Goal: Task Accomplishment & Management: Manage account settings

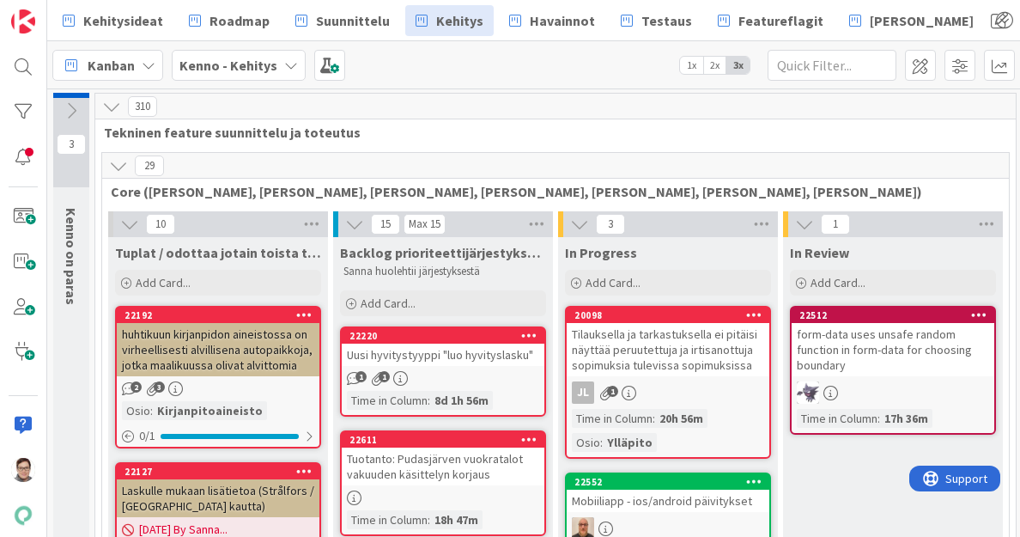
drag, startPoint x: 0, startPoint y: 0, endPoint x: 633, endPoint y: 193, distance: 661.9
click at [633, 193] on span "Core ([PERSON_NAME], [PERSON_NAME], [PERSON_NAME], [PERSON_NAME], [PERSON_NAME]…" at bounding box center [549, 191] width 877 height 17
click at [109, 168] on icon at bounding box center [118, 165] width 19 height 19
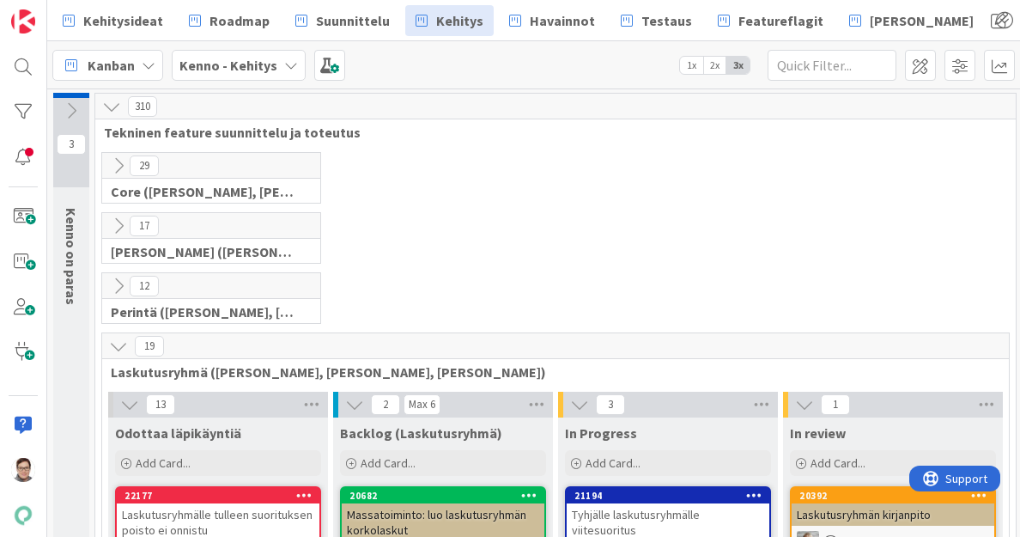
click at [117, 341] on icon at bounding box center [118, 346] width 19 height 19
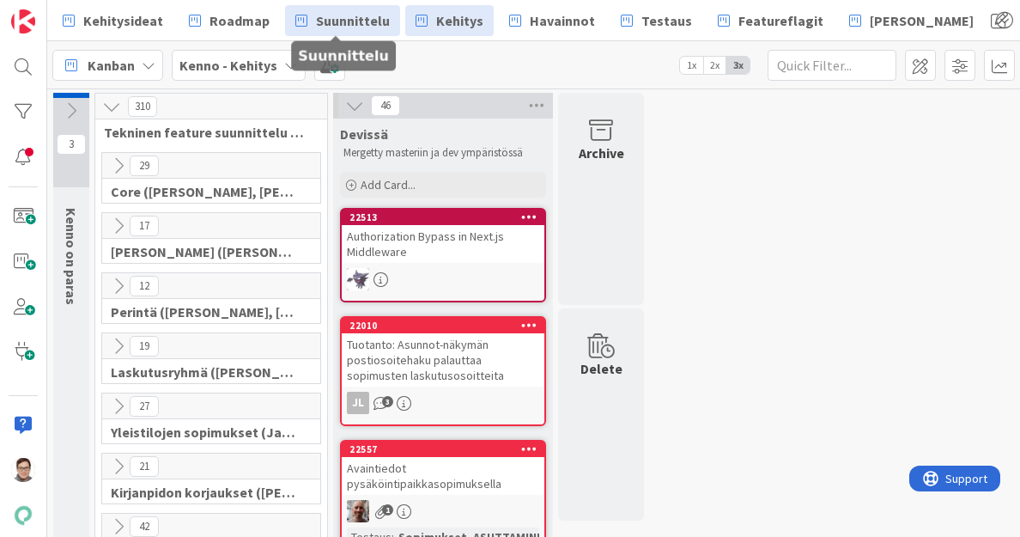
click at [350, 22] on span "Suunnittelu" at bounding box center [353, 20] width 74 height 21
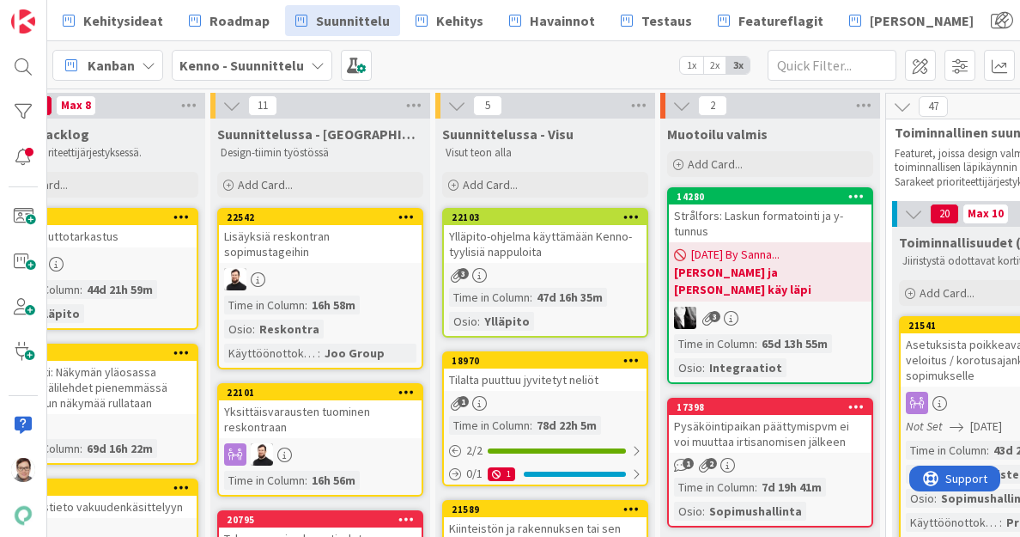
scroll to position [0, 65]
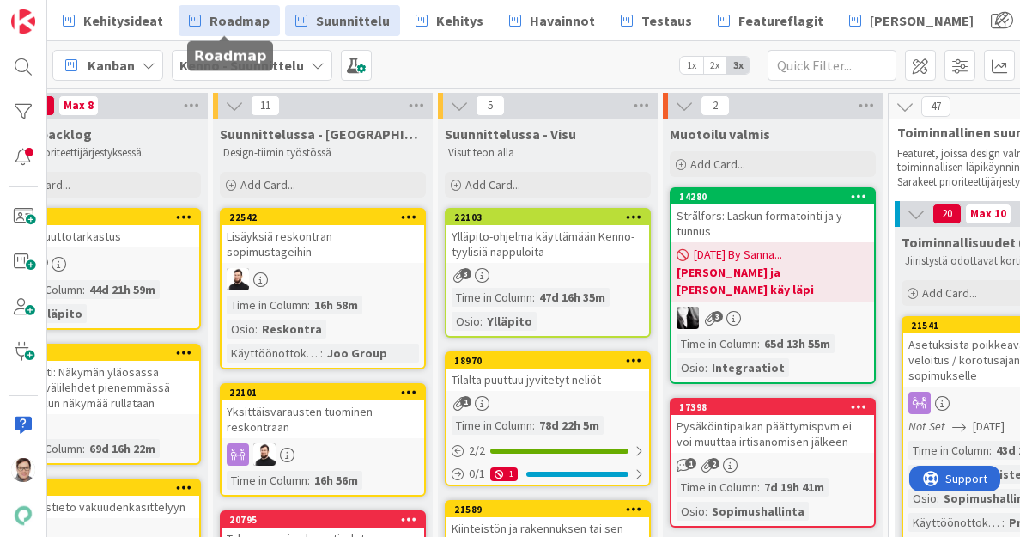
click at [235, 26] on span "Roadmap" at bounding box center [240, 20] width 60 height 21
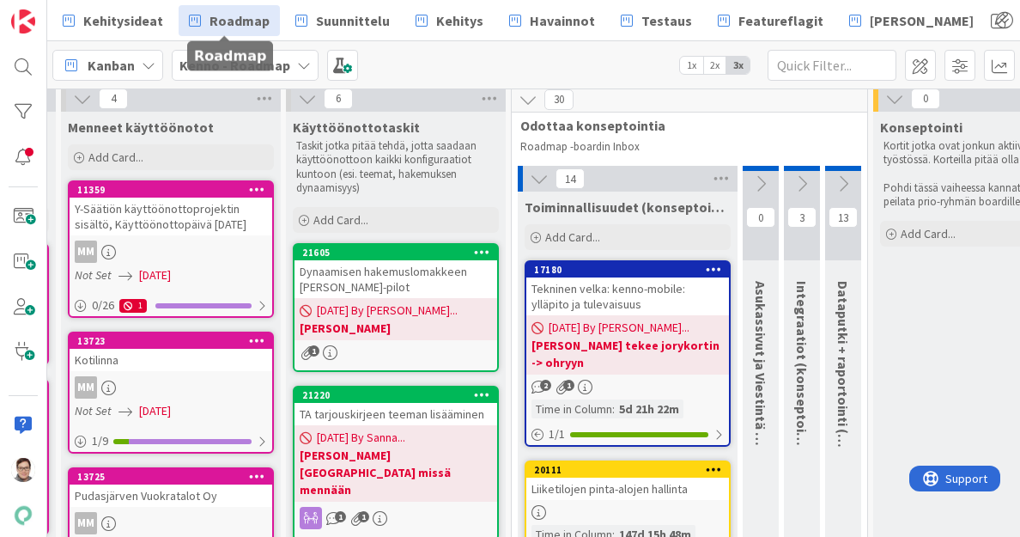
scroll to position [0, 217]
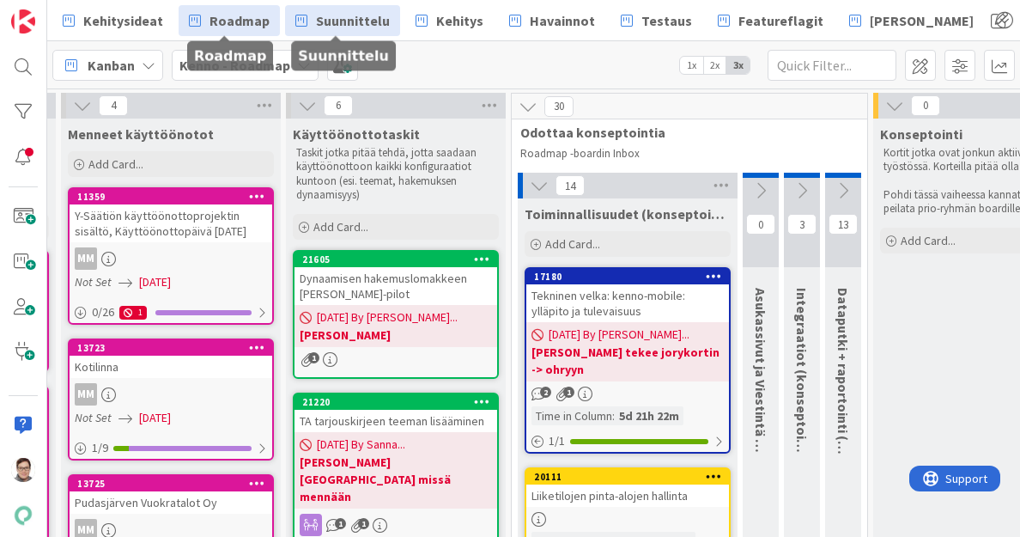
click at [353, 20] on span "Suunnittelu" at bounding box center [353, 20] width 74 height 21
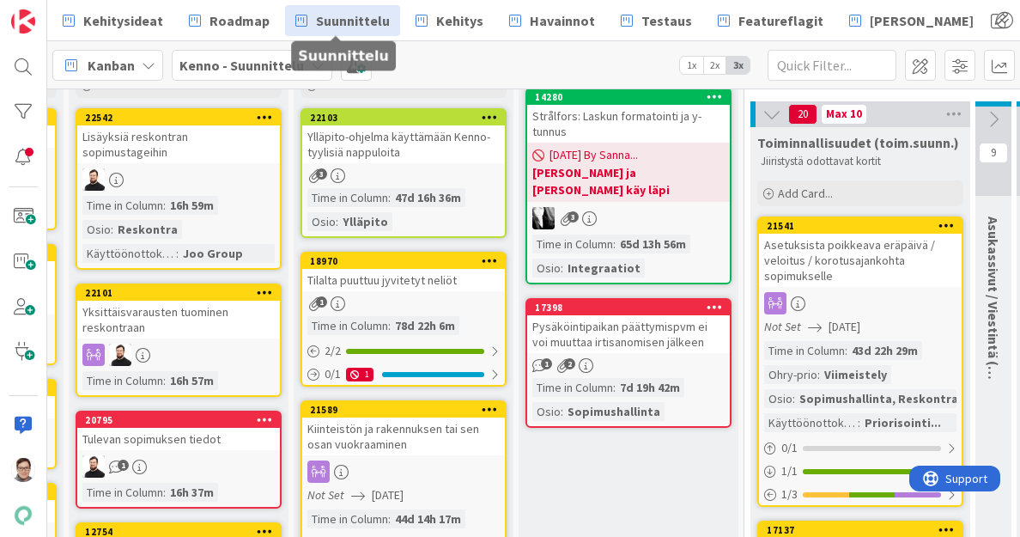
scroll to position [99, 210]
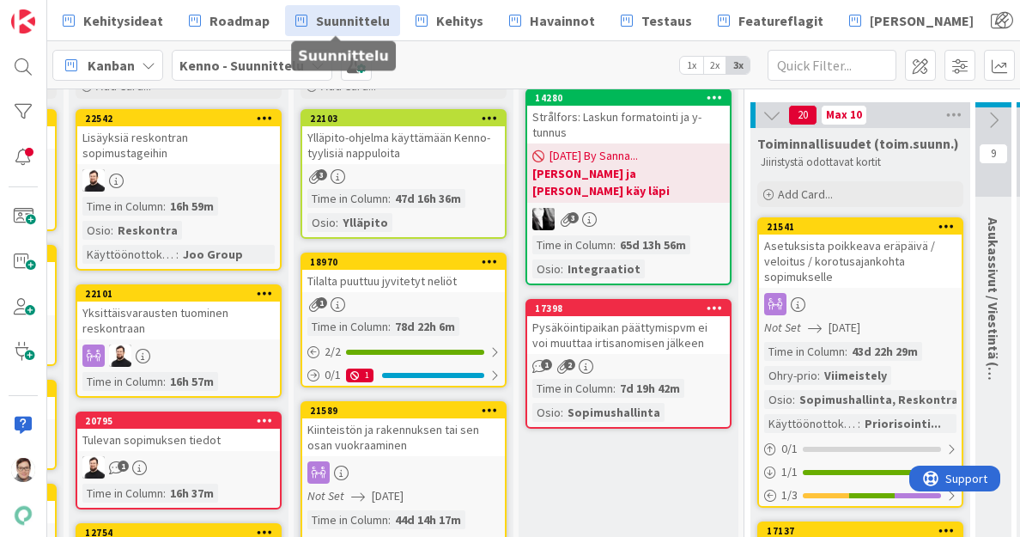
click at [716, 302] on icon at bounding box center [715, 308] width 16 height 12
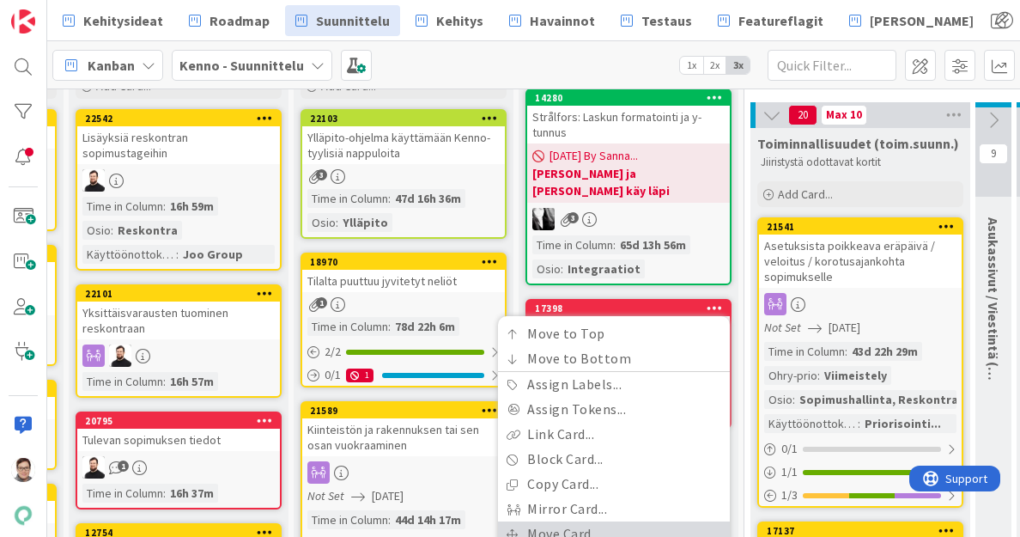
click at [555, 522] on link "Move Card..." at bounding box center [614, 533] width 232 height 25
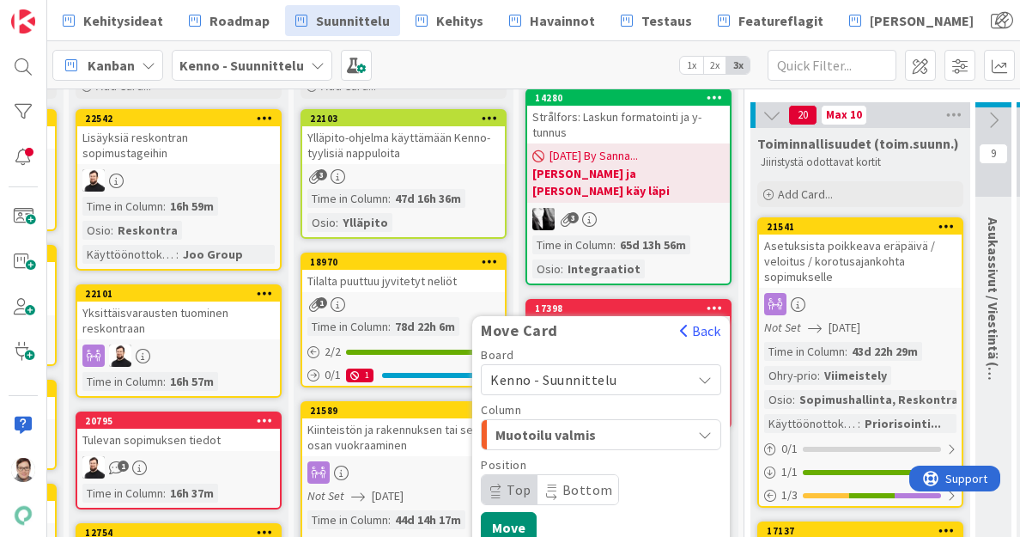
click at [576, 371] on span "Kenno - Suunnittelu" at bounding box center [553, 379] width 127 height 17
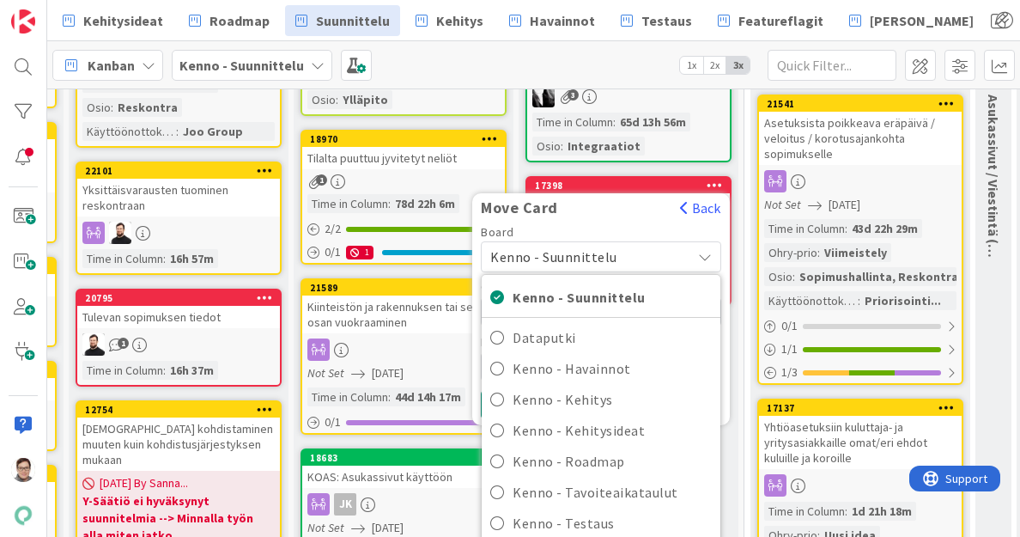
scroll to position [222, 210]
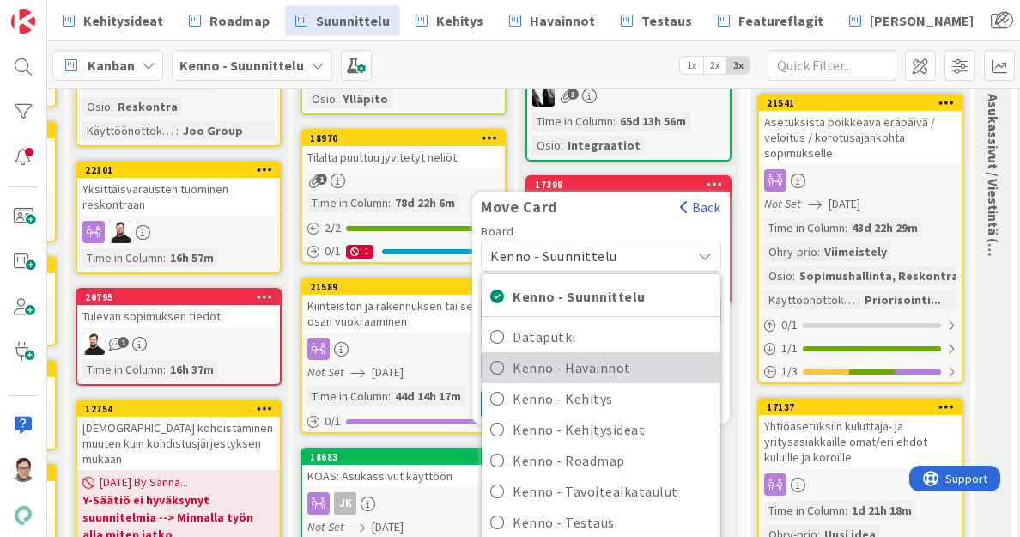
click at [595, 352] on link "Kenno - Havainnot" at bounding box center [601, 367] width 239 height 31
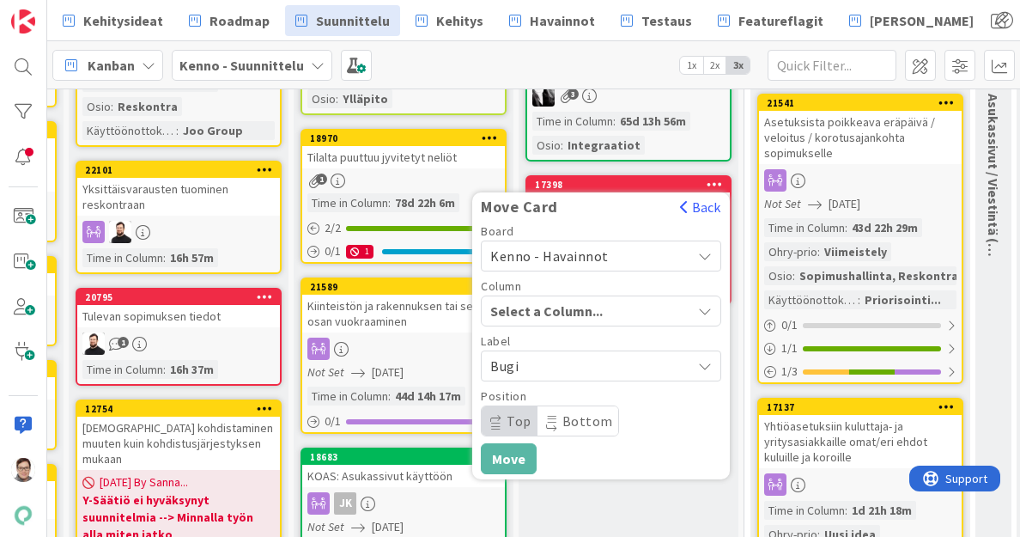
click at [589, 300] on span "Select a Column..." at bounding box center [554, 311] width 129 height 22
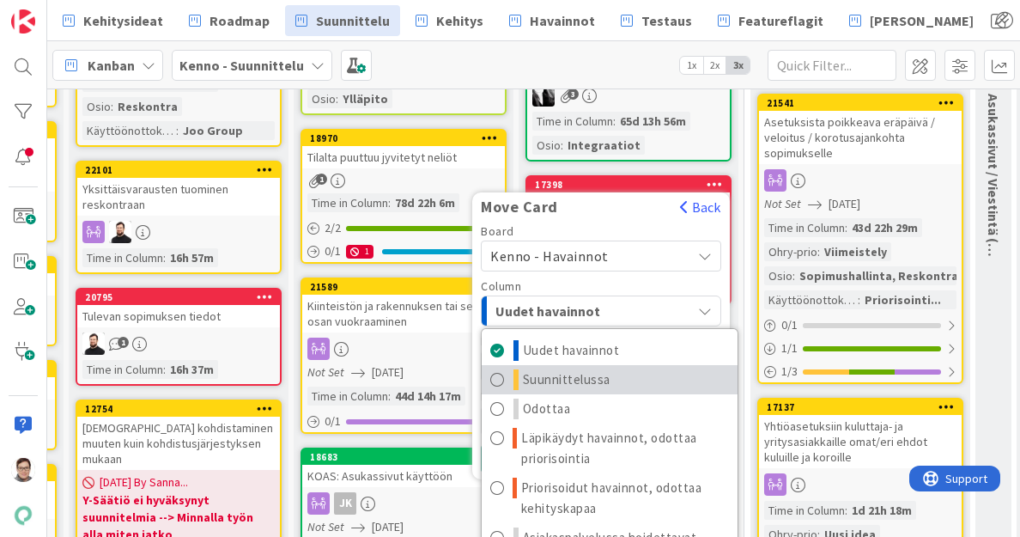
click at [581, 369] on span "Suunnittelussa" at bounding box center [567, 379] width 88 height 21
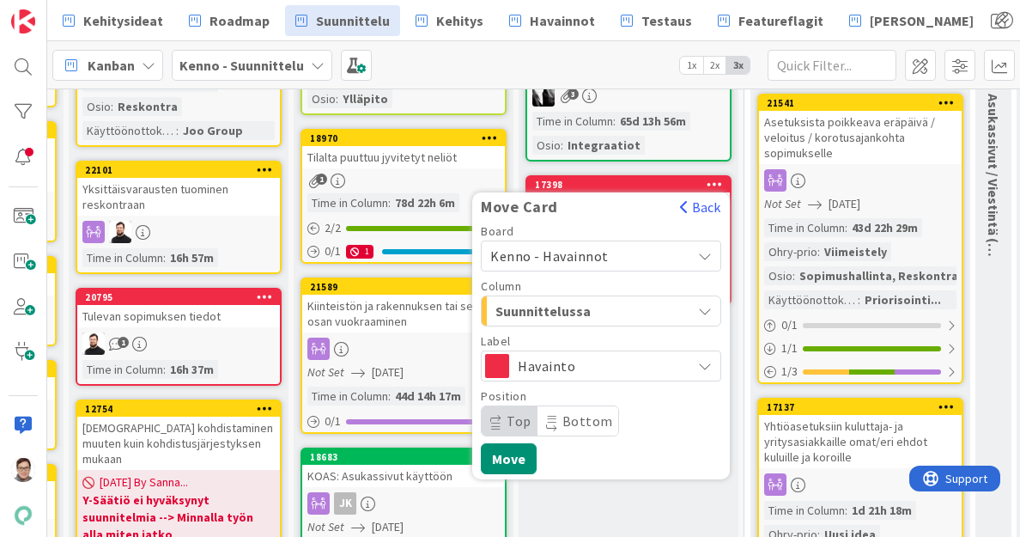
click at [515, 412] on span "Top" at bounding box center [519, 420] width 25 height 17
click at [515, 443] on button "Move" at bounding box center [509, 458] width 56 height 31
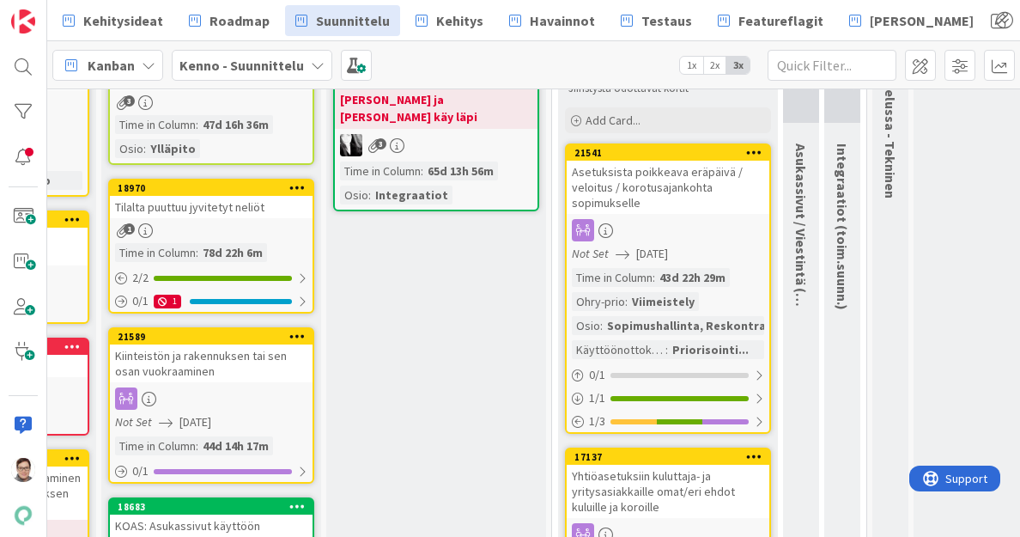
scroll to position [180, 401]
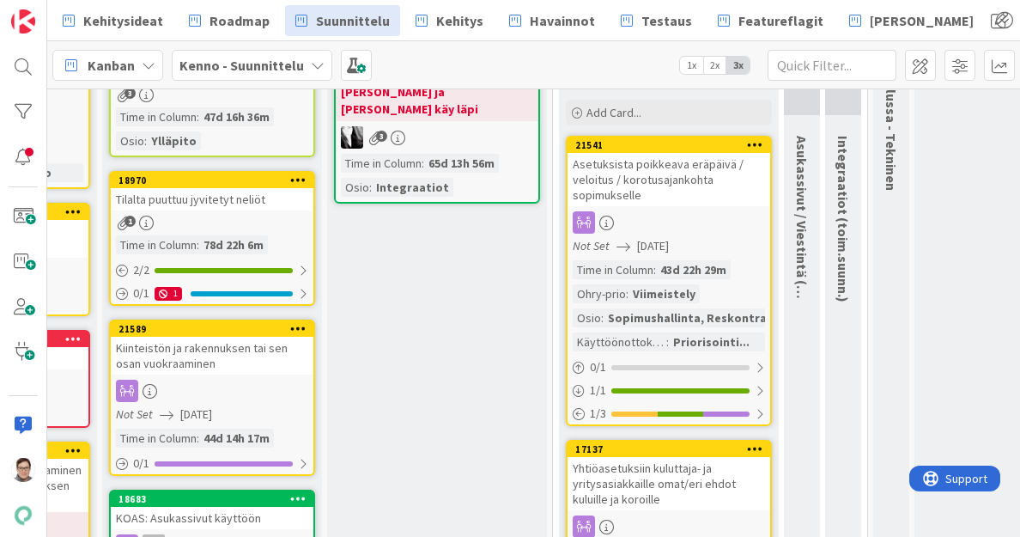
click at [756, 138] on icon at bounding box center [755, 144] width 16 height 12
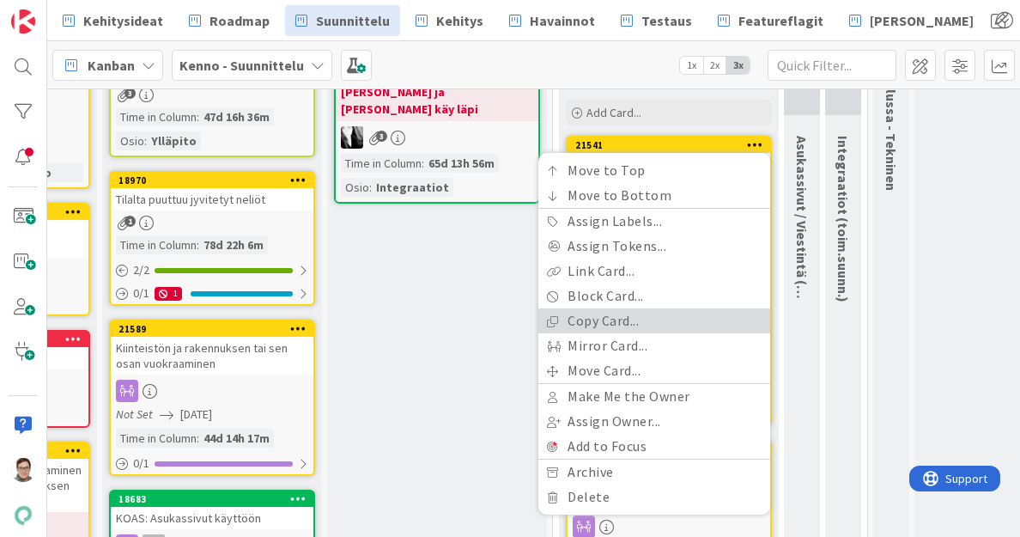
click at [613, 327] on link "Copy Card..." at bounding box center [655, 320] width 232 height 25
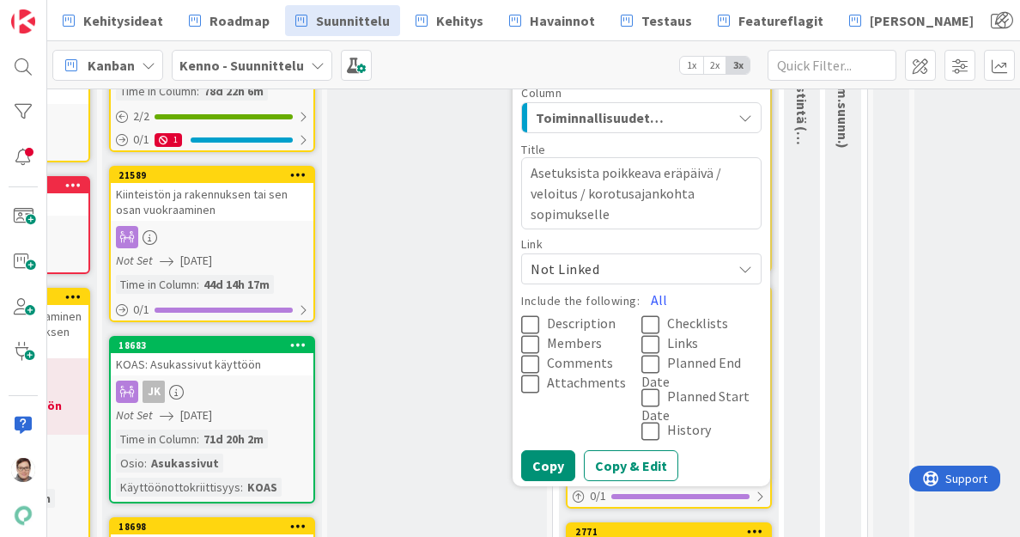
scroll to position [400, 401]
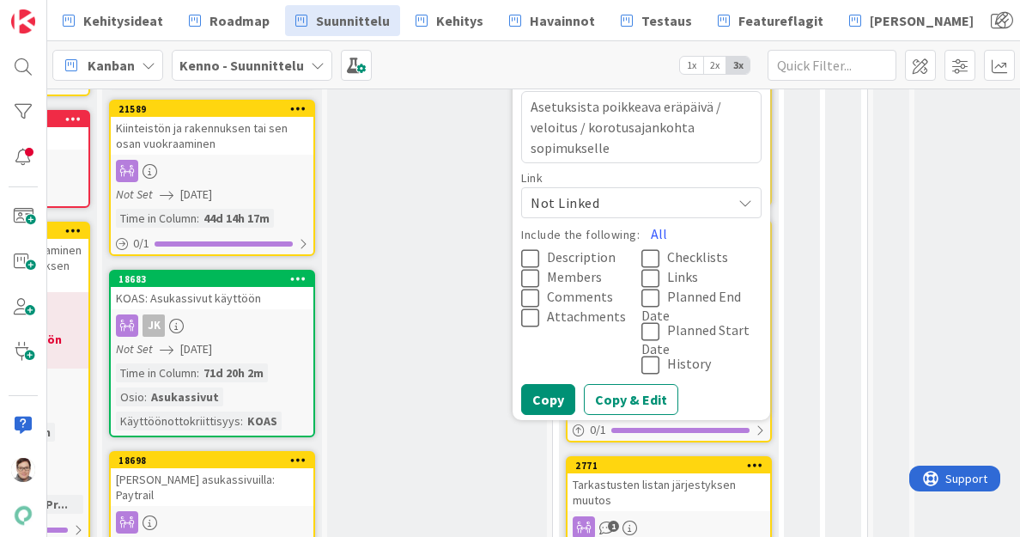
click at [716, 104] on textarea "Asetuksista poikkeava eräpäivä / veloitus / korotusajankohta sopimukselle" at bounding box center [641, 127] width 241 height 72
type textarea "x"
type textarea "Asetuksista poikkeava eräpäivä veloitus / korotusajankohta sopimukselle"
type textarea "x"
type textarea "Asetuksista poikkeava eräpäivä veloitus / korotusajankohta sopimukselle"
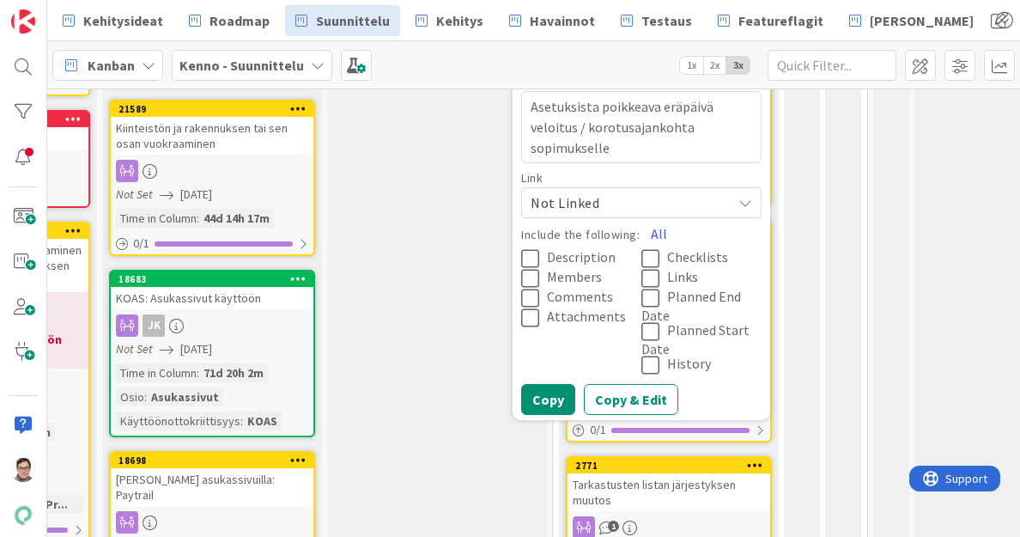
type textarea "x"
type textarea "Asetuksista poikkeava eräpäiv veloitus / korotusajankohta sopimukselle"
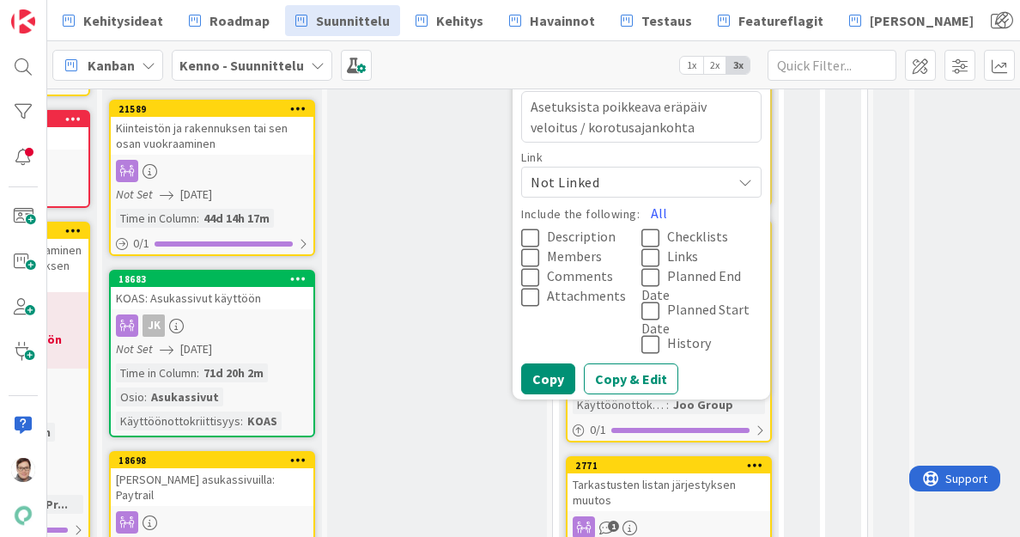
type textarea "x"
type textarea "Asetuksista poikkeava eräpäi veloitus / korotusajankohta sopimukselle"
type textarea "x"
type textarea "Asetuksista poikkeava eräpä veloitus / korotusajankohta sopimukselle"
type textarea "x"
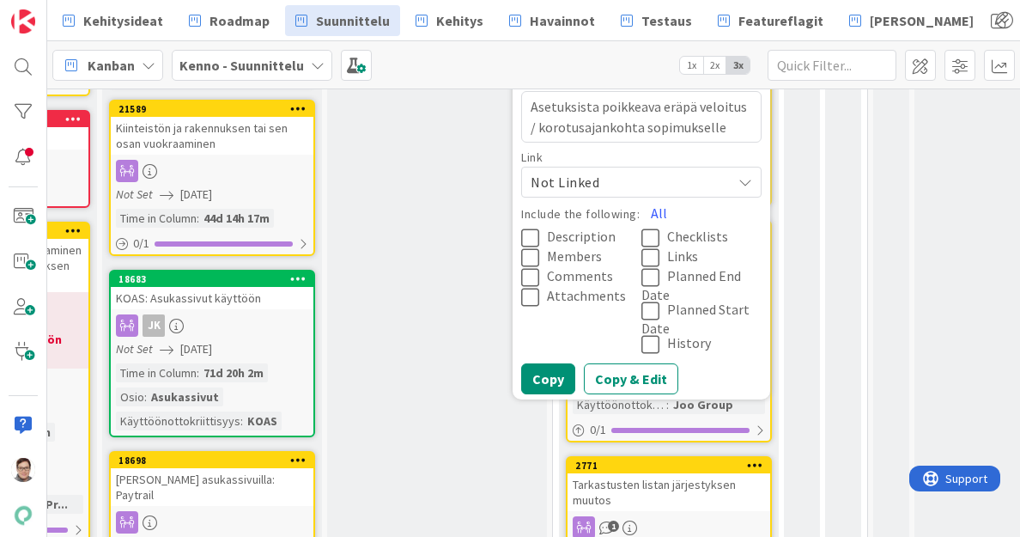
type textarea "Asetuksista poikkeava eräp veloitus / korotusajankohta sopimukselle"
type textarea "x"
type textarea "Asetuksista poikkeava erä veloitus / korotusajankohta sopimukselle"
type textarea "x"
type textarea "Asetuksista poikkeava er veloitus / korotusajankohta sopimukselle"
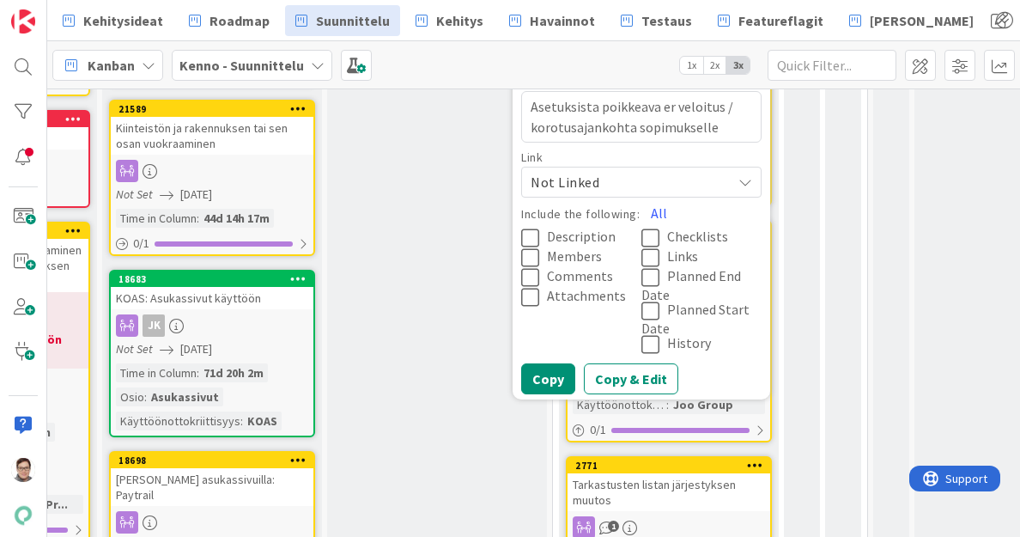
type textarea "x"
type textarea "Asetuksista poikkeava e veloitus / korotusajankohta sopimukselle"
type textarea "x"
type textarea "Asetuksista poikkeava veloitus / korotusajankohta sopimukselle"
type textarea "x"
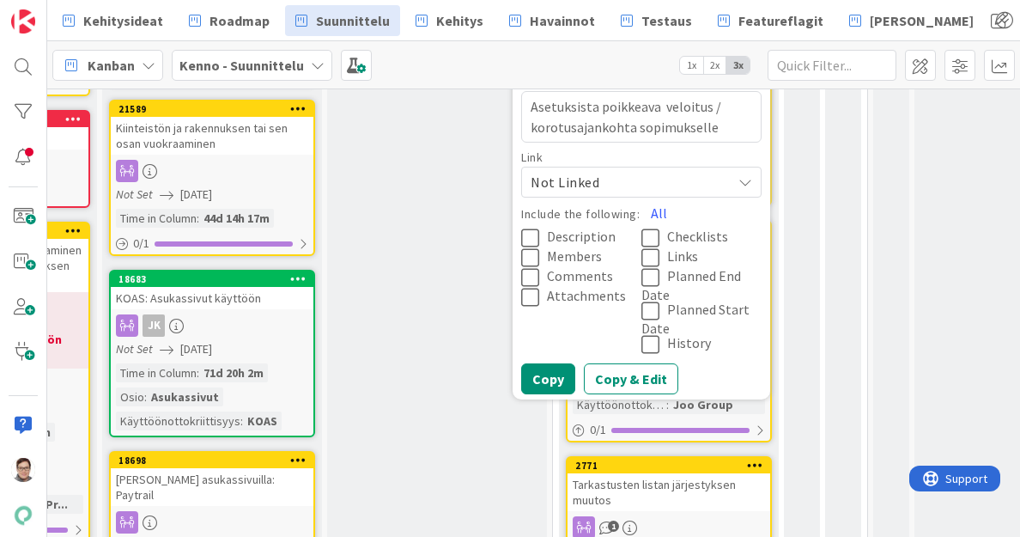
type textarea "Asetuksista poikkeava veloitus / korotusajankohta sopimukselle"
click at [636, 126] on textarea "Asetuksista poikkeava veloitus / korotusajankohta sopimukselle" at bounding box center [641, 117] width 241 height 52
type textarea "x"
type textarea "Asetuksista poikkeava veloitus / korotusajankohtasopimukselle"
type textarea "x"
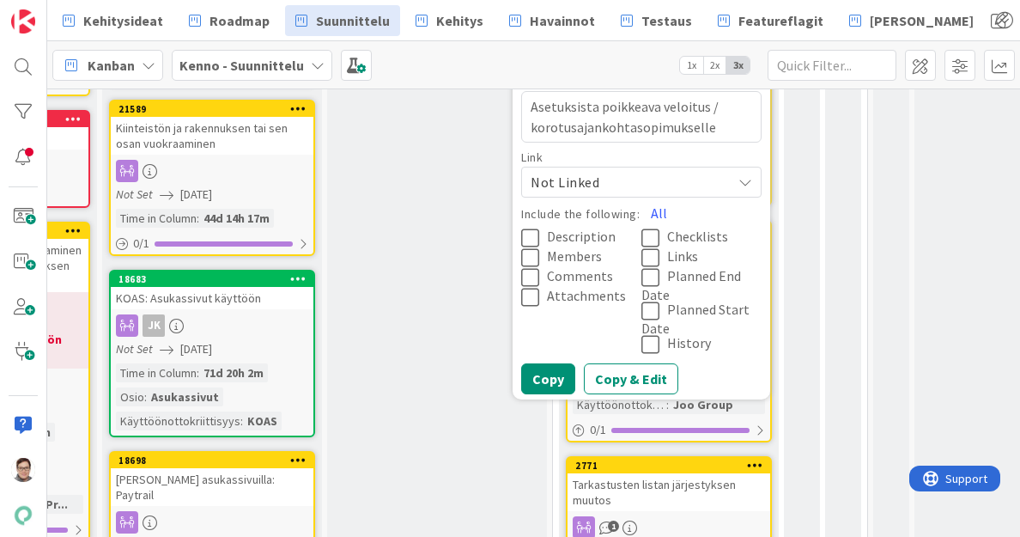
type textarea "Asetuksista poikkeava veloitus / korotusajankohtsopimukselle"
type textarea "x"
type textarea "Asetuksista poikkeava veloitus / korotusajankohsopimukselle"
type textarea "x"
type textarea "Asetuksista poikkeava veloitus / korotusajankosopimukselle"
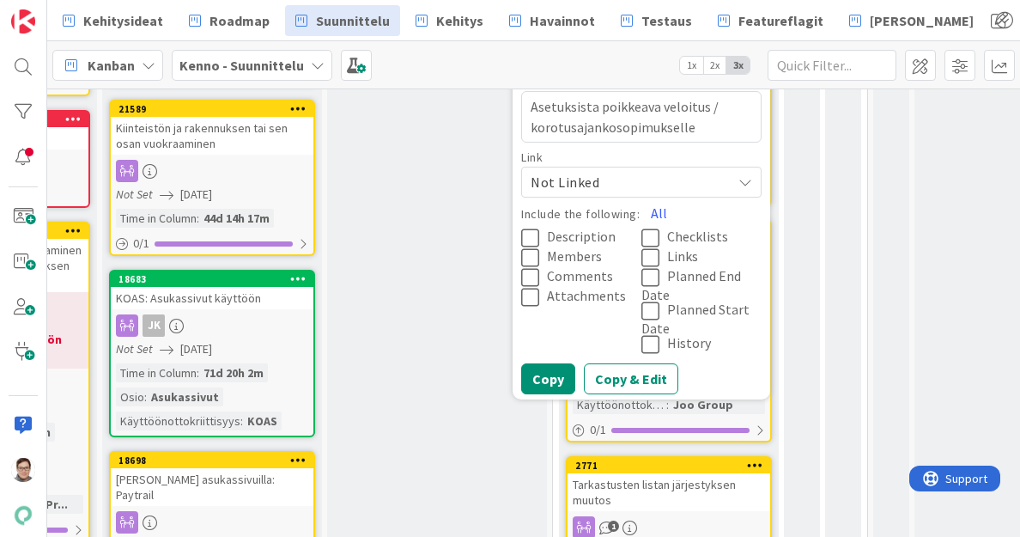
type textarea "x"
type textarea "Asetuksista poikkeava veloitus / korotusajanksopimukselle"
type textarea "x"
type textarea "Asetuksista poikkeava veloitus / korotusajansopimukselle"
type textarea "x"
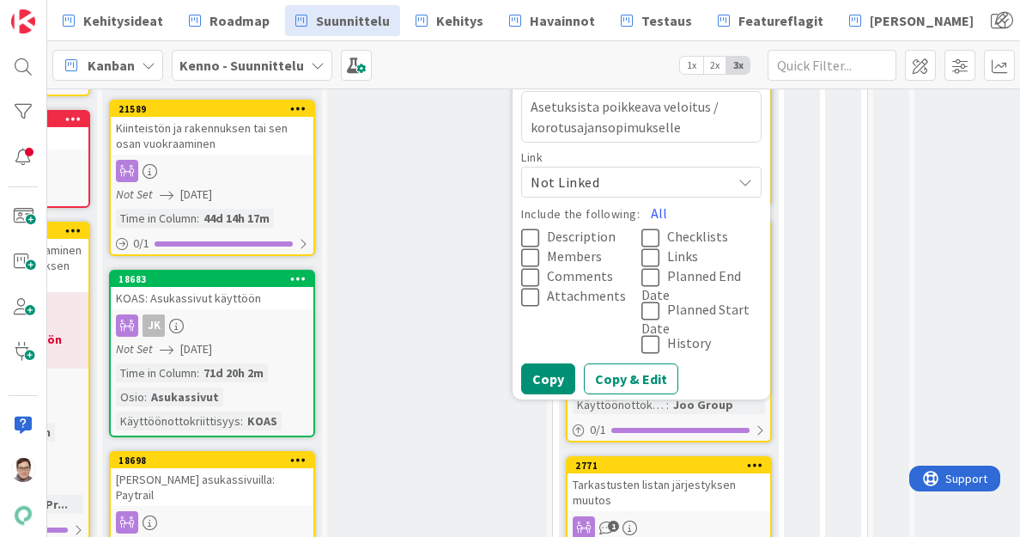
type textarea "Asetuksista poikkeava veloitus / korotusajasopimukselle"
type textarea "x"
type textarea "Asetuksista poikkeava veloitus / korotusajsopimukselle"
type textarea "x"
type textarea "Asetuksista poikkeava veloitus / korotusasopimukselle"
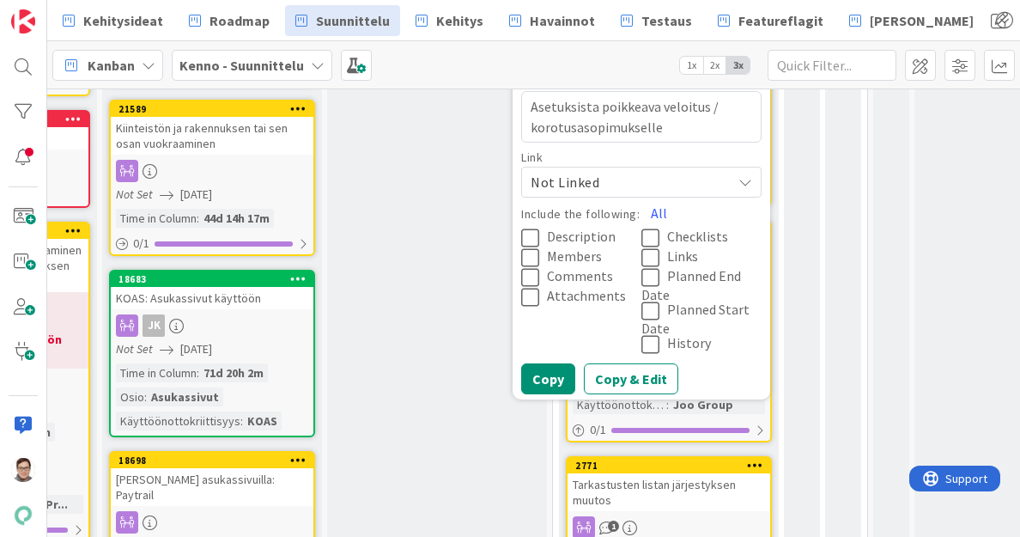
type textarea "x"
type textarea "Asetuksista poikkeava veloitus / korotussopimukselle"
type textarea "x"
type textarea "Asetuksista poikkeava veloitus / korotusopimukselle"
type textarea "x"
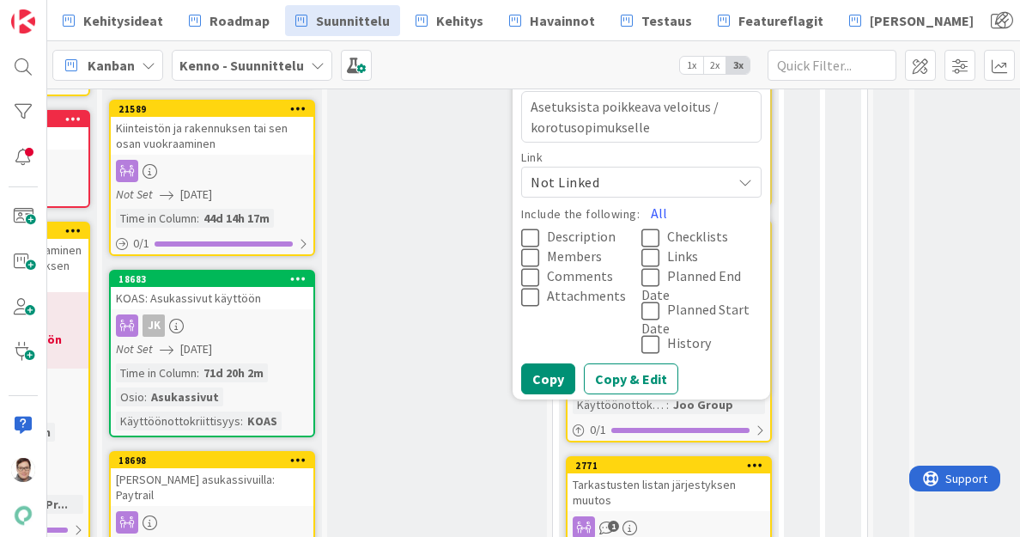
type textarea "Asetuksista poikkeava veloitus / korotsopimukselle"
type textarea "x"
type textarea "Asetuksista poikkeava veloitus / korosopimukselle"
type textarea "x"
type textarea "Asetuksista poikkeava veloitus / korsopimukselle"
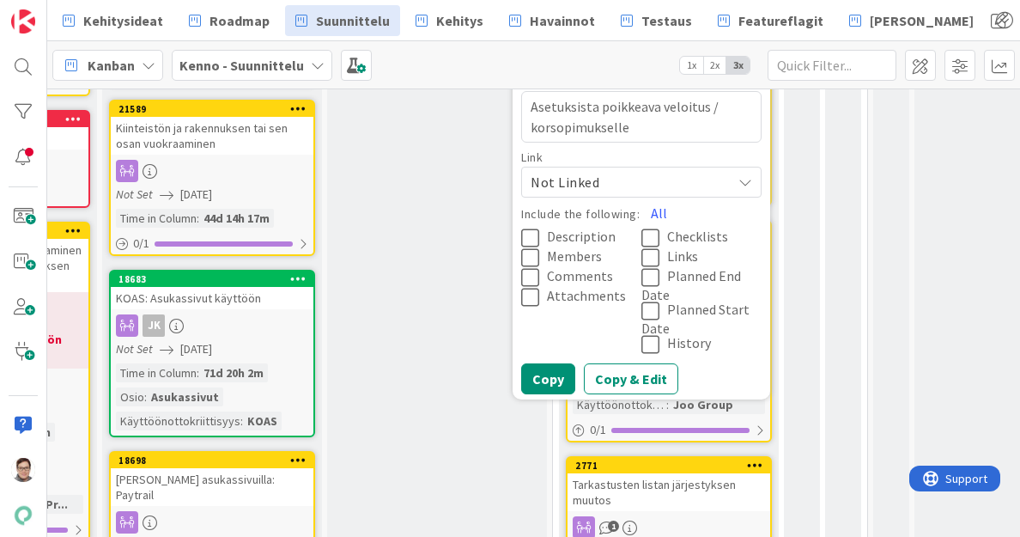
type textarea "x"
type textarea "Asetuksista poikkeava veloitus / kosopimukselle"
type textarea "x"
type textarea "Asetuksista poikkeava veloitus / ksopimukselle"
type textarea "x"
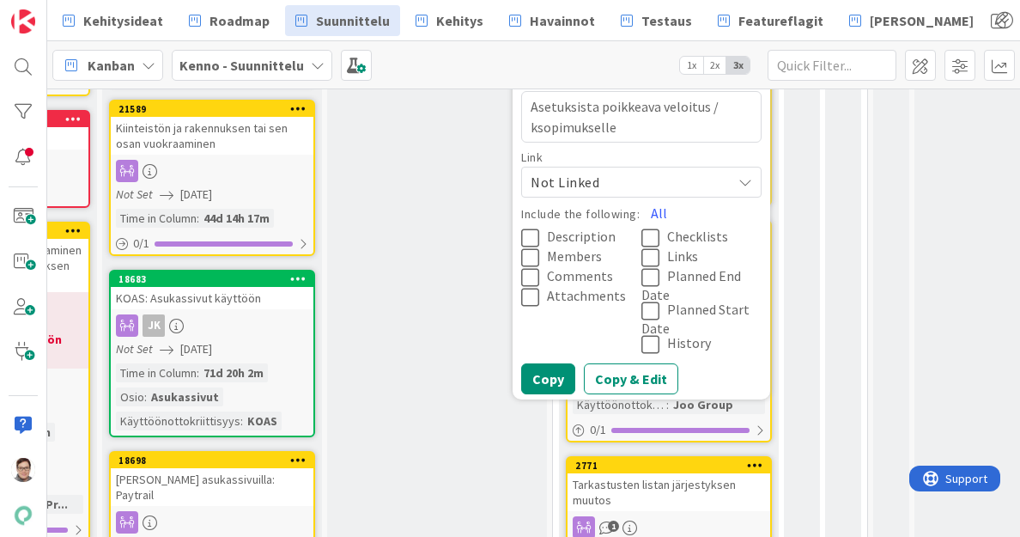
type textarea "Asetuksista poikkeava veloitus / sopimukselle"
type textarea "x"
type textarea "Asetuksista poikkeava veloitus /sopimukselle"
type textarea "x"
type textarea "Asetuksista poikkeava veloitus sopimukselle"
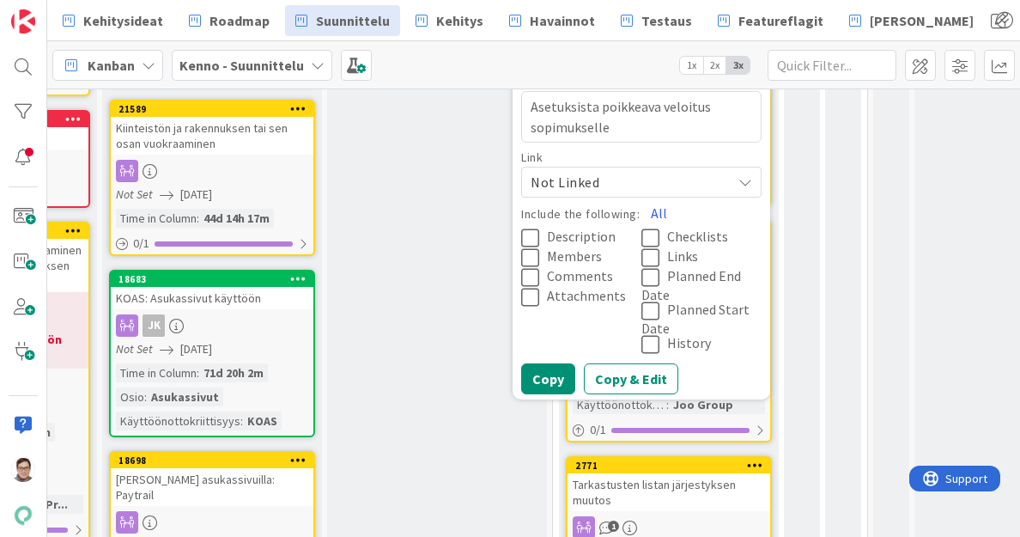
type textarea "x"
type textarea "Asetuksista poikkeava veloitussopimukselle"
type textarea "x"
type textarea "Asetuksista poikkeava veloitsopimukselle"
type textarea "x"
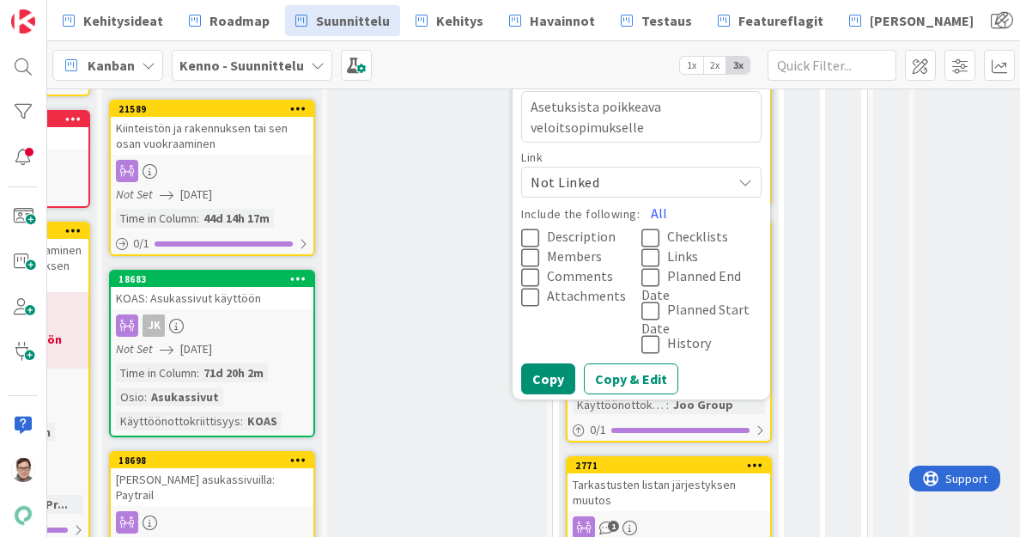
type textarea "Asetuksista poikkeava veloitusopimukselle"
type textarea "x"
type textarea "Asetuksista poikkeava veloitus sopimukselle"
type textarea "x"
type textarea "Asetuksista poikkeava veloitus sopimukselle"
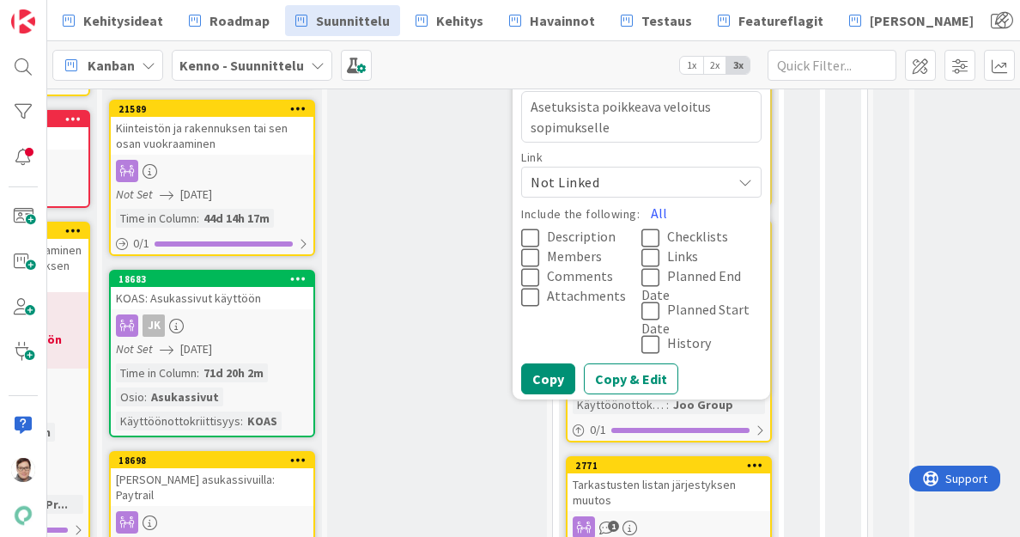
click at [534, 235] on icon at bounding box center [534, 238] width 26 height 21
click at [532, 276] on icon at bounding box center [534, 277] width 26 height 21
click at [532, 297] on icon at bounding box center [534, 297] width 26 height 21
click at [655, 259] on icon at bounding box center [655, 257] width 26 height 21
click at [653, 278] on icon at bounding box center [655, 277] width 26 height 21
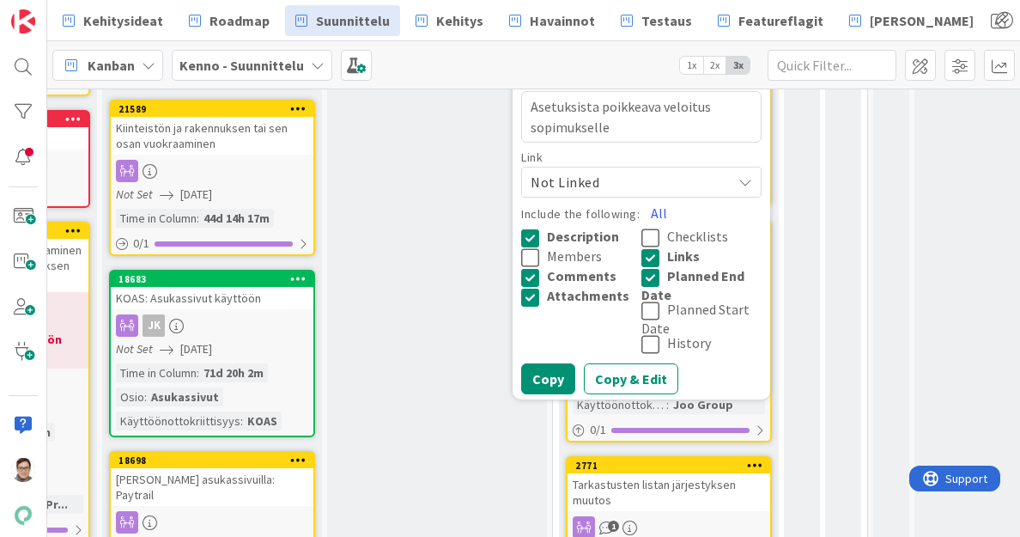
click at [640, 180] on span "Not Linked" at bounding box center [627, 182] width 192 height 24
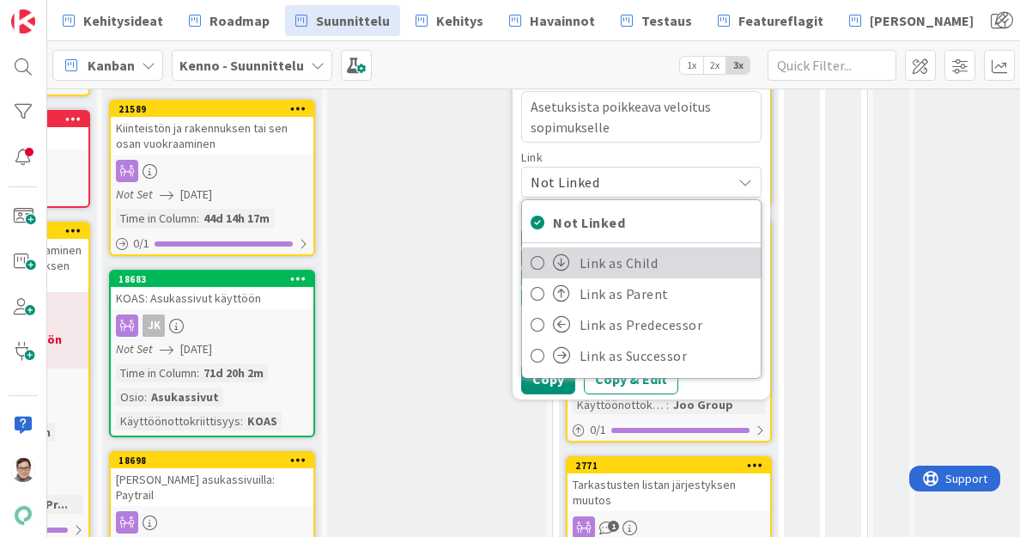
click at [633, 267] on span "Link as Child" at bounding box center [667, 263] width 174 height 26
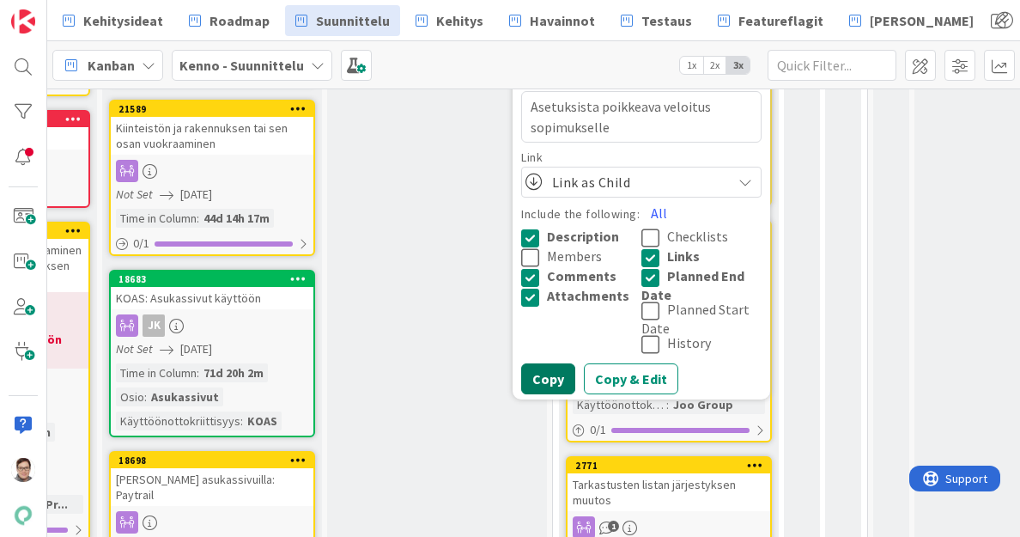
click at [558, 375] on button "Copy" at bounding box center [548, 378] width 54 height 31
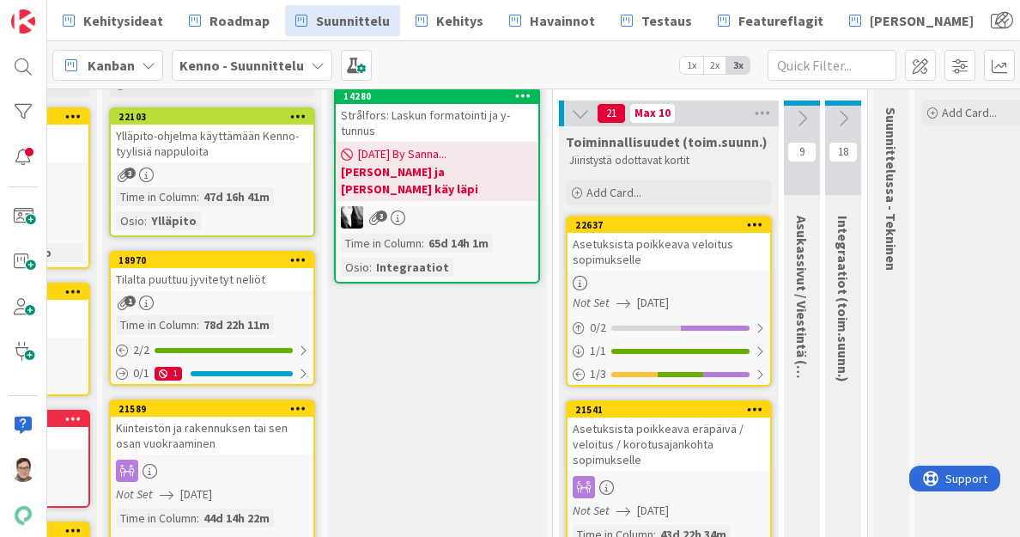
scroll to position [141, 401]
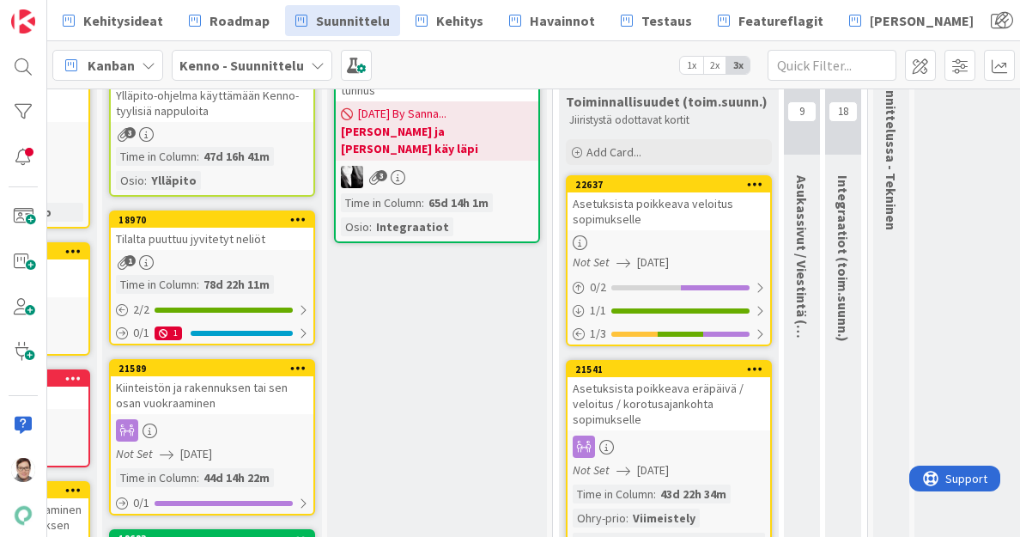
click at [665, 232] on link "22637 Asetuksista poikkeava veloitus sopimukselle Not Set [DATE] 0 / 2 1 / 1 1 …" at bounding box center [669, 260] width 206 height 171
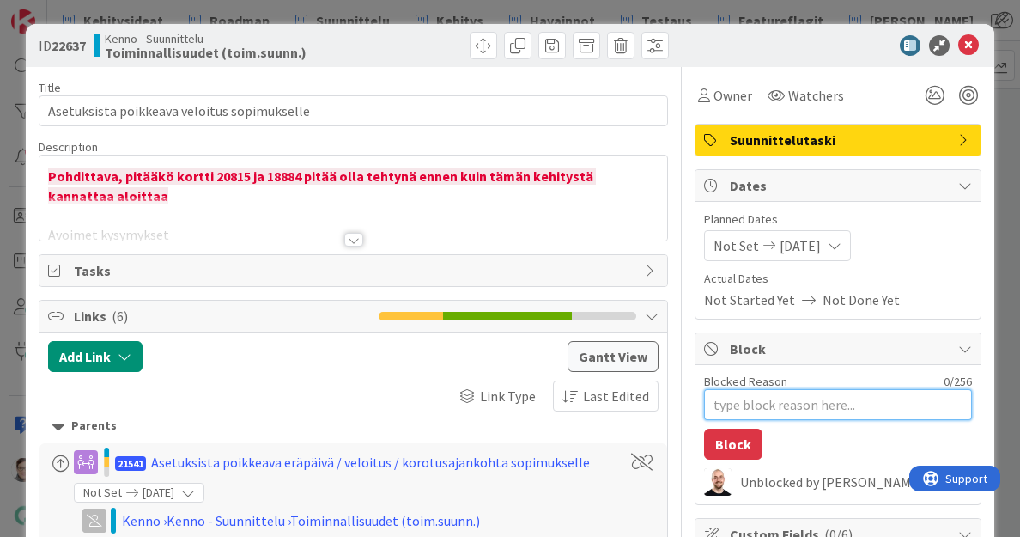
click at [727, 406] on textarea "Blocked Reason" at bounding box center [838, 404] width 268 height 31
type textarea "x"
type textarea "S"
type textarea "x"
type textarea "Sa"
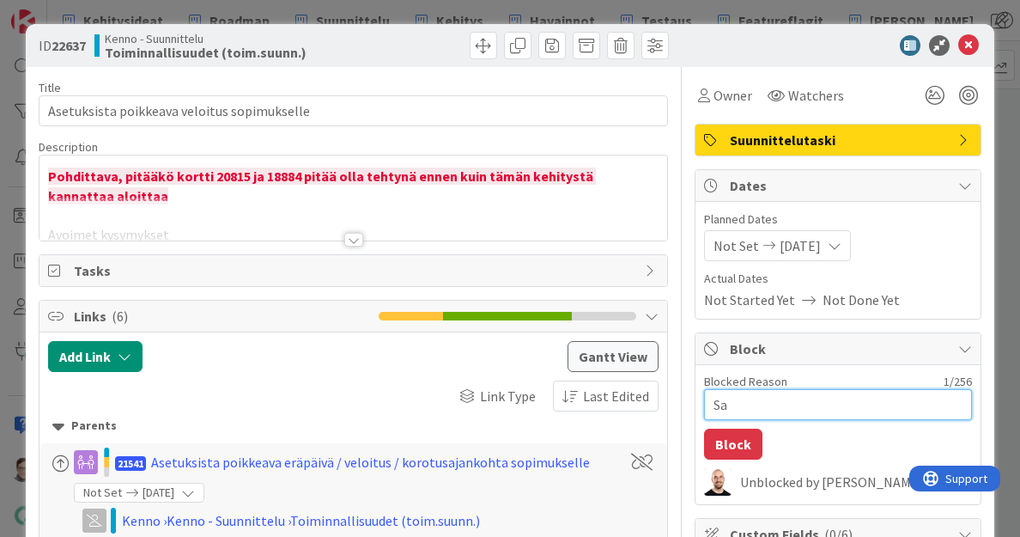
type textarea "x"
type textarea "San"
type textarea "x"
type textarea "Sanna"
type textarea "x"
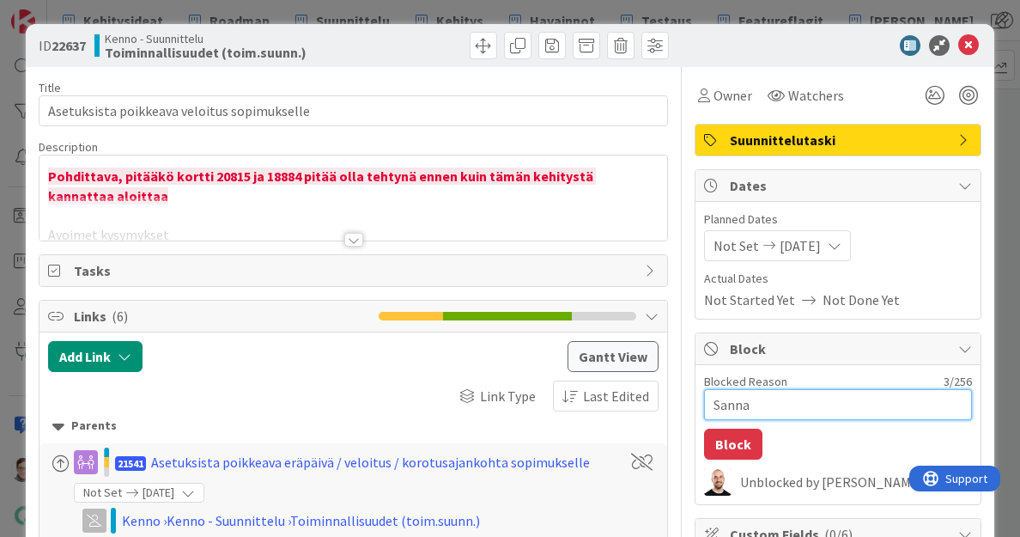
type textarea "Sanna"
type textarea "x"
type textarea "Sanna m"
type textarea "x"
type textarea "Sanna mu"
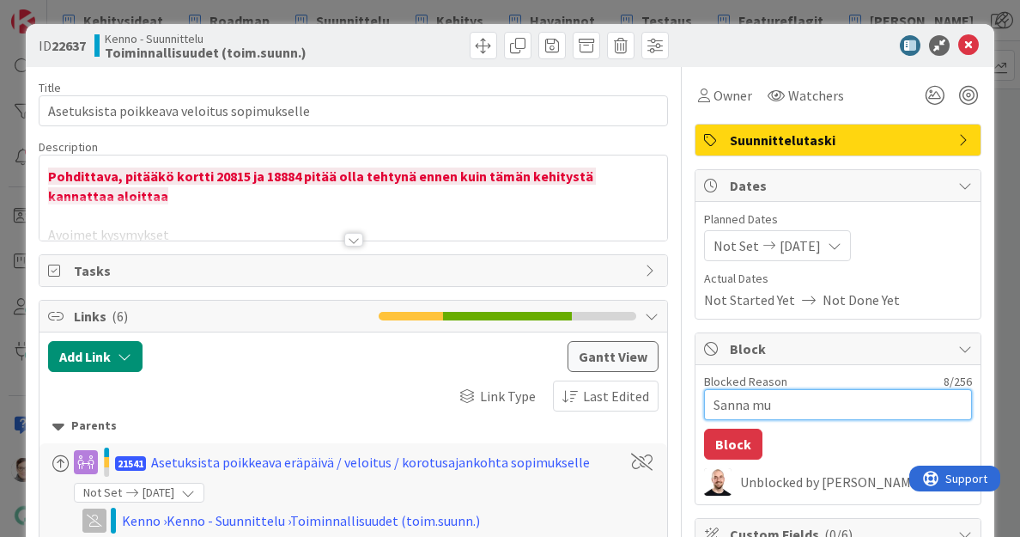
type textarea "x"
type textarea "Sanna muk"
type textarea "x"
type textarea "Sanna mukk"
type textarea "x"
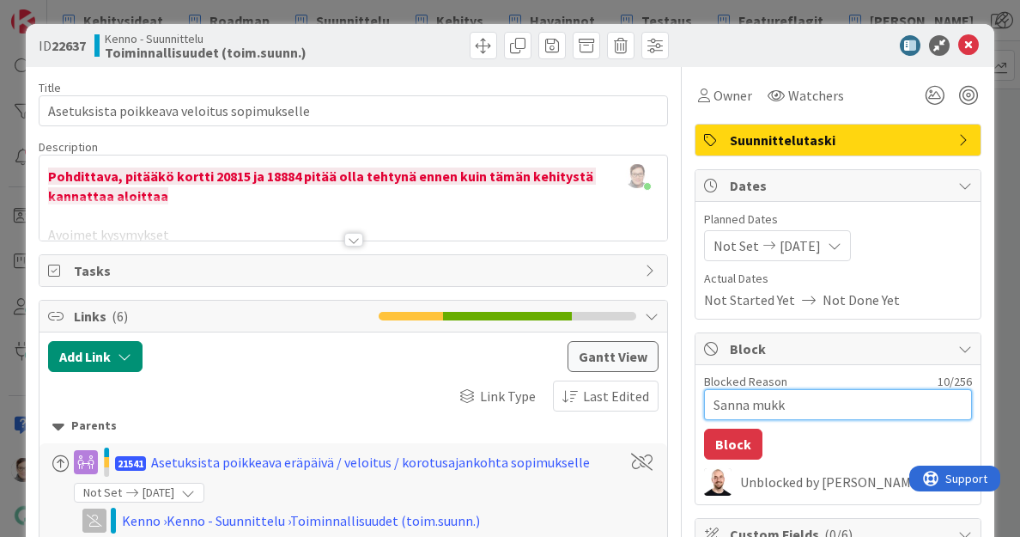
type textarea "Sanna muk"
type textarea "x"
type textarea "Sanna mu"
type textarea "x"
type textarea "Sanna muo"
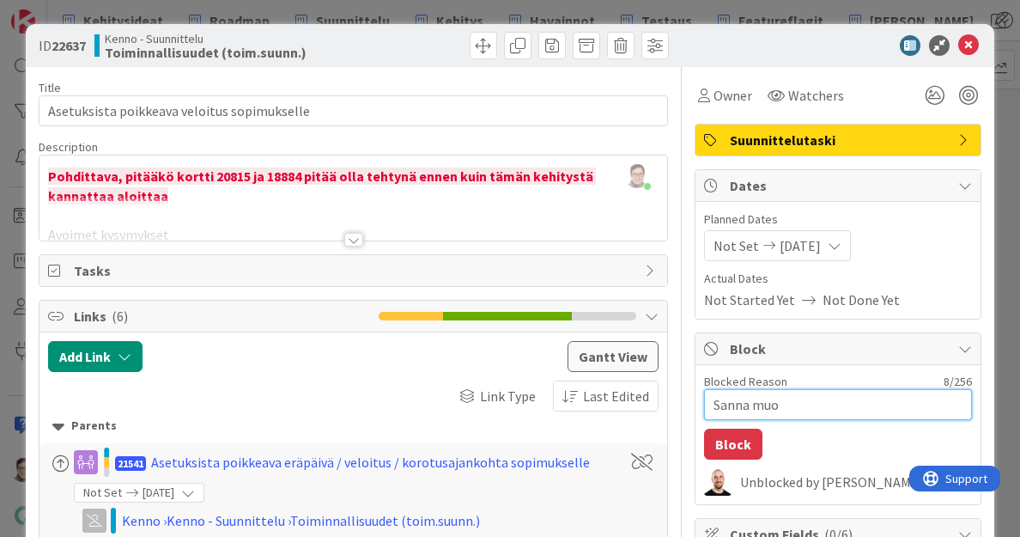
type textarea "x"
type textarea "Sanna muok"
type textarea "x"
type textarea "Sanna muokk"
type textarea "x"
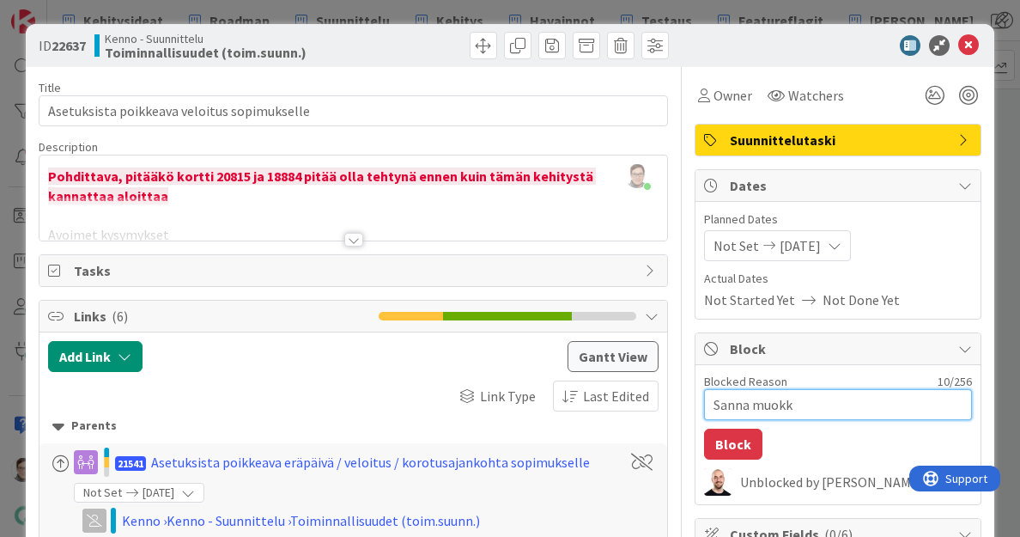
type textarea "Sanna muokka"
type textarea "x"
type textarea "Sanna muokkaa"
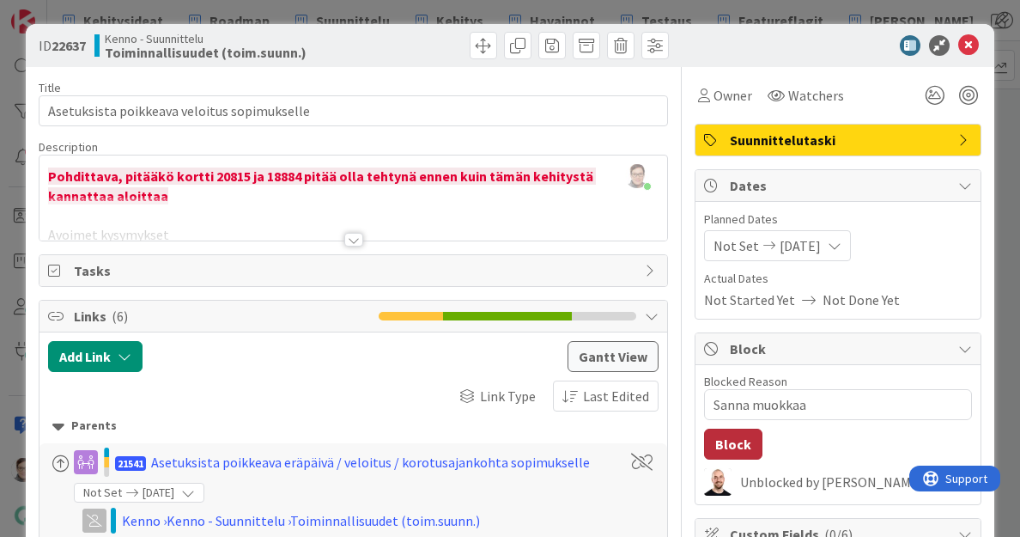
click at [722, 442] on button "Block" at bounding box center [733, 444] width 58 height 31
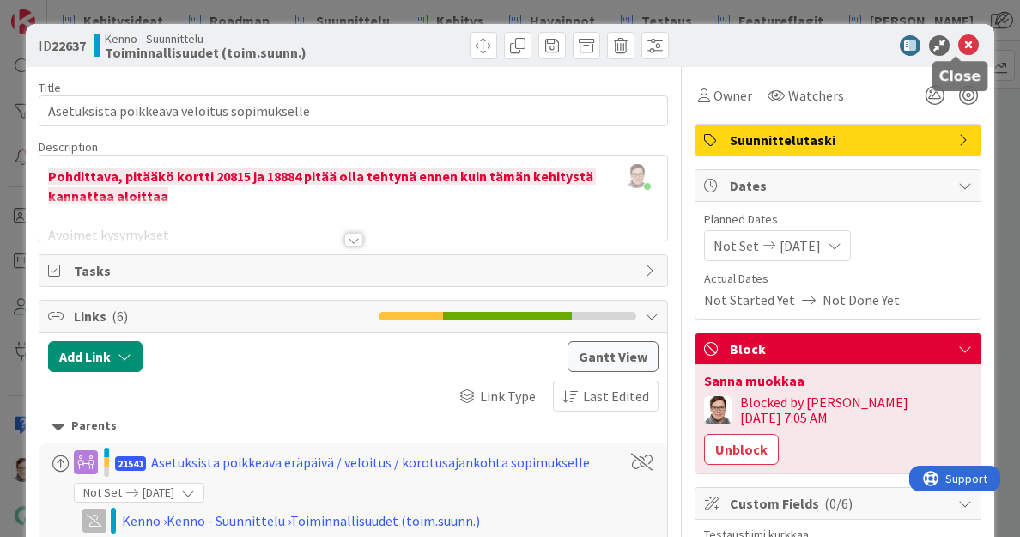
click at [959, 47] on icon at bounding box center [969, 45] width 21 height 21
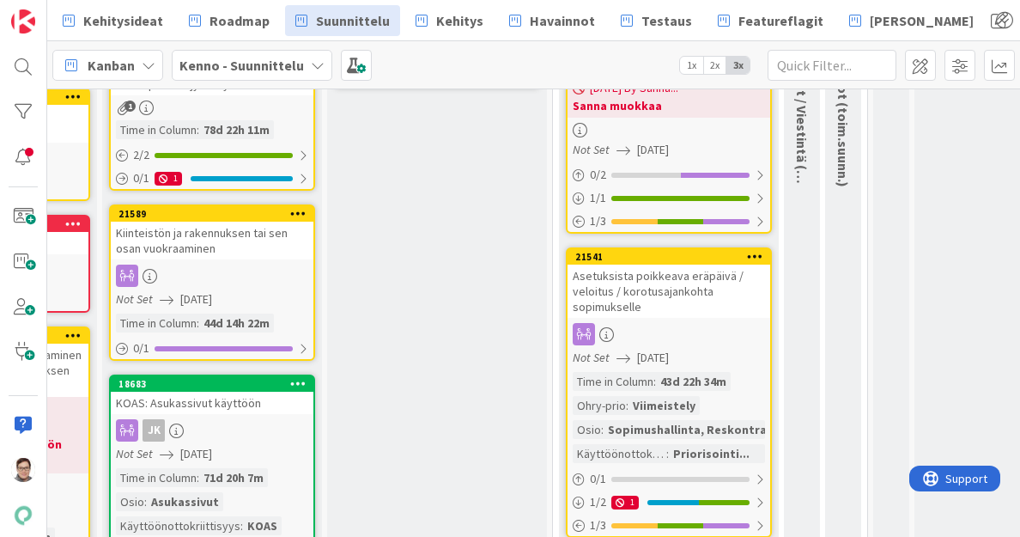
scroll to position [297, 401]
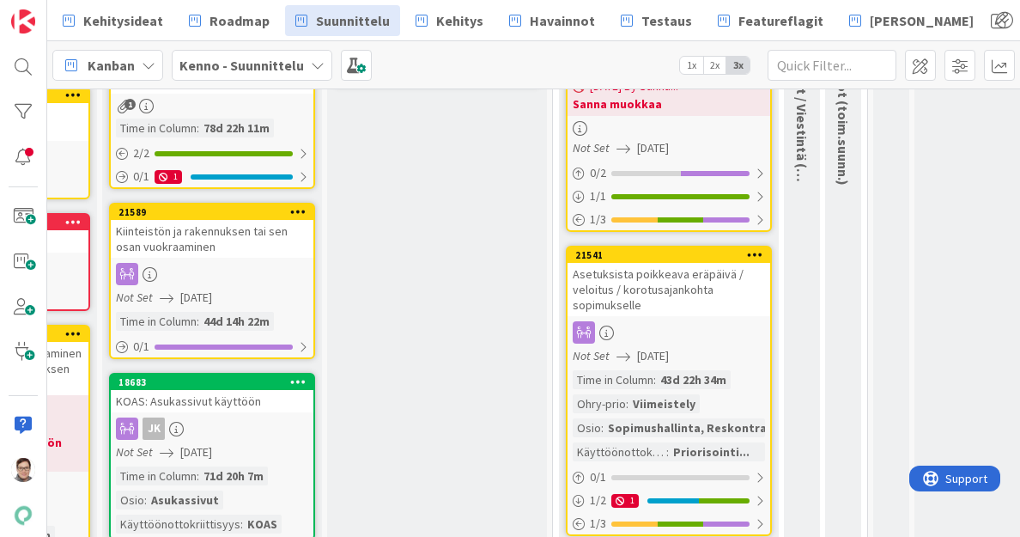
click at [672, 295] on div "Asetuksista poikkeava eräpäivä / veloitus / korotusajankohta sopimukselle" at bounding box center [669, 289] width 203 height 53
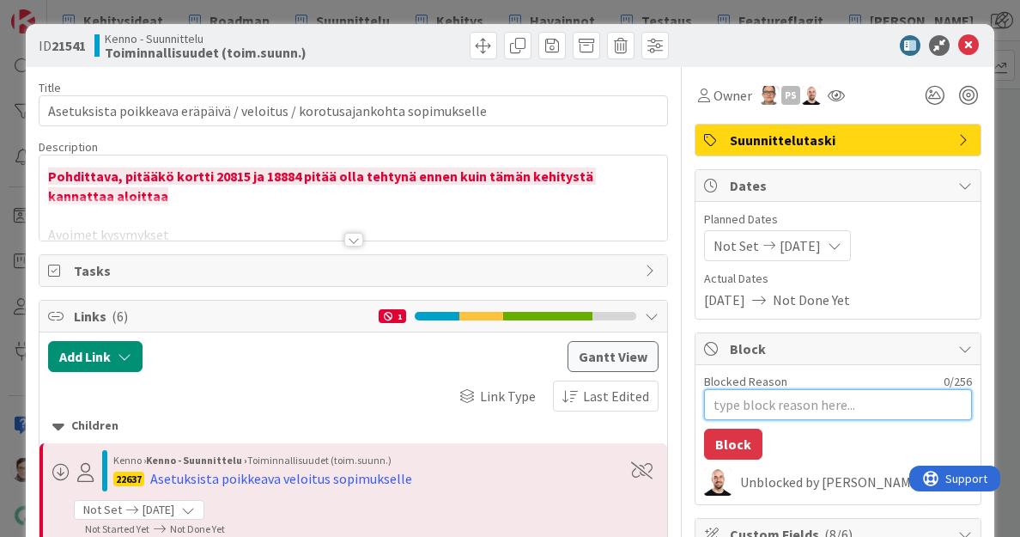
click at [767, 399] on textarea "Blocked Reason" at bounding box center [838, 404] width 268 height 31
type textarea "x"
type textarea "S"
type textarea "x"
type textarea "Sa"
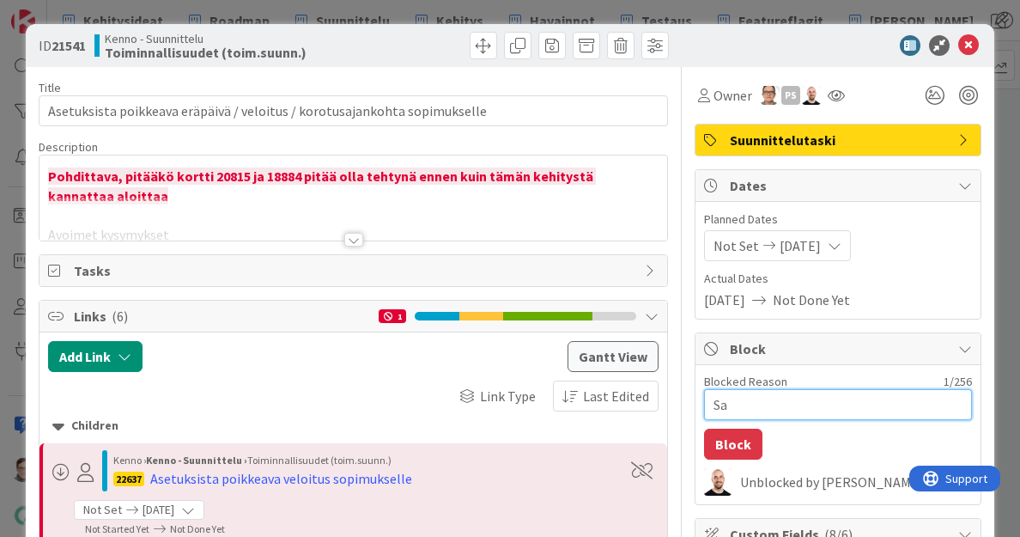
type textarea "x"
type textarea "San"
type textarea "x"
type textarea "Sann"
type textarea "x"
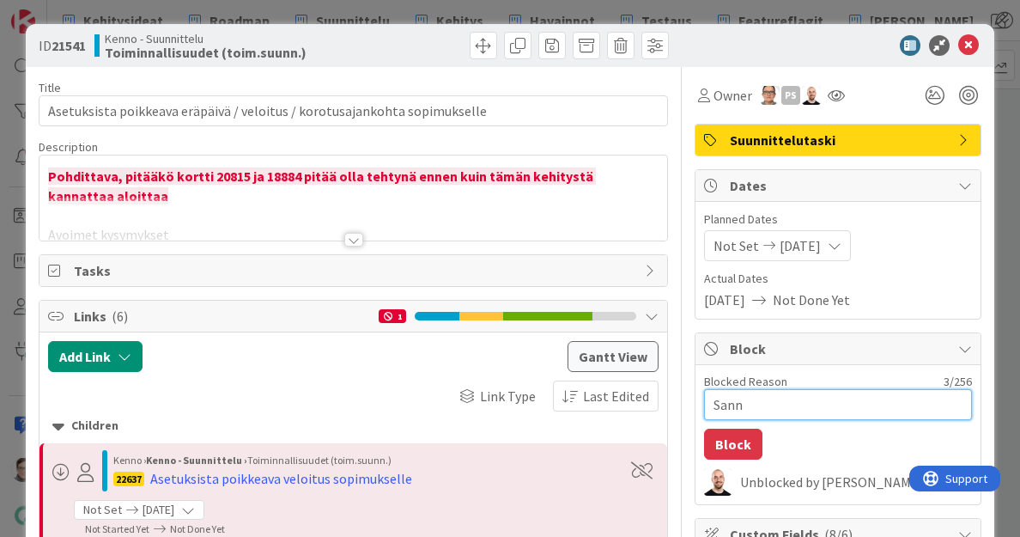
type textarea "Sanna"
type textarea "x"
type textarea "Sanna"
type textarea "x"
type textarea "Sanna m"
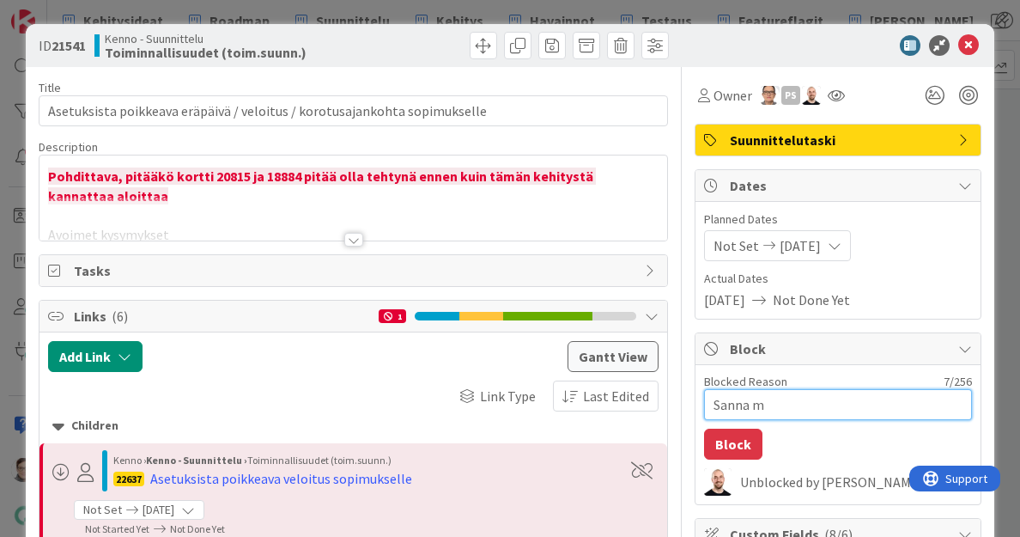
type textarea "x"
type textarea "Sanna mu"
type textarea "x"
type textarea "Sanna muo"
type textarea "x"
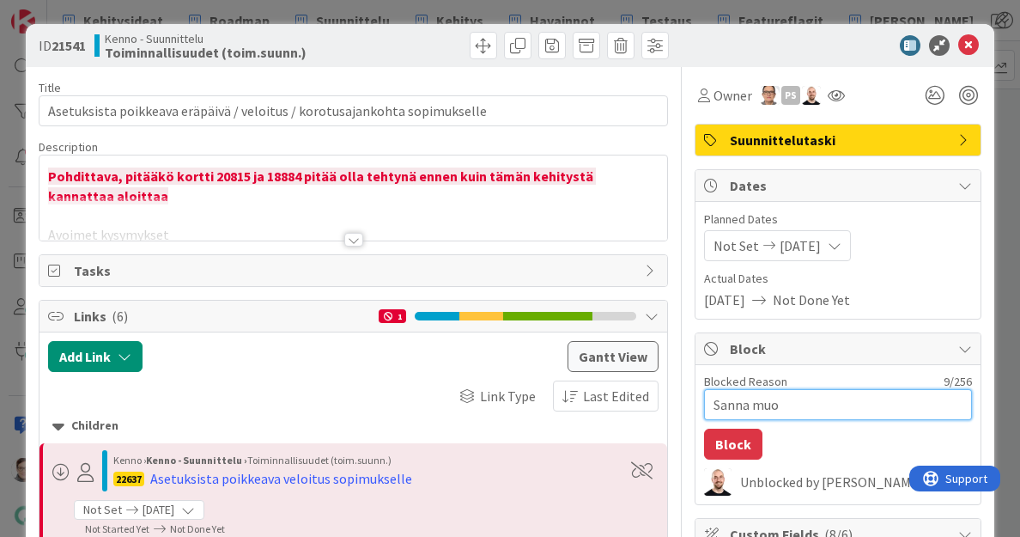
type textarea "Sanna muok"
type textarea "x"
type textarea "Sanna muokk"
type textarea "x"
type textarea "Sanna muokka"
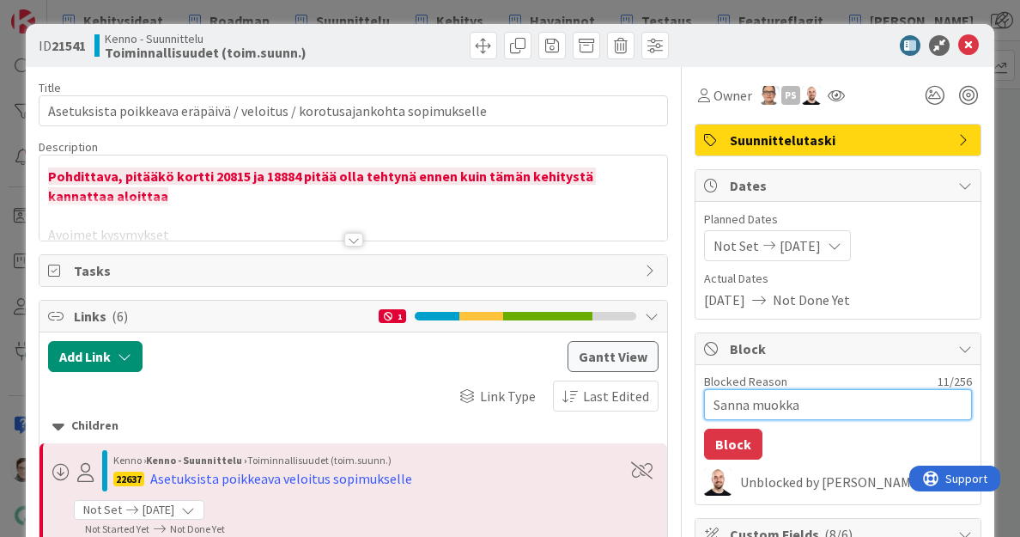
type textarea "x"
type textarea "Sanna muokkaa"
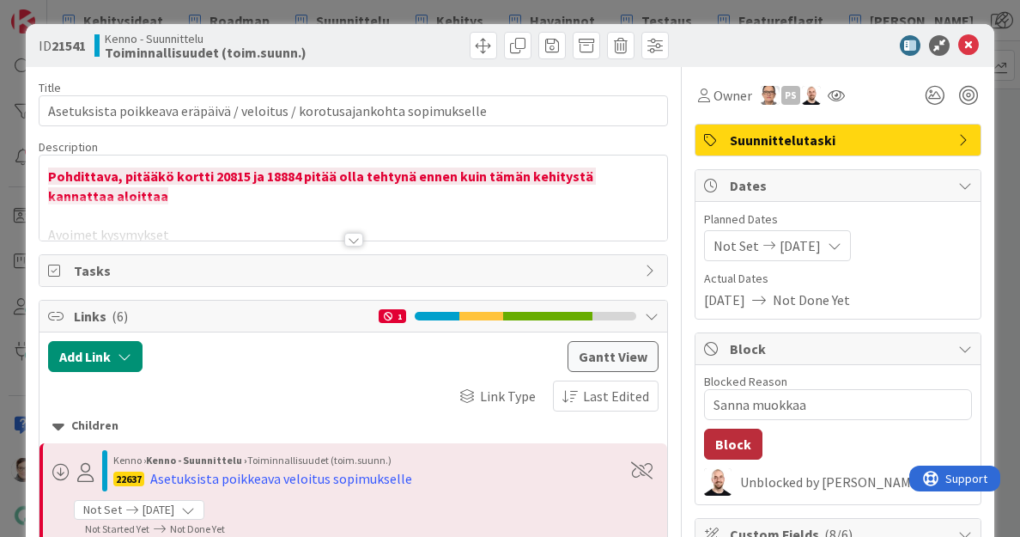
click at [723, 448] on button "Block" at bounding box center [733, 444] width 58 height 31
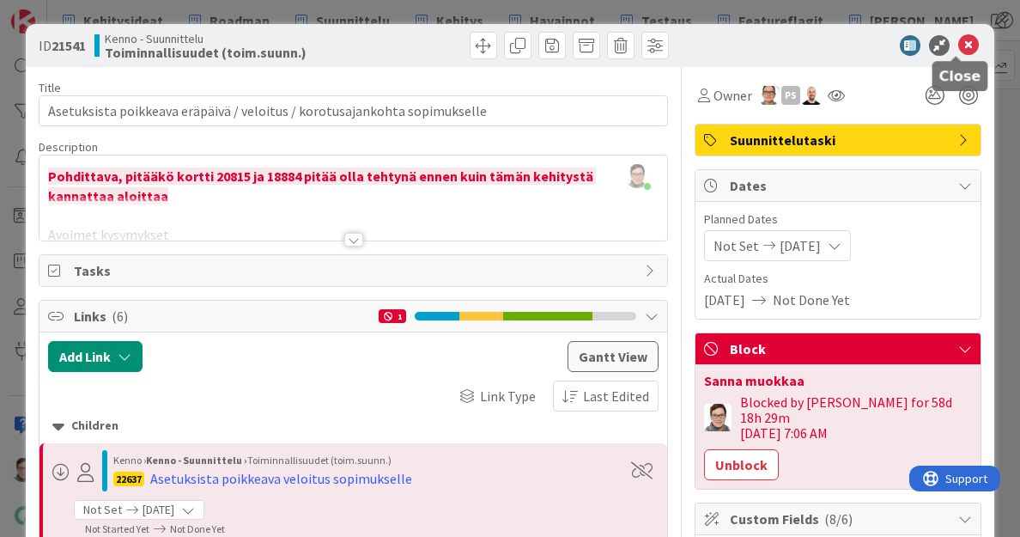
click at [961, 44] on icon at bounding box center [969, 45] width 21 height 21
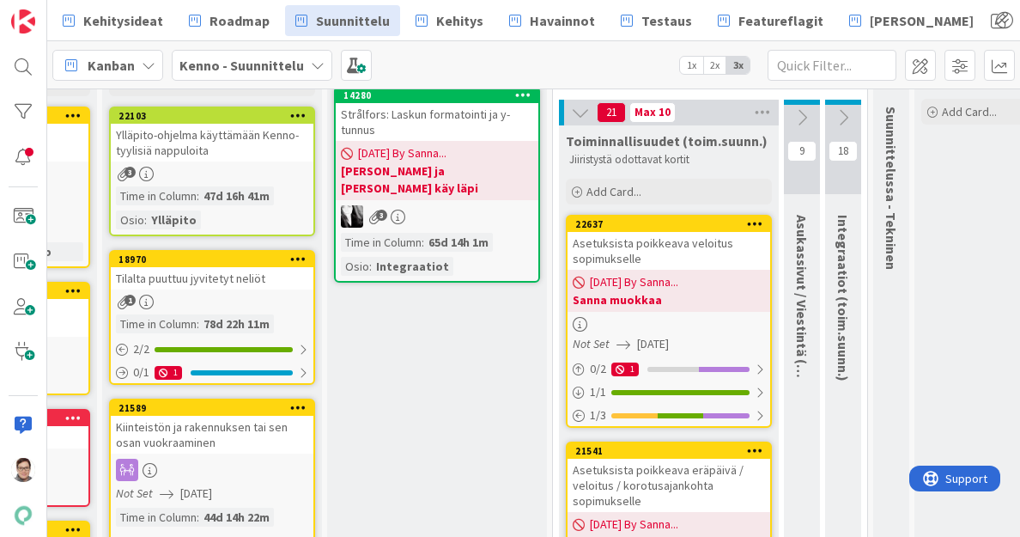
scroll to position [91, 401]
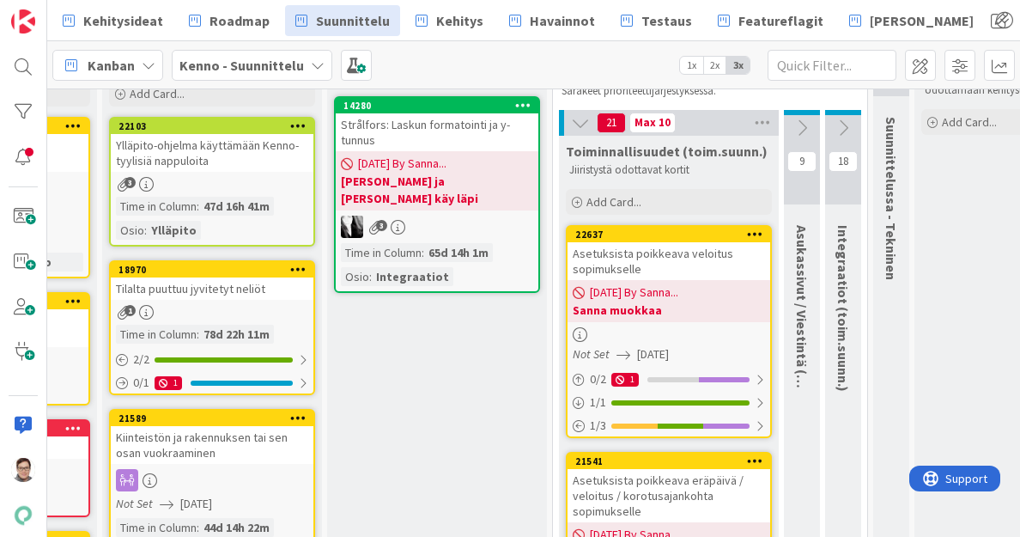
click at [659, 269] on div "Asetuksista poikkeava veloitus sopimukselle" at bounding box center [669, 261] width 203 height 38
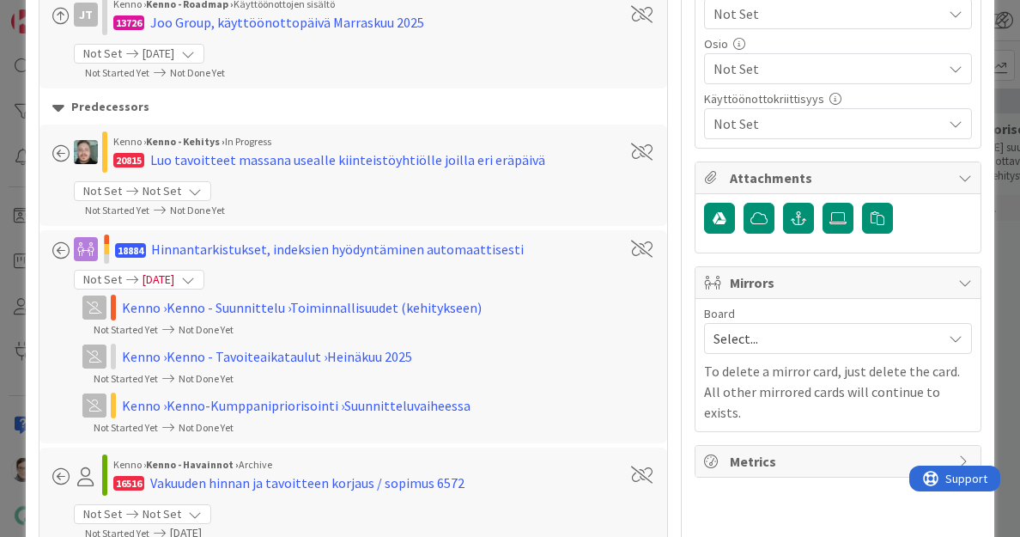
scroll to position [708, 0]
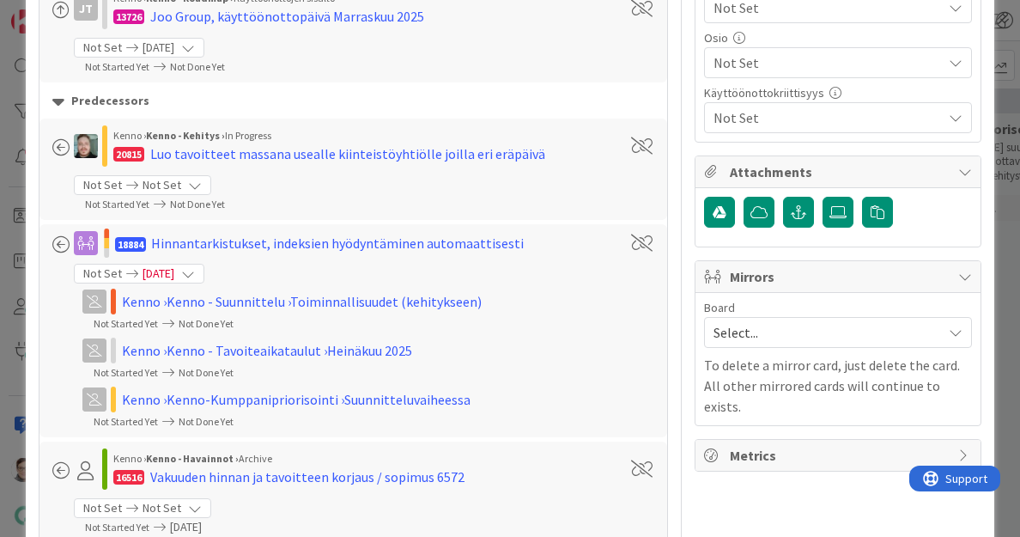
click at [780, 320] on span "Select..." at bounding box center [824, 332] width 220 height 24
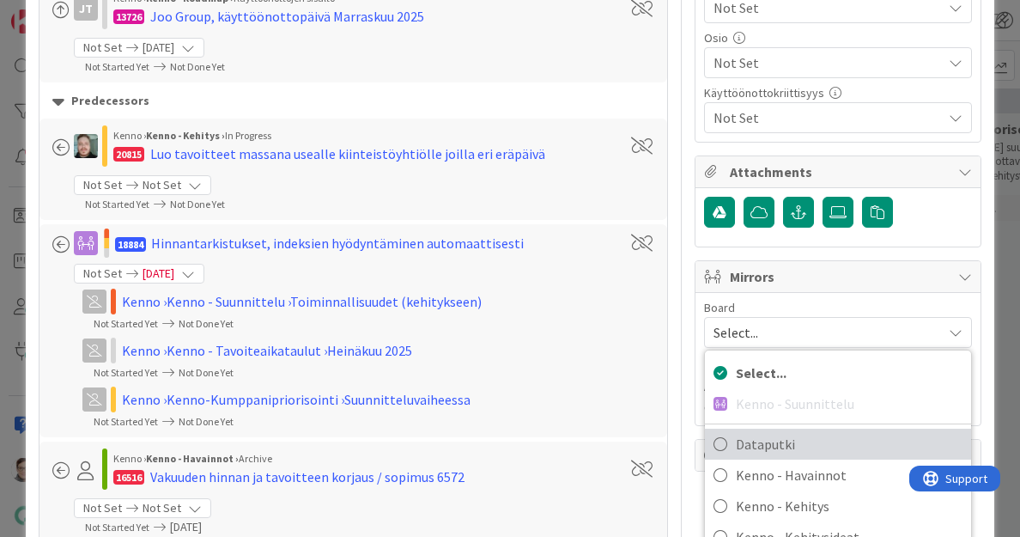
scroll to position [113, 0]
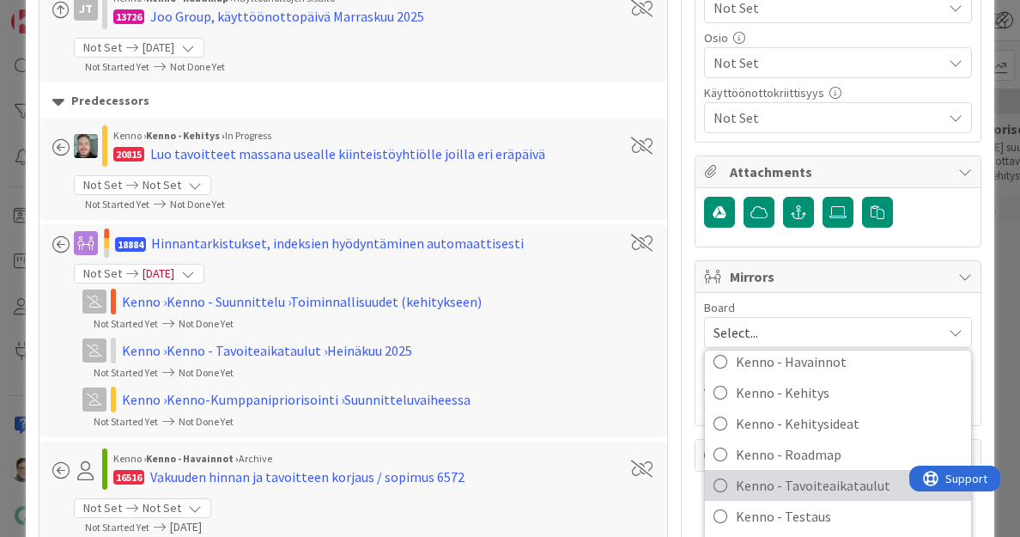
click at [798, 472] on span "Kenno - Tavoiteaikataulut" at bounding box center [849, 485] width 227 height 26
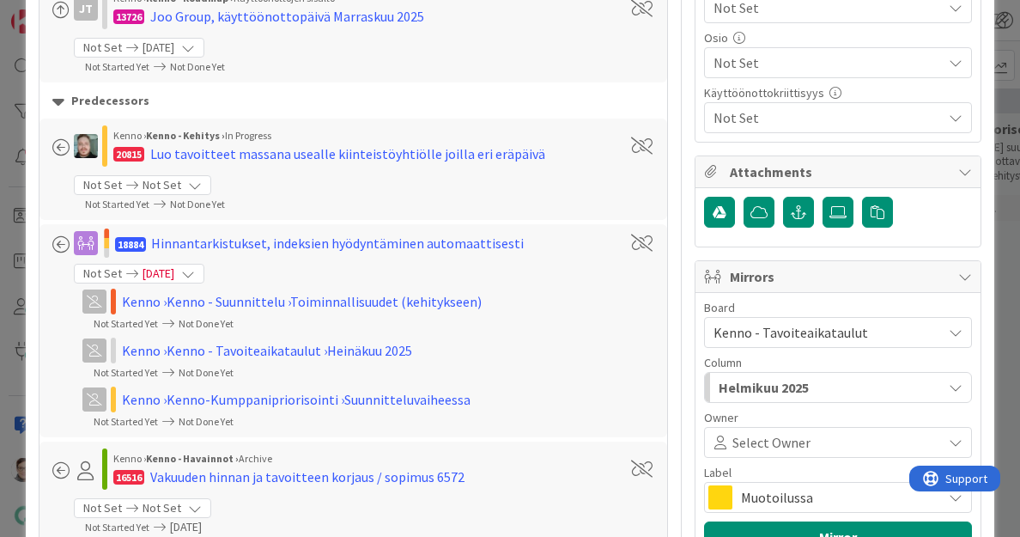
click at [799, 374] on div "Helmikuu 2025" at bounding box center [829, 387] width 228 height 27
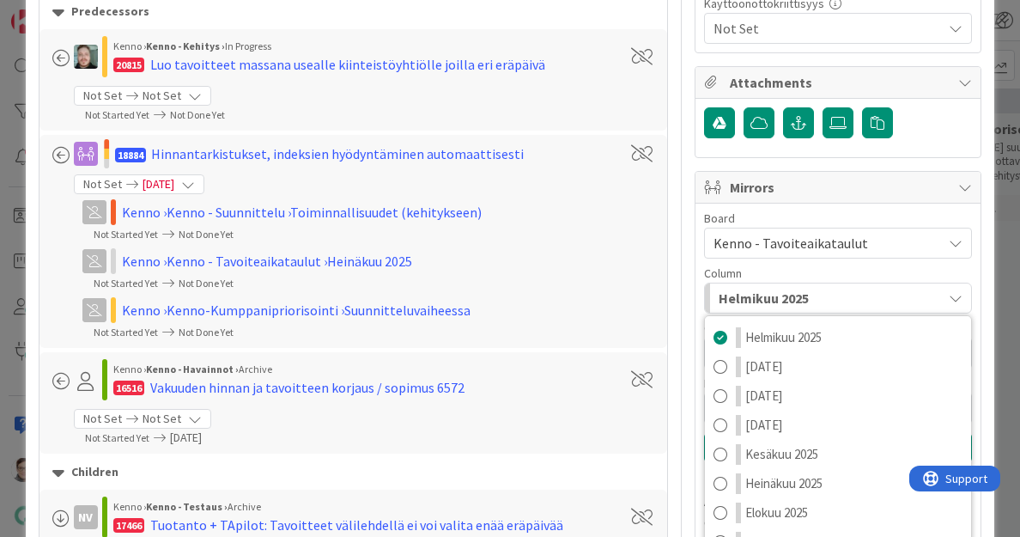
scroll to position [801, 0]
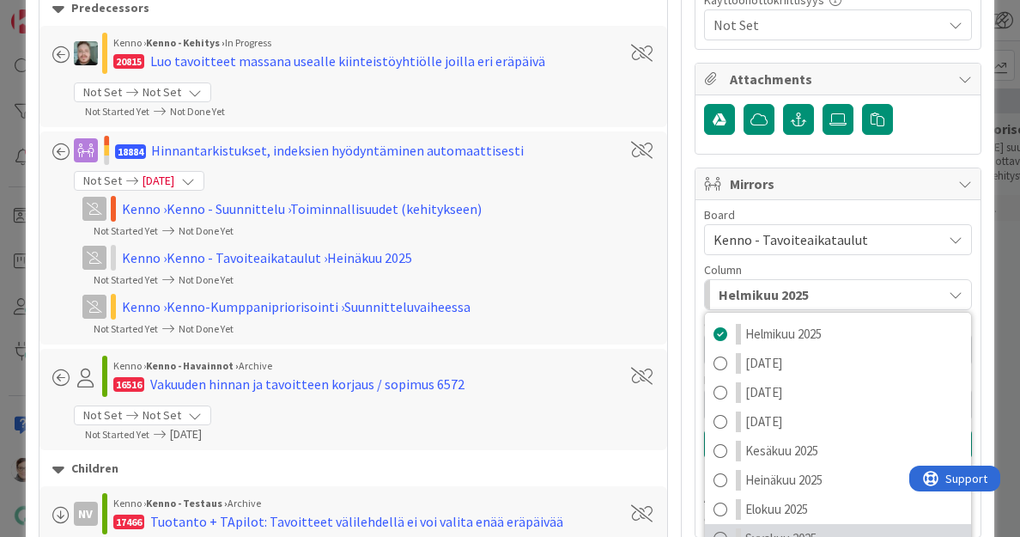
click at [777, 528] on span "Syyskuu 2025" at bounding box center [781, 538] width 71 height 21
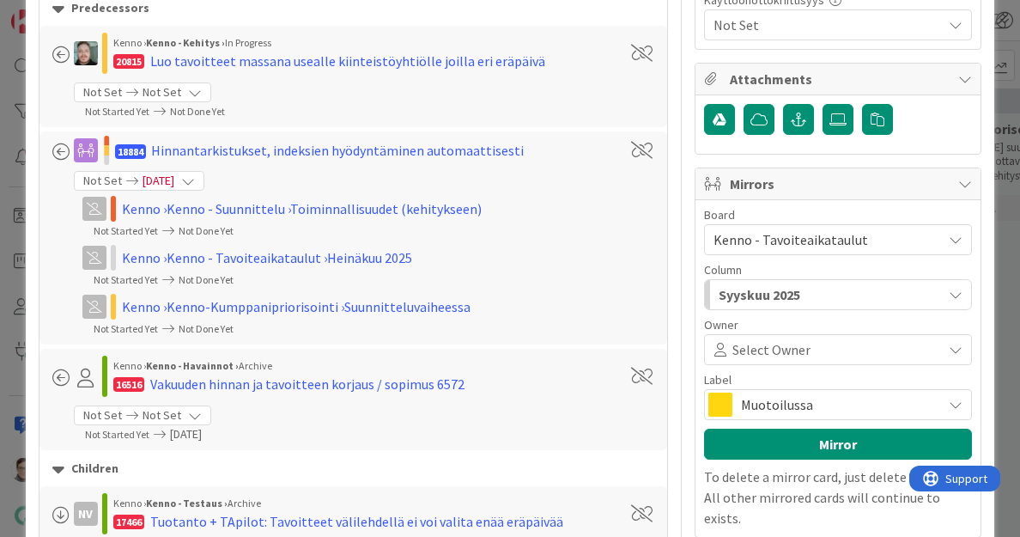
click at [781, 393] on span "Muotoilussa" at bounding box center [837, 405] width 192 height 24
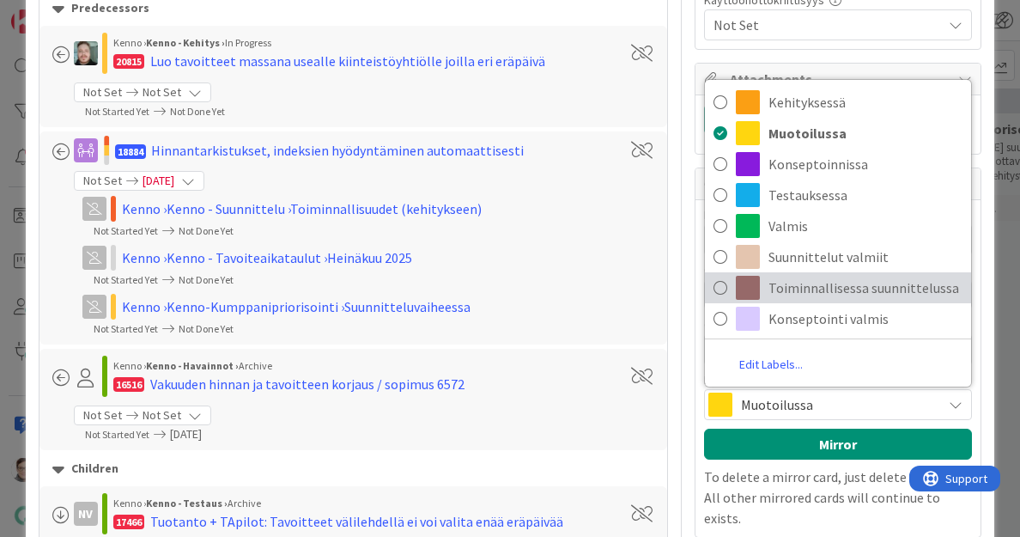
click at [803, 275] on span "Toiminnallisessa suunnittelussa" at bounding box center [866, 288] width 194 height 26
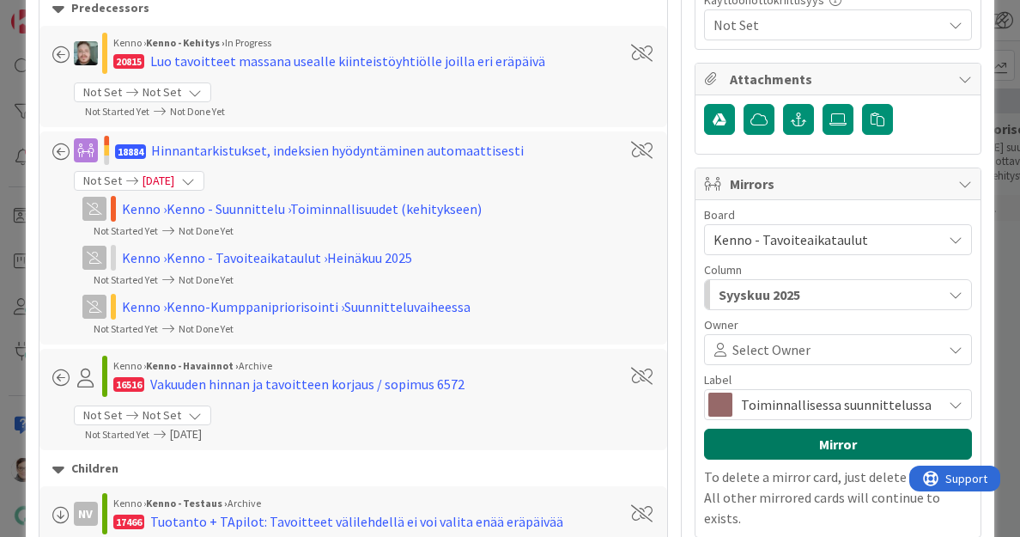
click at [795, 429] on button "Mirror" at bounding box center [838, 444] width 268 height 31
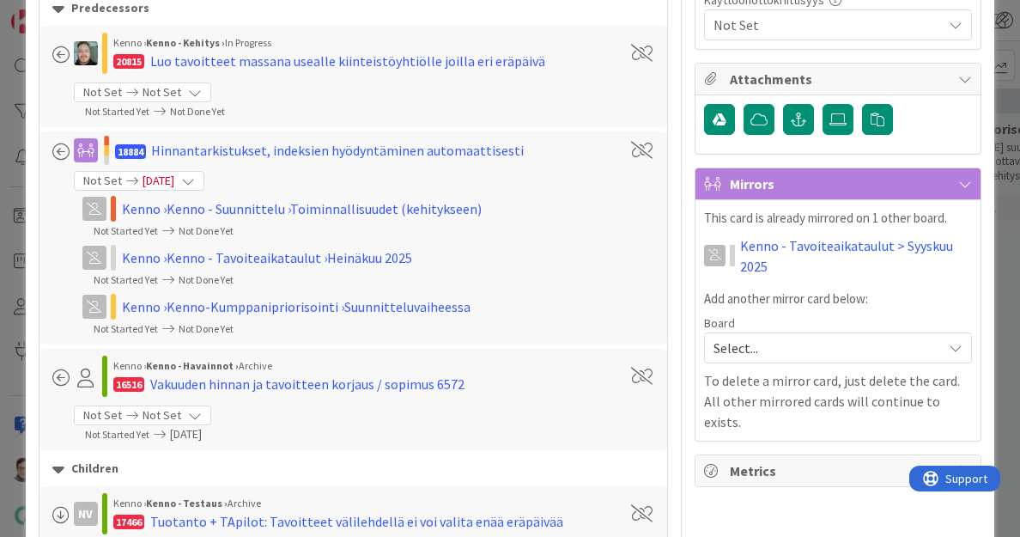
click at [782, 336] on span "Select..." at bounding box center [824, 348] width 220 height 24
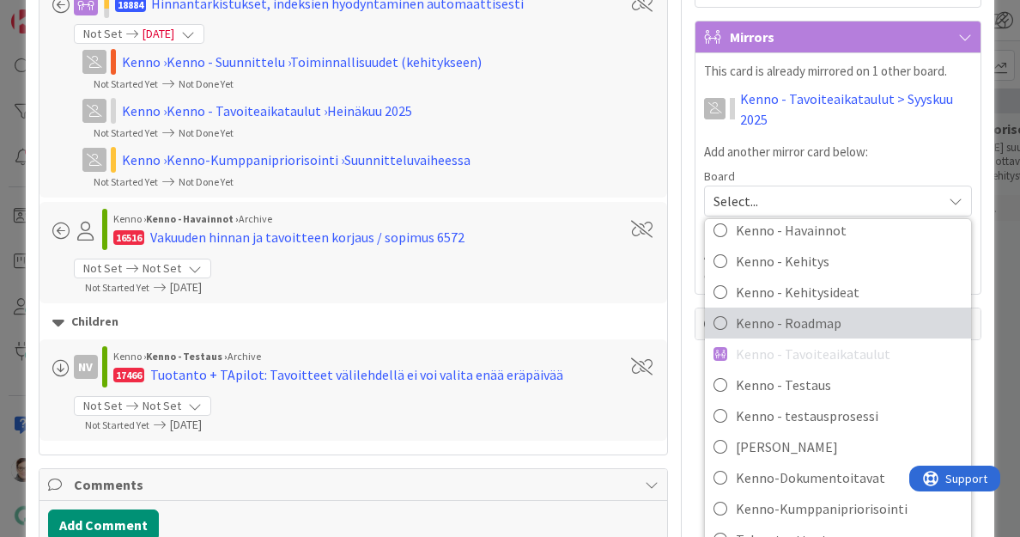
scroll to position [979, 0]
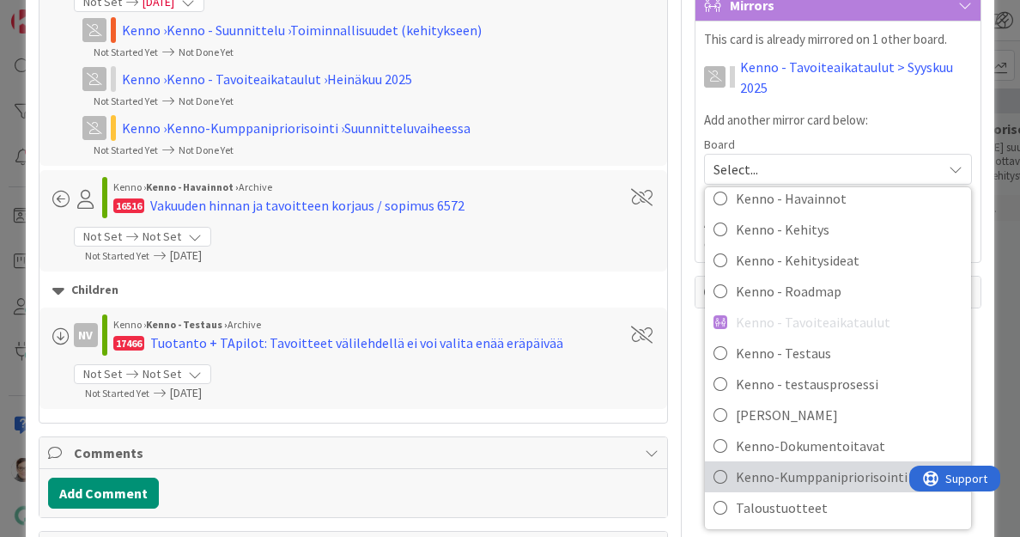
click at [794, 464] on span "Kenno-Kumppanipriorisointi" at bounding box center [849, 477] width 227 height 26
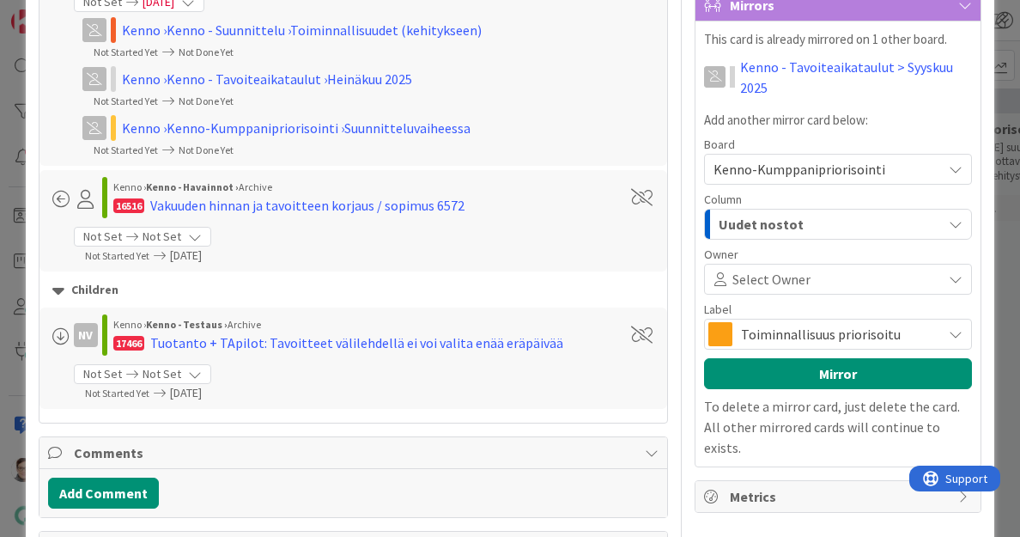
click at [809, 210] on div "Uudet nostot" at bounding box center [829, 223] width 228 height 27
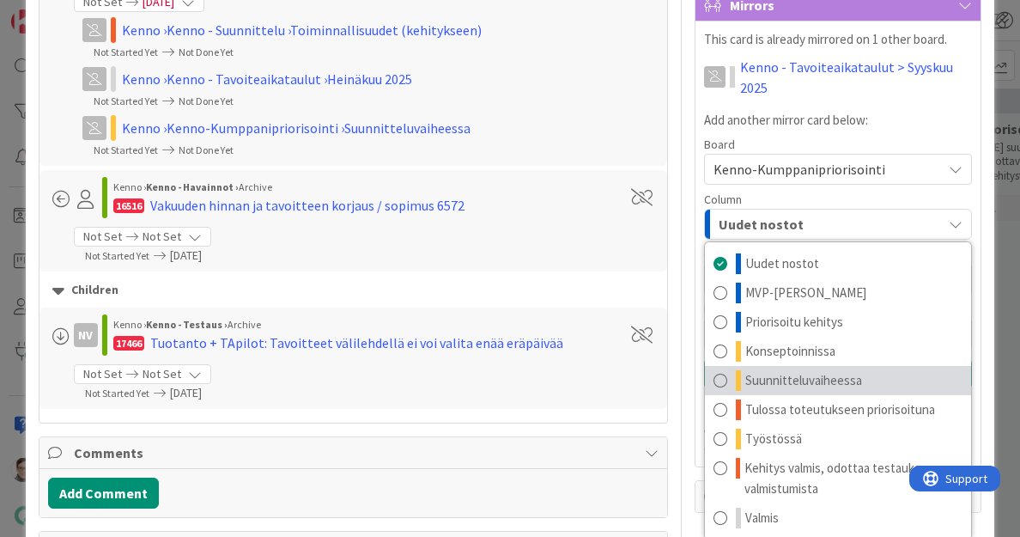
click at [805, 370] on span "Suunnitteluvaiheessa" at bounding box center [804, 380] width 117 height 21
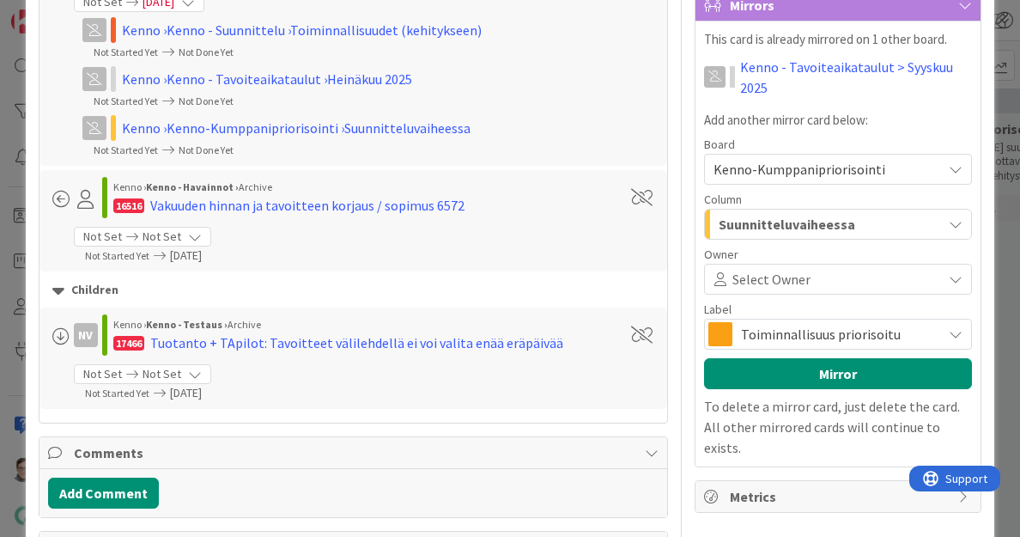
click at [799, 322] on span "Toiminnallisuus priorisoitu" at bounding box center [837, 334] width 192 height 24
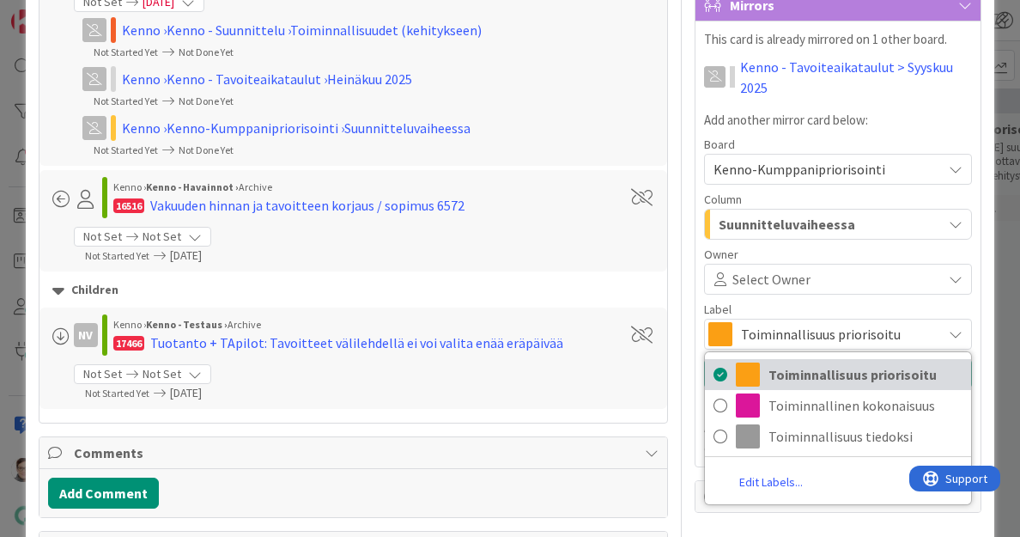
click at [796, 362] on span "Toiminnallisuus priorisoitu" at bounding box center [866, 375] width 194 height 26
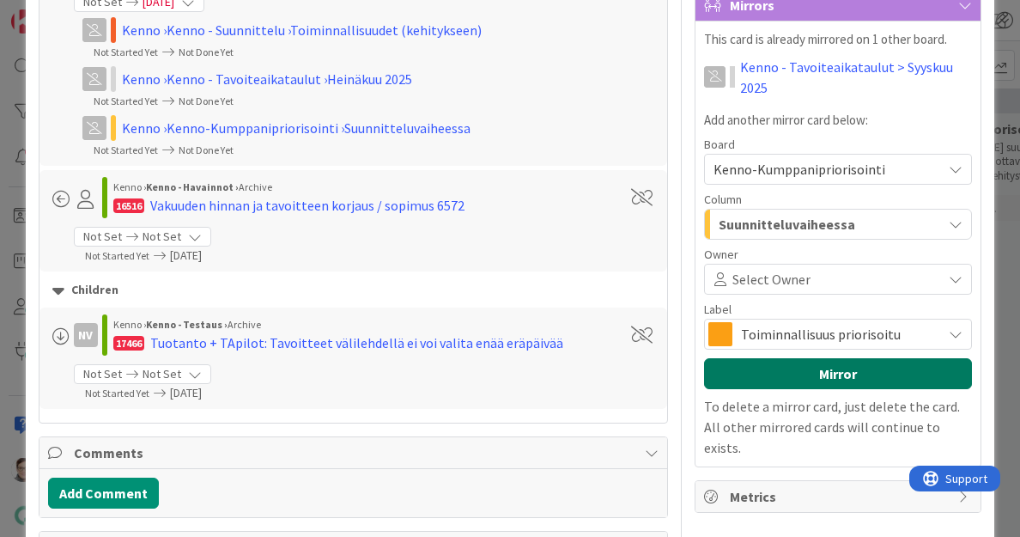
click at [794, 358] on button "Mirror" at bounding box center [838, 373] width 268 height 31
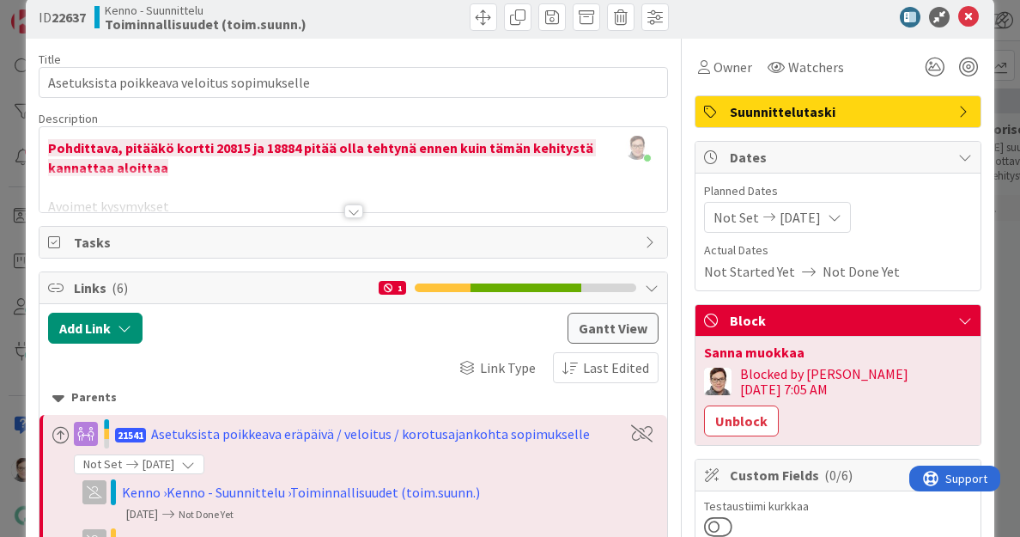
scroll to position [0, 0]
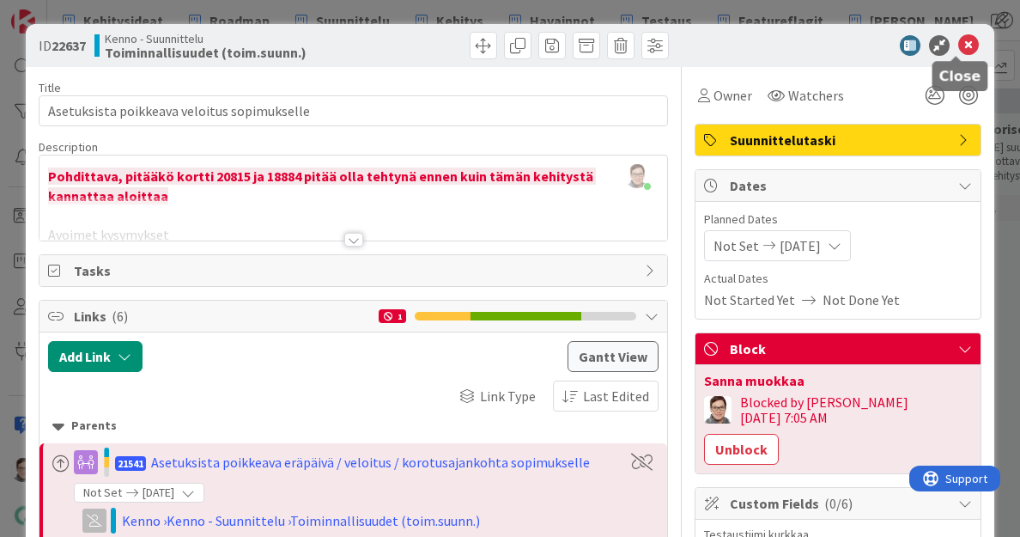
click at [959, 47] on icon at bounding box center [969, 45] width 21 height 21
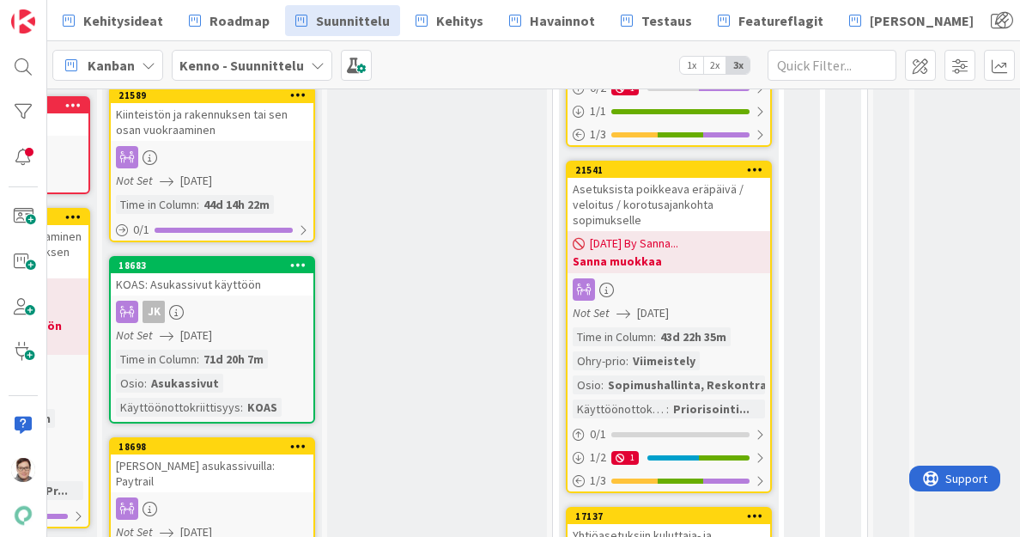
scroll to position [414, 401]
click at [756, 166] on icon at bounding box center [755, 169] width 16 height 12
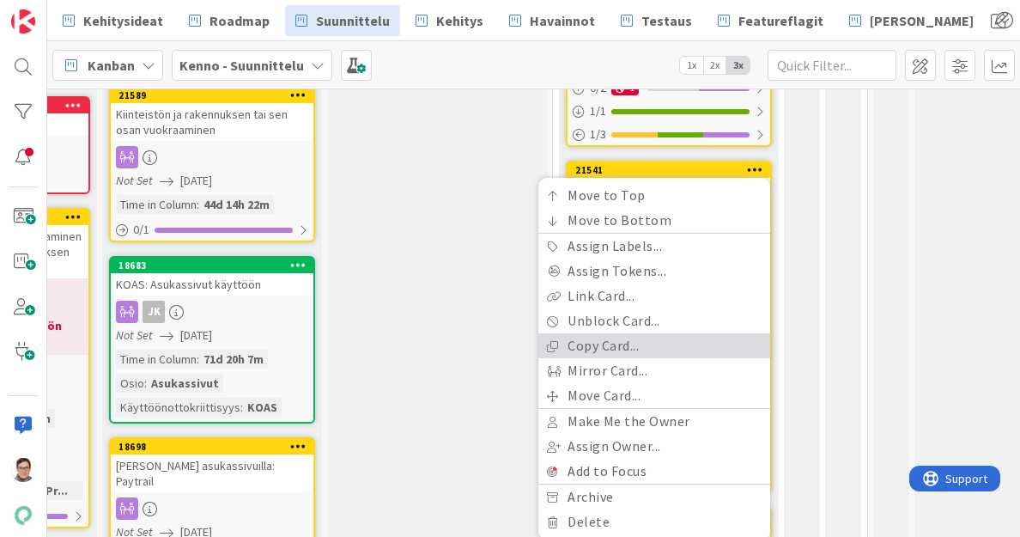
click at [618, 342] on link "Copy Card..." at bounding box center [655, 345] width 232 height 25
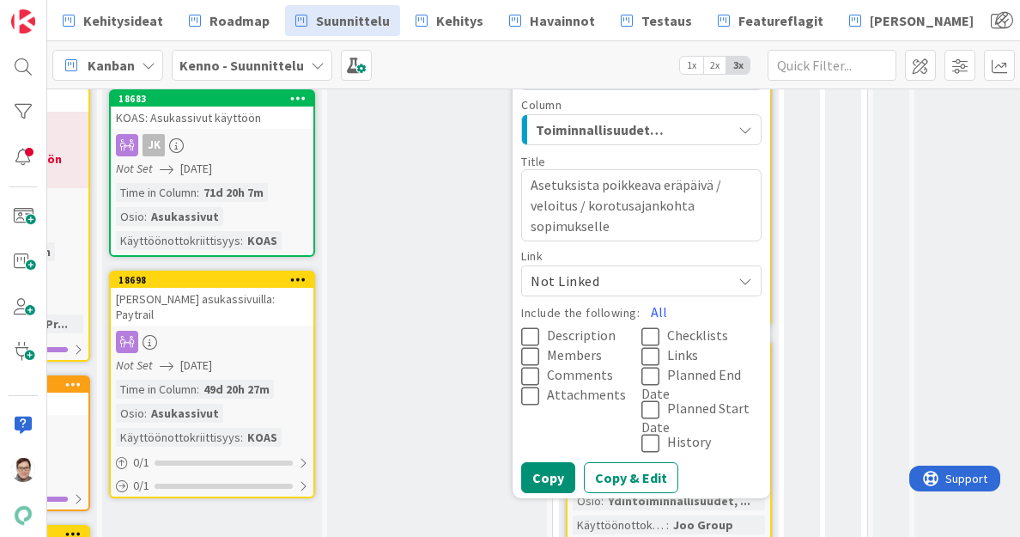
scroll to position [594, 401]
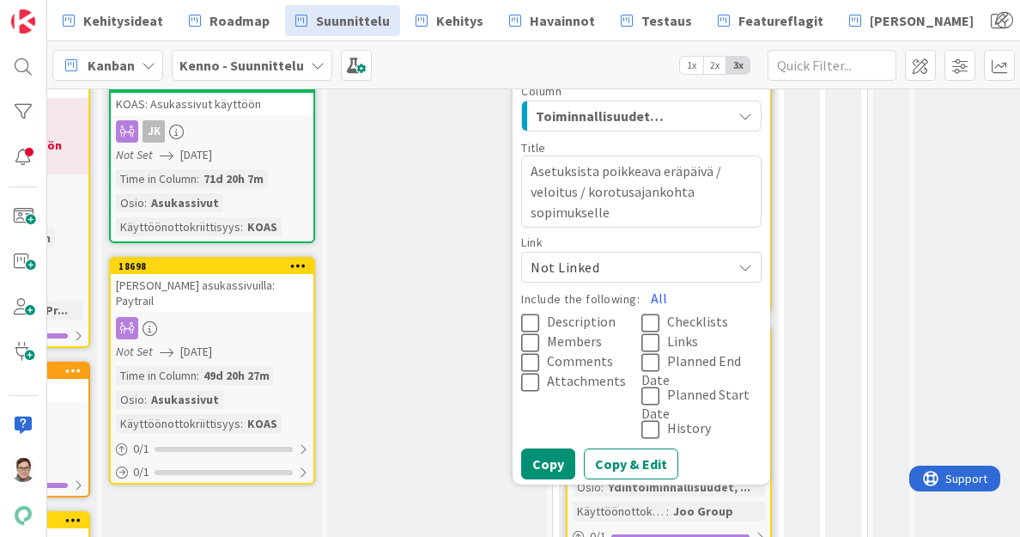
click at [588, 195] on textarea "Asetuksista poikkeava eräpäivä / veloitus / korotusajankohta sopimukselle" at bounding box center [641, 191] width 241 height 72
type textarea "x"
type textarea "Asetuksista poikkeava eräpäivä / veloitus /korotusajankohta sopimukselle"
type textarea "x"
type textarea "Asetuksista poikkeava eräpäivä / veloitus korotusajankohta sopimukselle"
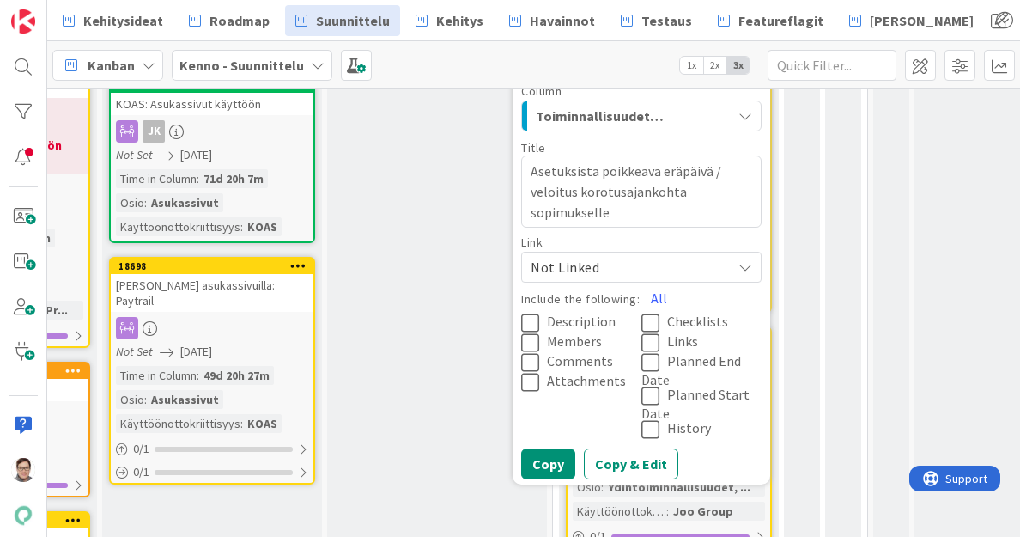
type textarea "x"
type textarea "Asetuksista poikkeava eräpäivä / veloituskorotusajankohta sopimukselle"
type textarea "x"
type textarea "Asetuksista poikkeava eräpäivä / veloitukorotusajankohta sopimukselle"
type textarea "x"
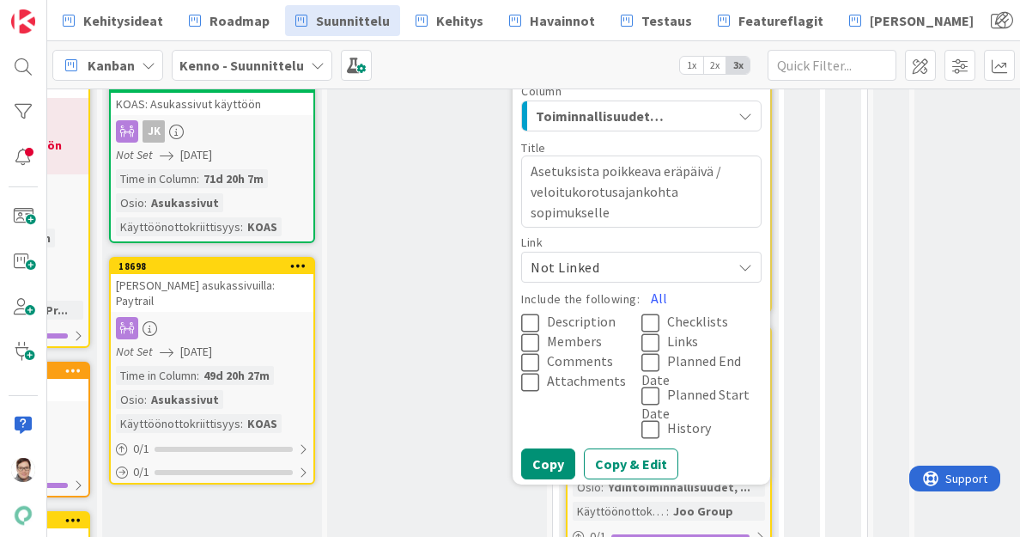
type textarea "Asetuksista poikkeava eräpäivä / veloitkorotusajankohta sopimukselle"
type textarea "x"
type textarea "Asetuksista poikkeava eräpäivä / veloikorotusajankohta sopimukselle"
type textarea "x"
type textarea "Asetuksista poikkeava eräpäivä / velokorotusajankohta sopimukselle"
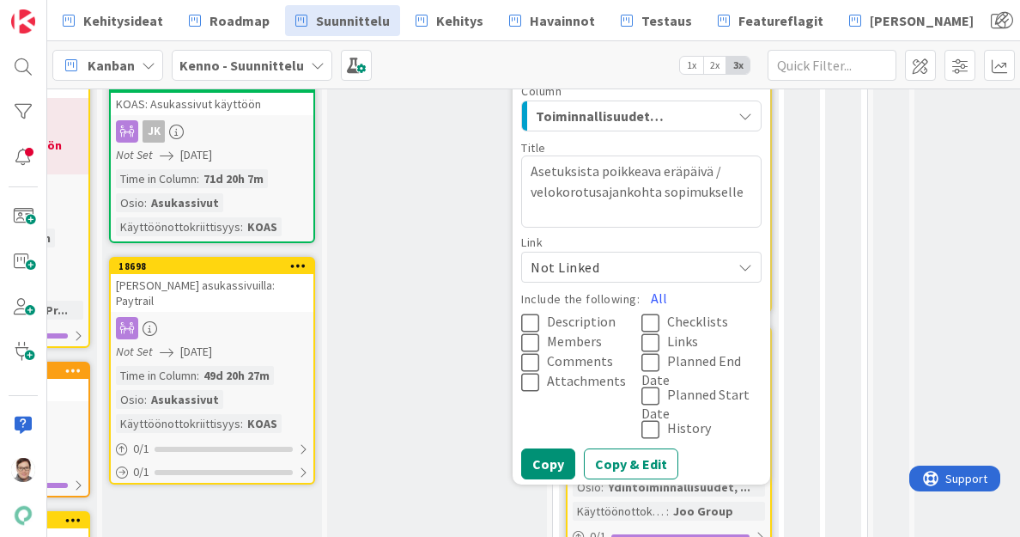
type textarea "x"
type textarea "Asetuksista poikkeava eräpäivä / velkorotusajankohta sopimukselle"
type textarea "x"
type textarea "Asetuksista poikkeava eräpäivä / vekorotusajankohta sopimukselle"
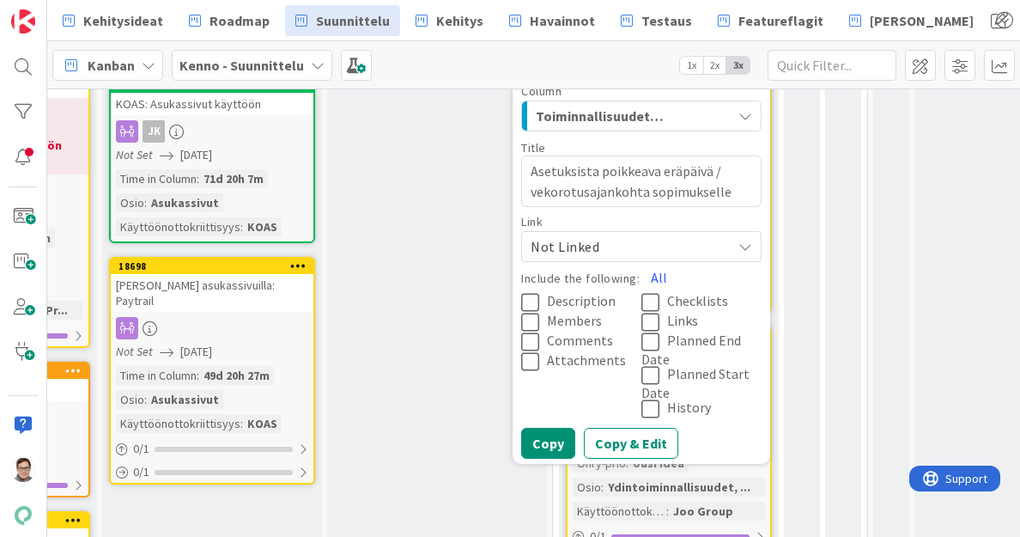
type textarea "x"
type textarea "Asetuksista poikkeava eräpäivä / vkorotusajankohta sopimukselle"
type textarea "x"
type textarea "Asetuksista poikkeava eräpäivä / korotusajankohta sopimukselle"
type textarea "x"
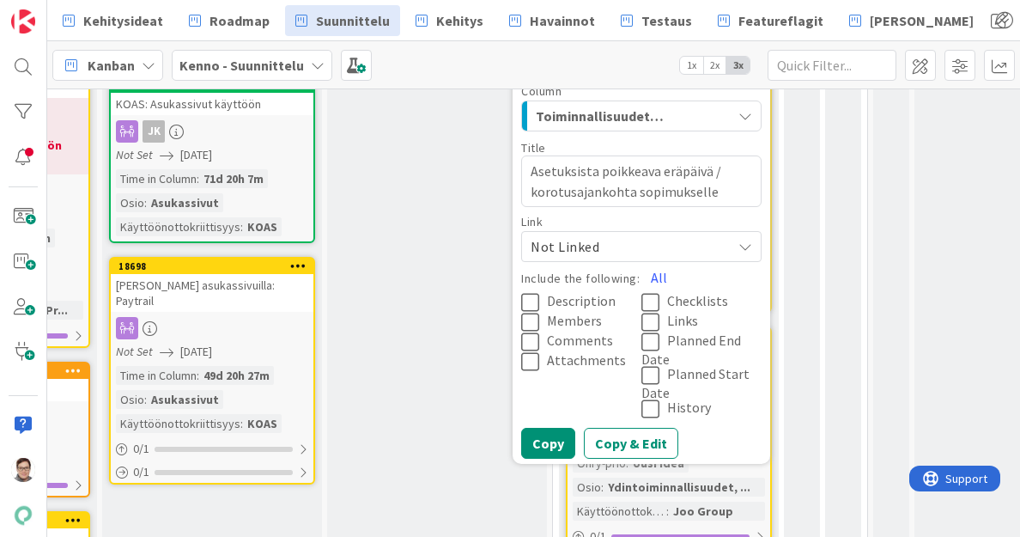
type textarea "Asetuksista poikkeava eräpäivä /korotusajankohta sopimukselle"
type textarea "x"
type textarea "Asetuksista poikkeava eräpäivä korotusajankohta sopimukselle"
type textarea "x"
type textarea "Asetuksista poikkeava eräpäiväkorotusajankohta sopimukselle"
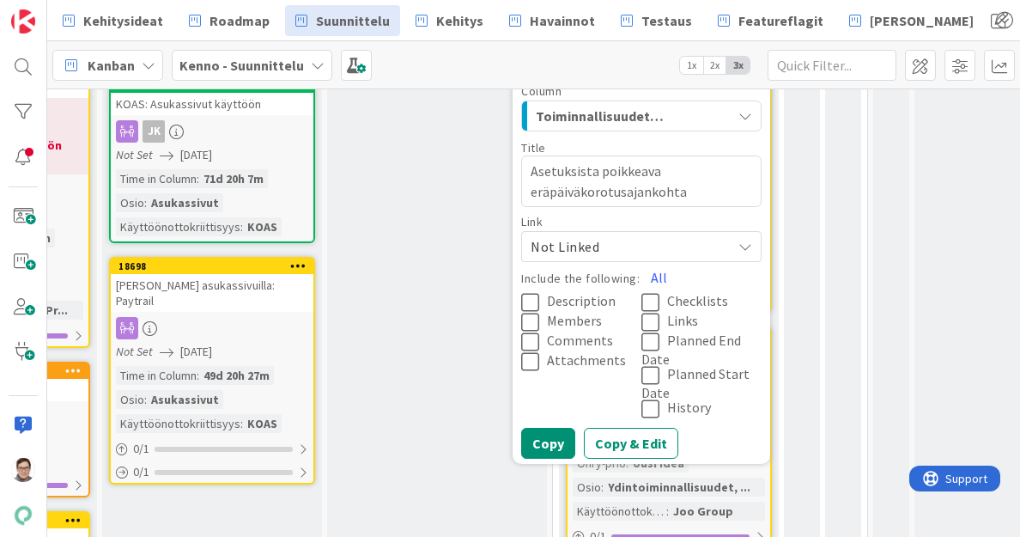
type textarea "x"
type textarea "Asetuksista poikkeava eräpäivkorotusajankohta sopimukselle"
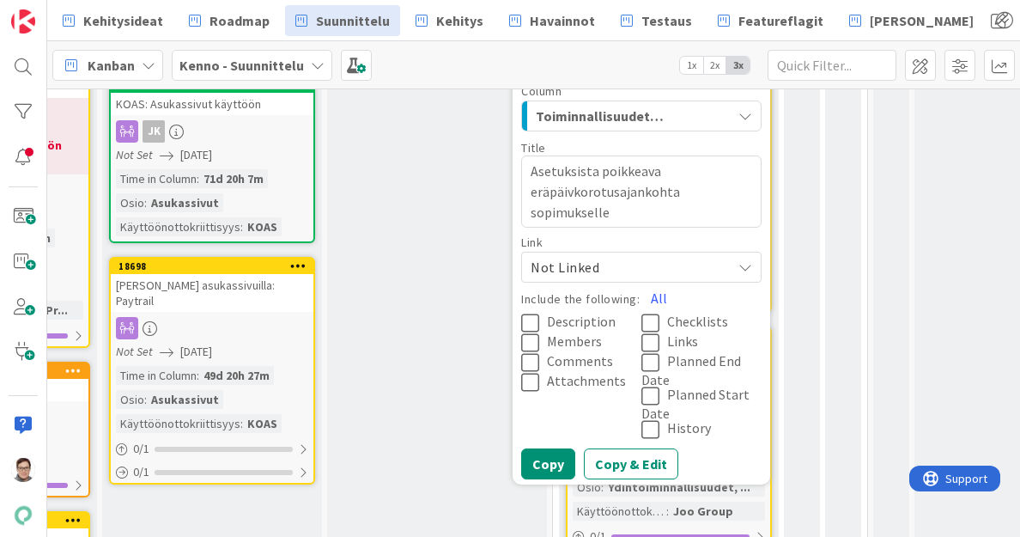
type textarea "x"
type textarea "Asetuksista poikkeava eräpäikorotusajankohta sopimukselle"
type textarea "x"
type textarea "Asetuksista poikkeava eräpäkorotusajankohta sopimukselle"
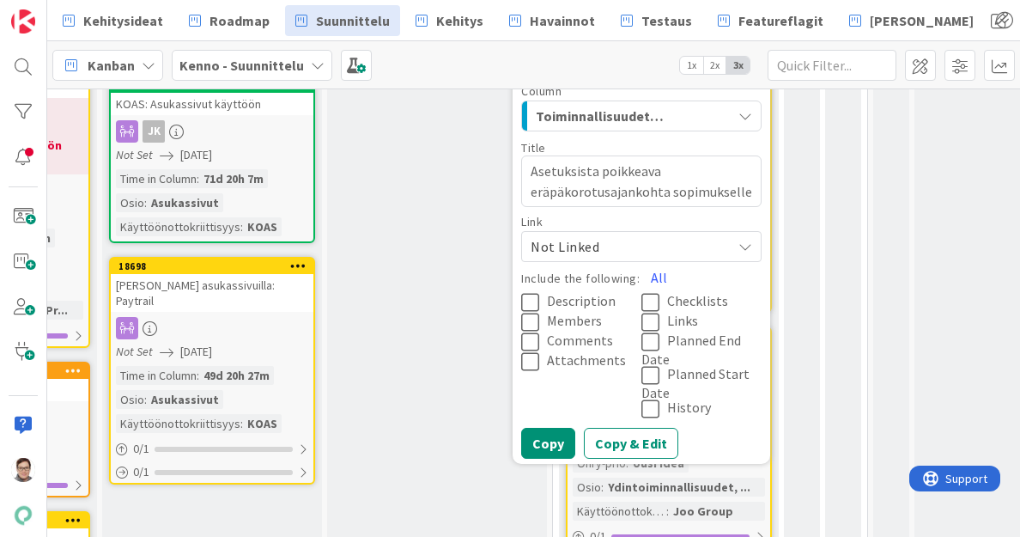
type textarea "x"
type textarea "Asetuksista poikkeava eräpkorotusajankohta sopimukselle"
type textarea "x"
type textarea "Asetuksista poikkeava eräkorotusajankohta sopimukselle"
type textarea "x"
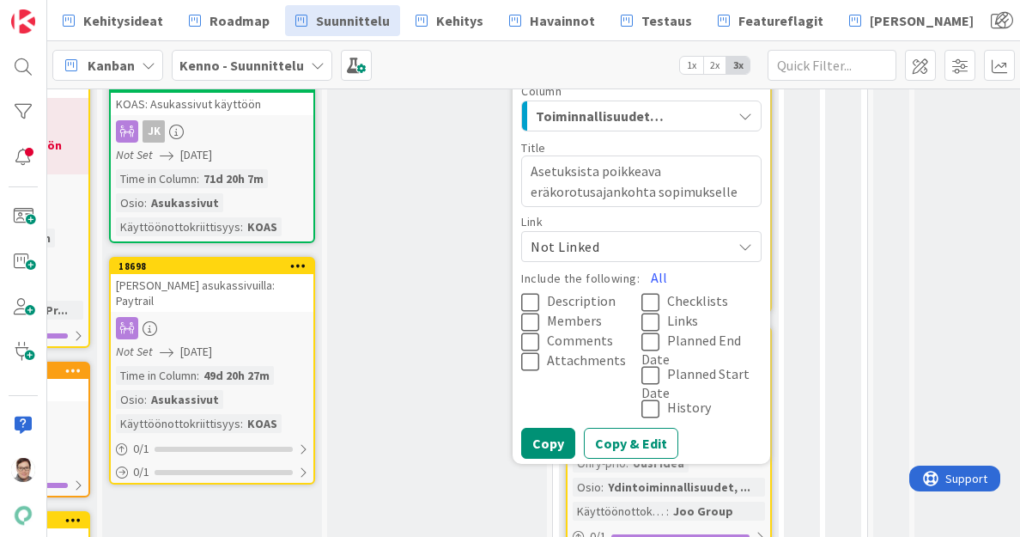
type textarea "Asetuksista poikkeava erkorotusajankohta sopimukselle"
type textarea "x"
type textarea "Asetuksista poikkeava ekorotusajankohta sopimukselle"
type textarea "x"
type textarea "Asetuksista poikkeava korotusajankohta sopimukselle"
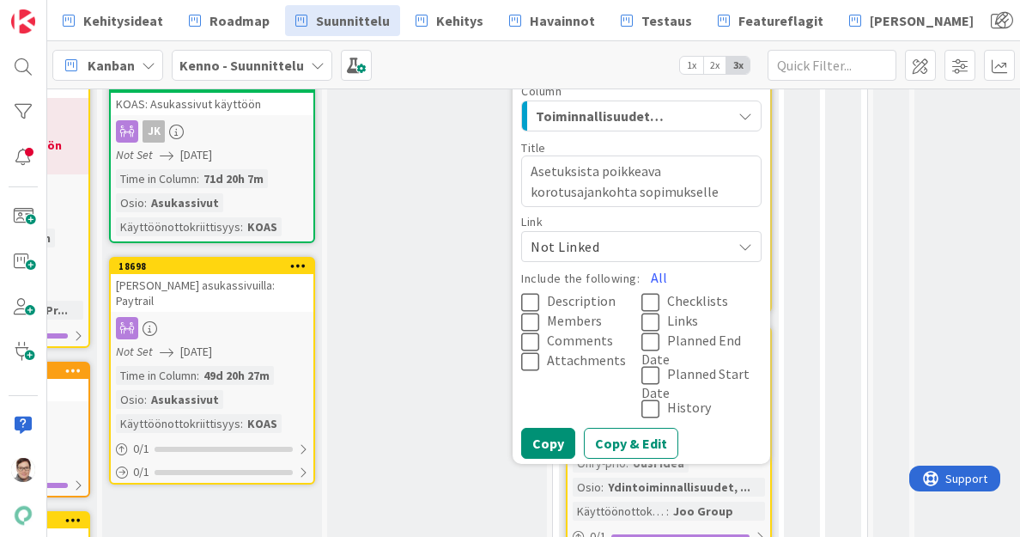
type textarea "x"
type textarea "Asetuksista poikkeavakorotusajankohta sopimukselle"
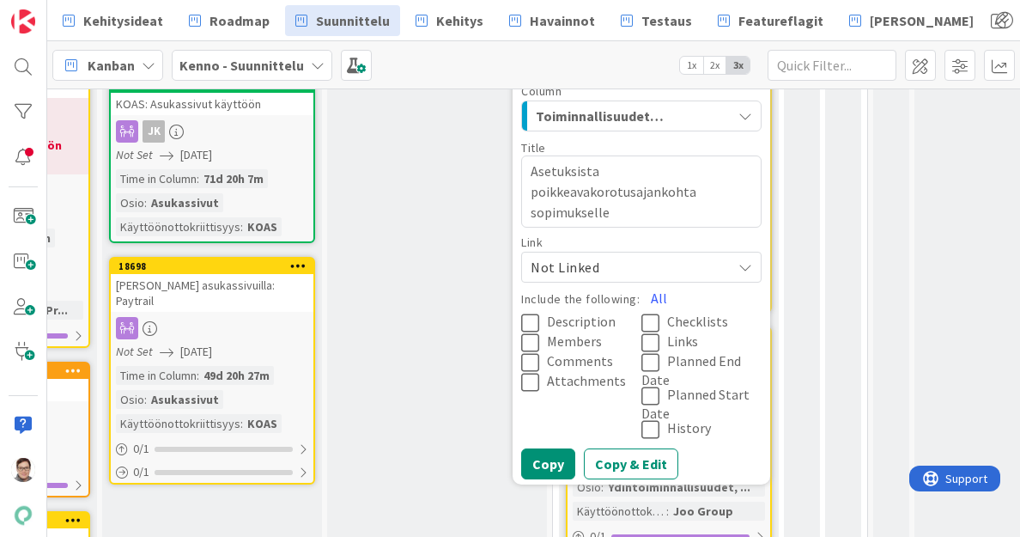
type textarea "x"
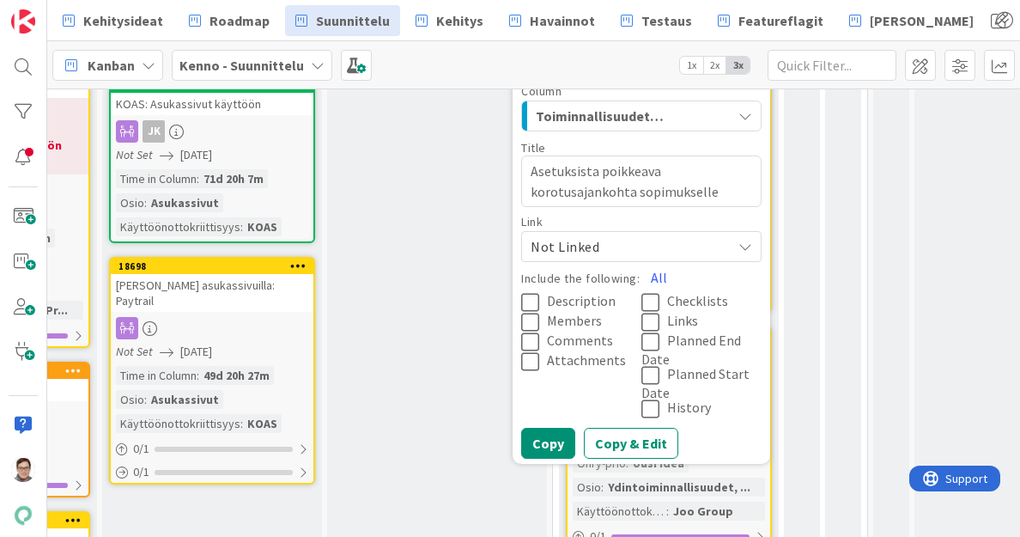
type textarea "Asetuksista poikkeava korotusajankohta sopimukselle"
click at [529, 302] on icon at bounding box center [534, 302] width 26 height 21
click at [531, 341] on icon at bounding box center [534, 342] width 26 height 21
click at [537, 364] on icon at bounding box center [534, 361] width 26 height 21
click at [650, 322] on icon at bounding box center [655, 322] width 26 height 21
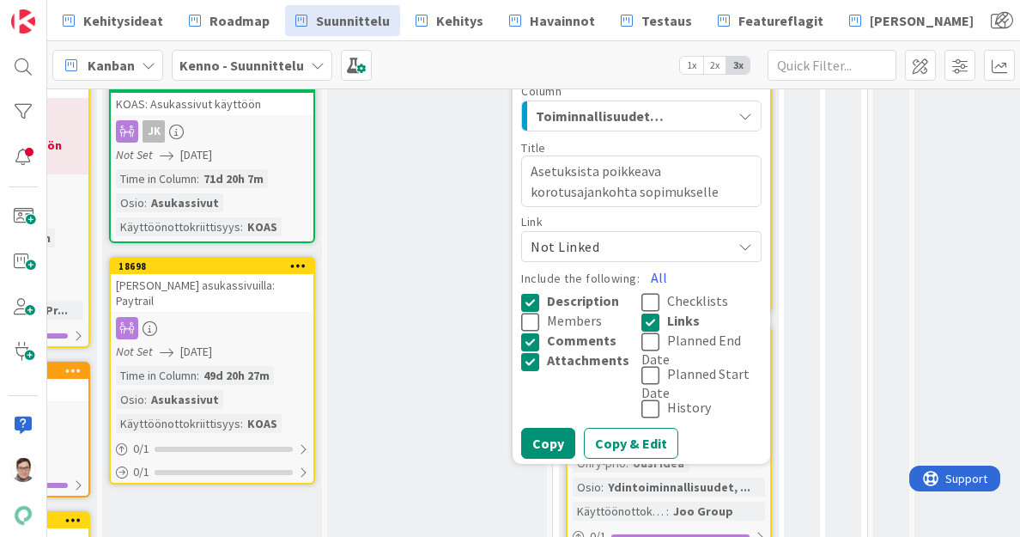
click at [651, 341] on icon at bounding box center [655, 342] width 26 height 21
click at [551, 441] on button "Copy" at bounding box center [548, 443] width 54 height 31
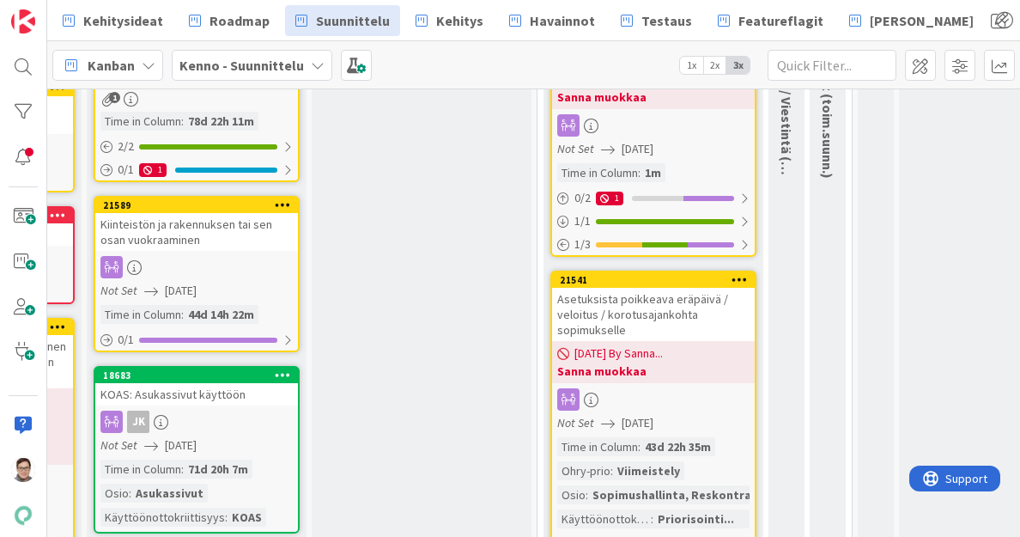
scroll to position [0, 417]
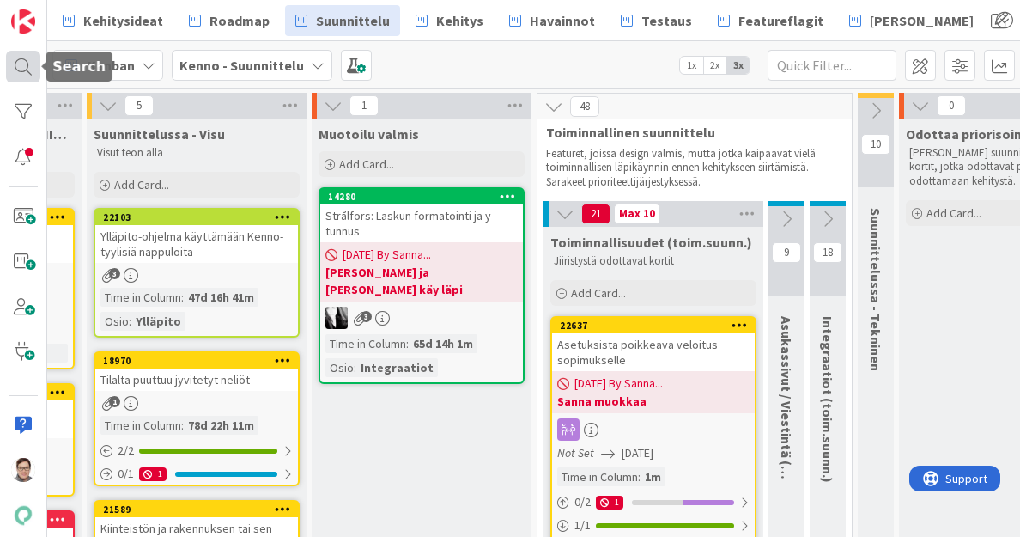
click at [20, 58] on div at bounding box center [23, 66] width 34 height 31
type textarea "x"
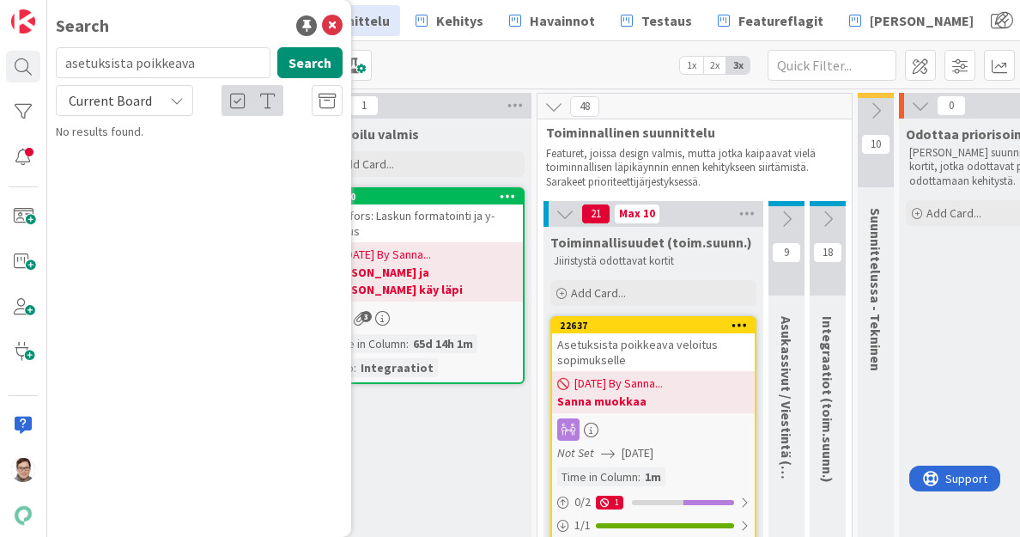
type input "asetuksista poikkeava"
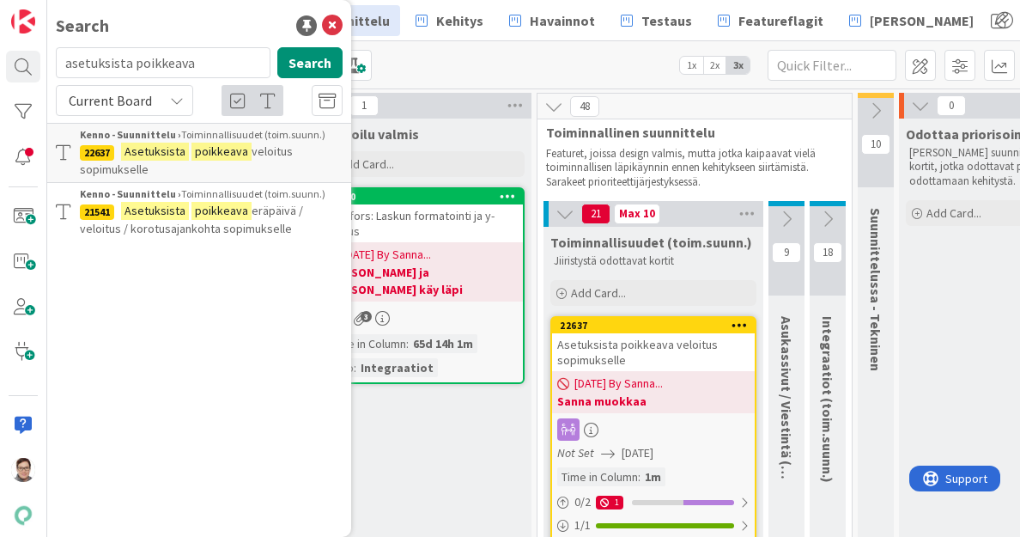
click at [173, 100] on icon at bounding box center [177, 101] width 14 height 14
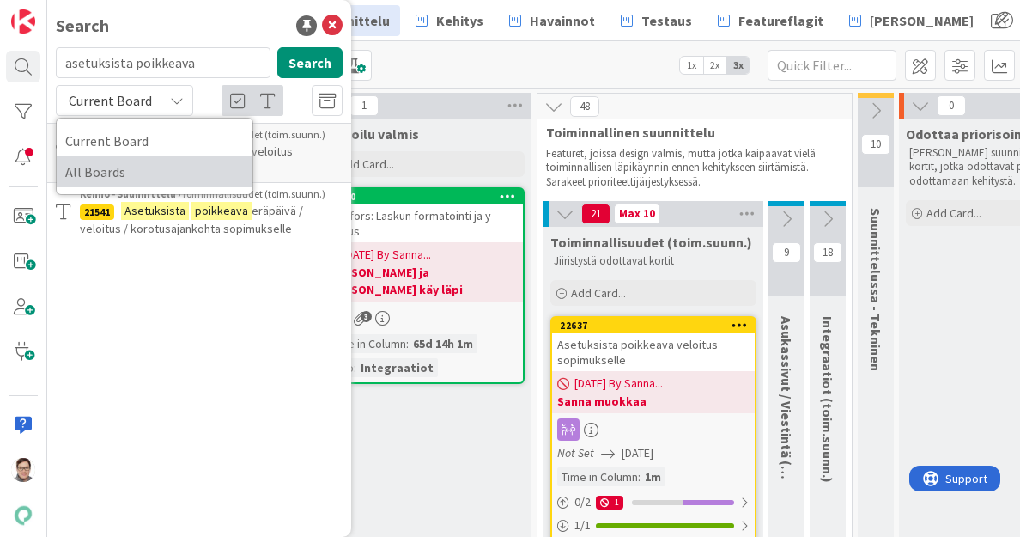
click at [154, 175] on span "All Boards" at bounding box center [154, 172] width 179 height 26
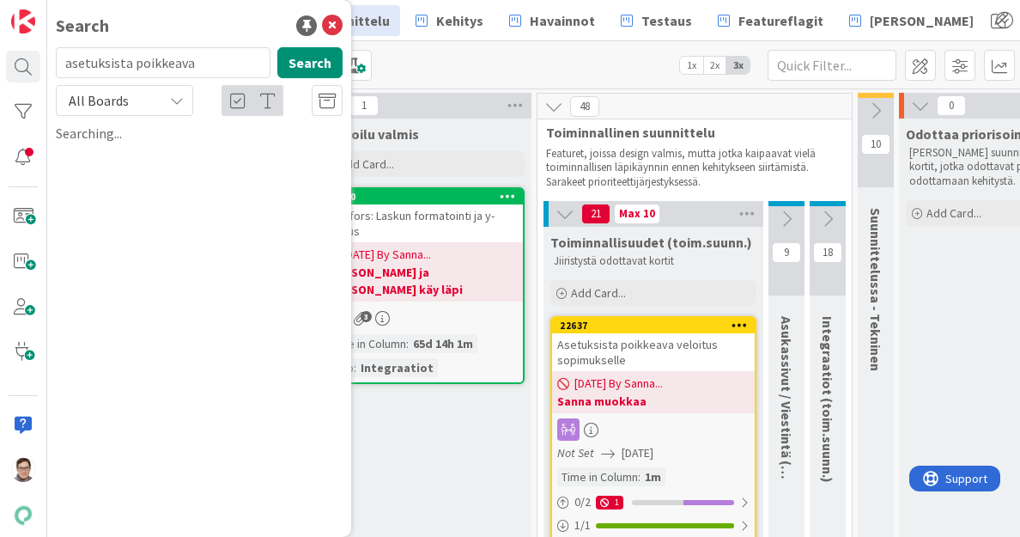
type textarea "x"
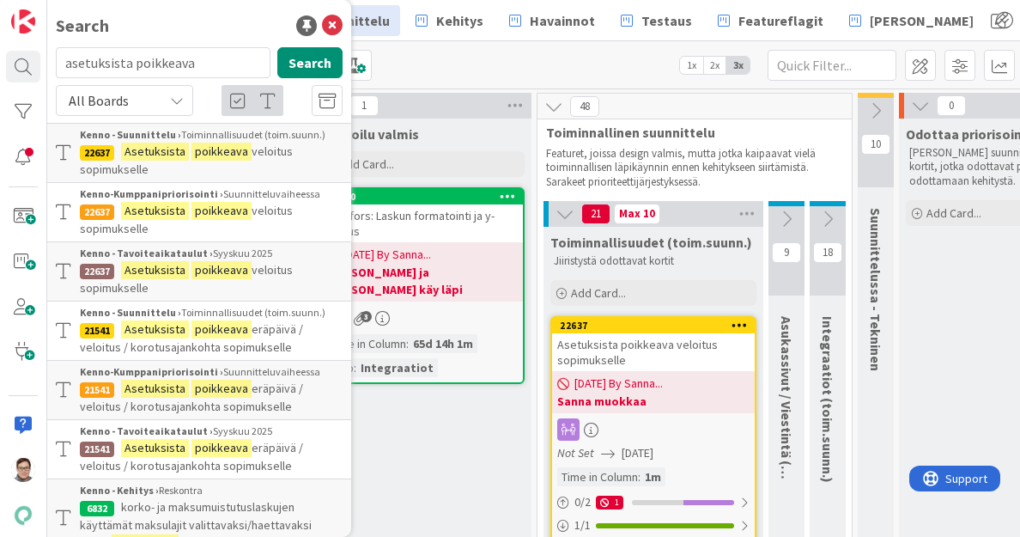
scroll to position [31, 0]
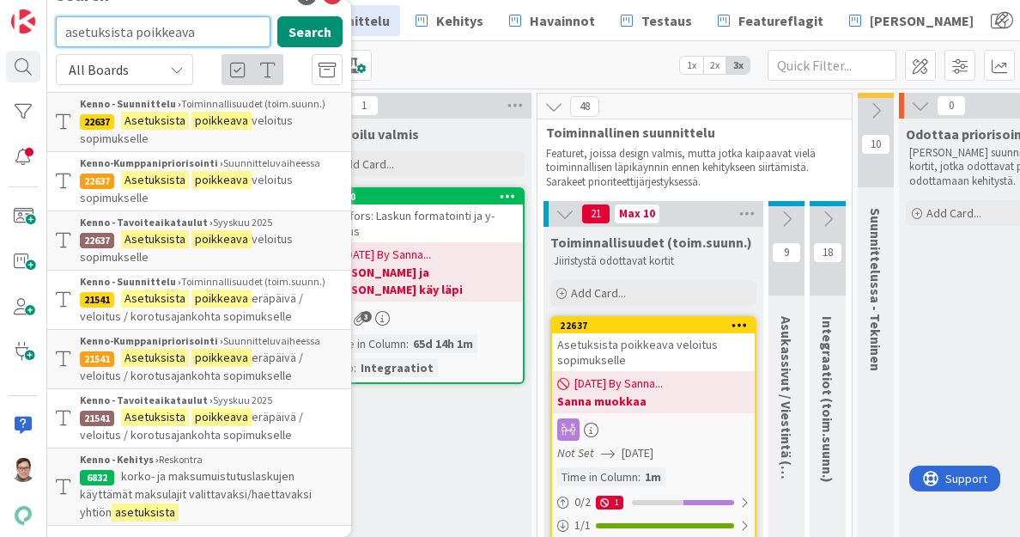
click at [199, 34] on input "asetuksista poikkeava" at bounding box center [163, 31] width 215 height 31
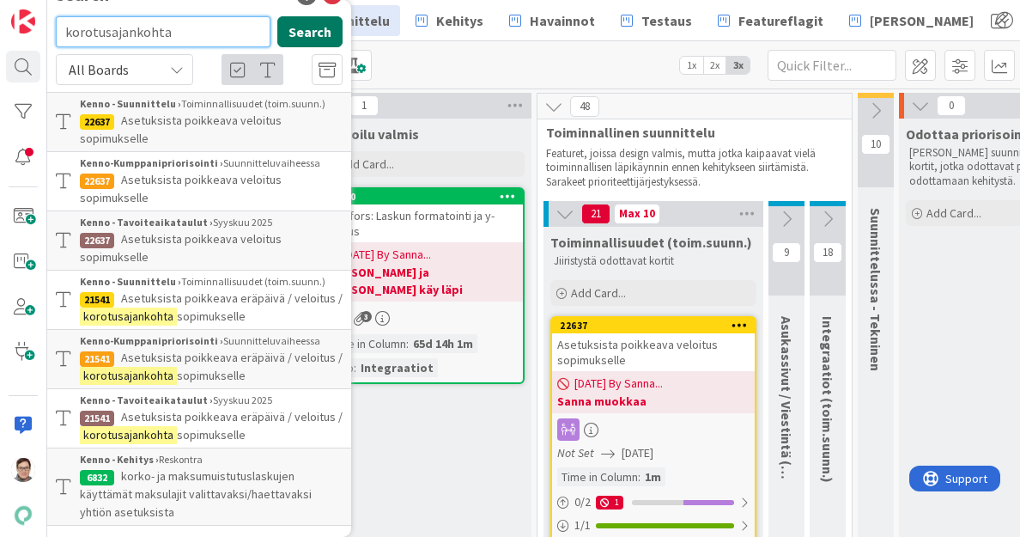
type input "korotusajankohta"
click at [299, 29] on button "Search" at bounding box center [309, 31] width 65 height 31
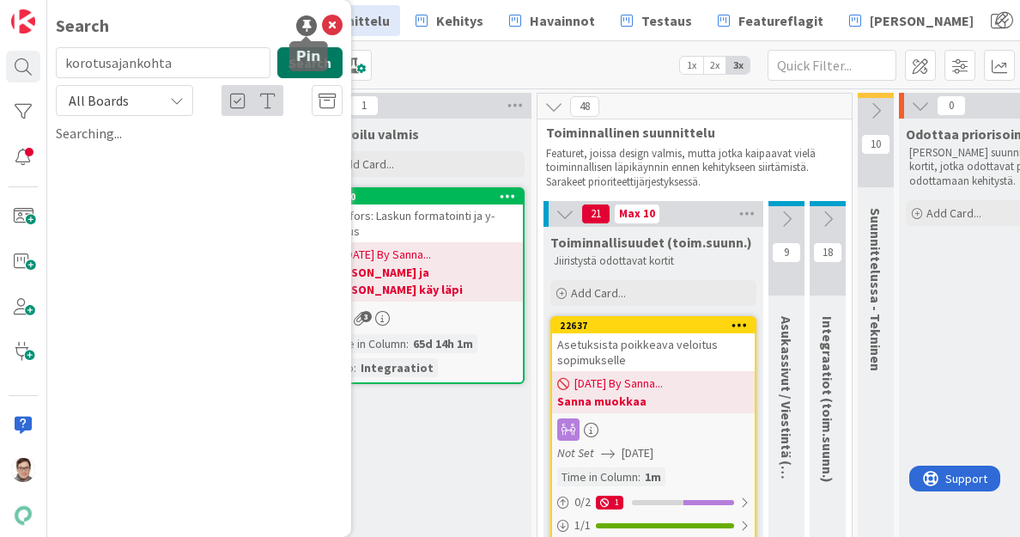
scroll to position [0, 0]
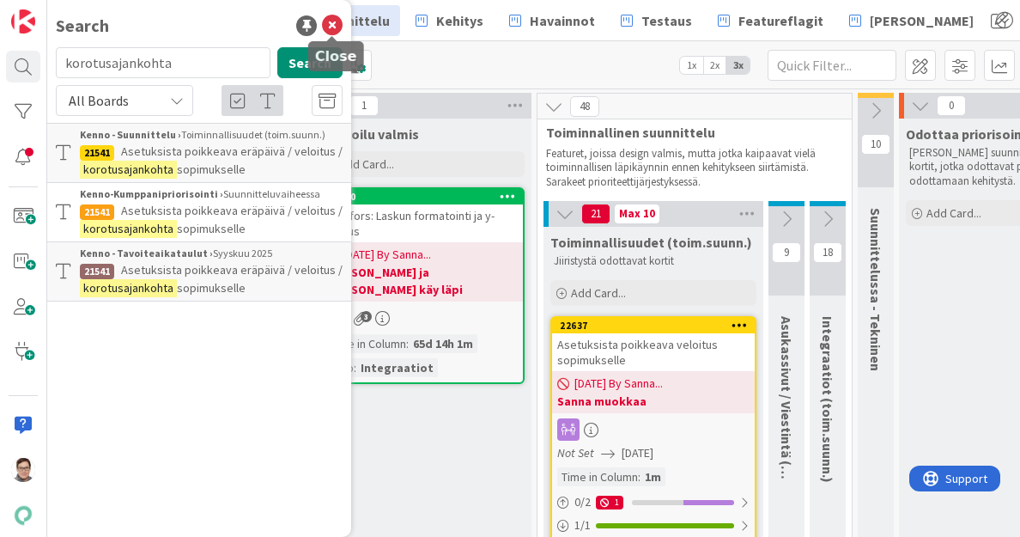
click at [336, 28] on icon at bounding box center [332, 25] width 21 height 21
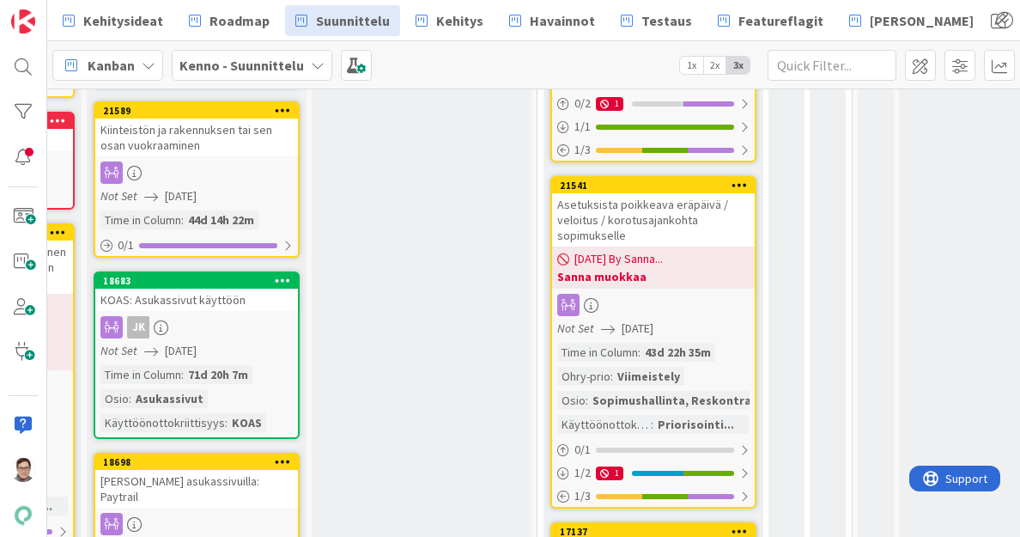
scroll to position [399, 417]
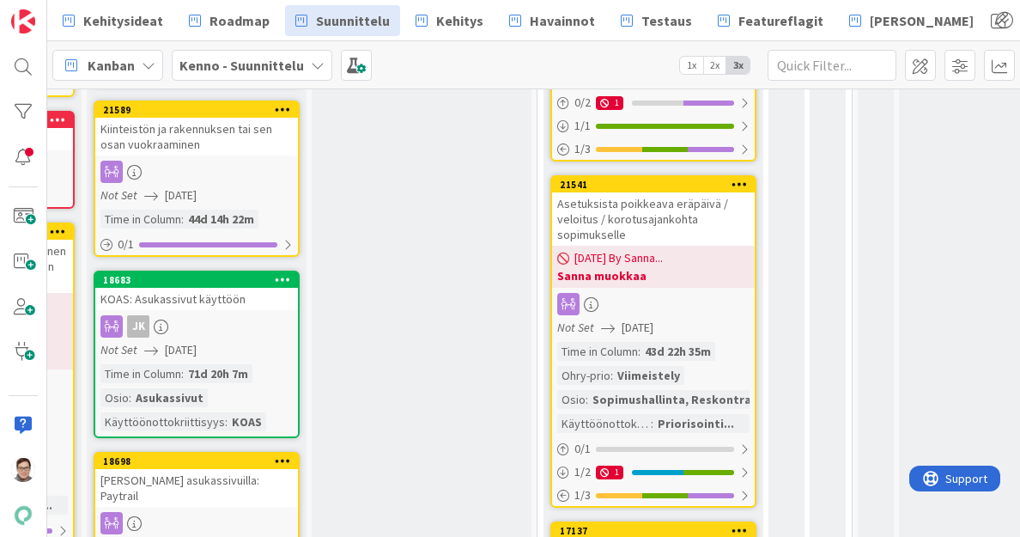
click at [737, 178] on icon at bounding box center [740, 184] width 16 height 12
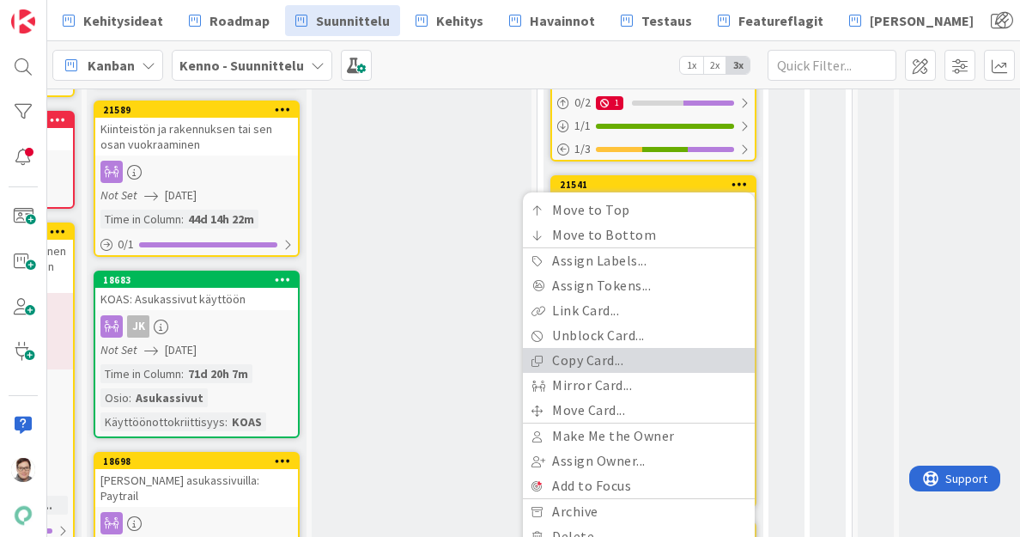
click at [594, 356] on link "Copy Card..." at bounding box center [639, 360] width 232 height 25
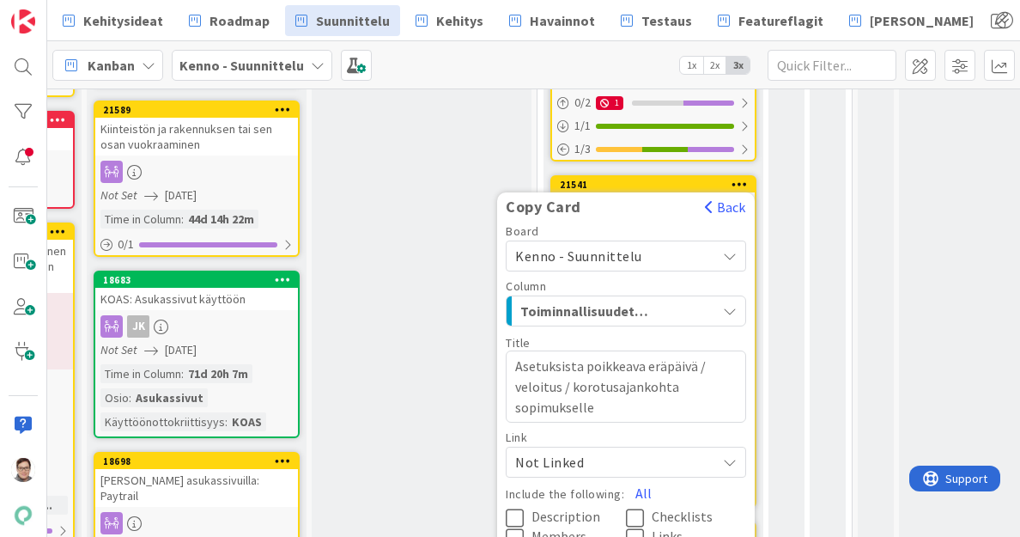
scroll to position [465, 417]
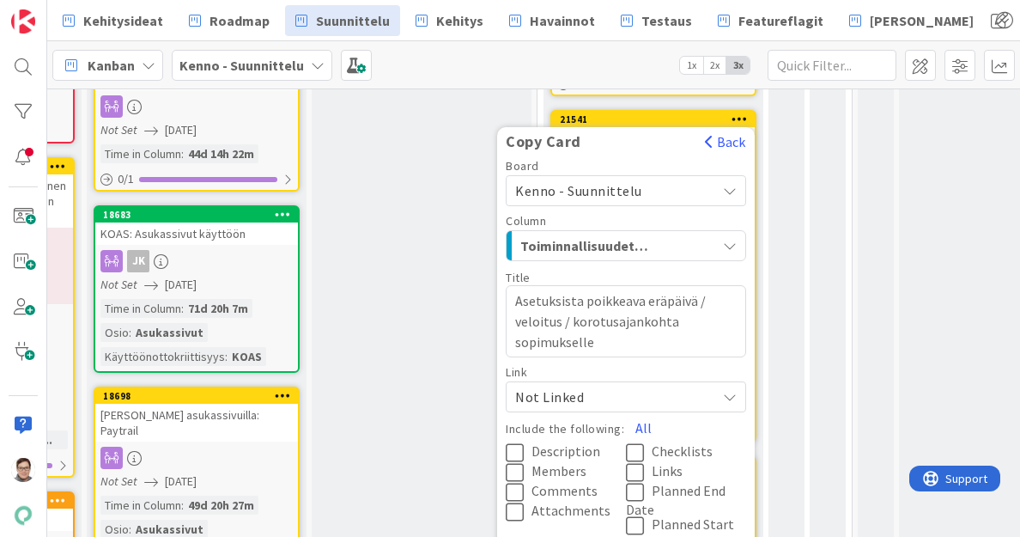
click at [571, 324] on textarea "Asetuksista poikkeava eräpäivä / veloitus / korotusajankohta sopimukselle" at bounding box center [626, 321] width 241 height 72
type textarea "x"
type textarea "Asetuksista poikkeava eräpäivä / veloitus /korotusajankohta sopimukselle"
type textarea "x"
type textarea "Asetuksista poikkeava eräpäivä / veloitus korotusajankohta sopimukselle"
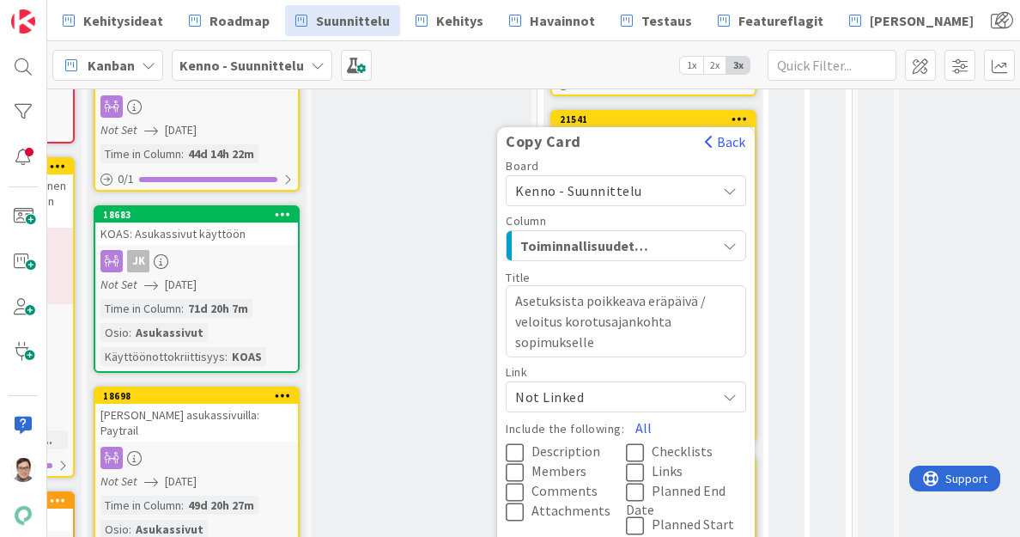
type textarea "x"
type textarea "Asetuksista poikkeava eräpäivä / veloituskorotusajankohta sopimukselle"
type textarea "x"
type textarea "Asetuksista poikkeava eräpäivä / veloitukorotusajankohta sopimukselle"
type textarea "x"
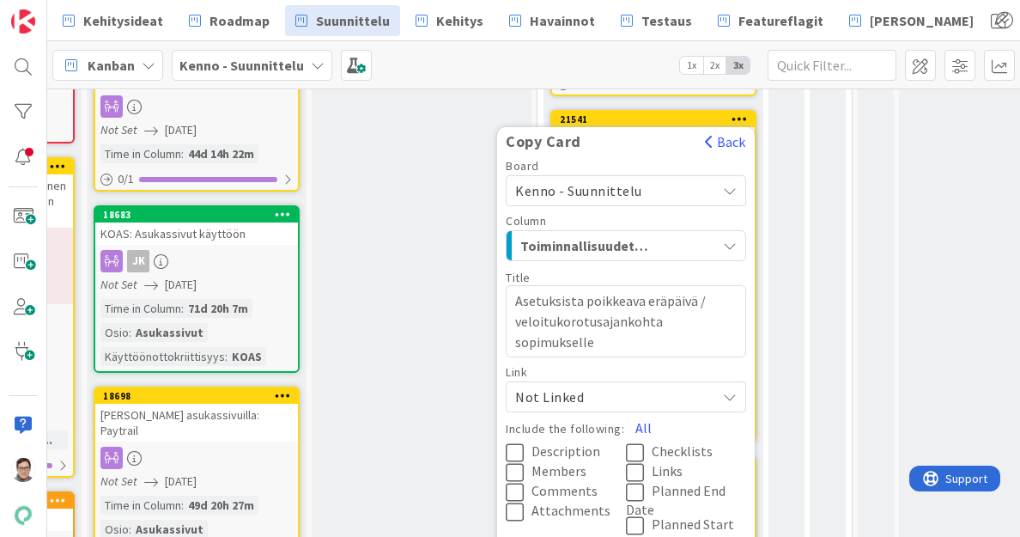
type textarea "Asetuksista poikkeava eräpäivä / veloitkorotusajankohta sopimukselle"
type textarea "x"
type textarea "Asetuksista poikkeava eräpäivä / veloikorotusajankohta sopimukselle"
type textarea "x"
type textarea "Asetuksista poikkeava eräpäivä / velokorotusajankohta sopimukselle"
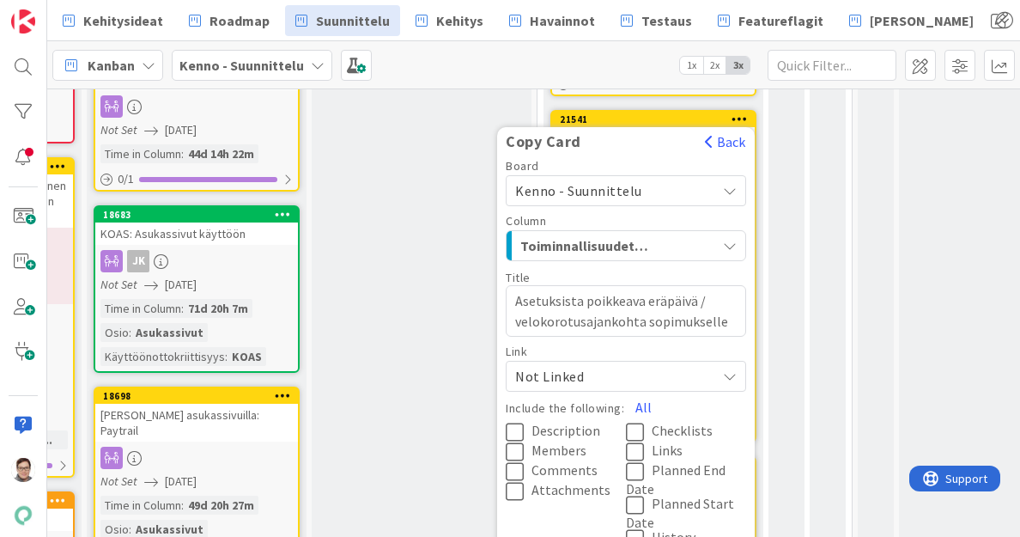
type textarea "x"
type textarea "Asetuksista poikkeava eräpäivä / velkorotusajankohta sopimukselle"
type textarea "x"
type textarea "Asetuksista poikkeava eräpäivä / vekorotusajankohta sopimukselle"
type textarea "x"
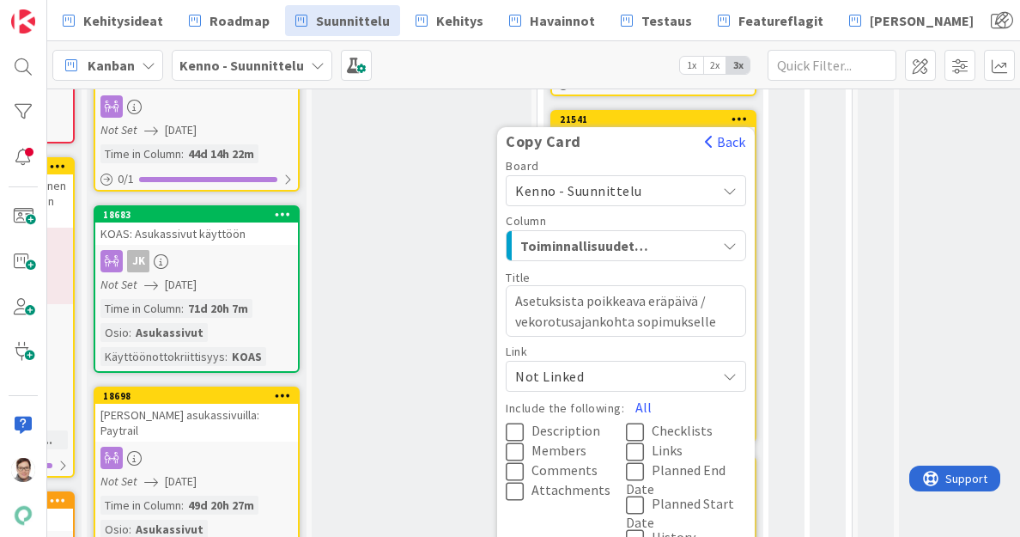
type textarea "Asetuksista poikkeava eräpäivä / vkorotusajankohta sopimukselle"
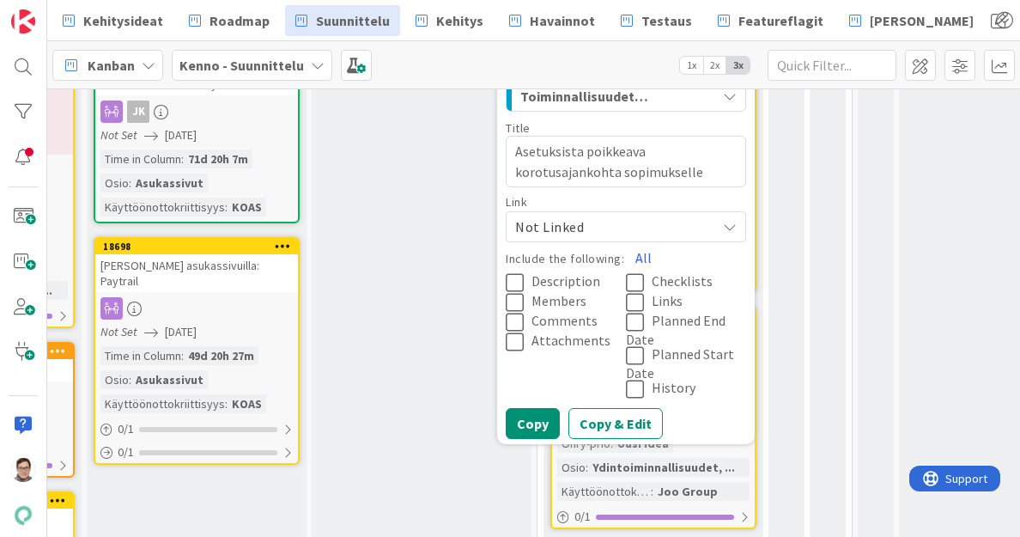
scroll to position [615, 417]
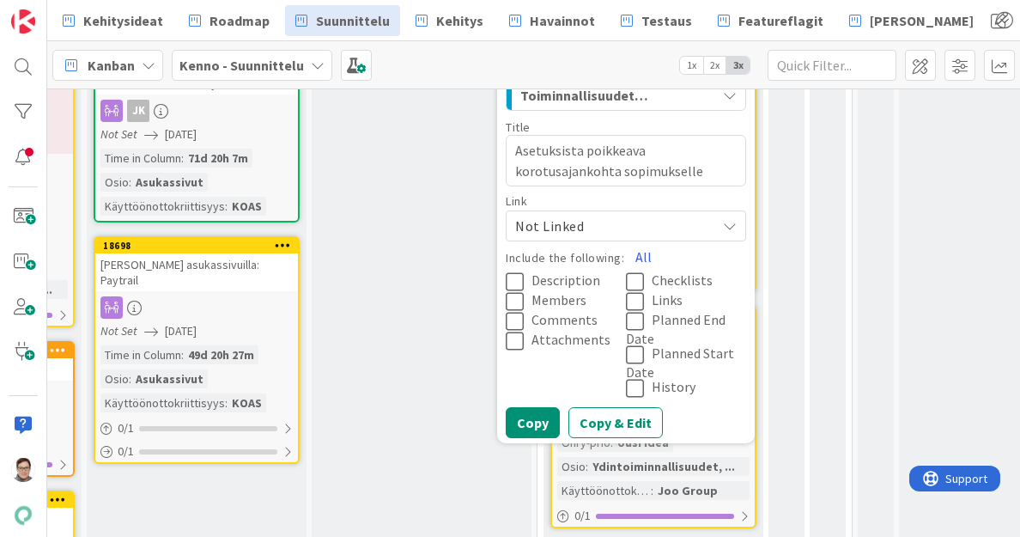
click at [591, 222] on span "Not Linked" at bounding box center [611, 226] width 192 height 24
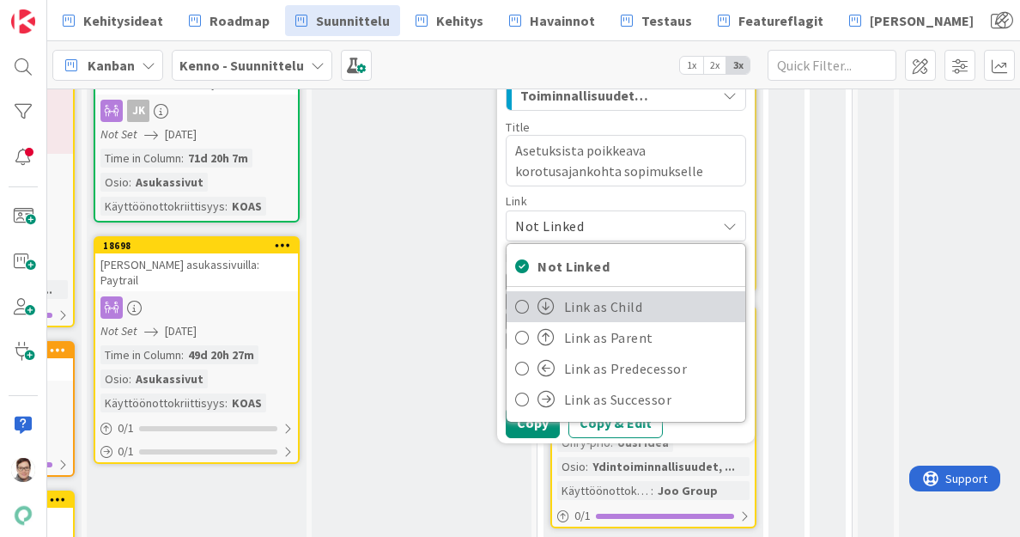
click at [588, 304] on span "Link as Child" at bounding box center [651, 307] width 174 height 26
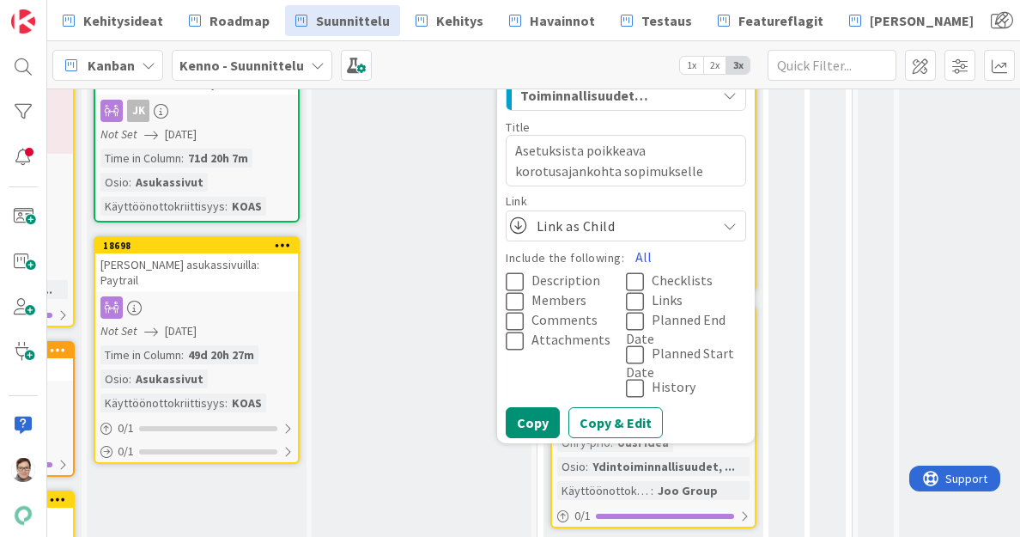
click at [519, 281] on icon at bounding box center [519, 281] width 26 height 21
click at [511, 319] on icon at bounding box center [519, 321] width 26 height 21
click at [514, 336] on icon at bounding box center [519, 341] width 26 height 21
click at [634, 298] on icon at bounding box center [639, 301] width 26 height 21
click at [634, 324] on icon at bounding box center [639, 321] width 26 height 21
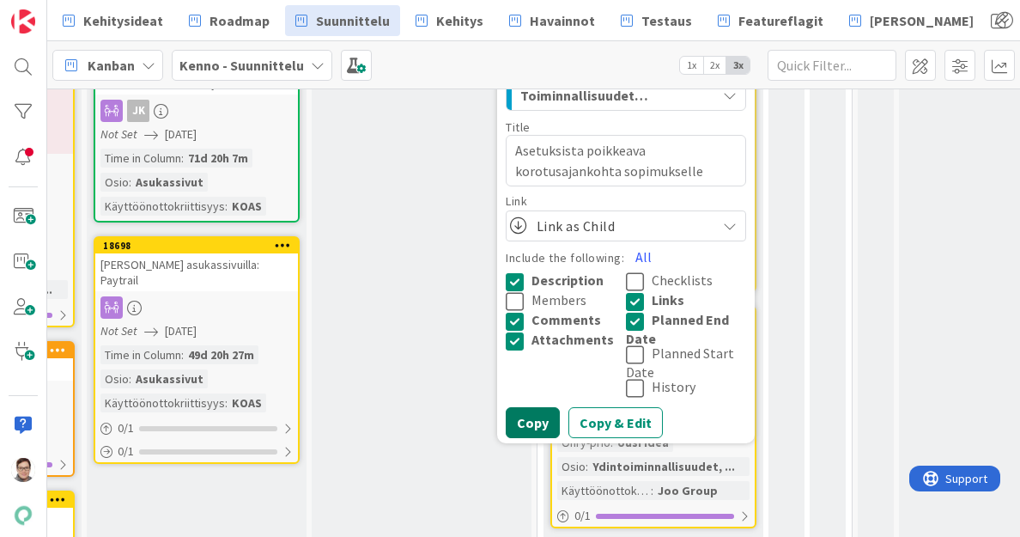
click at [546, 420] on button "Copy" at bounding box center [533, 422] width 54 height 31
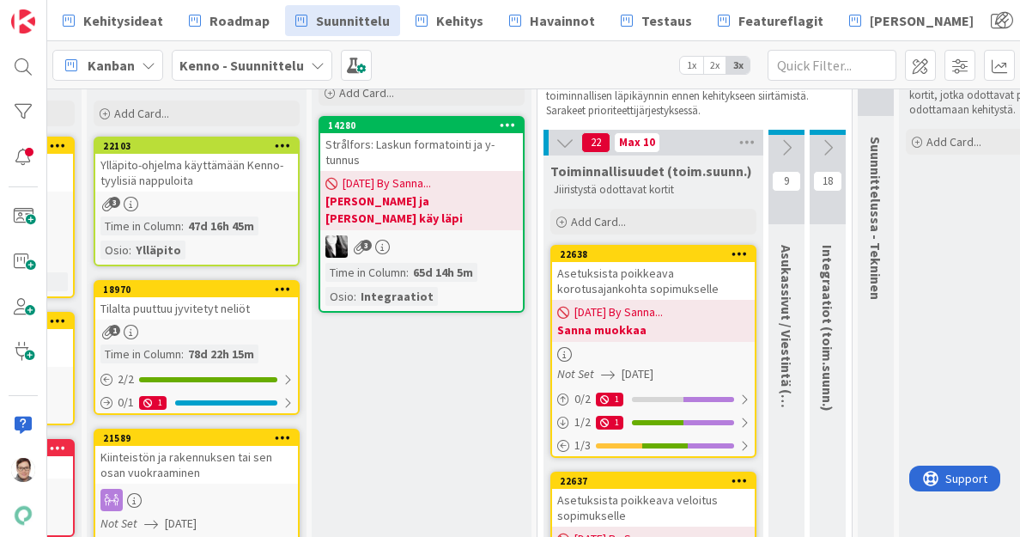
scroll to position [70, 417]
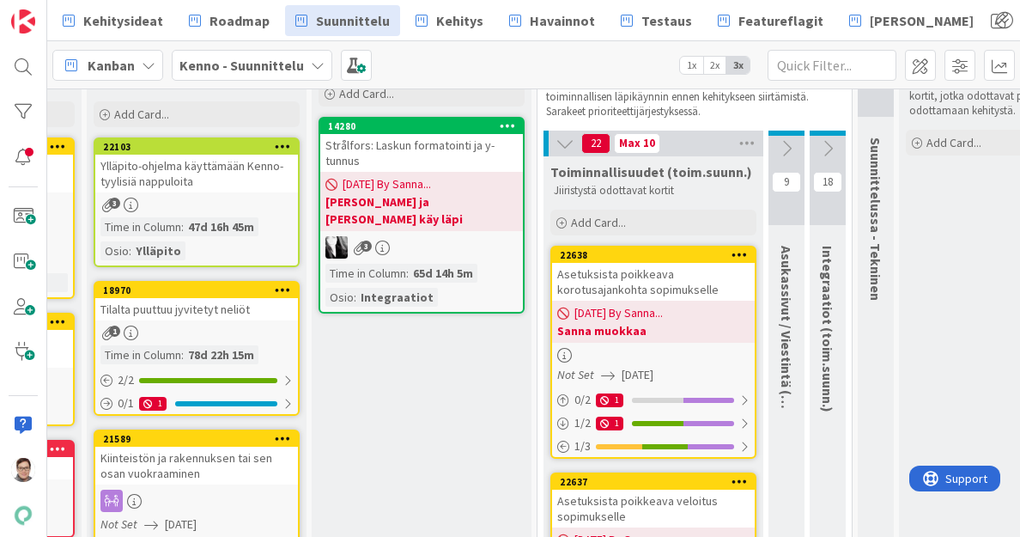
click at [667, 289] on div "Asetuksista poikkeava korotusajankohta sopimukselle" at bounding box center [653, 282] width 203 height 38
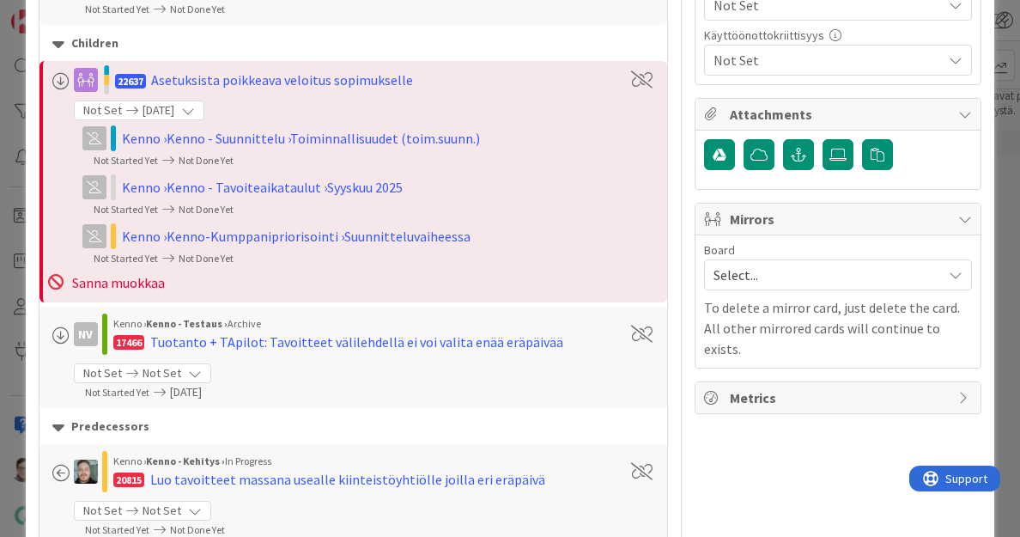
scroll to position [768, 0]
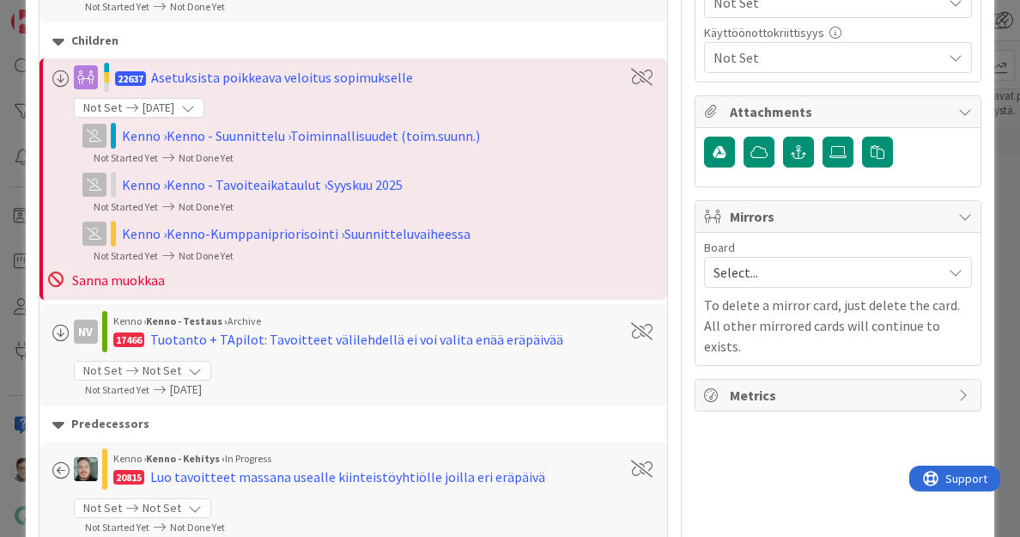
click at [772, 260] on span "Select..." at bounding box center [824, 272] width 220 height 24
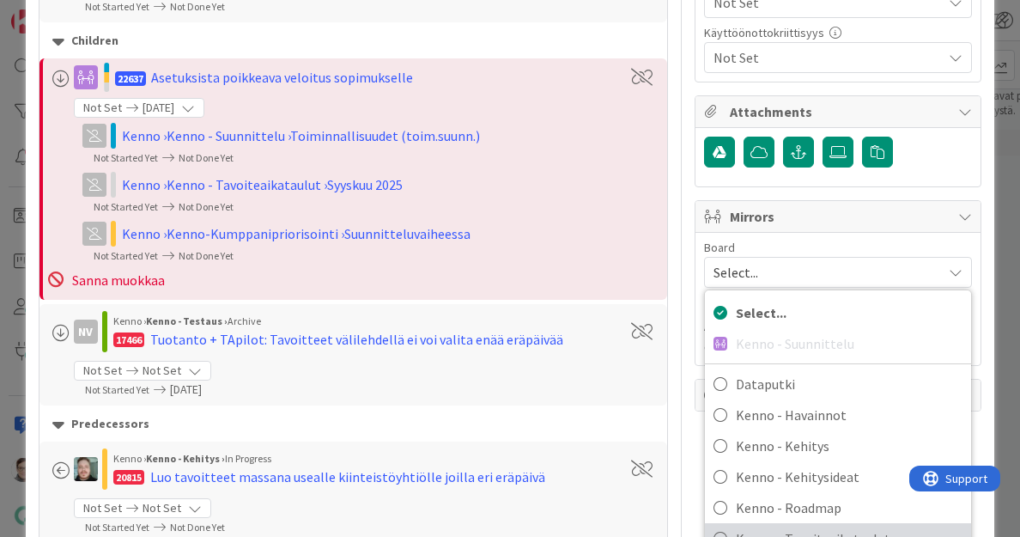
click at [787, 526] on span "Kenno - Tavoiteaikataulut" at bounding box center [849, 539] width 227 height 26
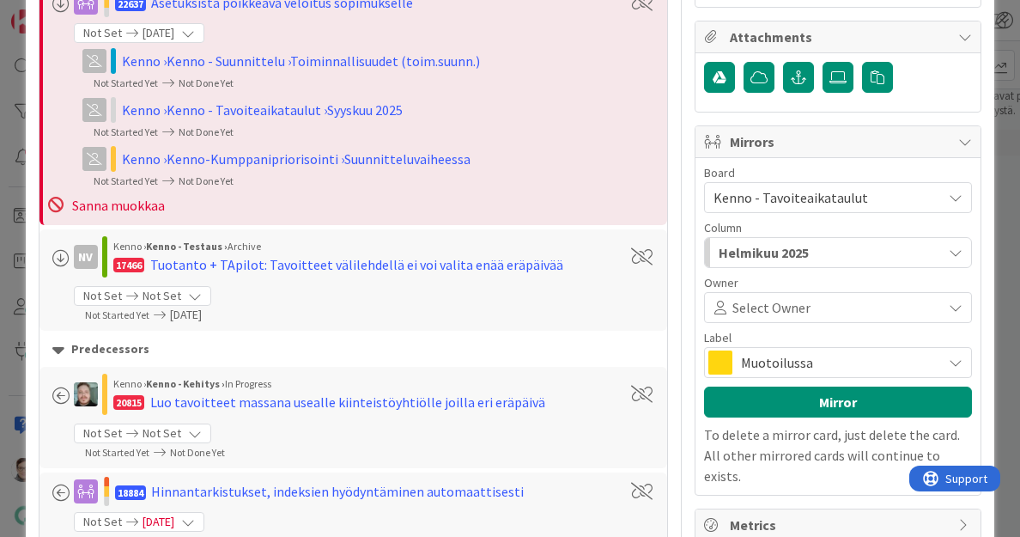
scroll to position [847, 0]
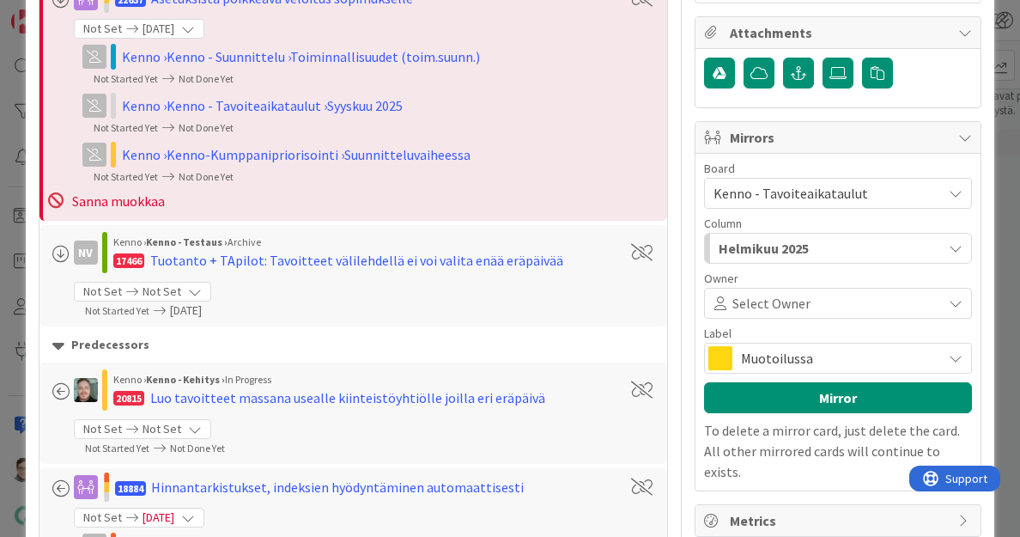
click at [784, 237] on span "Helmikuu 2025" at bounding box center [764, 248] width 90 height 22
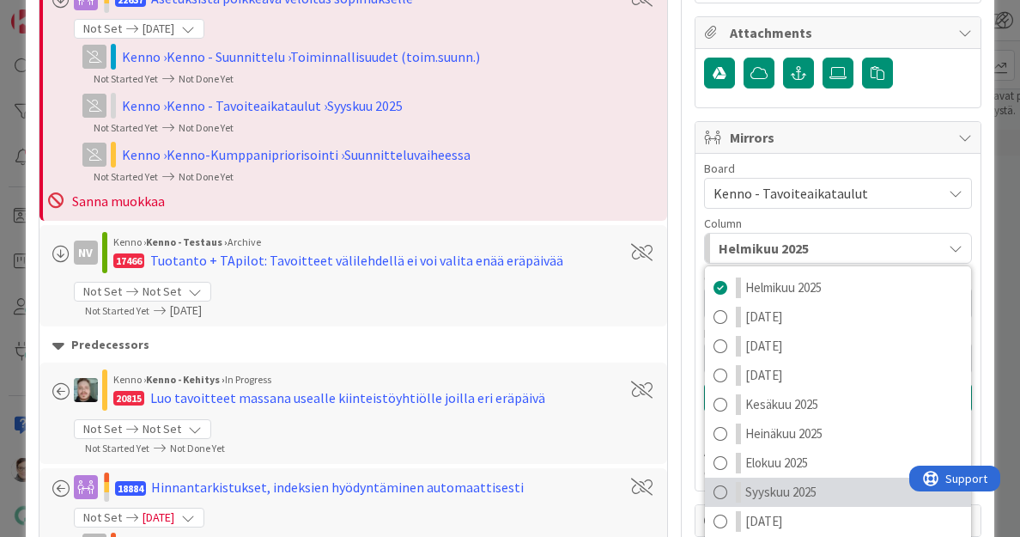
click at [786, 482] on span "Syyskuu 2025" at bounding box center [781, 492] width 71 height 21
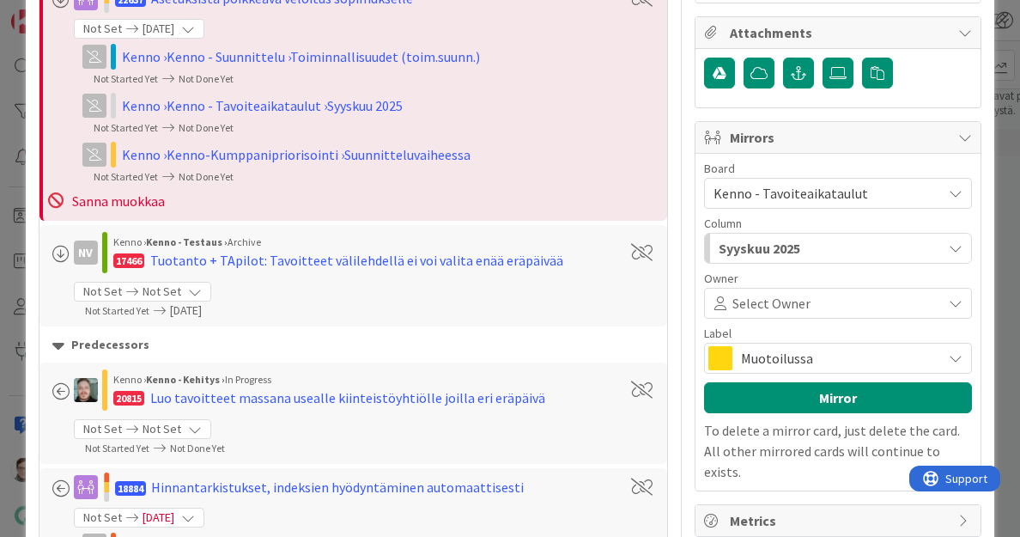
click at [783, 346] on span "Muotoilussa" at bounding box center [837, 358] width 192 height 24
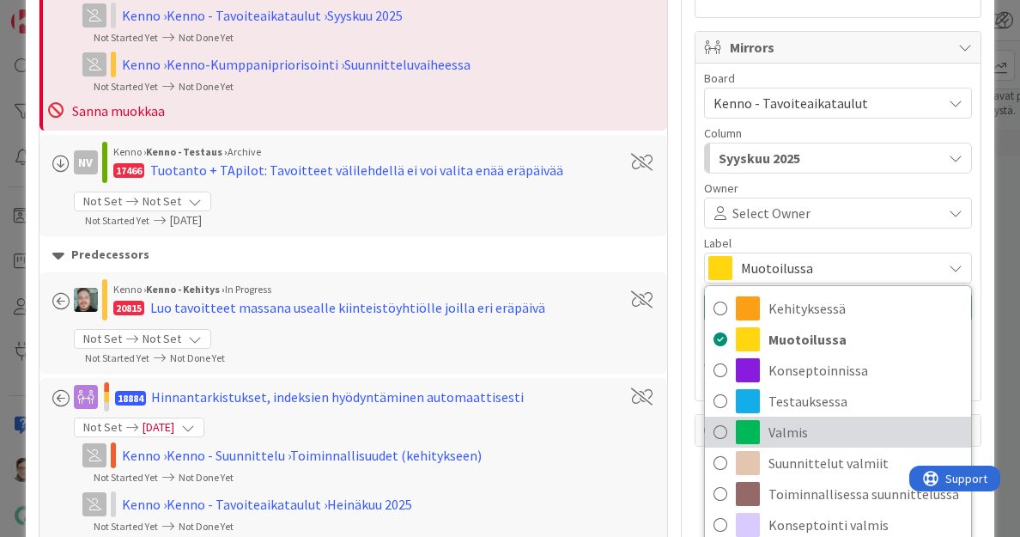
scroll to position [938, 0]
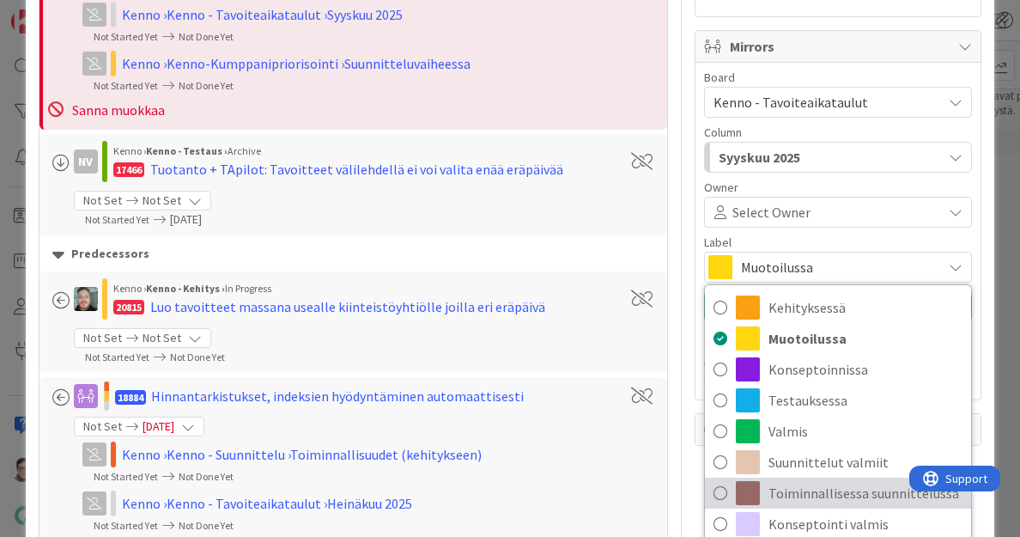
click at [789, 480] on span "Toiminnallisessa suunnittelussa" at bounding box center [866, 493] width 194 height 26
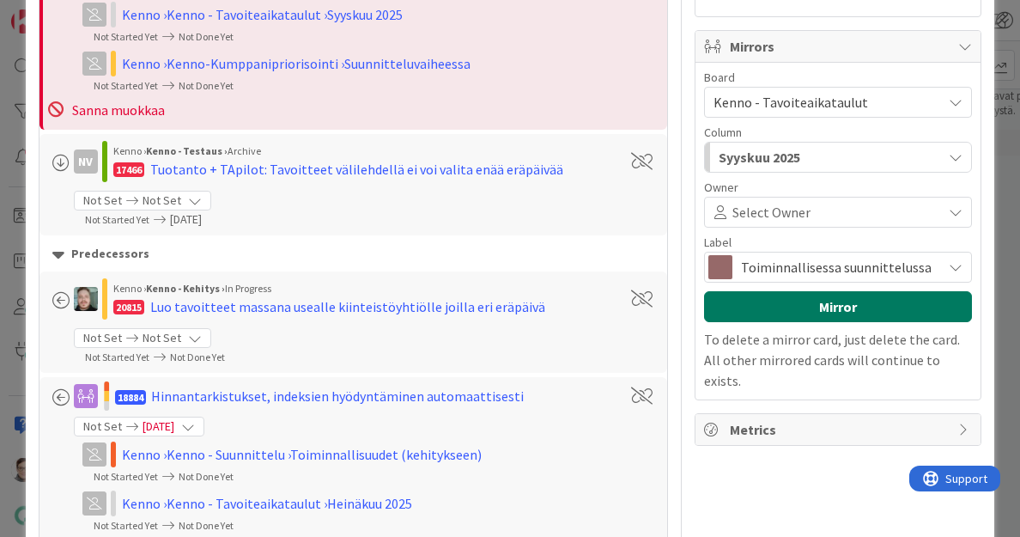
click at [789, 291] on button "Mirror" at bounding box center [838, 306] width 268 height 31
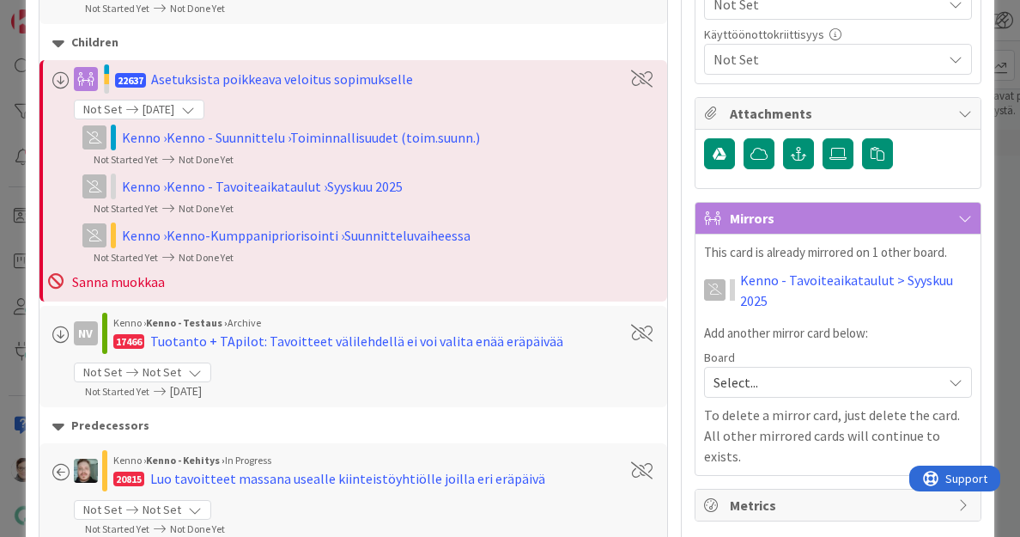
scroll to position [764, 0]
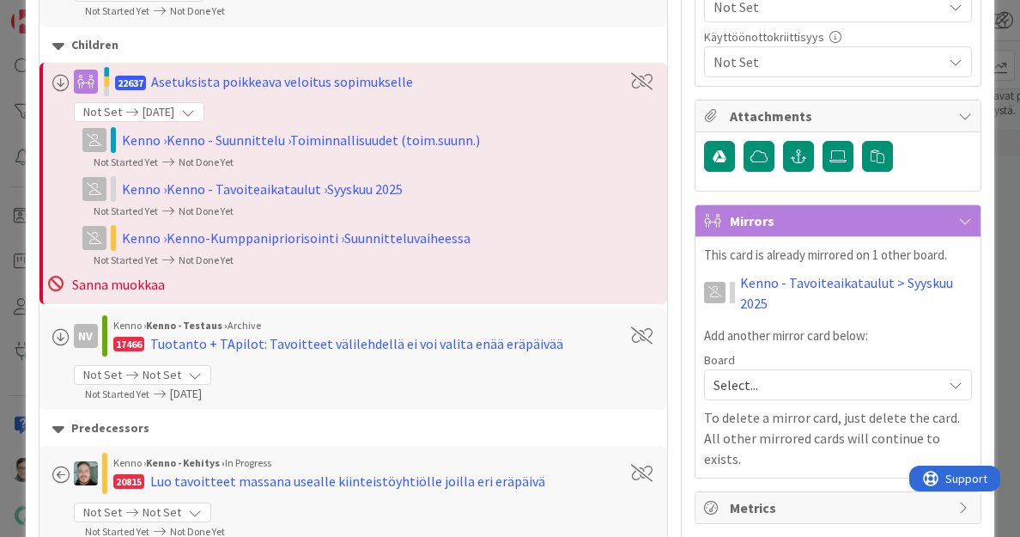
click at [786, 373] on span "Select..." at bounding box center [824, 385] width 220 height 24
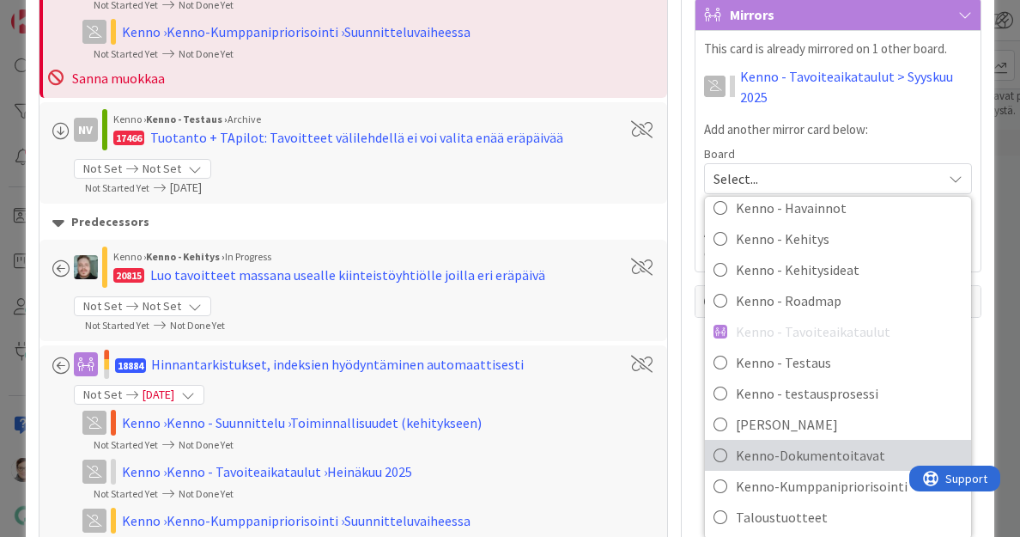
scroll to position [972, 0]
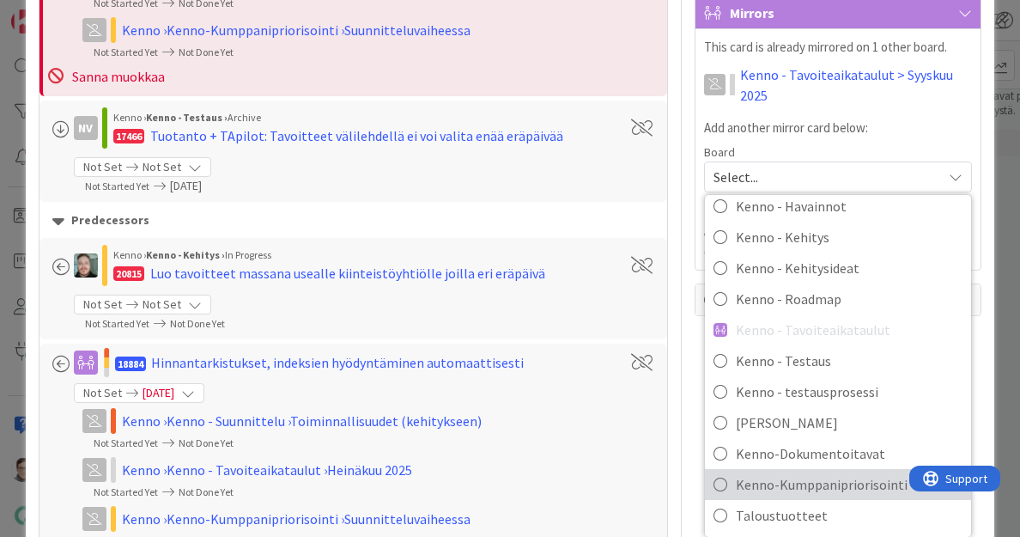
click at [788, 472] on span "Kenno-Kumppanipriorisointi" at bounding box center [849, 485] width 227 height 26
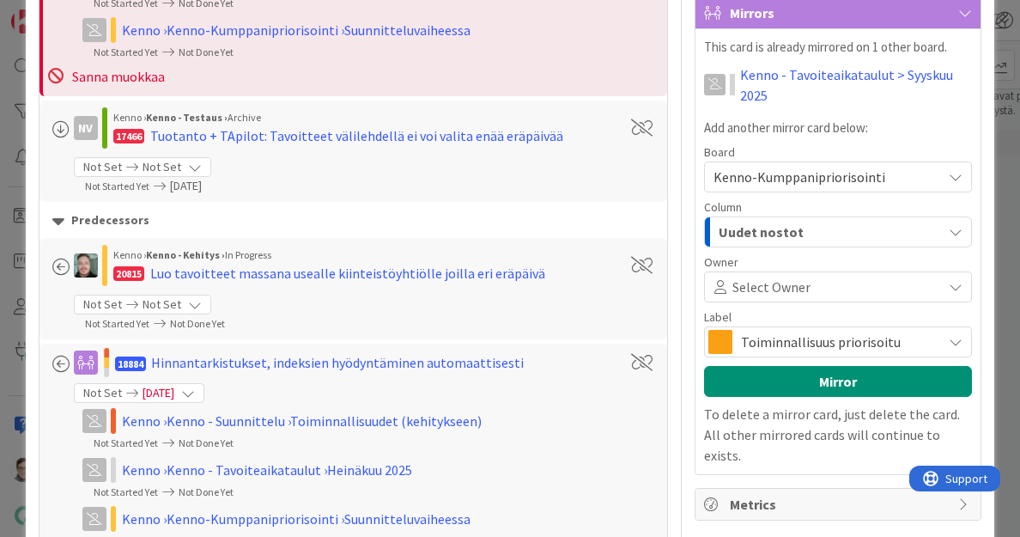
click at [796, 218] on div "Uudet nostot" at bounding box center [829, 231] width 228 height 27
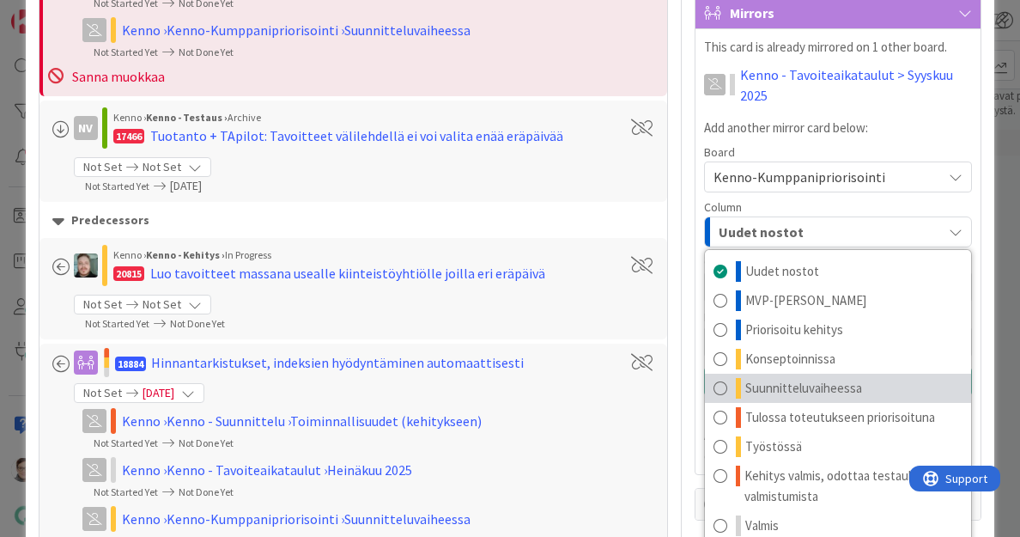
click at [788, 378] on span "Suunnitteluvaiheessa" at bounding box center [804, 388] width 117 height 21
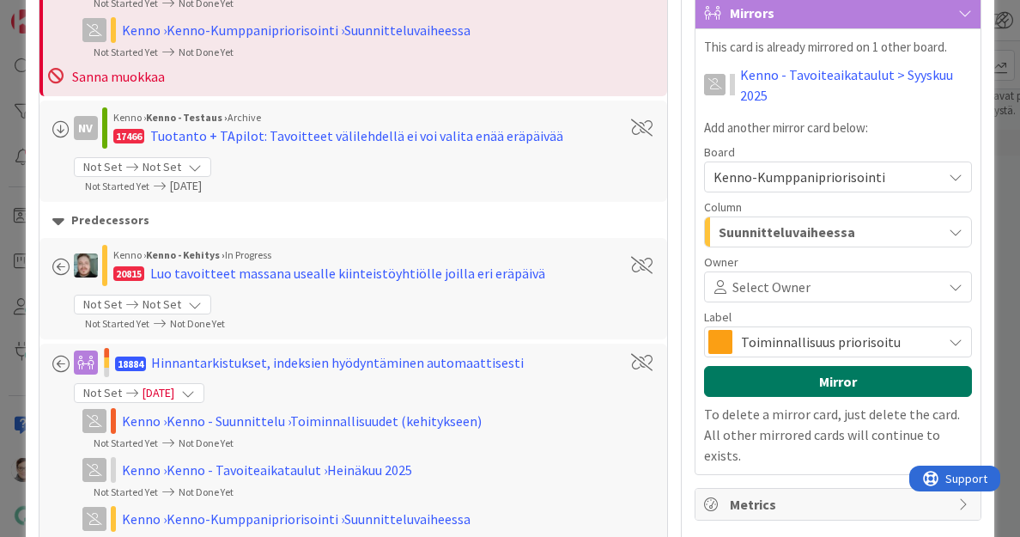
click at [801, 366] on button "Mirror" at bounding box center [838, 381] width 268 height 31
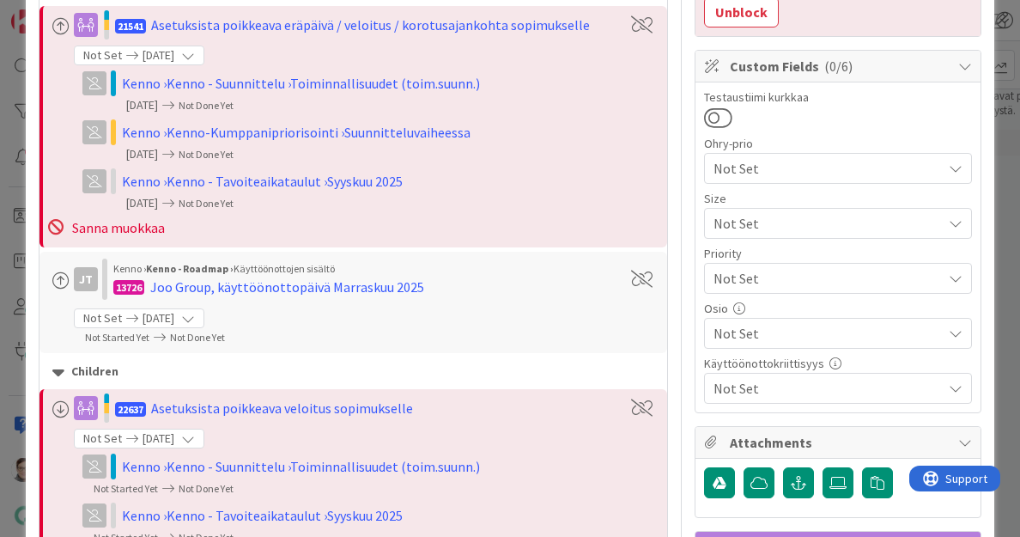
scroll to position [439, 0]
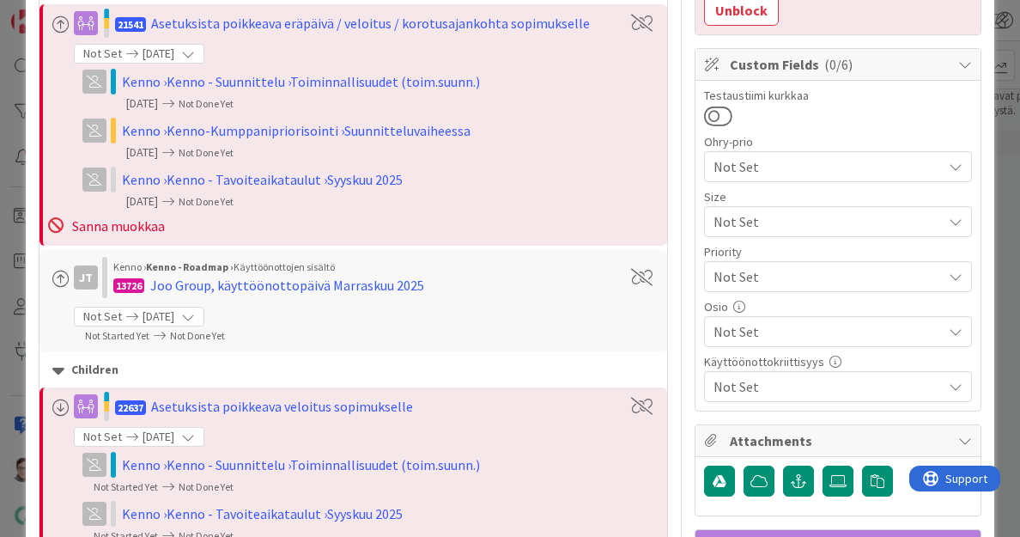
click at [785, 376] on span "Not Set" at bounding box center [828, 386] width 228 height 21
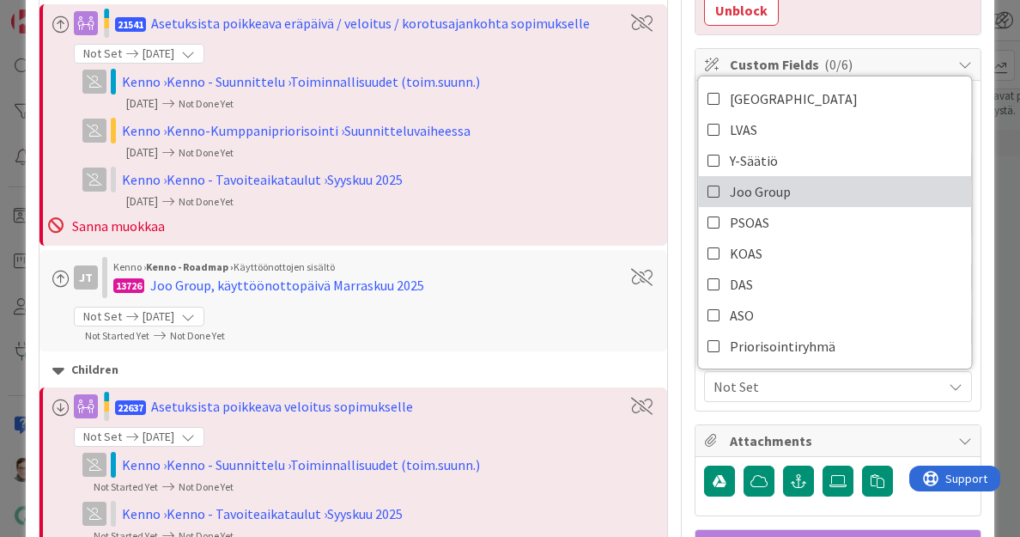
click at [708, 179] on icon at bounding box center [715, 192] width 14 height 26
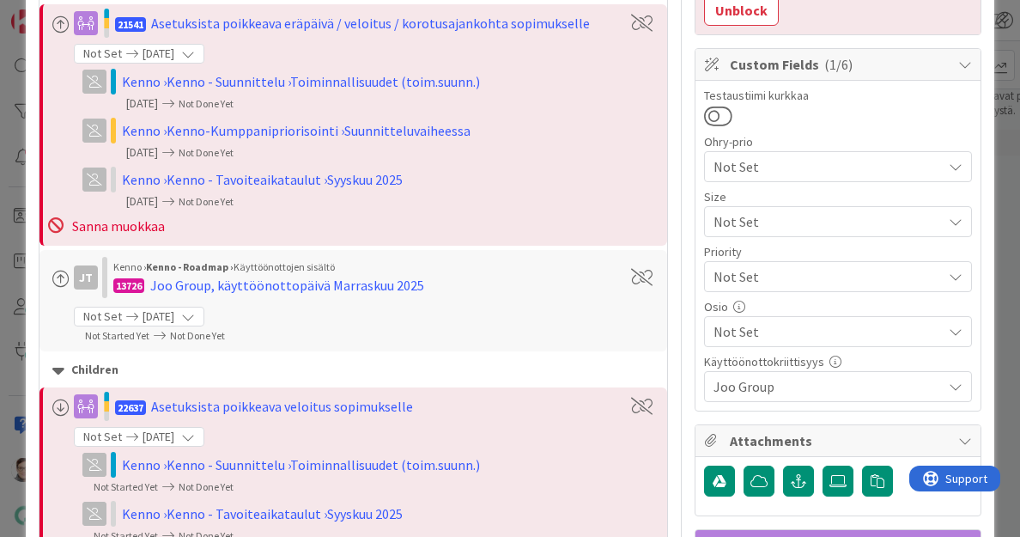
scroll to position [0, 0]
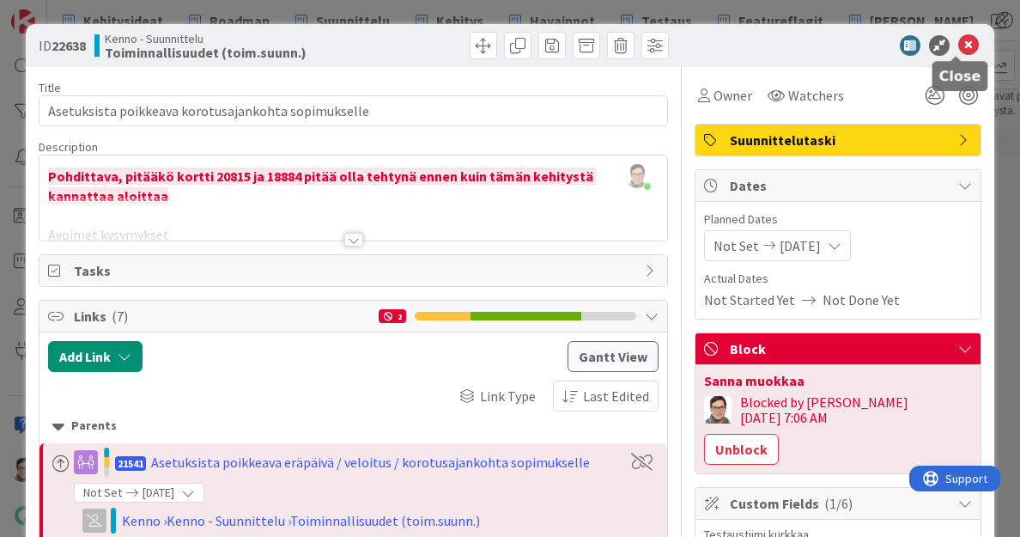
click at [959, 45] on icon at bounding box center [969, 45] width 21 height 21
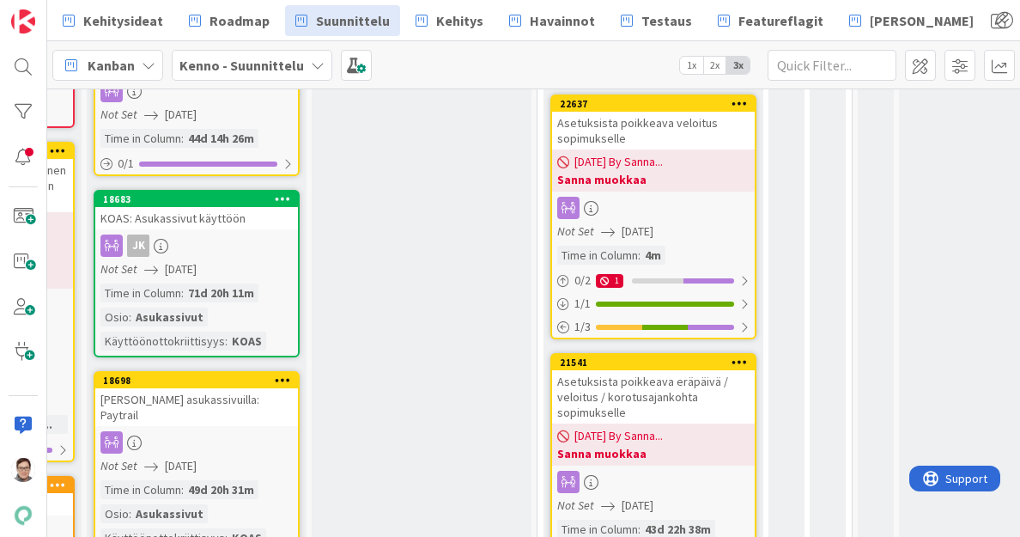
scroll to position [481, 417]
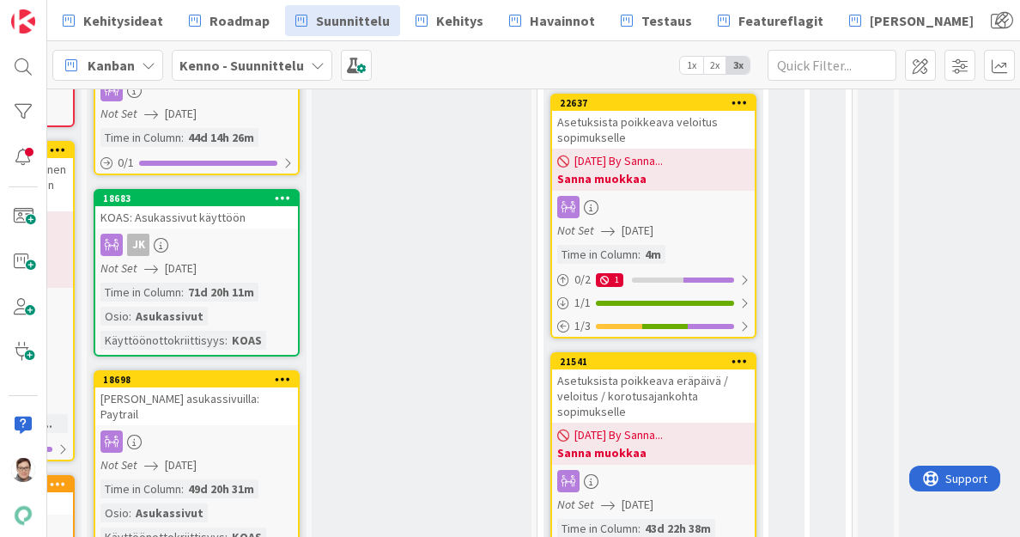
click at [627, 396] on div "Asetuksista poikkeava eräpäivä / veloitus / korotusajankohta sopimukselle" at bounding box center [653, 395] width 203 height 53
click at [661, 384] on div "Asetuksista poikkeava eräpäivä / veloitus / korotusajankohta sopimukselle" at bounding box center [653, 395] width 203 height 53
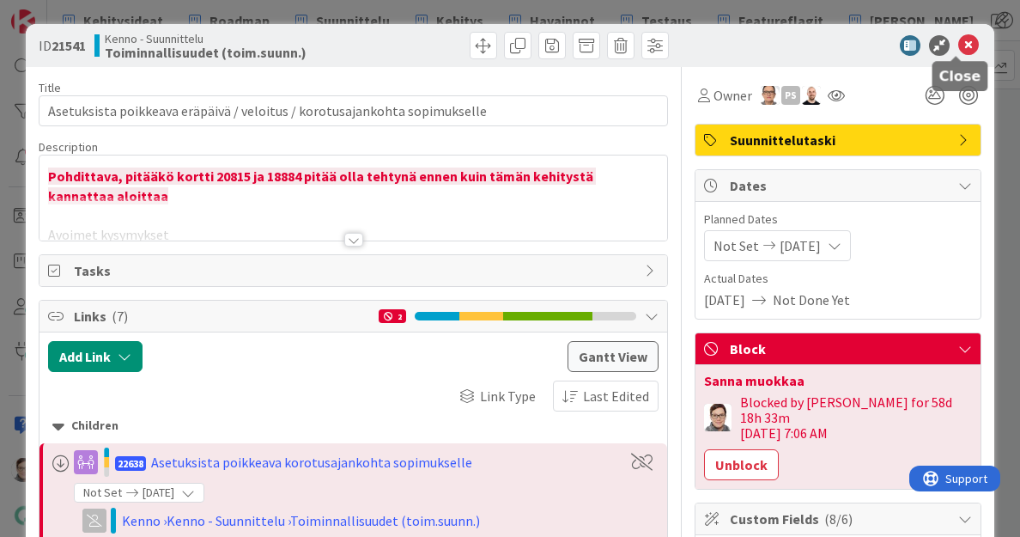
click at [959, 43] on icon at bounding box center [969, 45] width 21 height 21
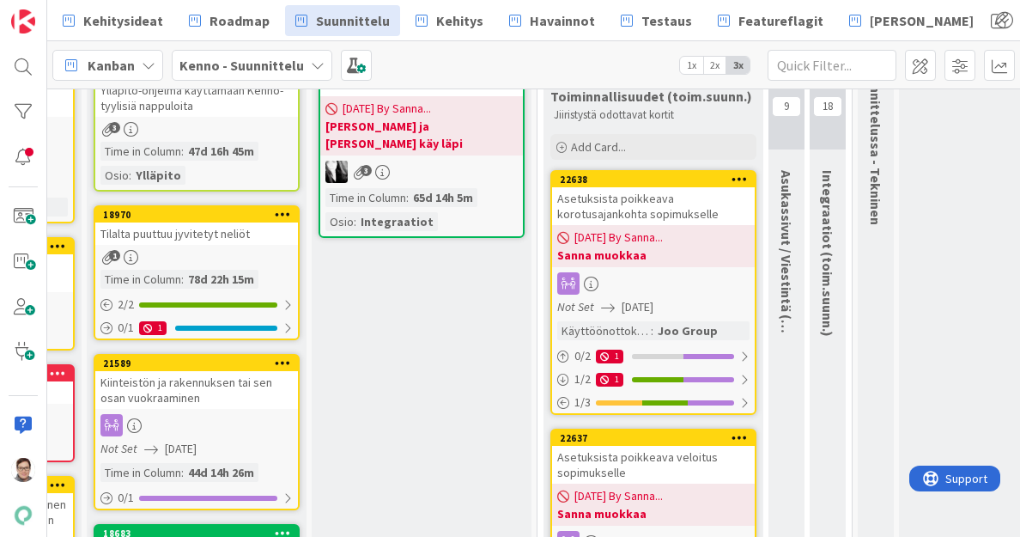
scroll to position [149, 417]
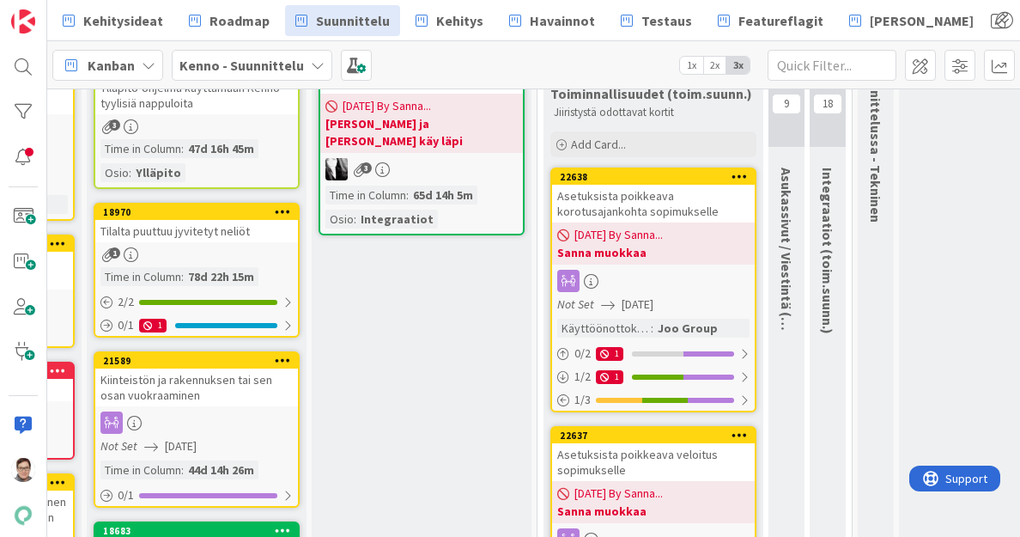
click at [706, 205] on div "Asetuksista poikkeava korotusajankohta sopimukselle" at bounding box center [653, 204] width 203 height 38
click at [667, 206] on div "Asetuksista poikkeava korotusajankohta sopimukselle" at bounding box center [653, 204] width 203 height 38
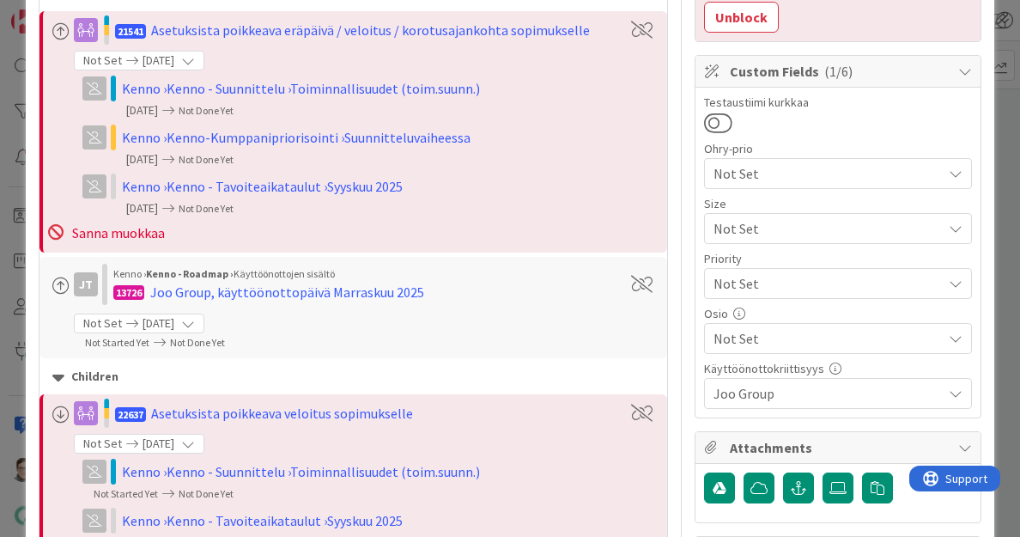
scroll to position [433, 0]
click at [767, 327] on span "Not Set" at bounding box center [828, 337] width 228 height 21
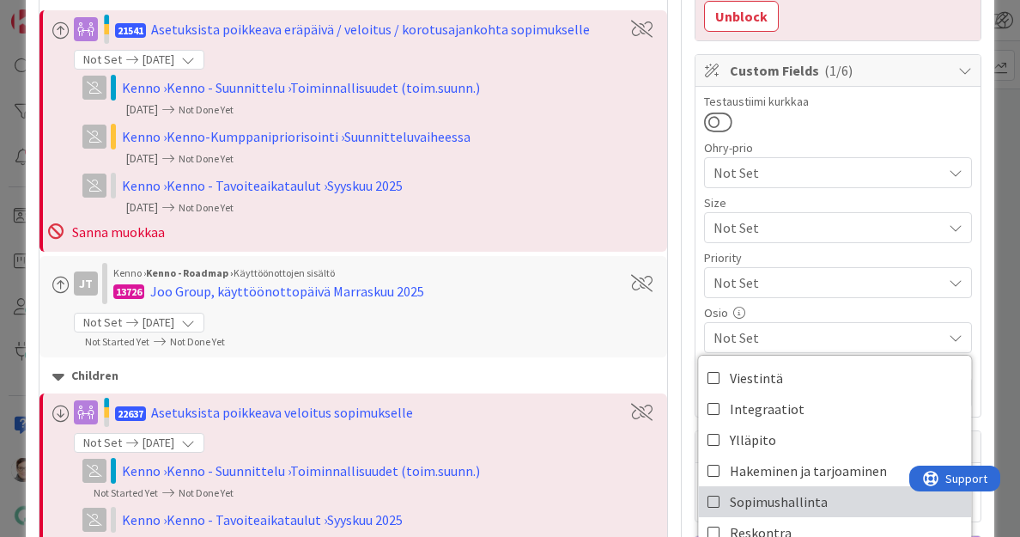
click at [708, 489] on icon at bounding box center [715, 502] width 14 height 26
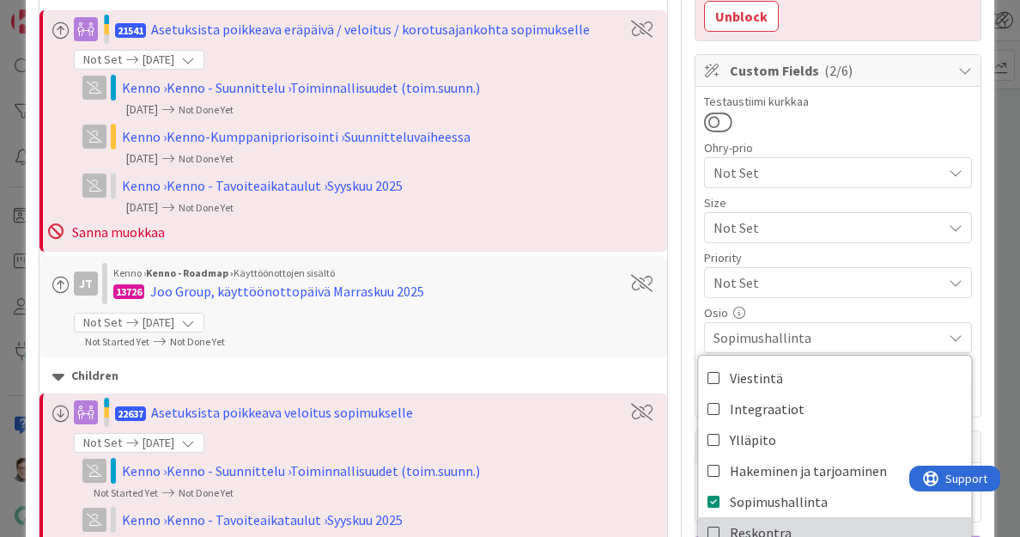
click at [708, 520] on icon at bounding box center [715, 533] width 14 height 26
click at [870, 307] on div "Osio" at bounding box center [838, 313] width 268 height 12
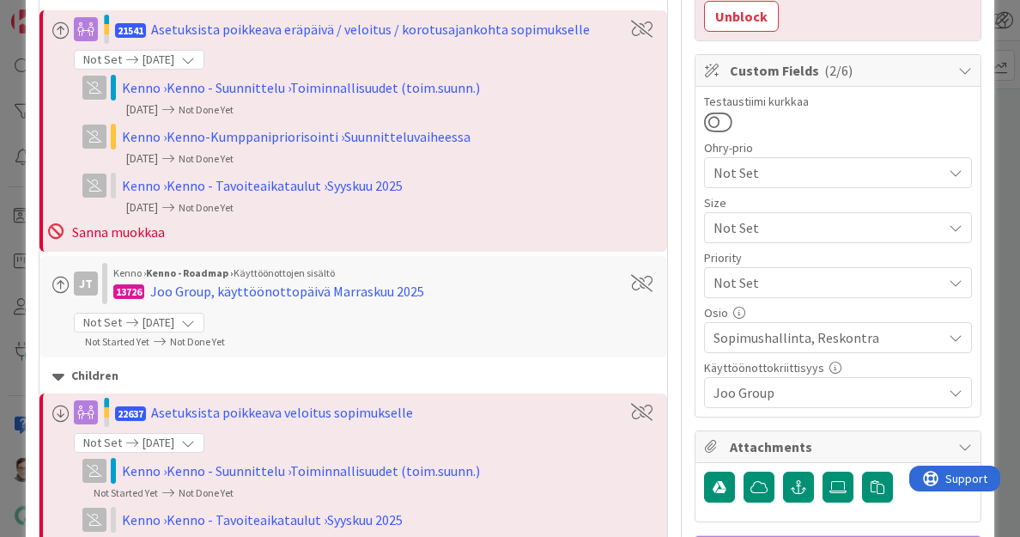
click at [801, 382] on span "Joo Group" at bounding box center [828, 392] width 228 height 21
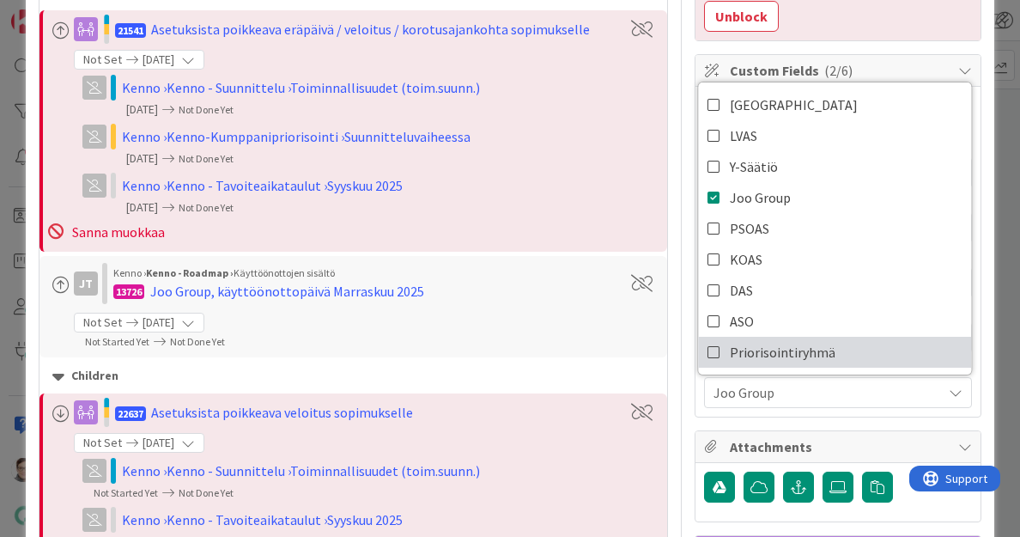
click at [699, 337] on link "Priorisointiryhmä" at bounding box center [835, 352] width 273 height 31
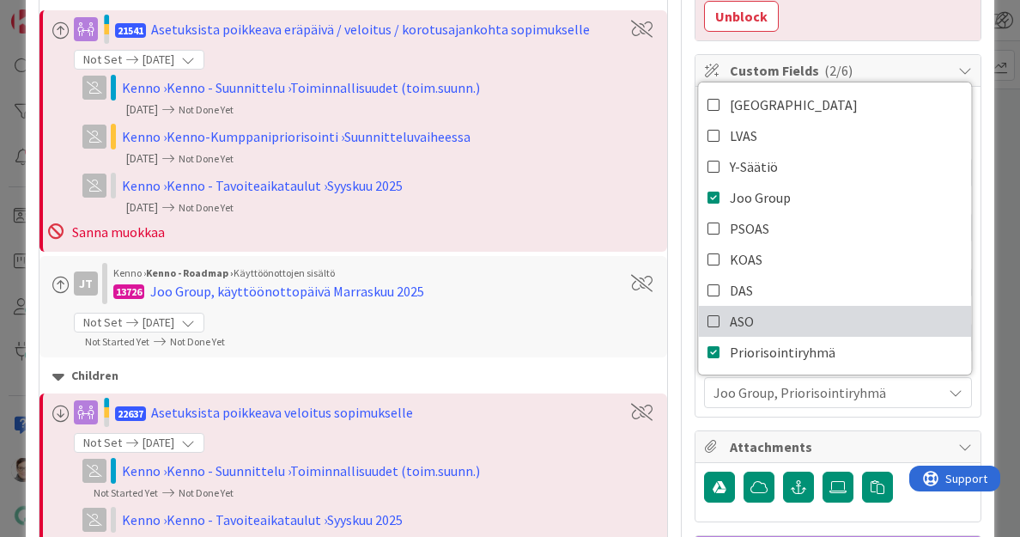
click at [708, 308] on icon at bounding box center [715, 321] width 14 height 26
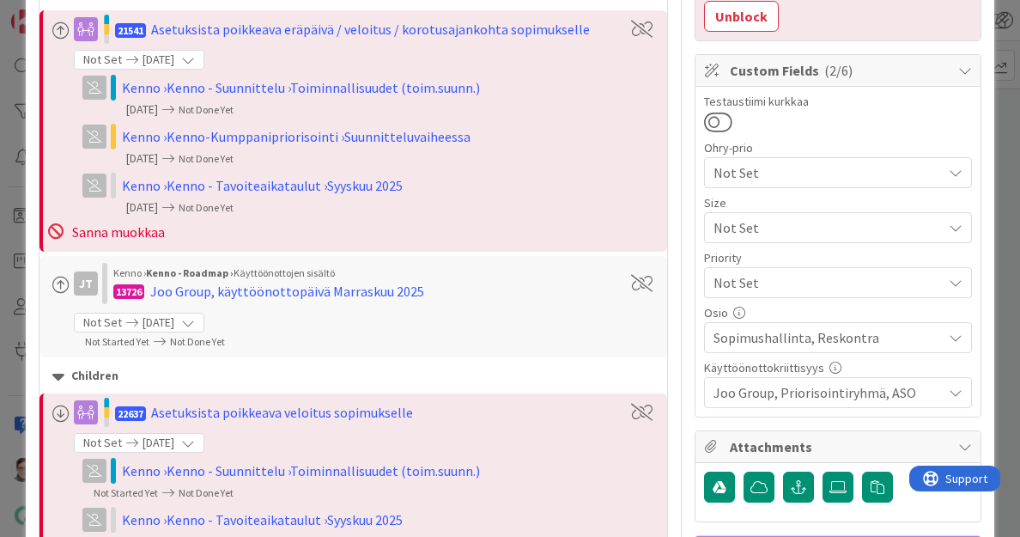
scroll to position [357, 0]
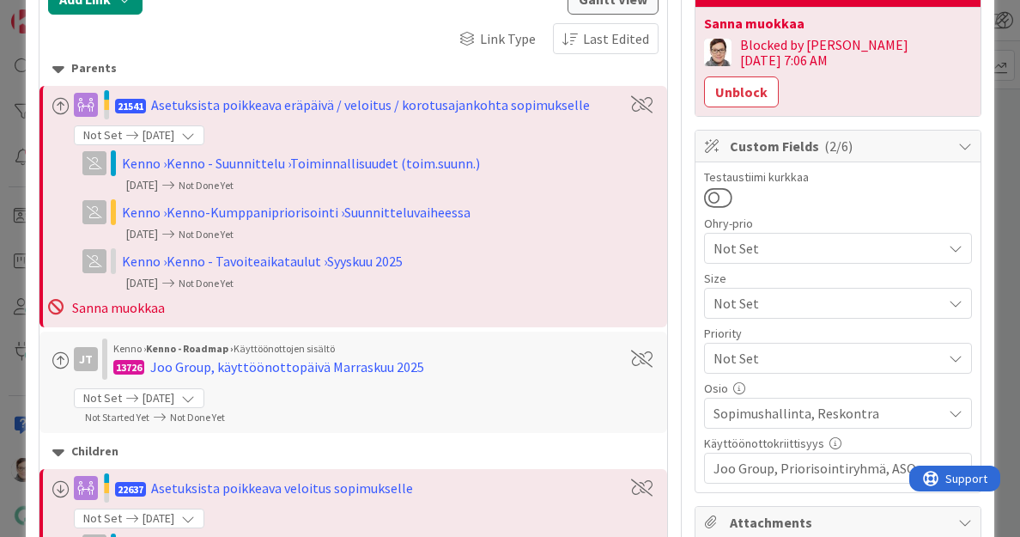
click at [795, 236] on span "Not Set" at bounding box center [824, 248] width 220 height 24
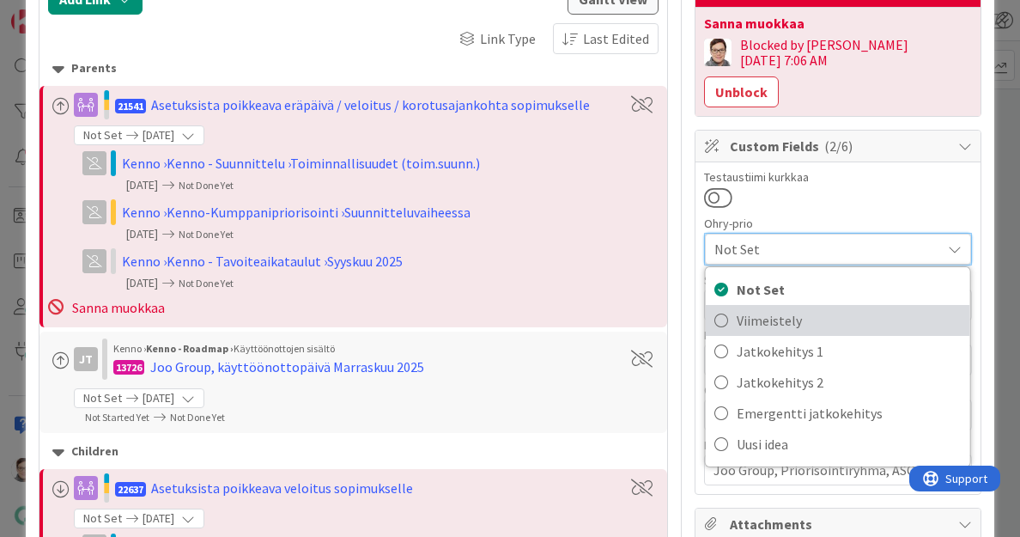
click at [778, 308] on span "Viimeistely" at bounding box center [849, 321] width 225 height 26
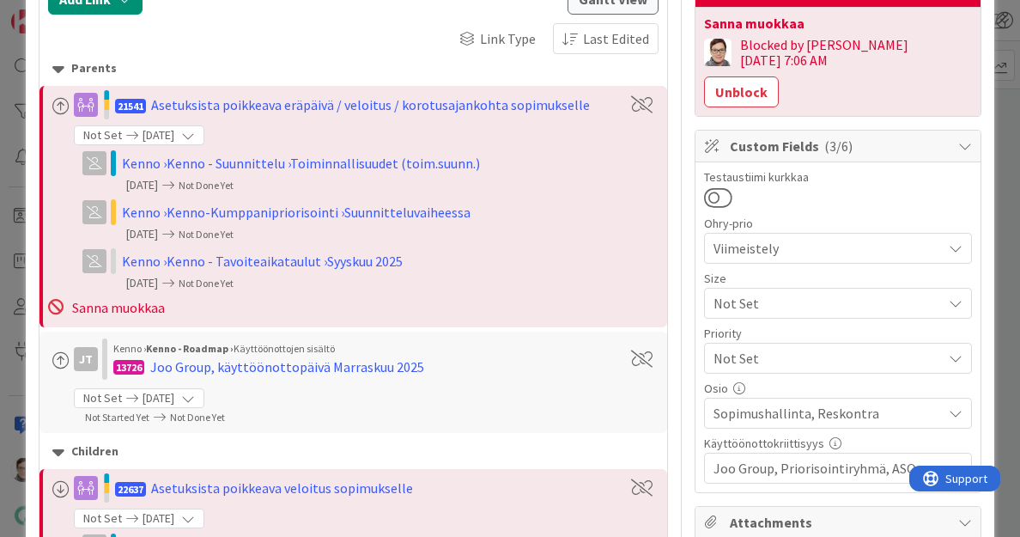
click at [870, 171] on div "Testaustiimi kurkkaa" at bounding box center [838, 190] width 268 height 38
click at [838, 236] on span "Viimeistely" at bounding box center [824, 248] width 220 height 24
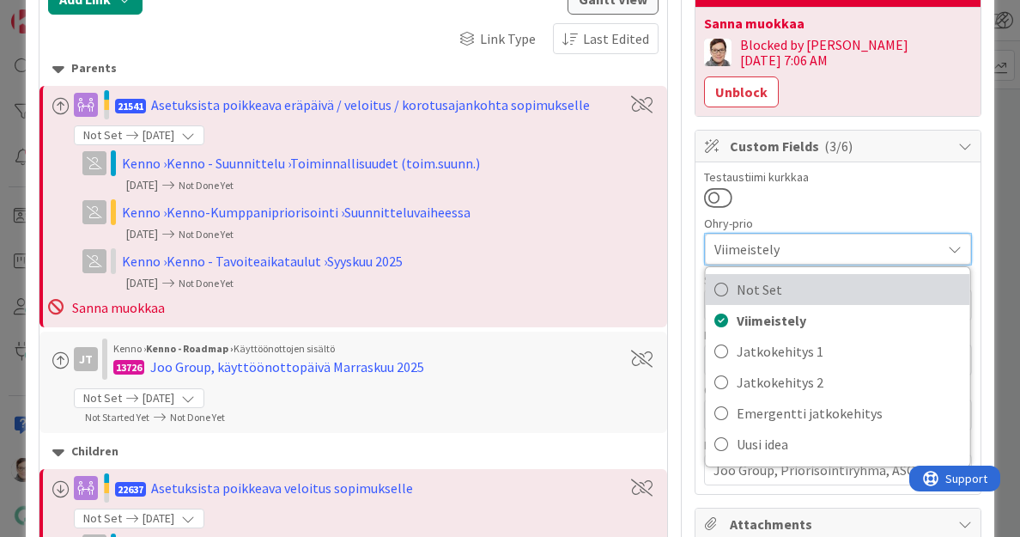
click at [720, 274] on link "Not Set" at bounding box center [838, 289] width 265 height 31
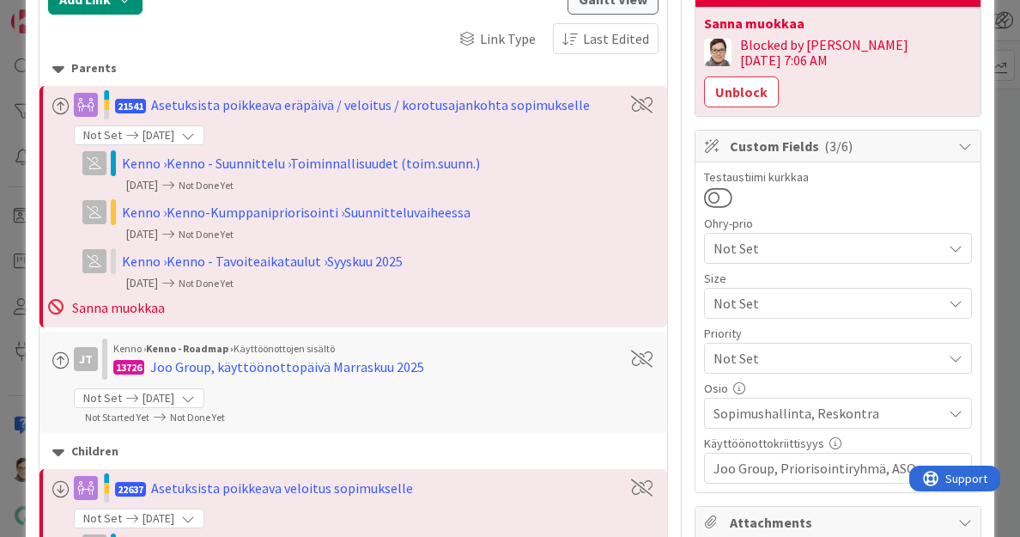
click at [856, 186] on div at bounding box center [838, 197] width 268 height 22
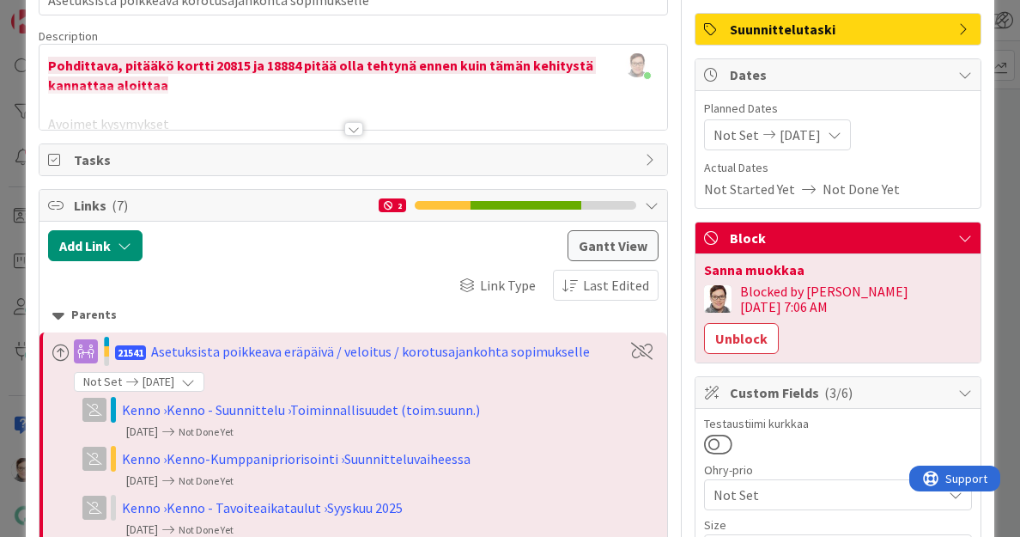
scroll to position [0, 0]
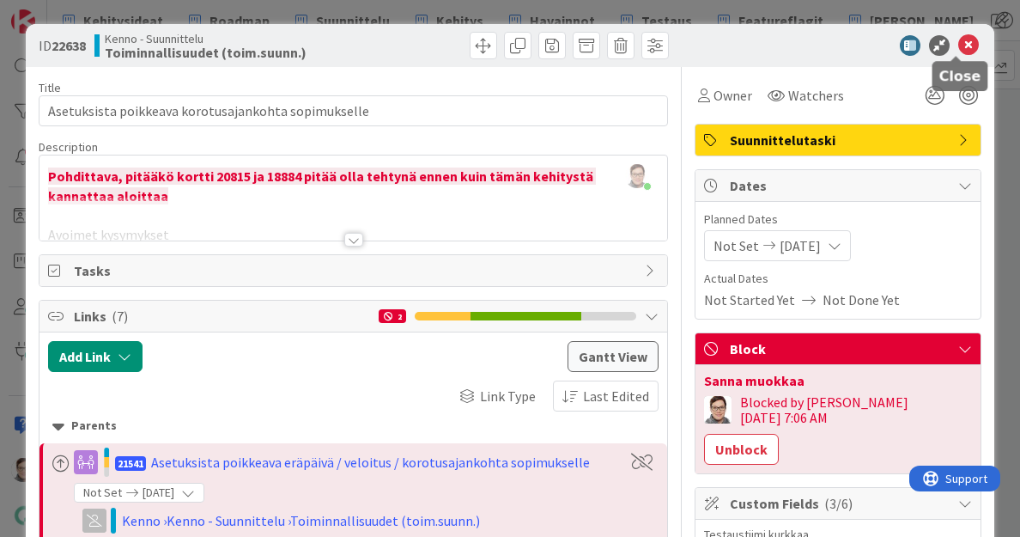
click at [959, 47] on icon at bounding box center [969, 45] width 21 height 21
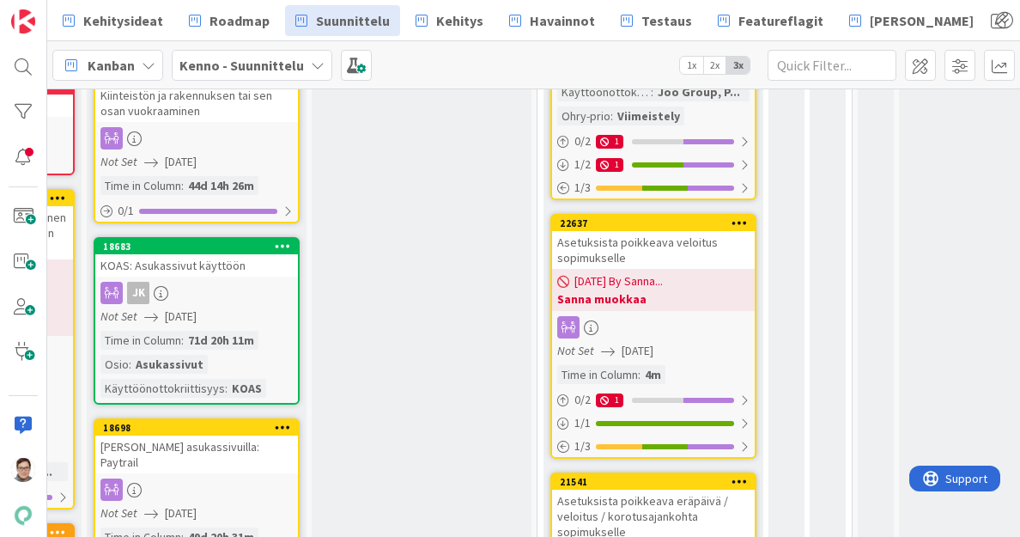
scroll to position [434, 417]
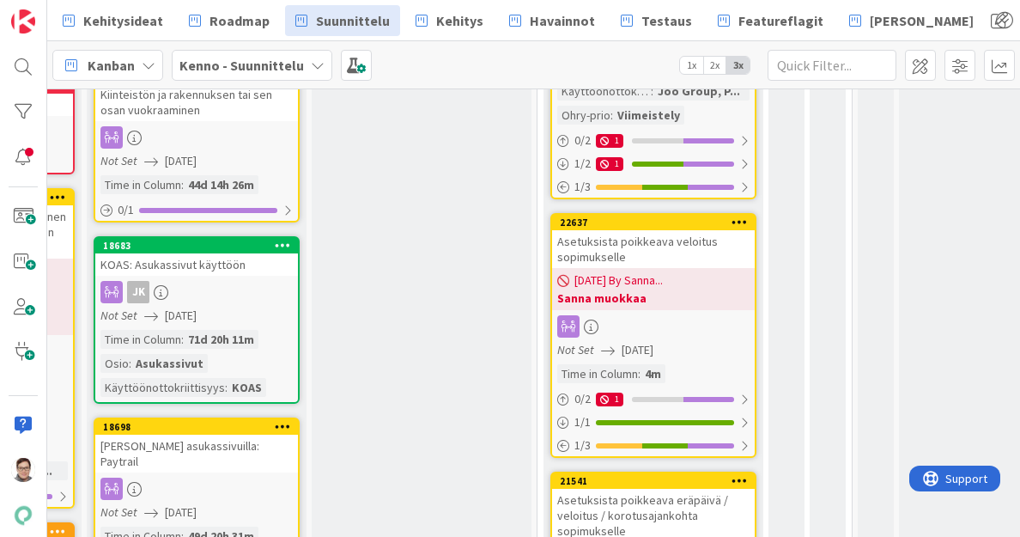
click at [682, 329] on div at bounding box center [653, 326] width 203 height 22
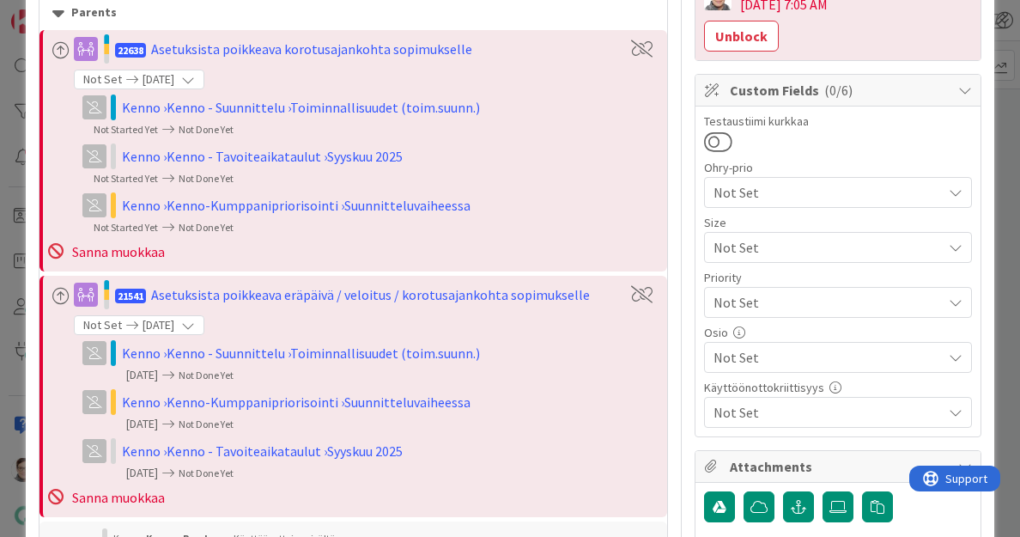
scroll to position [416, 0]
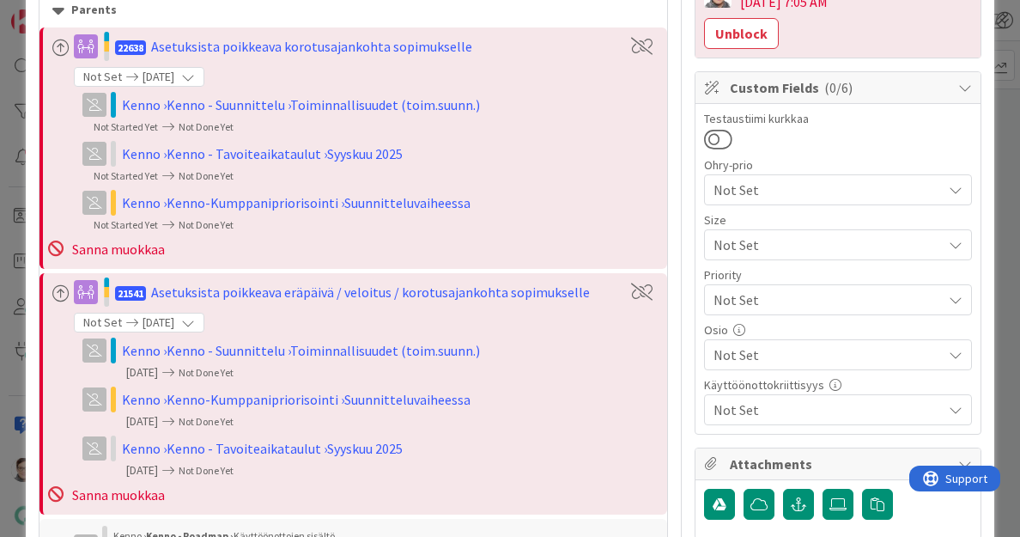
click at [770, 344] on span "Not Set" at bounding box center [828, 354] width 228 height 21
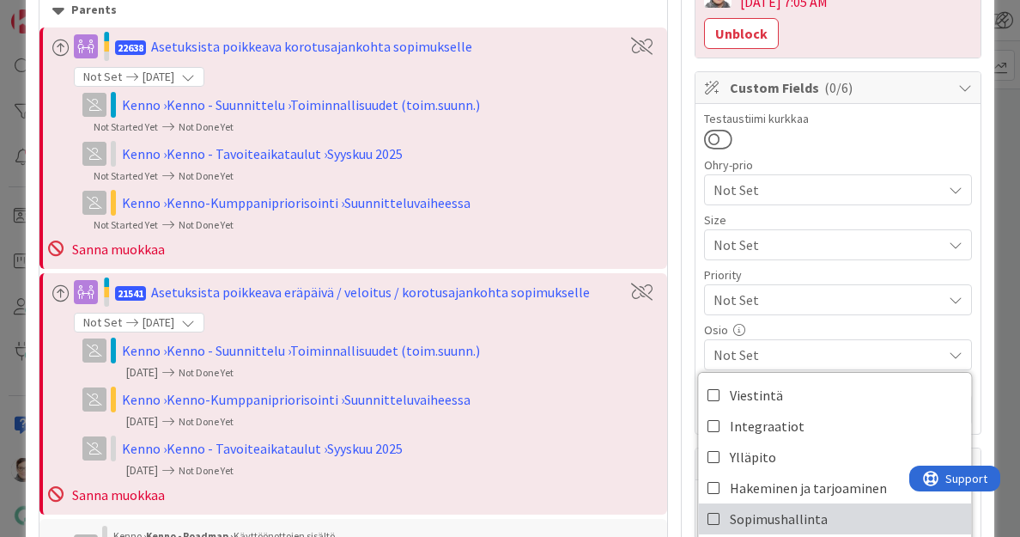
click at [708, 506] on icon at bounding box center [715, 519] width 14 height 26
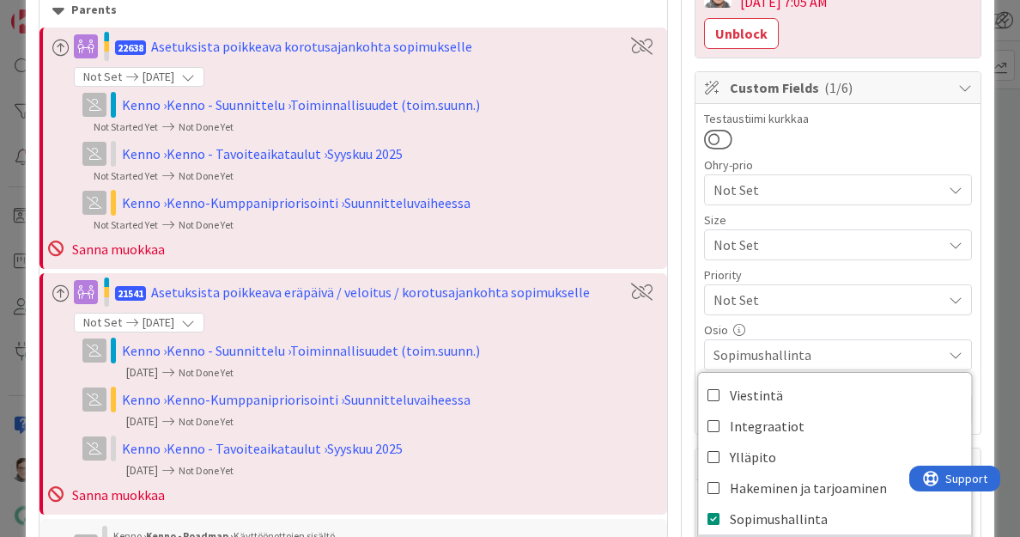
click at [847, 324] on div "Osio" at bounding box center [838, 330] width 268 height 12
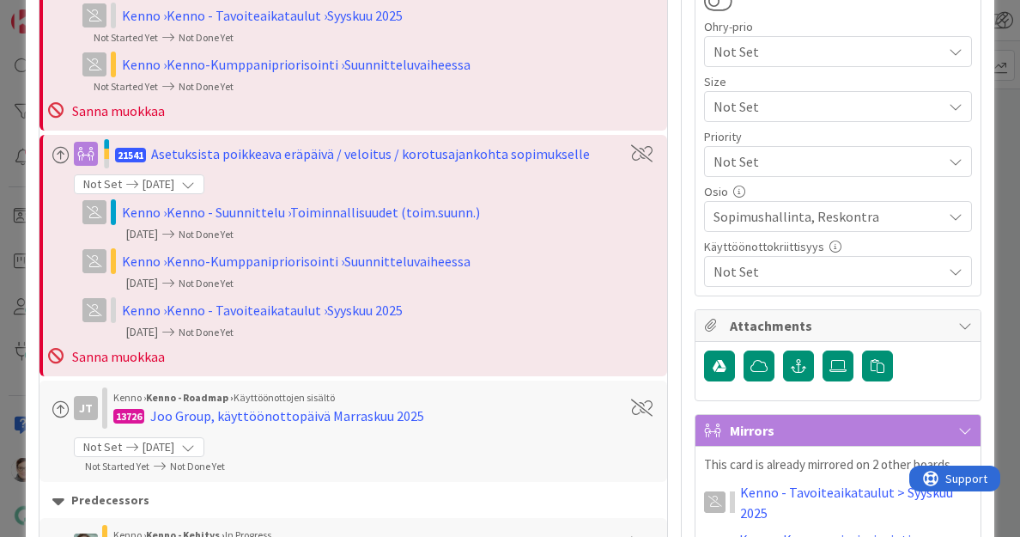
scroll to position [560, 0]
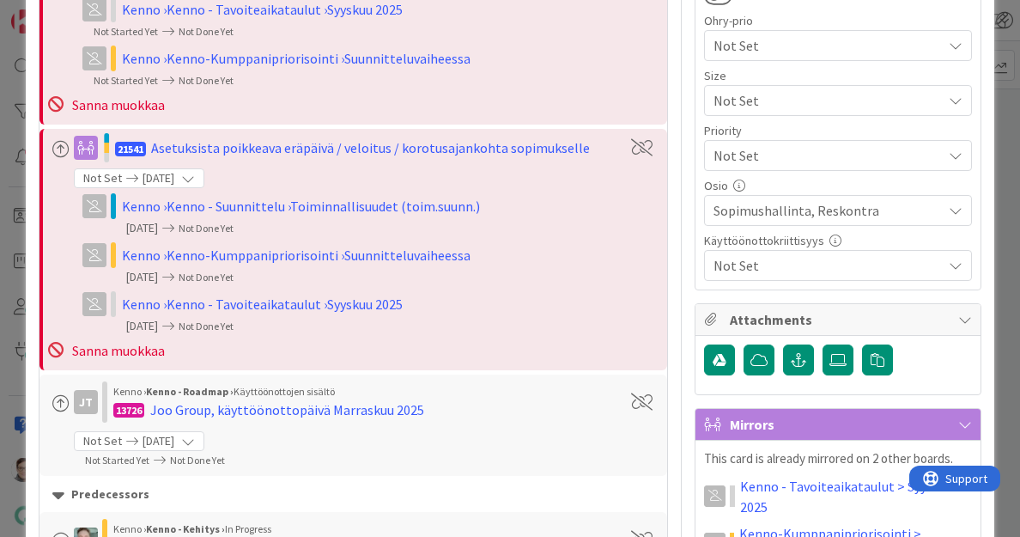
click at [807, 255] on span "Not Set" at bounding box center [828, 265] width 228 height 21
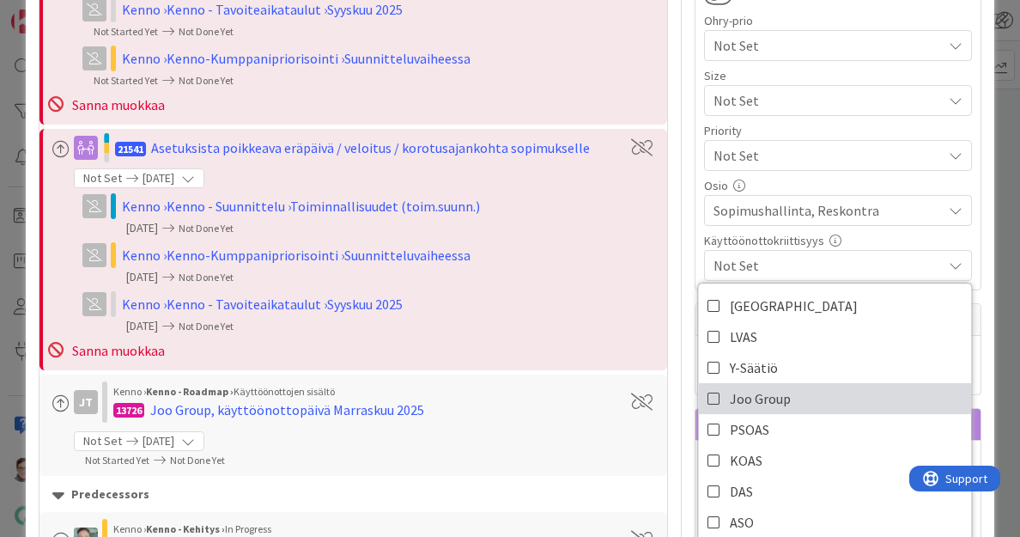
click at [708, 386] on icon at bounding box center [715, 399] width 14 height 26
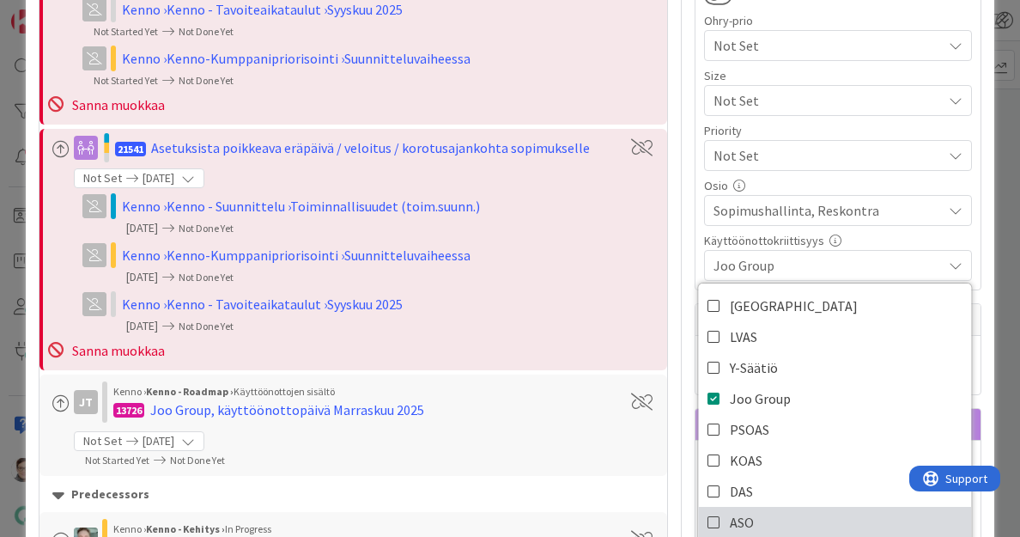
click at [708, 509] on icon at bounding box center [715, 522] width 14 height 26
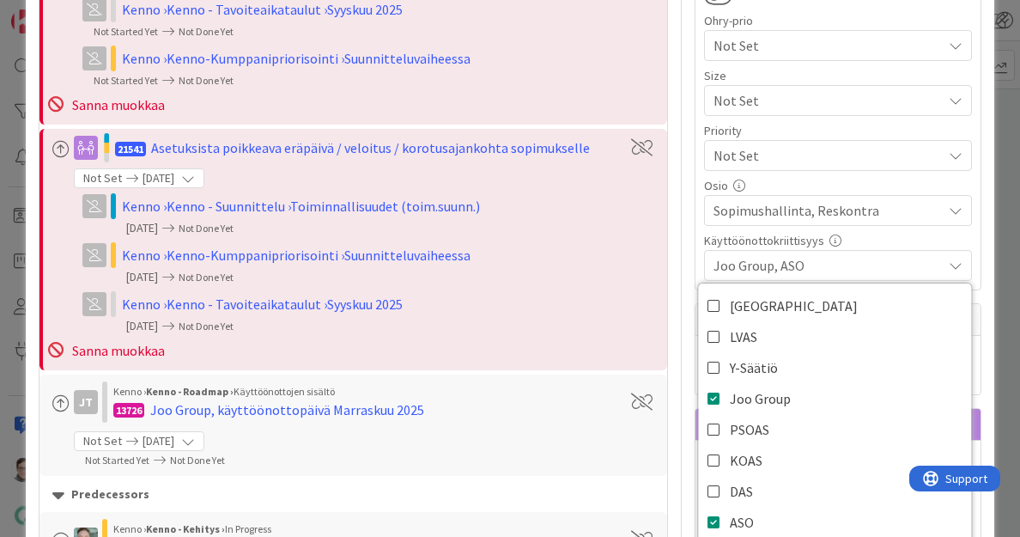
click at [899, 235] on div "Käyttöönottokriittisyys" at bounding box center [838, 241] width 268 height 12
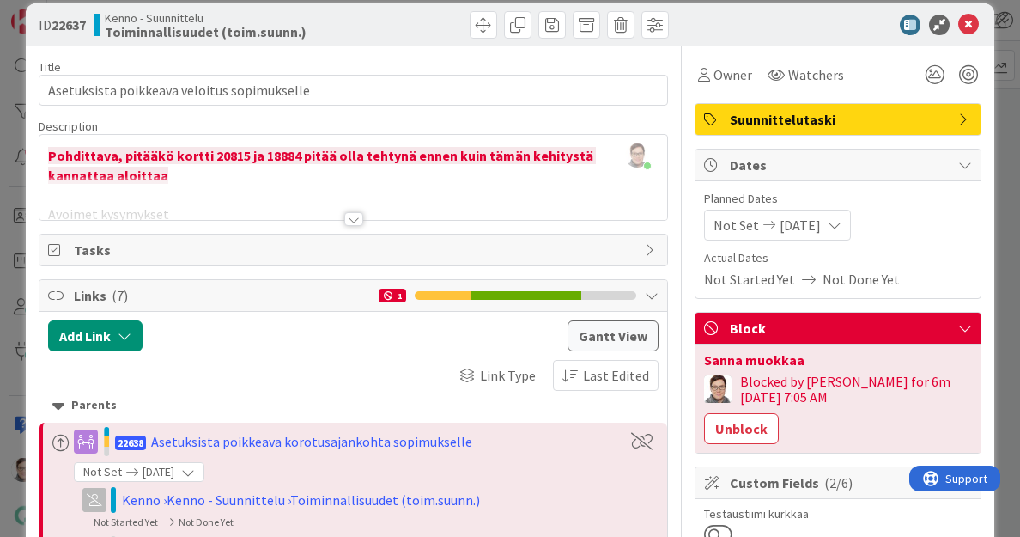
scroll to position [0, 0]
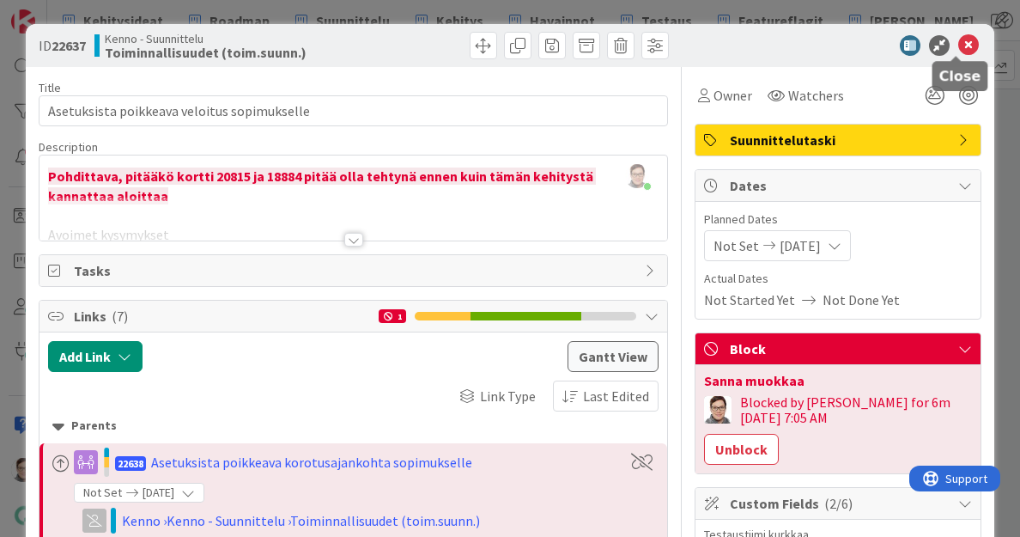
click at [959, 42] on icon at bounding box center [969, 45] width 21 height 21
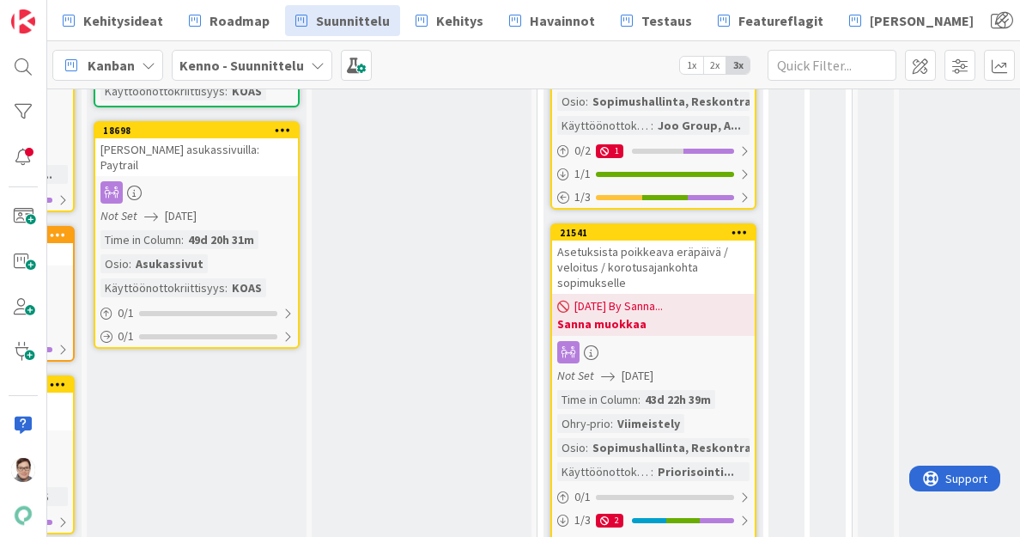
scroll to position [731, 417]
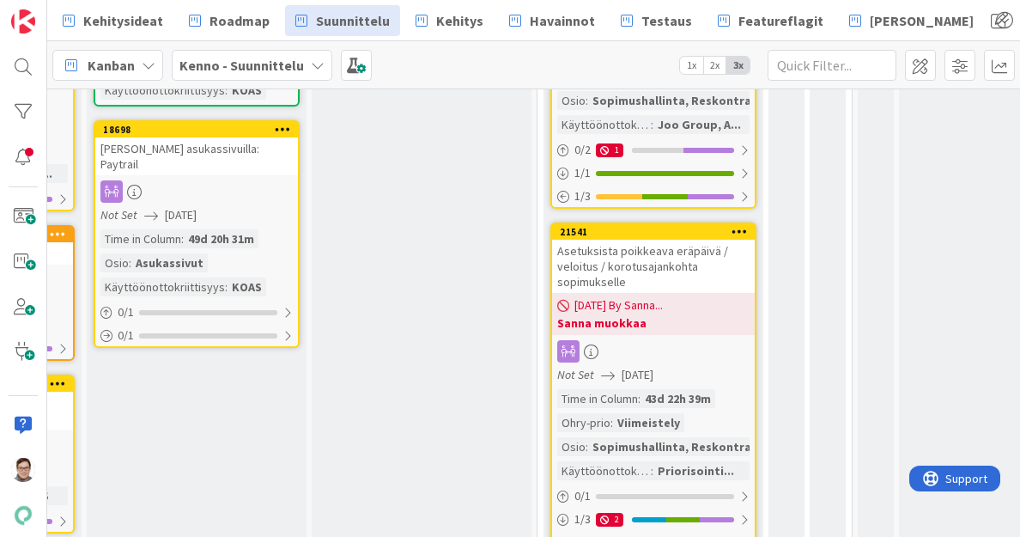
click at [658, 266] on div "Asetuksista poikkeava eräpäivä / veloitus / korotusajankohta sopimukselle" at bounding box center [653, 266] width 203 height 53
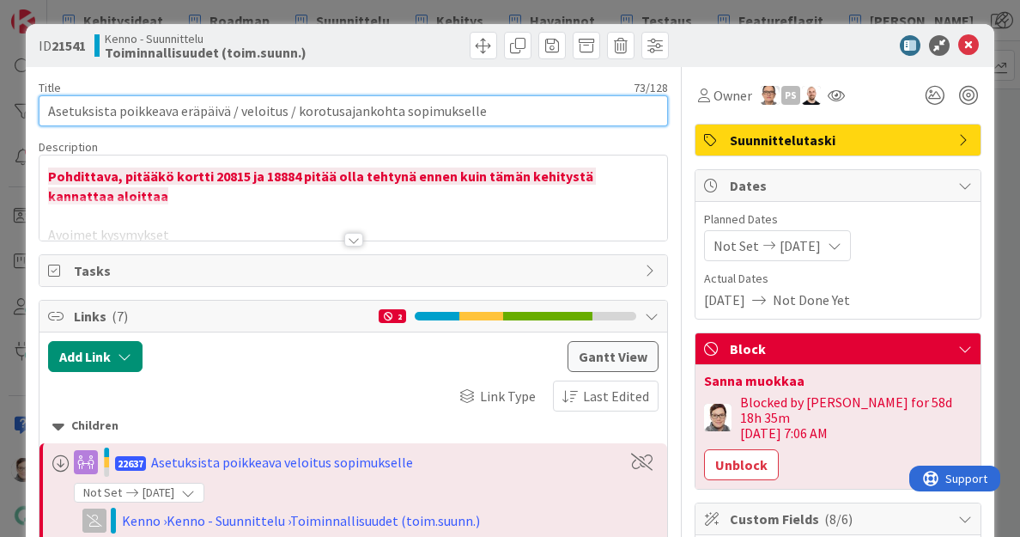
click at [399, 116] on input "Asetuksista poikkeava eräpäivä / veloitus / korotusajankohta sopimukselle" at bounding box center [354, 110] width 630 height 31
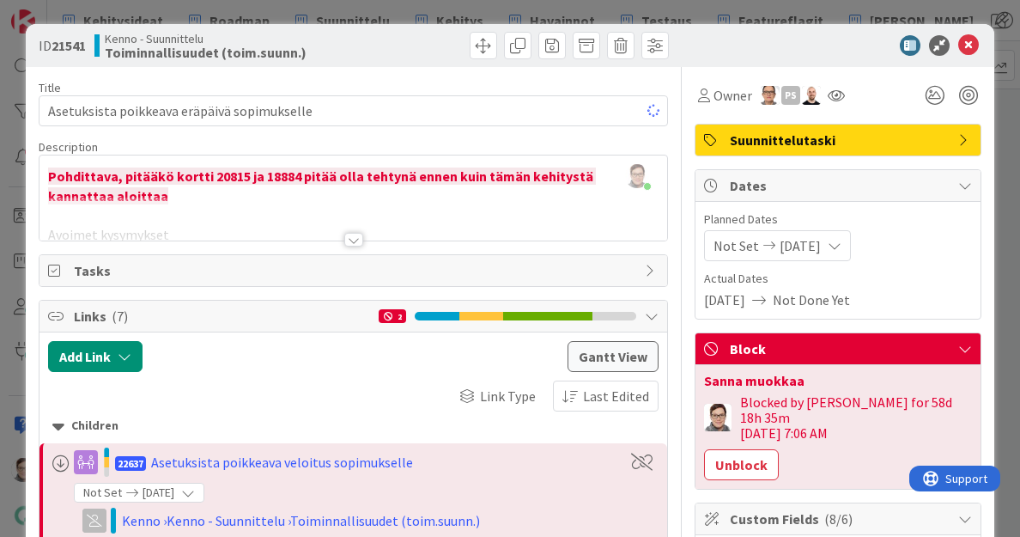
click at [447, 82] on div "Title 43 / 128" at bounding box center [354, 87] width 630 height 15
click at [959, 45] on icon at bounding box center [969, 45] width 21 height 21
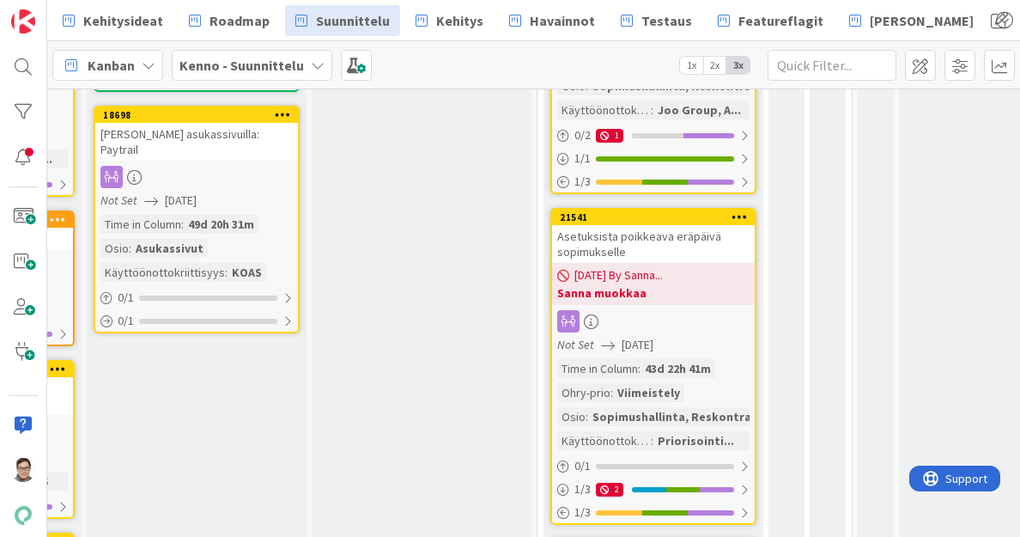
click at [738, 216] on icon at bounding box center [740, 216] width 16 height 12
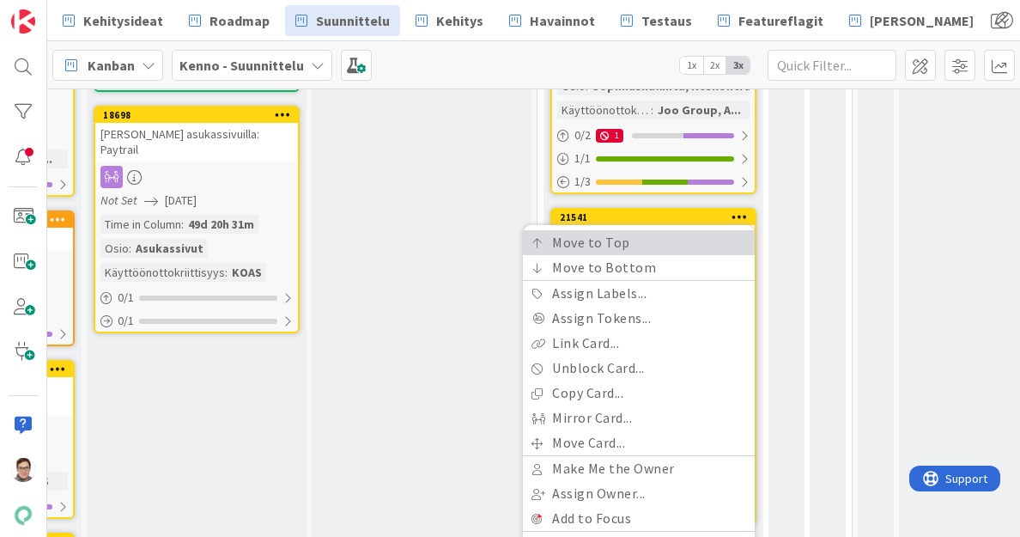
click at [632, 243] on link "Move to Top" at bounding box center [639, 242] width 232 height 25
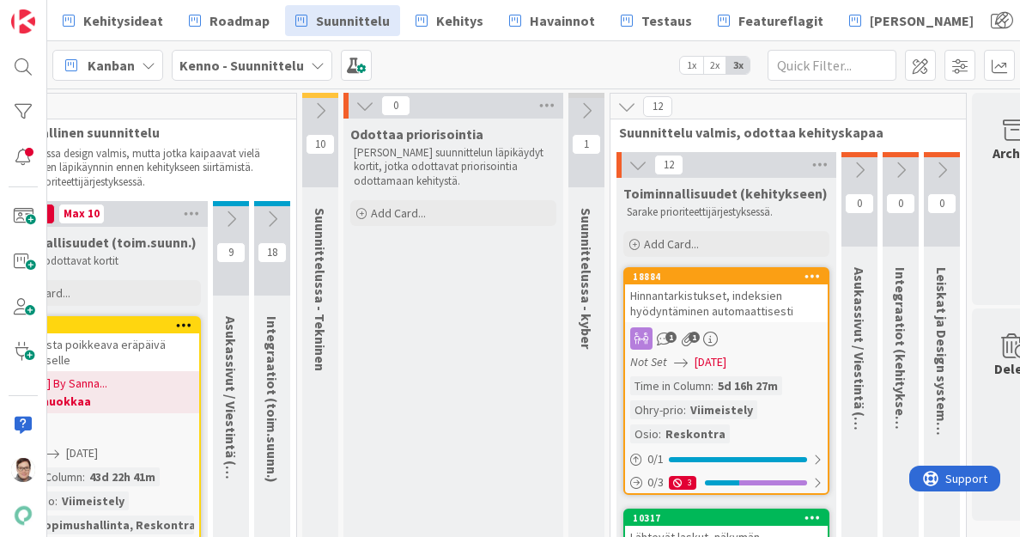
scroll to position [0, 1028]
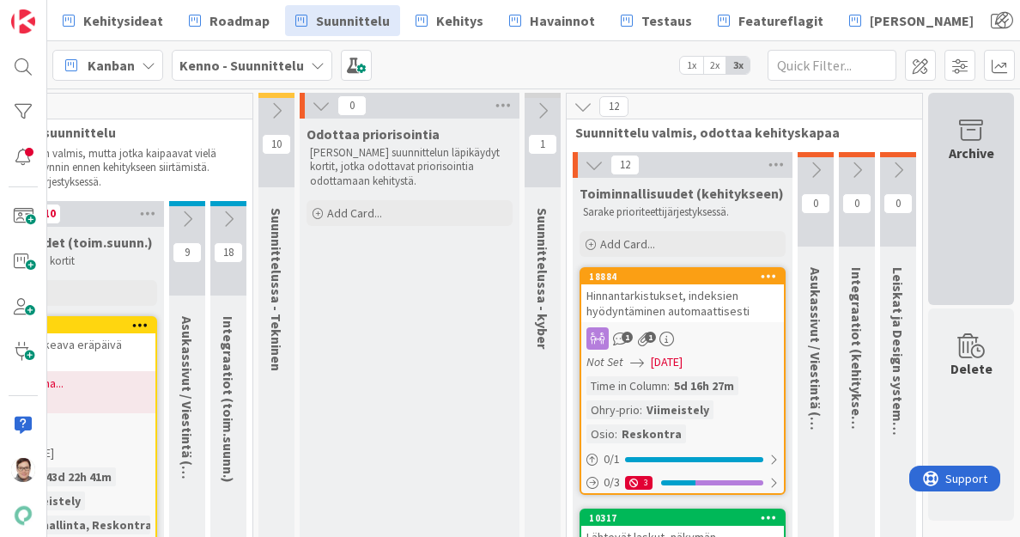
click at [953, 181] on div "Archive" at bounding box center [972, 199] width 86 height 212
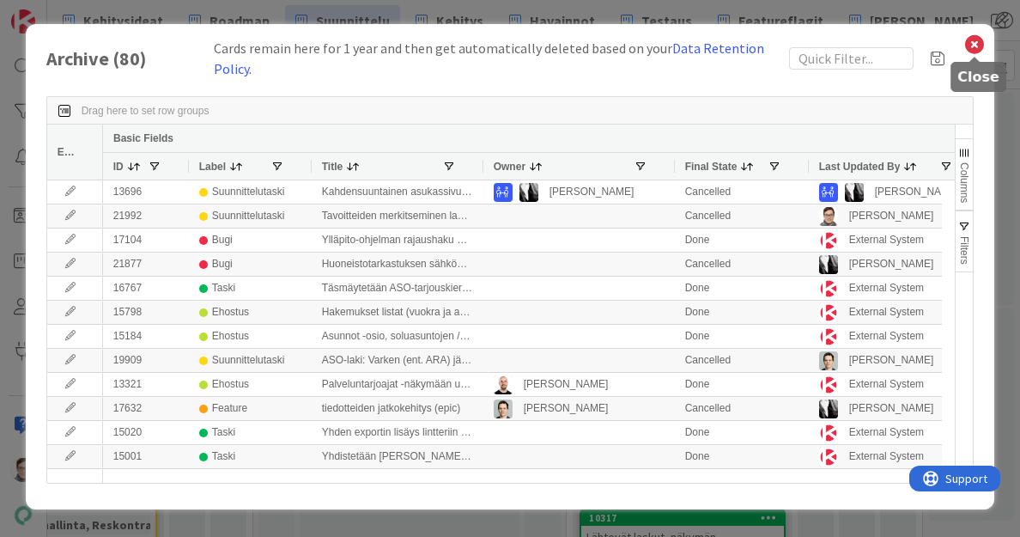
click at [974, 42] on icon at bounding box center [975, 45] width 22 height 24
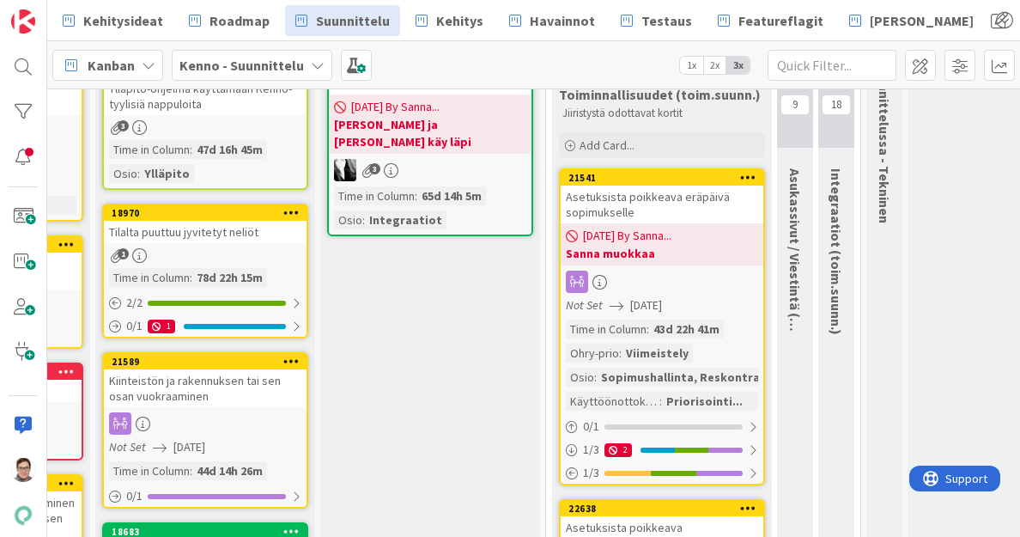
scroll to position [155, 408]
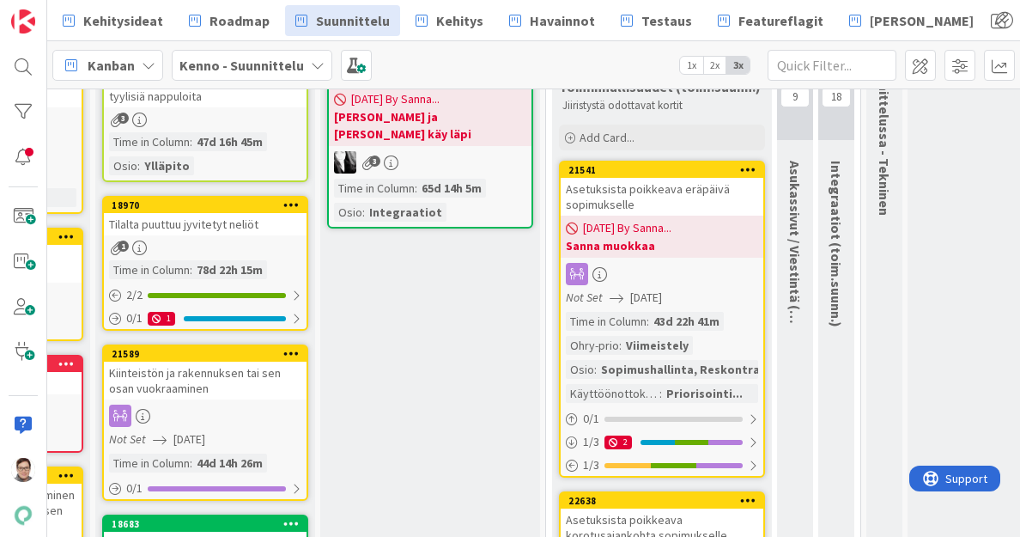
click at [676, 196] on div "Asetuksista poikkeava eräpäivä sopimukselle" at bounding box center [662, 197] width 203 height 38
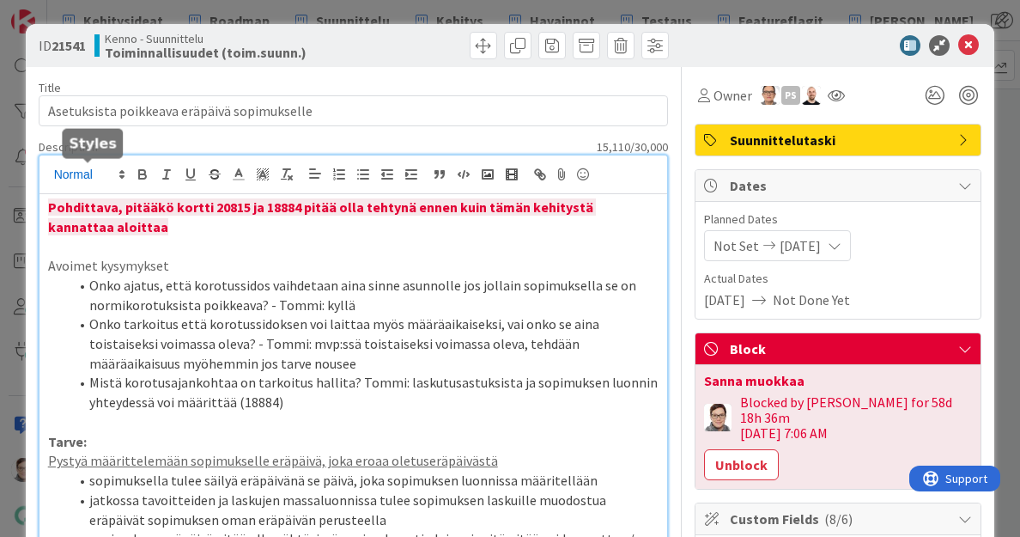
drag, startPoint x: 124, startPoint y: 199, endPoint x: 64, endPoint y: 183, distance: 61.5
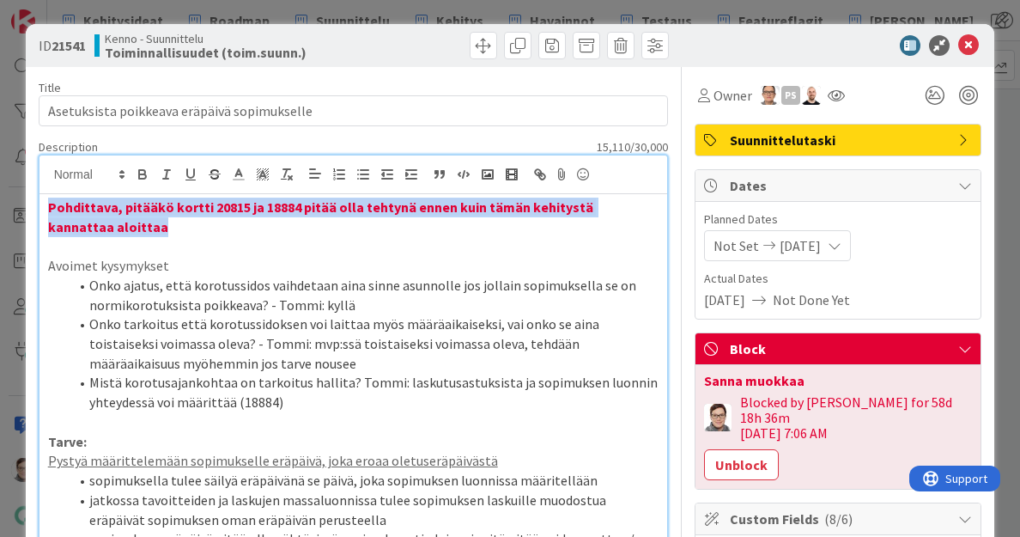
drag, startPoint x: 111, startPoint y: 235, endPoint x: 41, endPoint y: 210, distance: 73.6
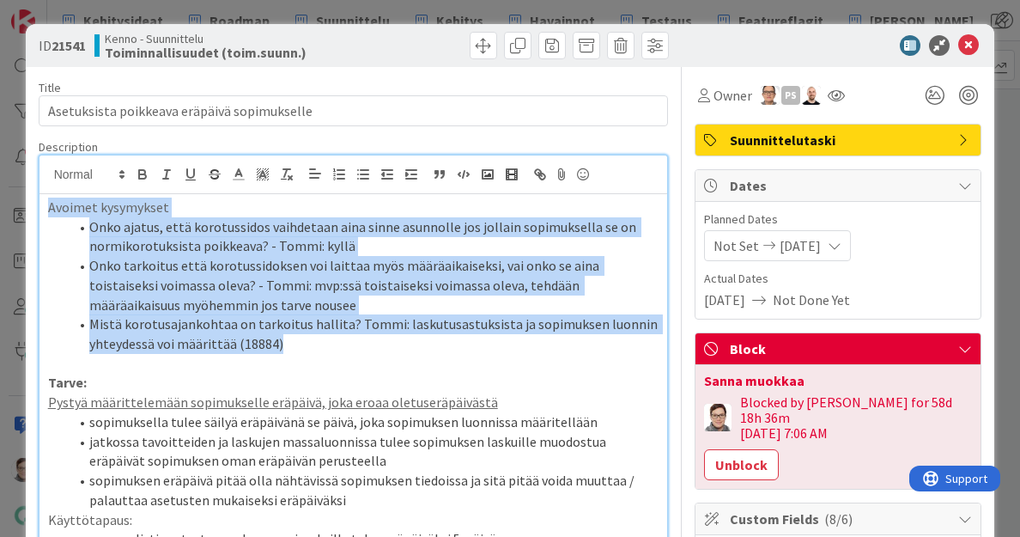
drag, startPoint x: 305, startPoint y: 343, endPoint x: 25, endPoint y: 209, distance: 310.4
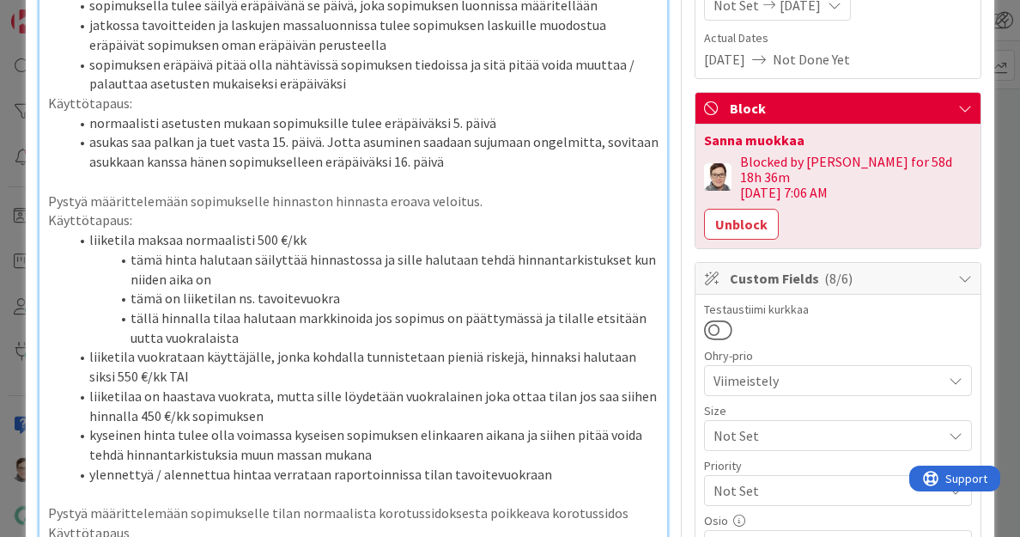
scroll to position [242, 0]
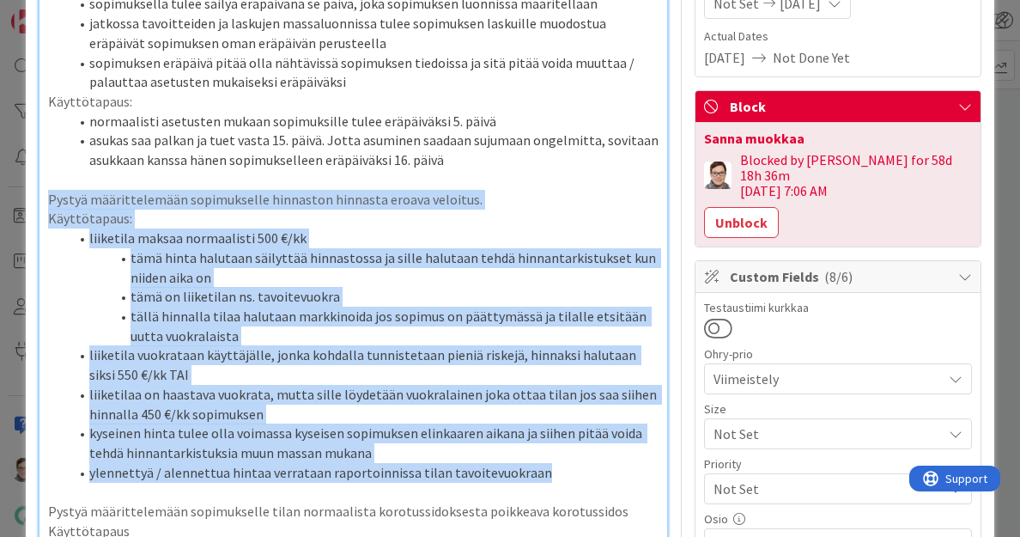
drag, startPoint x: 543, startPoint y: 472, endPoint x: 20, endPoint y: 204, distance: 588.2
click at [20, 204] on div "ID 21541 Kenno - Suunnittelu Toiminnallisuudet (toim.suunn.) Title 43 / 128 Ase…" at bounding box center [510, 268] width 1020 height 537
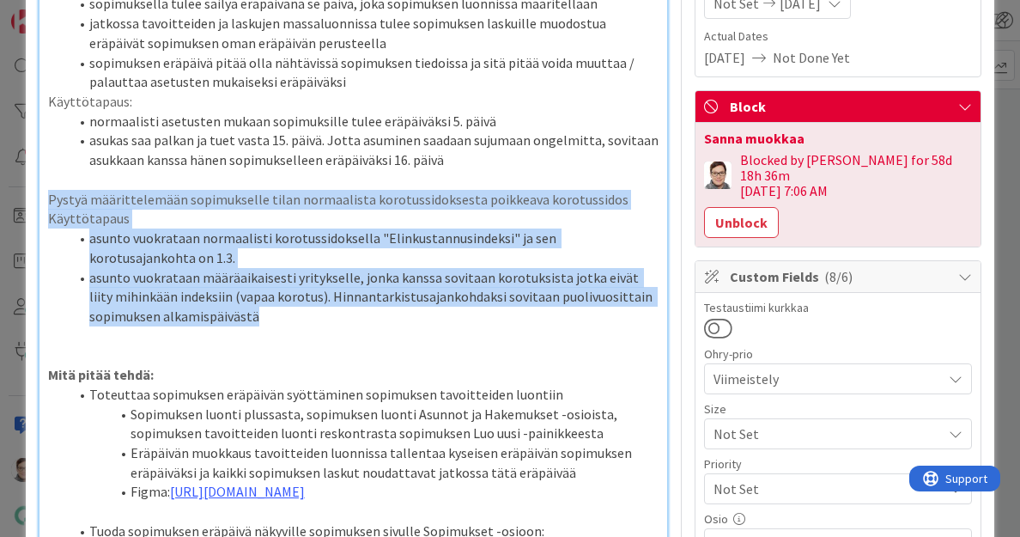
drag, startPoint x: 256, startPoint y: 316, endPoint x: 22, endPoint y: 196, distance: 262.8
click at [22, 196] on div "ID 21541 Kenno - Suunnittelu Toiminnallisuudet (toim.suunn.) Title 43 / 128 Ase…" at bounding box center [510, 268] width 1020 height 537
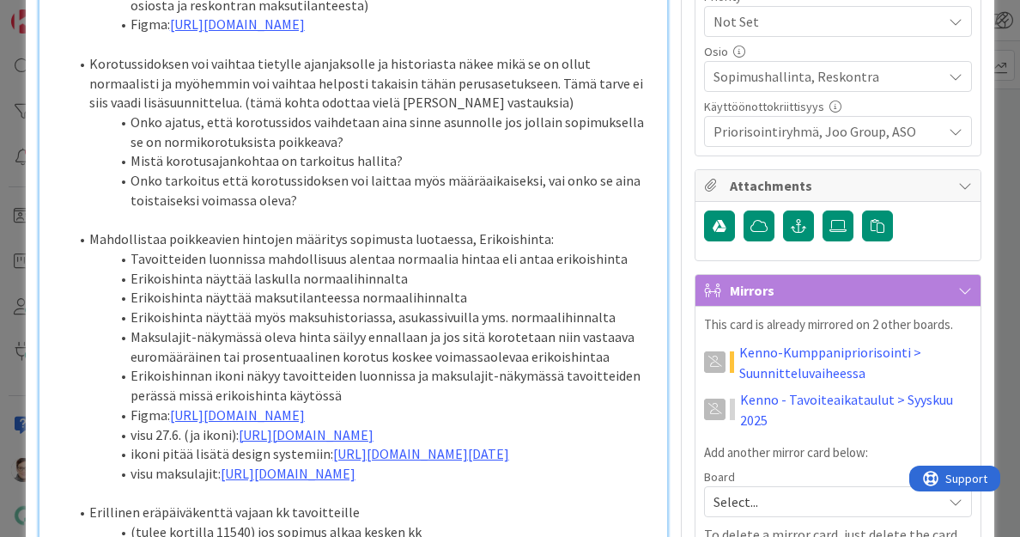
scroll to position [710, 0]
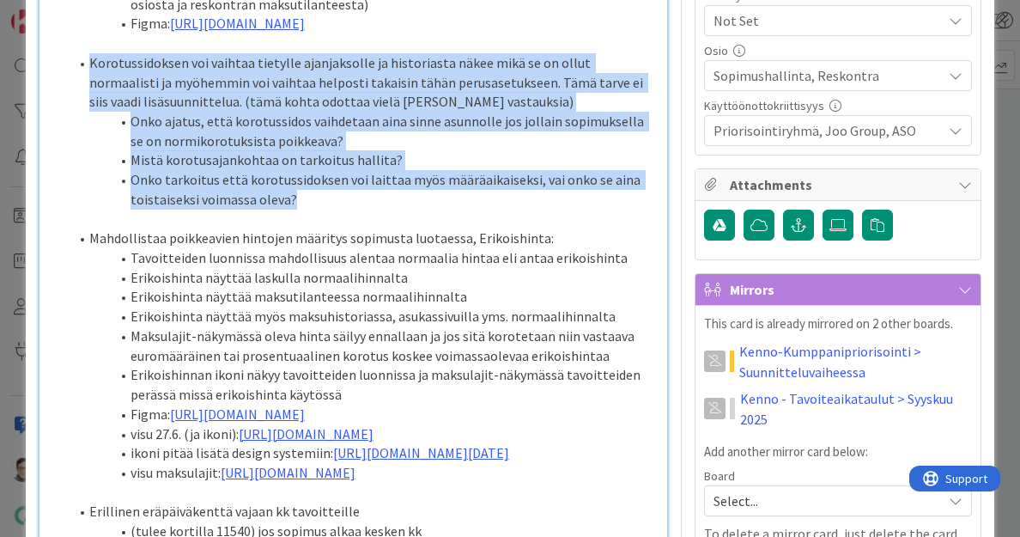
drag, startPoint x: 82, startPoint y: 220, endPoint x: 323, endPoint y: 350, distance: 273.7
click at [323, 210] on ol "Korotussidoksen voi vaihtaa tietylle ajanjaksolle ja historiasta näkee mikä se …" at bounding box center [354, 131] width 612 height 156
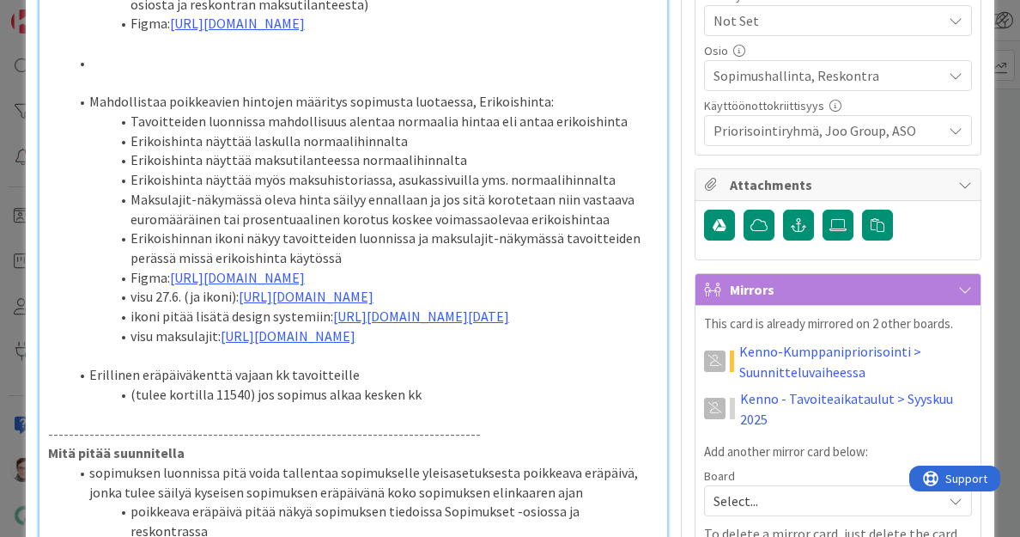
drag, startPoint x: 94, startPoint y: 217, endPoint x: 286, endPoint y: 509, distance: 349.0
click at [286, 509] on div "Tarve: Pystyä määrittelemään sopimukselle eräpäivä, joka eroaa oletuseräpäiväst…" at bounding box center [354, 245] width 629 height 1523
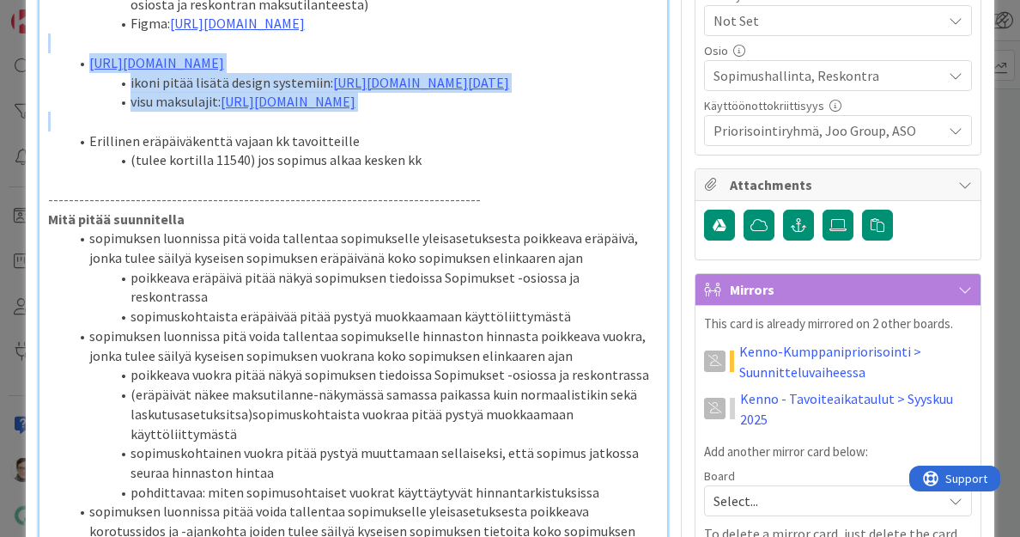
drag, startPoint x: 79, startPoint y: 204, endPoint x: 462, endPoint y: 347, distance: 409.1
click at [462, 347] on div "Tarve: Pystyä määrittelemään sopimukselle eräpäivä, joka eroaa oletuseräpäiväst…" at bounding box center [354, 128] width 629 height 1289
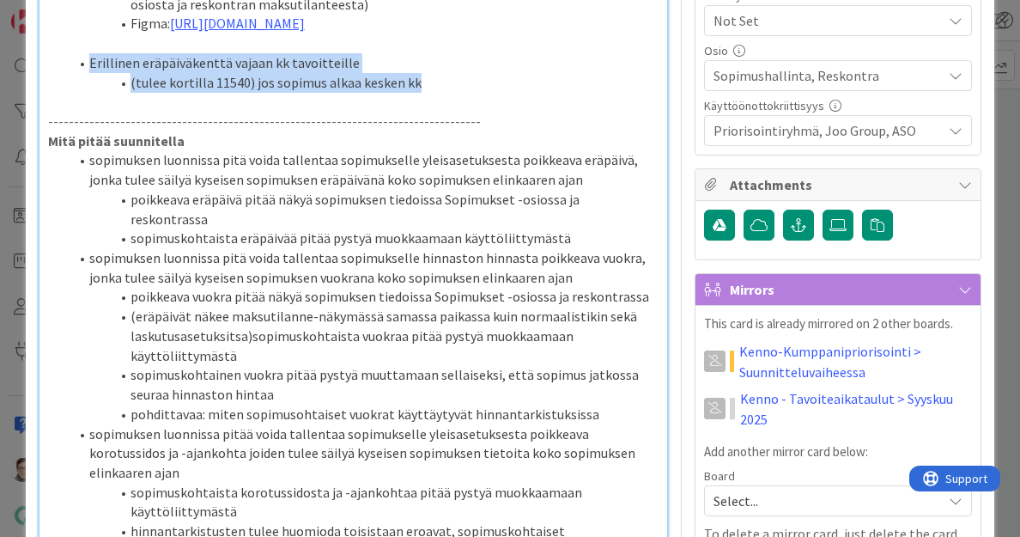
drag, startPoint x: 443, startPoint y: 240, endPoint x: 58, endPoint y: 214, distance: 385.7
click at [58, 92] on ol "Erillinen eräpäiväkenttä vajaan kk tavoitteille (tulee kortilla 11540) jos sopi…" at bounding box center [354, 72] width 612 height 39
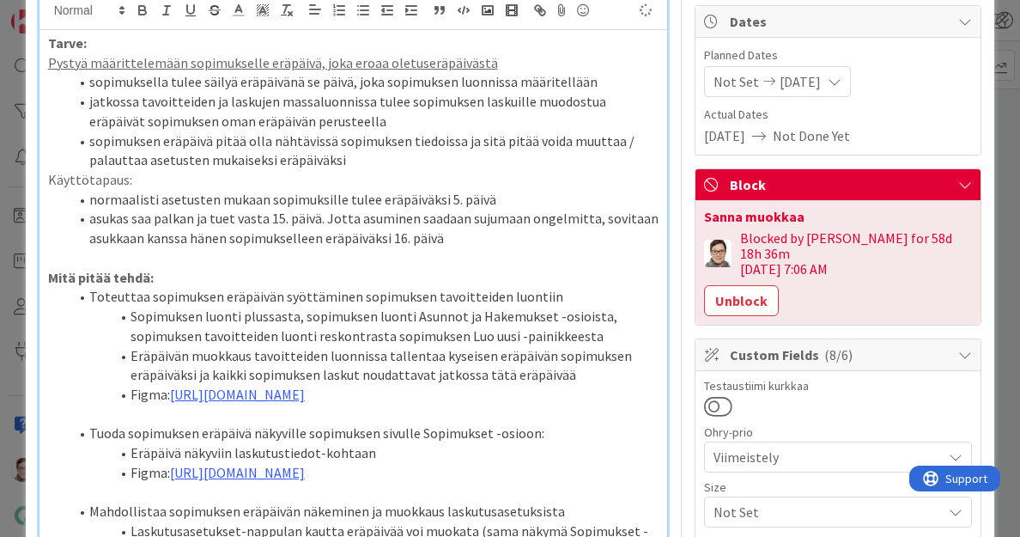
scroll to position [0, 0]
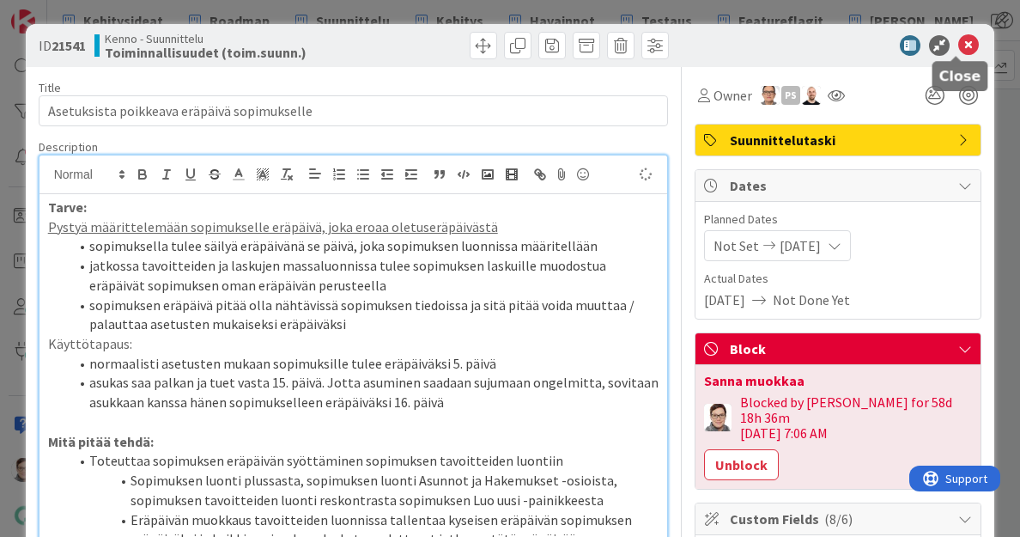
click at [959, 42] on icon at bounding box center [969, 45] width 21 height 21
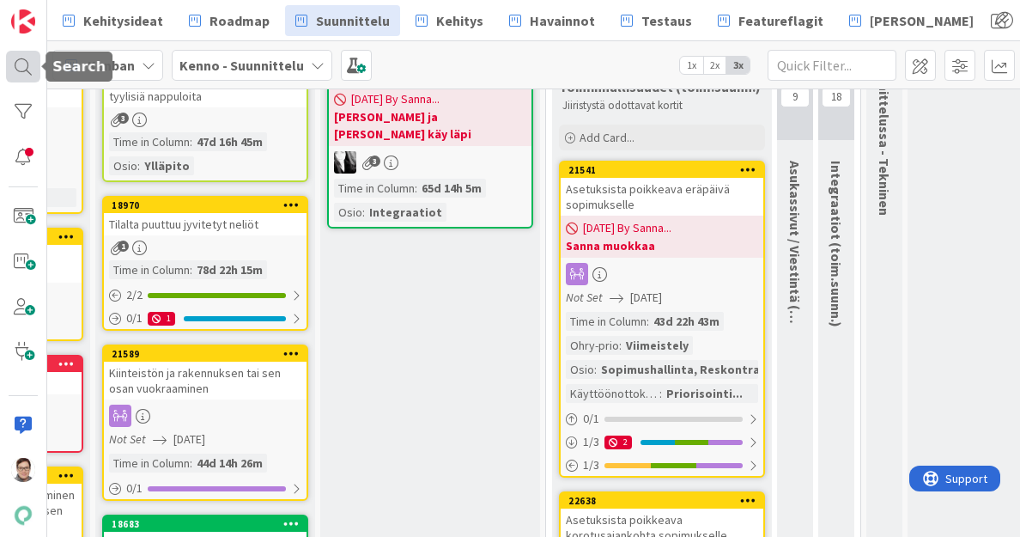
click at [26, 68] on div at bounding box center [23, 66] width 34 height 31
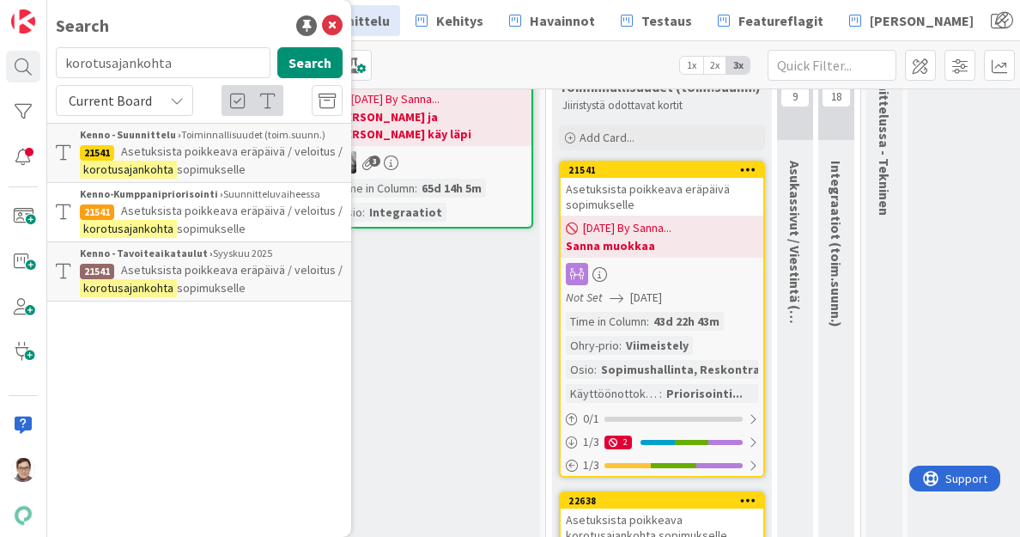
click at [180, 63] on input "korotusajankohta" at bounding box center [163, 62] width 215 height 31
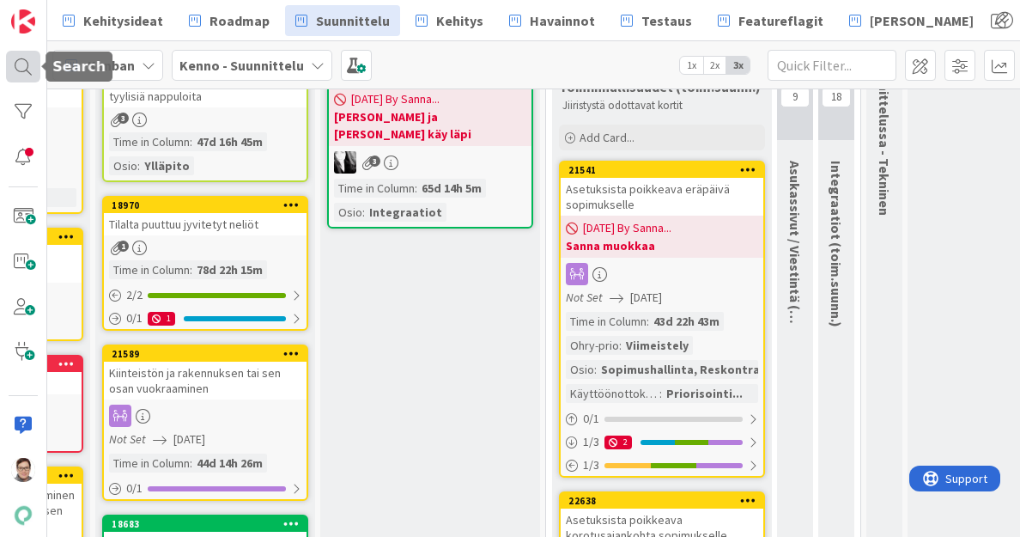
click at [24, 63] on div at bounding box center [23, 66] width 34 height 31
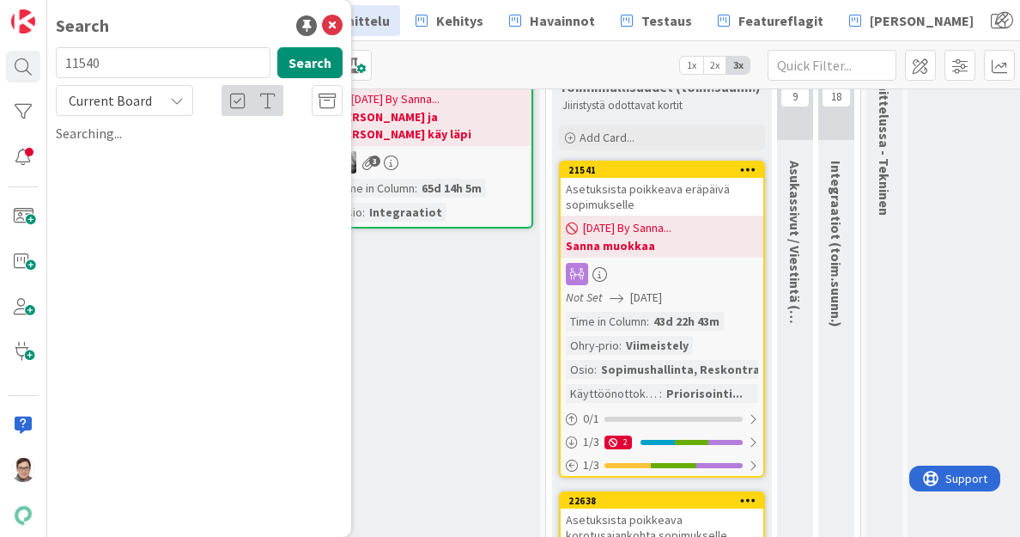
click at [182, 105] on icon at bounding box center [177, 101] width 14 height 14
click at [187, 318] on div "Search 11540 Search Current Board Current Board All Boards Searching..." at bounding box center [199, 268] width 304 height 537
click at [177, 97] on icon at bounding box center [177, 101] width 14 height 14
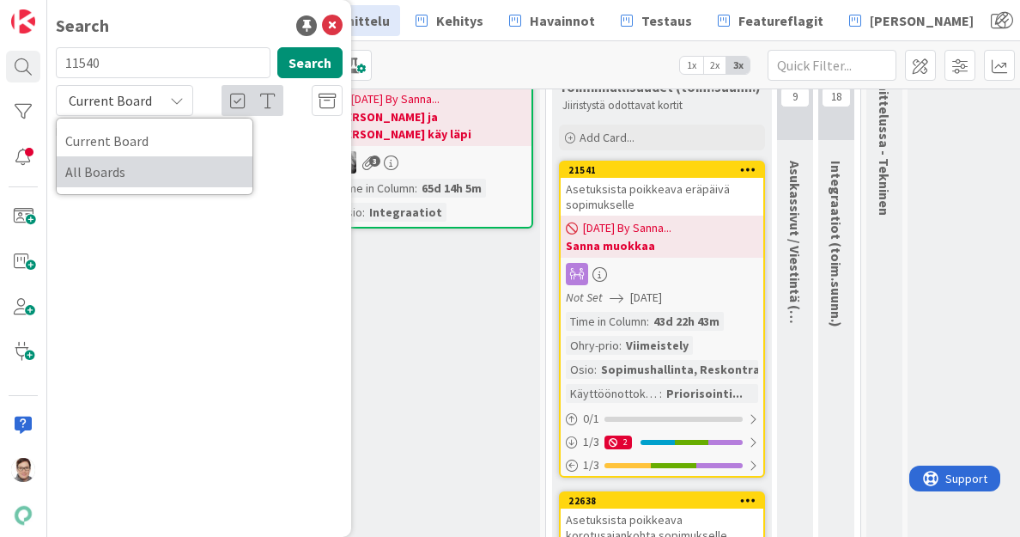
click at [156, 168] on span "All Boards" at bounding box center [154, 172] width 179 height 26
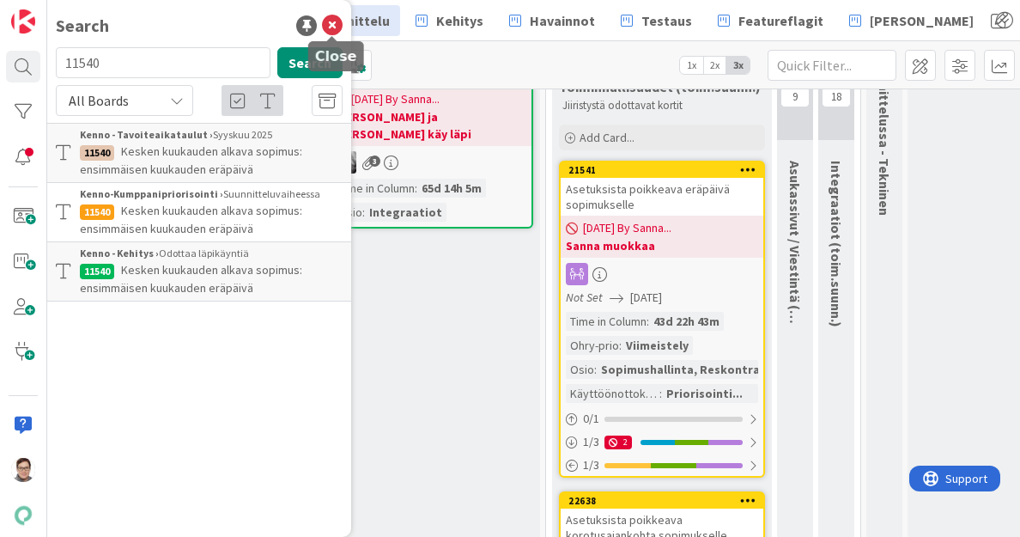
click at [336, 25] on icon at bounding box center [332, 25] width 21 height 21
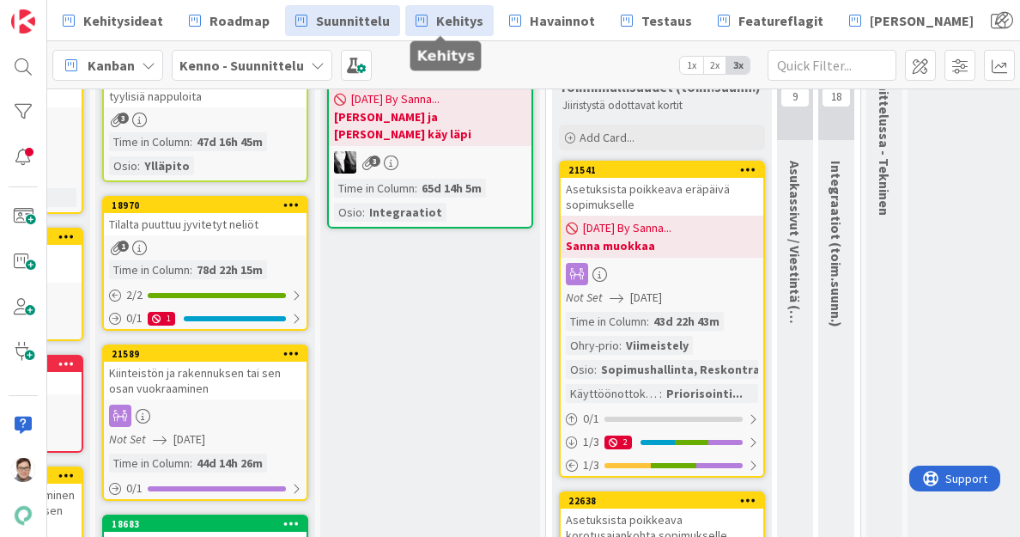
click at [464, 27] on span "Kehitys" at bounding box center [459, 20] width 47 height 21
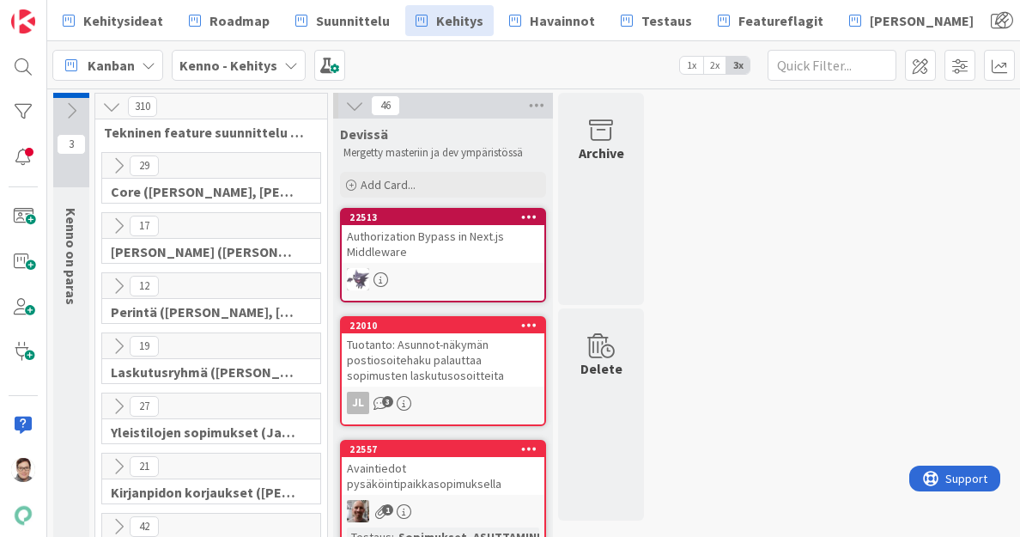
click at [117, 226] on icon at bounding box center [118, 225] width 19 height 19
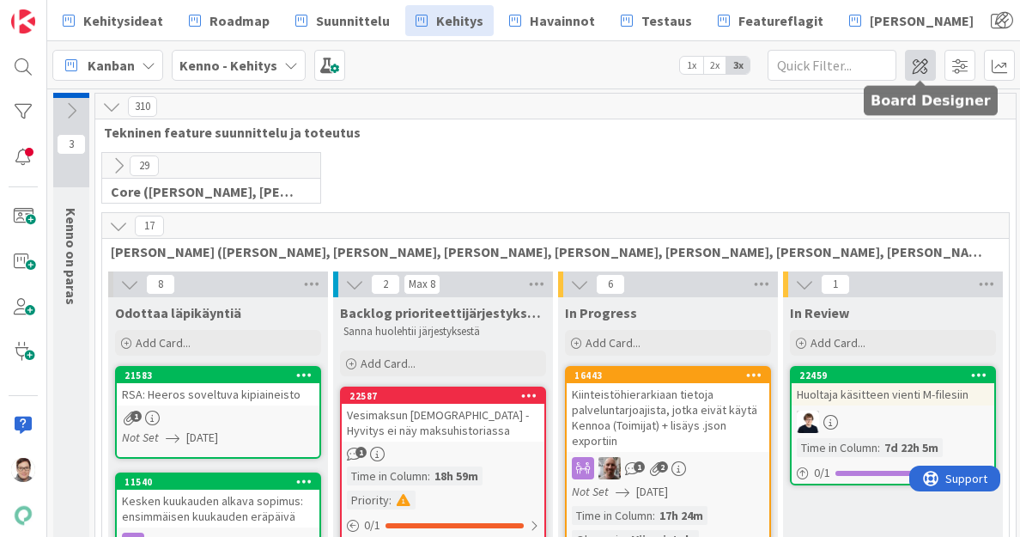
click at [923, 66] on span at bounding box center [920, 65] width 31 height 31
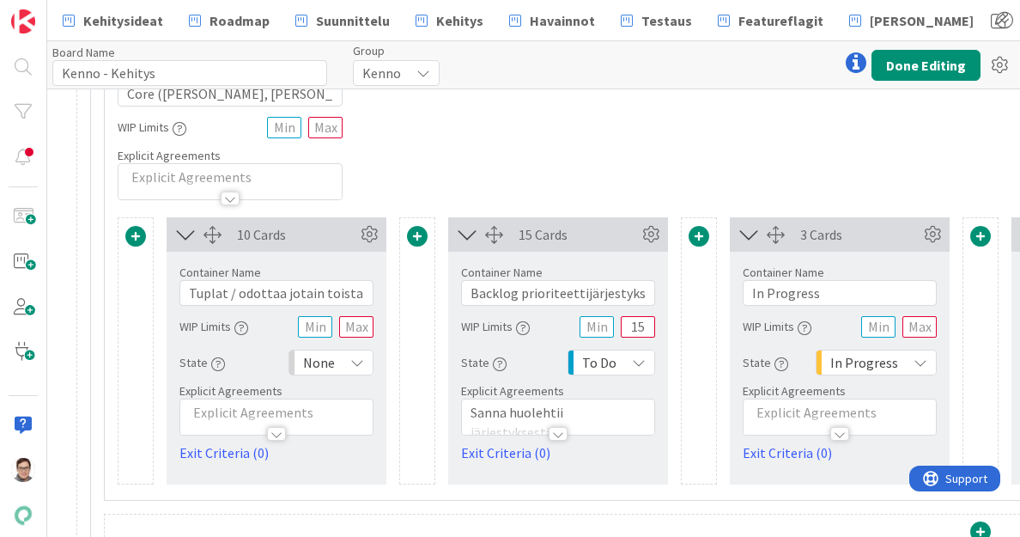
scroll to position [330, 297]
click at [598, 286] on input "Backlog prioriteettijärjestyksessä (core)" at bounding box center [557, 293] width 194 height 26
click at [580, 289] on input "Backlog prioriteettijärjestyksessä (core)" at bounding box center [557, 293] width 194 height 26
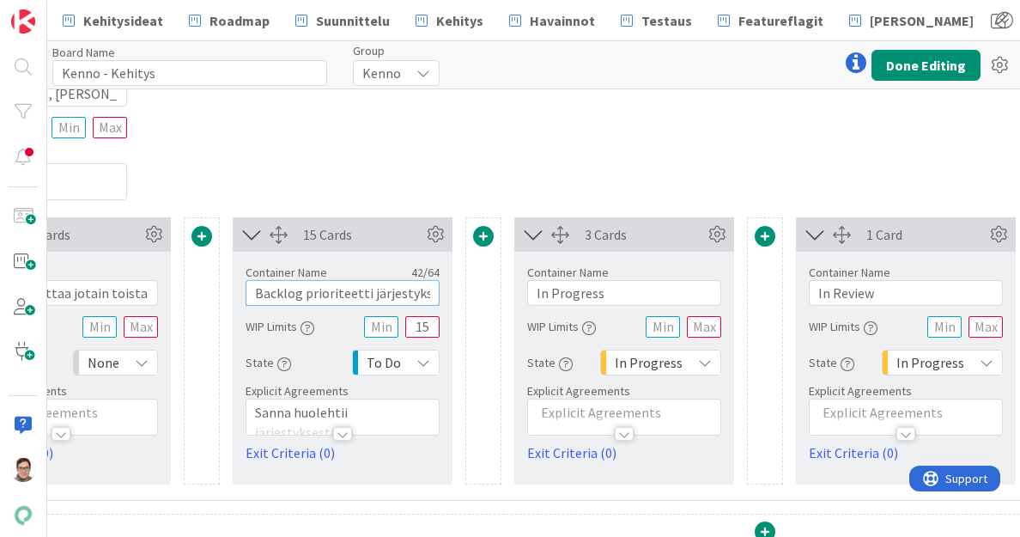
scroll to position [330, 510]
click at [614, 291] on input "In Progress" at bounding box center [626, 293] width 194 height 26
click at [907, 286] on input "In Review" at bounding box center [908, 293] width 194 height 26
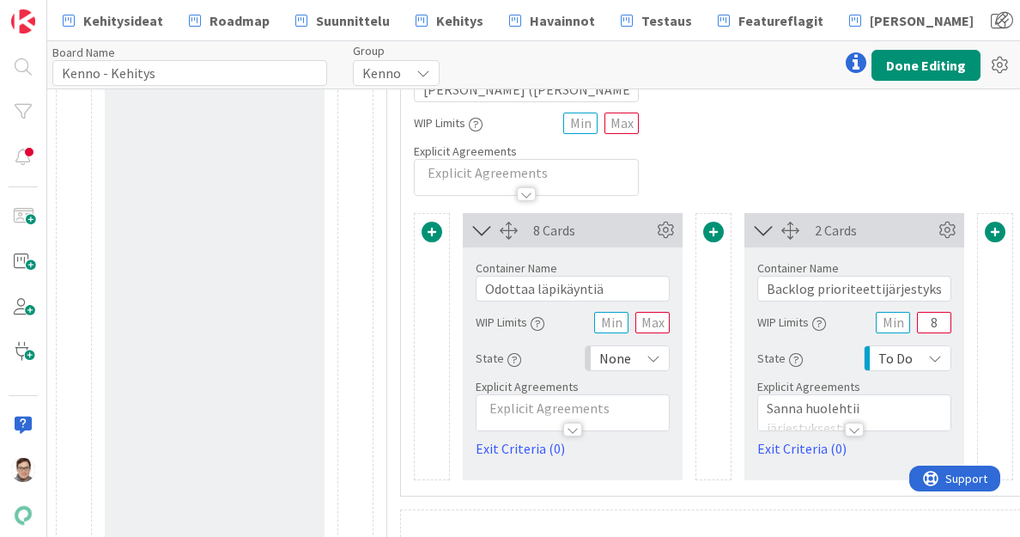
scroll to position [880, 0]
click at [607, 278] on input "Odottaa läpikäyntiä" at bounding box center [573, 288] width 194 height 26
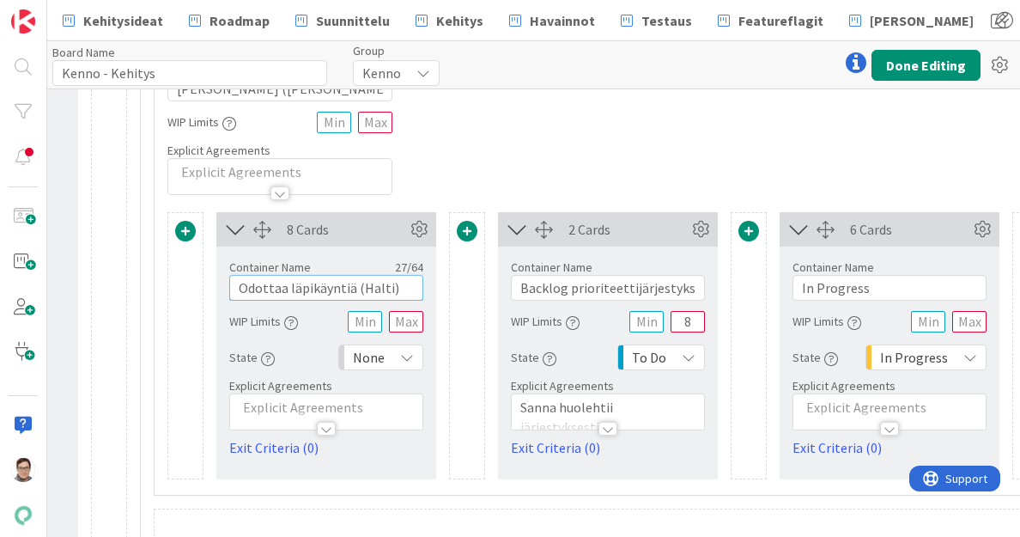
scroll to position [880, 253]
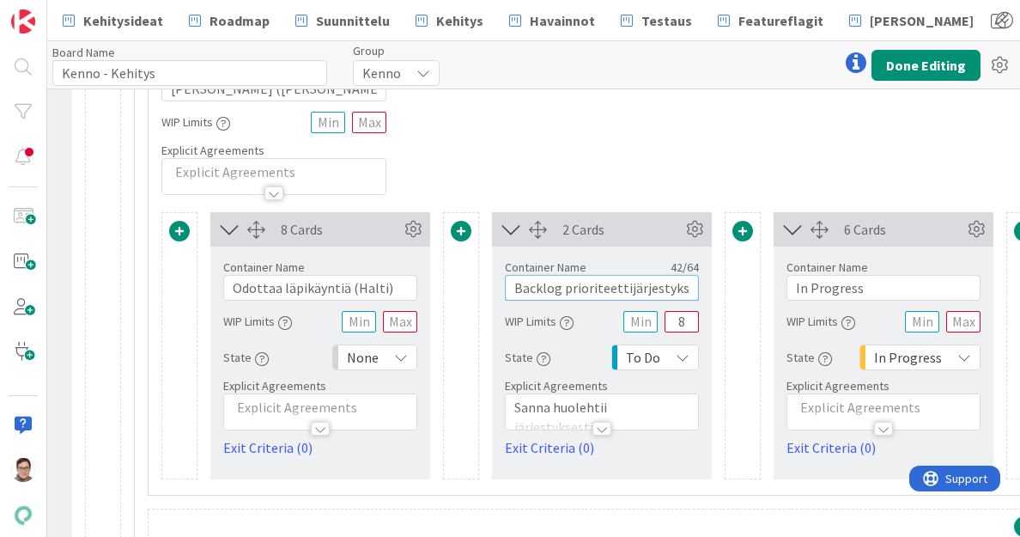
click at [654, 283] on input "Backlog prioriteettijärjestyksessä (Halti)" at bounding box center [602, 288] width 194 height 26
click at [893, 283] on input "In Progress" at bounding box center [884, 288] width 194 height 26
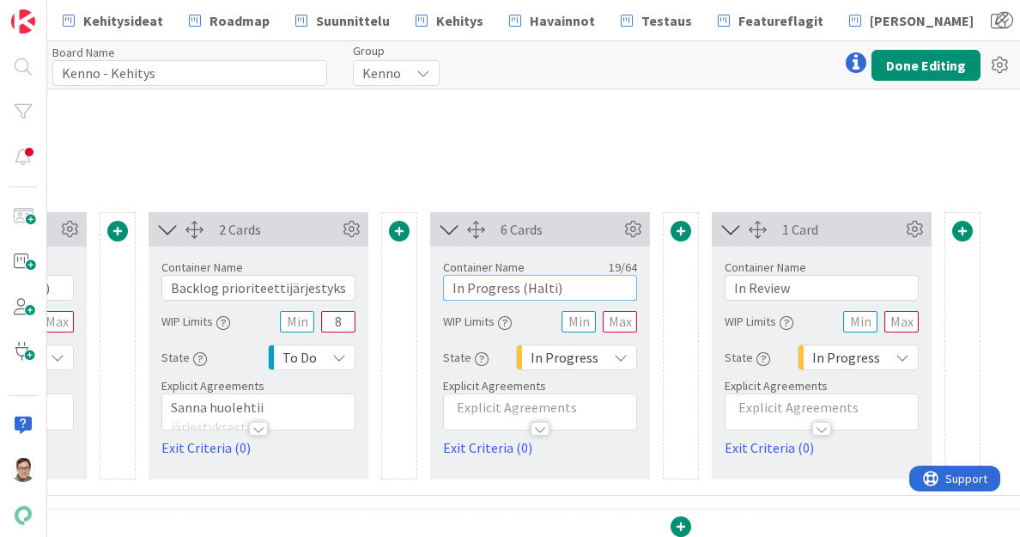
scroll to position [880, 600]
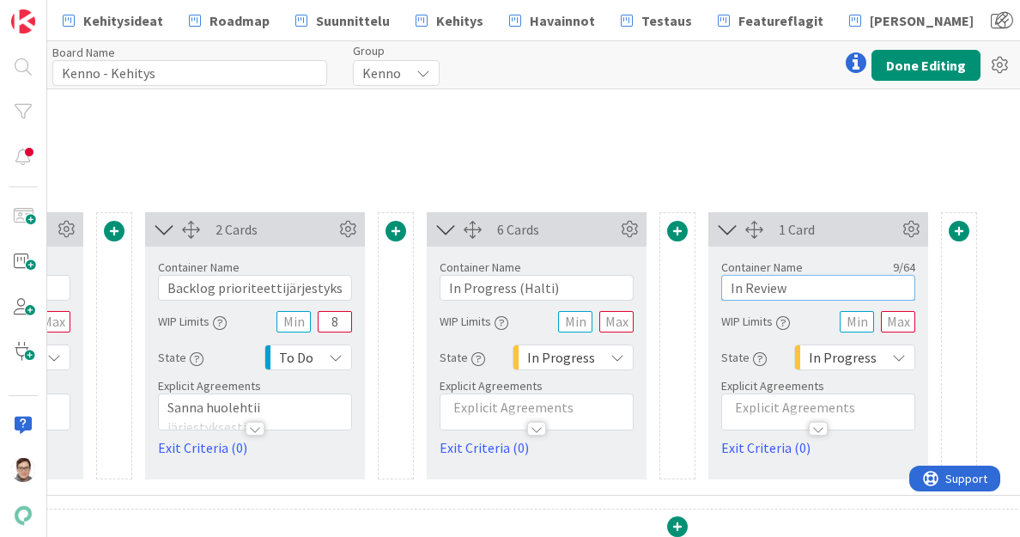
click at [873, 287] on input "In Review" at bounding box center [819, 288] width 194 height 26
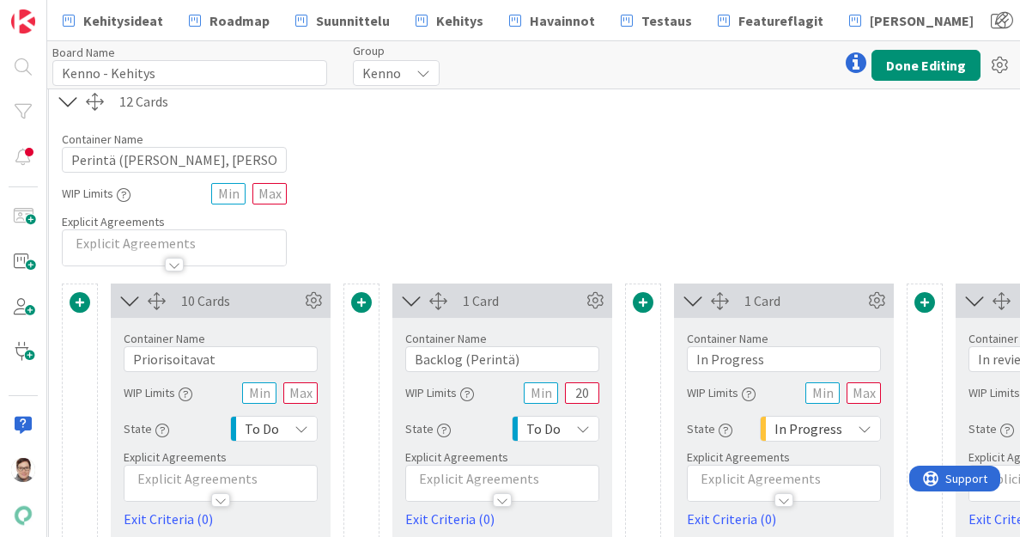
scroll to position [1355, 368]
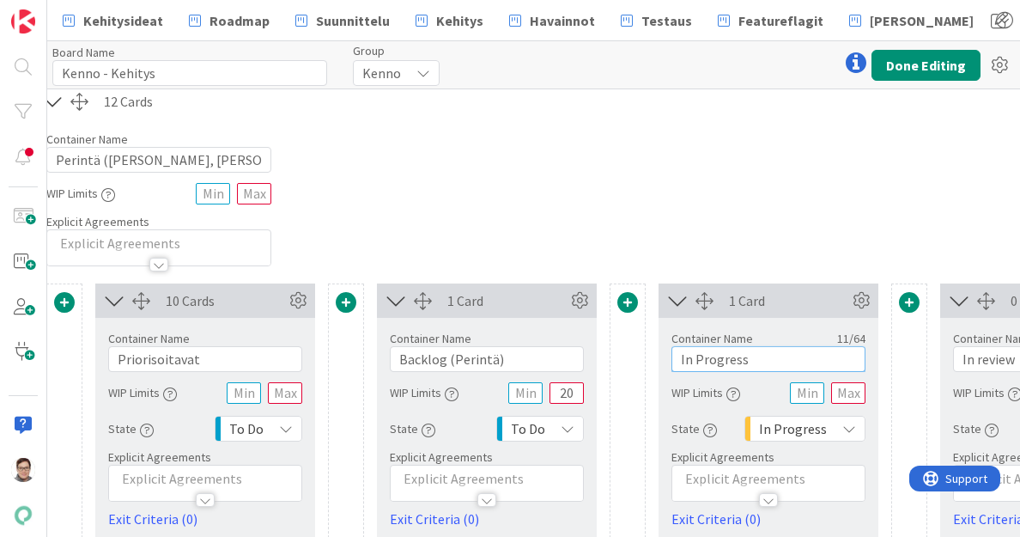
click at [809, 358] on input "In Progress" at bounding box center [769, 359] width 194 height 26
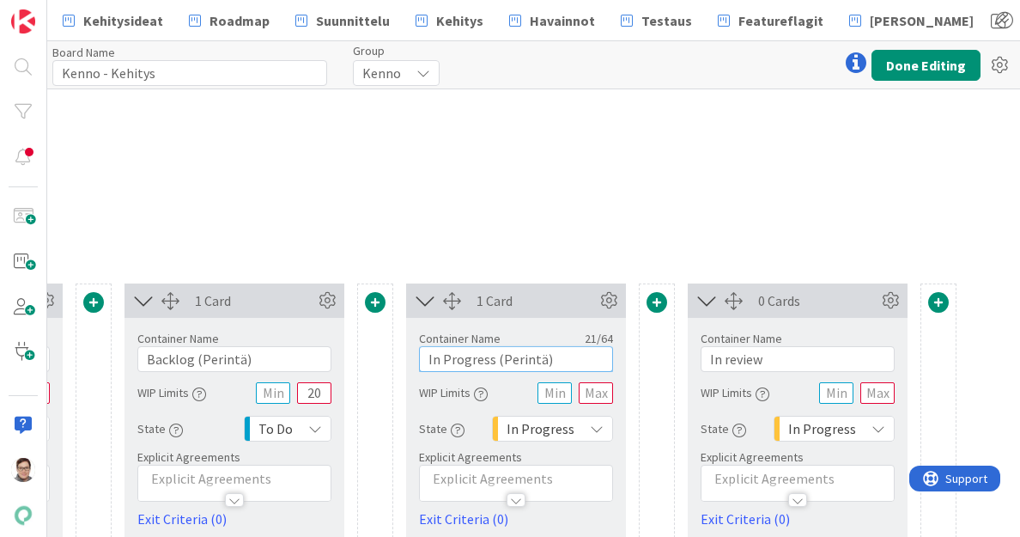
scroll to position [1355, 622]
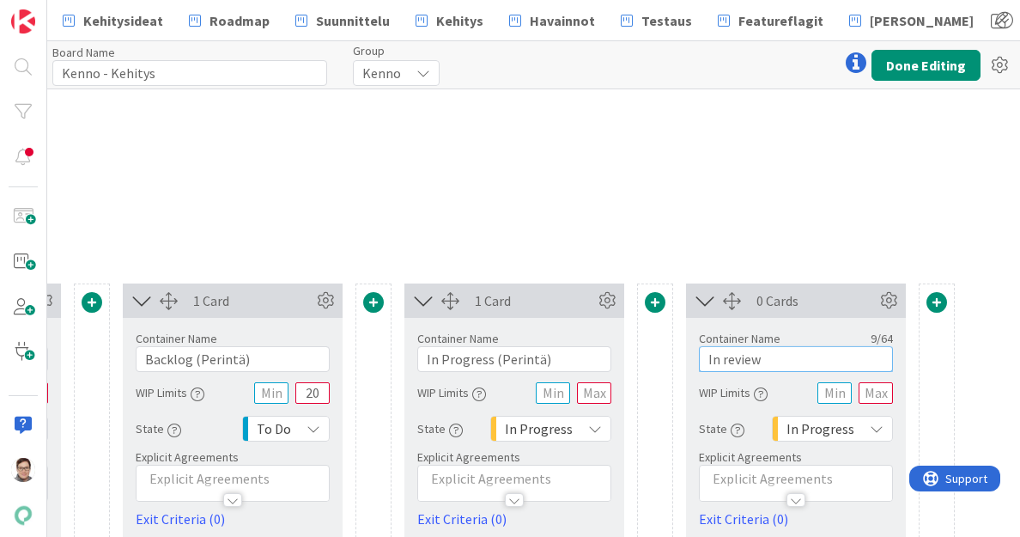
click at [821, 355] on input "In review" at bounding box center [796, 359] width 194 height 26
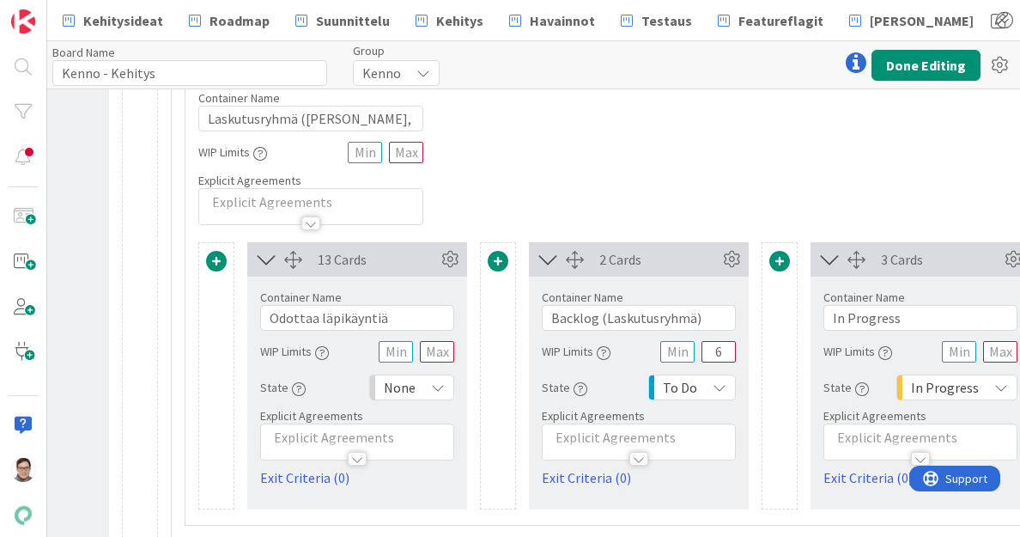
scroll to position [1922, 216]
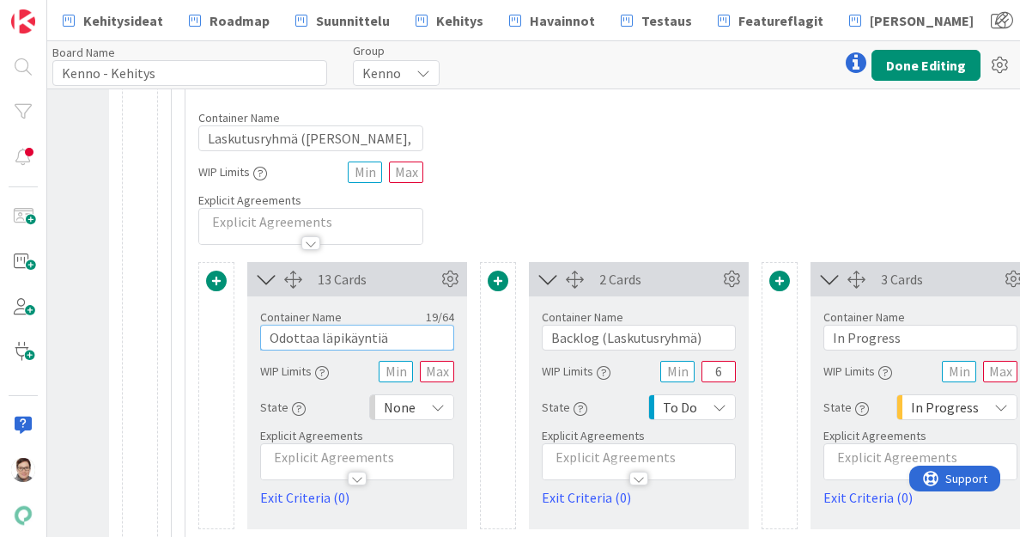
click at [402, 332] on input "Odottaa läpikäyntiä" at bounding box center [357, 338] width 194 height 26
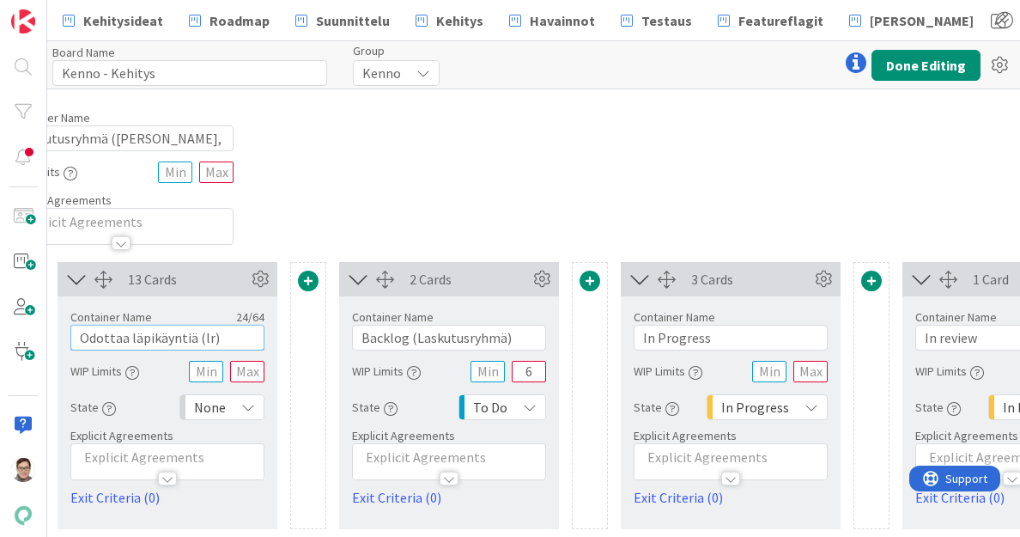
scroll to position [1922, 406]
click at [715, 332] on input "In Progress" at bounding box center [730, 338] width 194 height 26
click at [254, 332] on input "Odottaa läpikäyntiä (lr) (lr)" at bounding box center [167, 338] width 194 height 26
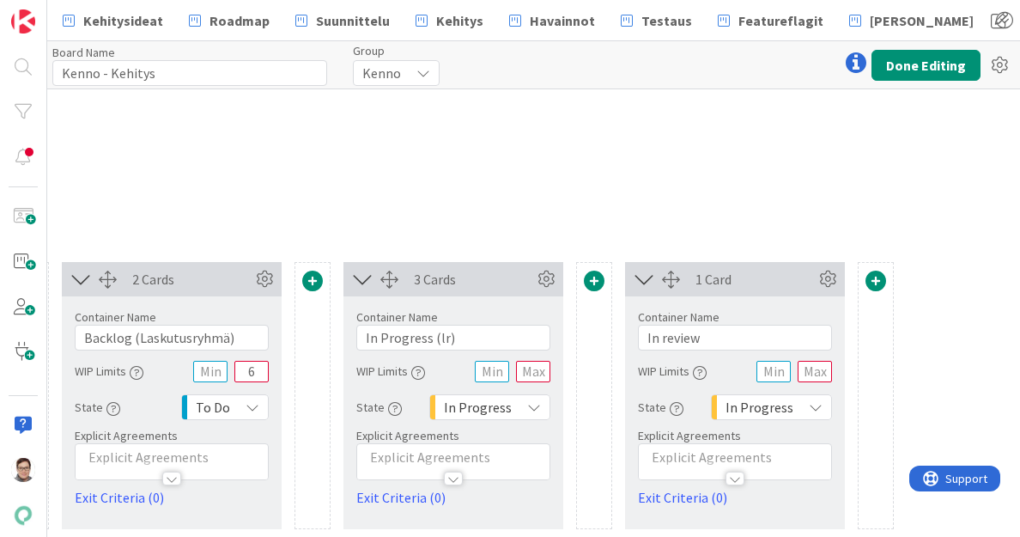
scroll to position [1922, 685]
click at [705, 325] on input "In review" at bounding box center [733, 338] width 194 height 26
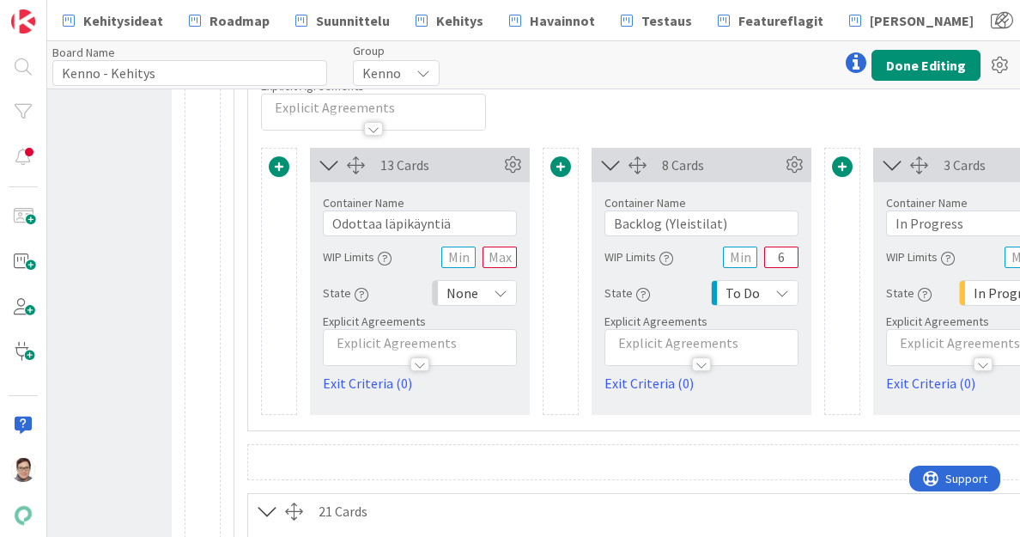
scroll to position [2432, 153]
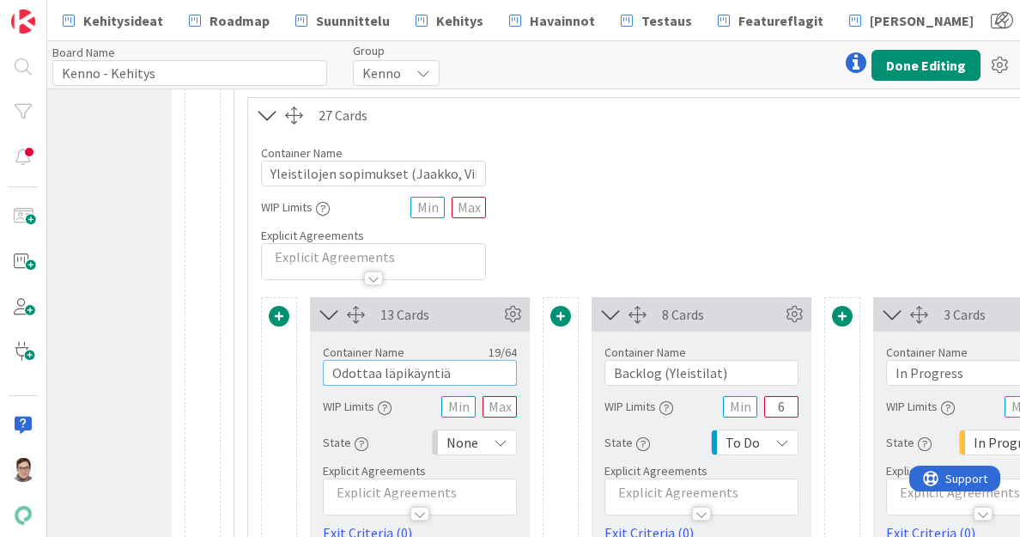
click at [450, 372] on input "Odottaa läpikäyntiä" at bounding box center [420, 373] width 194 height 26
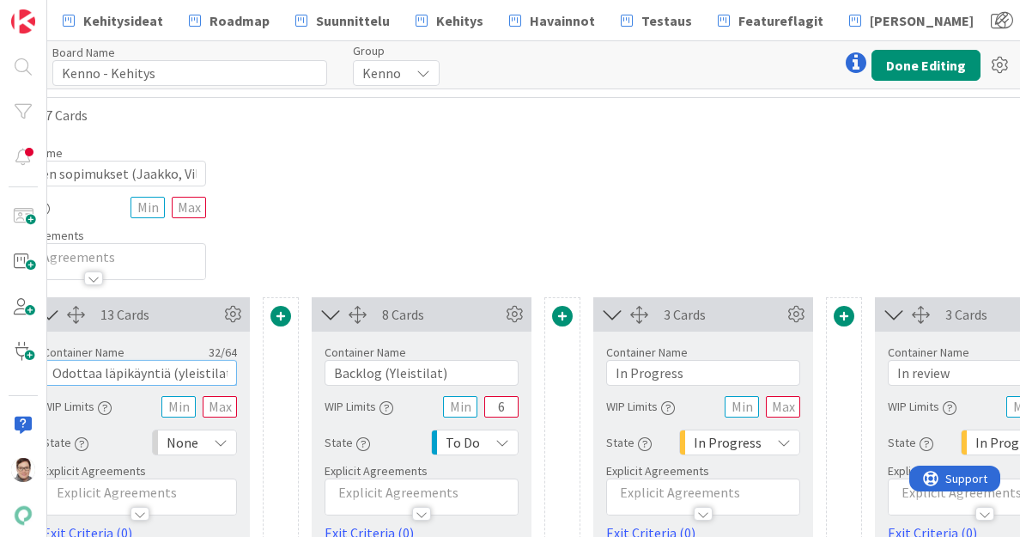
scroll to position [2432, 435]
click at [695, 375] on input "In Progress" at bounding box center [702, 373] width 194 height 26
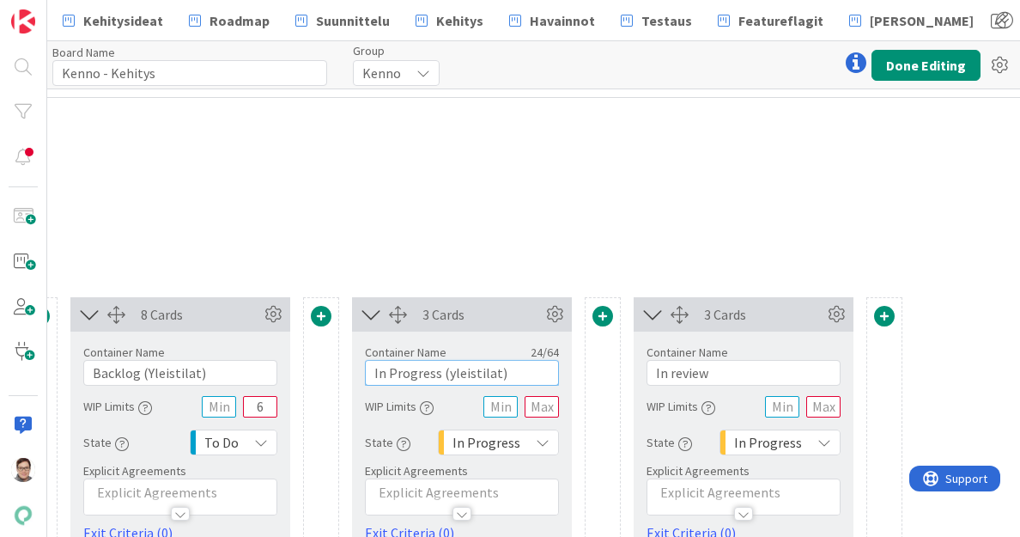
scroll to position [2432, 675]
click at [741, 363] on input "In review" at bounding box center [743, 373] width 194 height 26
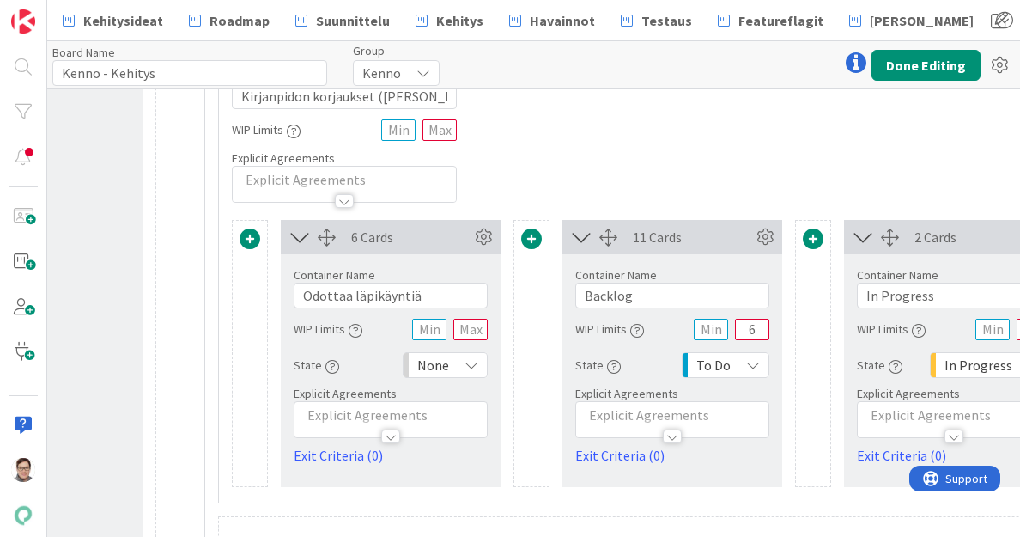
scroll to position [3055, 182]
click at [453, 291] on input "Odottaa läpikäyntiä" at bounding box center [391, 295] width 194 height 26
click at [640, 299] on input "Backlog" at bounding box center [673, 295] width 194 height 26
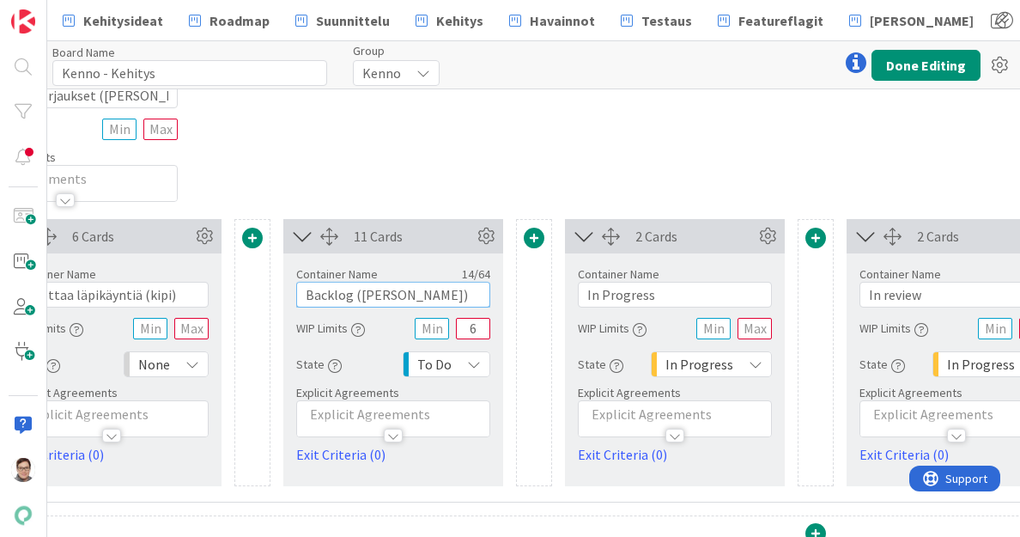
scroll to position [3055, 464]
click at [680, 286] on input "In Progress" at bounding box center [673, 295] width 194 height 26
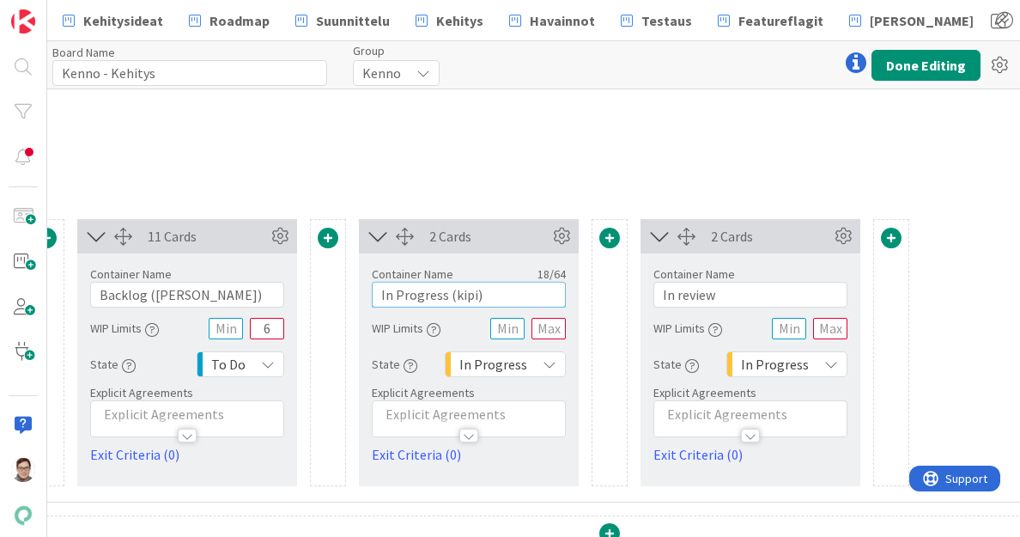
scroll to position [3055, 670]
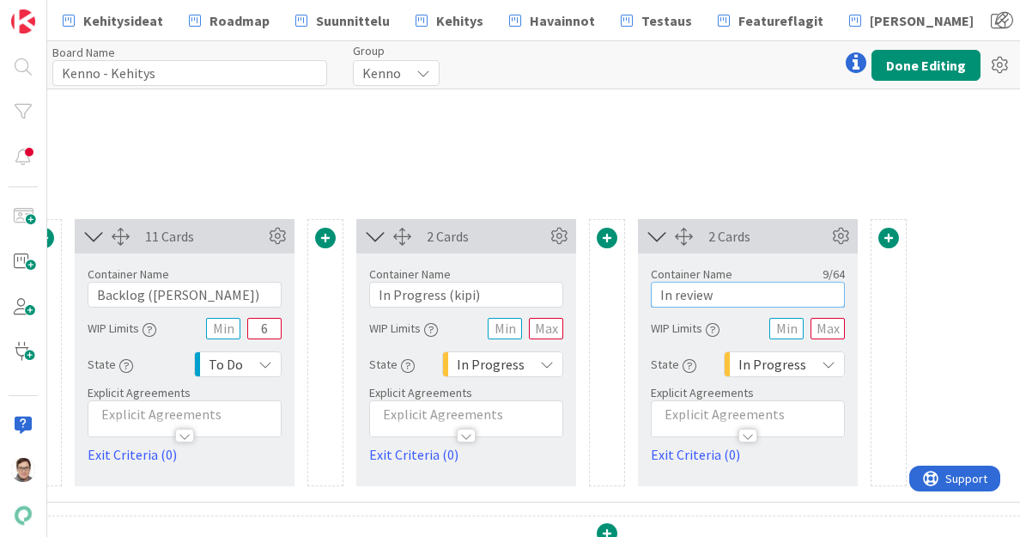
click at [737, 291] on input "In review" at bounding box center [748, 295] width 194 height 26
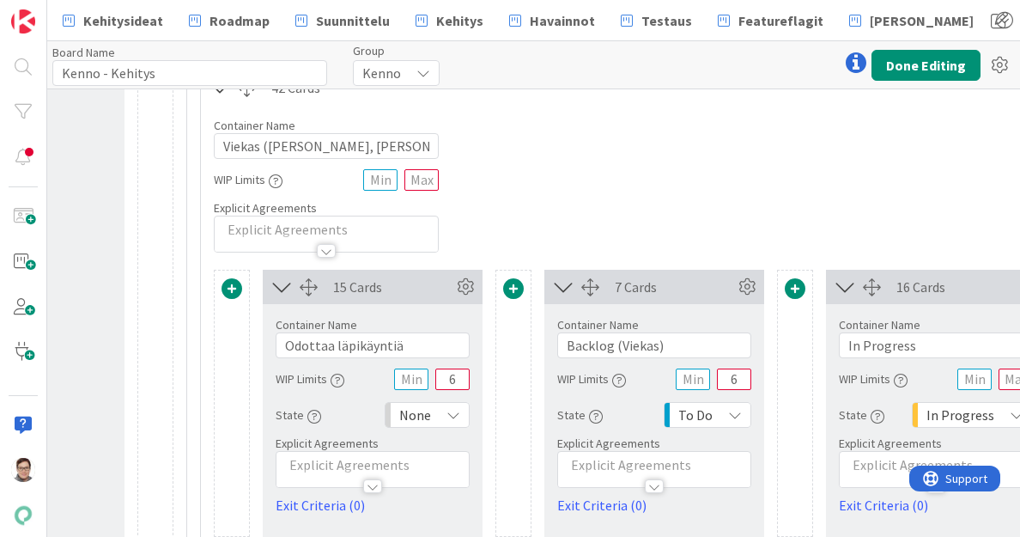
scroll to position [3551, 200]
click at [414, 336] on input "Odottaa läpikäyntiä" at bounding box center [373, 345] width 194 height 26
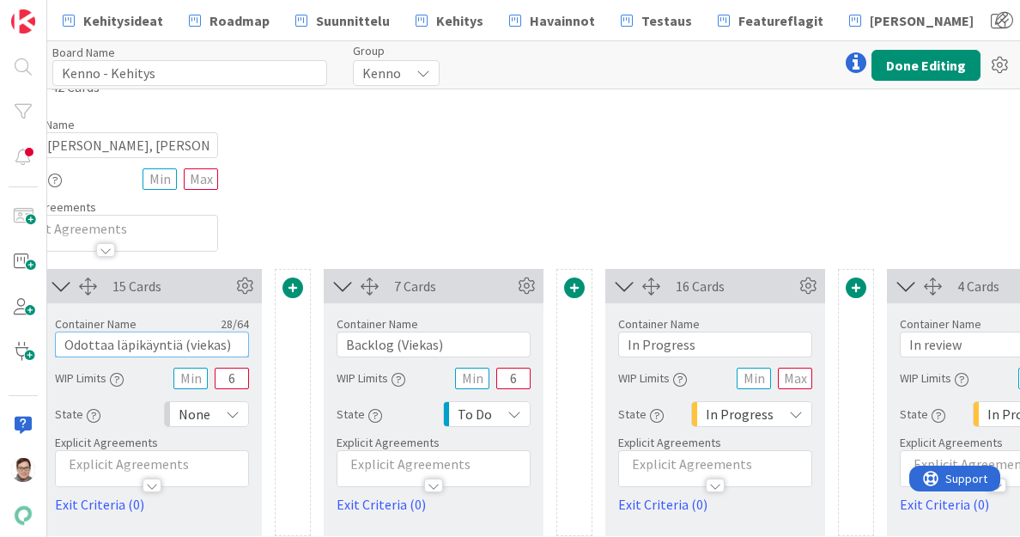
scroll to position [3551, 422]
click at [706, 341] on input "In Progress" at bounding box center [715, 345] width 194 height 26
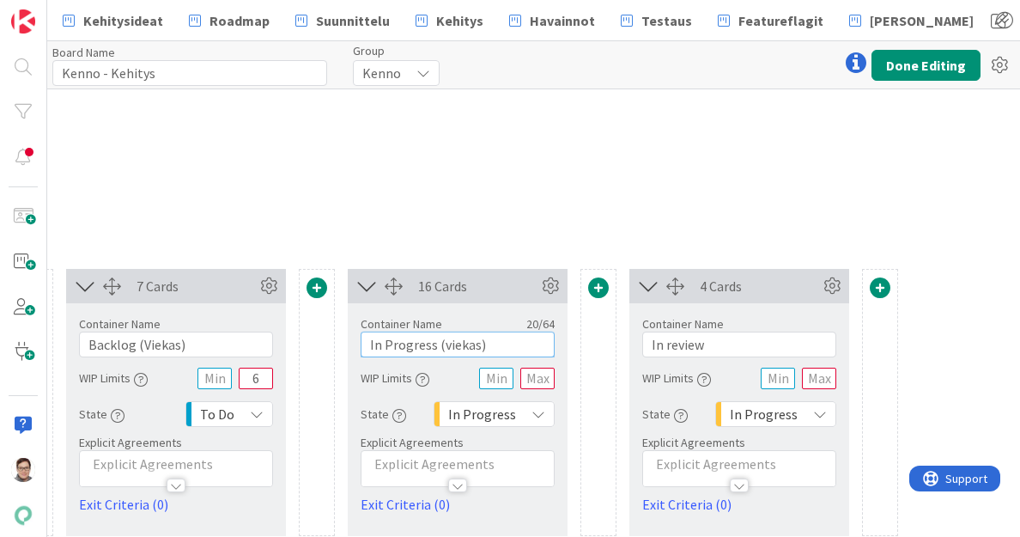
scroll to position [3551, 679]
click at [715, 340] on input "In review" at bounding box center [739, 345] width 194 height 26
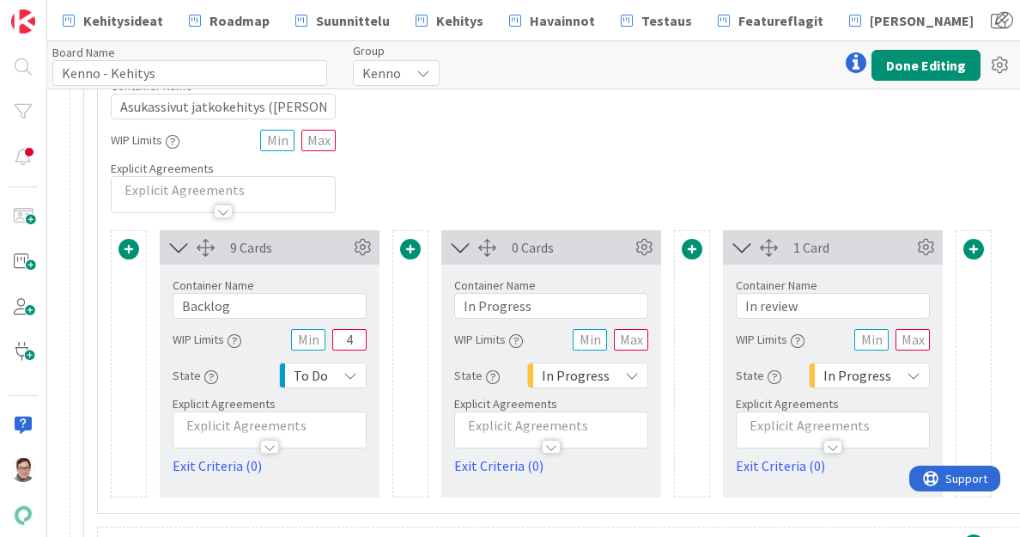
scroll to position [4131, 303]
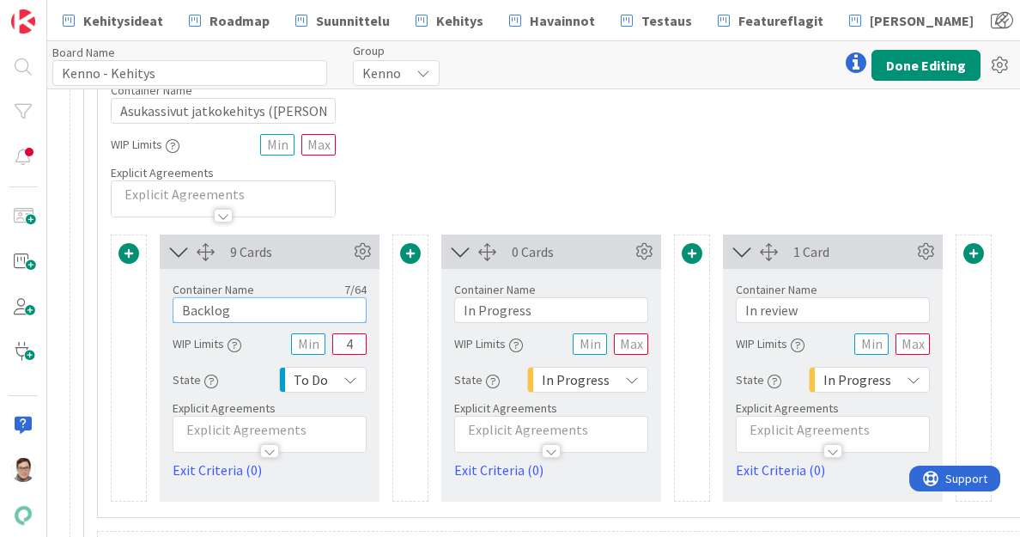
click at [284, 297] on input "Backlog" at bounding box center [270, 310] width 194 height 26
click at [558, 297] on input "In Progress" at bounding box center [551, 310] width 194 height 26
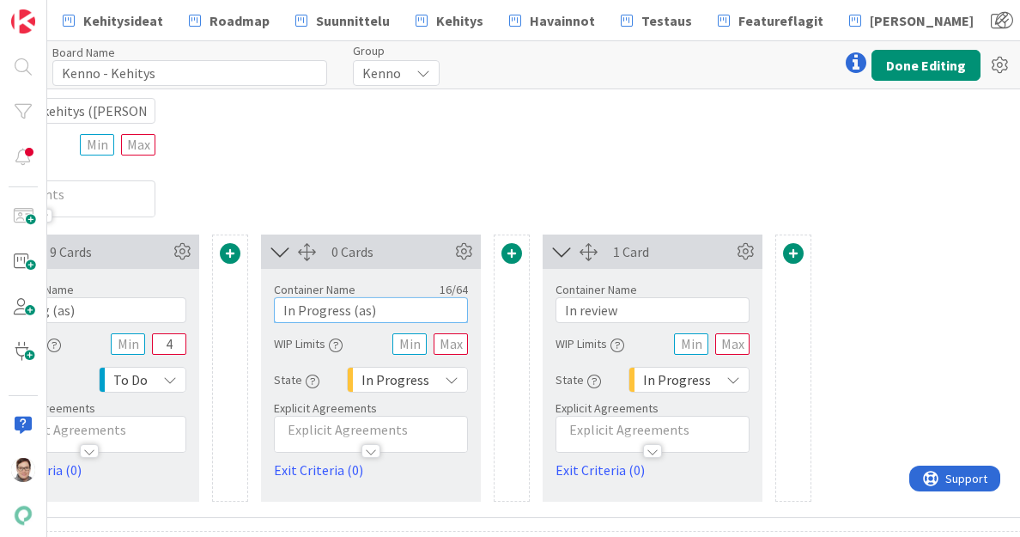
scroll to position [4131, 484]
click at [658, 302] on input "In review" at bounding box center [652, 310] width 194 height 26
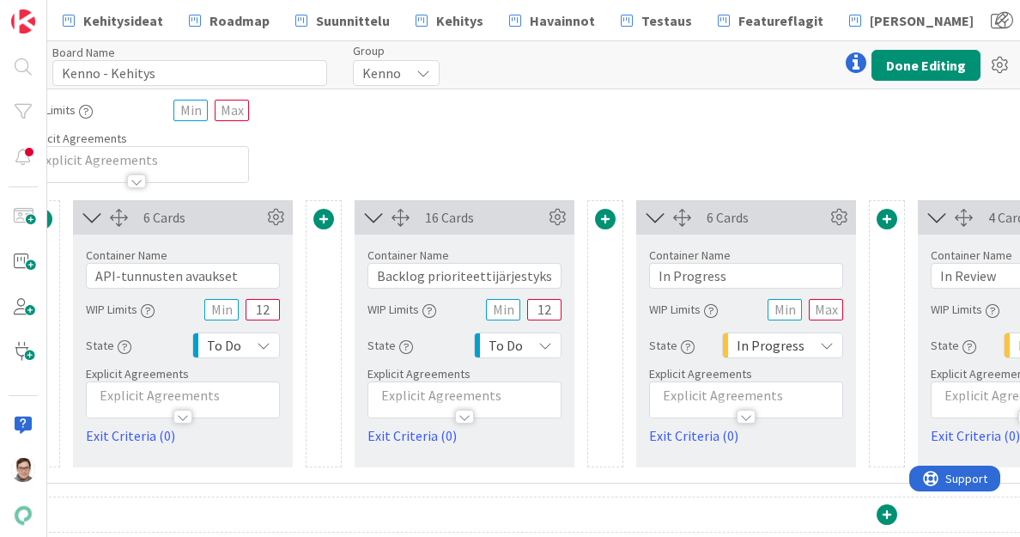
scroll to position [4711, 391]
click at [523, 272] on input "Backlog prioriteettijärjestyksessä" at bounding box center [464, 276] width 194 height 26
click at [758, 270] on input "In Progress" at bounding box center [746, 276] width 194 height 26
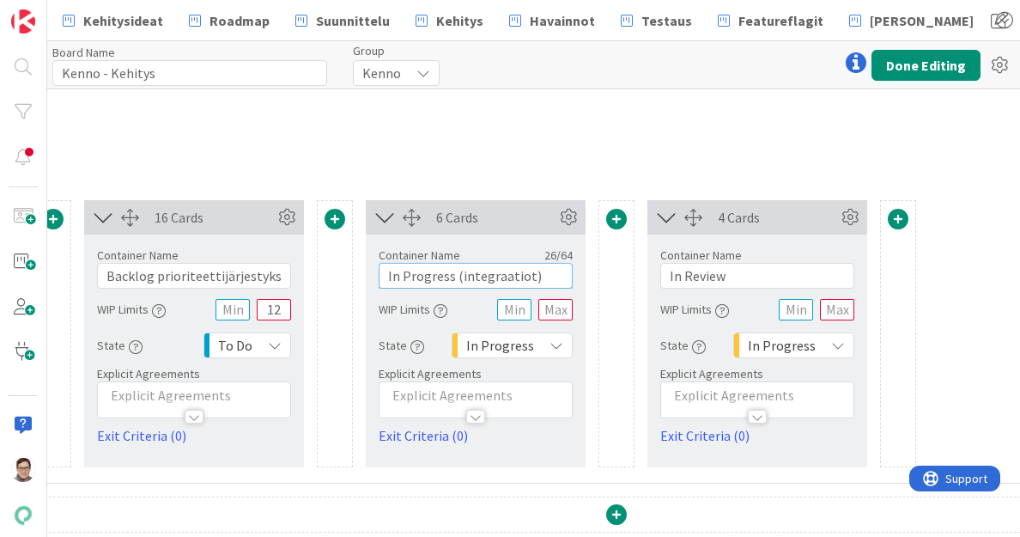
scroll to position [4711, 666]
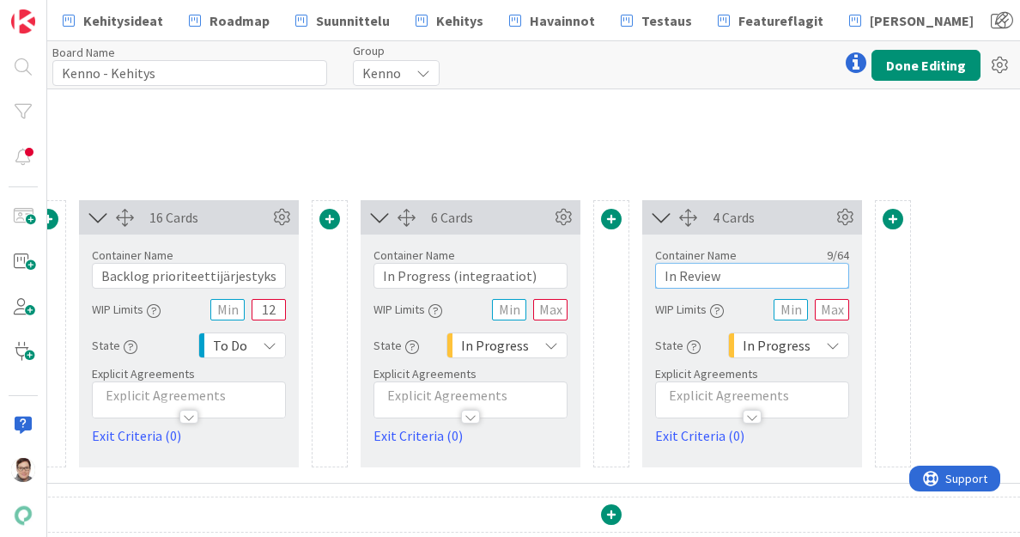
click at [758, 269] on input "In Review" at bounding box center [752, 276] width 194 height 26
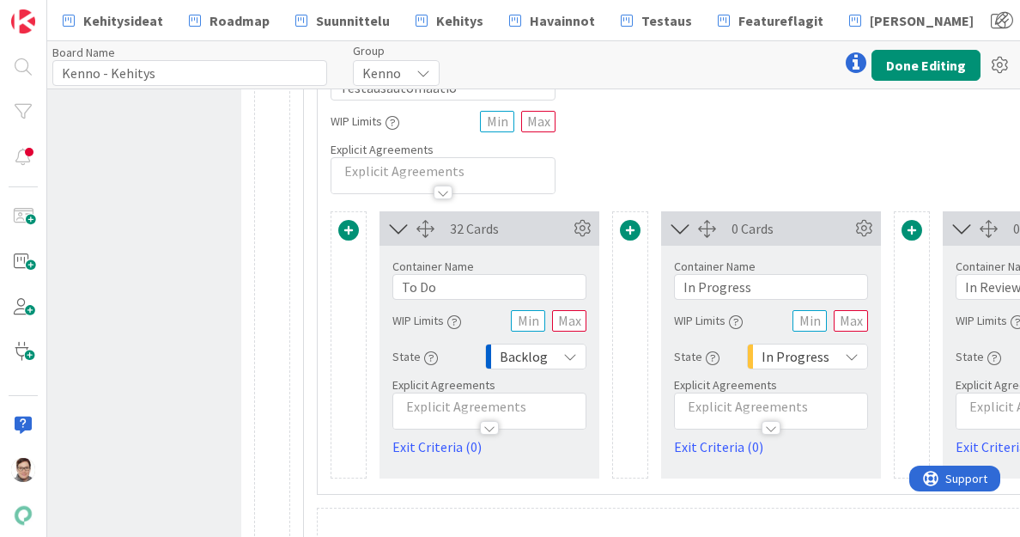
scroll to position [7440, 83]
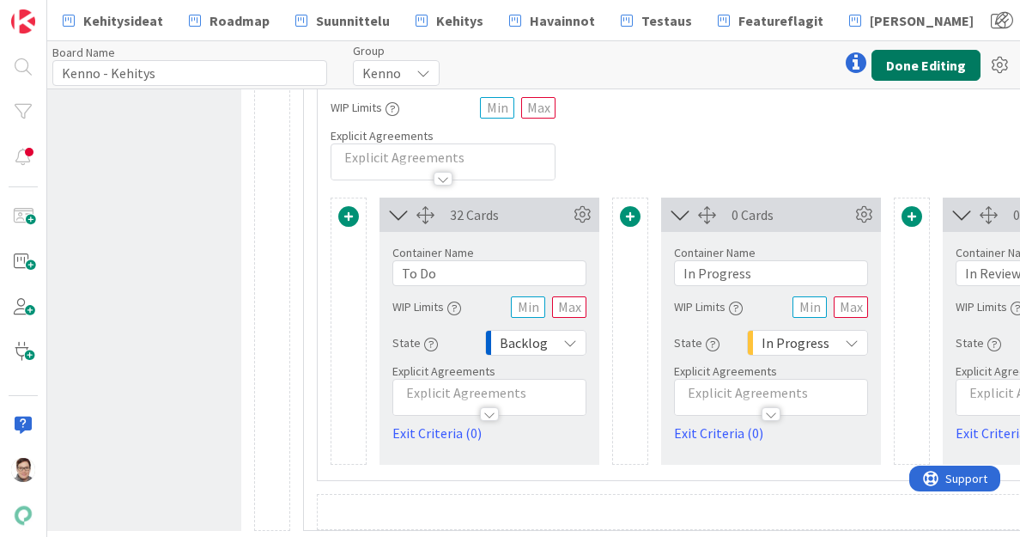
click at [945, 70] on button "Done Editing" at bounding box center [926, 65] width 109 height 31
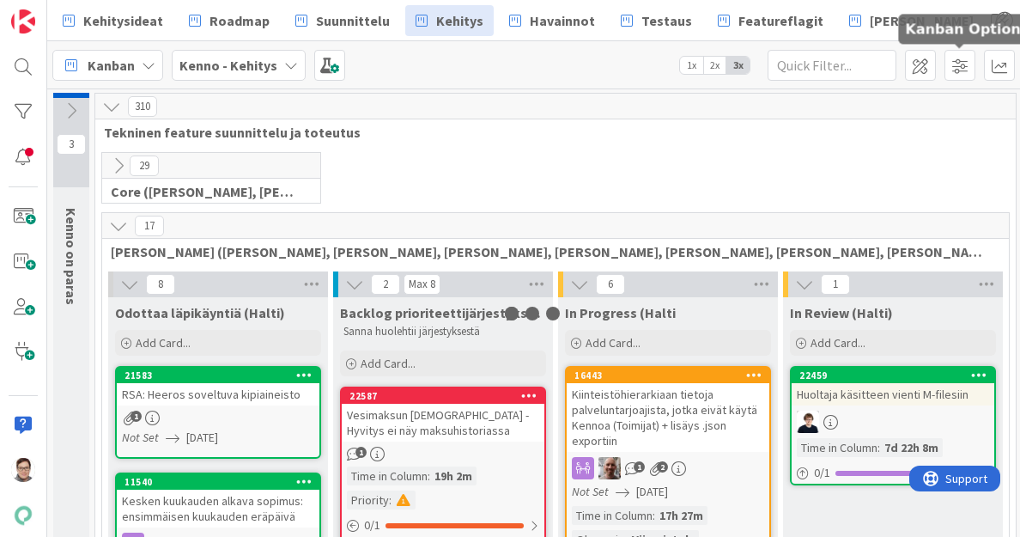
click at [945, 70] on span at bounding box center [960, 65] width 31 height 31
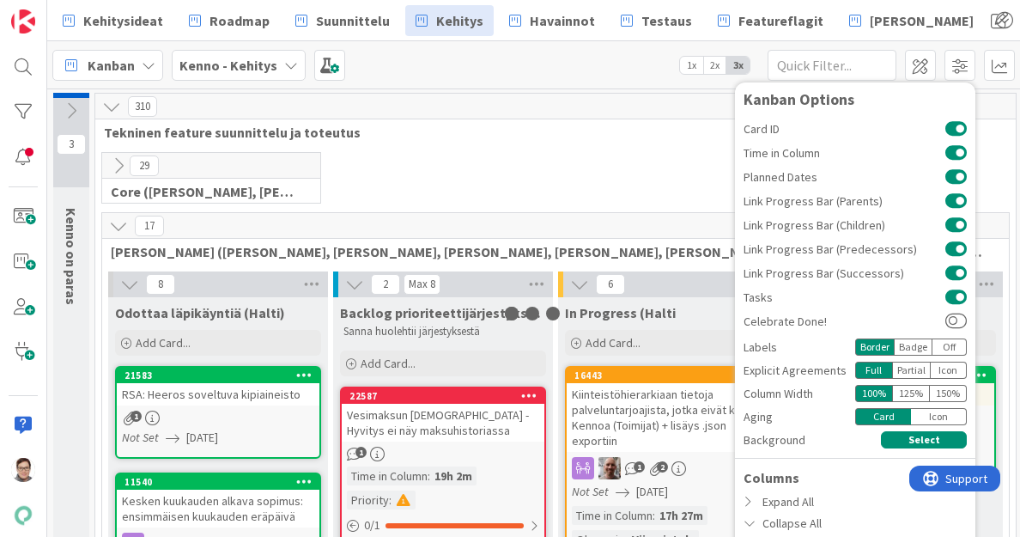
click at [562, 164] on div "29 Core ([PERSON_NAME], [PERSON_NAME], [PERSON_NAME], [PERSON_NAME], [PERSON_NA…" at bounding box center [556, 182] width 914 height 60
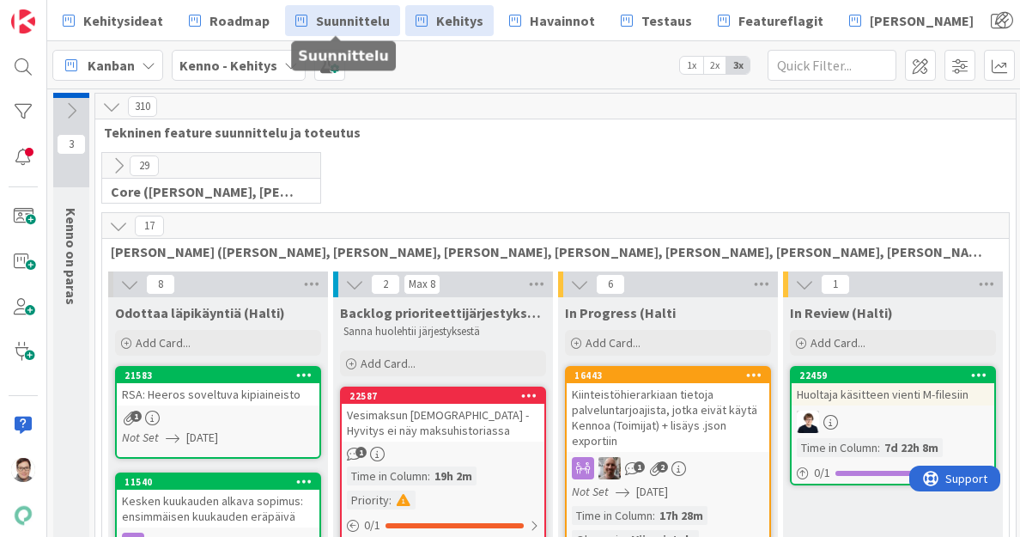
click at [349, 30] on span "Suunnittelu" at bounding box center [353, 20] width 74 height 21
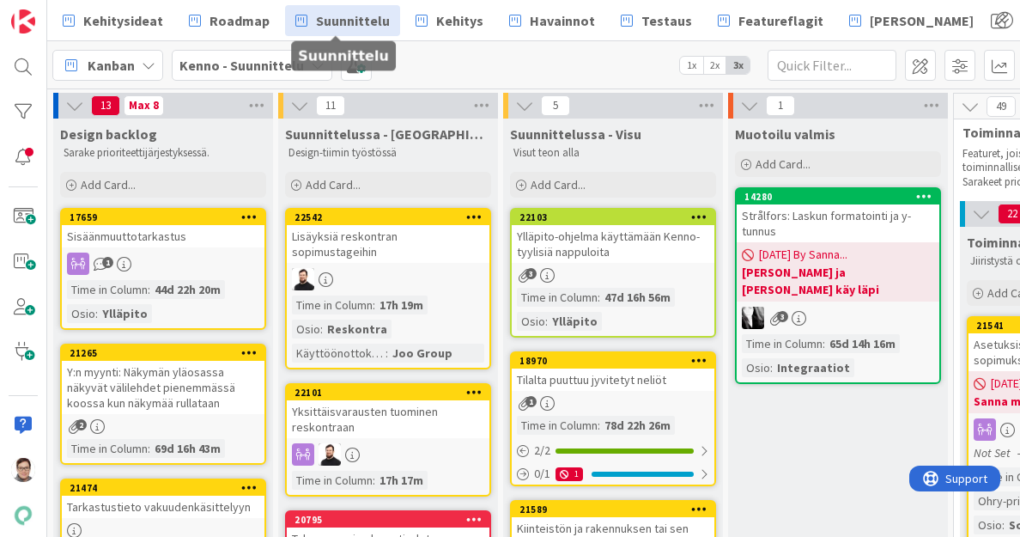
click at [349, 30] on span "Suunnittelu" at bounding box center [353, 20] width 74 height 21
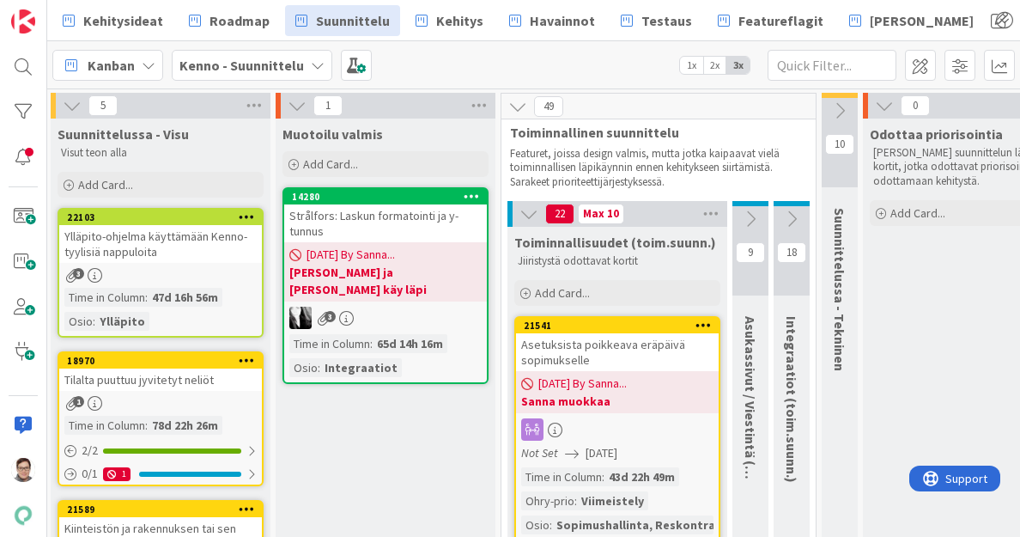
scroll to position [0, 454]
click at [612, 356] on div "Asetuksista poikkeava eräpäivä sopimukselle" at bounding box center [616, 352] width 203 height 38
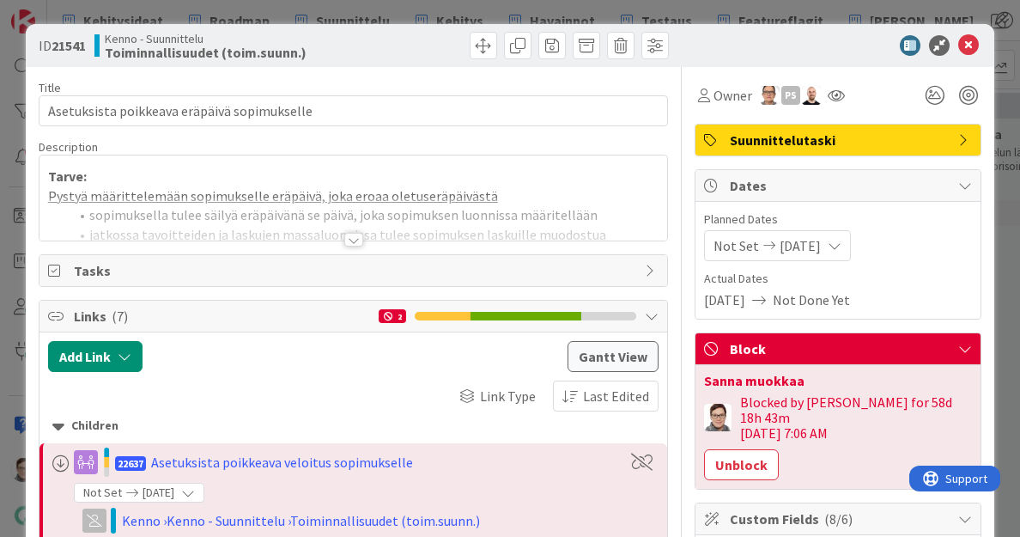
click at [345, 243] on div at bounding box center [353, 240] width 19 height 14
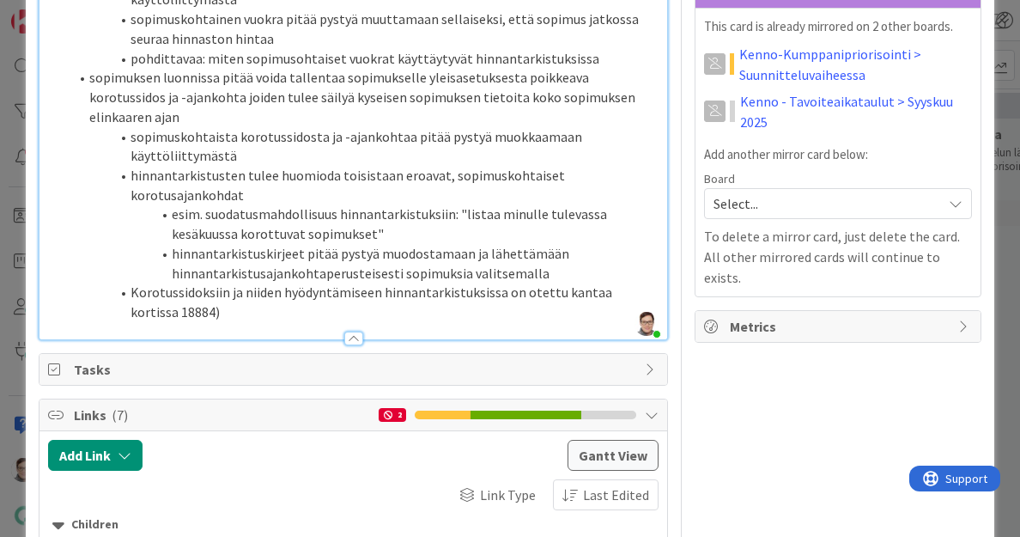
scroll to position [1083, 0]
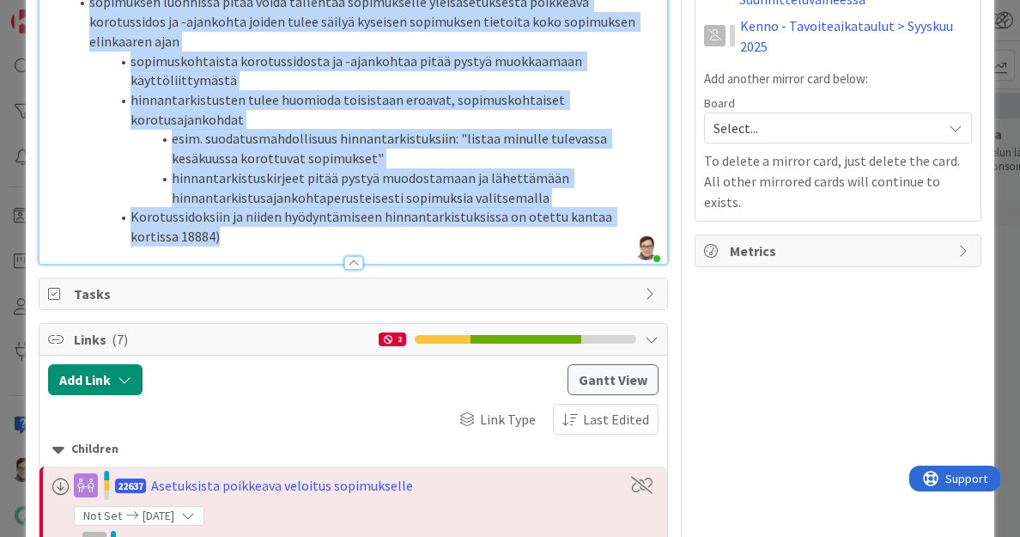
drag, startPoint x: 222, startPoint y: 373, endPoint x: 87, endPoint y: 123, distance: 284.4
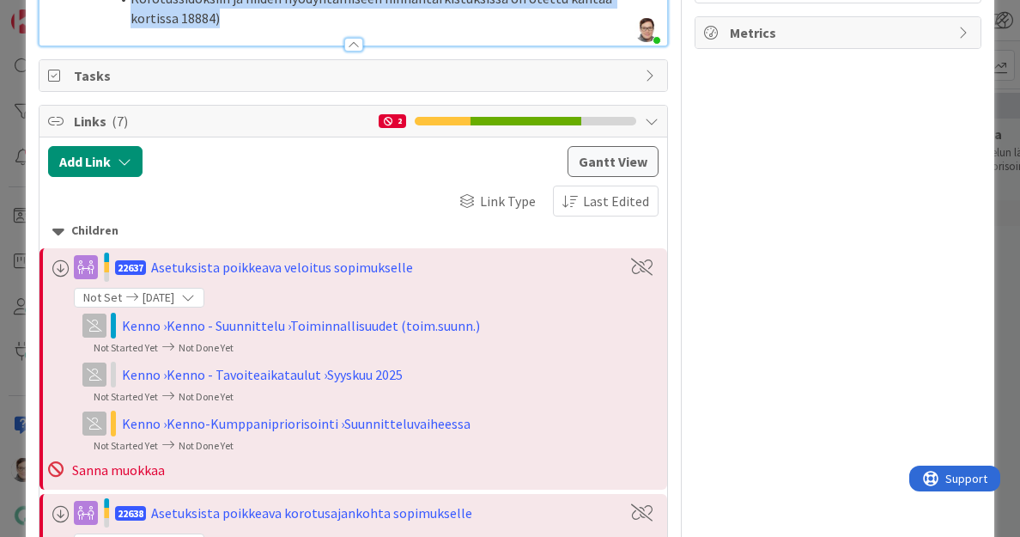
scroll to position [1428, 0]
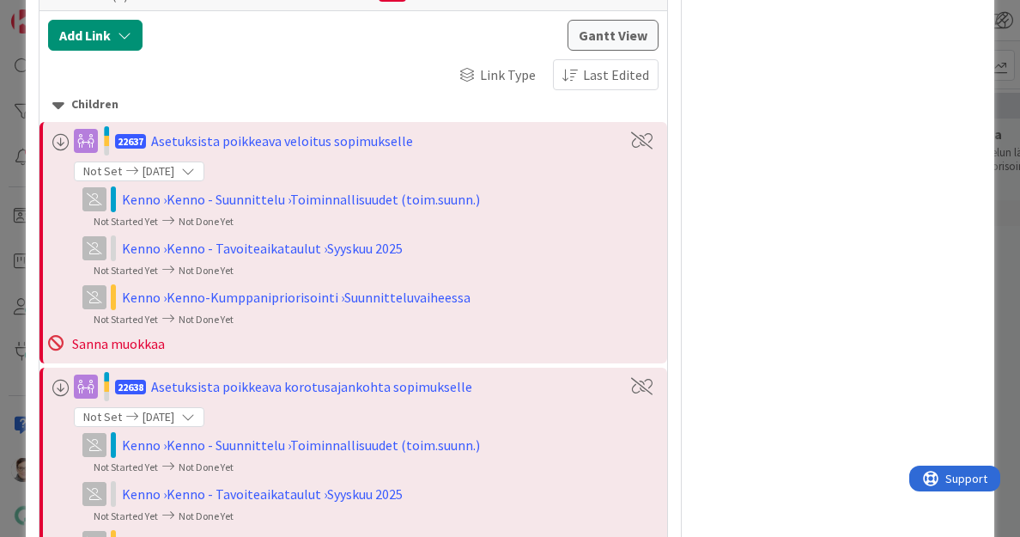
drag, startPoint x: 88, startPoint y: 238, endPoint x: 271, endPoint y: 28, distance: 277.6
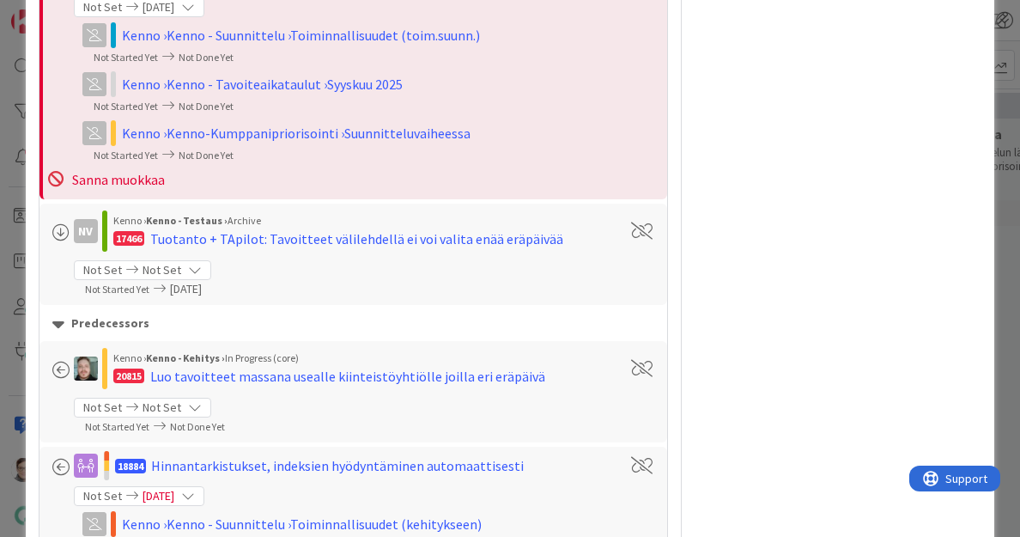
scroll to position [1037, 0]
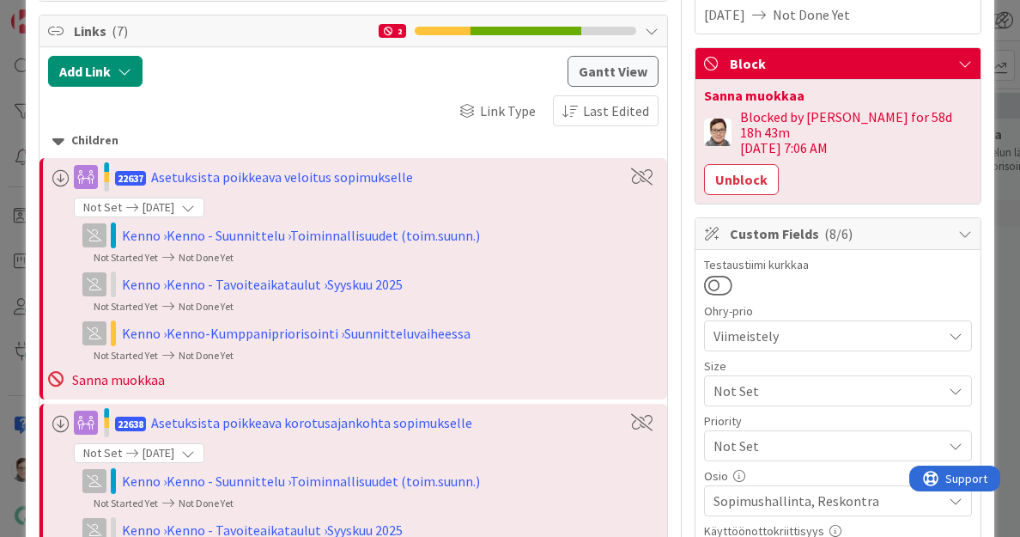
scroll to position [0, 0]
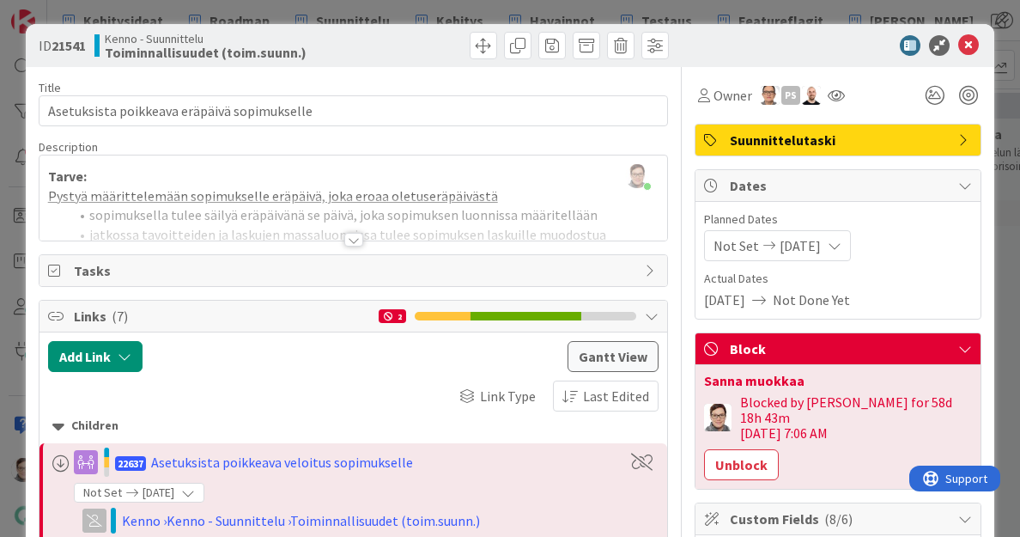
click at [347, 235] on div at bounding box center [353, 240] width 19 height 14
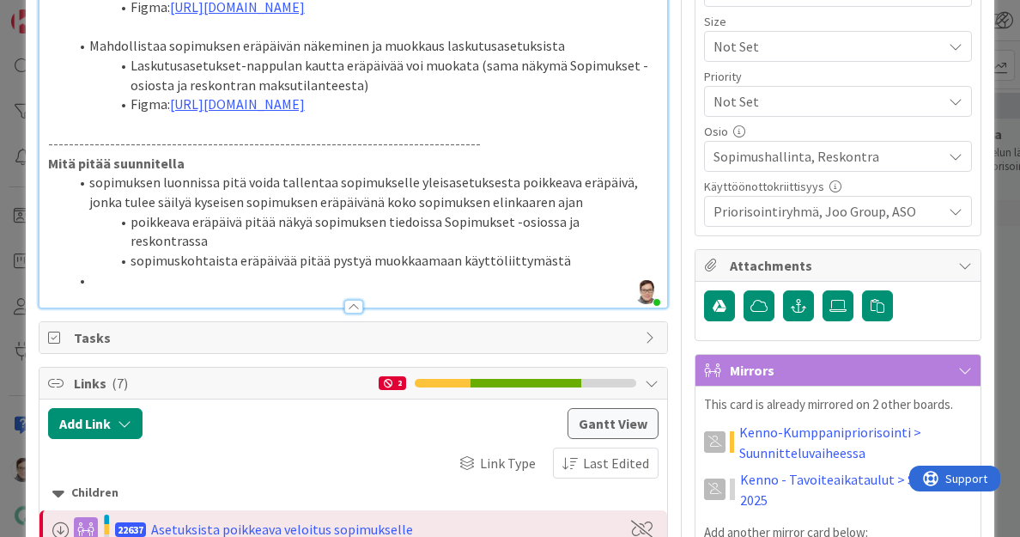
scroll to position [630, 0]
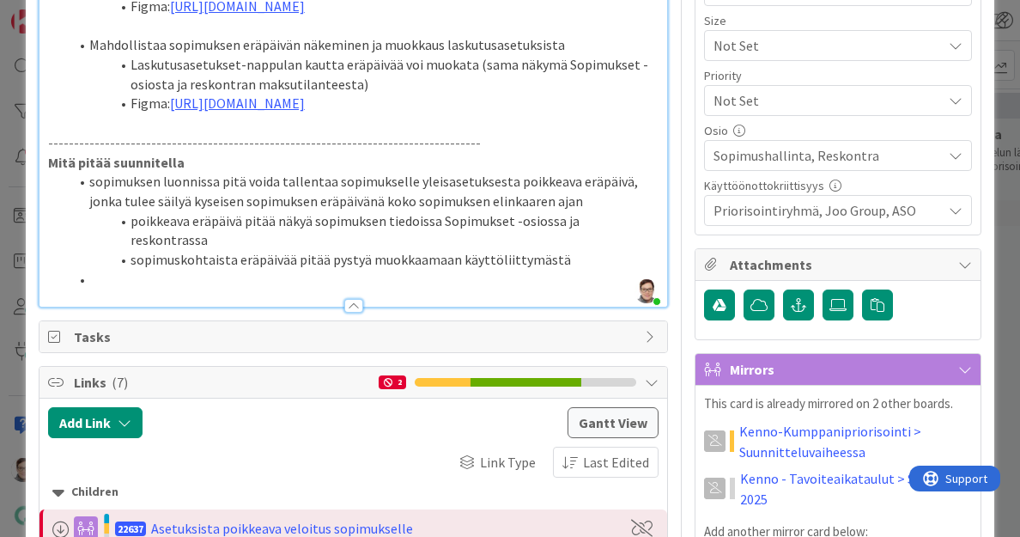
click at [165, 289] on li at bounding box center [364, 280] width 591 height 20
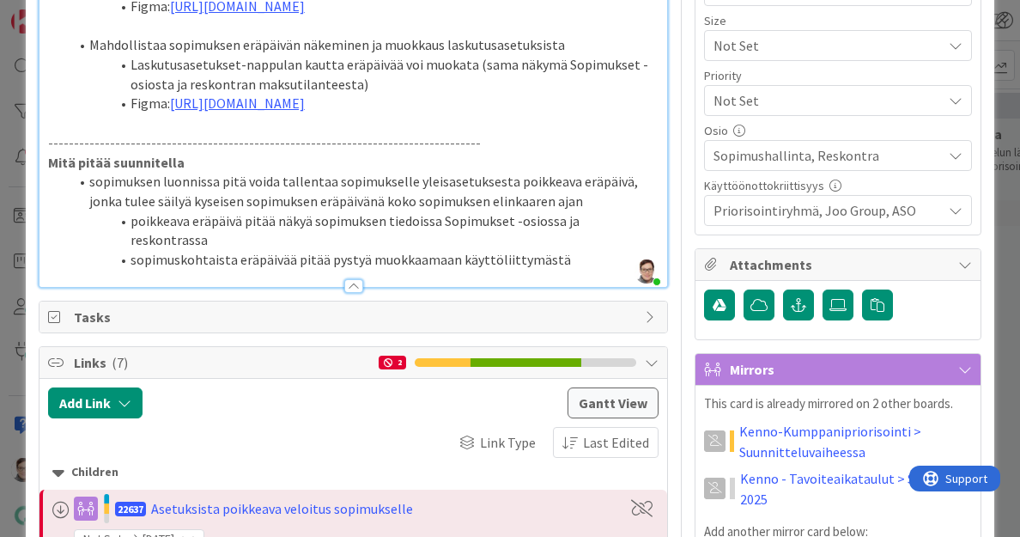
click at [349, 293] on div at bounding box center [353, 286] width 19 height 14
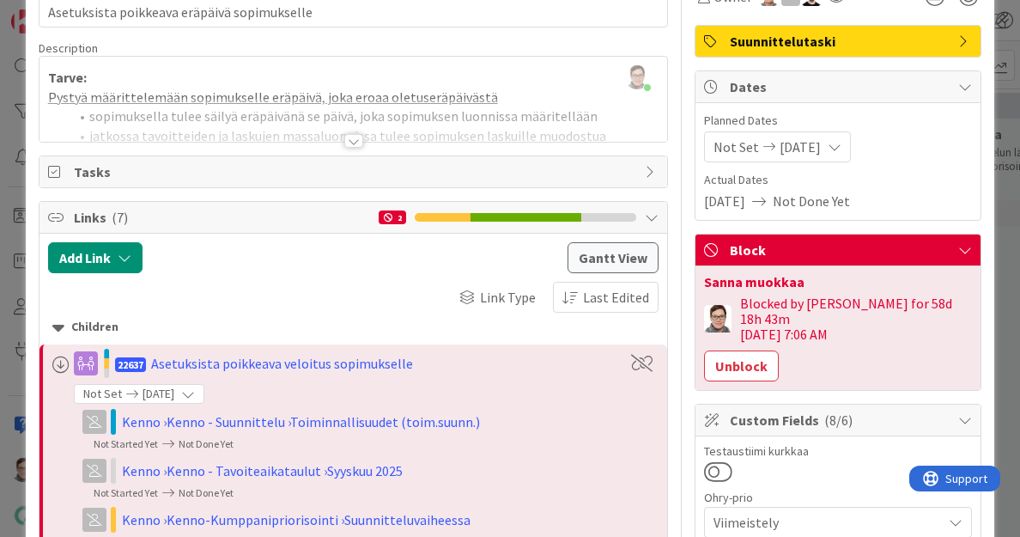
scroll to position [0, 0]
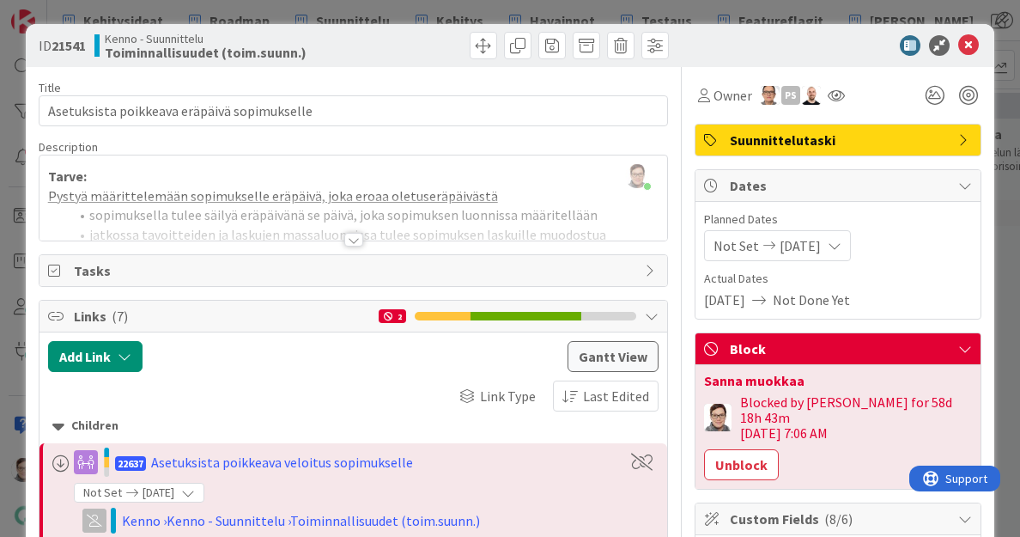
click at [344, 235] on div at bounding box center [353, 240] width 19 height 14
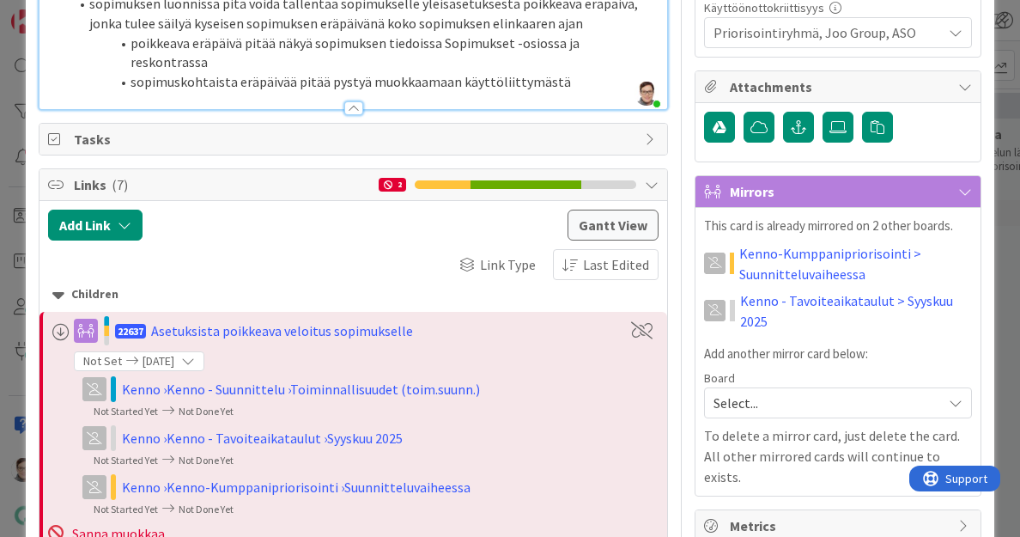
scroll to position [813, 0]
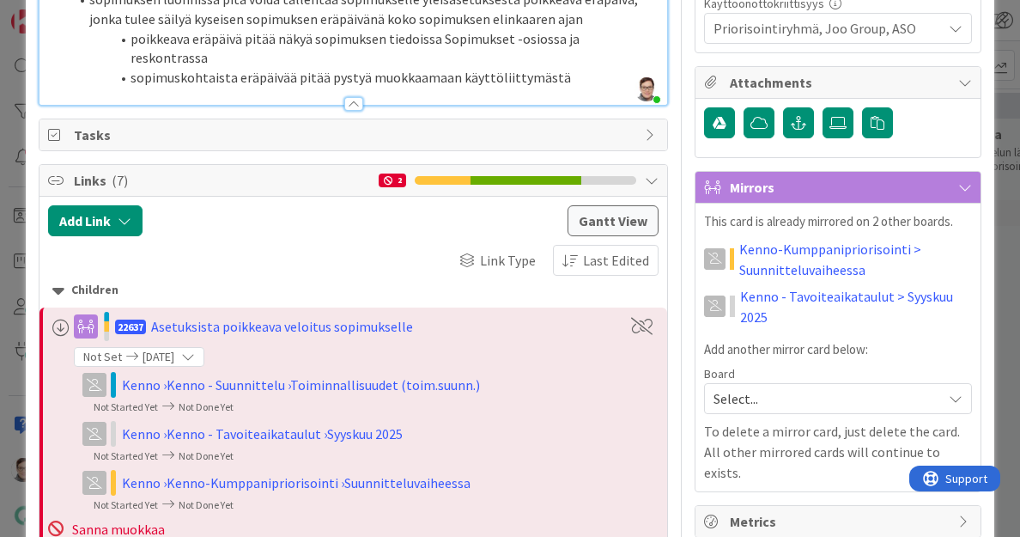
click at [344, 111] on div at bounding box center [353, 104] width 19 height 14
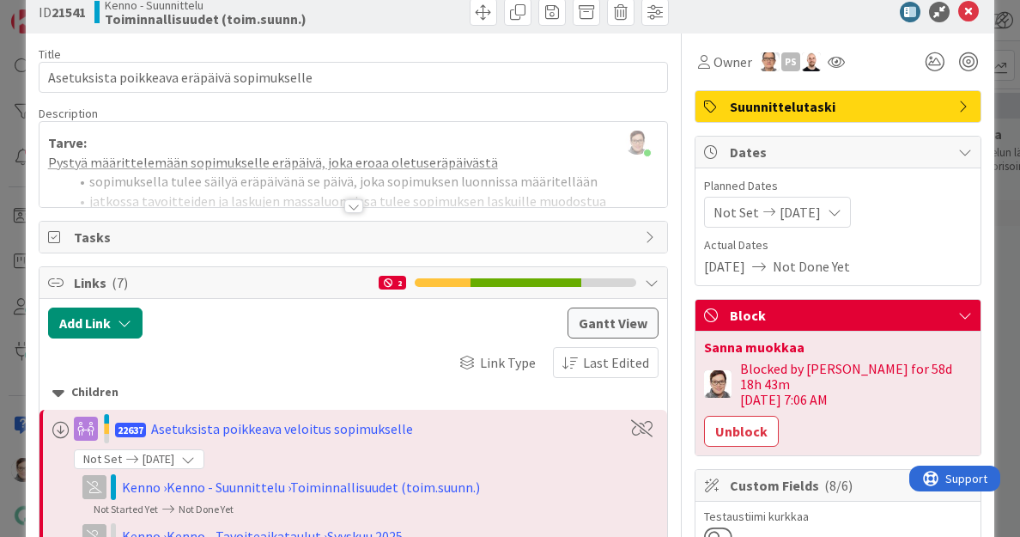
scroll to position [15, 0]
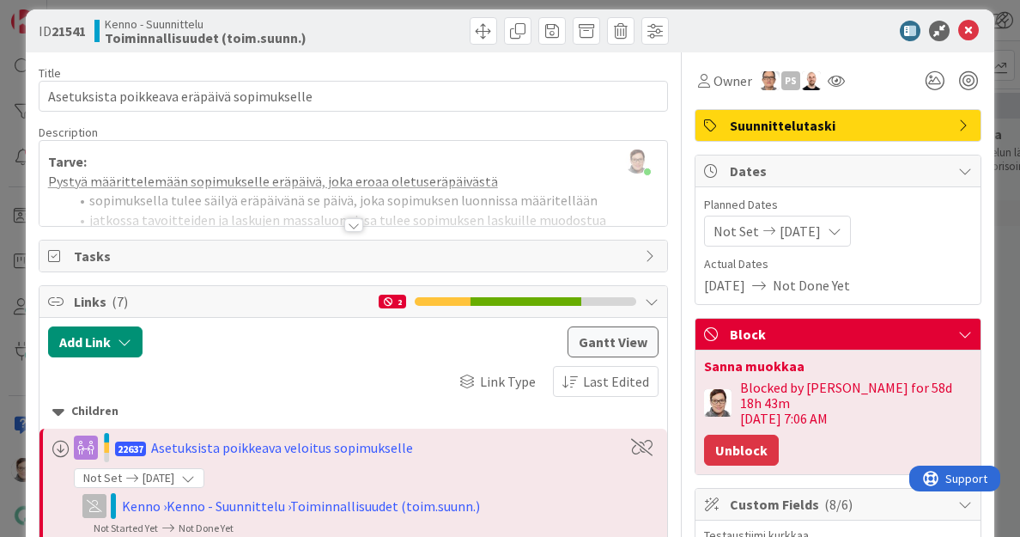
click at [742, 435] on button "Unblock" at bounding box center [741, 450] width 75 height 31
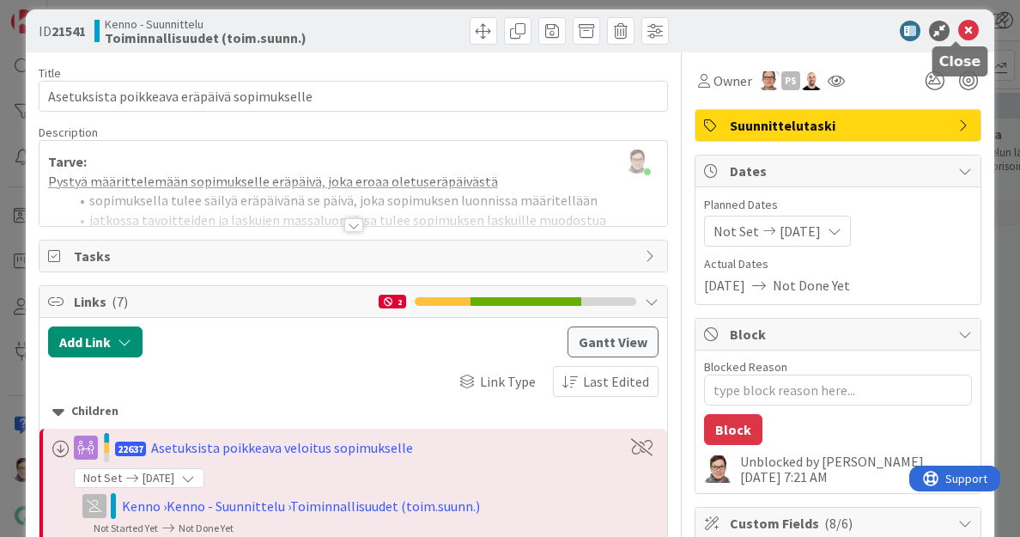
click at [960, 36] on icon at bounding box center [969, 31] width 21 height 21
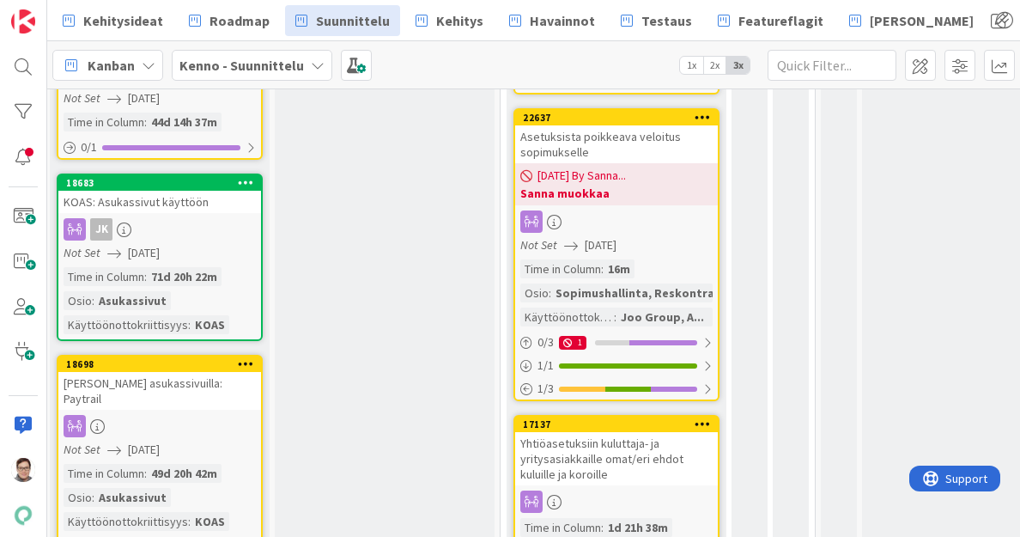
scroll to position [497, 454]
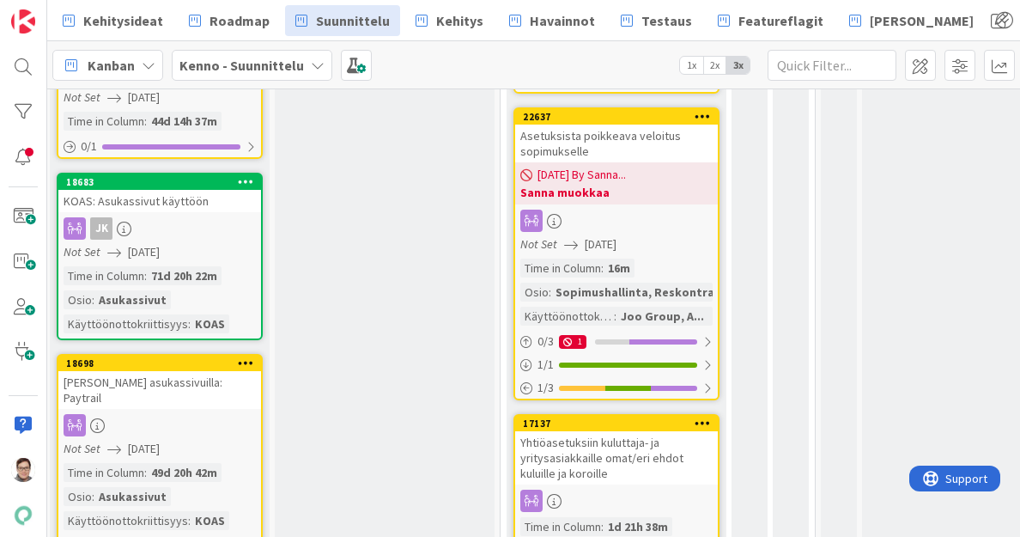
click at [660, 219] on div at bounding box center [616, 221] width 203 height 22
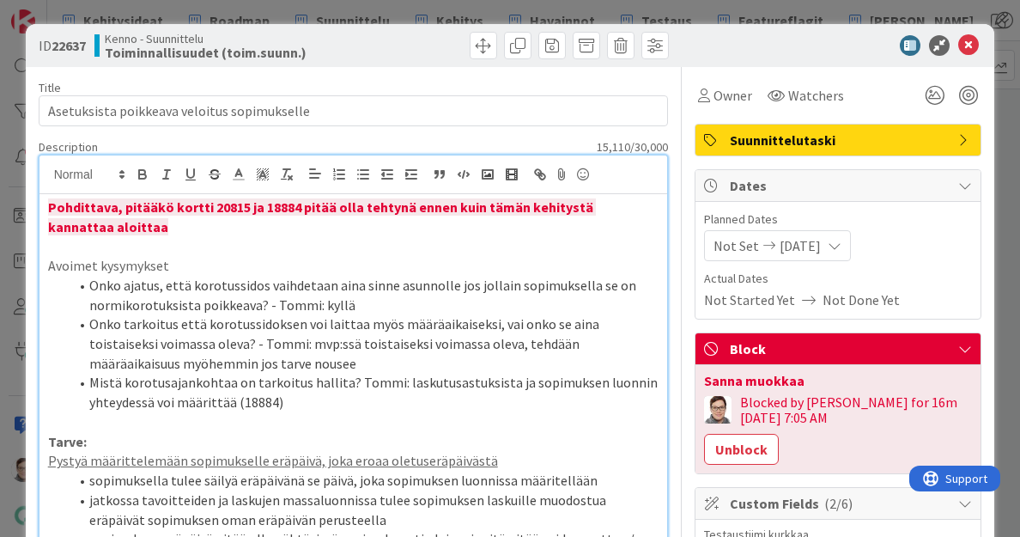
drag, startPoint x: 116, startPoint y: 199, endPoint x: 66, endPoint y: 193, distance: 50.2
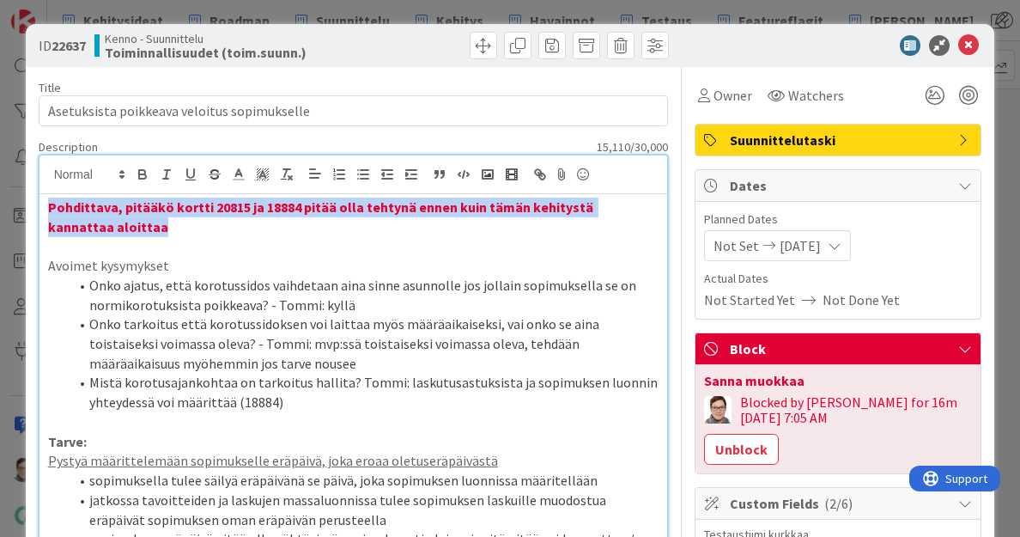
drag, startPoint x: 133, startPoint y: 226, endPoint x: 24, endPoint y: 210, distance: 110.2
click at [24, 210] on div "ID 22637 Kenno - Suunnittelu Toiminnallisuudet (toim.suunn.) Title 43 / 128 Ase…" at bounding box center [510, 268] width 1020 height 537
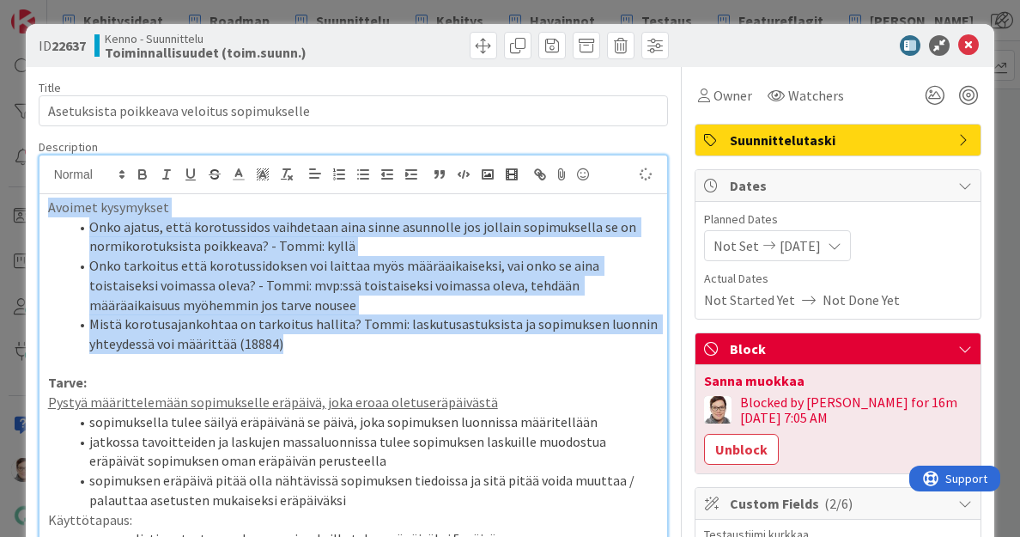
drag, startPoint x: 290, startPoint y: 341, endPoint x: 16, endPoint y: 207, distance: 305.0
click at [16, 207] on div "ID 22637 Kenno - Suunnittelu Toiminnallisuudet (toim.suunn.) Title 43 / 128 Ase…" at bounding box center [510, 268] width 1020 height 537
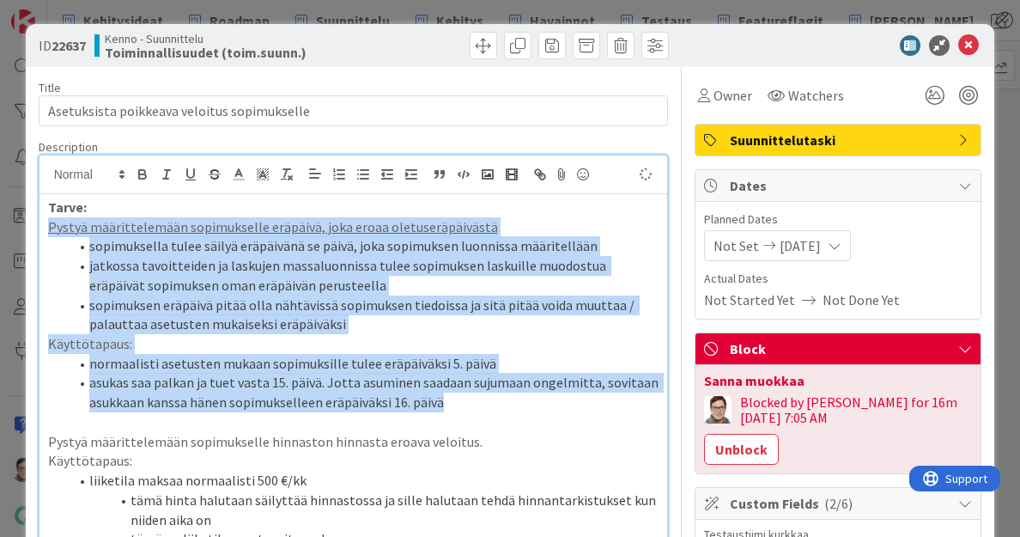
drag, startPoint x: 460, startPoint y: 403, endPoint x: 27, endPoint y: 232, distance: 466.2
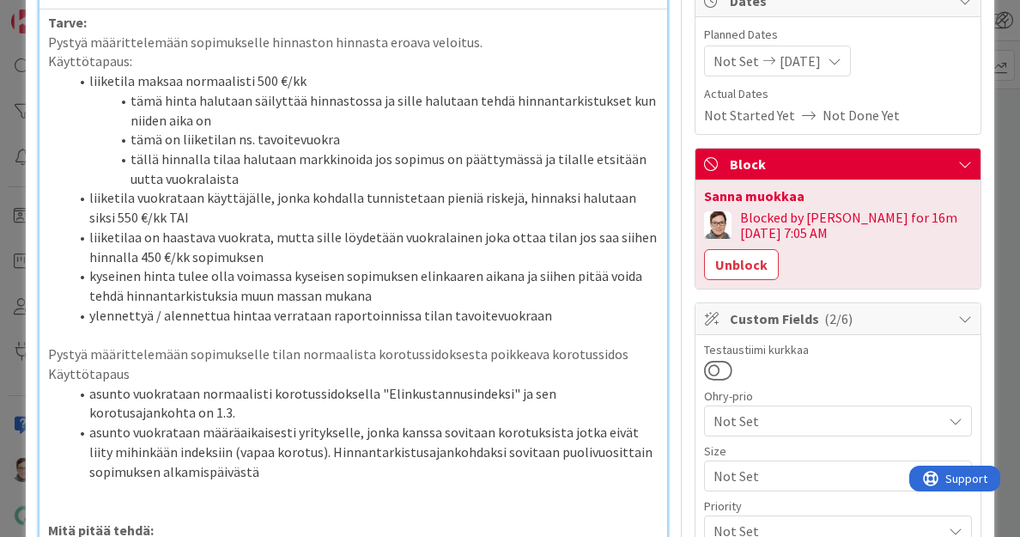
scroll to position [281, 0]
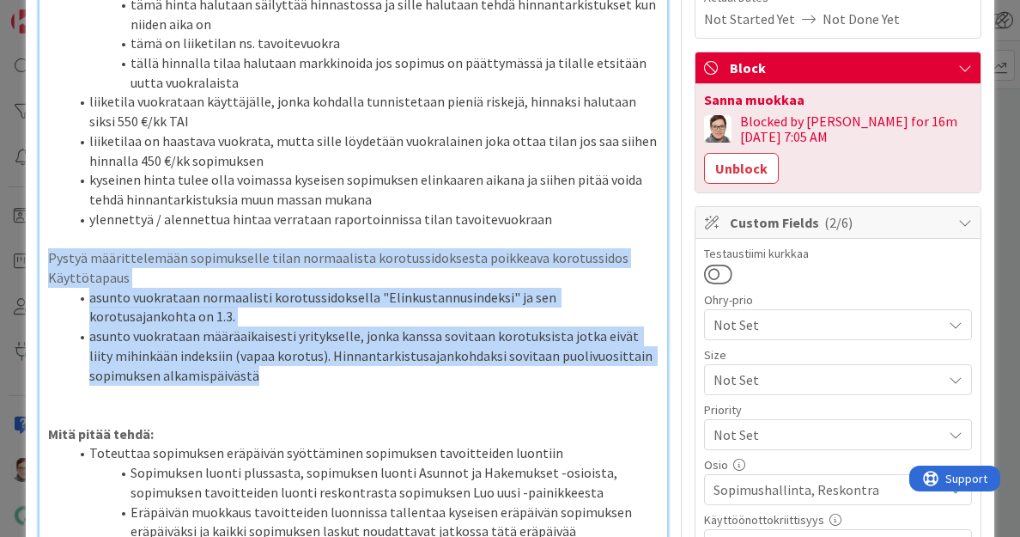
drag, startPoint x: 267, startPoint y: 379, endPoint x: 19, endPoint y: 257, distance: 276.6
click at [19, 257] on div "ID 22637 Kenno - Suunnittelu Toiminnallisuudet (toim.suunn.) Title 43 / 128 Ase…" at bounding box center [510, 268] width 1020 height 537
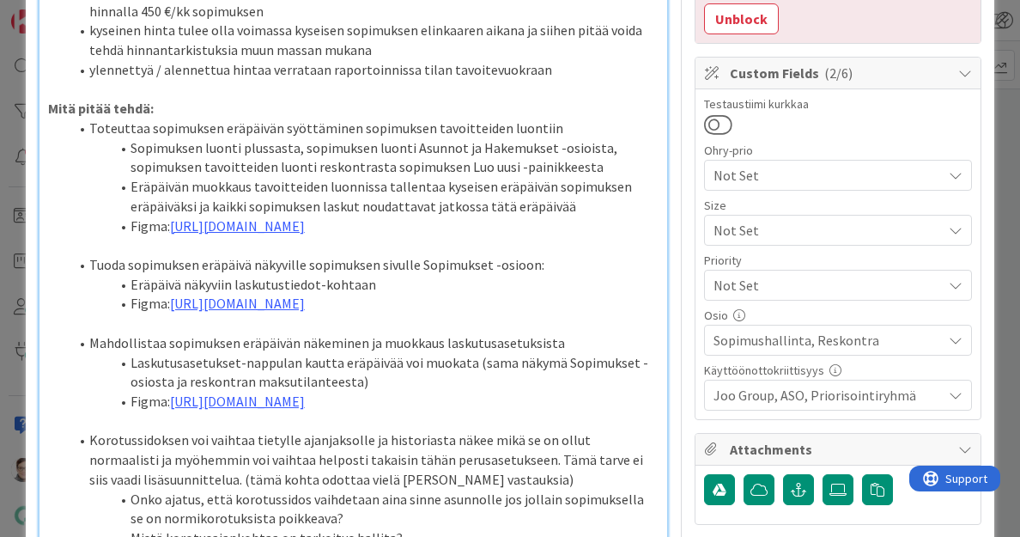
scroll to position [432, 0]
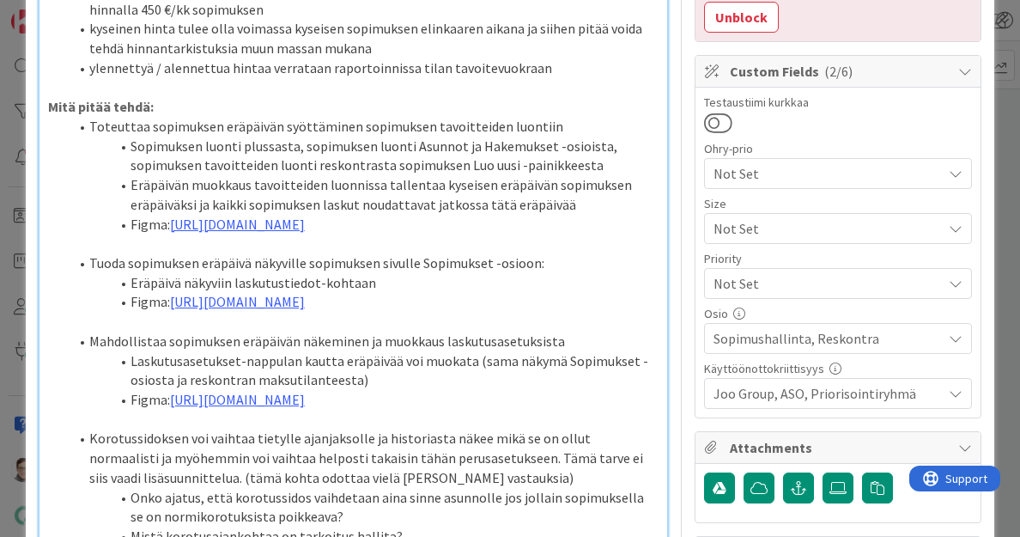
drag, startPoint x: 621, startPoint y: 396, endPoint x: 56, endPoint y: 129, distance: 625.2
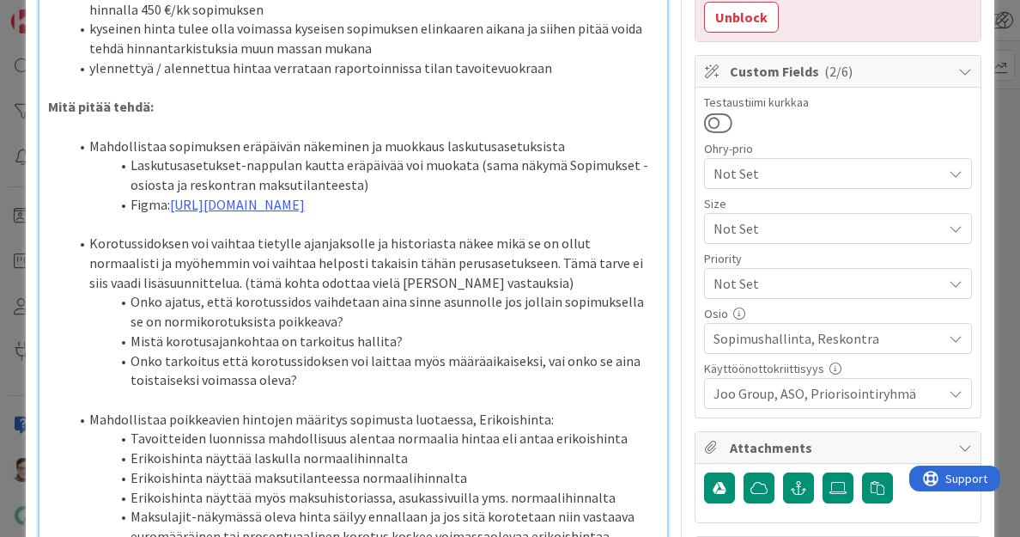
drag, startPoint x: 429, startPoint y: 257, endPoint x: 51, endPoint y: 135, distance: 397.1
click at [51, 135] on div "Tarve: Pystyä määrittelemään sopimukselle hinnaston hinnasta eroava veloitus. K…" at bounding box center [354, 543] width 629 height 1562
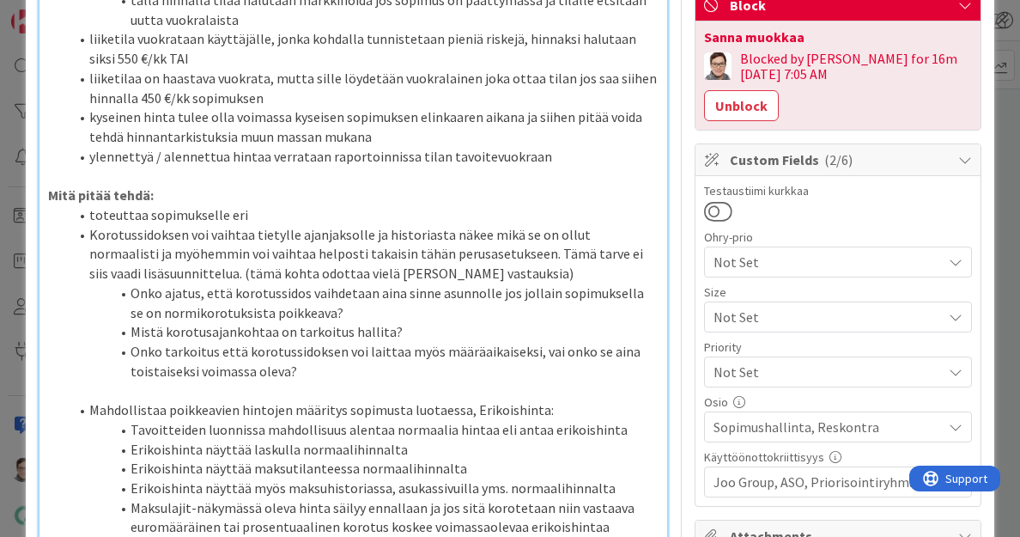
scroll to position [346, 0]
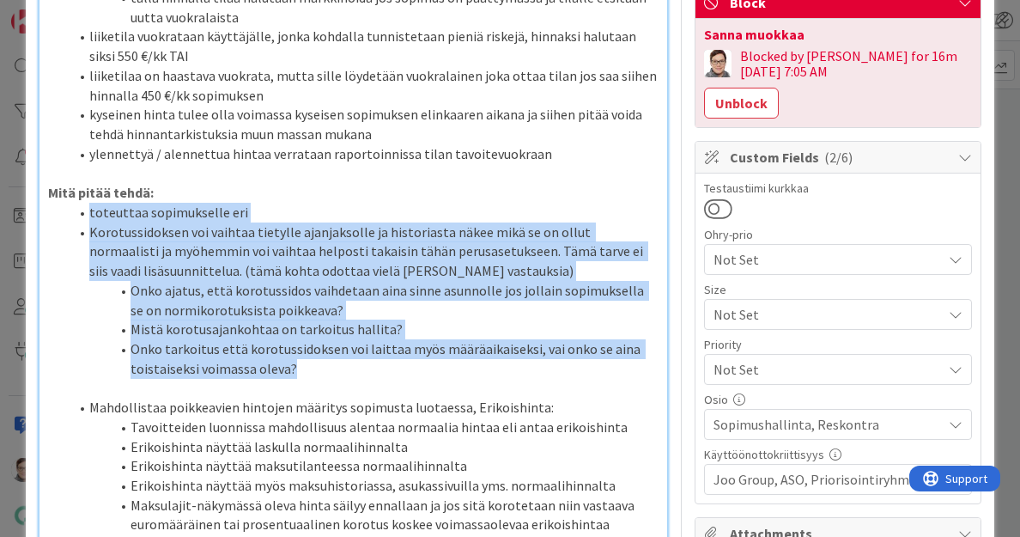
drag, startPoint x: 314, startPoint y: 372, endPoint x: 21, endPoint y: 216, distance: 332.8
click at [21, 216] on div "ID 22637 Kenno - Suunnittelu Toiminnallisuudet (toim.suunn.) Title 43 / 128 Ase…" at bounding box center [510, 268] width 1020 height 537
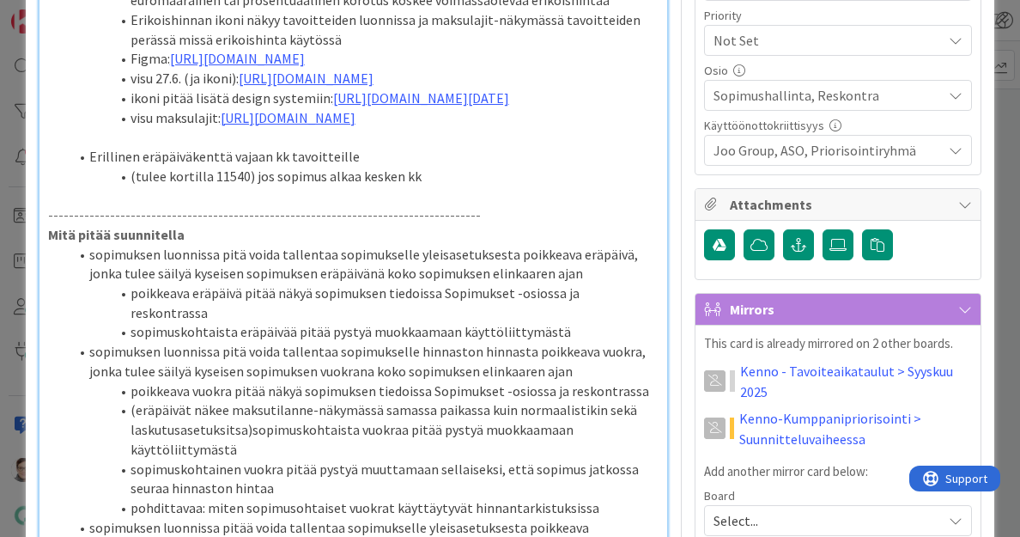
scroll to position [676, 0]
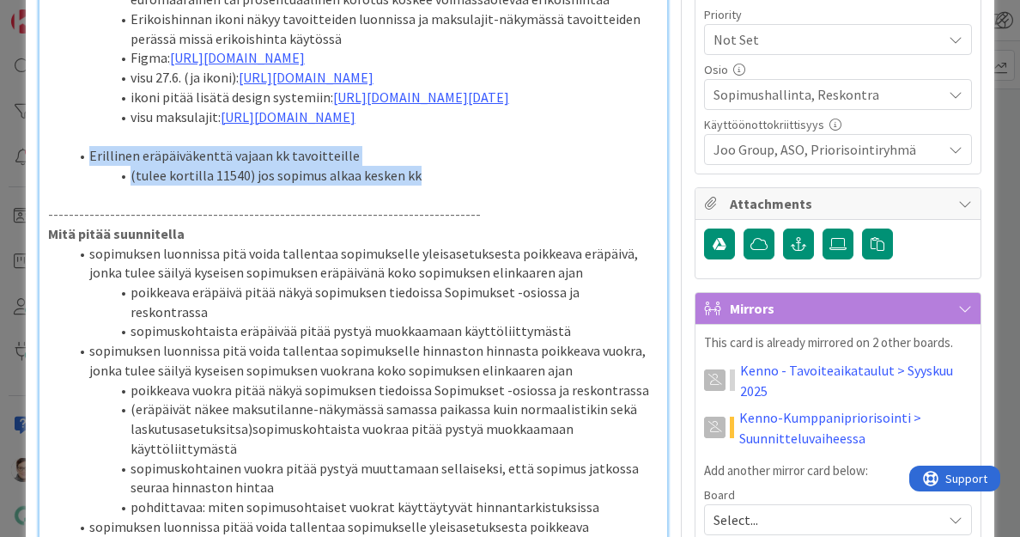
drag, startPoint x: 422, startPoint y: 338, endPoint x: 58, endPoint y: 305, distance: 364.8
click at [58, 185] on ol "Erillinen eräpäiväkenttä vajaan kk tavoitteille (tulee kortilla 11540) jos sopi…" at bounding box center [354, 165] width 612 height 39
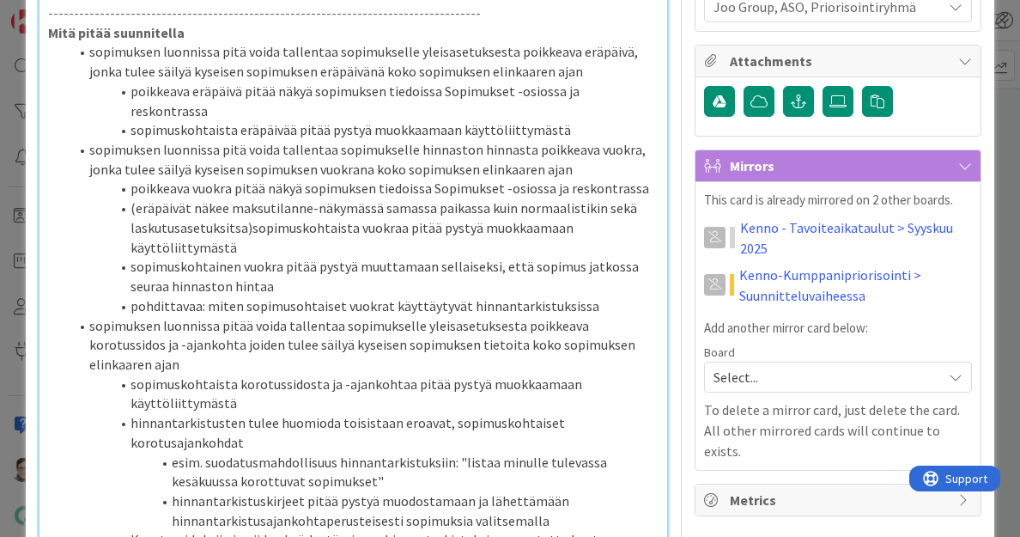
scroll to position [819, 0]
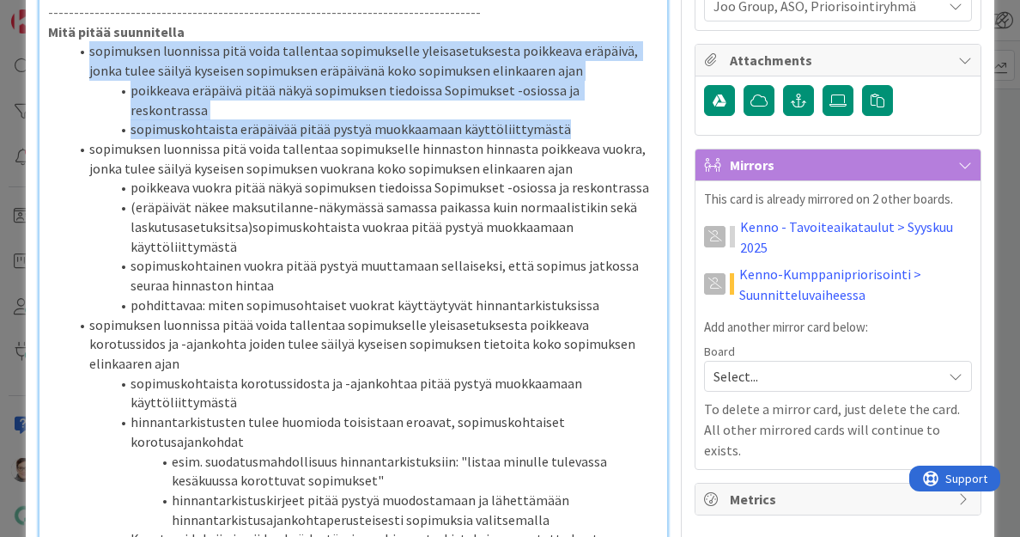
drag, startPoint x: 557, startPoint y: 263, endPoint x: 80, endPoint y: 209, distance: 479.8
click at [80, 209] on ol "sopimuksen luonnissa pitä voida tallentaa sopimukselle yleisasetuksesta poikkea…" at bounding box center [354, 304] width 612 height 527
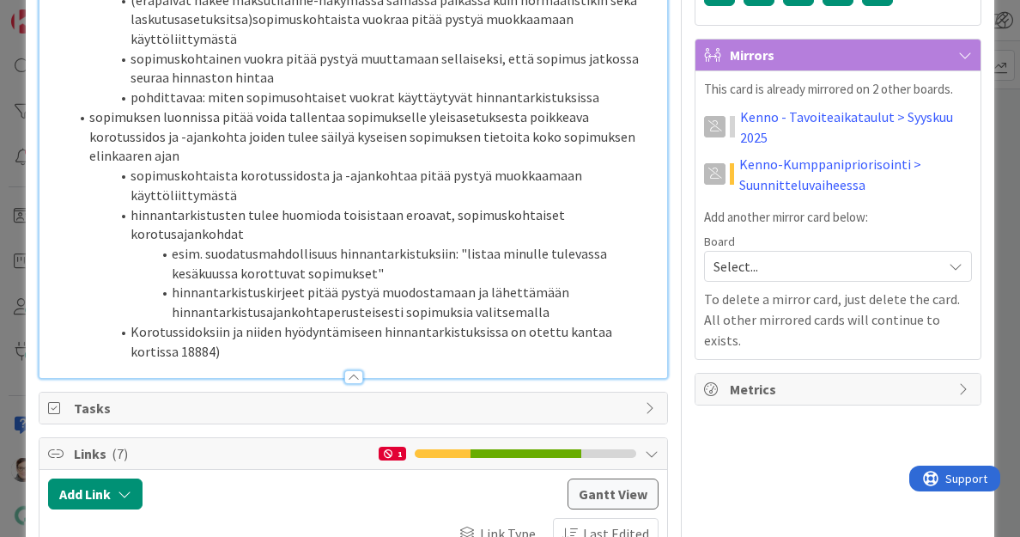
scroll to position [942, 0]
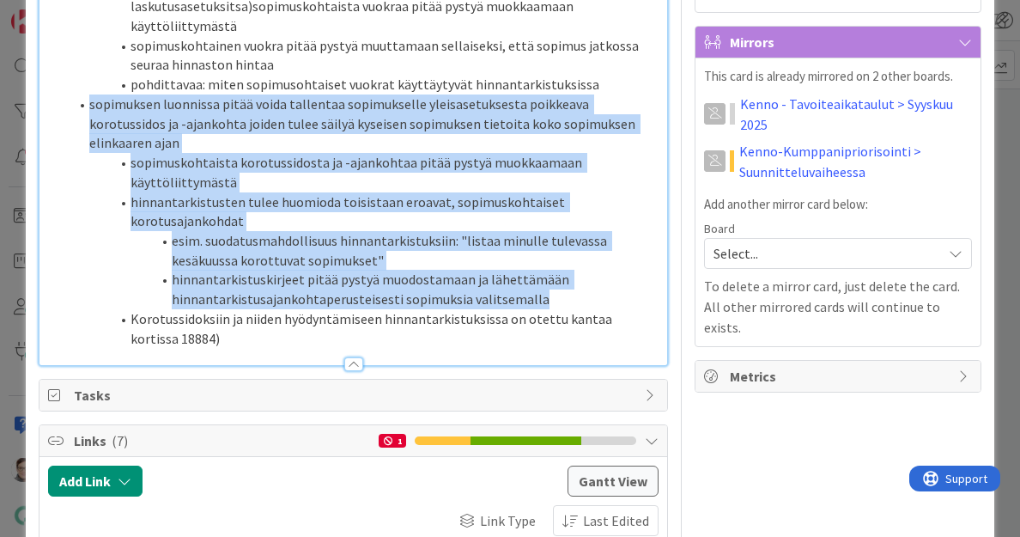
drag, startPoint x: 89, startPoint y: 263, endPoint x: 545, endPoint y: 449, distance: 492.7
click at [545, 348] on ol "sopimuksen luonnissa pitä voida tallentaa sopimukselle hinnaston hinnasta poikk…" at bounding box center [354, 132] width 612 height 429
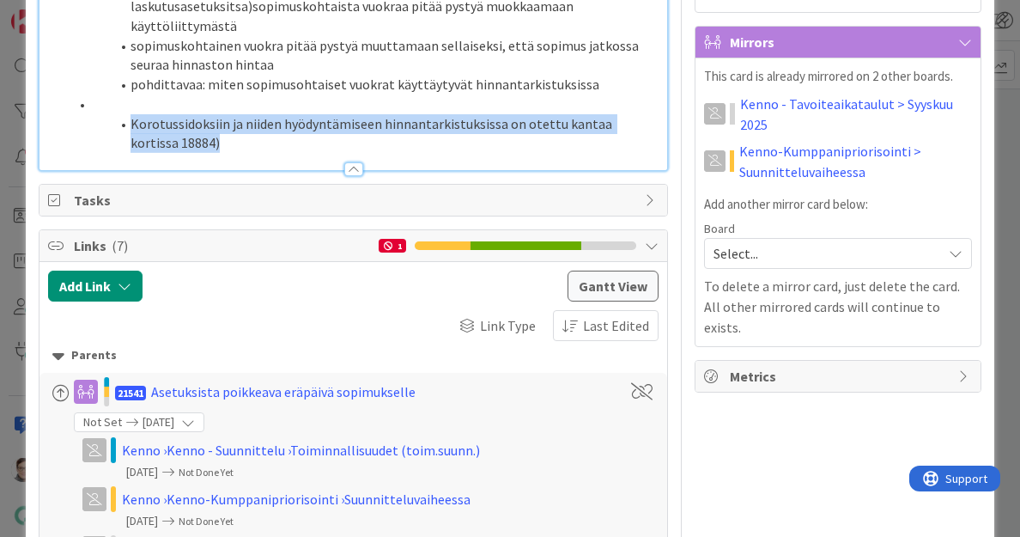
drag, startPoint x: 193, startPoint y: 294, endPoint x: 93, endPoint y: 269, distance: 103.5
click at [93, 153] on li "Korotussidoksiin ja niiden hyödyntämiseen hinnantarkistuksissa on otettu kantaa…" at bounding box center [364, 133] width 591 height 39
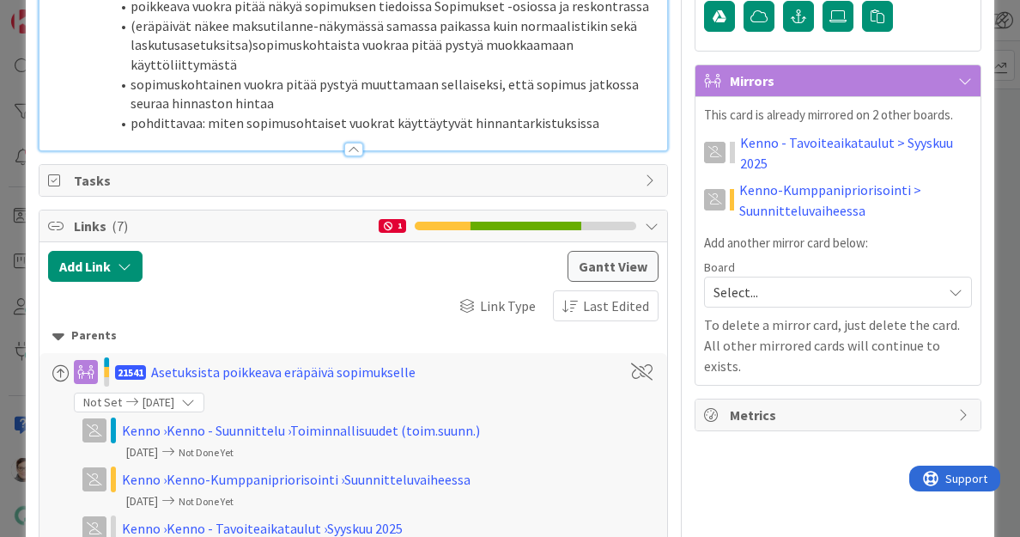
scroll to position [905, 0]
click at [349, 155] on div at bounding box center [353, 149] width 19 height 14
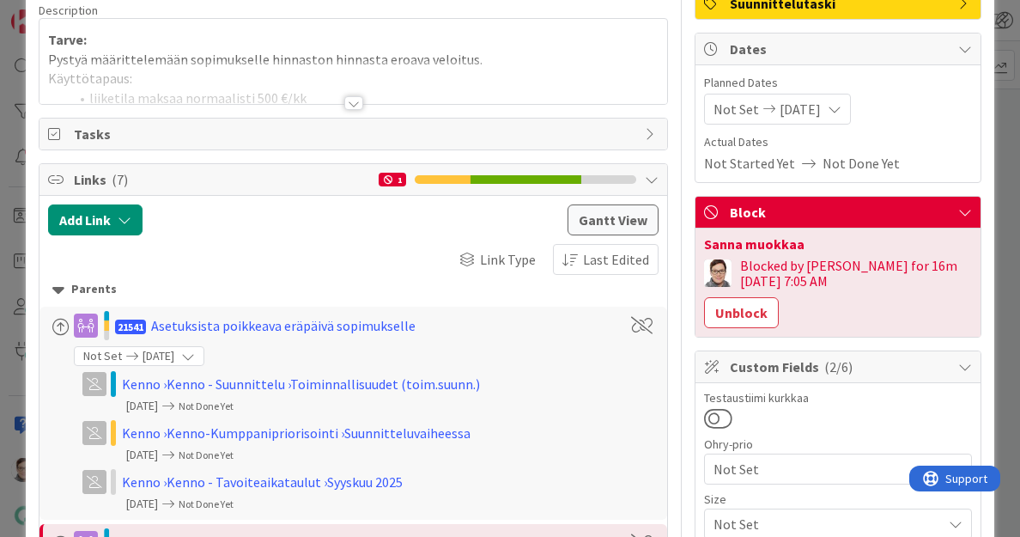
scroll to position [0, 0]
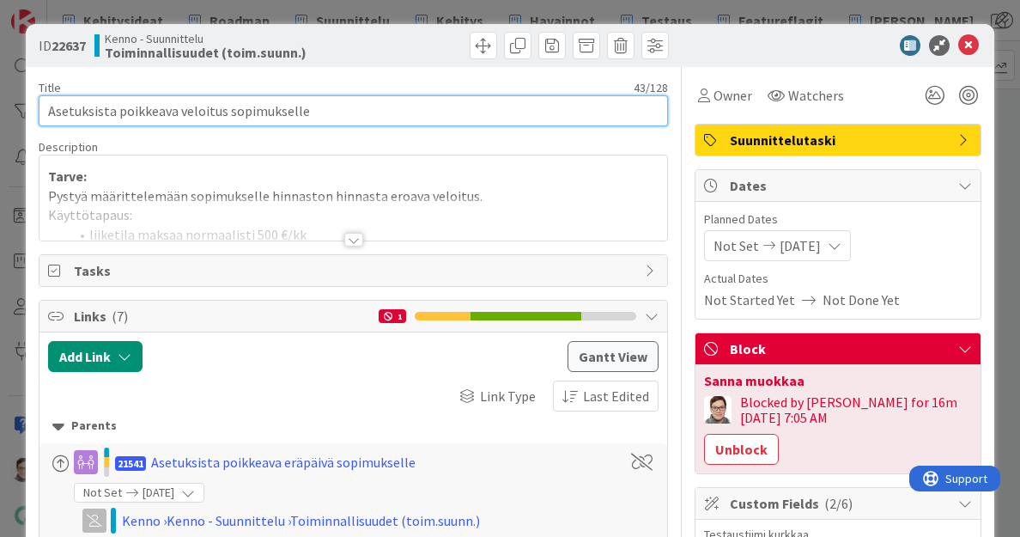
click at [112, 114] on input "Asetuksista poikkeava veloitus sopimukselle" at bounding box center [354, 110] width 630 height 31
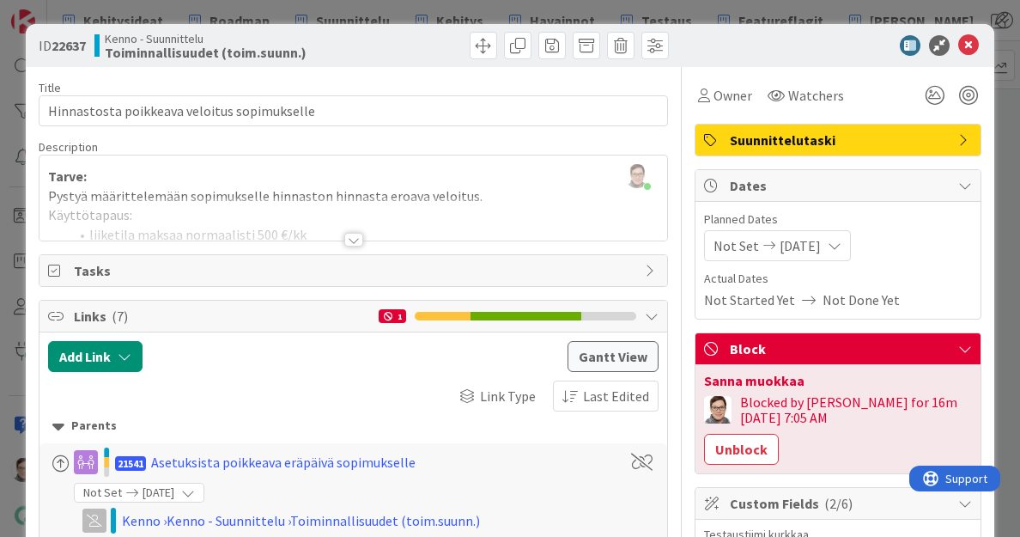
click at [779, 434] on button "Unblock" at bounding box center [741, 449] width 75 height 31
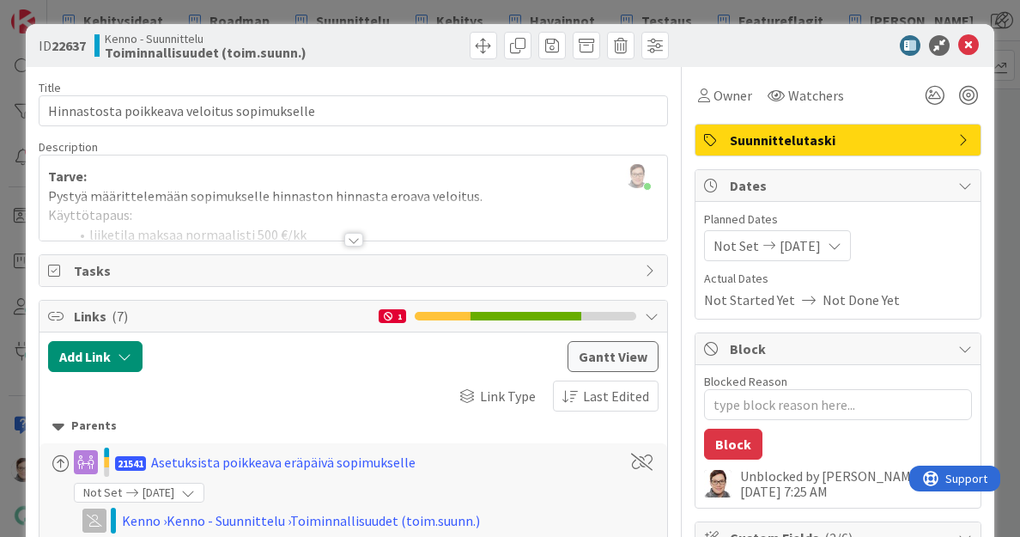
click at [349, 235] on div at bounding box center [353, 240] width 19 height 14
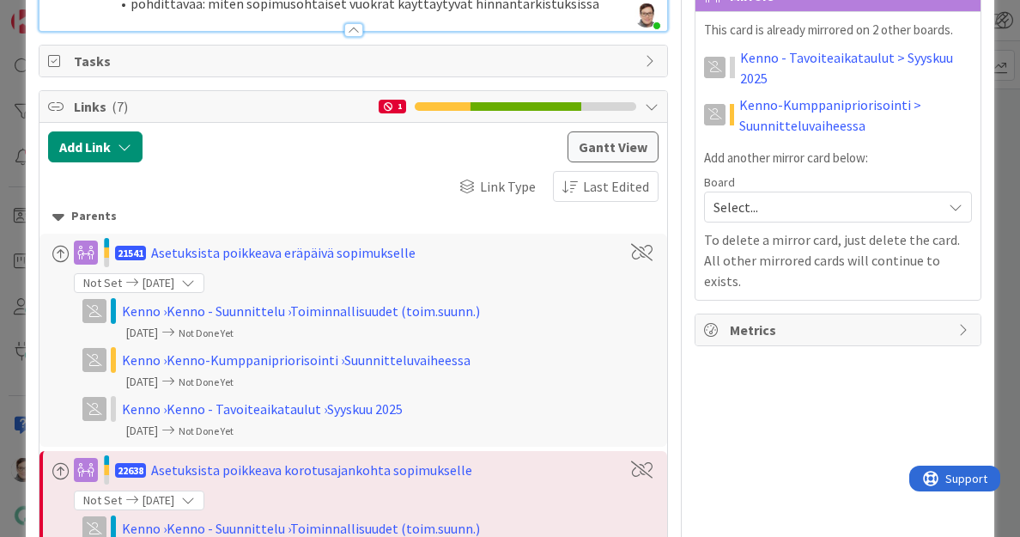
scroll to position [1026, 0]
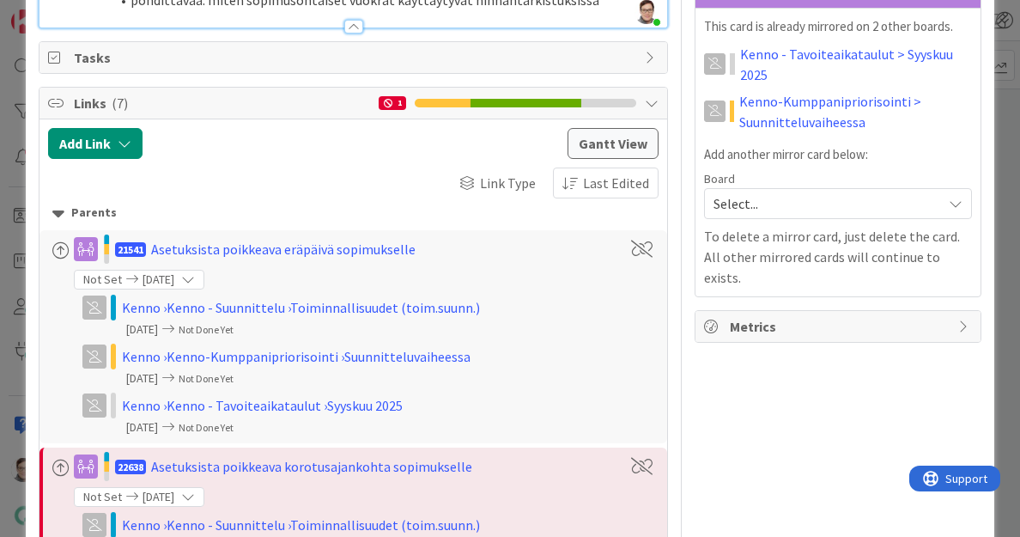
click at [344, 34] on div at bounding box center [353, 27] width 19 height 14
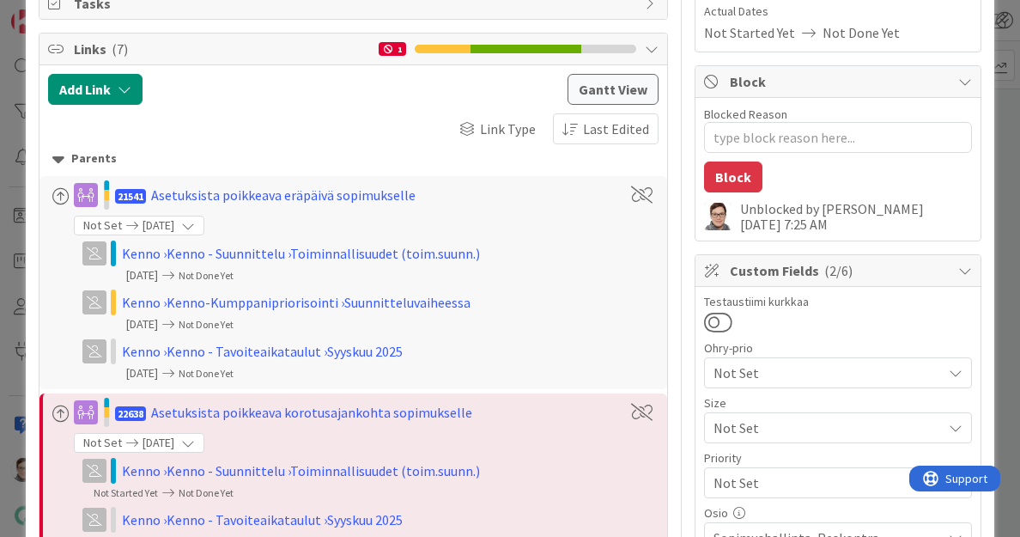
scroll to position [0, 0]
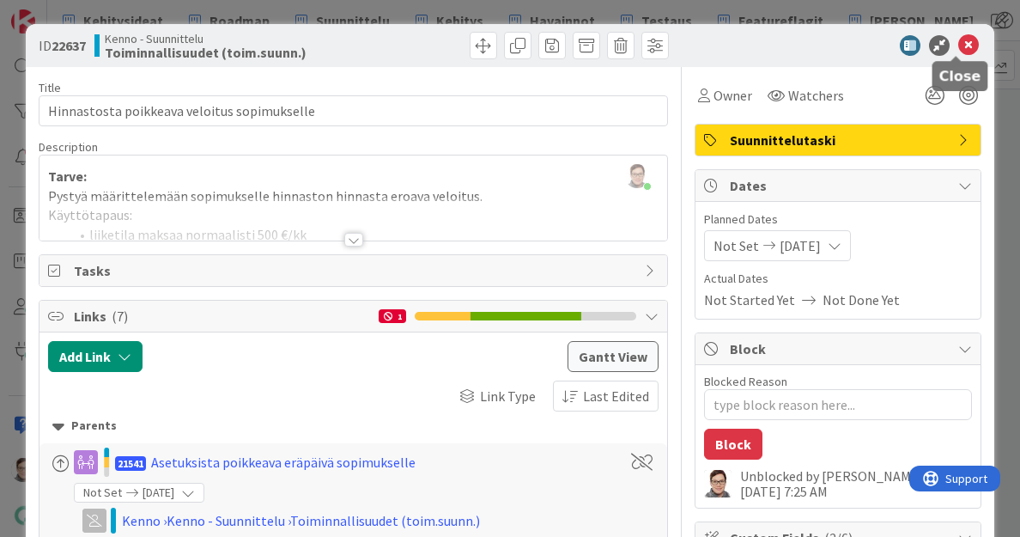
click at [962, 49] on icon at bounding box center [969, 45] width 21 height 21
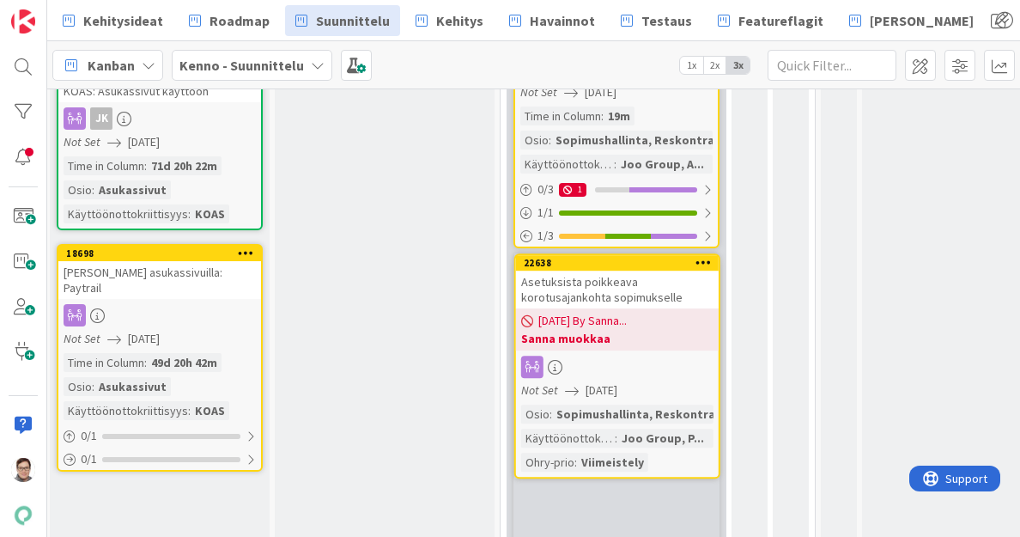
scroll to position [600, 454]
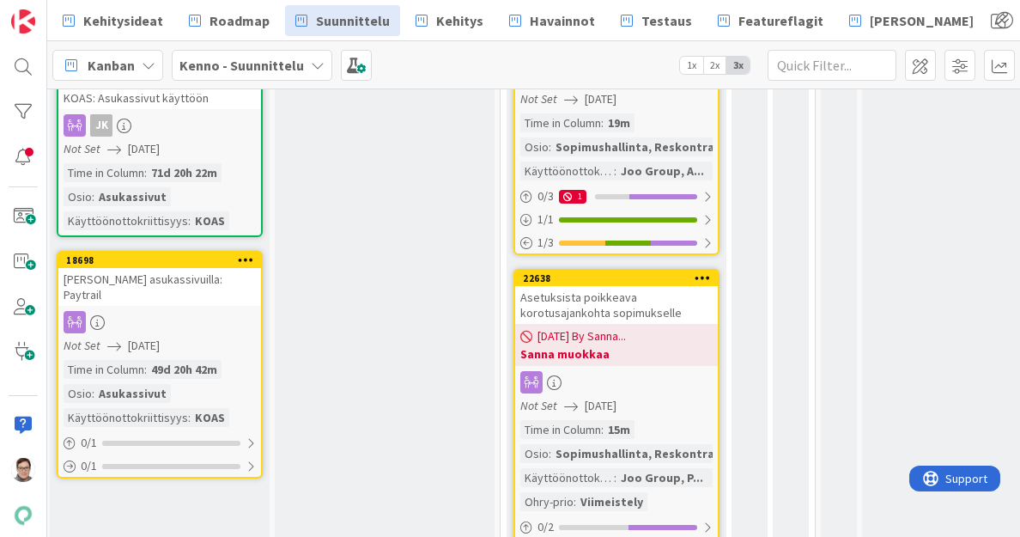
click at [634, 381] on div at bounding box center [616, 382] width 203 height 22
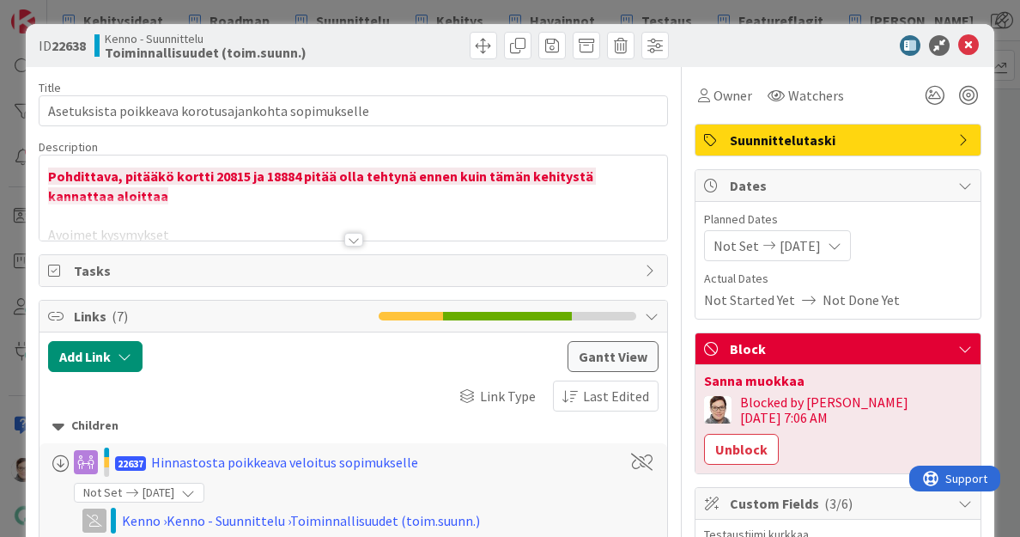
click at [347, 239] on div at bounding box center [353, 240] width 19 height 14
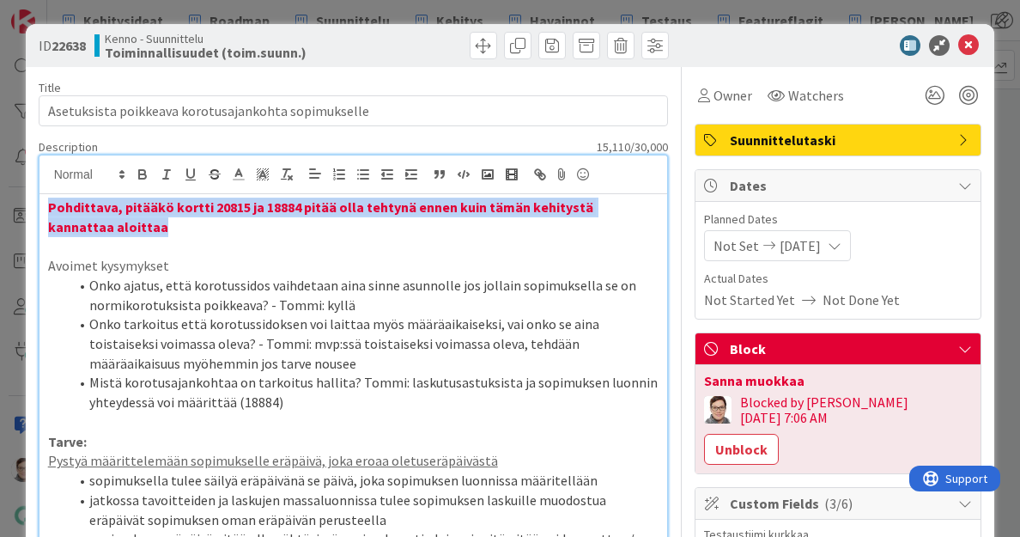
drag, startPoint x: 139, startPoint y: 228, endPoint x: 34, endPoint y: 203, distance: 107.9
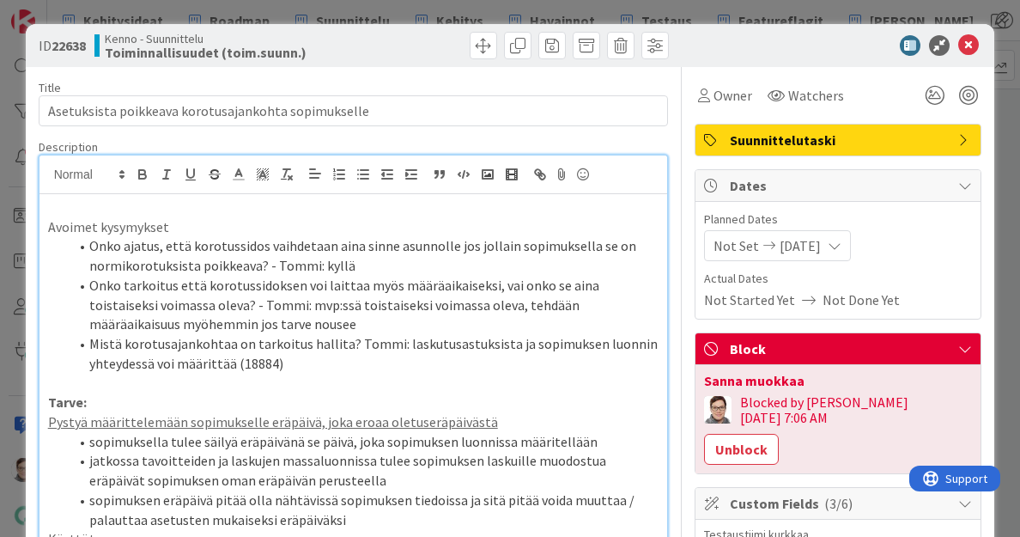
click at [98, 210] on p at bounding box center [354, 208] width 612 height 20
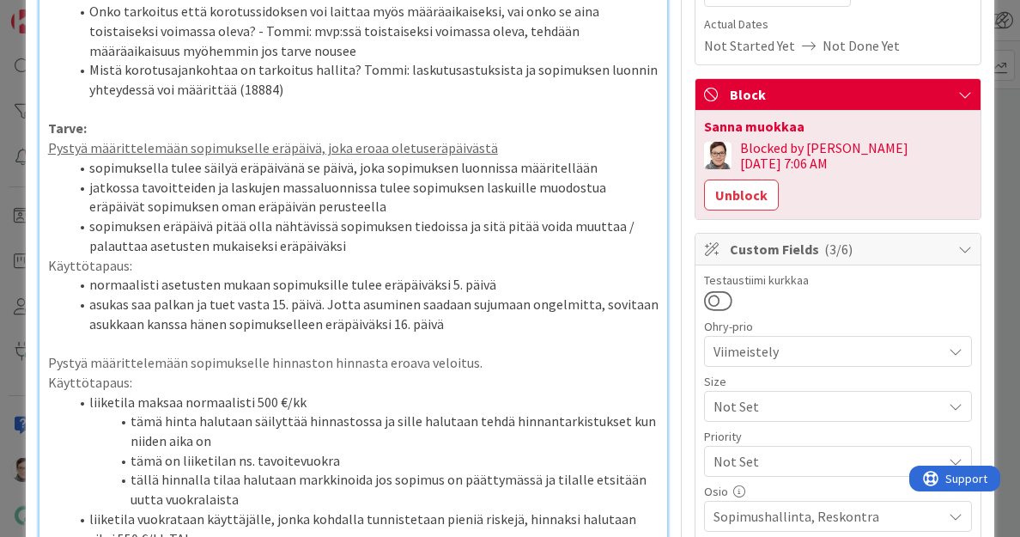
scroll to position [256, 0]
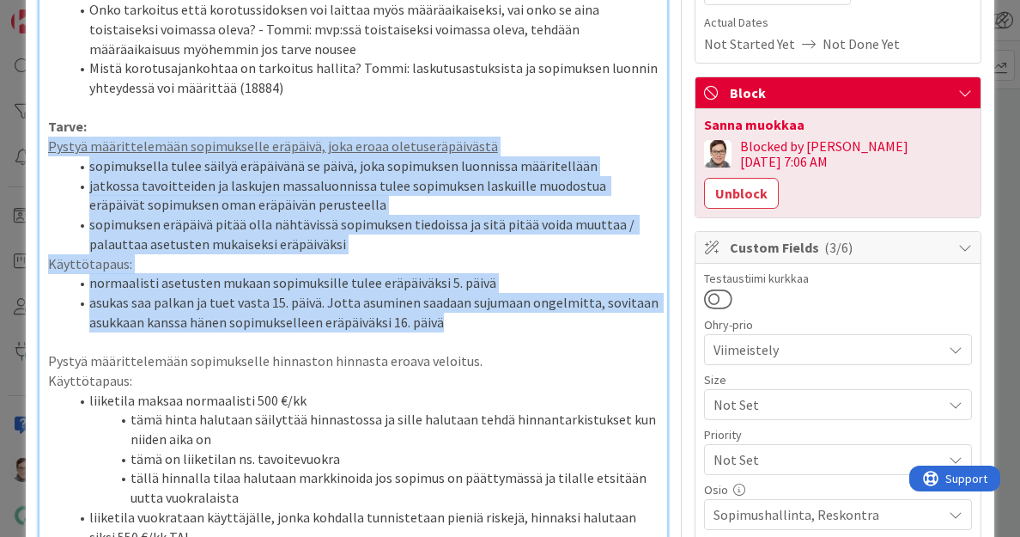
drag, startPoint x: 452, startPoint y: 322, endPoint x: 27, endPoint y: 148, distance: 459.6
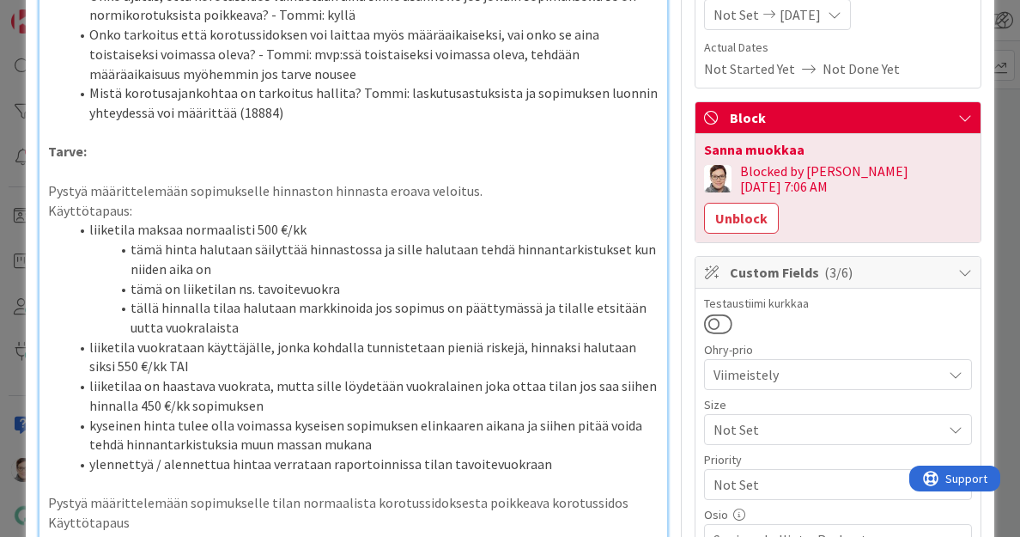
scroll to position [234, 0]
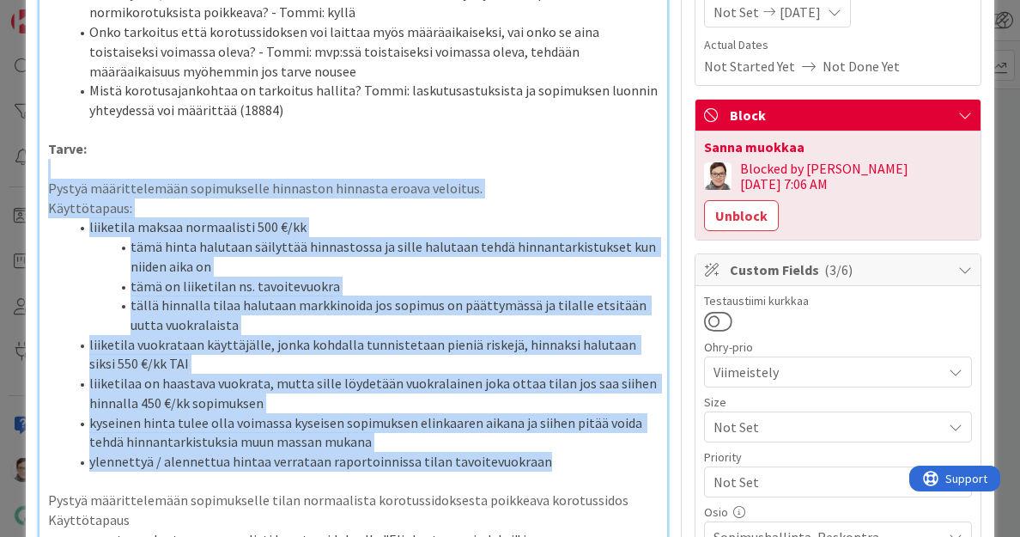
drag, startPoint x: 543, startPoint y: 461, endPoint x: 29, endPoint y: 173, distance: 589.2
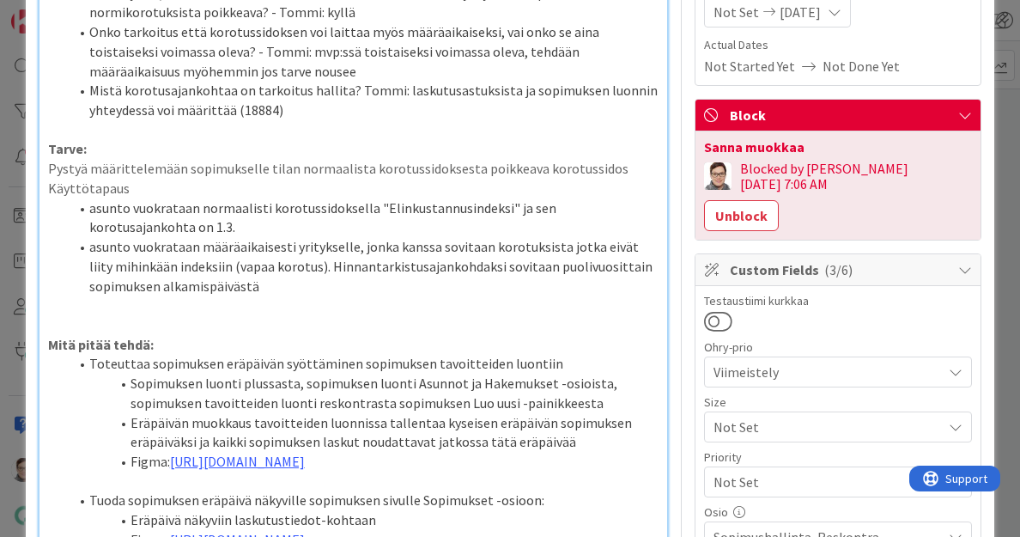
scroll to position [0, 0]
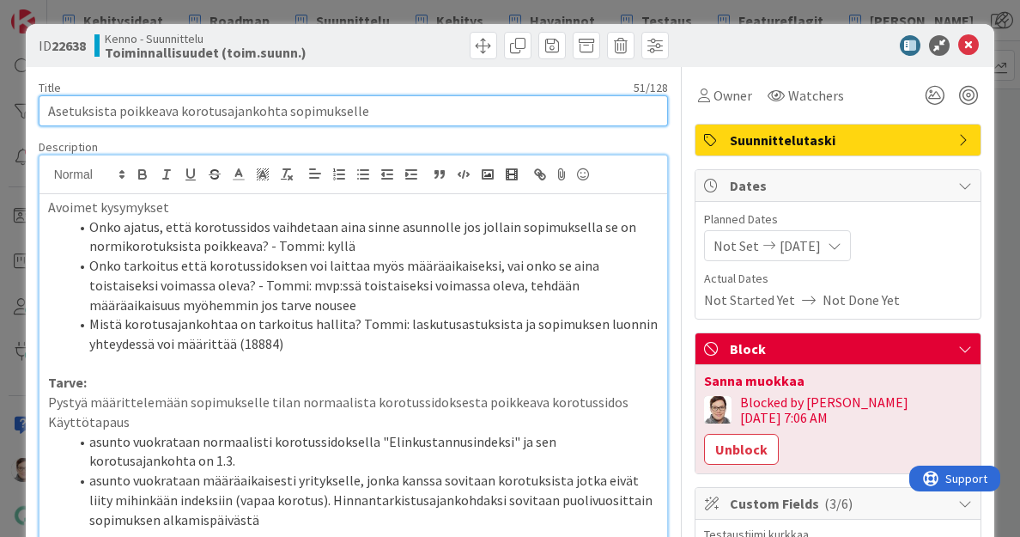
click at [281, 113] on input "Asetuksista poikkeava korotusajankohta sopimukselle" at bounding box center [354, 110] width 630 height 31
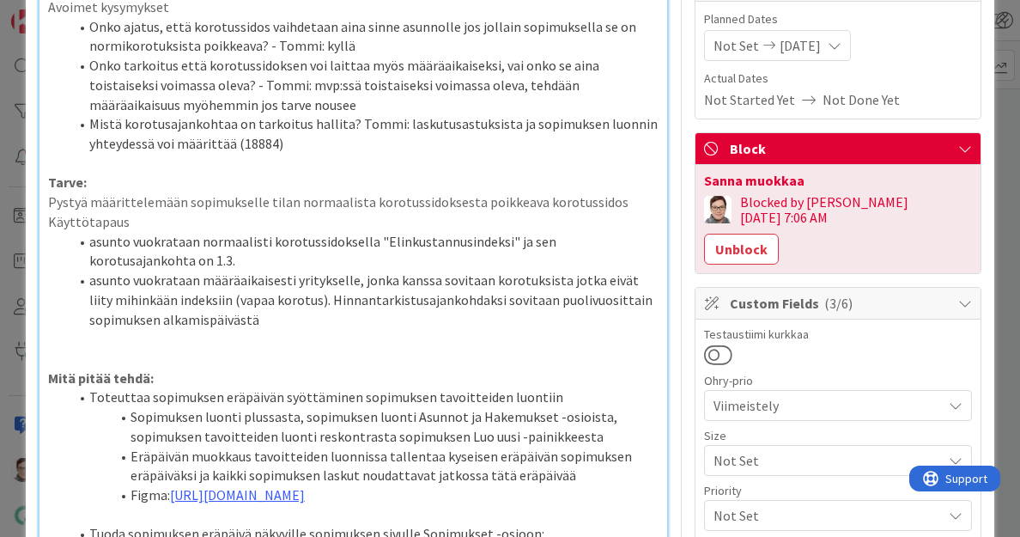
scroll to position [204, 0]
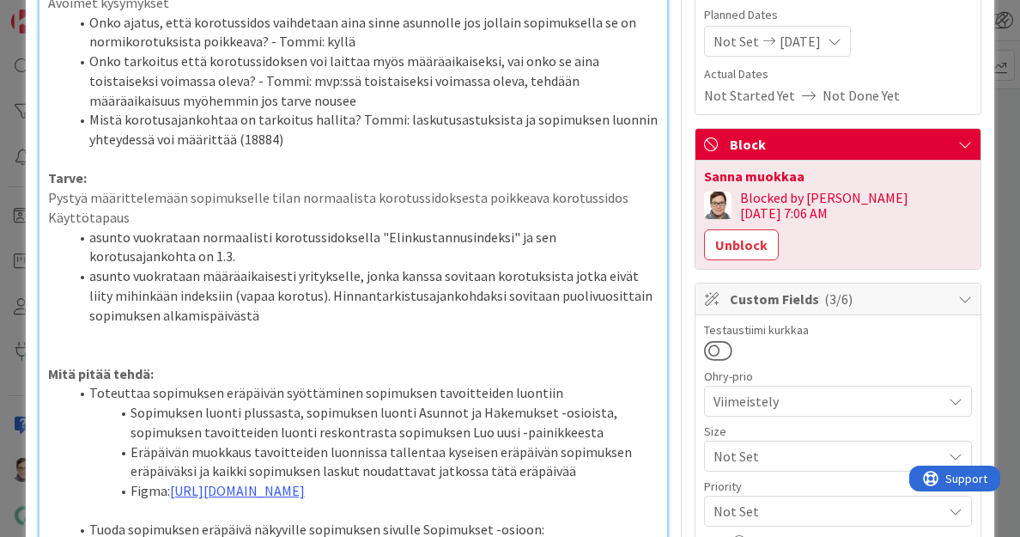
click at [606, 200] on p "Pystyä määrittelemään sopimukselle tilan normaalista korotussidoksesta poikkeav…" at bounding box center [354, 198] width 612 height 20
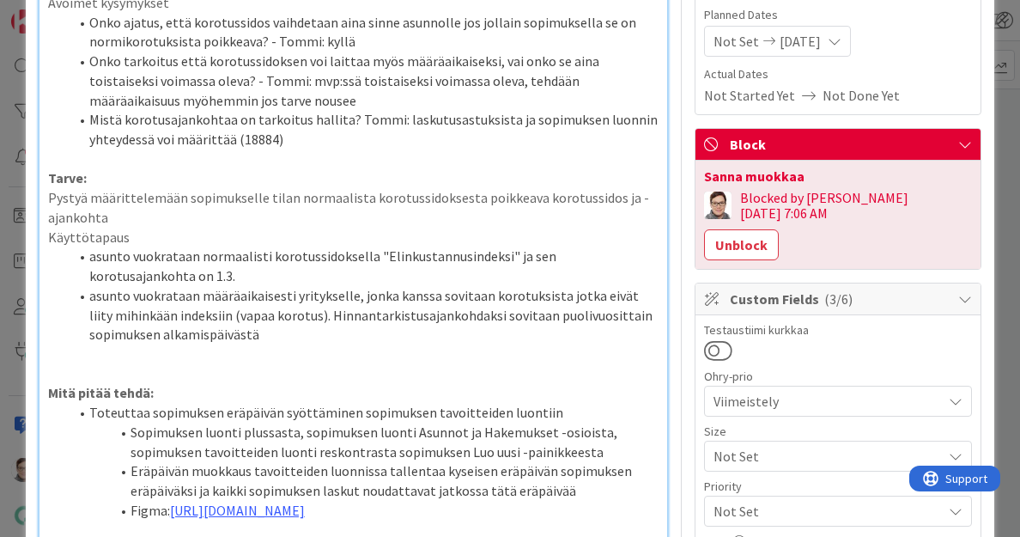
click at [115, 373] on p at bounding box center [354, 374] width 612 height 20
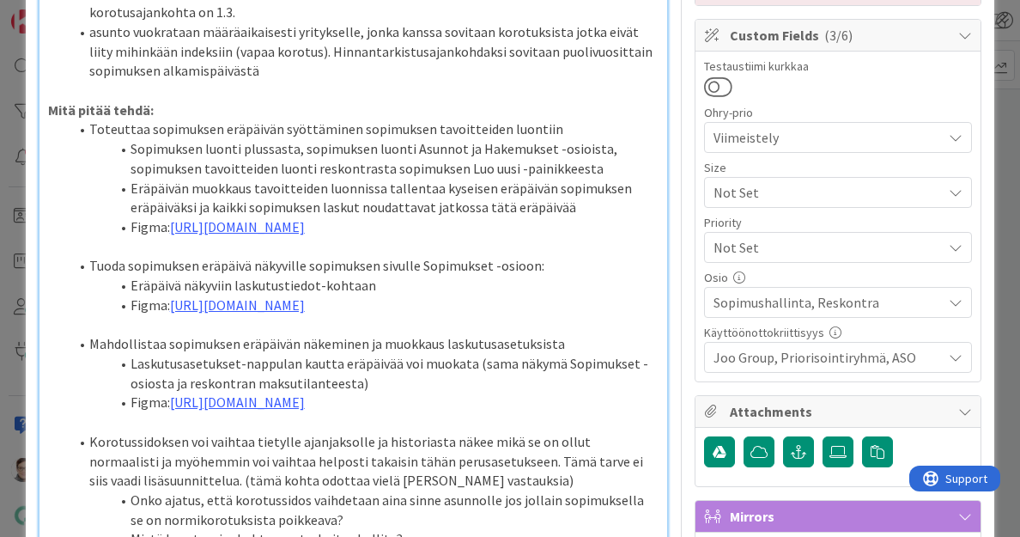
scroll to position [469, 0]
drag, startPoint x: 624, startPoint y: 401, endPoint x: 64, endPoint y: 135, distance: 620.1
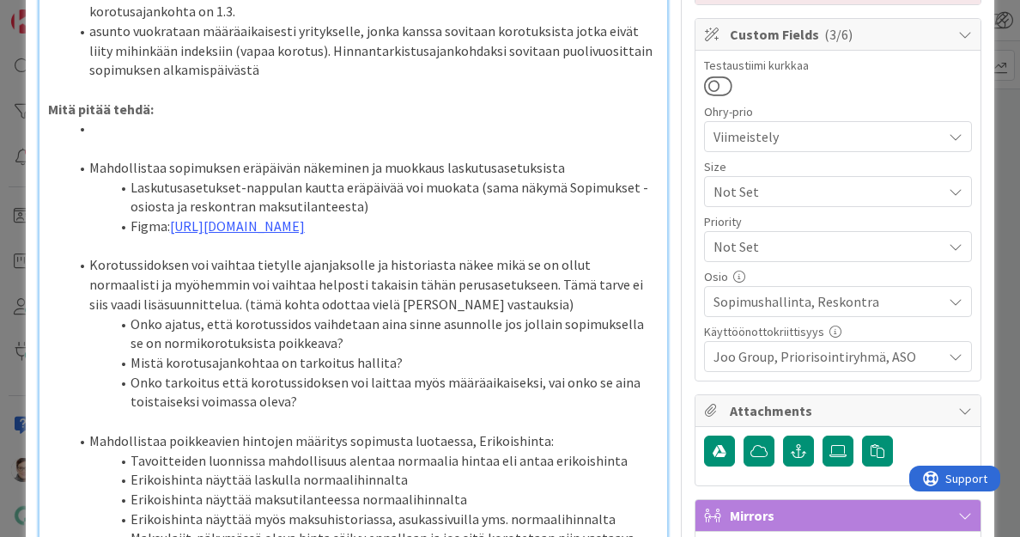
drag, startPoint x: 426, startPoint y: 281, endPoint x: 96, endPoint y: 134, distance: 361.1
click at [96, 134] on div "Avoimet kysymykset Onko ajatus, että korotussidos vaihdetaan aina sinne asunnol…" at bounding box center [354, 535] width 629 height 1621
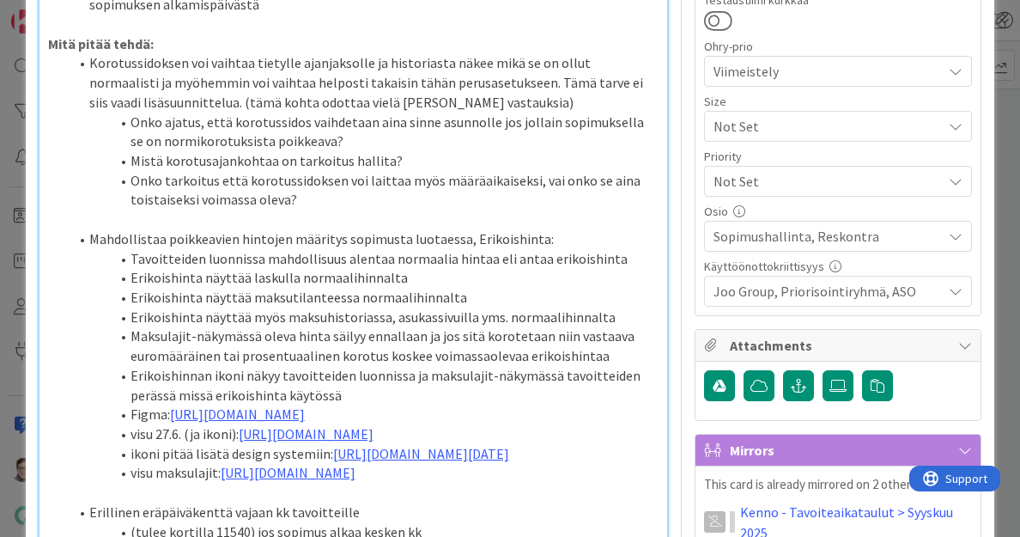
scroll to position [537, 0]
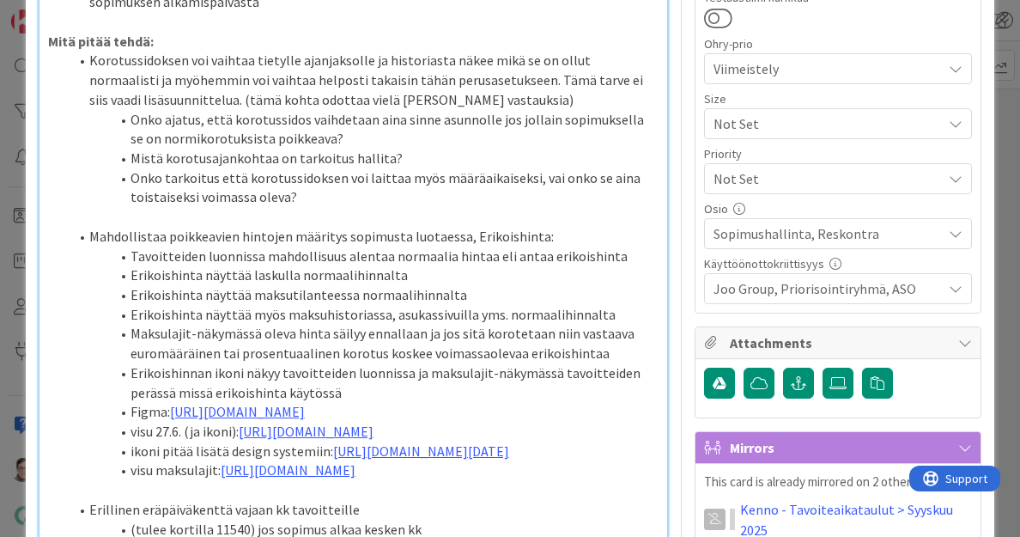
drag, startPoint x: 86, startPoint y: 236, endPoint x: 373, endPoint y: 496, distance: 386.8
click at [373, 480] on ol "Mahdollistaa poikkeavien hintojen määritys sopimusta luotaessa, Erikoishinta: T…" at bounding box center [354, 353] width 612 height 253
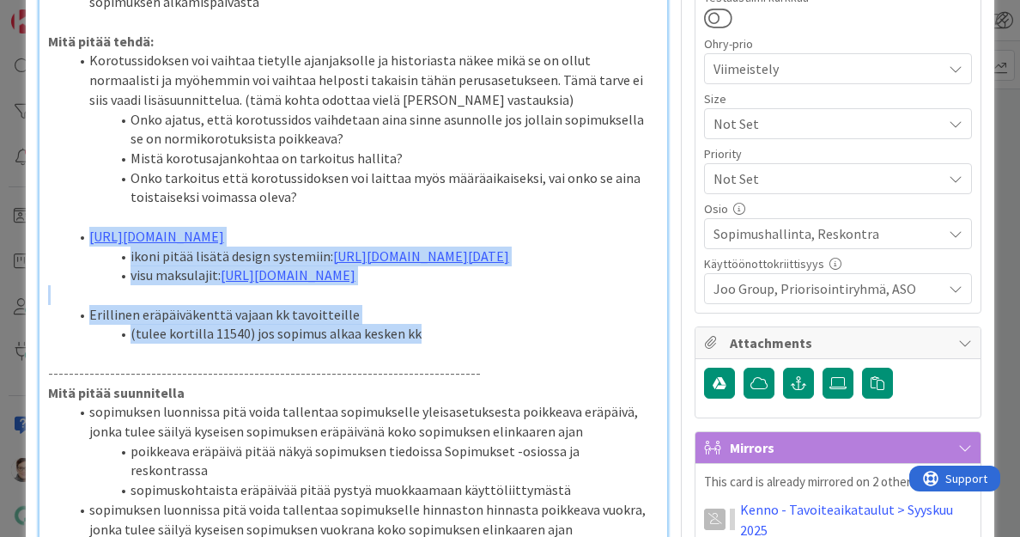
drag, startPoint x: 433, startPoint y: 410, endPoint x: 60, endPoint y: 229, distance: 414.1
click at [60, 229] on div "Avoimet kysymykset Onko ajatus, että korotussidos vaihdetaan aina sinne asunnol…" at bounding box center [354, 301] width 629 height 1289
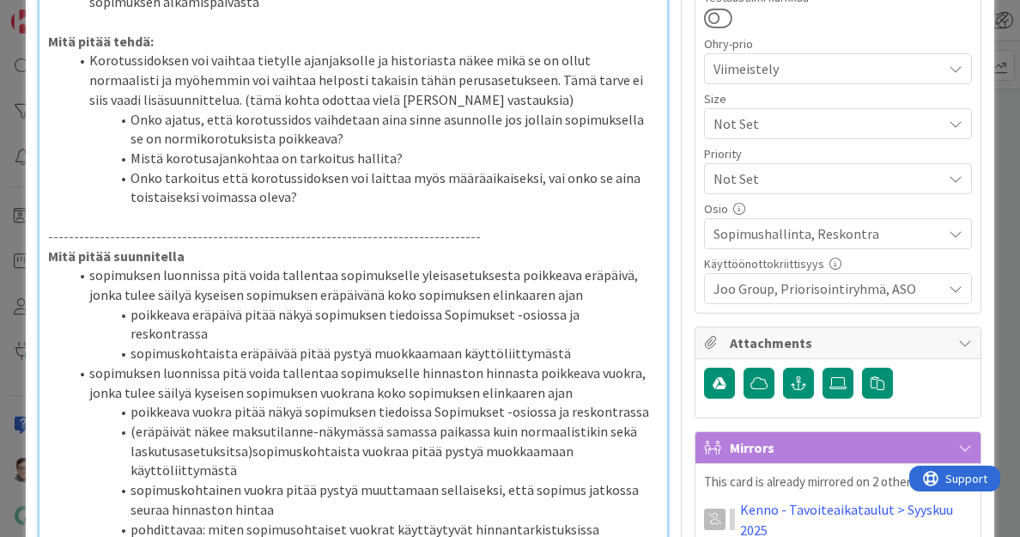
click at [461, 94] on li "Korotussidoksen voi vaihtaa tietylle ajanjaksolle ja historiasta näkee mikä se …" at bounding box center [364, 80] width 591 height 58
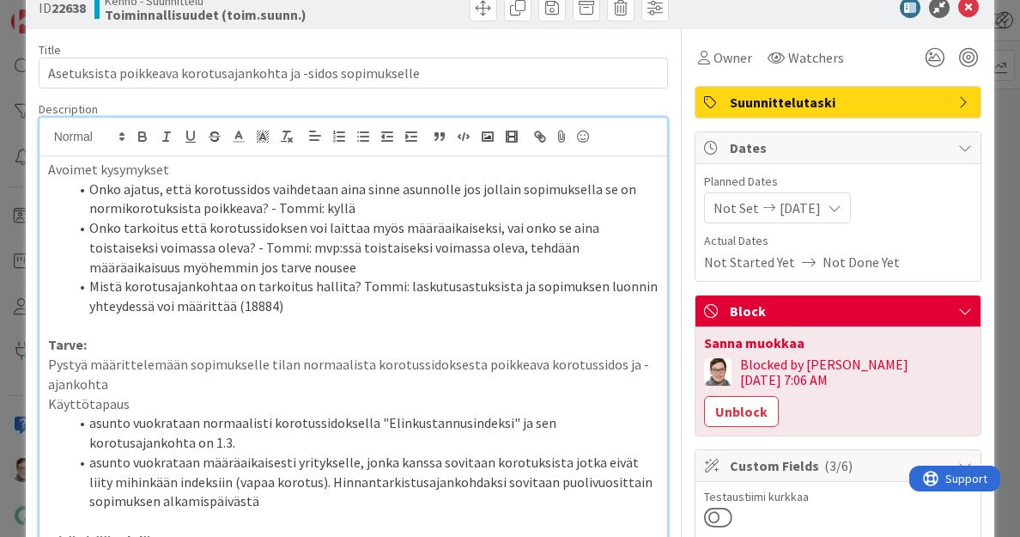
scroll to position [0, 0]
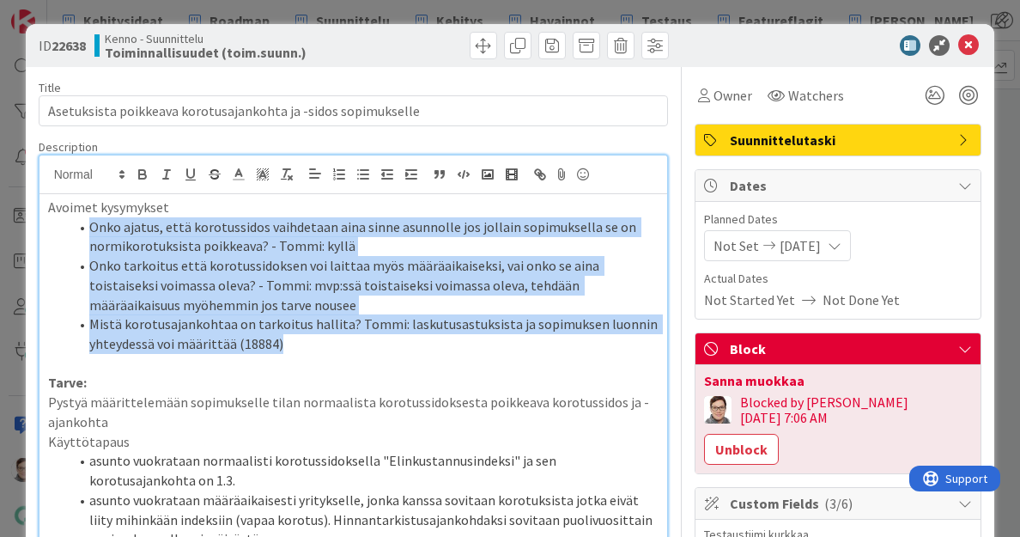
drag, startPoint x: 288, startPoint y: 343, endPoint x: 84, endPoint y: 231, distance: 232.2
click at [84, 231] on ol "Onko ajatus, että korotussidos vaihdetaan aina sinne asunnolle jos jollain sopi…" at bounding box center [354, 285] width 612 height 137
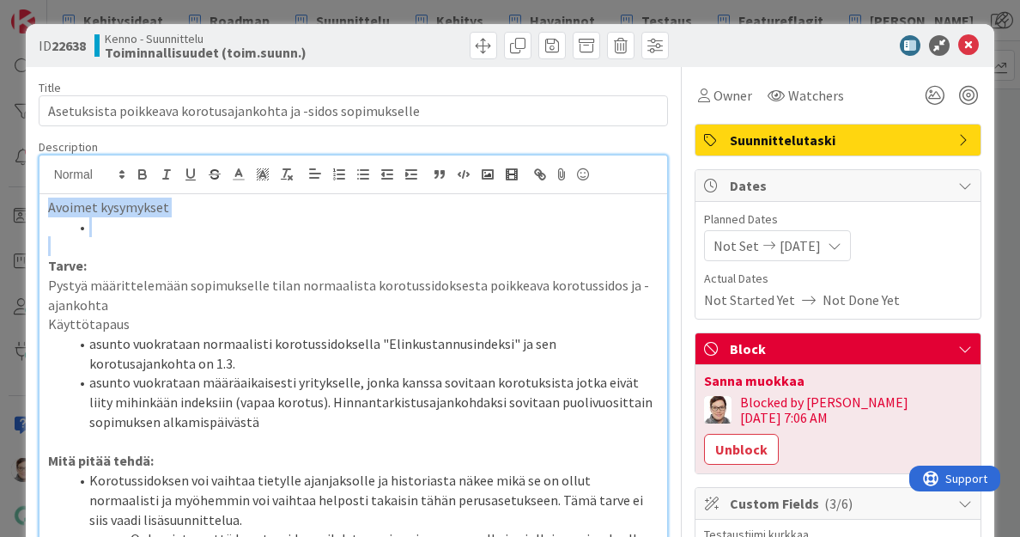
drag, startPoint x: 47, startPoint y: 205, endPoint x: 181, endPoint y: 237, distance: 137.7
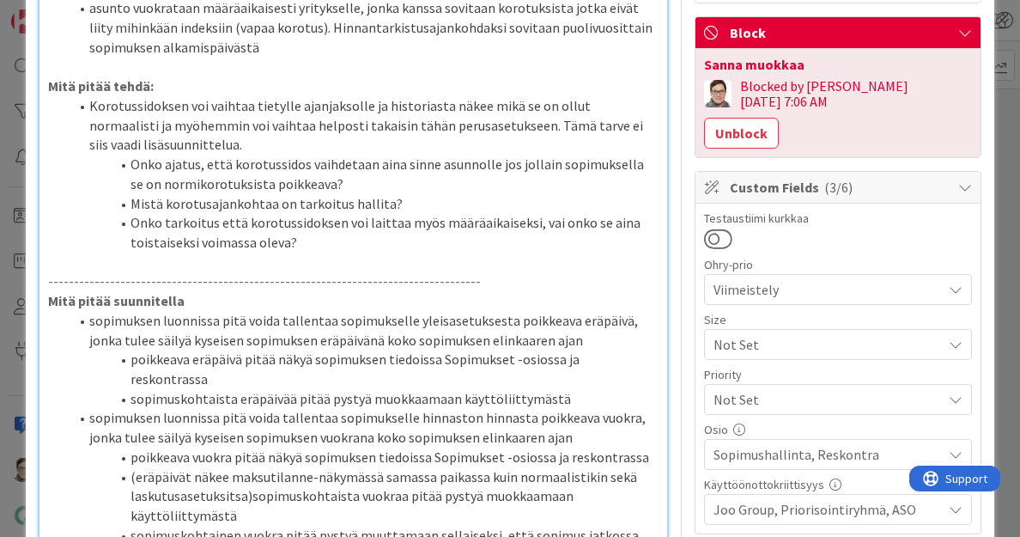
scroll to position [346, 0]
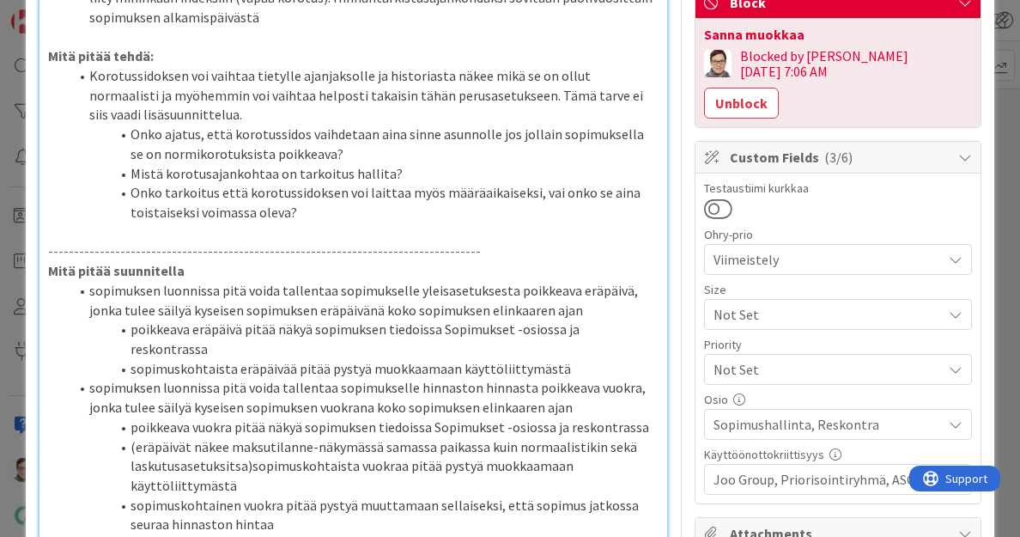
click at [305, 211] on li "Onko tarkoitus että korotussidoksen voi laittaa myös määräaikaiseksi, vai onko …" at bounding box center [364, 202] width 591 height 39
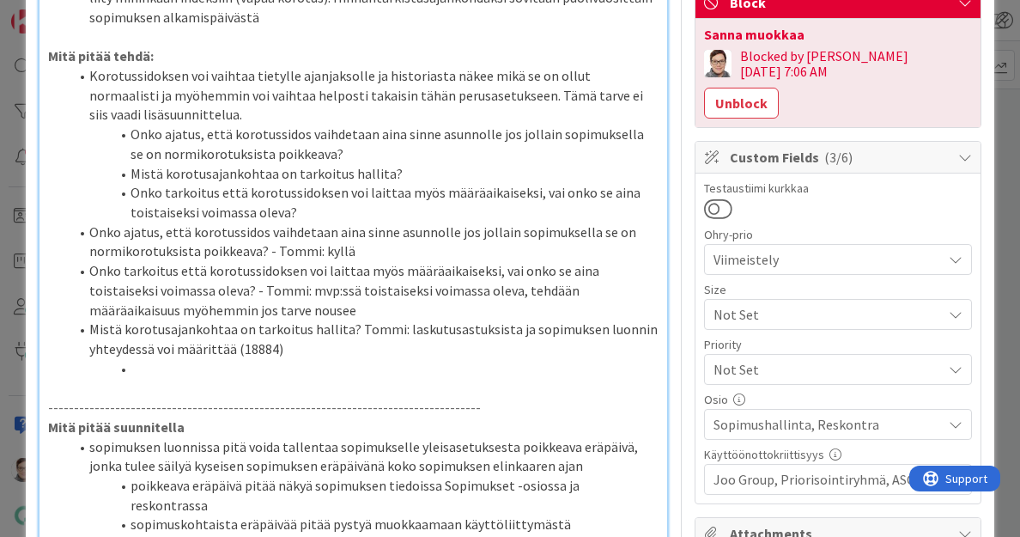
click at [91, 235] on li "Onko ajatus, että korotussidos vaihdetaan aina sinne asunnolle jos jollain sopi…" at bounding box center [364, 241] width 591 height 39
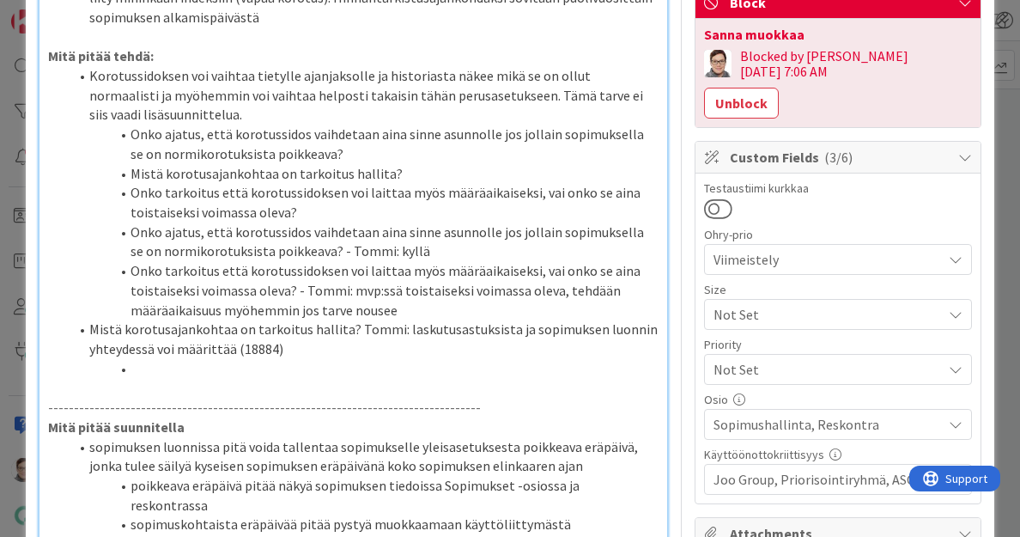
click at [88, 265] on li "Onko tarkoitus että korotussidoksen voi laittaa myös määräaikaiseksi, vai onko …" at bounding box center [364, 290] width 591 height 58
click at [88, 330] on li "Mistä korotusajankohtaa on tarkoitus hallita? Tommi: laskutusastuksista ja sopi…" at bounding box center [364, 339] width 591 height 39
click at [188, 375] on li at bounding box center [364, 369] width 591 height 20
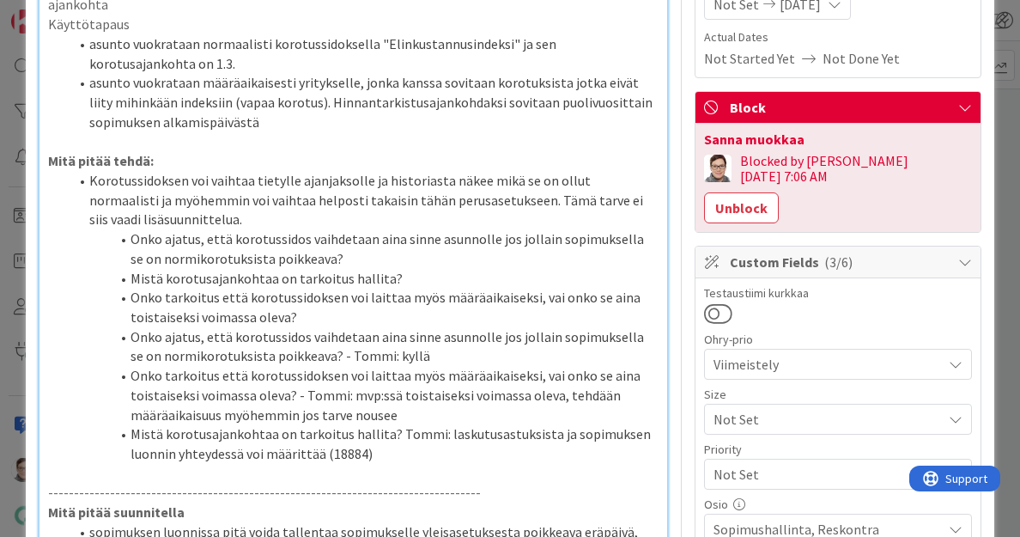
scroll to position [231, 0]
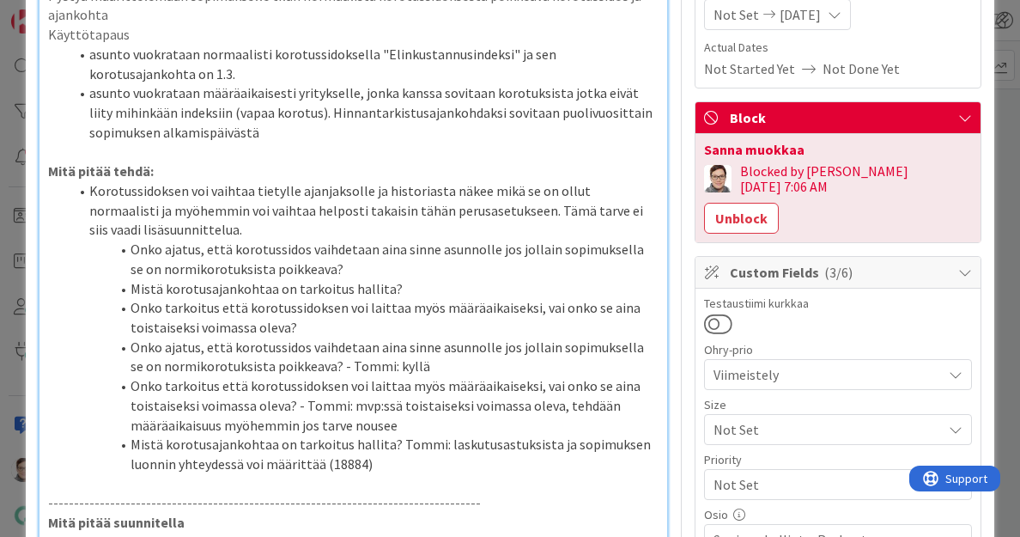
click at [89, 189] on li "Korotussidoksen voi vaihtaa tietylle ajanjaksolle ja historiasta näkee mikä se …" at bounding box center [364, 210] width 591 height 58
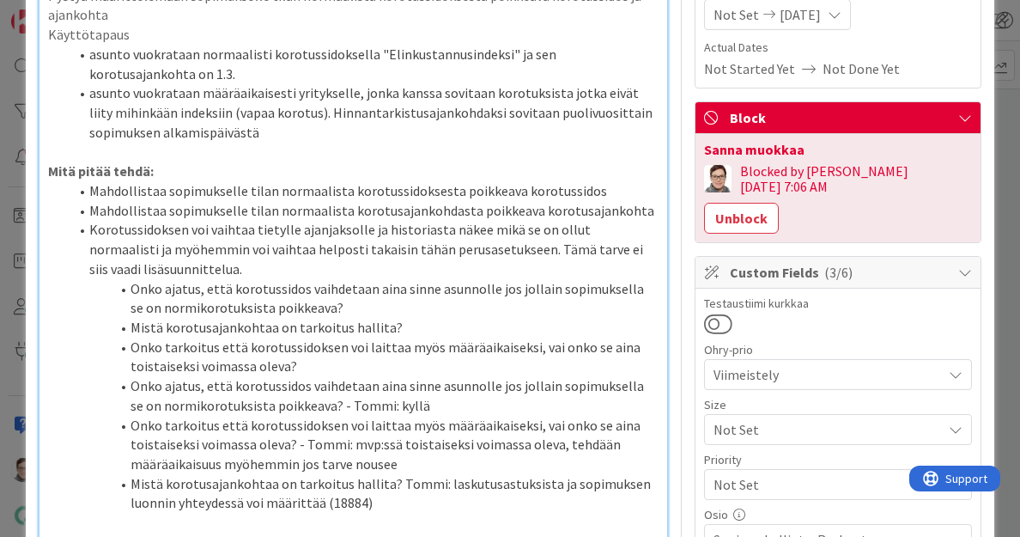
click at [387, 211] on li "Mahdollistaa sopimukselle tilan normaalista korotusajankohdasta poikkeava korot…" at bounding box center [364, 211] width 591 height 20
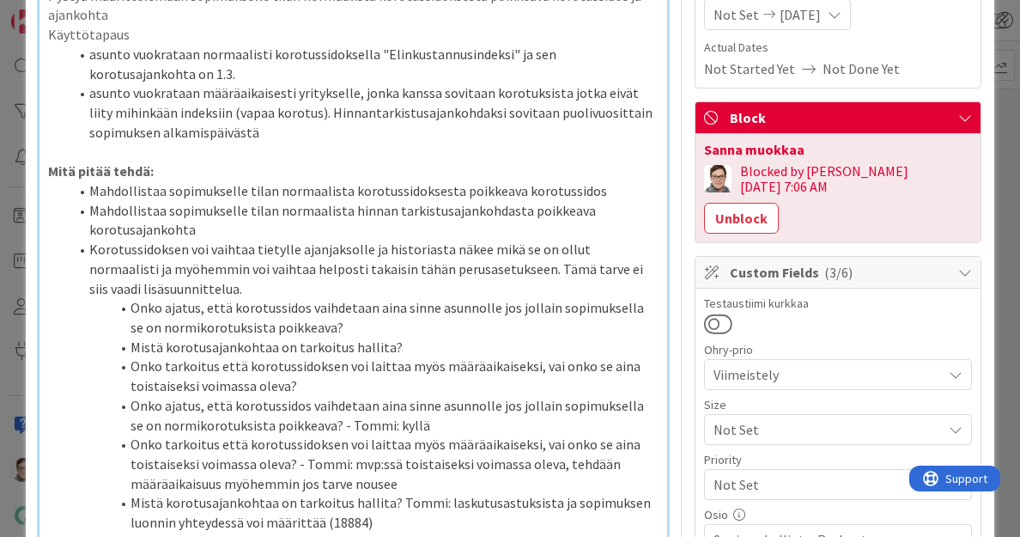
click at [130, 231] on li "Mahdollistaa sopimukselle tilan normaalista hinnan tarkistusajankohdasta poikke…" at bounding box center [364, 220] width 591 height 39
click at [219, 233] on li "Mahdollistaa sopimukselle tilan normaalista hinnan tarkistusajankohdasta poikke…" at bounding box center [364, 220] width 591 height 39
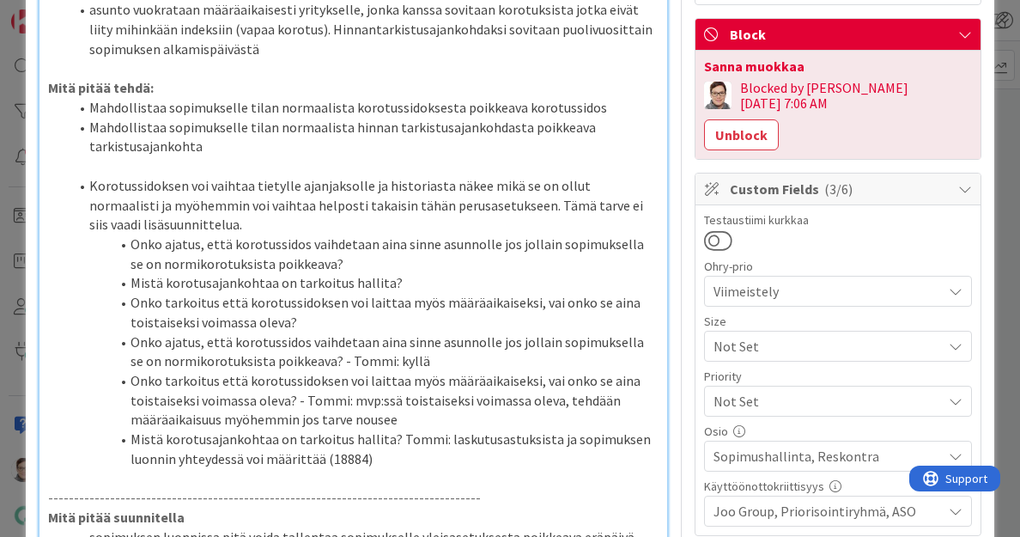
scroll to position [318, 0]
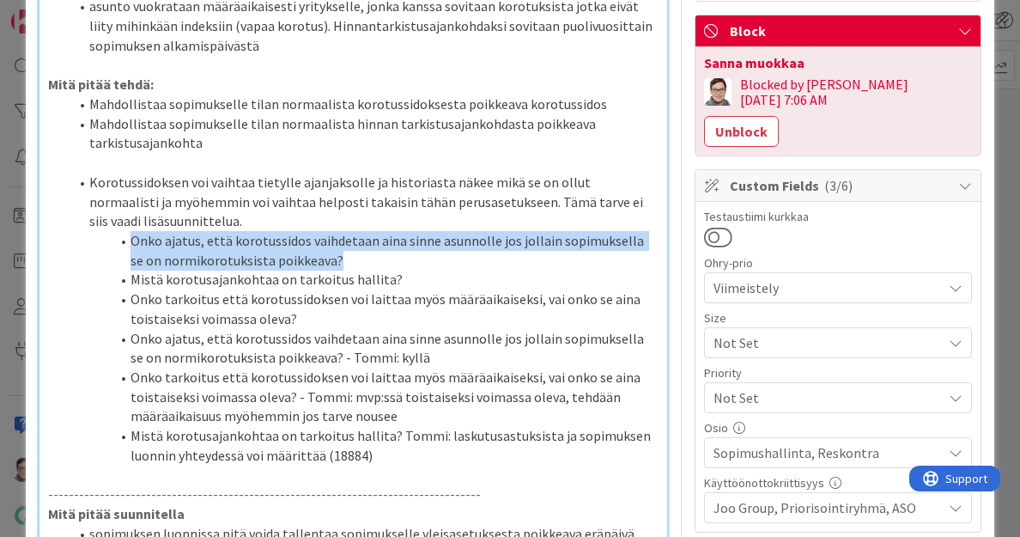
drag, startPoint x: 331, startPoint y: 259, endPoint x: 129, endPoint y: 241, distance: 202.7
click at [129, 241] on li "Onko ajatus, että korotussidos vaihdetaan aina sinne asunnolle jos jollain sopi…" at bounding box center [364, 250] width 591 height 39
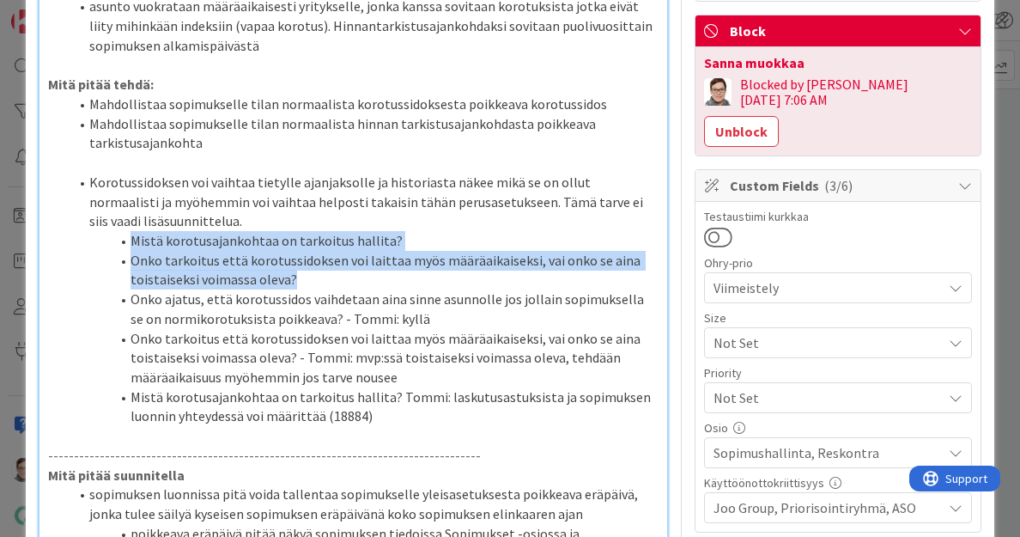
drag, startPoint x: 298, startPoint y: 283, endPoint x: 131, endPoint y: 243, distance: 172.3
click at [131, 243] on ol "Korotussidoksen voi vaihtaa tietylle ajanjaksolle ja historiasta näkee mikä se …" at bounding box center [354, 299] width 612 height 253
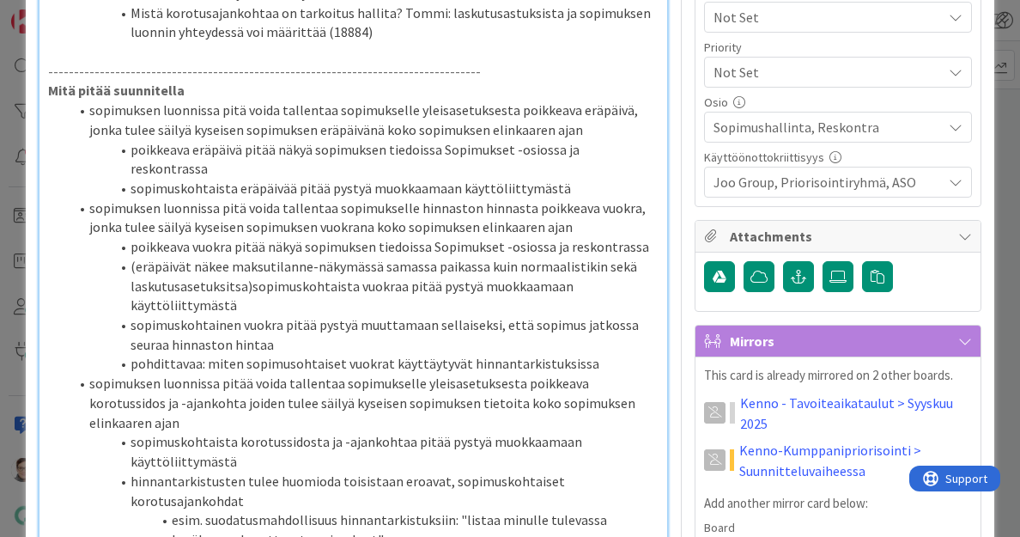
scroll to position [644, 0]
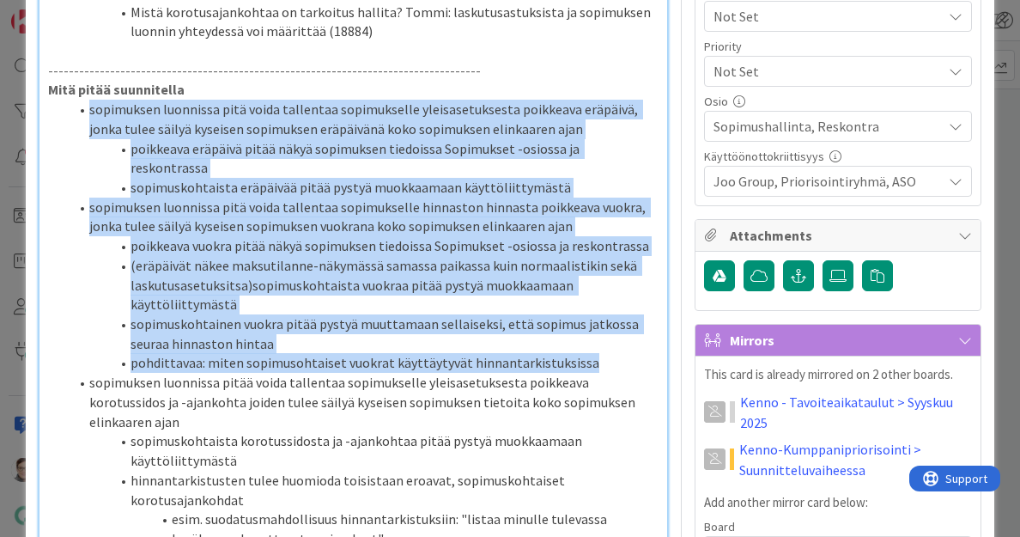
drag, startPoint x: 588, startPoint y: 344, endPoint x: 48, endPoint y: 114, distance: 587.0
click at [48, 114] on ol "sopimuksen luonnissa pitä voida tallentaa sopimukselle yleisasetuksesta poikkea…" at bounding box center [354, 363] width 612 height 527
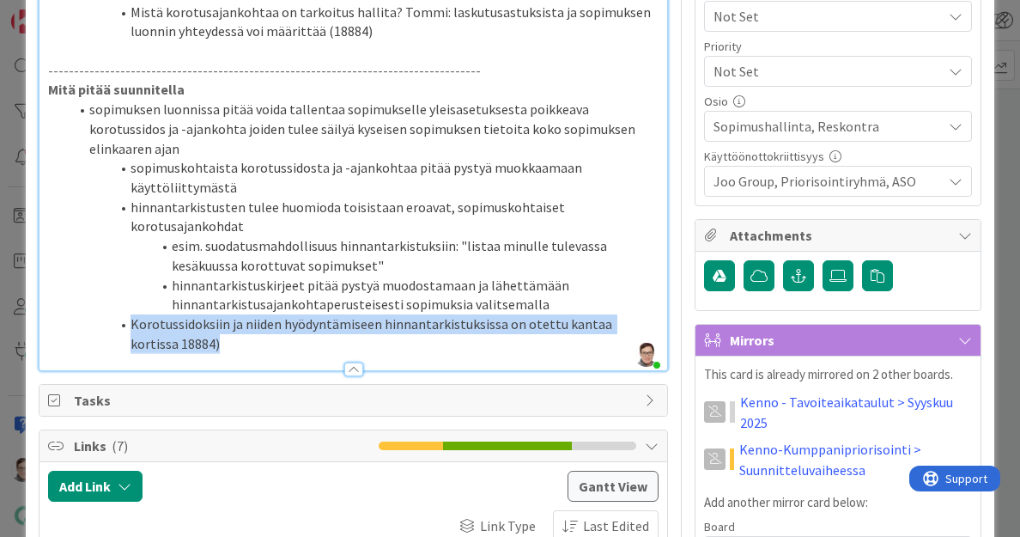
drag, startPoint x: 189, startPoint y: 349, endPoint x: 111, endPoint y: 319, distance: 83.7
click at [111, 319] on li "Korotussidoksiin ja niiden hyödyntämiseen hinnantarkistuksissa on otettu kantaa…" at bounding box center [364, 333] width 591 height 39
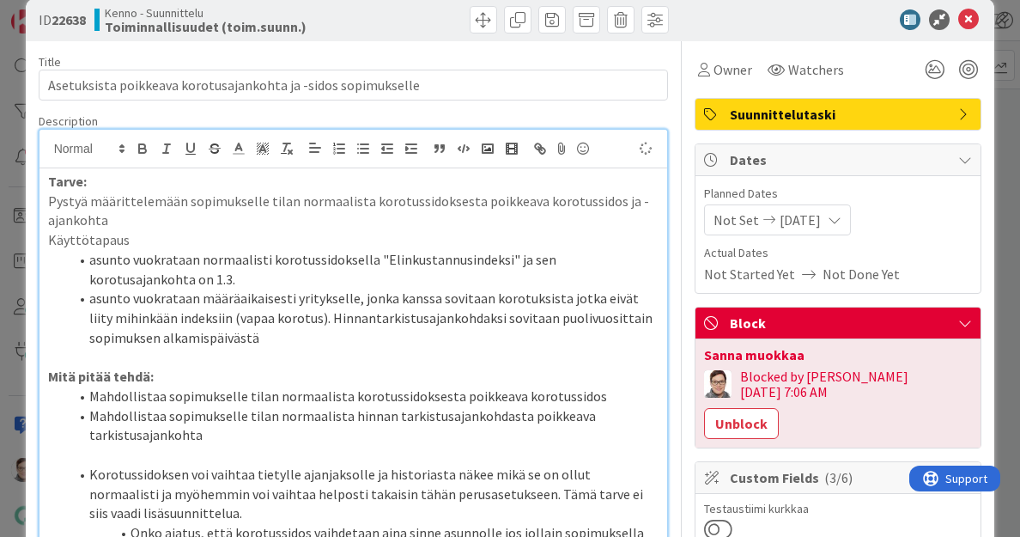
scroll to position [0, 0]
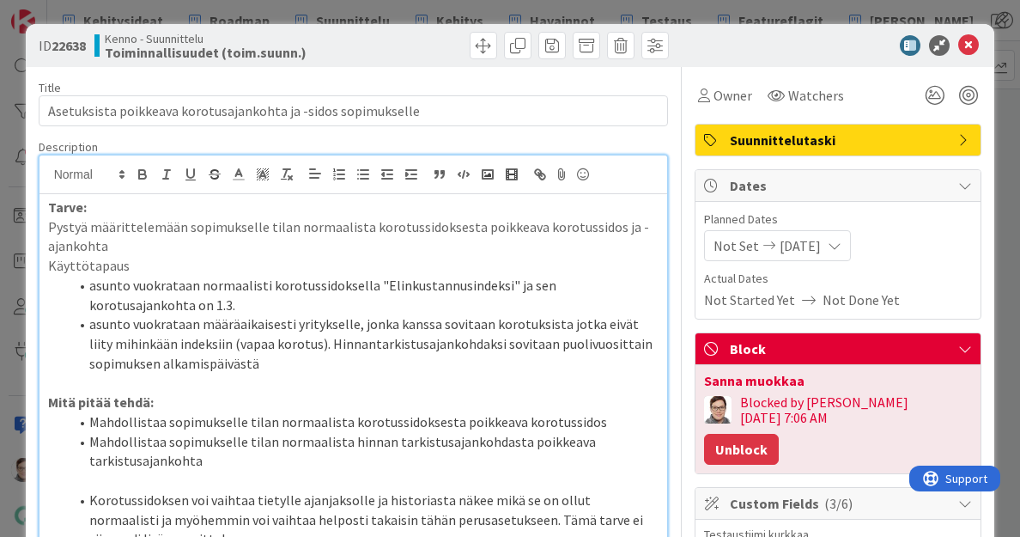
click at [779, 434] on button "Unblock" at bounding box center [741, 449] width 75 height 31
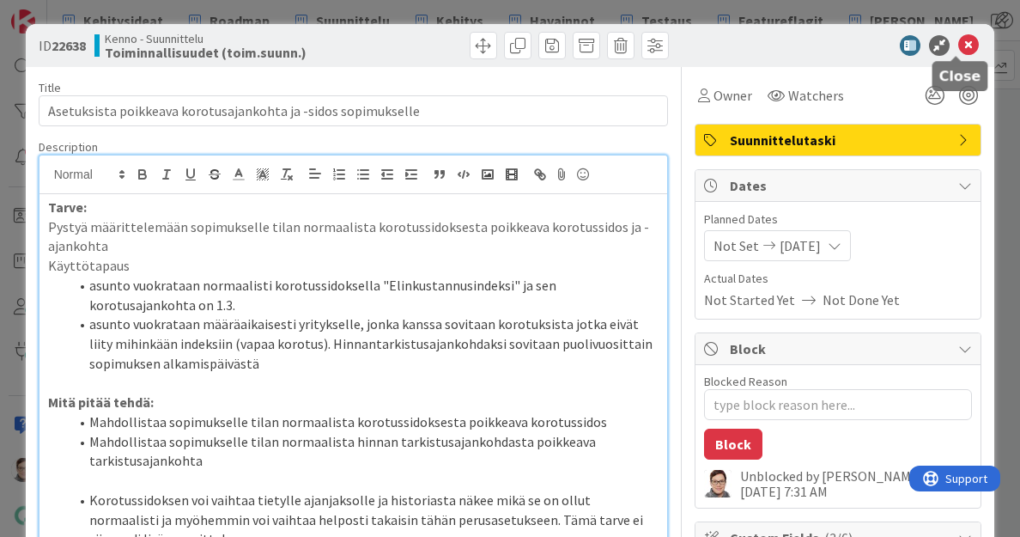
click at [959, 46] on icon at bounding box center [969, 45] width 21 height 21
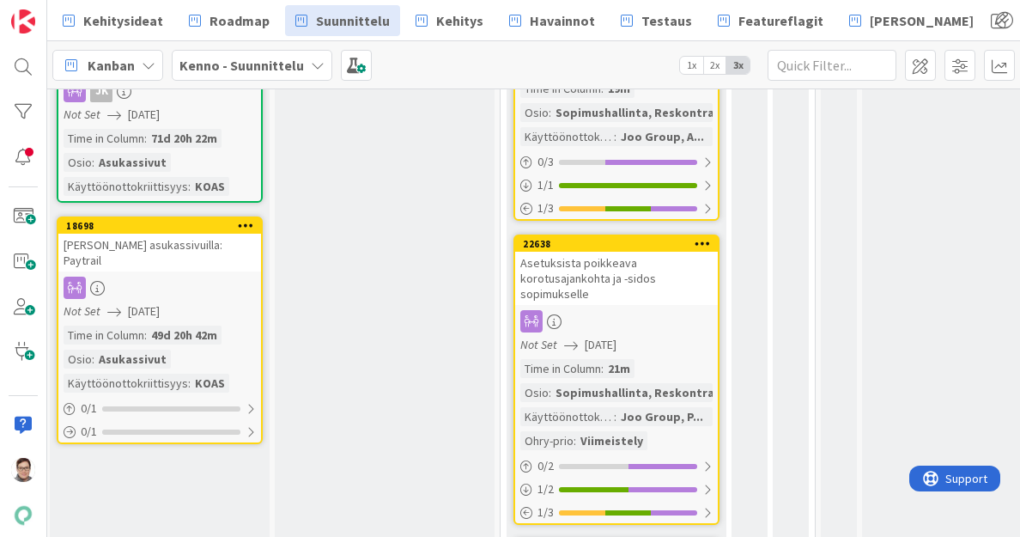
click at [649, 283] on div "Asetuksista poikkeava korotusajankohta ja -sidos sopimukselle" at bounding box center [616, 278] width 203 height 53
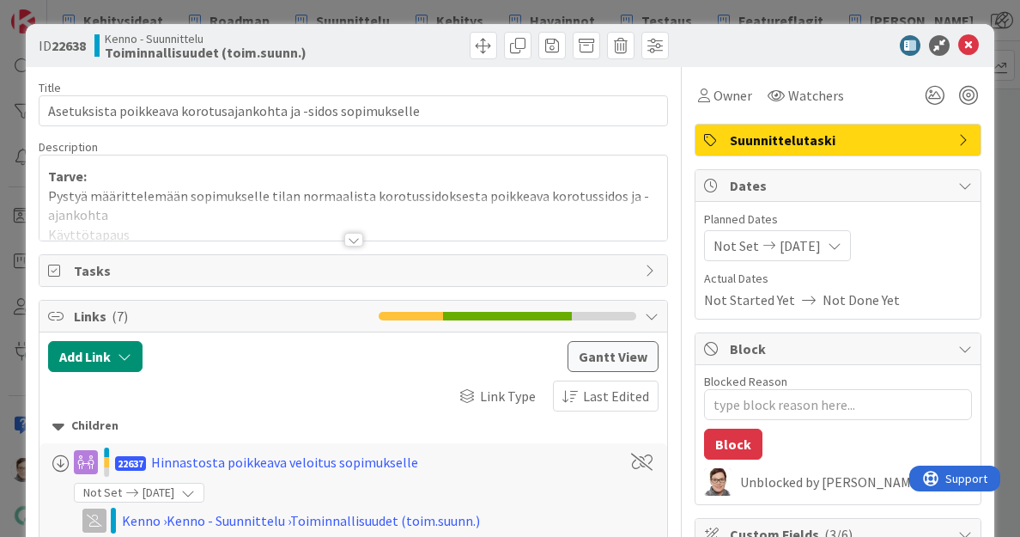
click at [351, 235] on div at bounding box center [353, 240] width 19 height 14
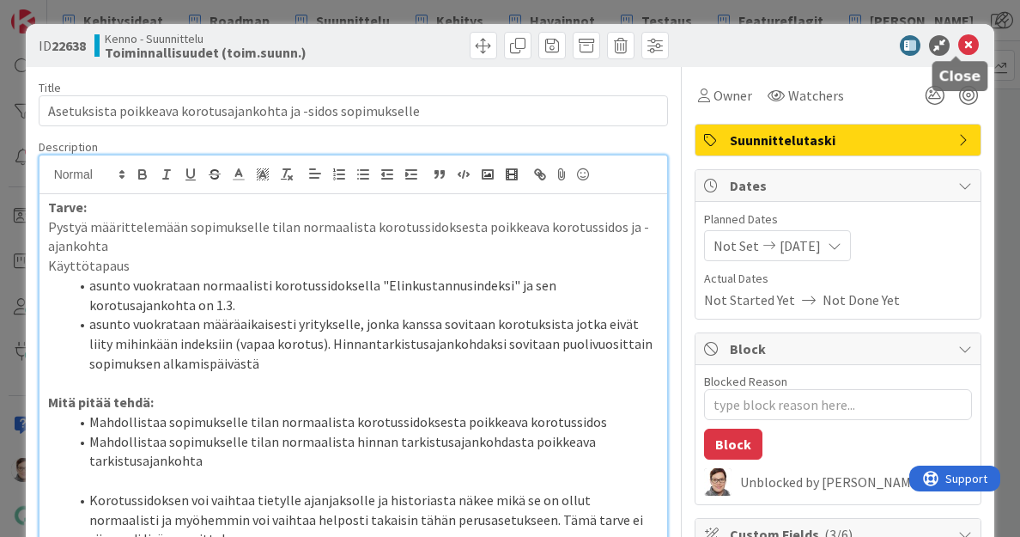
click at [961, 44] on icon at bounding box center [969, 45] width 21 height 21
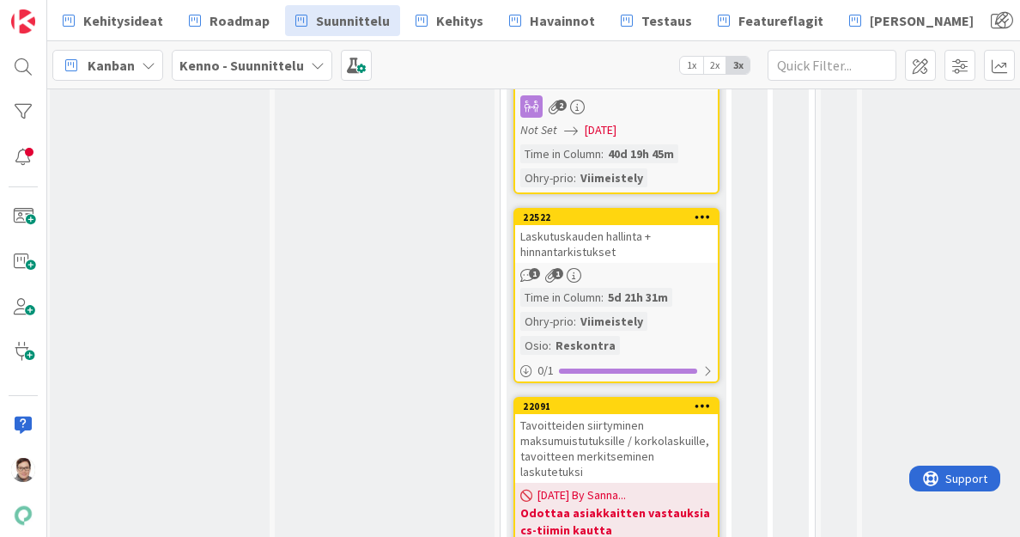
scroll to position [1617, 454]
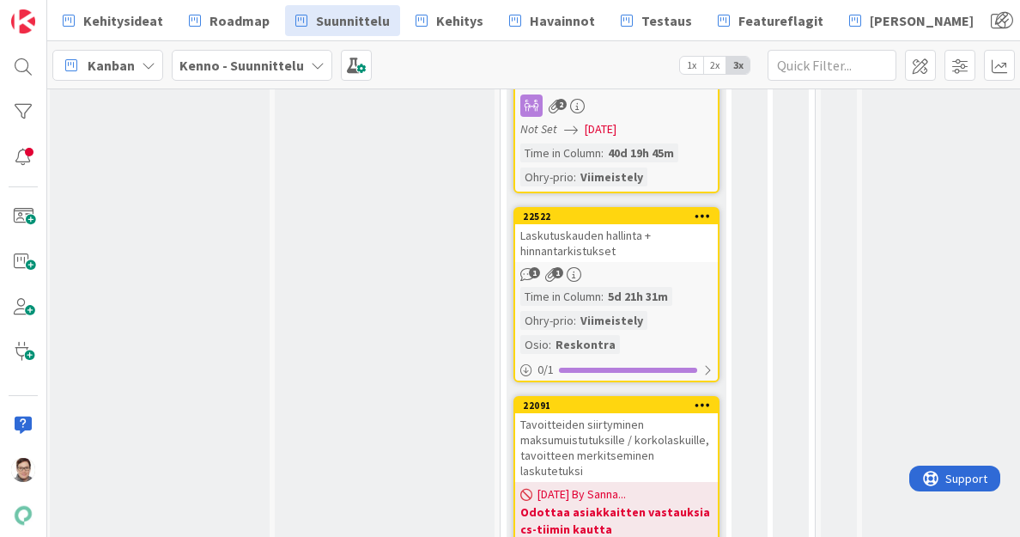
click at [615, 254] on div "Laskutuskauden hallinta + hinnantarkistukset" at bounding box center [616, 243] width 203 height 38
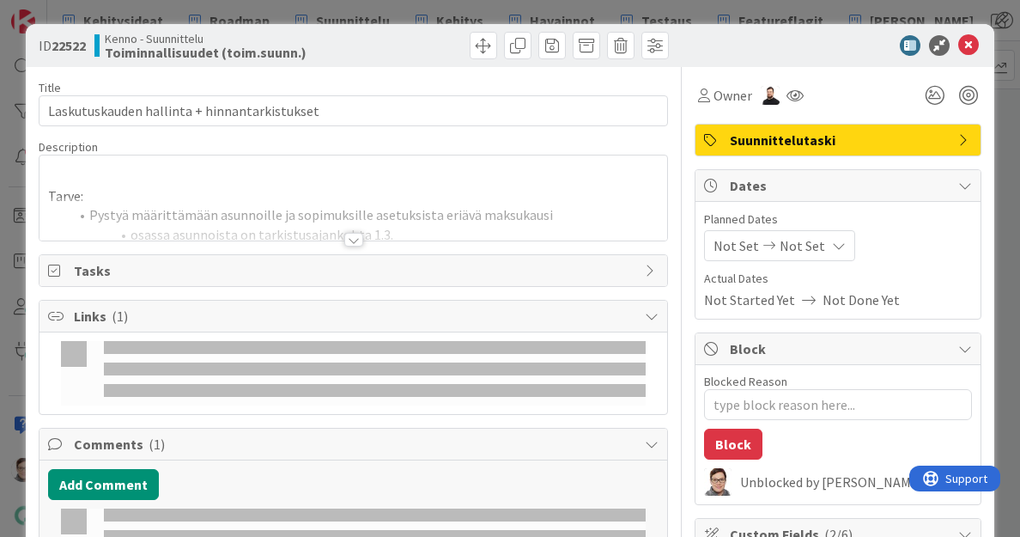
click at [350, 238] on div at bounding box center [353, 240] width 19 height 14
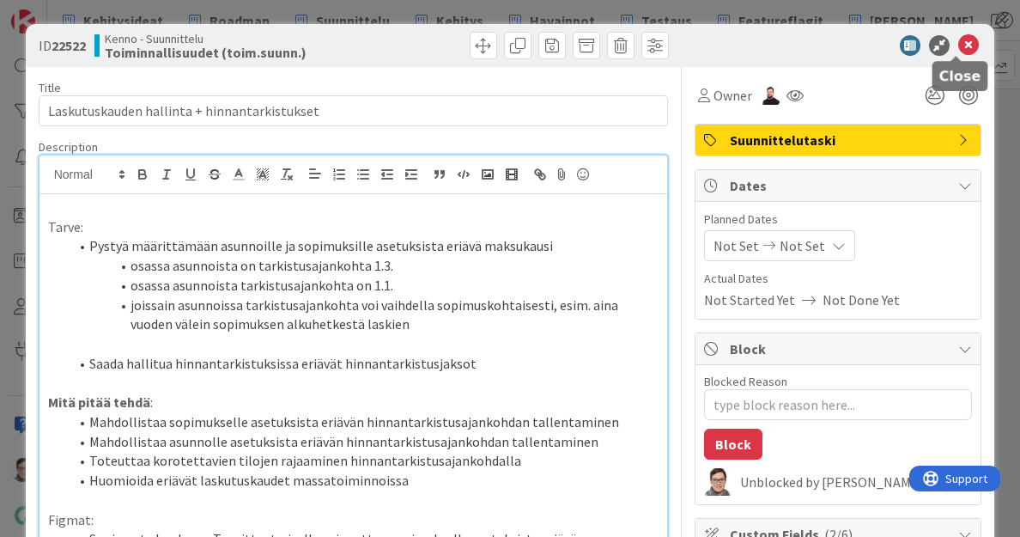
click at [959, 44] on icon at bounding box center [969, 45] width 21 height 21
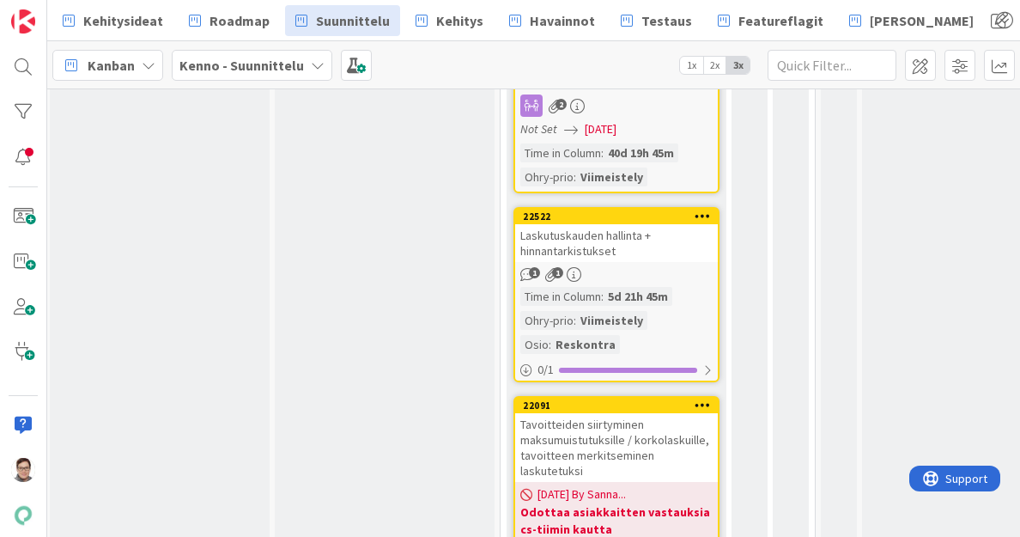
click at [649, 259] on div "Laskutuskauden hallinta + hinnantarkistukset" at bounding box center [616, 243] width 203 height 38
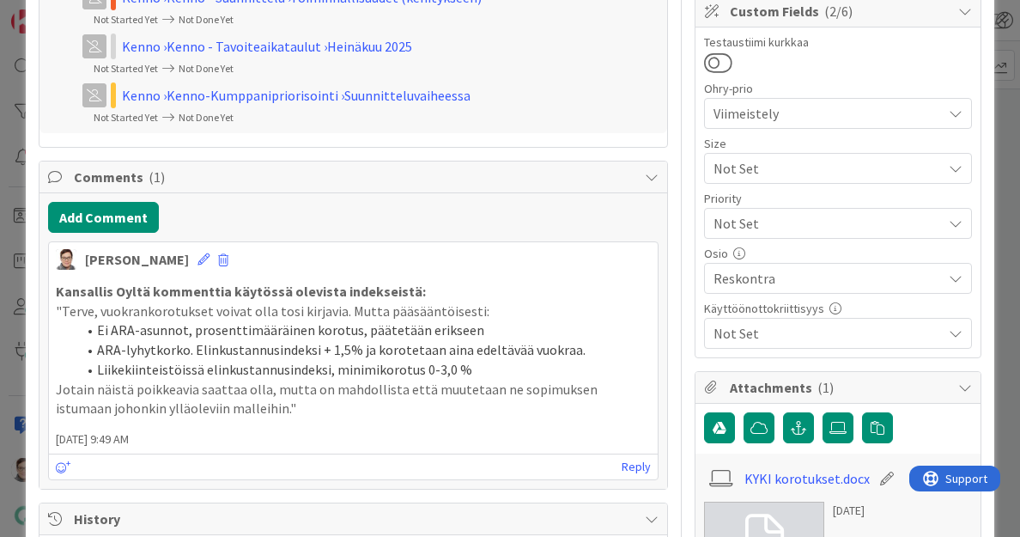
scroll to position [524, 0]
click at [793, 334] on span "Not Set" at bounding box center [828, 332] width 228 height 21
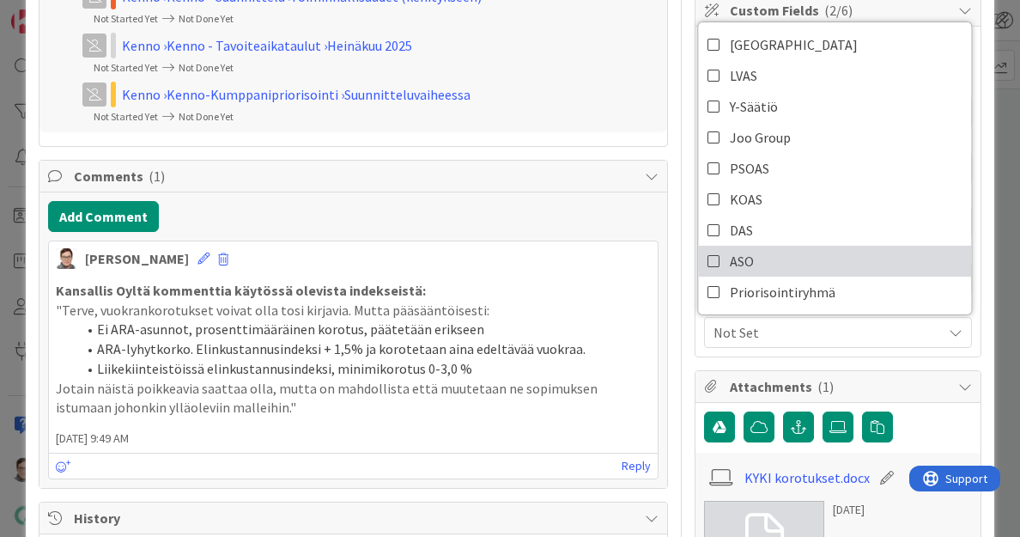
click at [730, 271] on span "ASO" at bounding box center [742, 261] width 24 height 26
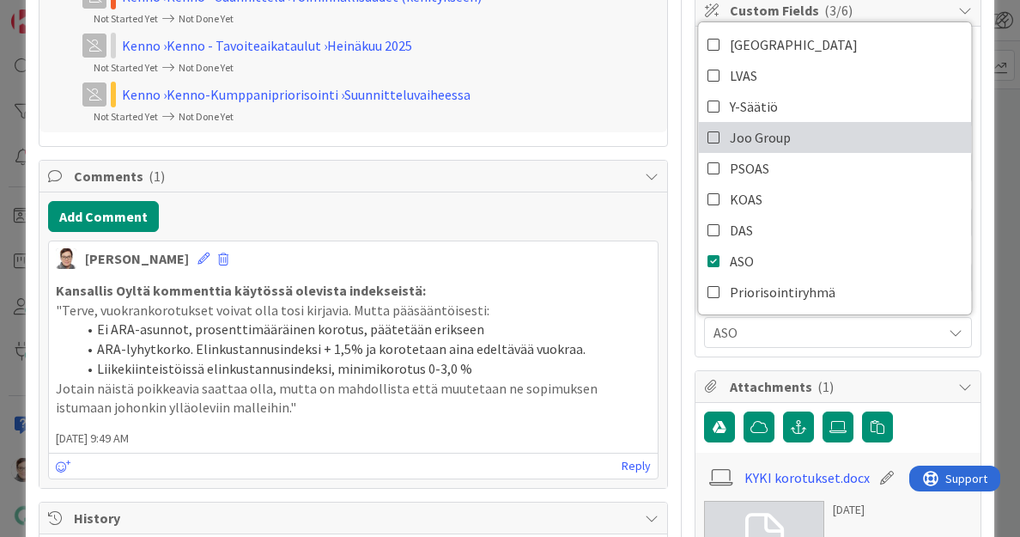
click at [730, 126] on span "Joo Group" at bounding box center [760, 138] width 61 height 26
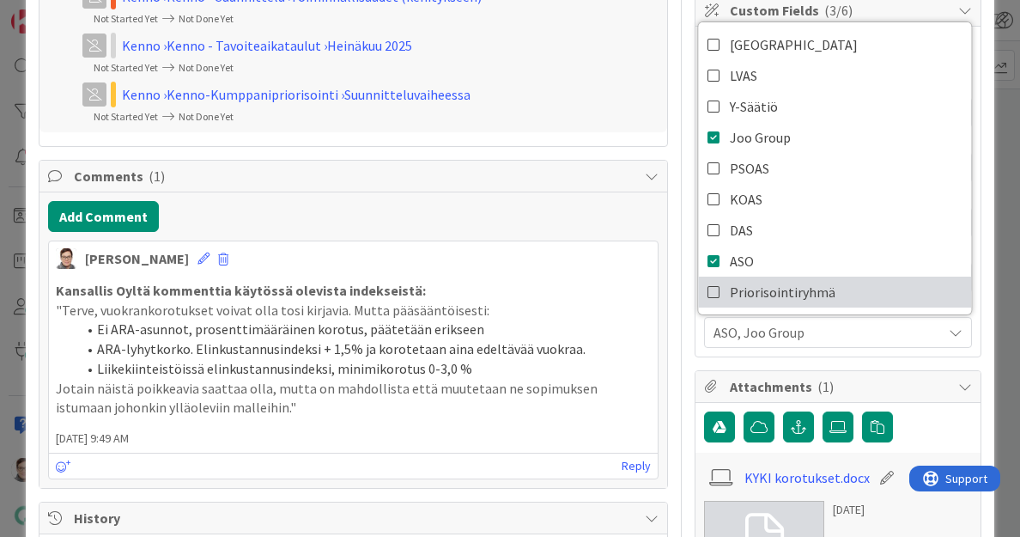
click at [749, 288] on span "Priorisointiryhmä" at bounding box center [783, 292] width 106 height 26
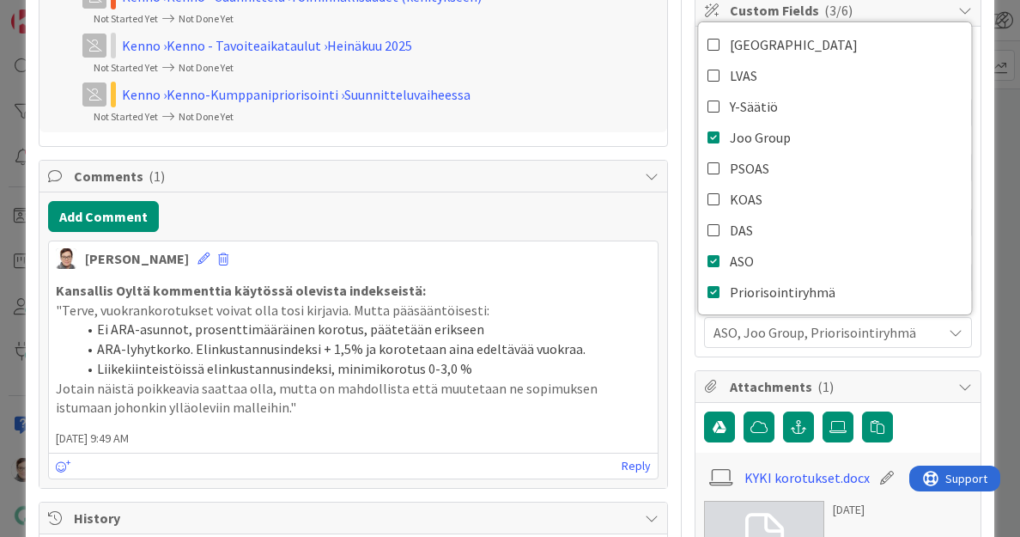
click at [923, 356] on div "Owner Suunnittelutaski Dates Planned Dates Not Set Not Set Actual Dates Not Sta…" at bounding box center [838, 202] width 287 height 1318
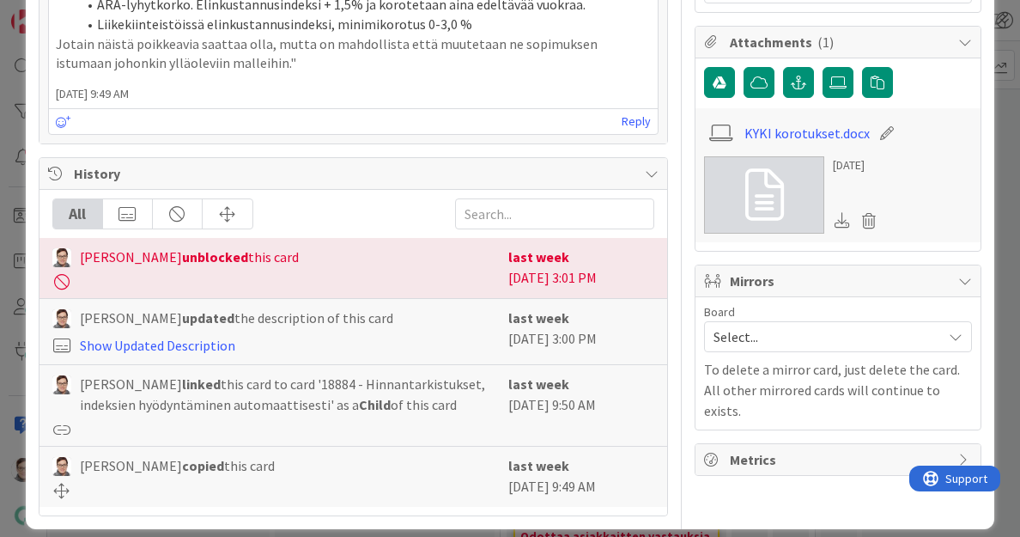
scroll to position [880, 0]
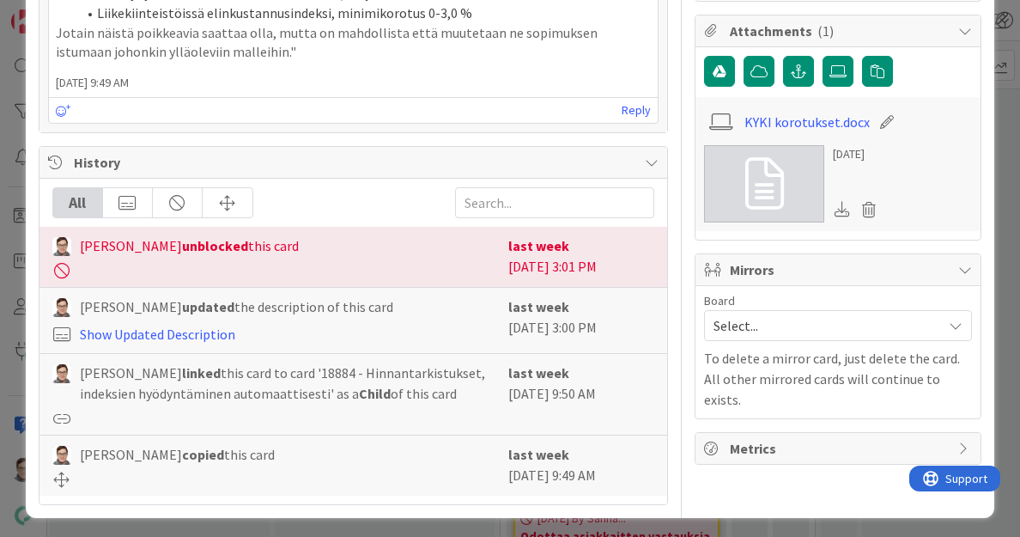
click at [823, 316] on span "Select..." at bounding box center [824, 326] width 220 height 24
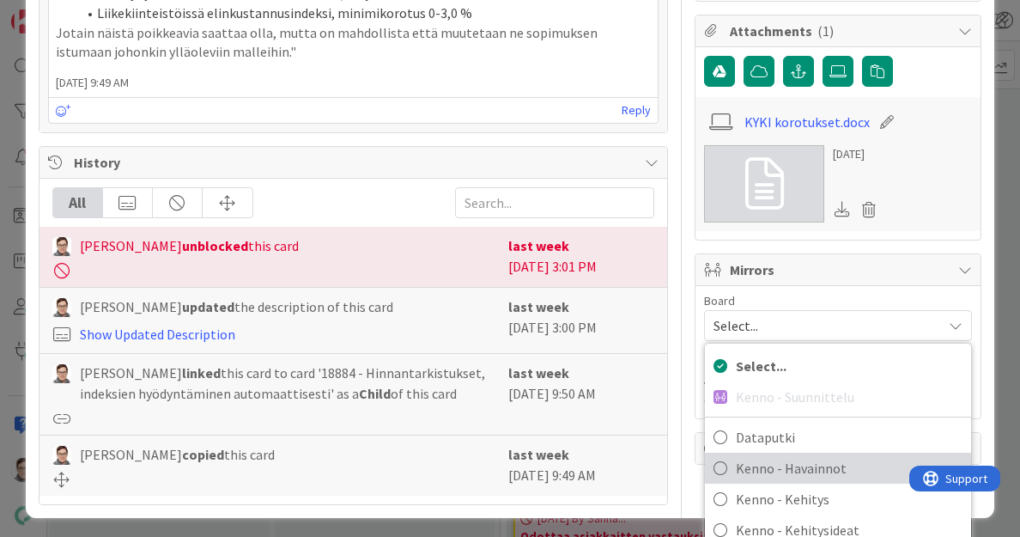
scroll to position [113, 0]
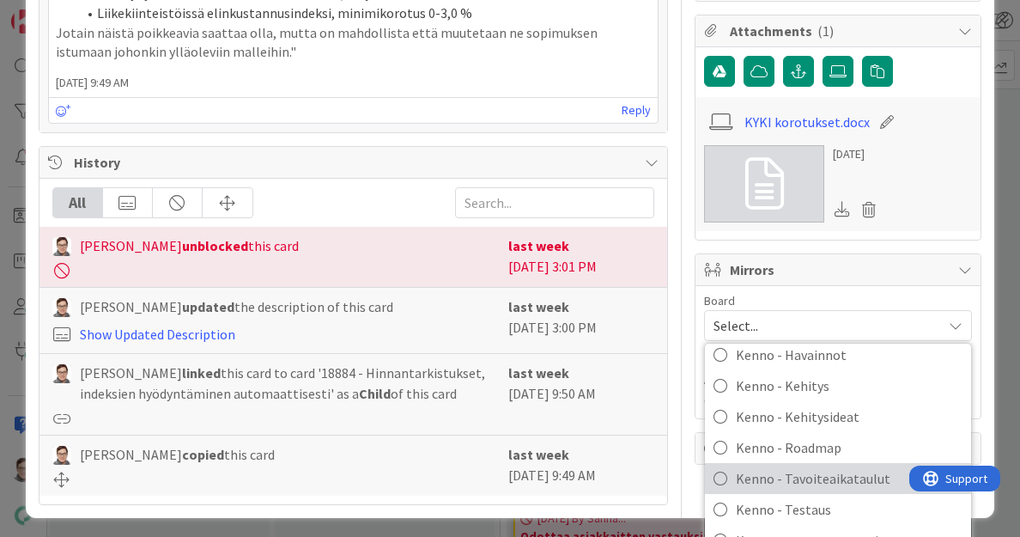
click at [813, 469] on span "Kenno - Tavoiteaikataulut" at bounding box center [849, 479] width 227 height 26
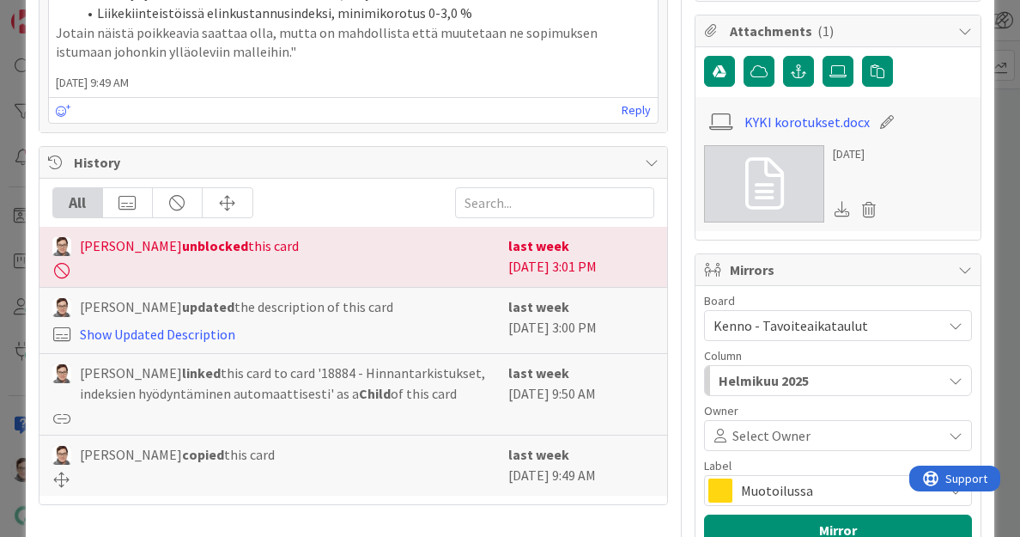
click at [789, 381] on span "Helmikuu 2025" at bounding box center [764, 380] width 90 height 22
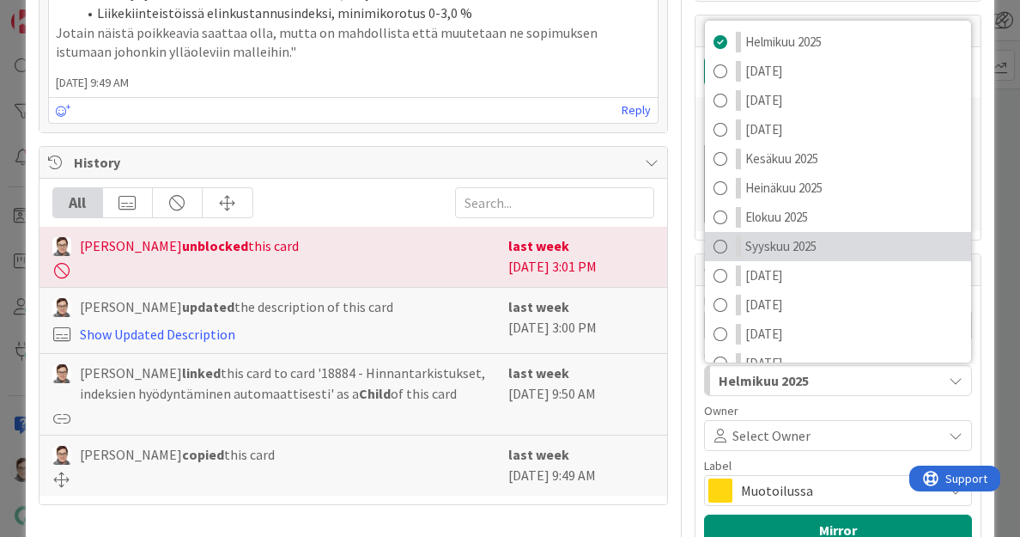
click at [763, 244] on span "Syyskuu 2025" at bounding box center [781, 246] width 71 height 21
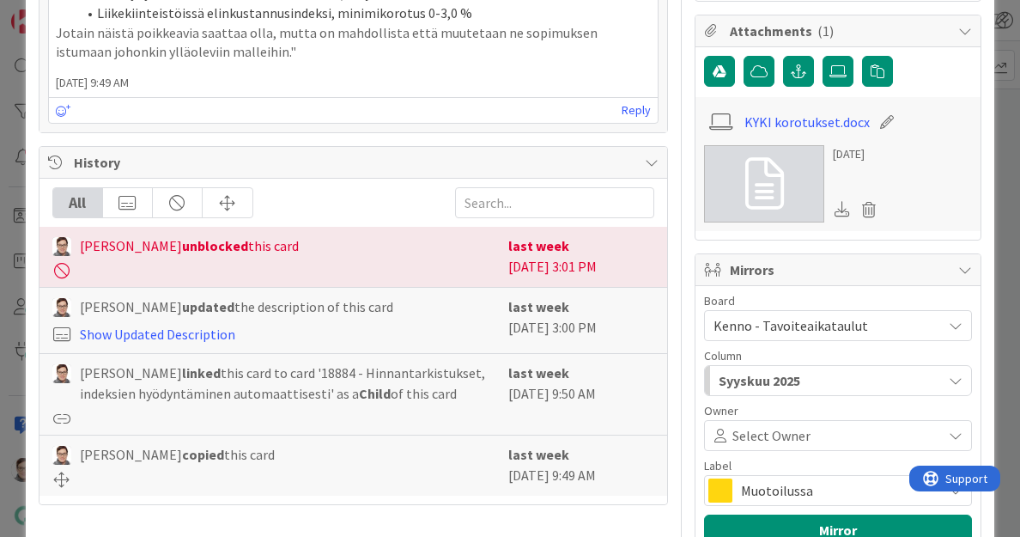
click at [779, 487] on span "Muotoilussa" at bounding box center [837, 490] width 192 height 24
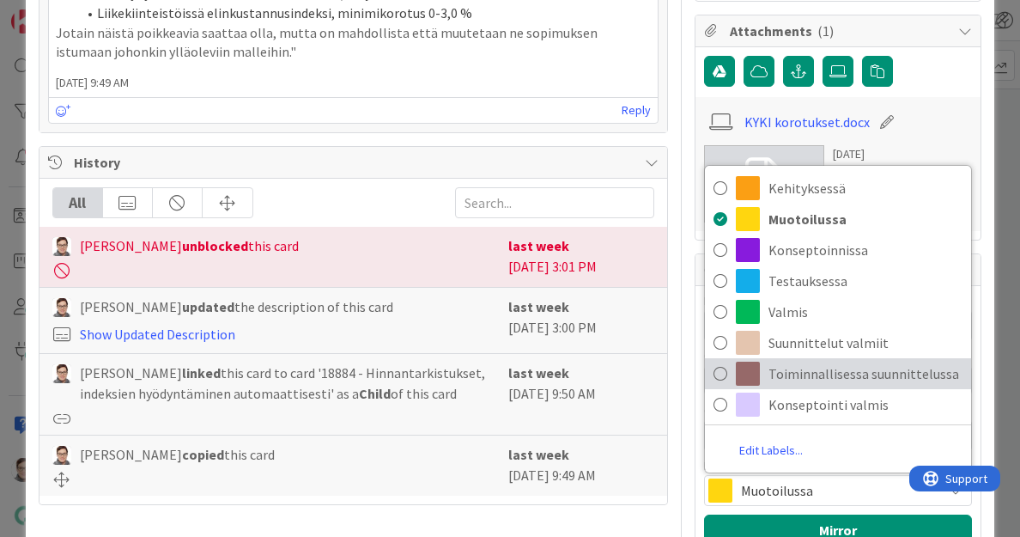
click at [801, 369] on span "Toiminnallisessa suunnittelussa" at bounding box center [866, 374] width 194 height 26
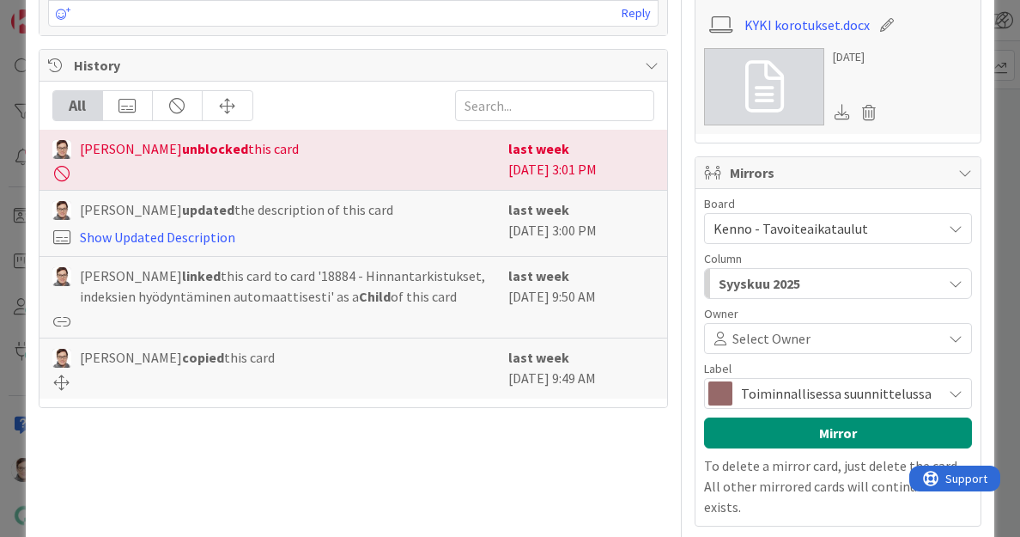
scroll to position [978, 0]
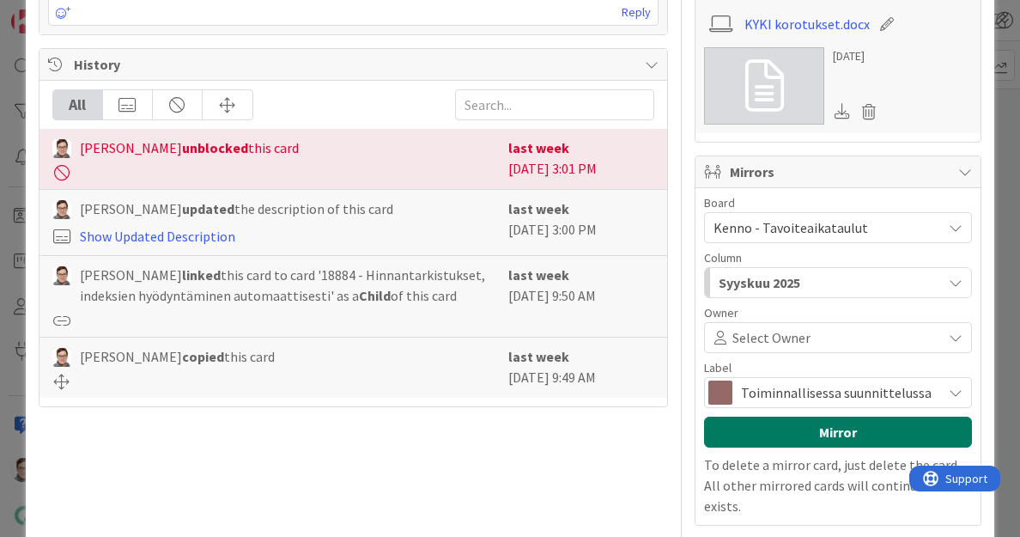
click at [812, 425] on button "Mirror" at bounding box center [838, 432] width 268 height 31
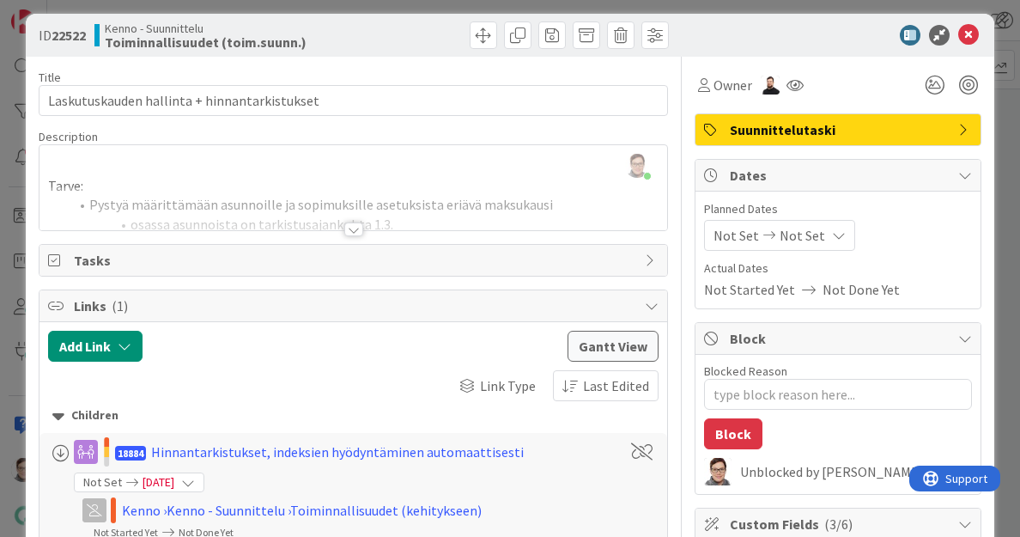
scroll to position [0, 0]
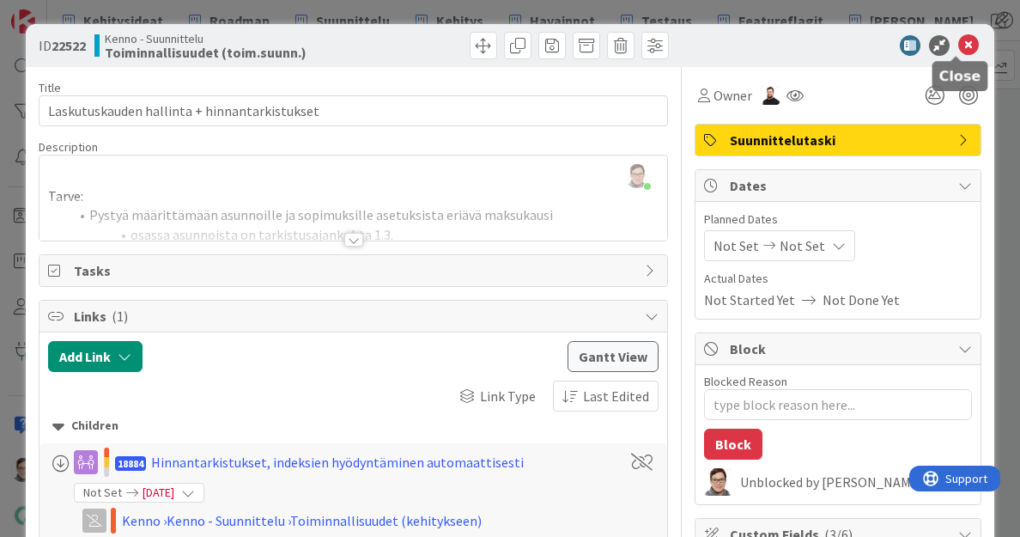
click at [959, 50] on icon at bounding box center [969, 45] width 21 height 21
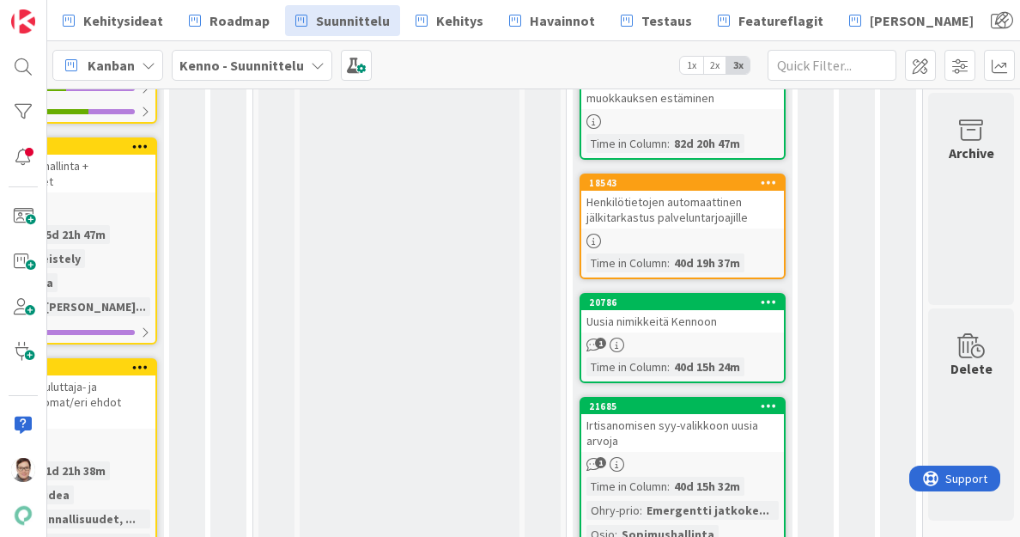
scroll to position [1039, 1028]
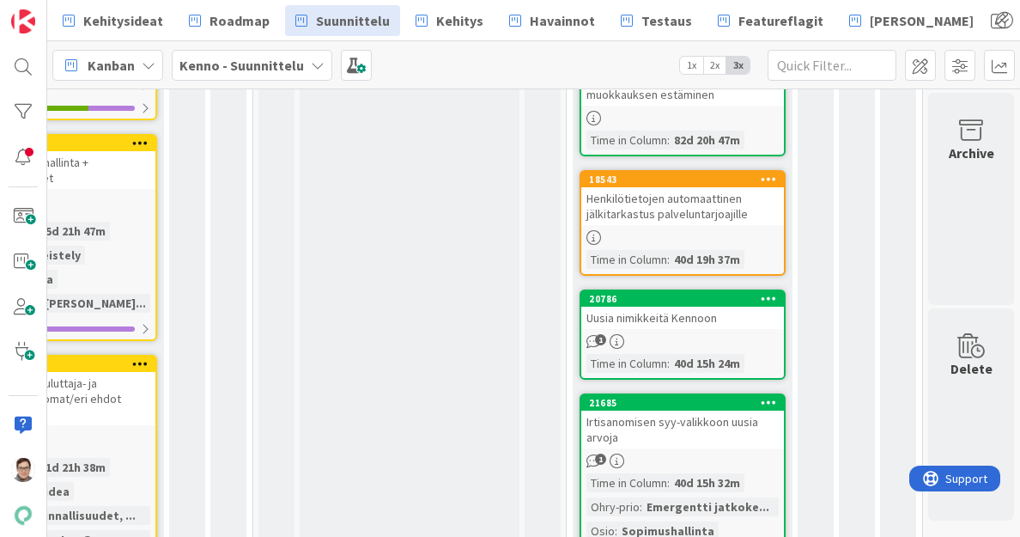
click at [678, 328] on div "Uusia nimikkeitä Kennoon" at bounding box center [683, 318] width 203 height 22
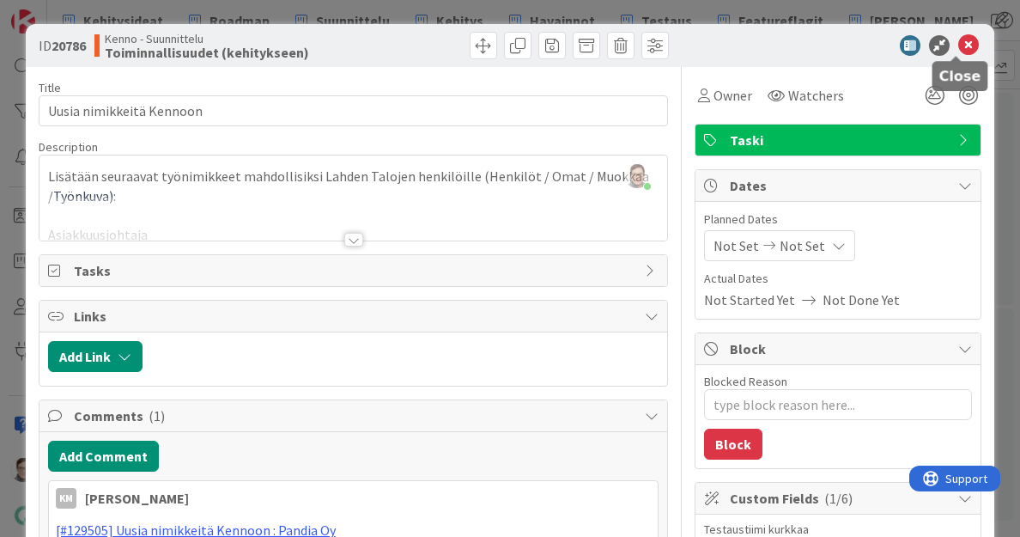
click at [959, 50] on icon at bounding box center [969, 45] width 21 height 21
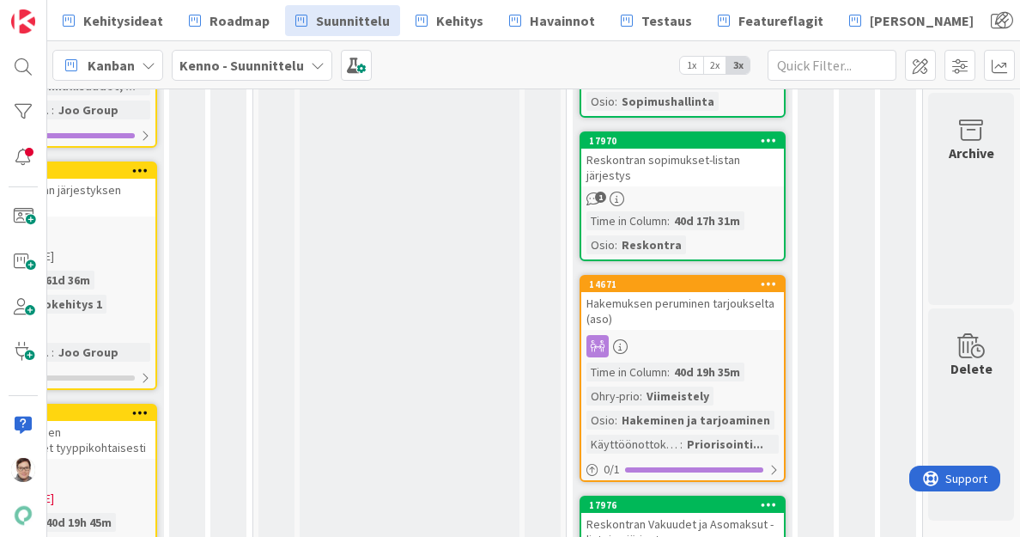
scroll to position [1483, 1028]
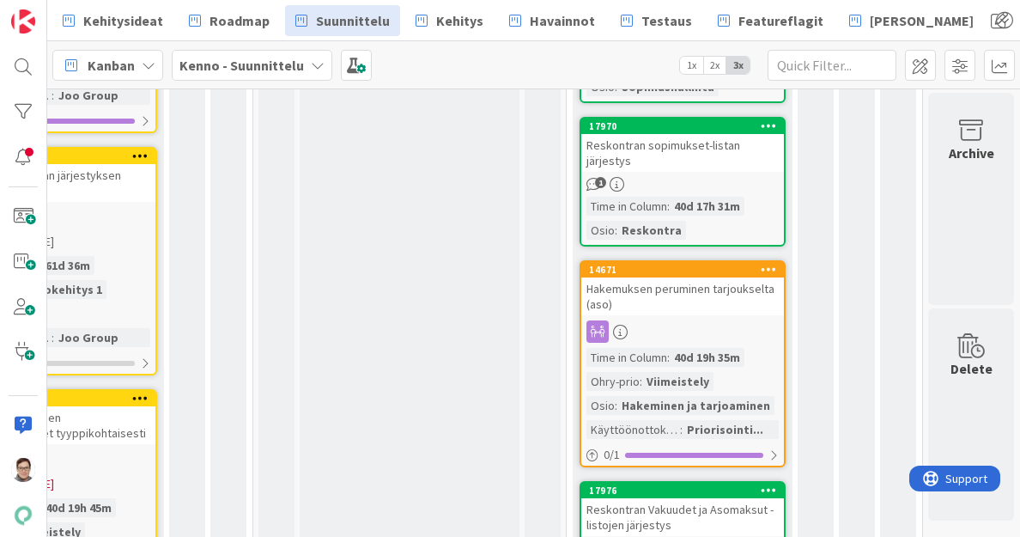
click at [696, 313] on div "Hakemuksen peruminen tarjoukselta (aso)" at bounding box center [683, 296] width 203 height 38
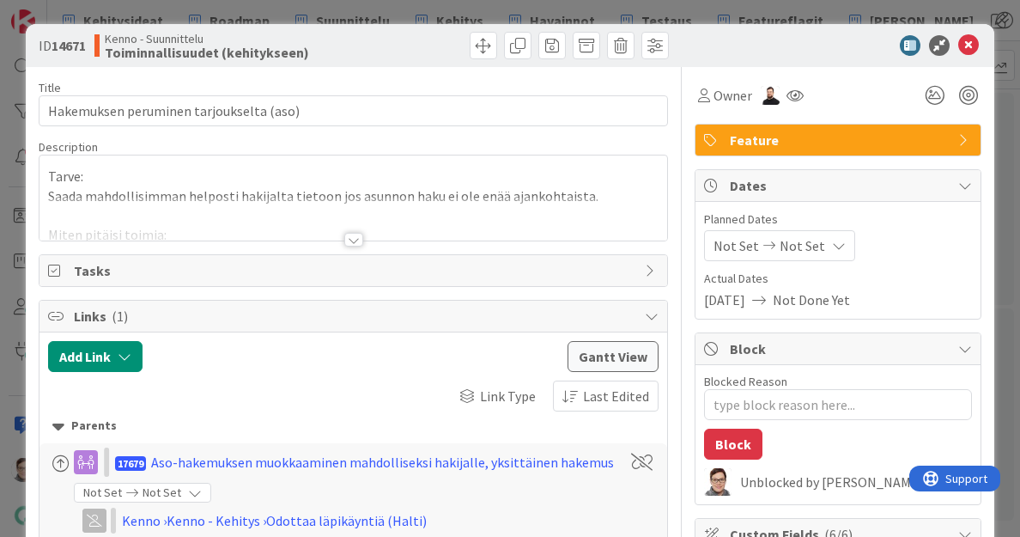
click at [344, 243] on div at bounding box center [353, 240] width 19 height 14
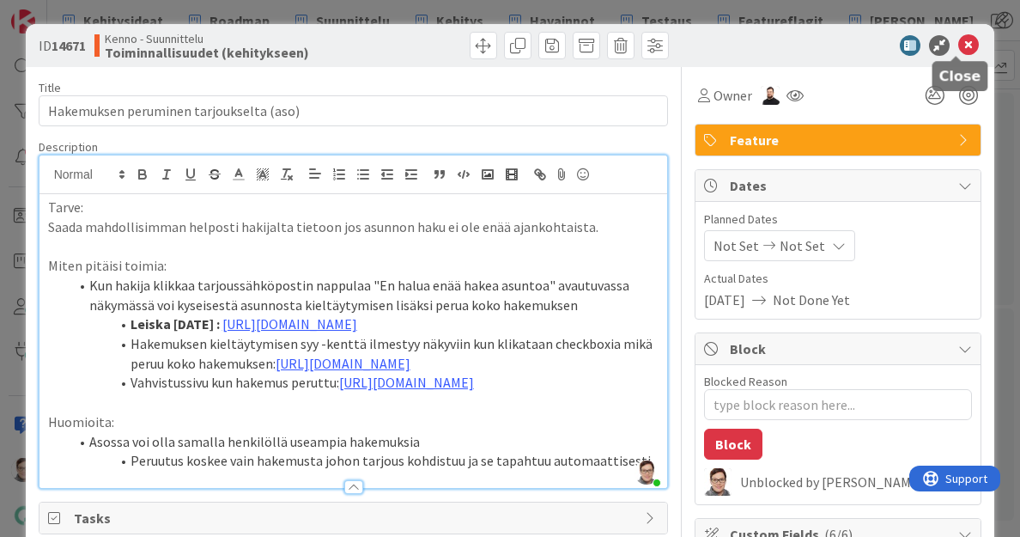
click at [959, 46] on icon at bounding box center [969, 45] width 21 height 21
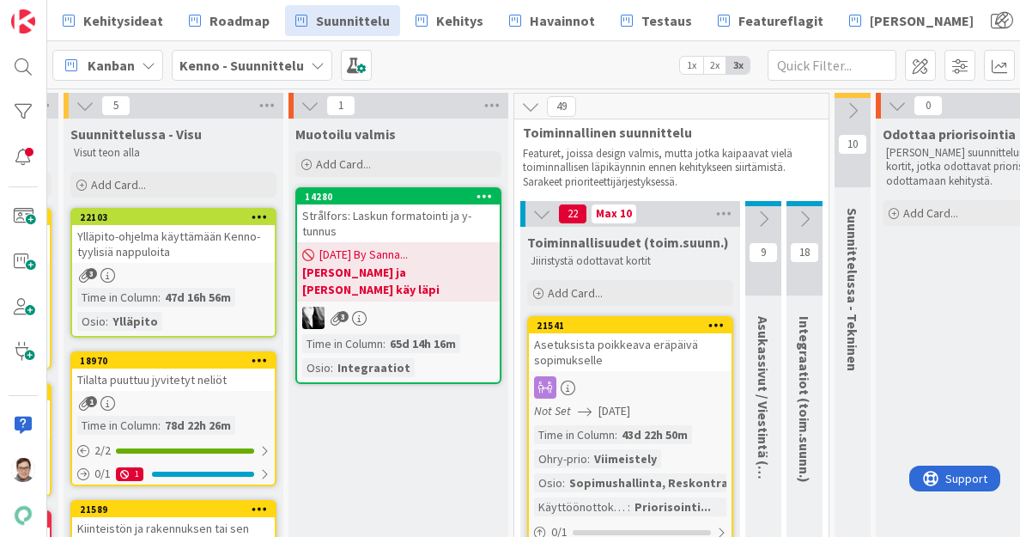
scroll to position [0, 439]
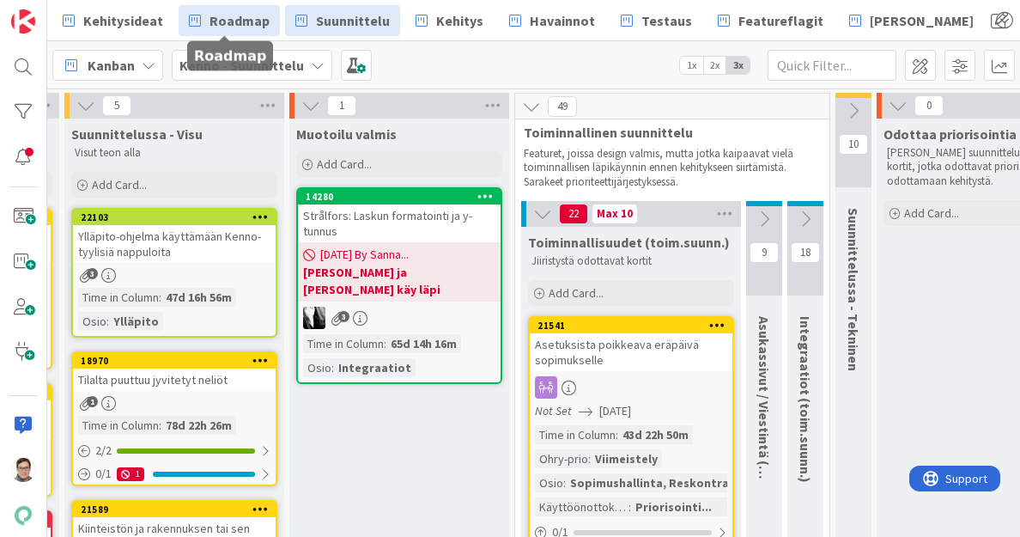
click at [226, 32] on link "Roadmap" at bounding box center [229, 20] width 101 height 31
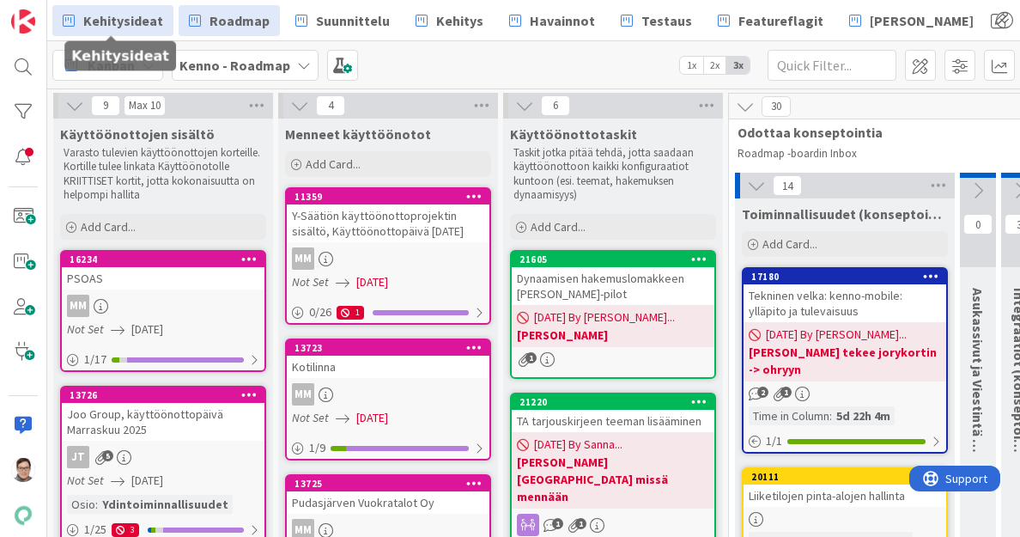
click at [117, 22] on span "Kehitysideat" at bounding box center [123, 20] width 80 height 21
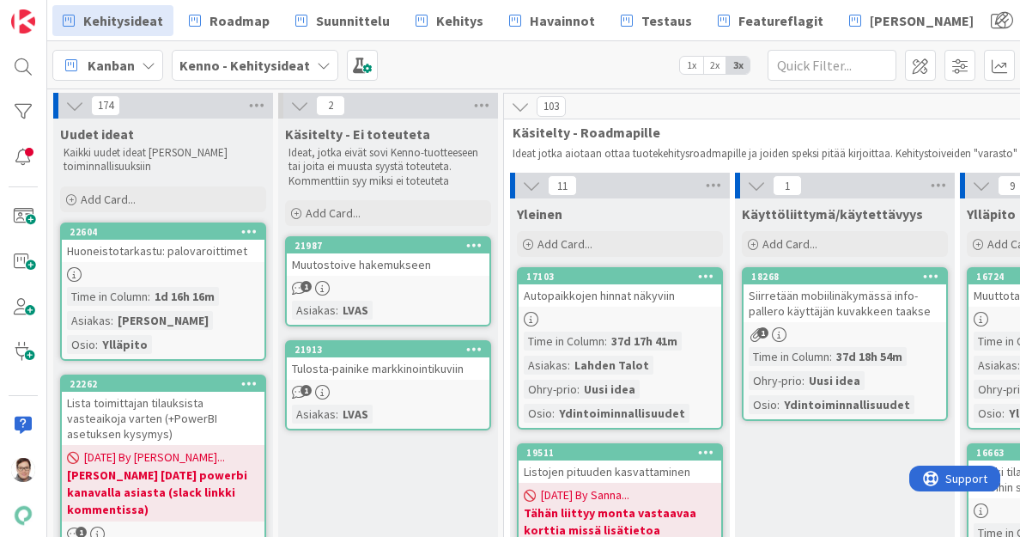
click at [212, 267] on div at bounding box center [163, 274] width 203 height 15
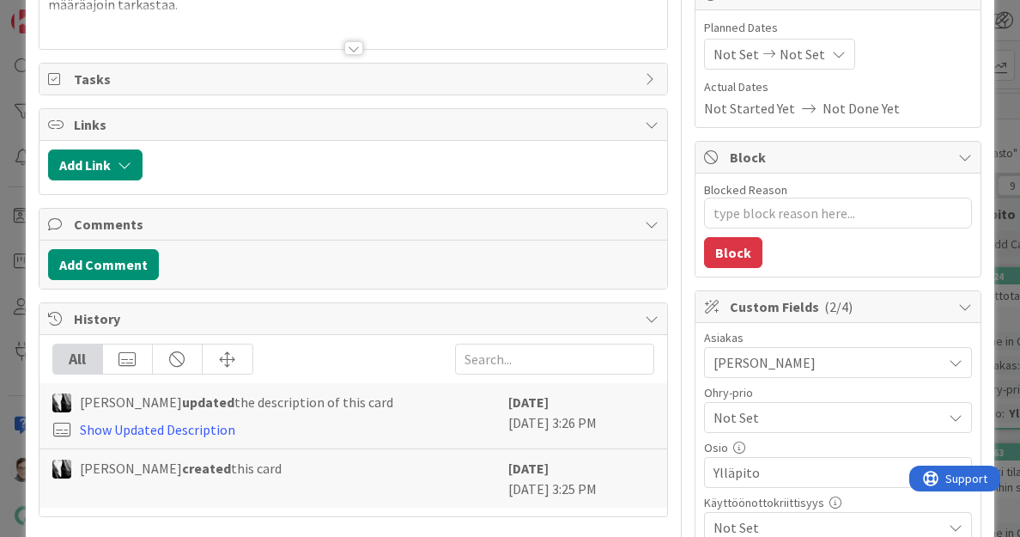
scroll to position [192, 0]
click at [757, 416] on span "Not Set" at bounding box center [824, 417] width 220 height 24
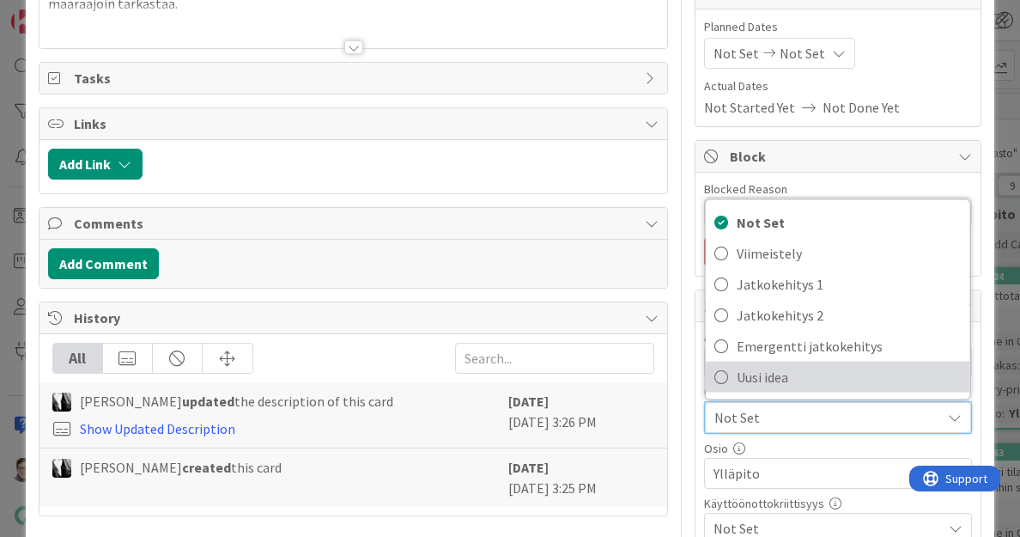
click at [761, 374] on span "Uusi idea" at bounding box center [849, 377] width 225 height 26
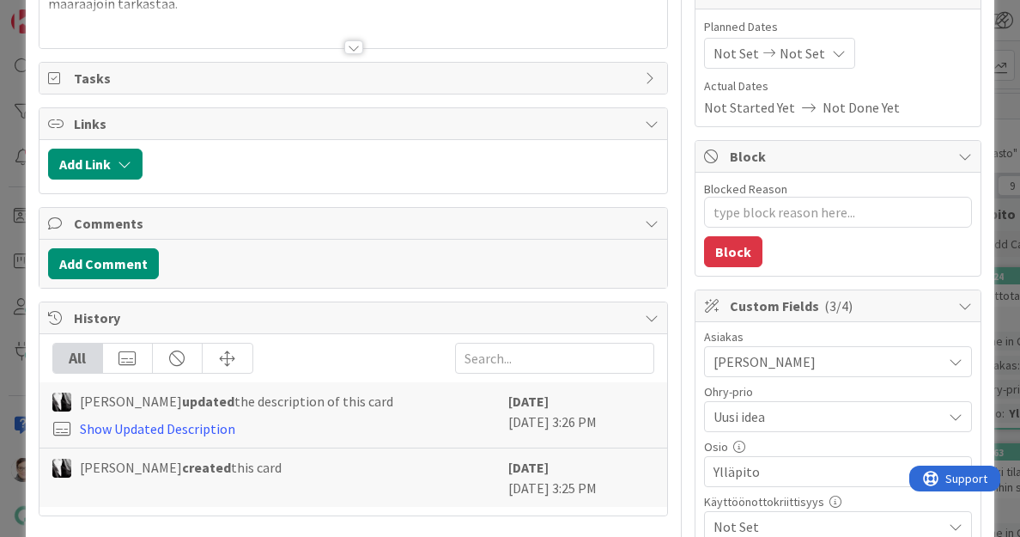
click at [791, 397] on div "Ohry-prio Uusi idea Not Set Viimeistely Jatkokehitys 1 Jatkokehitys 2 Emergentt…" at bounding box center [838, 409] width 268 height 46
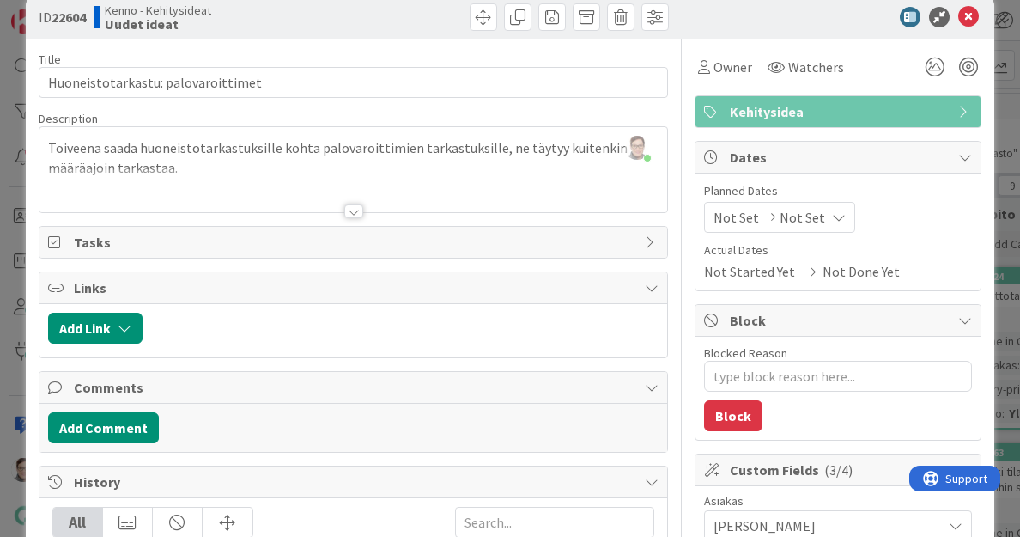
scroll to position [0, 0]
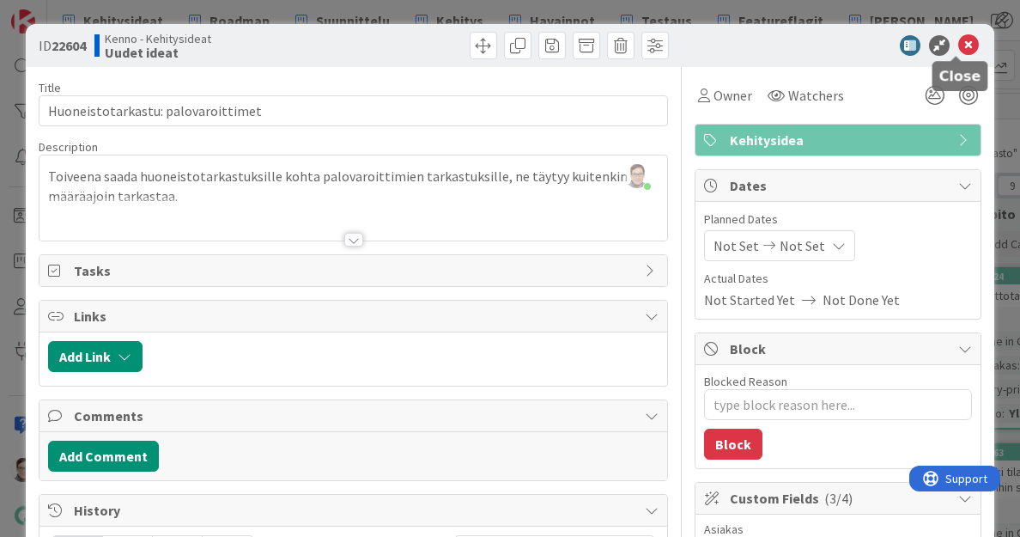
click at [959, 40] on icon at bounding box center [969, 45] width 21 height 21
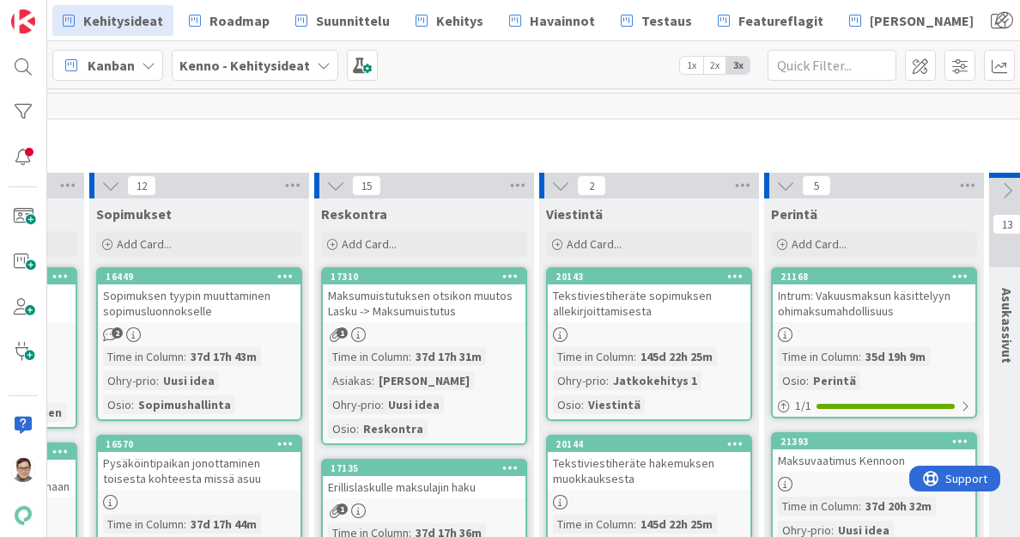
scroll to position [0, 1483]
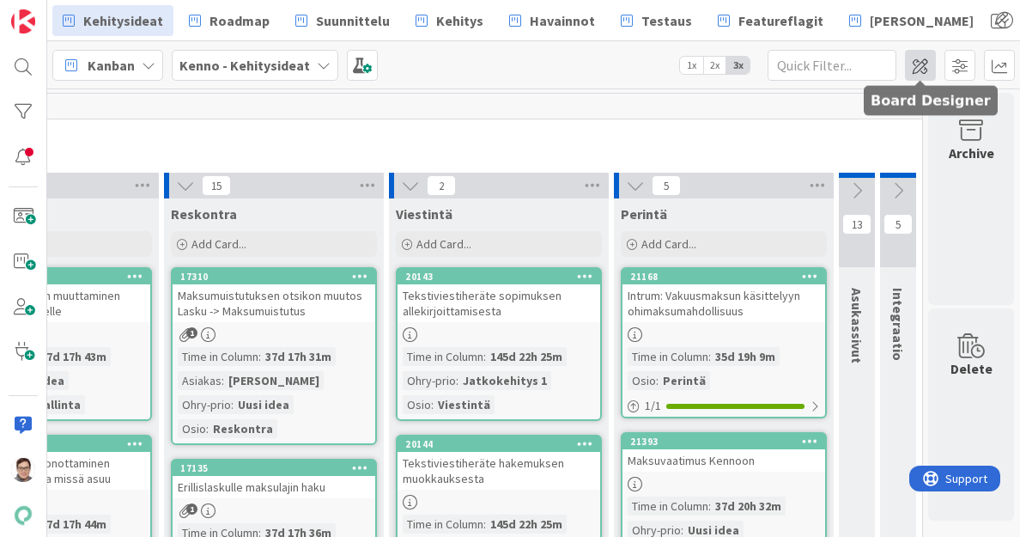
click at [915, 69] on span at bounding box center [920, 65] width 31 height 31
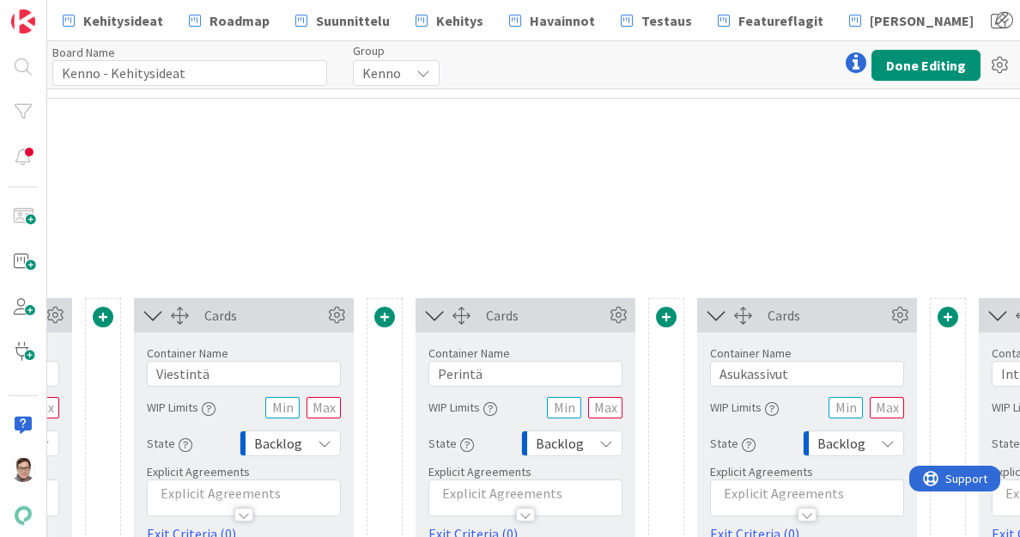
scroll to position [0, 2598]
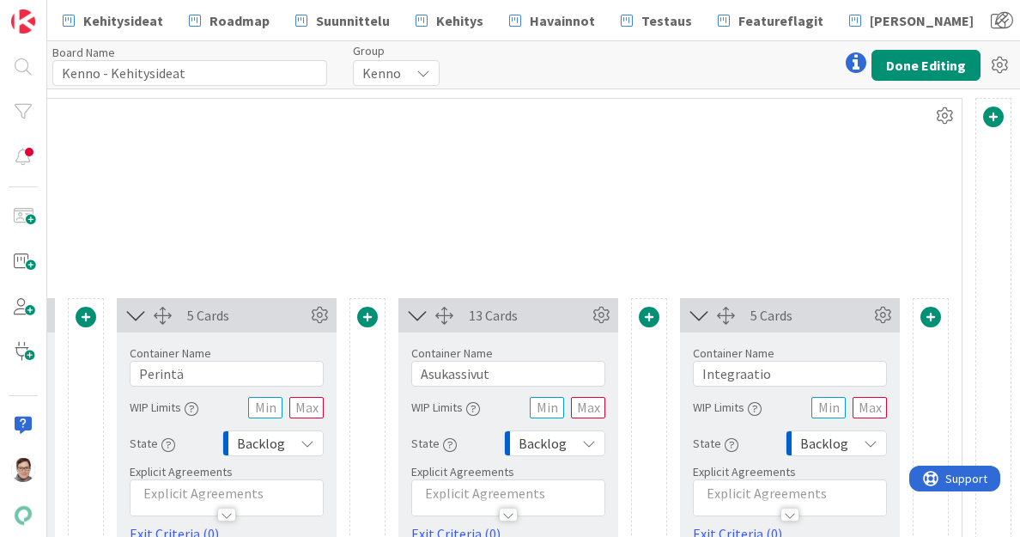
click at [921, 314] on span at bounding box center [931, 317] width 21 height 21
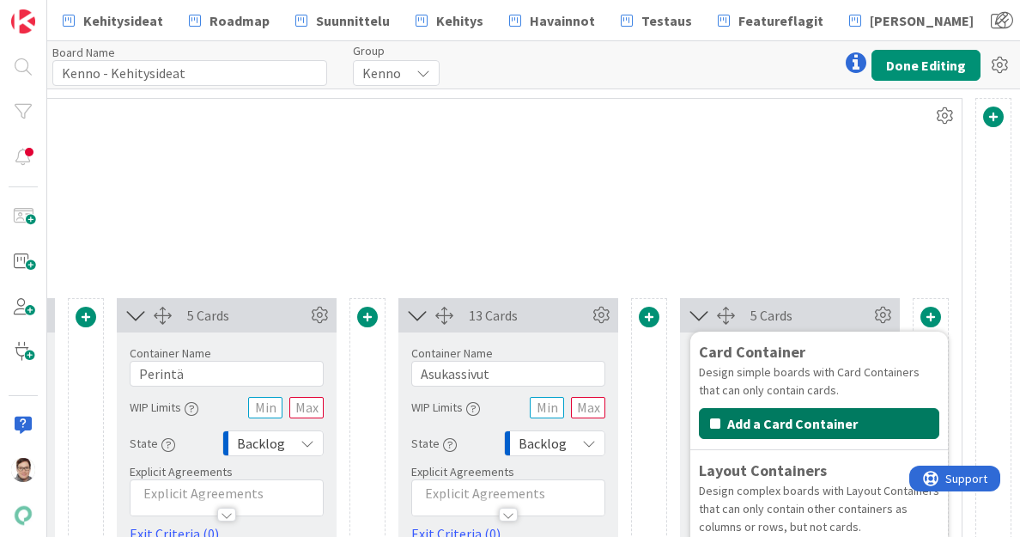
click at [816, 425] on button "Add a Card Container" at bounding box center [819, 423] width 241 height 31
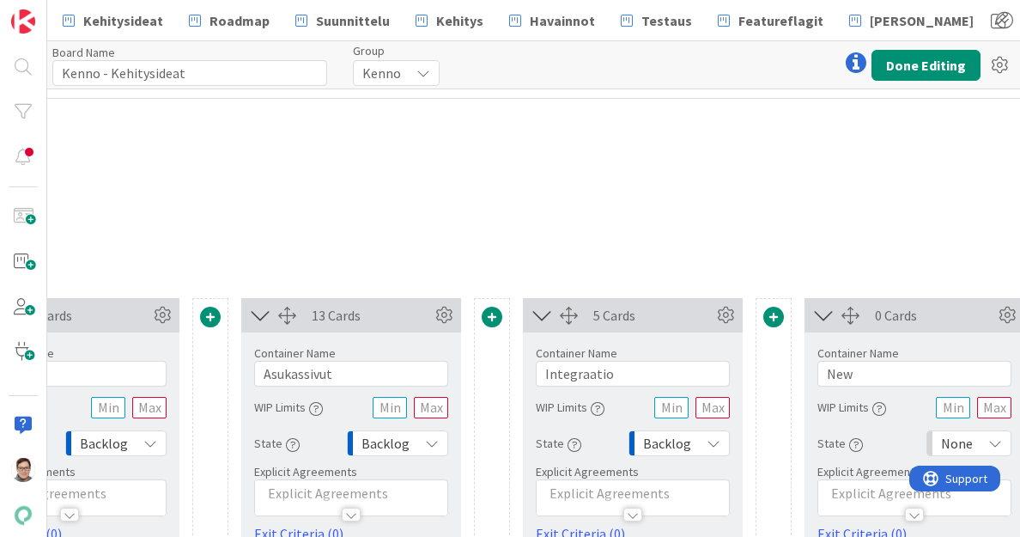
scroll to position [0, 2744]
click at [902, 377] on input "New" at bounding box center [914, 374] width 194 height 26
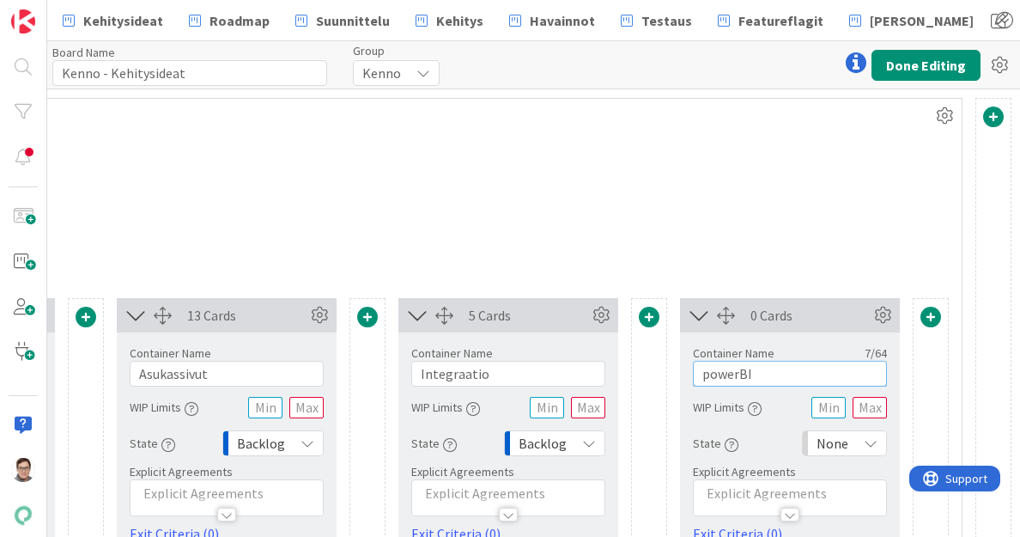
scroll to position [0, 2880]
click at [847, 441] on div "None" at bounding box center [844, 443] width 85 height 26
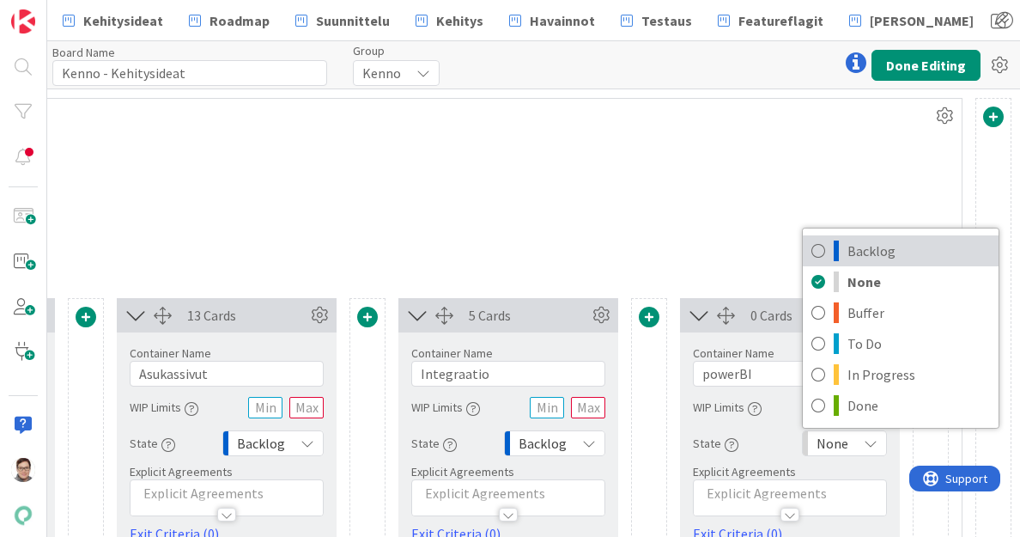
click at [857, 241] on span "Backlog" at bounding box center [919, 251] width 143 height 26
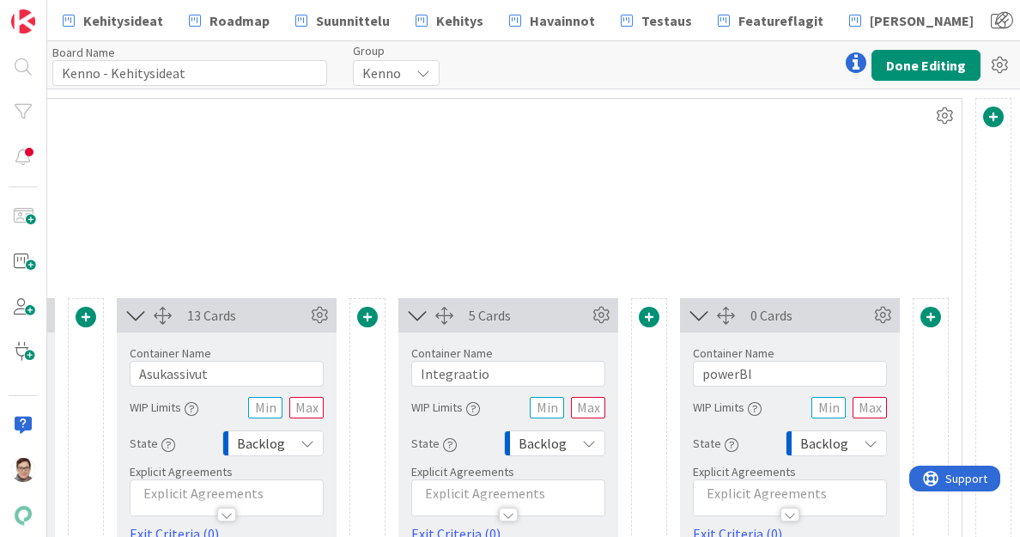
scroll to position [64, 2880]
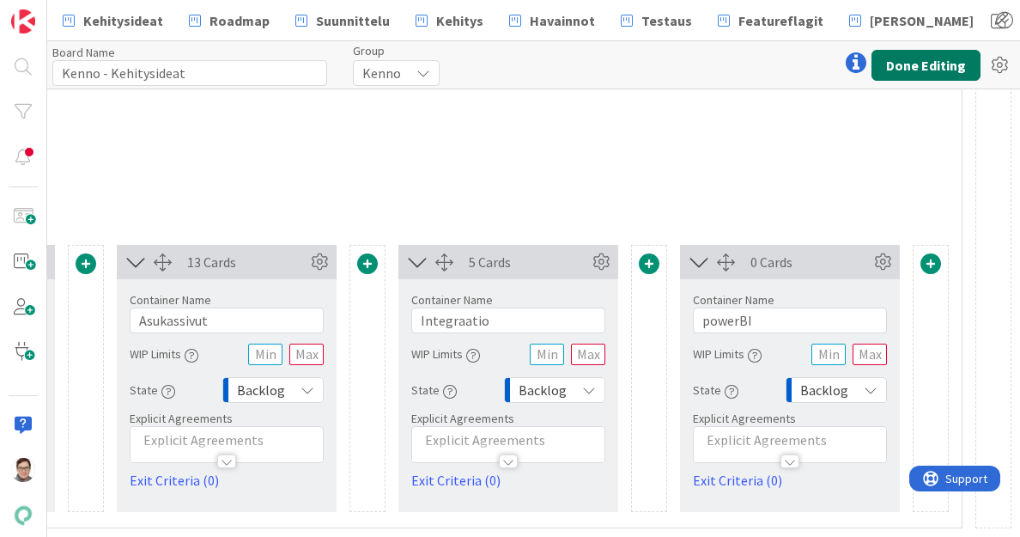
click at [924, 67] on button "Done Editing" at bounding box center [926, 65] width 109 height 31
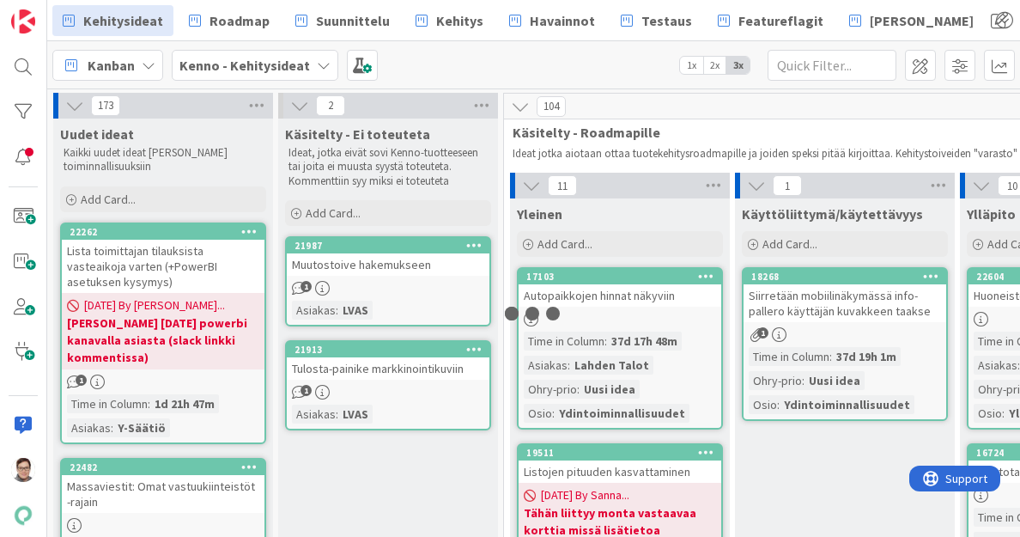
click at [251, 228] on icon at bounding box center [249, 231] width 16 height 12
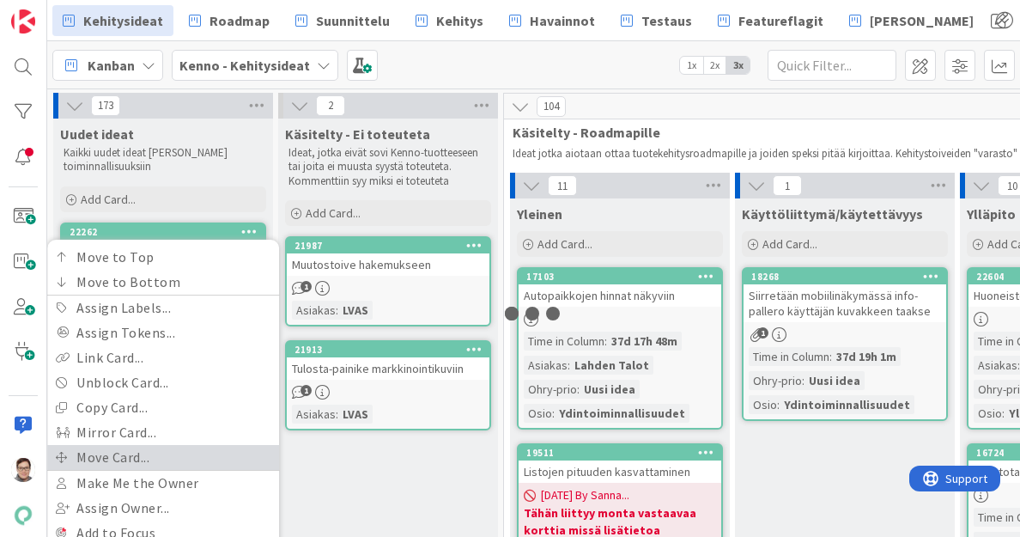
click at [133, 457] on link "Move Card..." at bounding box center [163, 457] width 232 height 25
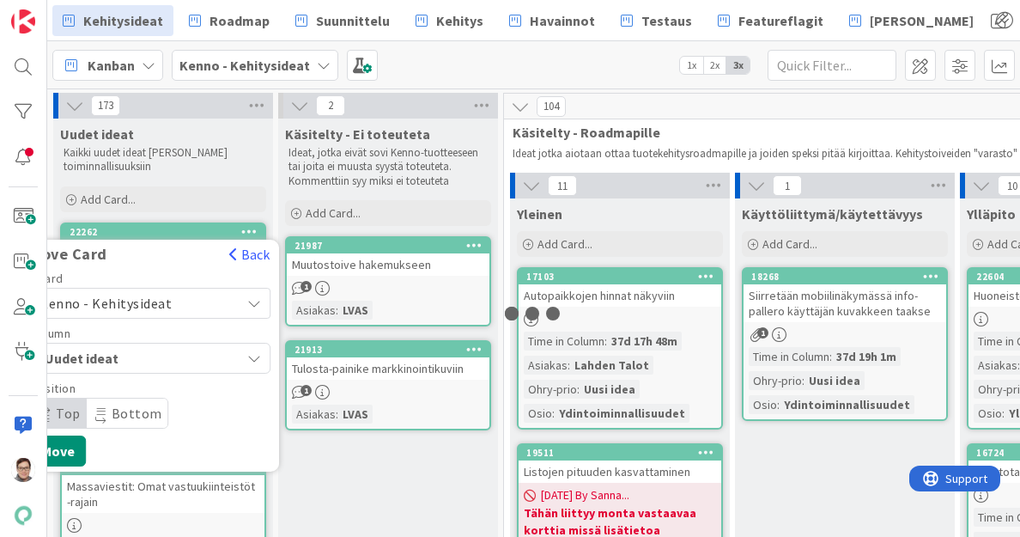
click at [177, 353] on div "Uudet ideat" at bounding box center [140, 357] width 200 height 27
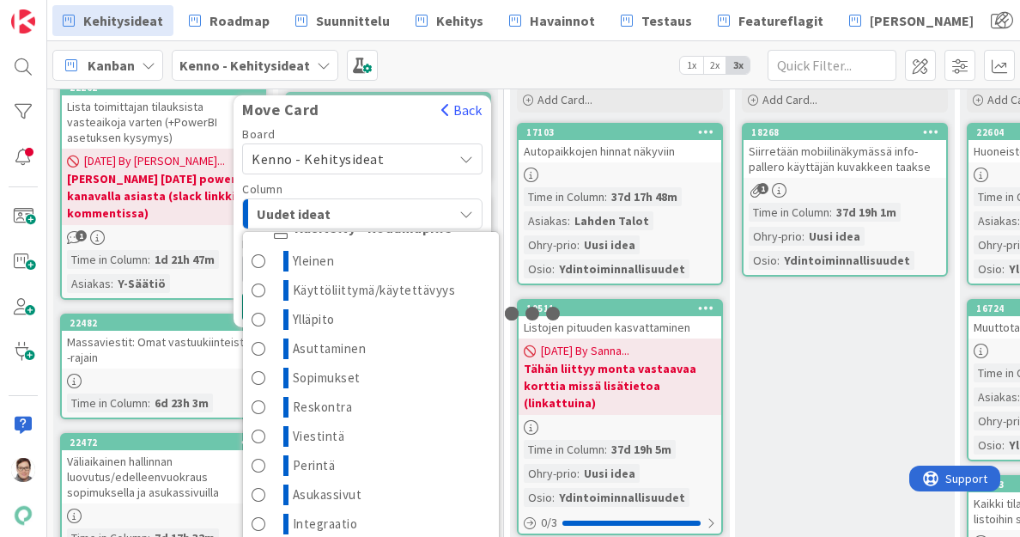
scroll to position [305, 0]
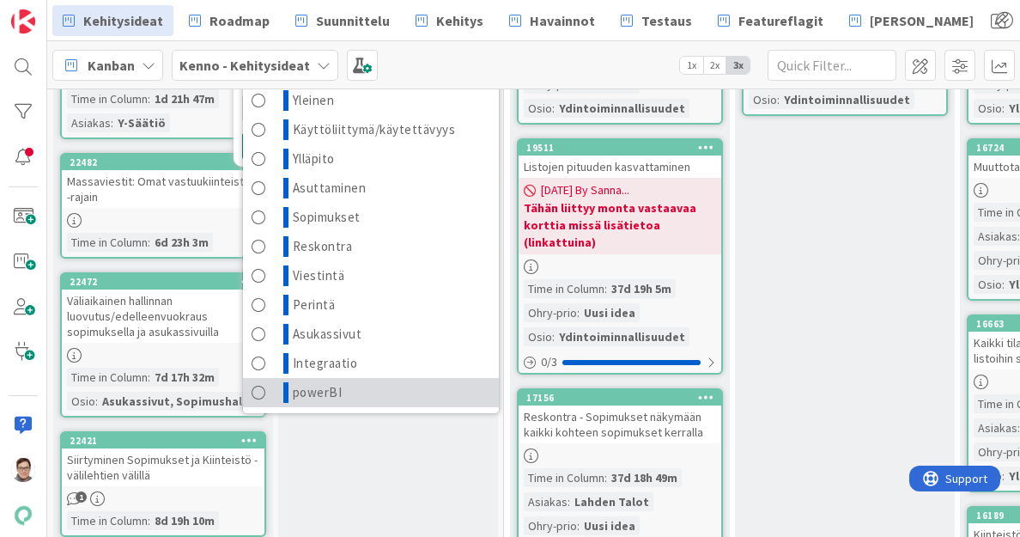
click at [338, 382] on span "powerBI" at bounding box center [318, 392] width 50 height 21
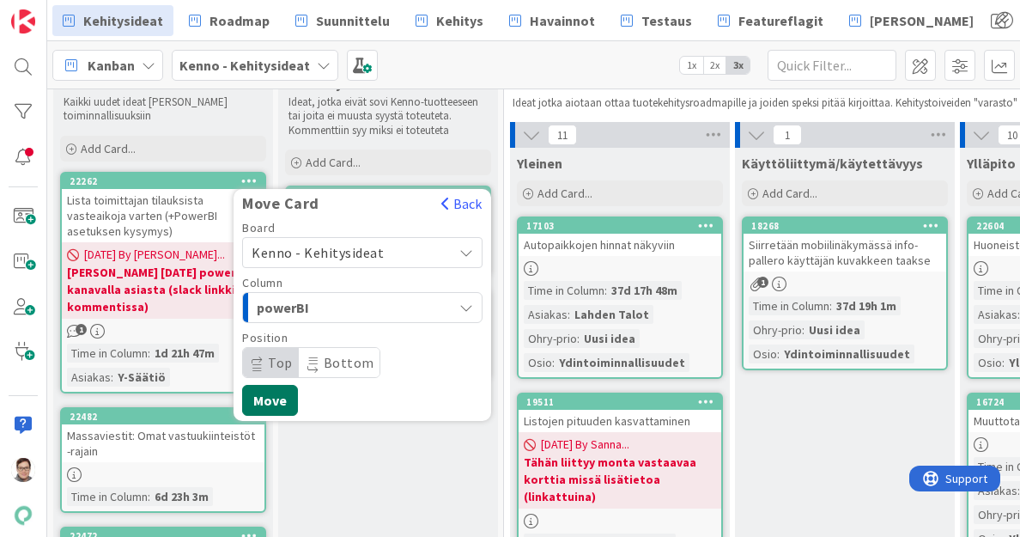
click at [282, 395] on button "Move" at bounding box center [270, 400] width 56 height 31
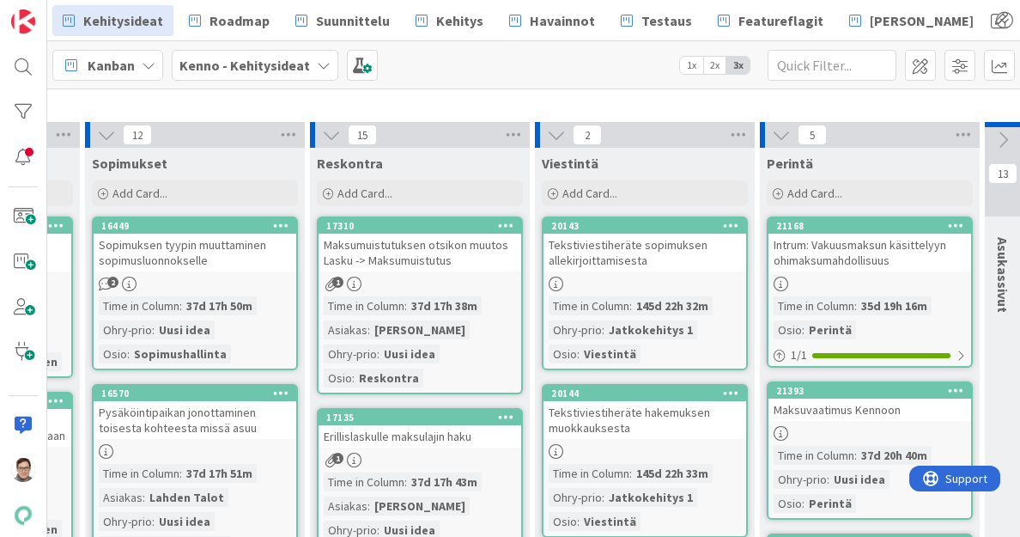
scroll to position [51, 1709]
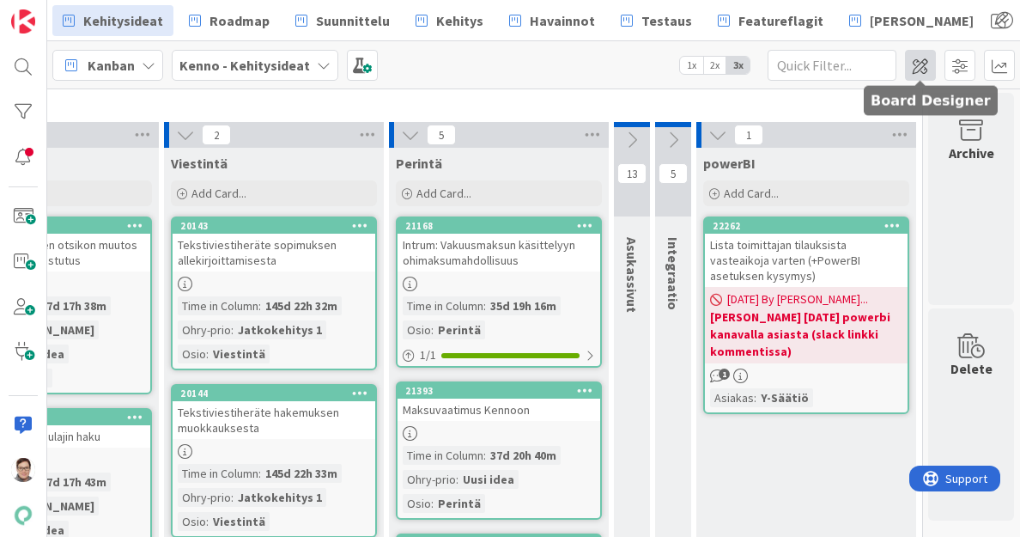
click at [921, 65] on span at bounding box center [920, 65] width 31 height 31
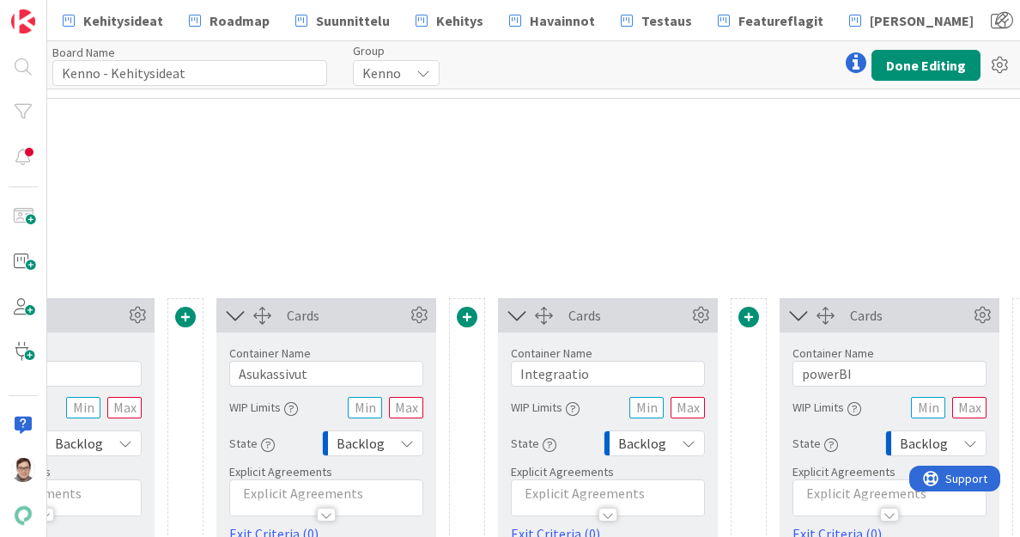
scroll to position [0, 2880]
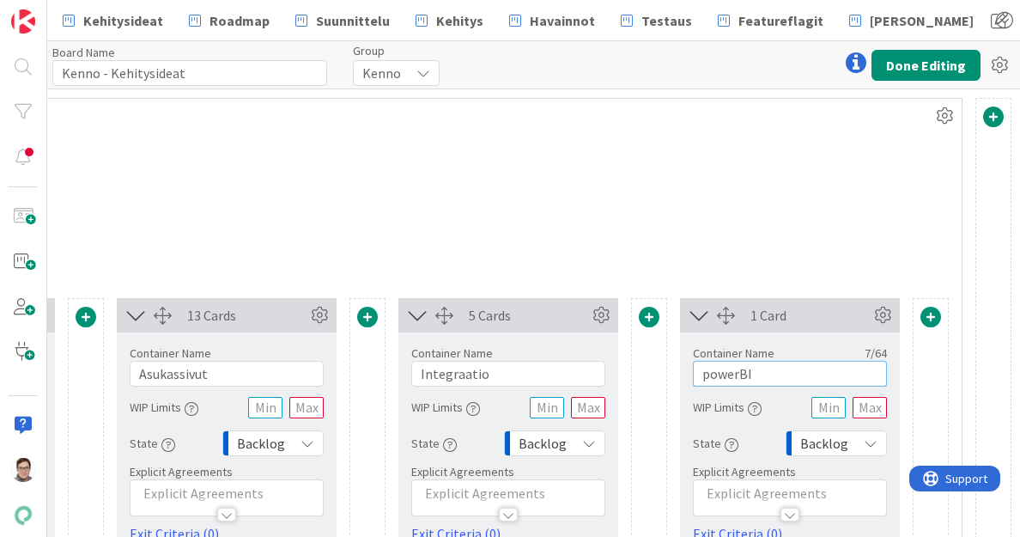
click at [694, 378] on input "powerBI" at bounding box center [790, 374] width 194 height 26
click at [953, 63] on button "Done Editing" at bounding box center [926, 65] width 109 height 31
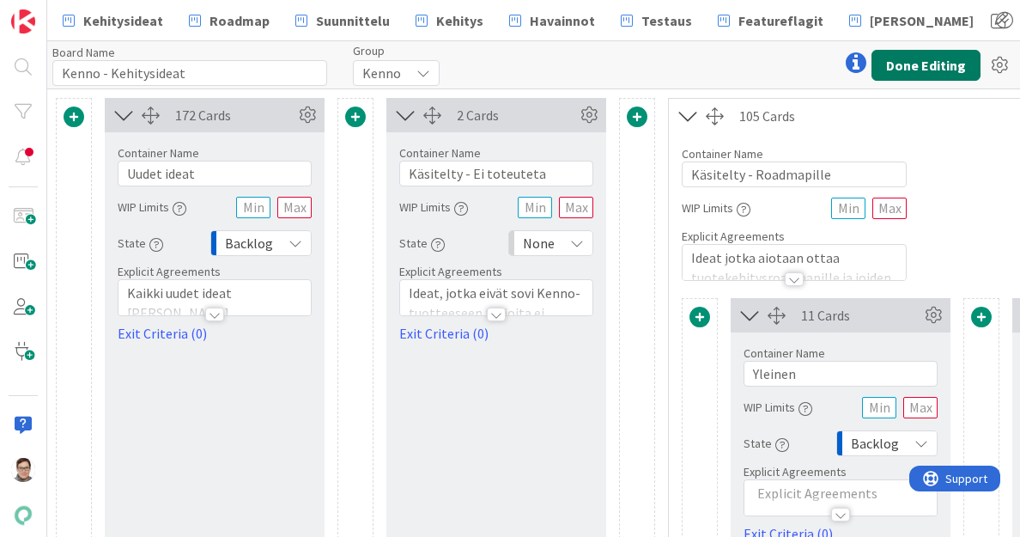
click at [931, 71] on button "Done Editing" at bounding box center [926, 65] width 109 height 31
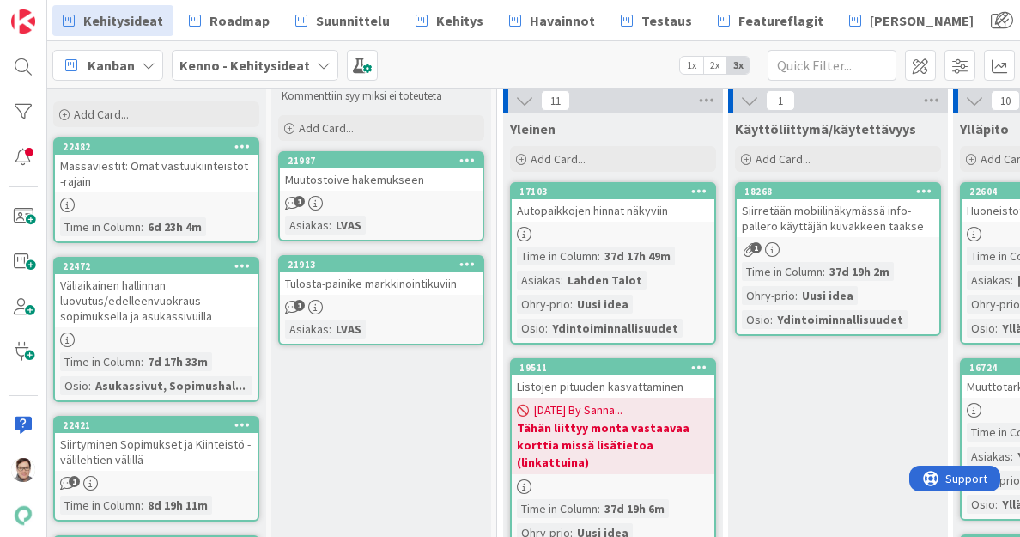
scroll to position [88, 7]
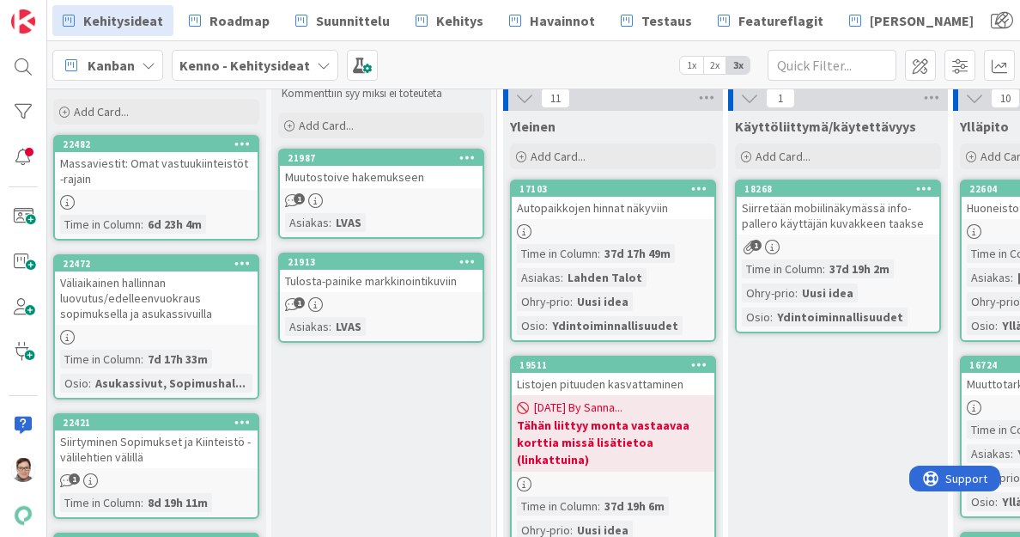
click at [139, 174] on div "Massaviestit: Omat vastuukiinteistöt -rajain" at bounding box center [156, 171] width 203 height 38
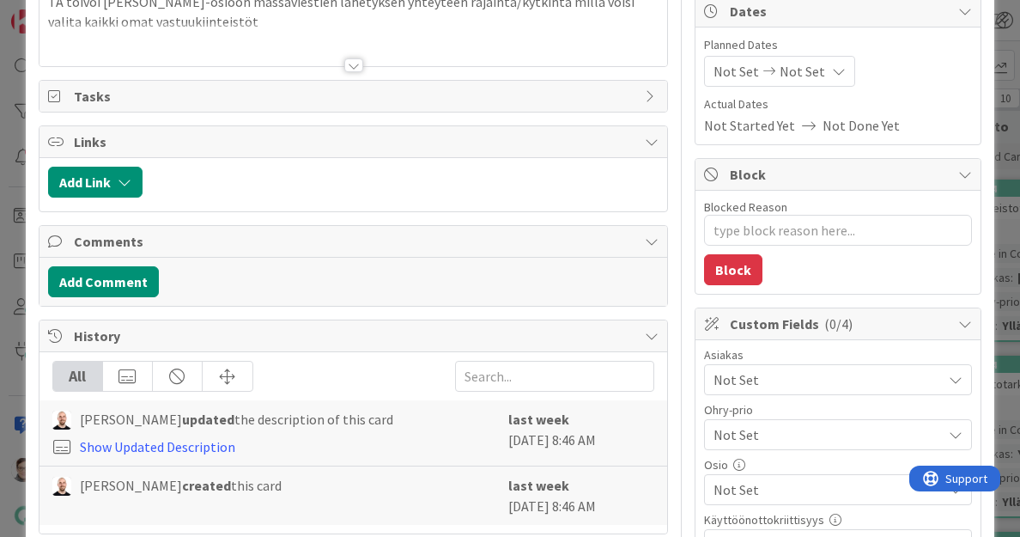
scroll to position [175, 0]
click at [803, 374] on span "Not Set" at bounding box center [828, 379] width 228 height 21
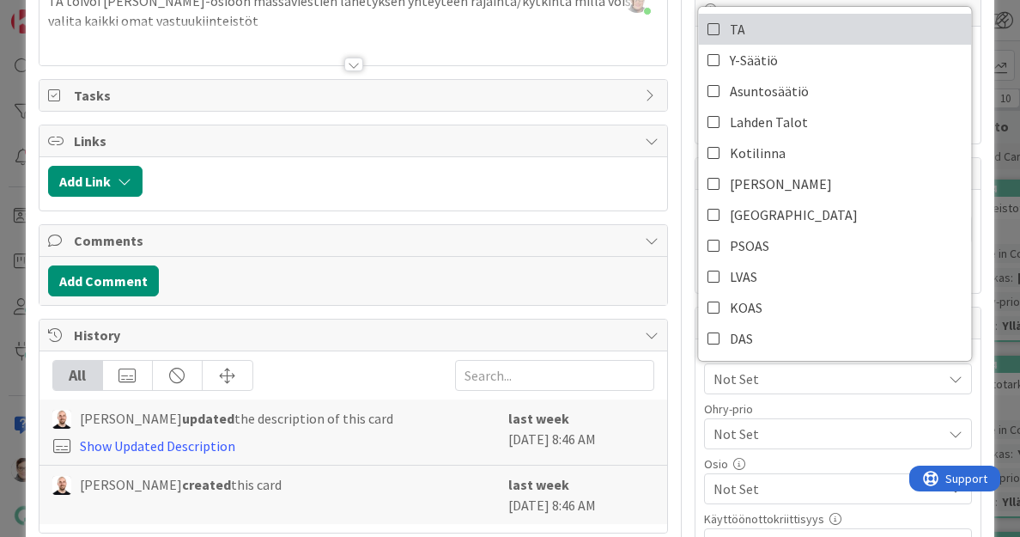
click at [710, 22] on link "TA" at bounding box center [835, 29] width 273 height 31
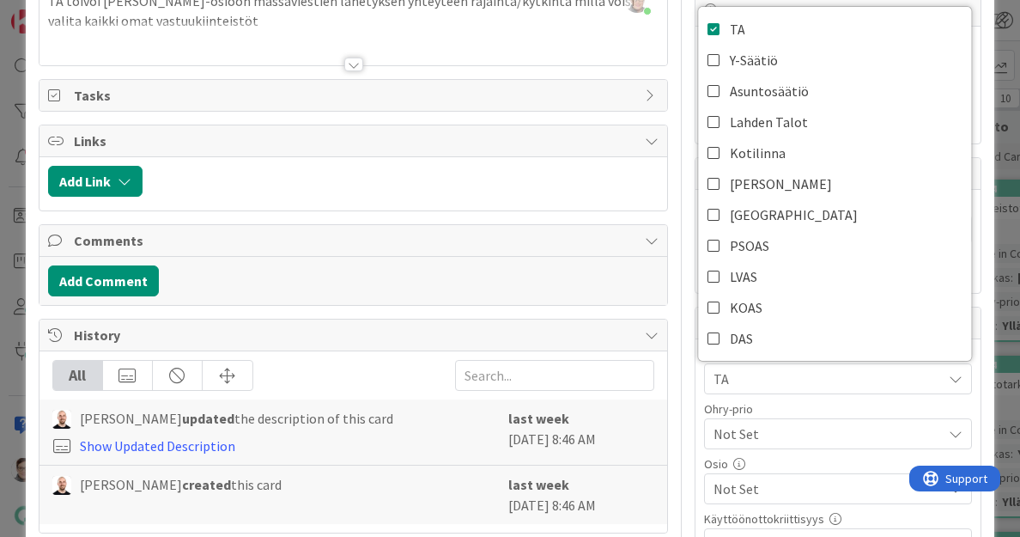
click at [786, 427] on span "Not Set" at bounding box center [824, 434] width 220 height 24
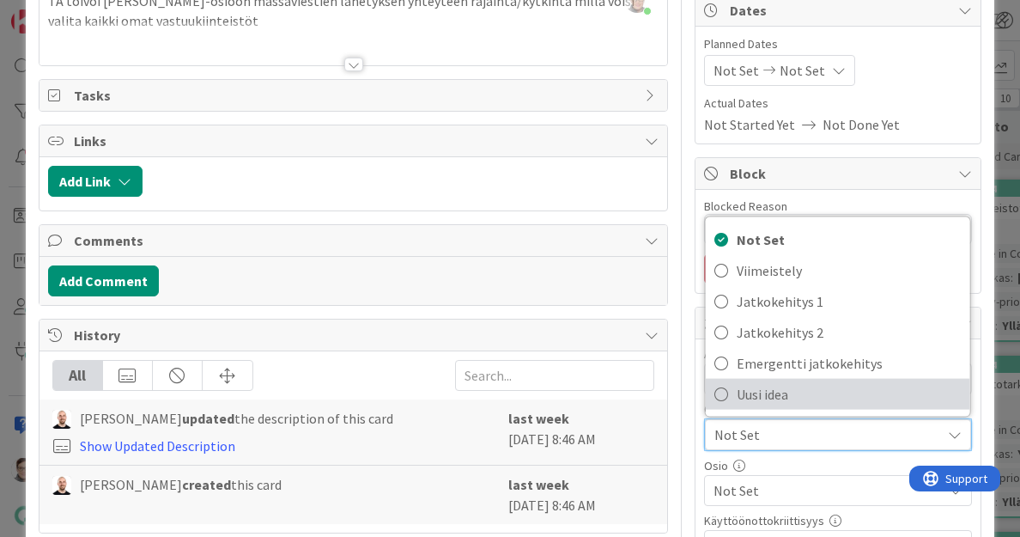
click at [764, 397] on span "Uusi idea" at bounding box center [849, 394] width 225 height 26
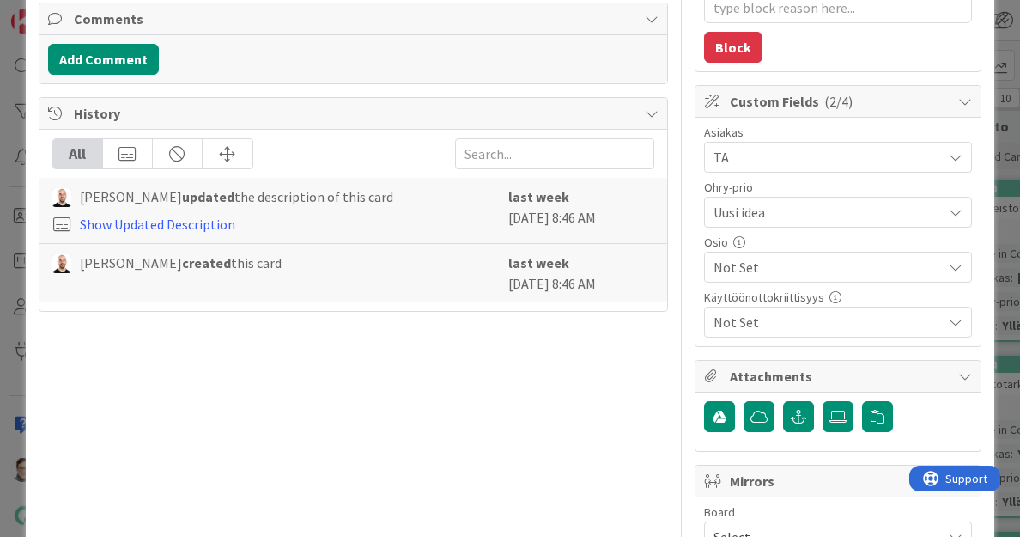
scroll to position [399, 0]
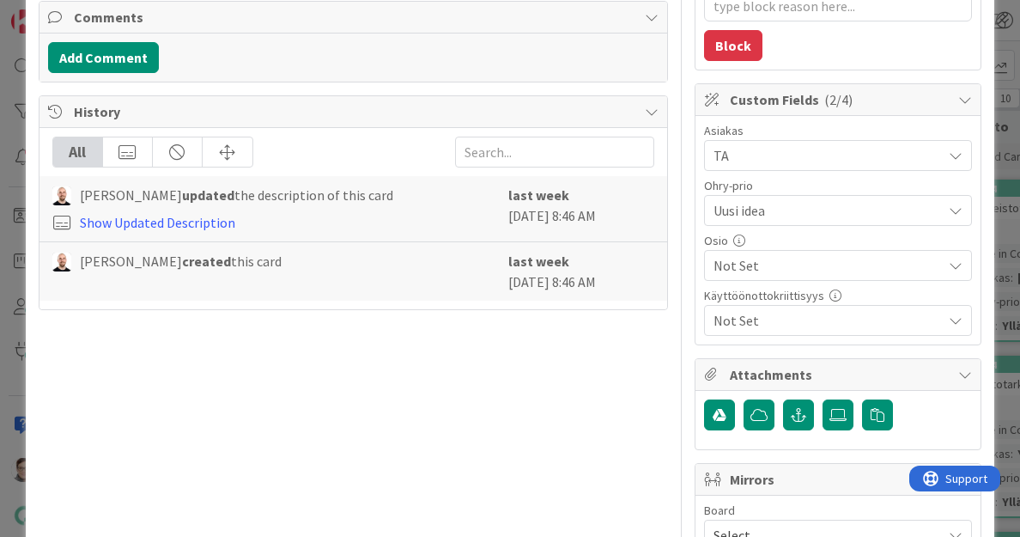
click at [770, 265] on span "Not Set" at bounding box center [828, 265] width 228 height 21
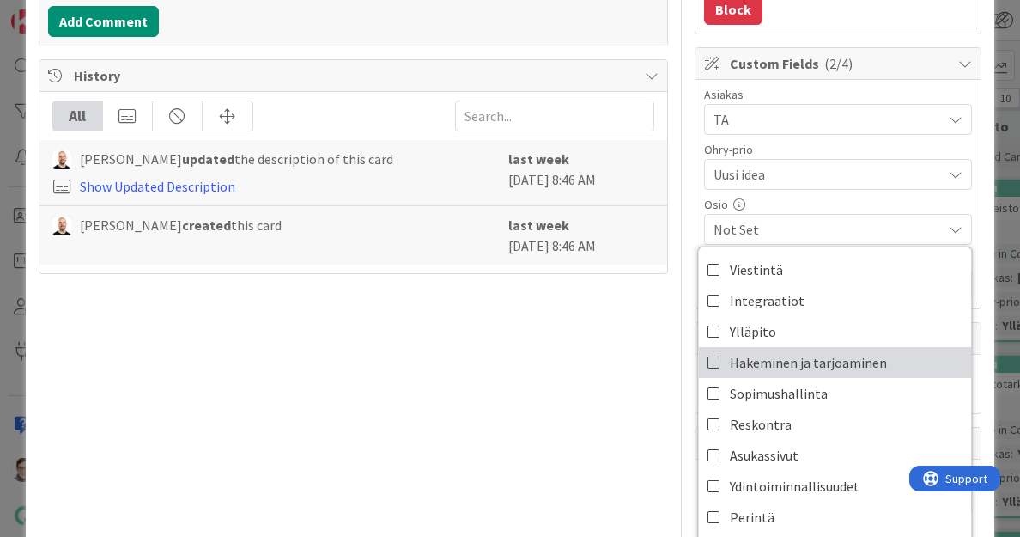
scroll to position [447, 0]
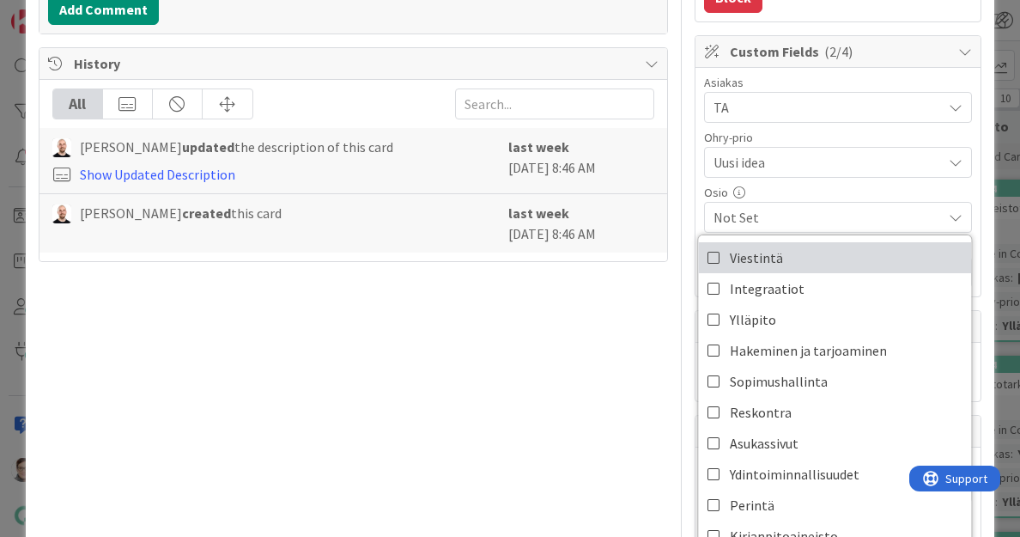
click at [744, 257] on span "Viestintä" at bounding box center [756, 258] width 53 height 26
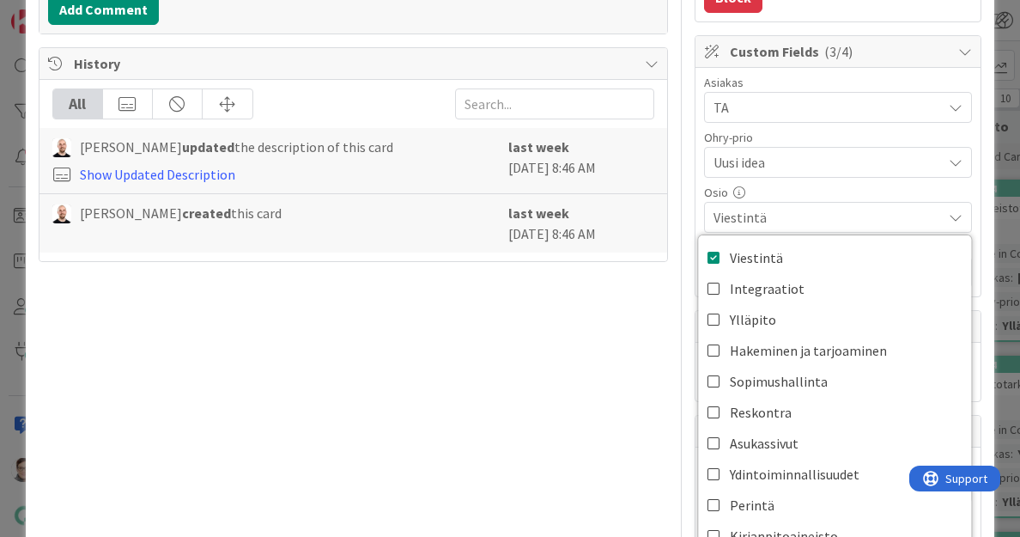
click at [592, 332] on div "Title 44 / 128 Massaviestit: Omat vastuukiinteistöt -rajain Description [PERSON…" at bounding box center [354, 123] width 630 height 1006
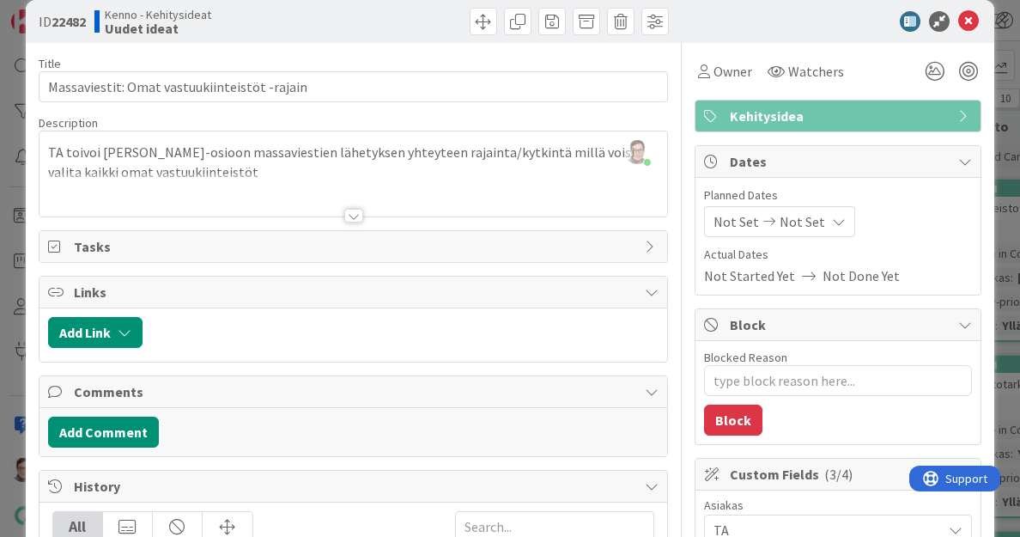
scroll to position [0, 0]
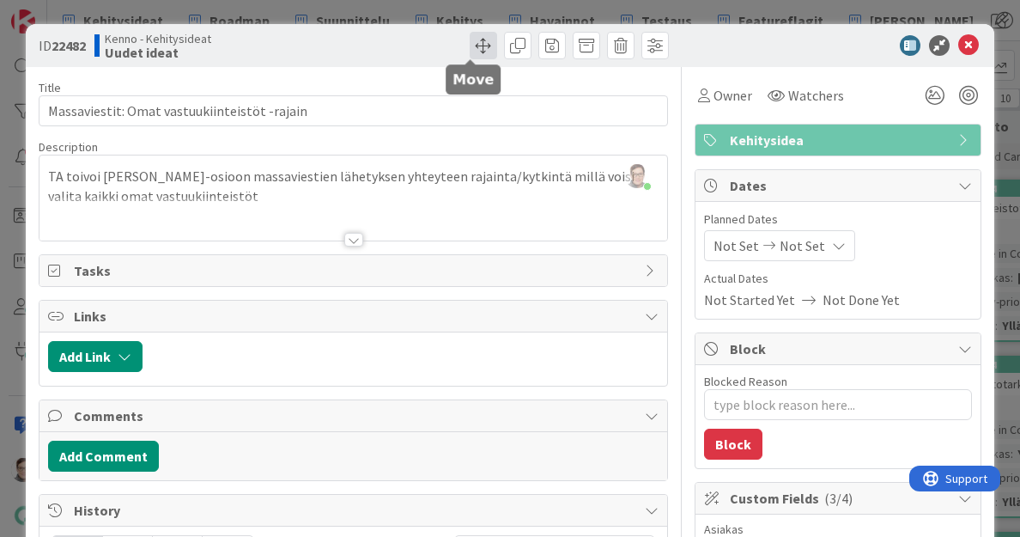
click at [474, 49] on span at bounding box center [483, 45] width 27 height 27
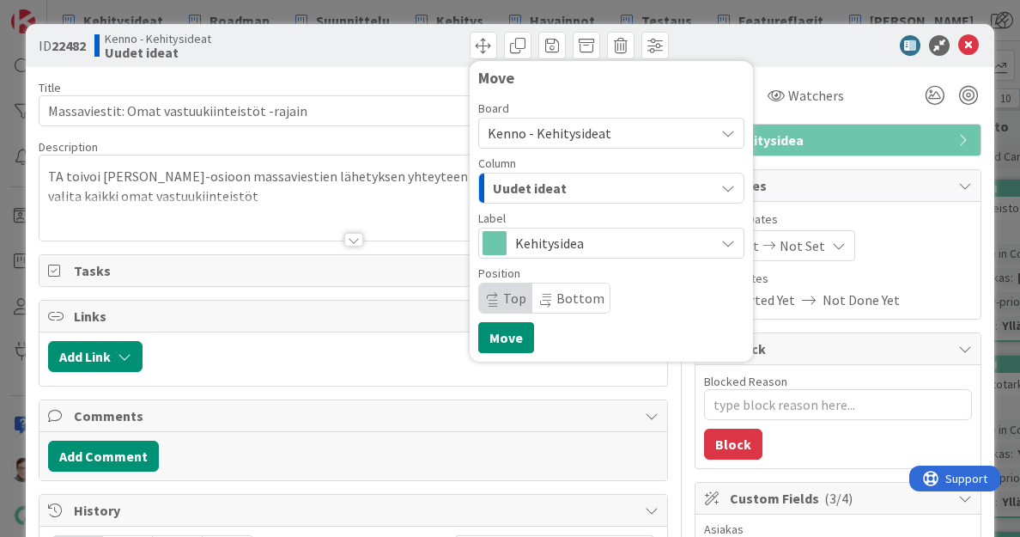
click at [566, 180] on div "Uudet ideat" at bounding box center [602, 187] width 226 height 27
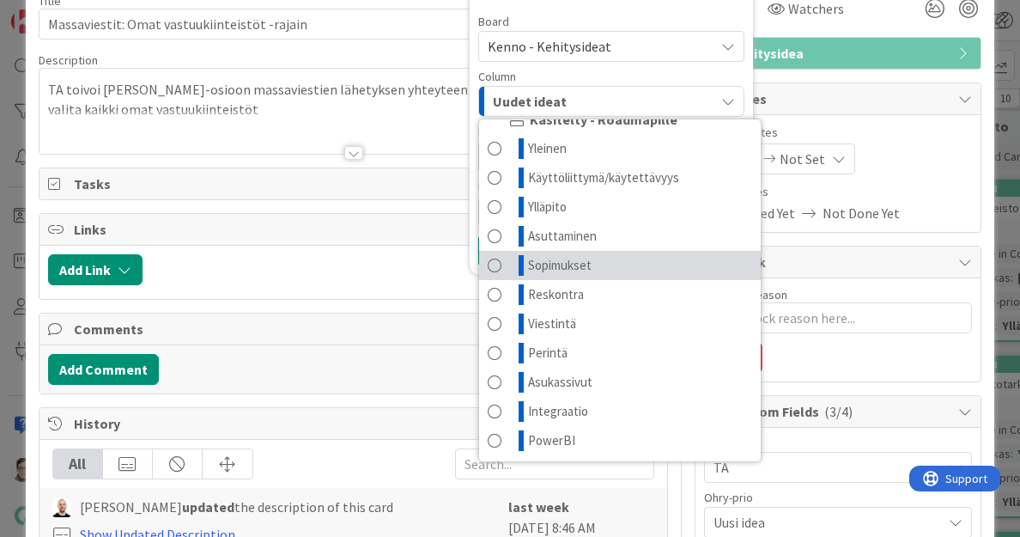
scroll to position [100, 0]
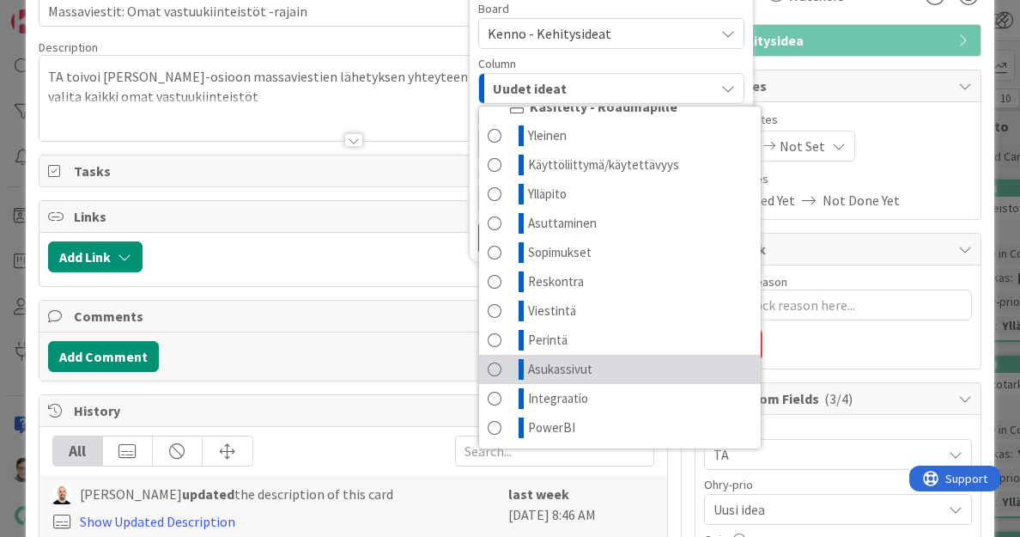
click at [555, 368] on span "Asukassivut" at bounding box center [560, 369] width 64 height 21
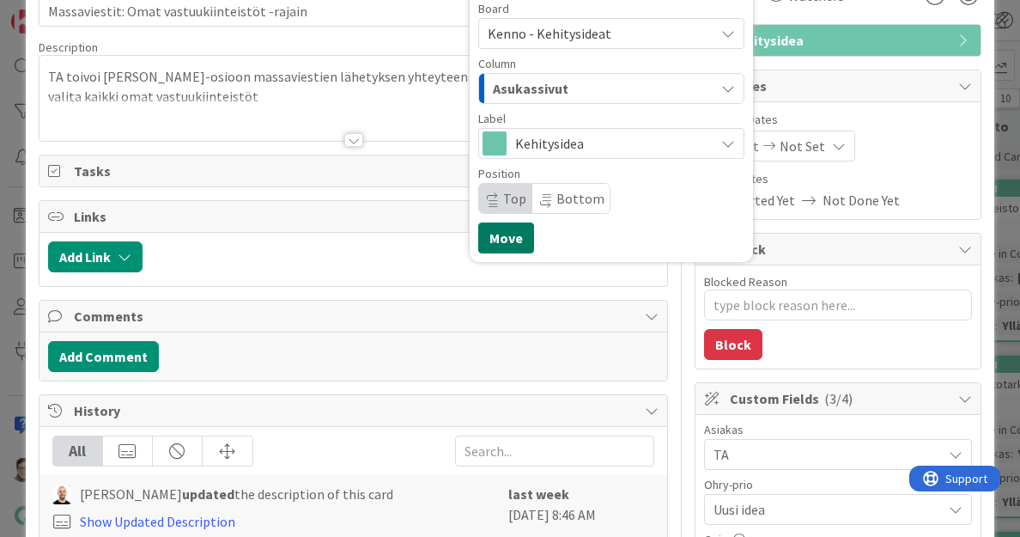
click at [496, 241] on button "Move" at bounding box center [506, 237] width 56 height 31
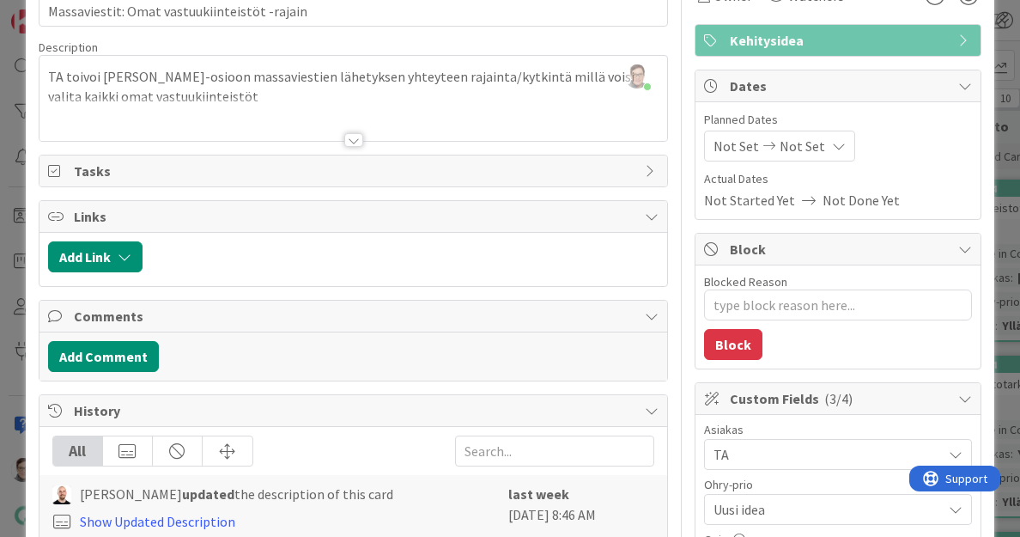
scroll to position [0, 0]
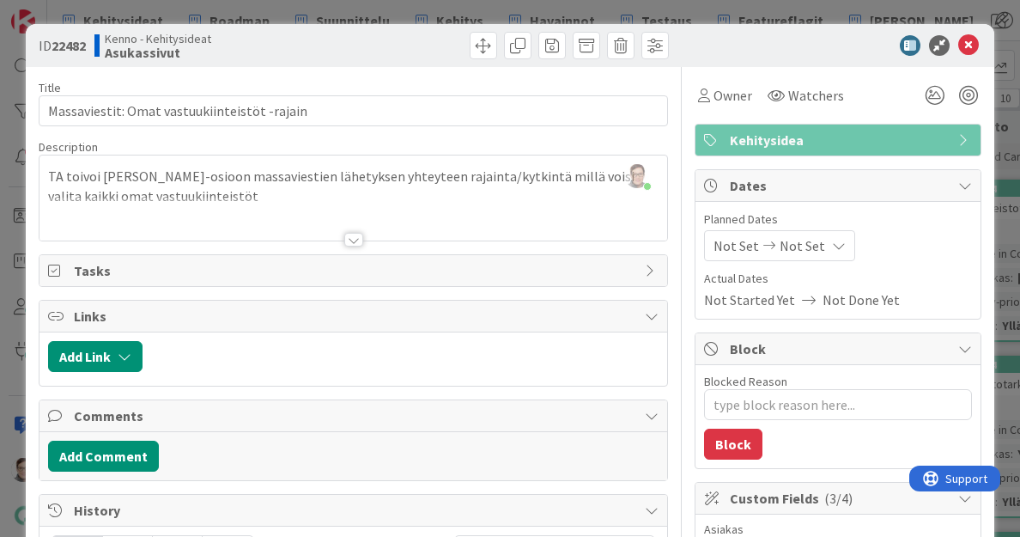
click at [953, 58] on div "ID 22482 Kenno - Kehitysideat Asukassivut Move Move" at bounding box center [511, 45] width 970 height 43
click at [959, 48] on icon at bounding box center [969, 45] width 21 height 21
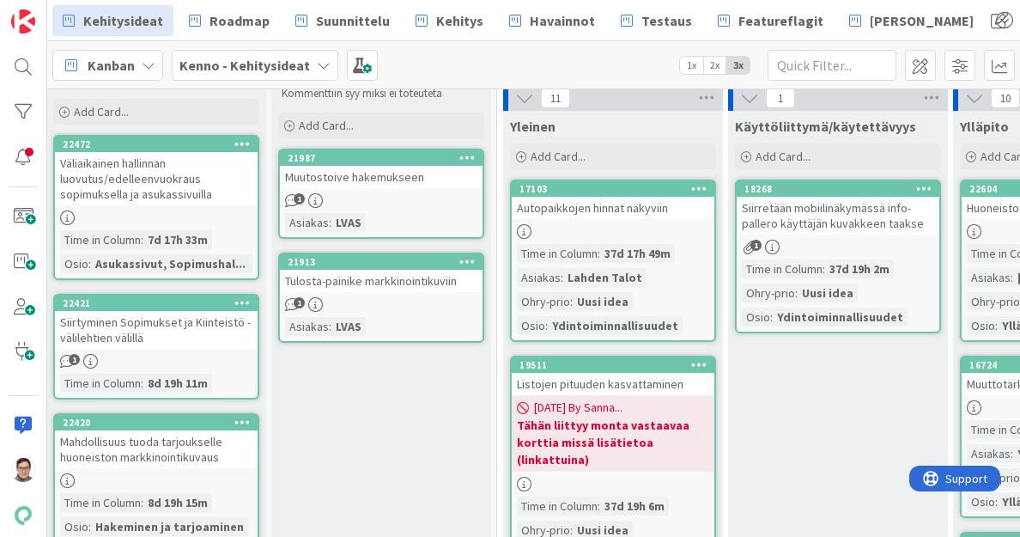
click at [156, 176] on div "Väliaikainen hallinnan luovutus/edelleenvuokraus sopimuksella ja asukassivuilla" at bounding box center [156, 178] width 203 height 53
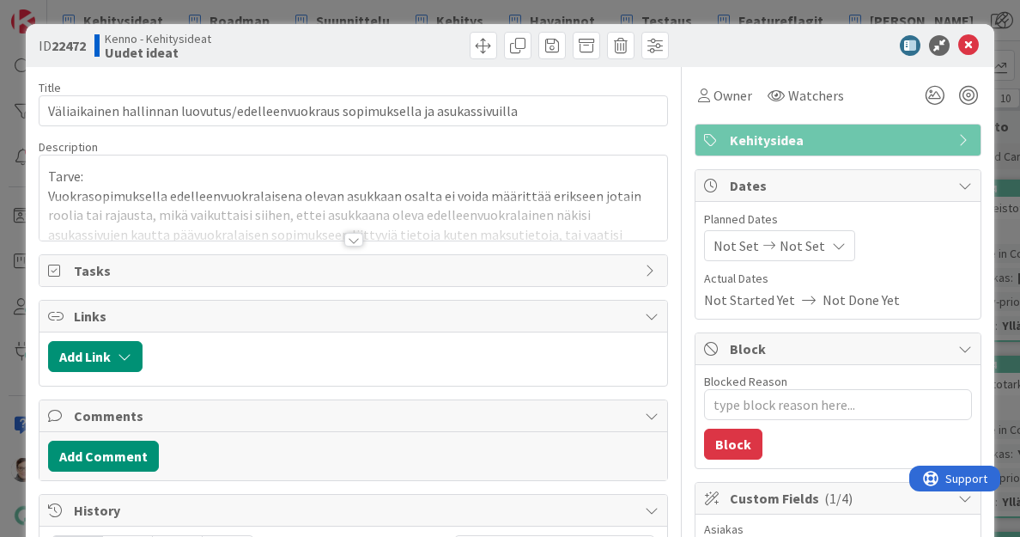
click at [345, 243] on div at bounding box center [353, 240] width 19 height 14
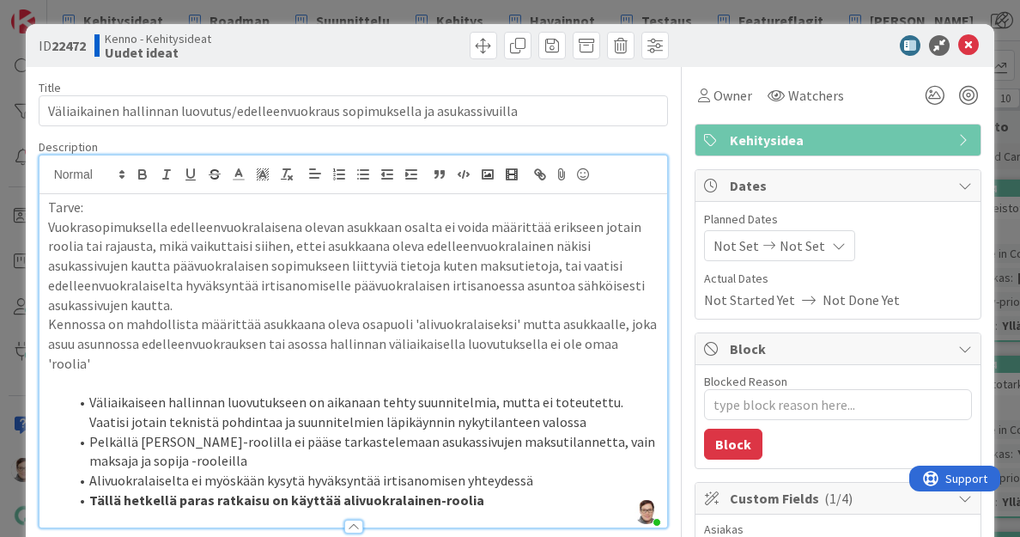
click at [345, 243] on p "Vuokrasopimuksella edelleenvuokralaisena olevan asukkaan osalta ei voida määrit…" at bounding box center [354, 266] width 612 height 98
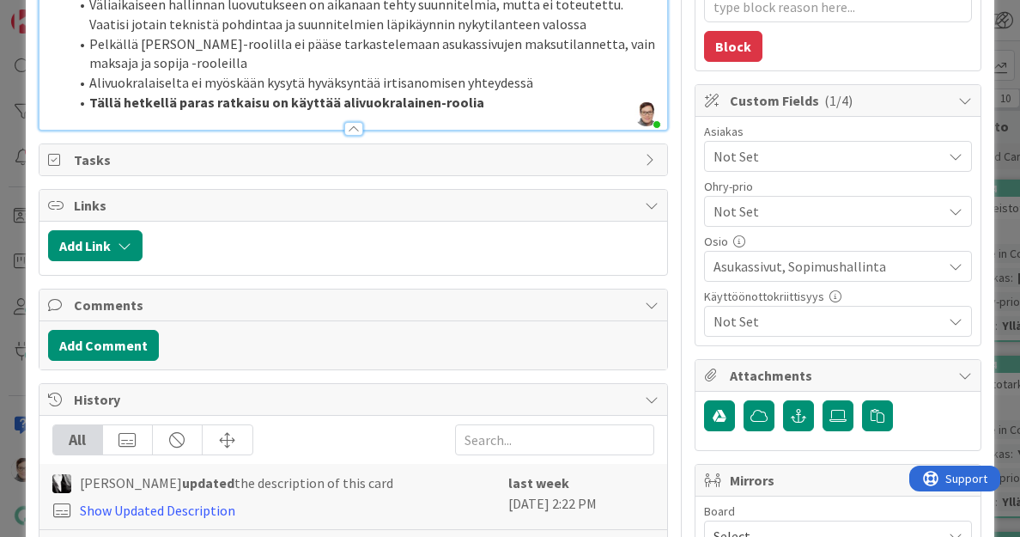
scroll to position [401, 0]
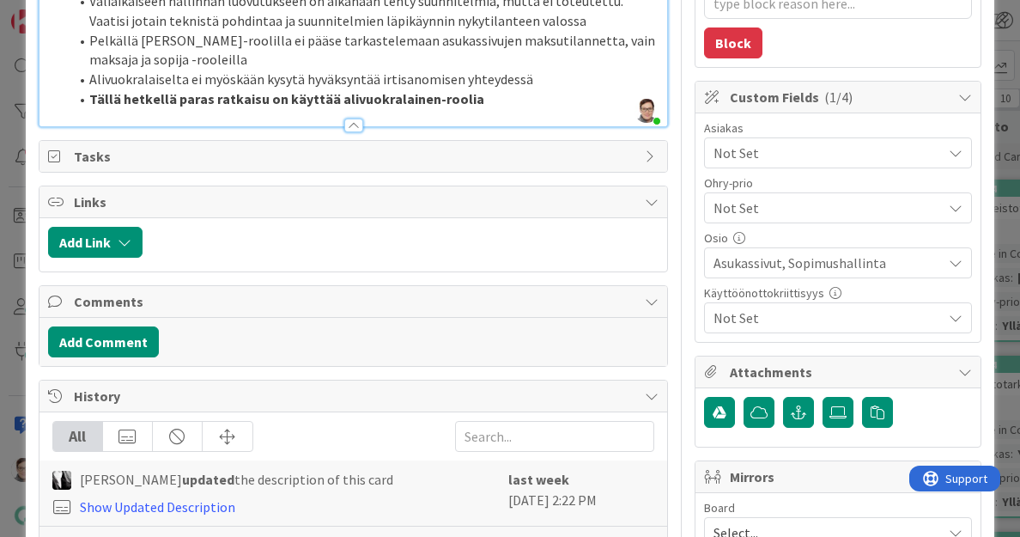
click at [769, 207] on span "Not Set" at bounding box center [824, 208] width 220 height 24
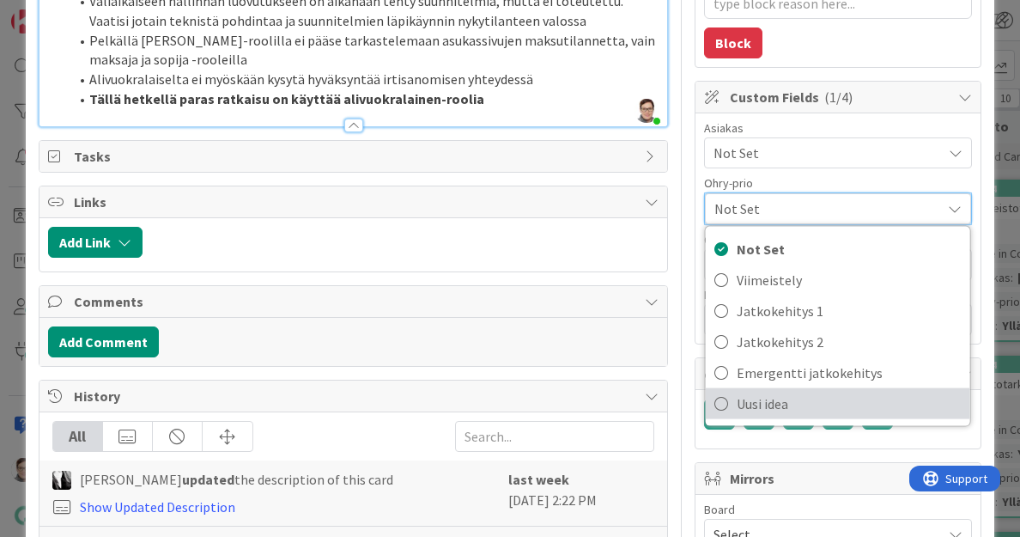
click at [756, 396] on span "Uusi idea" at bounding box center [849, 404] width 225 height 26
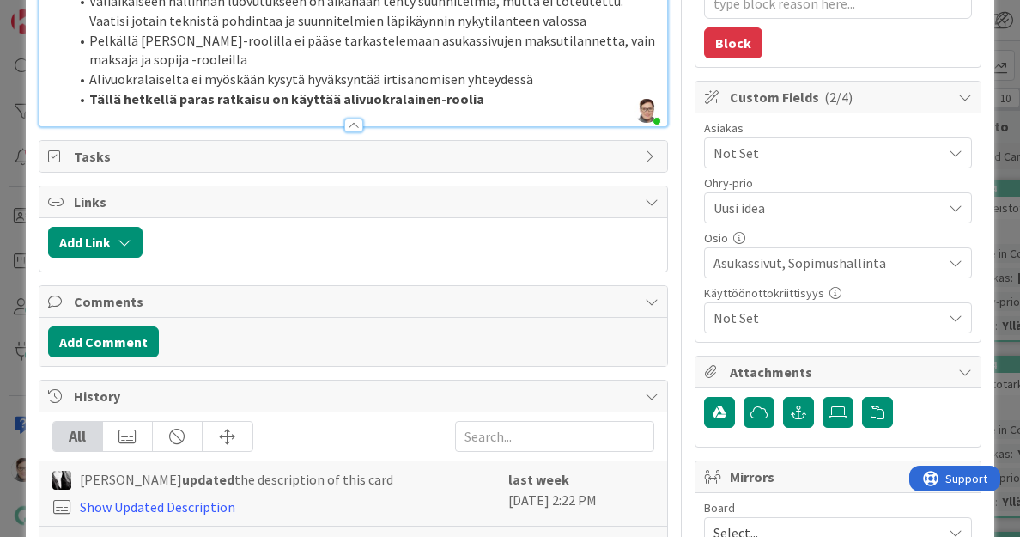
scroll to position [0, 0]
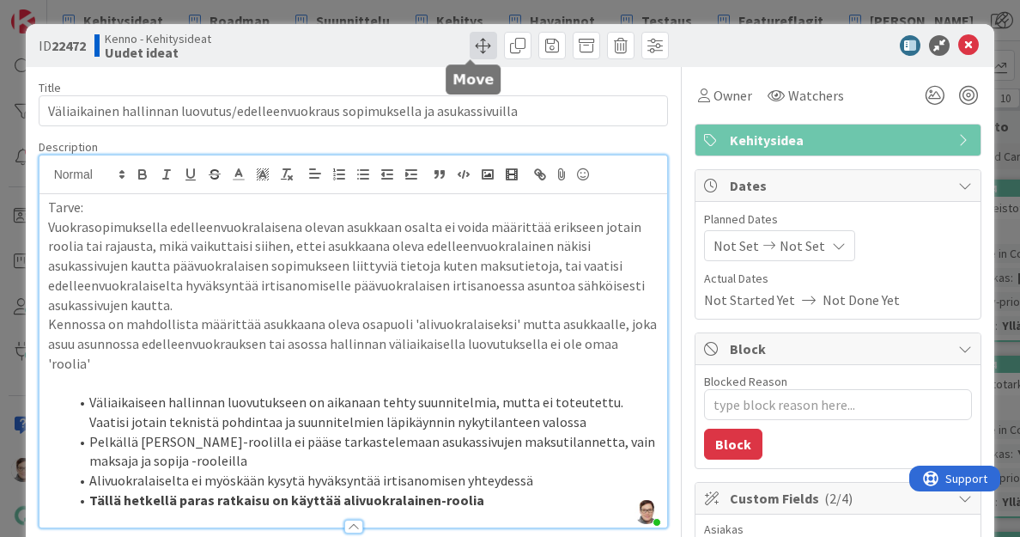
click at [472, 49] on span at bounding box center [483, 45] width 27 height 27
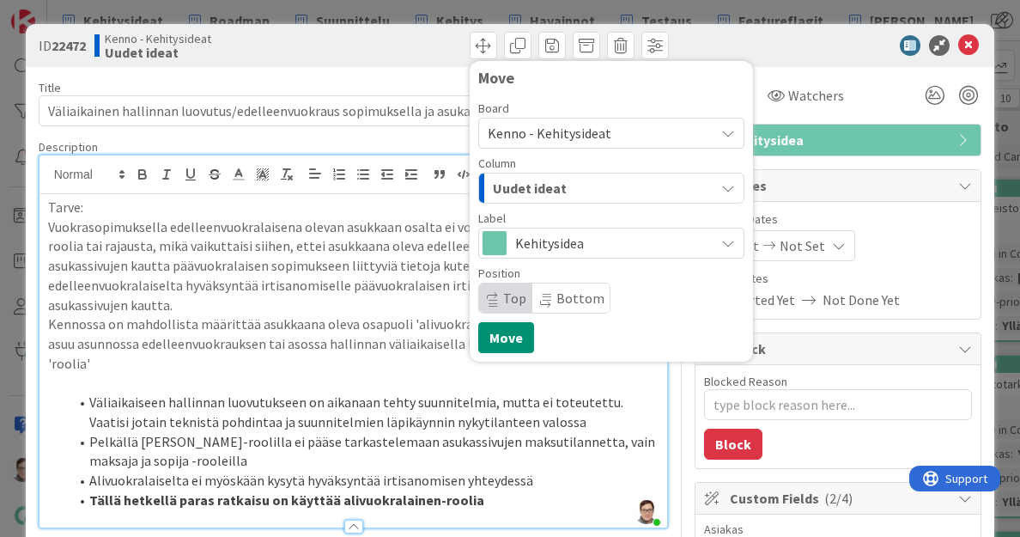
click at [571, 185] on div "Uudet ideat" at bounding box center [602, 187] width 226 height 27
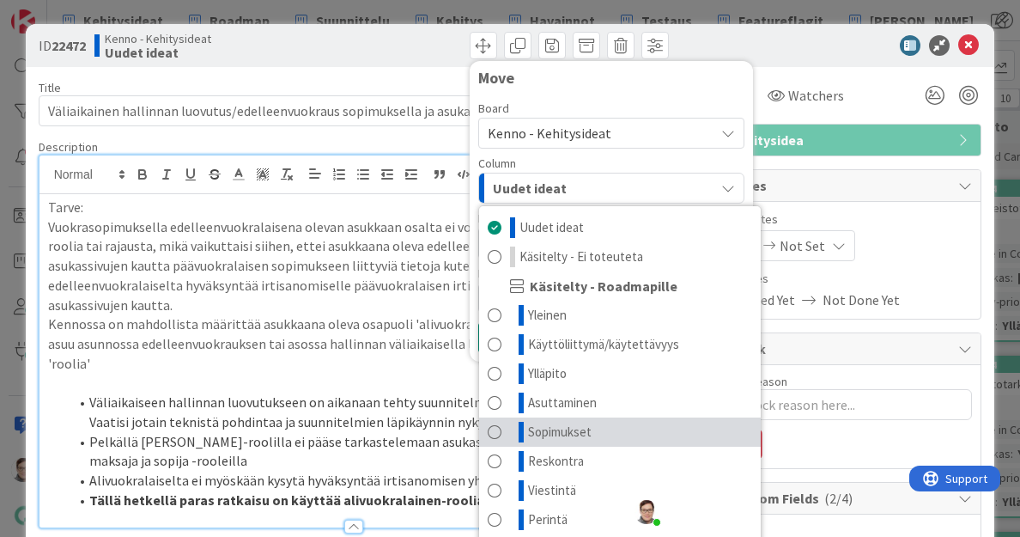
click at [570, 437] on span "Sopimukset" at bounding box center [560, 432] width 64 height 21
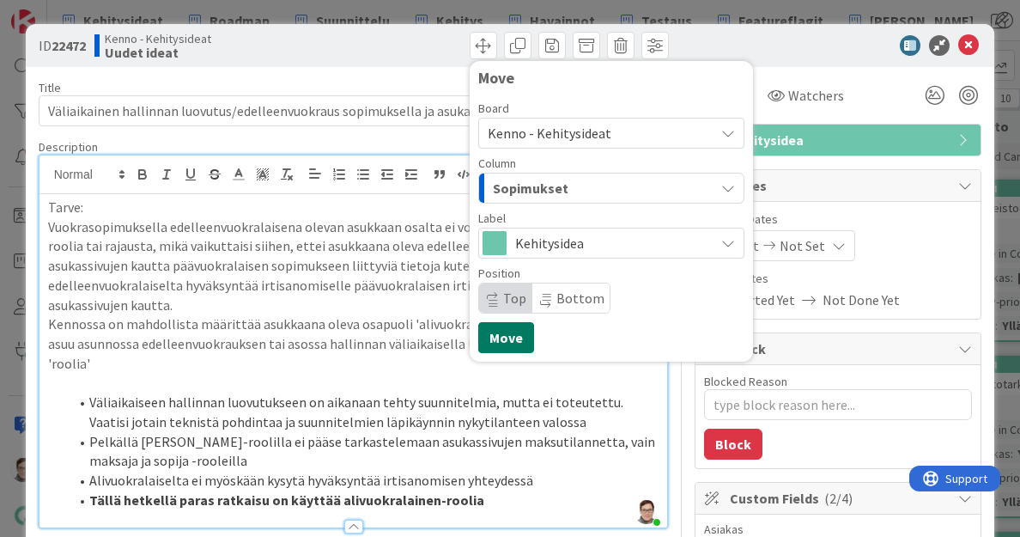
click at [484, 343] on button "Move" at bounding box center [506, 337] width 56 height 31
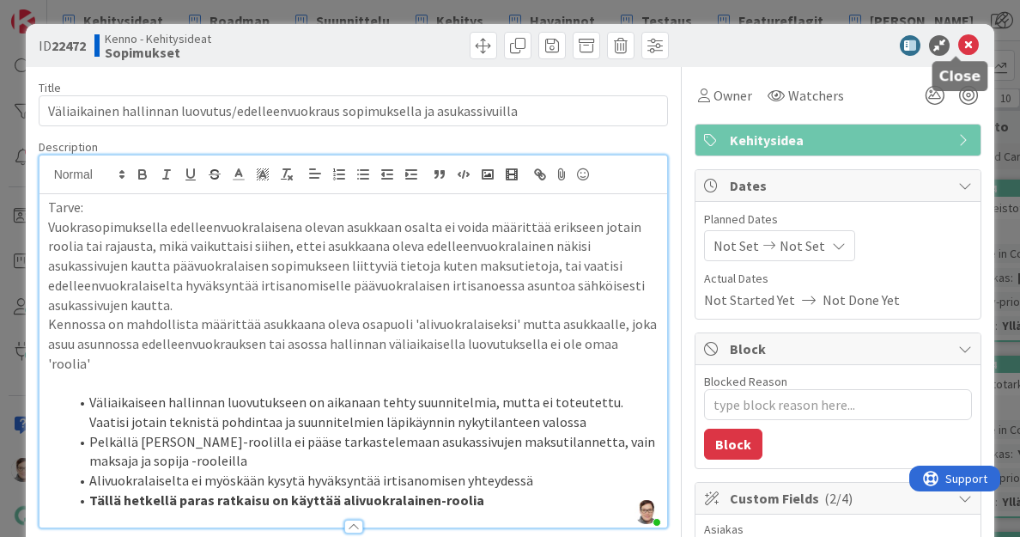
click at [959, 49] on icon at bounding box center [969, 45] width 21 height 21
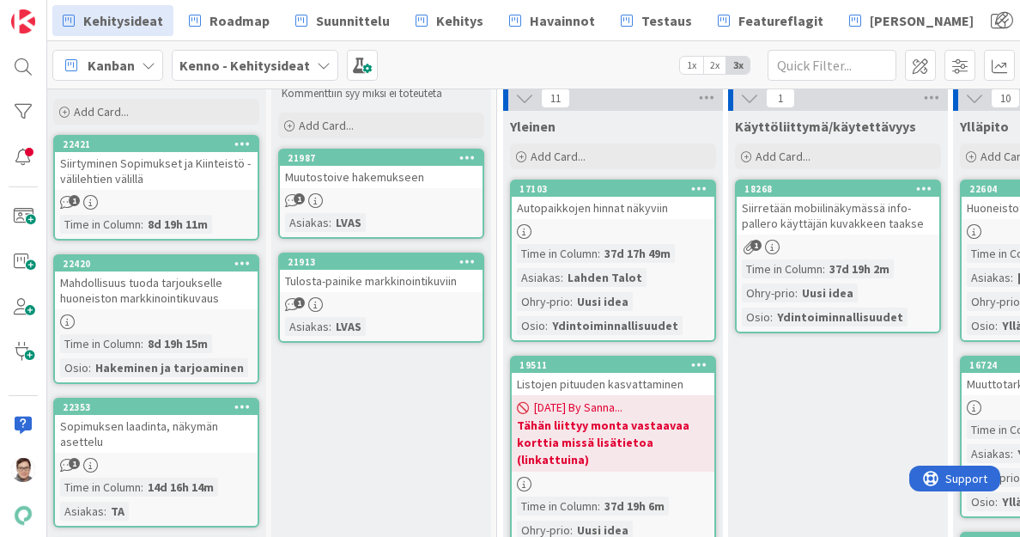
click at [175, 195] on div "1" at bounding box center [156, 202] width 203 height 15
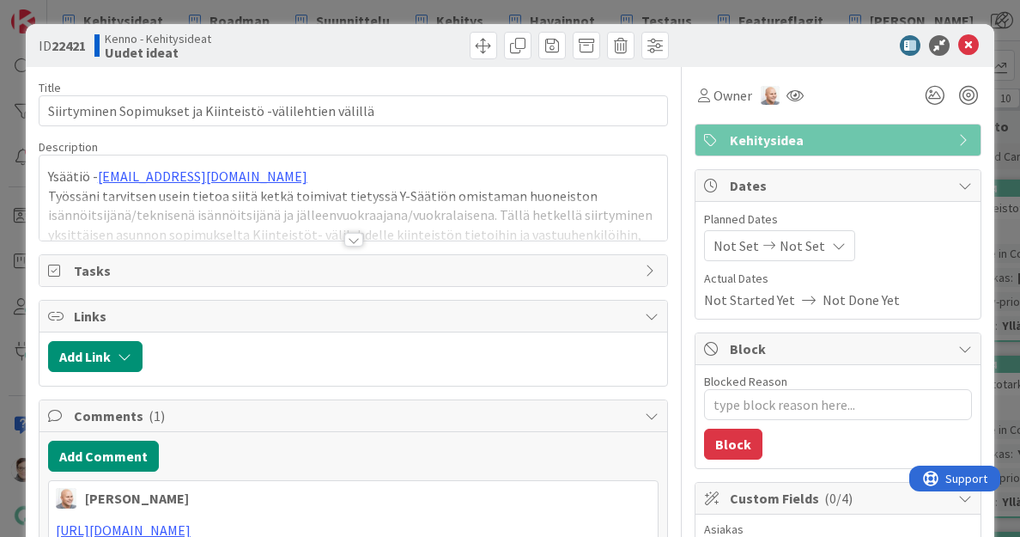
click at [345, 238] on div at bounding box center [353, 240] width 19 height 14
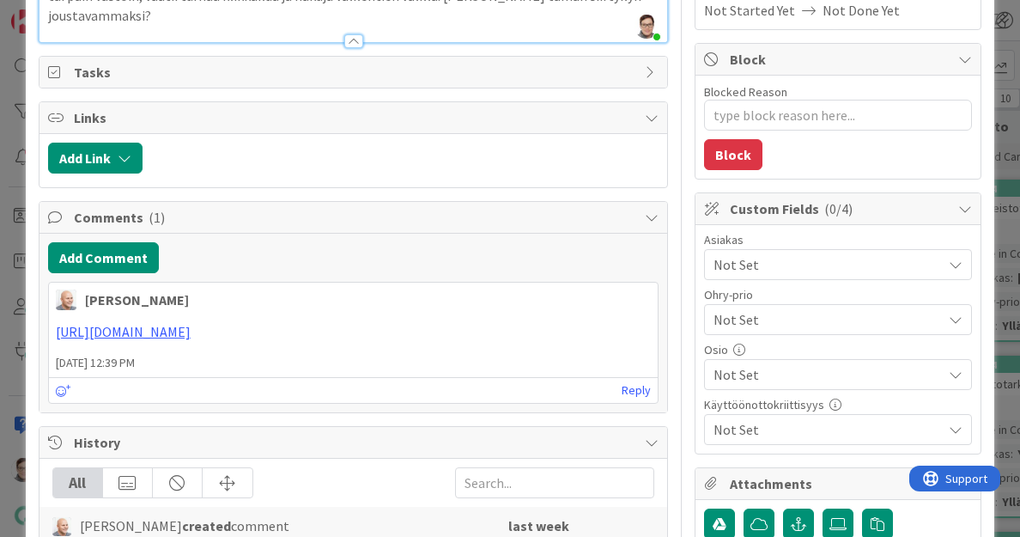
scroll to position [302, 0]
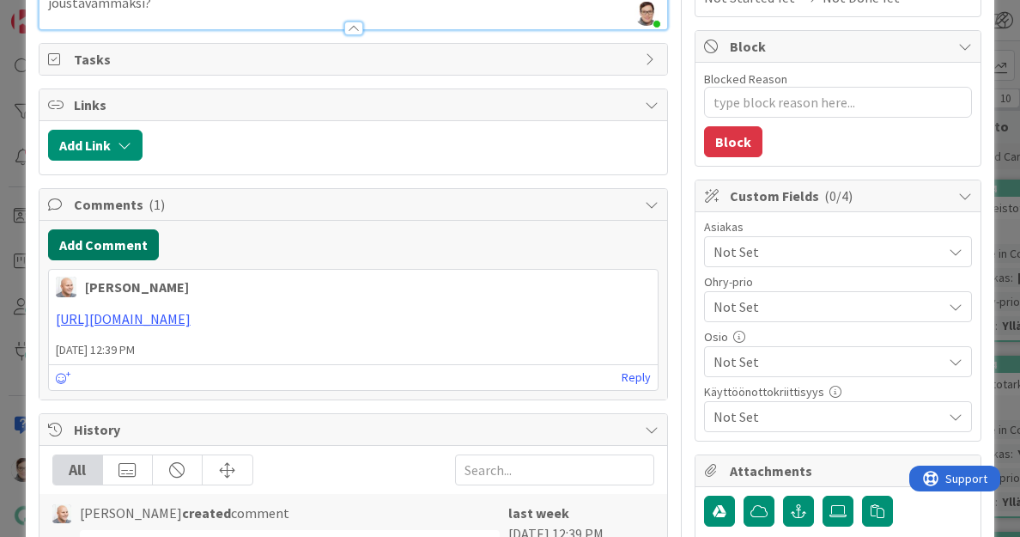
click at [110, 251] on button "Add Comment" at bounding box center [103, 244] width 111 height 31
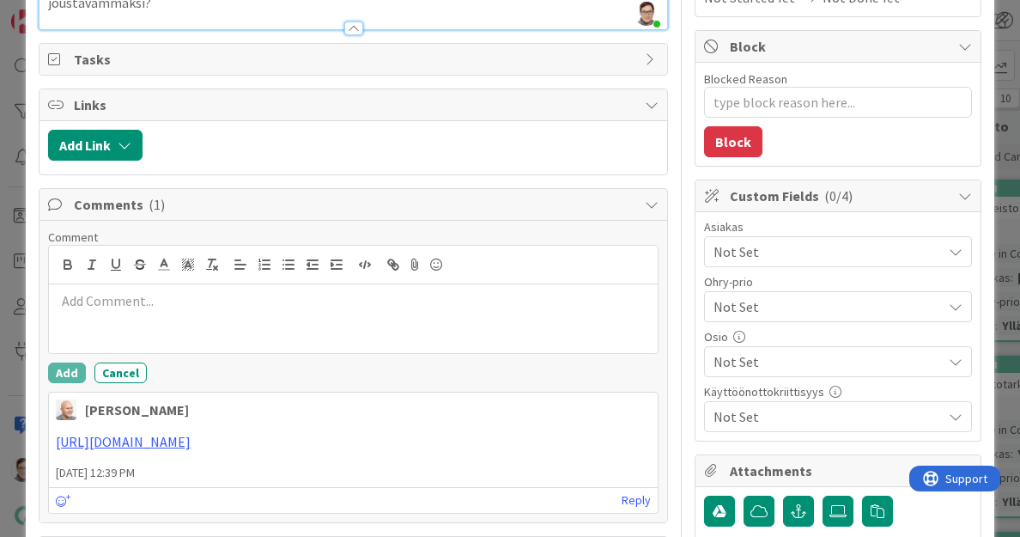
click at [107, 302] on p at bounding box center [354, 301] width 596 height 20
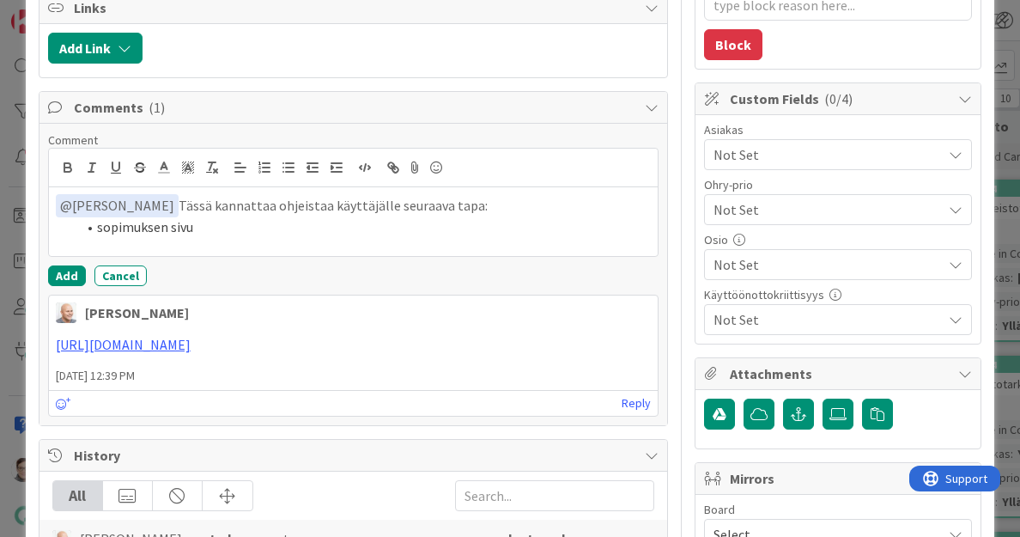
scroll to position [400, 0]
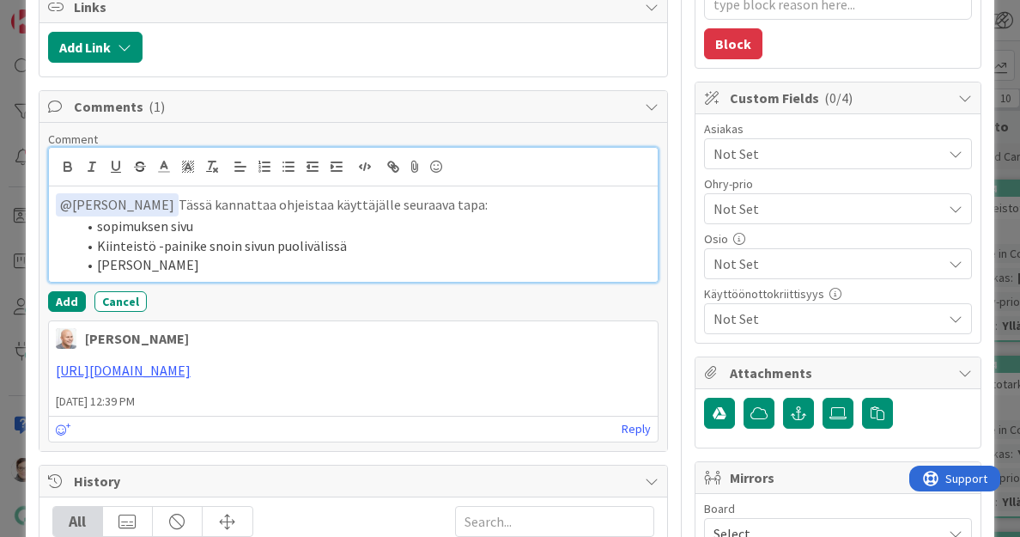
click at [205, 247] on li "Kiinteistö -painike snoin sivun puolivälissä" at bounding box center [364, 246] width 576 height 20
click at [168, 272] on div "﻿ @ [PERSON_NAME] ﻿ Tässä kannattaa ohjeistaa käyttäjälle seuraava tapa: sopimu…" at bounding box center [354, 233] width 610 height 95
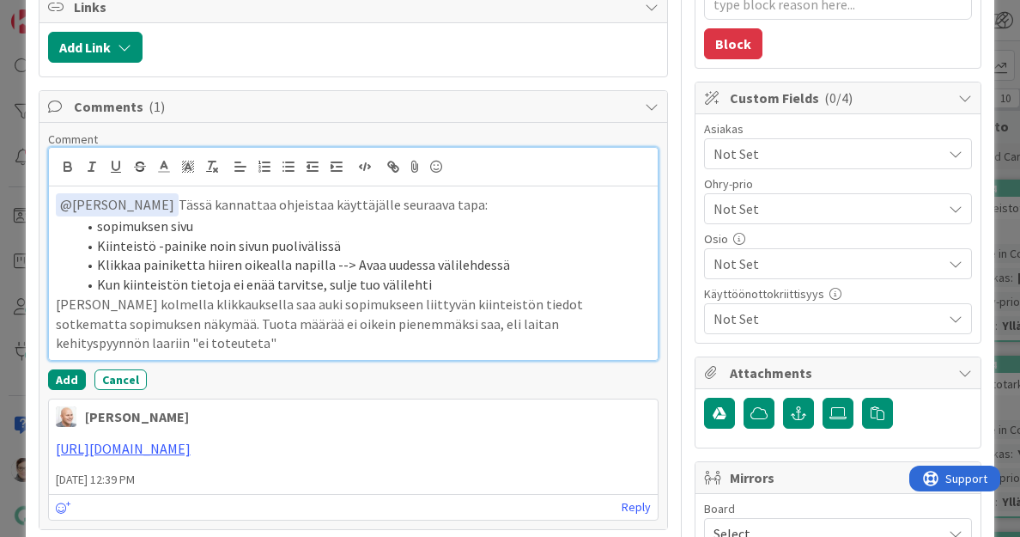
click at [426, 290] on li "Kun kiinteistön tietoja ei enää tarvitse, sulje tuo välilehti" at bounding box center [364, 285] width 576 height 20
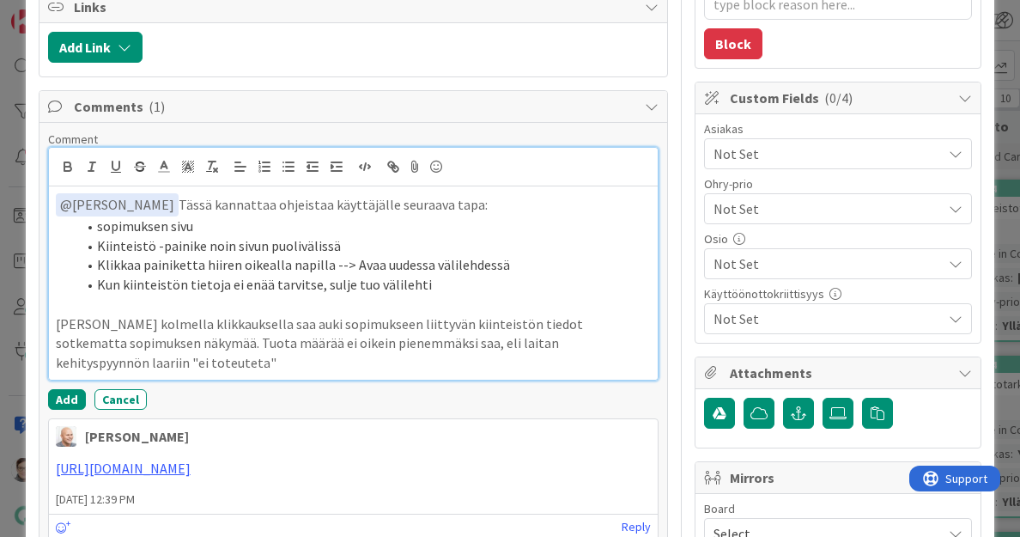
click at [426, 290] on li "Kun kiinteistön tietoja ei enää tarvitse, sulje tuo välilehti" at bounding box center [364, 285] width 576 height 20
click at [617, 346] on p "[PERSON_NAME] kolmella klikkauksella saa auki sopimukseen liittyvän kiinteistön…" at bounding box center [354, 343] width 596 height 58
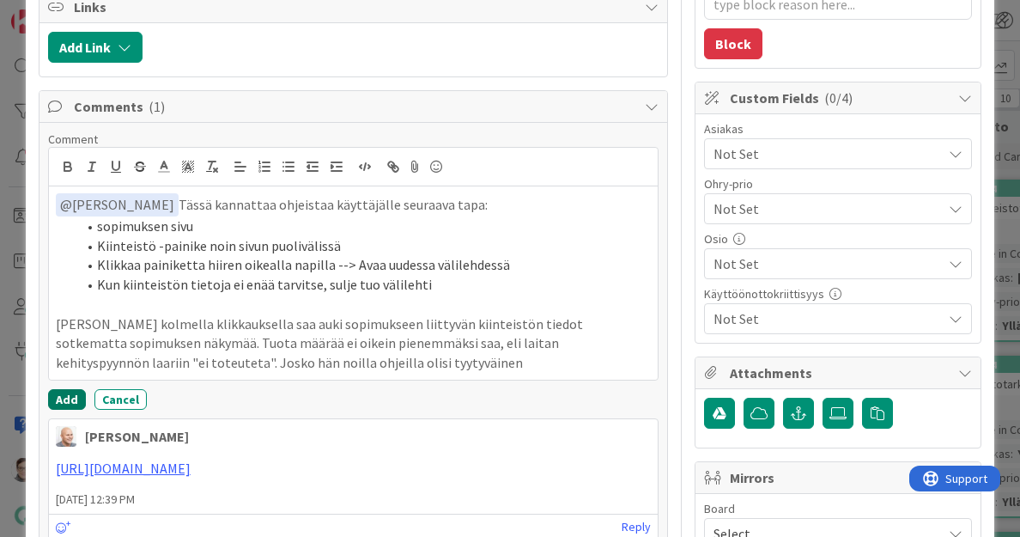
click at [66, 399] on button "Add" at bounding box center [67, 399] width 38 height 21
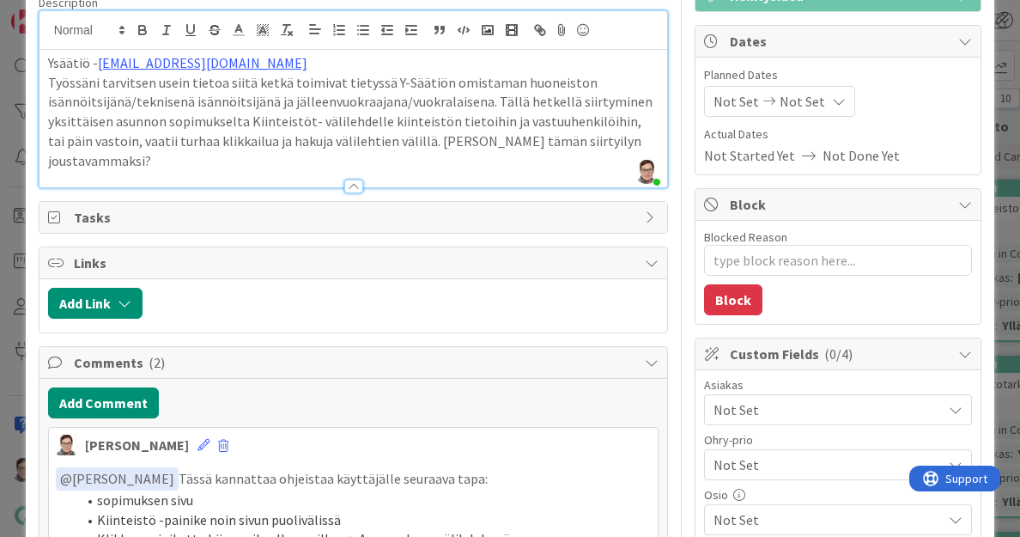
scroll to position [0, 0]
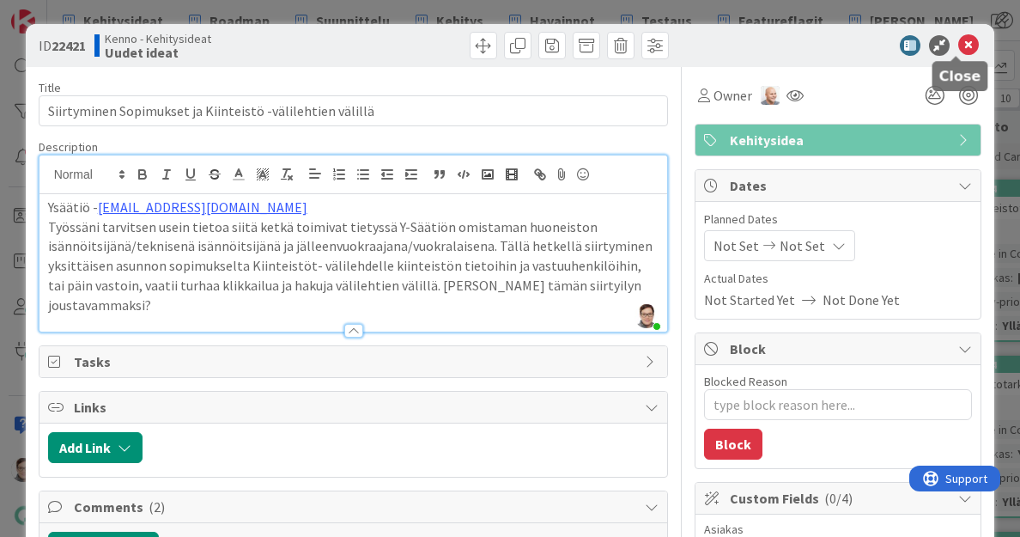
click at [959, 44] on icon at bounding box center [969, 45] width 21 height 21
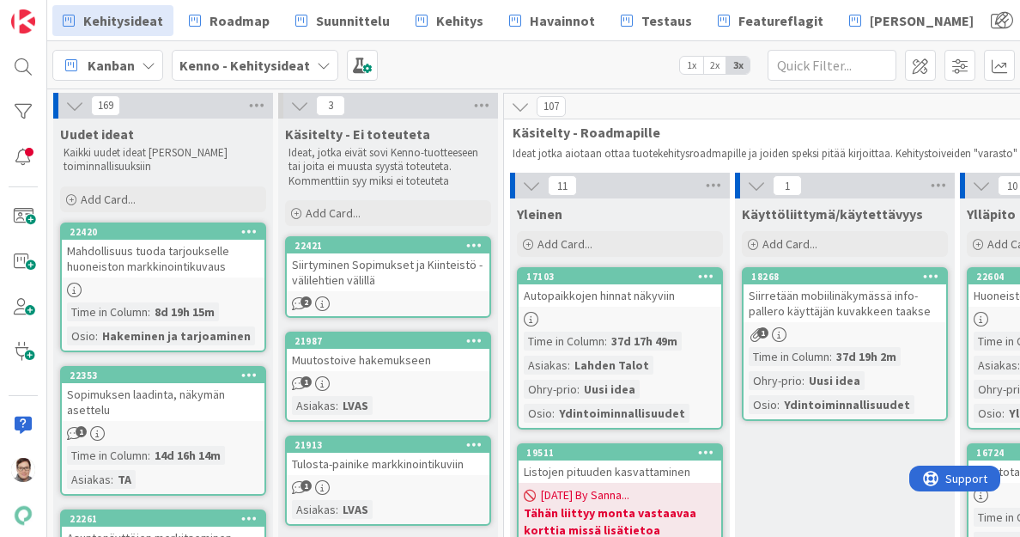
click at [387, 298] on div "2" at bounding box center [388, 303] width 203 height 15
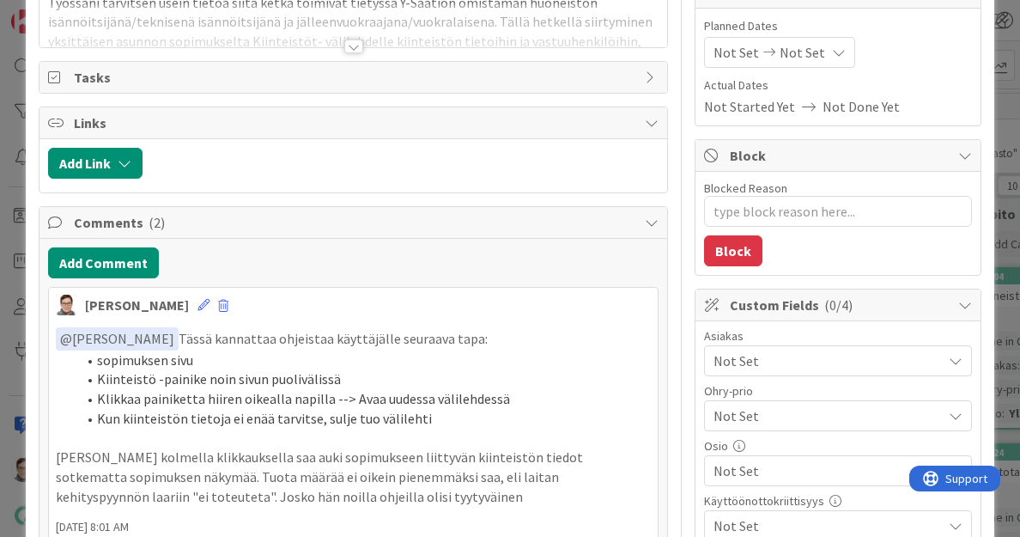
scroll to position [194, 0]
click at [766, 356] on span "Not Set" at bounding box center [828, 360] width 228 height 21
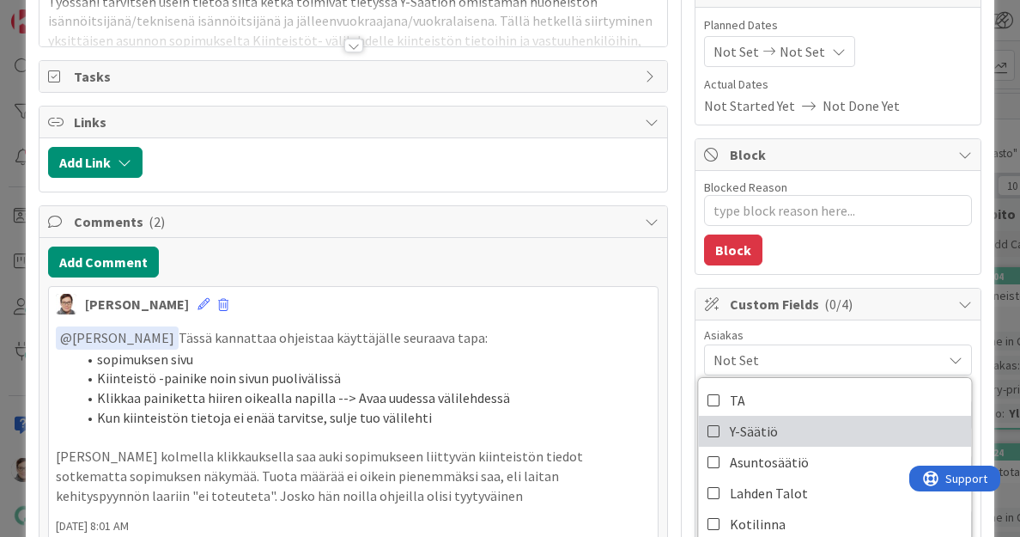
click at [760, 435] on span "Y-Säätiö" at bounding box center [754, 431] width 48 height 26
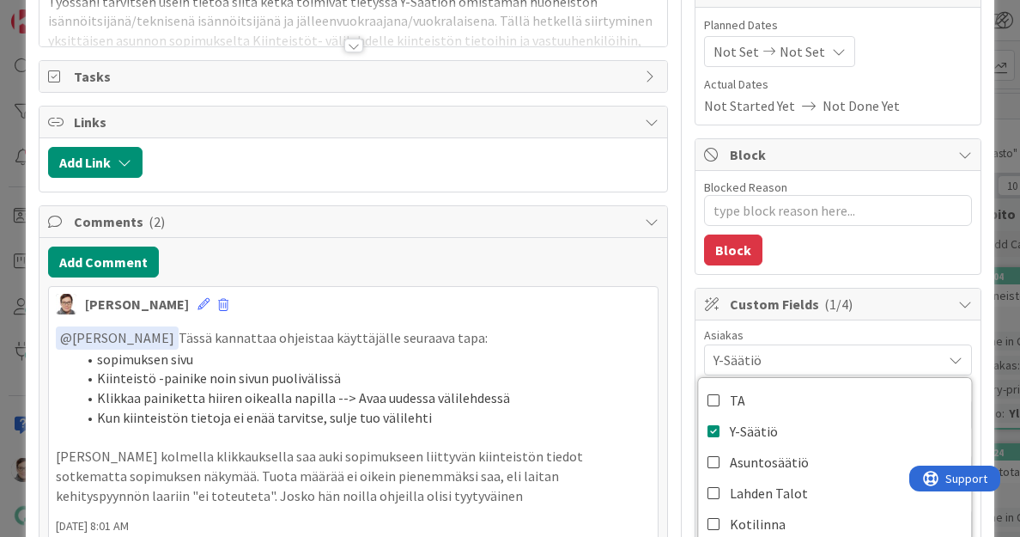
click at [835, 326] on div "Asiakas Y-Säätiö TA Y-Säätiö Asuntosäätiö Lahden Talot Kotilinna JOO Pudasjärvi…" at bounding box center [838, 434] width 285 height 228
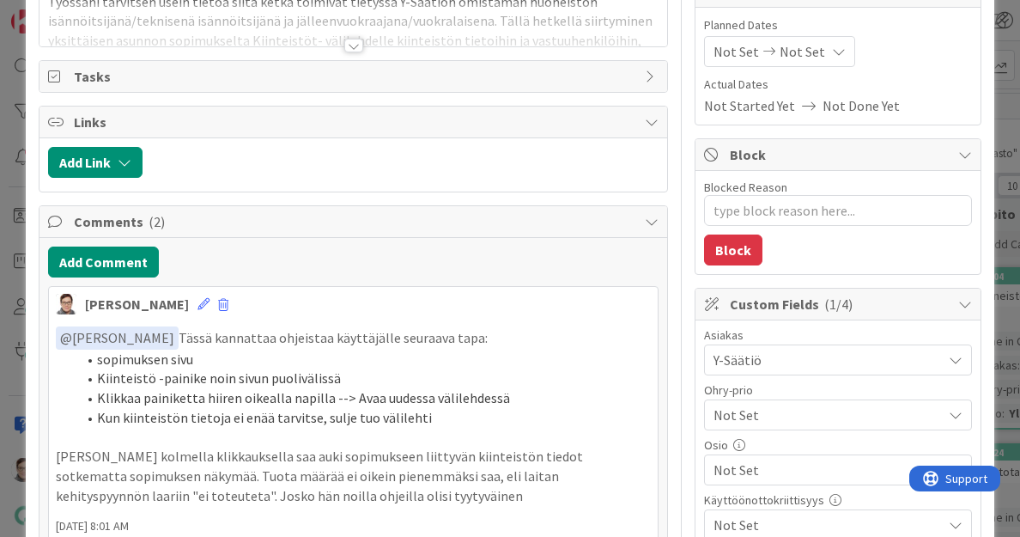
scroll to position [0, 0]
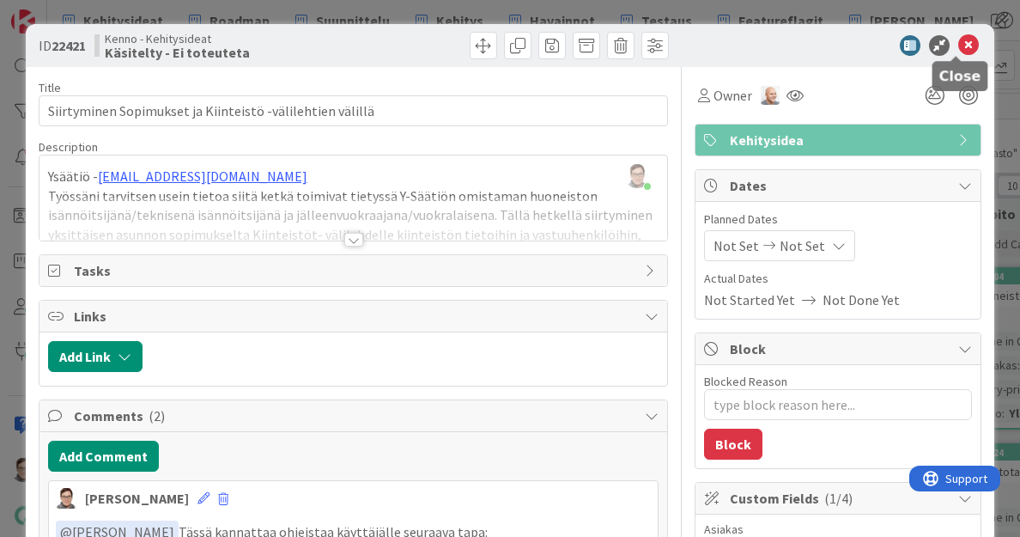
click at [960, 45] on icon at bounding box center [969, 45] width 21 height 21
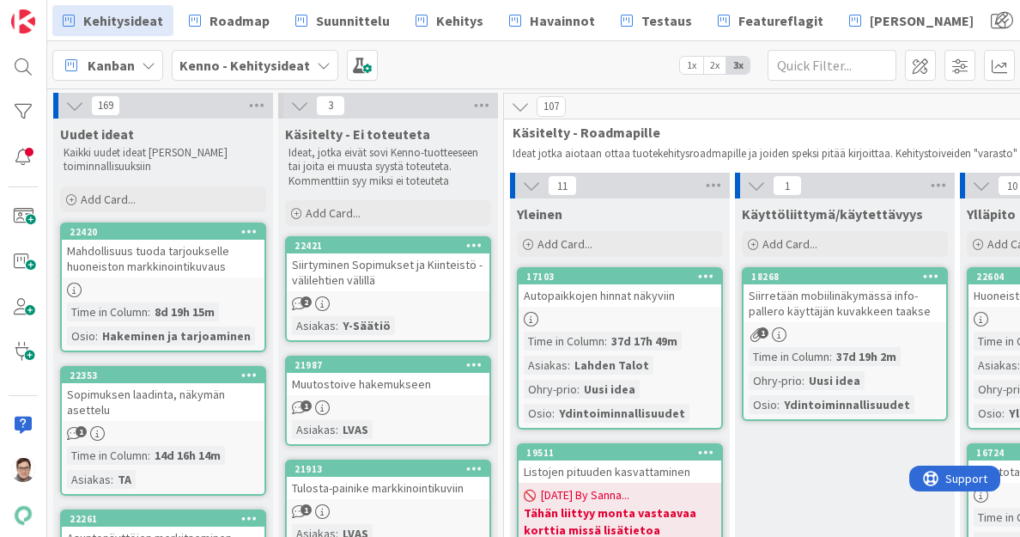
click at [429, 271] on div "Siirtyminen Sopimukset ja Kiinteistö -välilehtien välillä" at bounding box center [388, 272] width 203 height 38
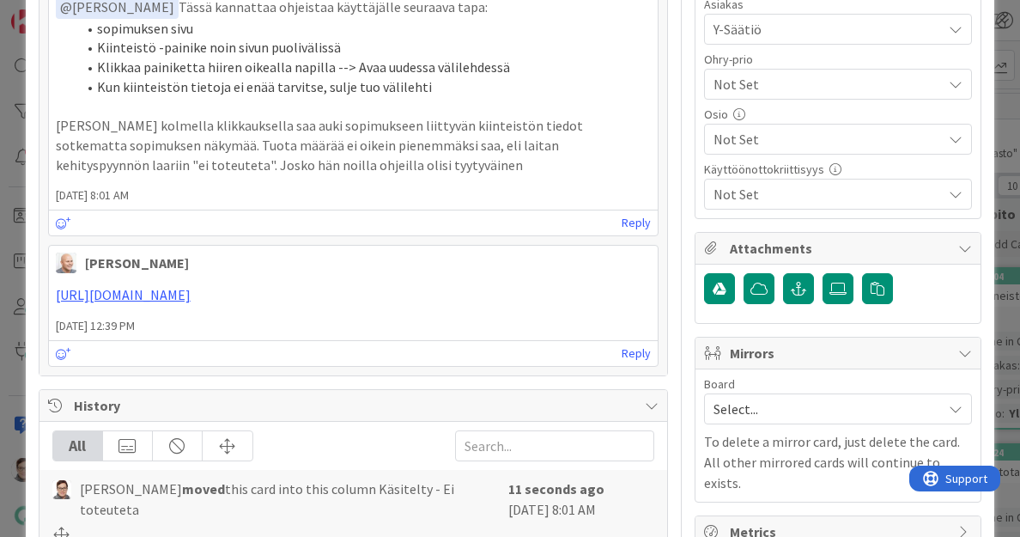
scroll to position [527, 0]
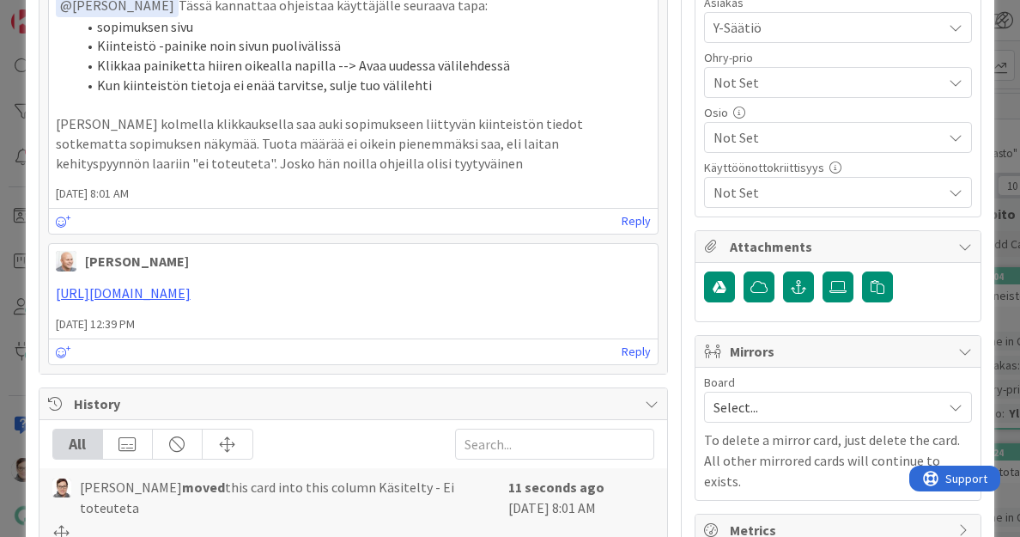
click at [786, 131] on span "Not Set" at bounding box center [828, 137] width 228 height 21
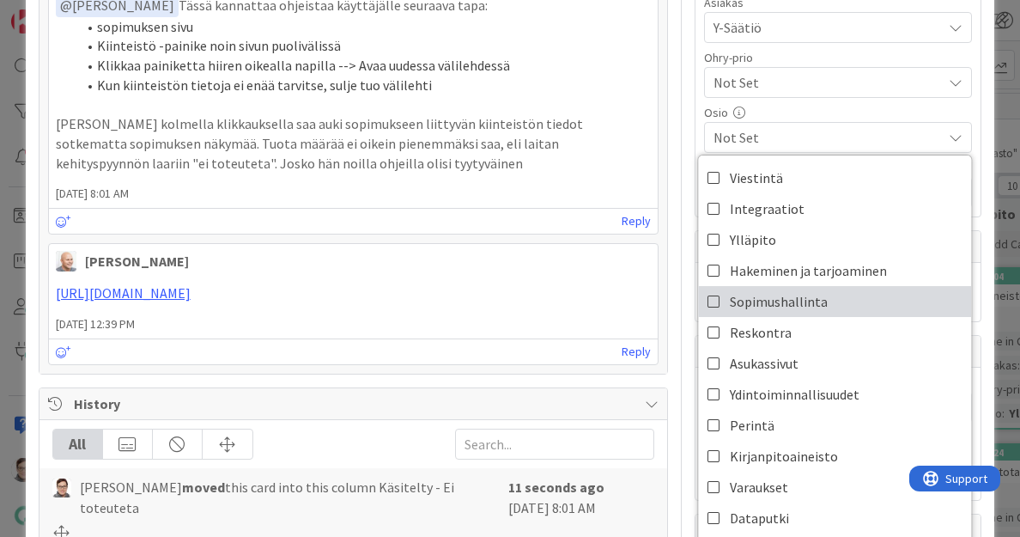
click at [708, 296] on icon at bounding box center [715, 302] width 14 height 26
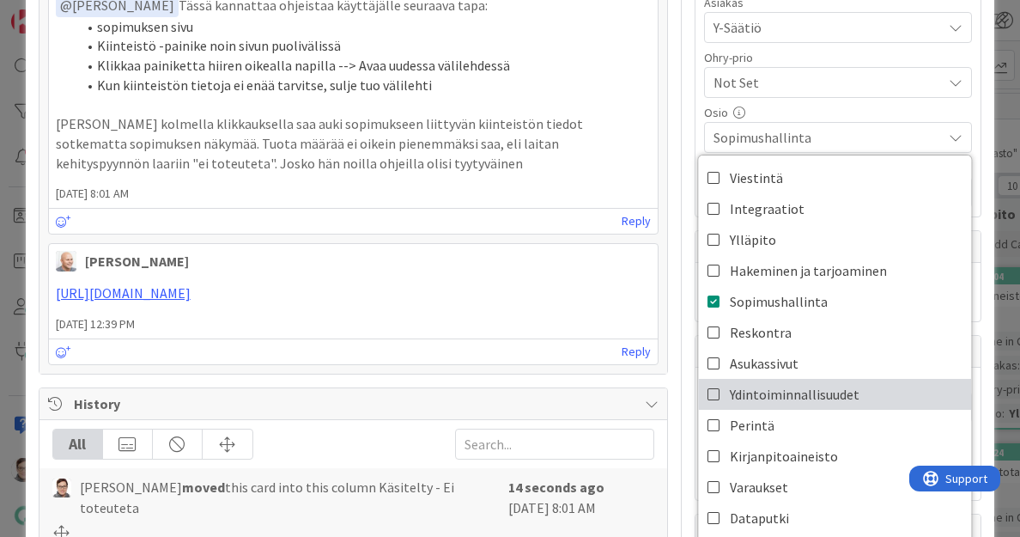
click at [708, 383] on icon at bounding box center [715, 394] width 14 height 26
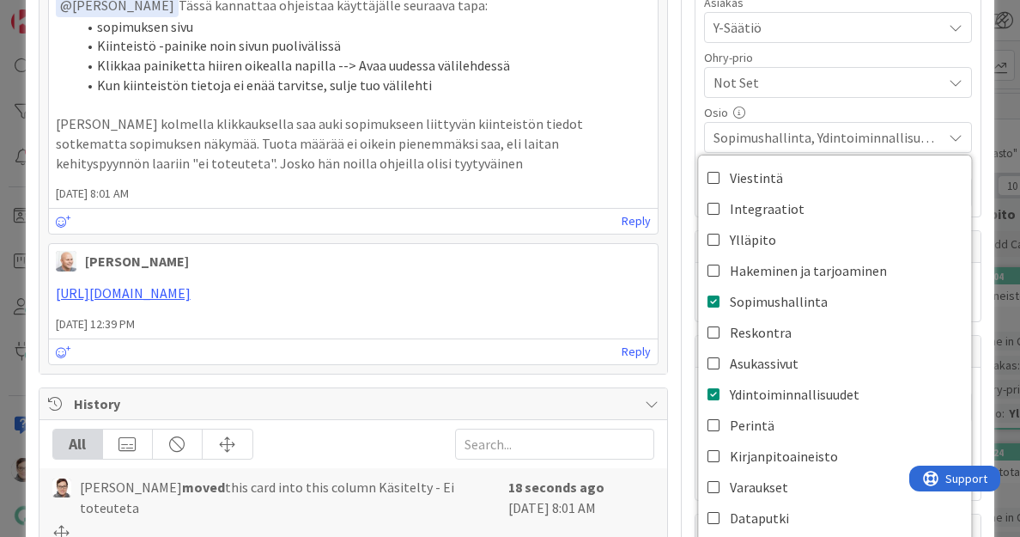
click at [894, 111] on div "Osio" at bounding box center [838, 113] width 268 height 12
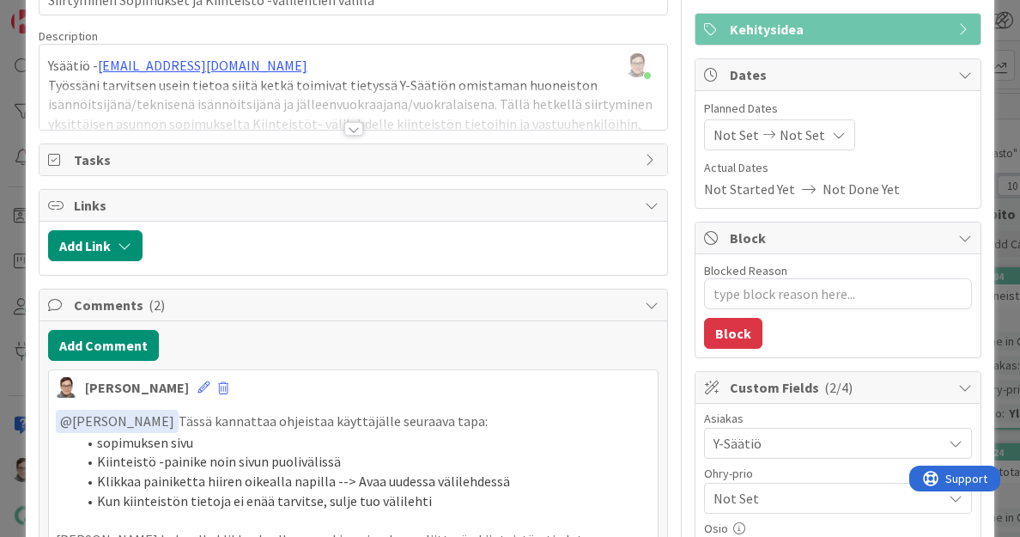
scroll to position [0, 0]
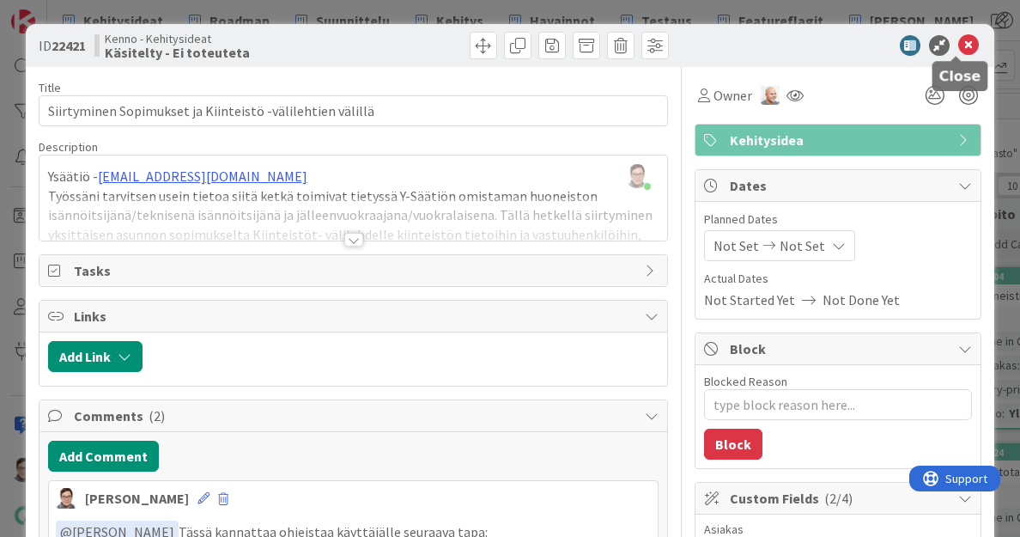
click at [959, 40] on icon at bounding box center [969, 45] width 21 height 21
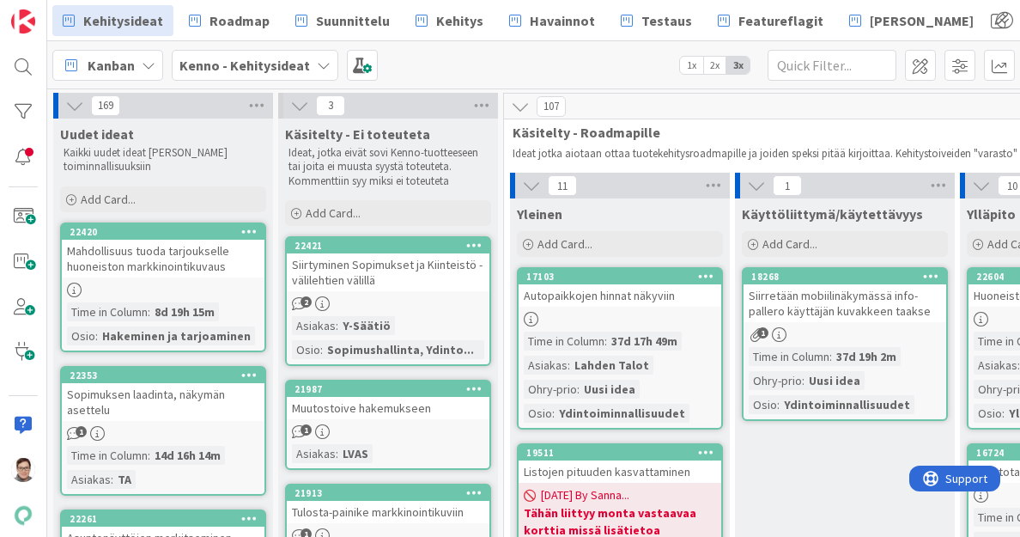
click at [154, 267] on div "Mahdollisuus tuoda tarjoukselle huoneiston markkinointikuvaus" at bounding box center [163, 259] width 203 height 38
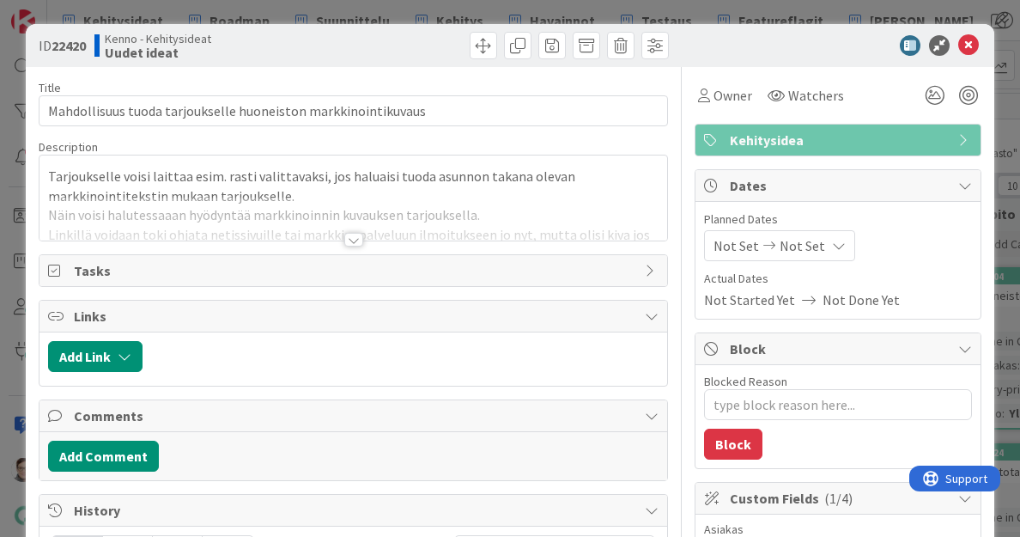
click at [348, 240] on div at bounding box center [353, 240] width 19 height 14
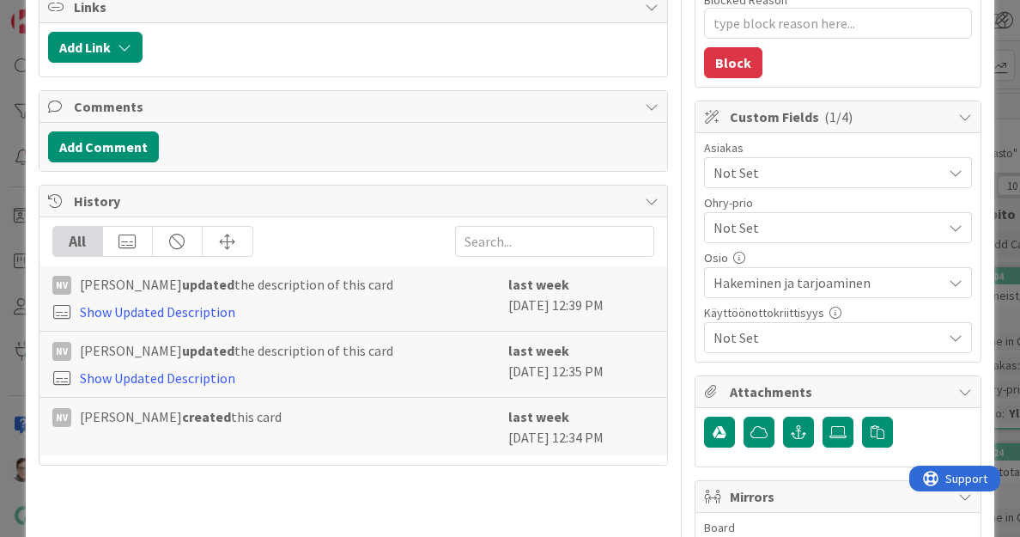
scroll to position [382, 0]
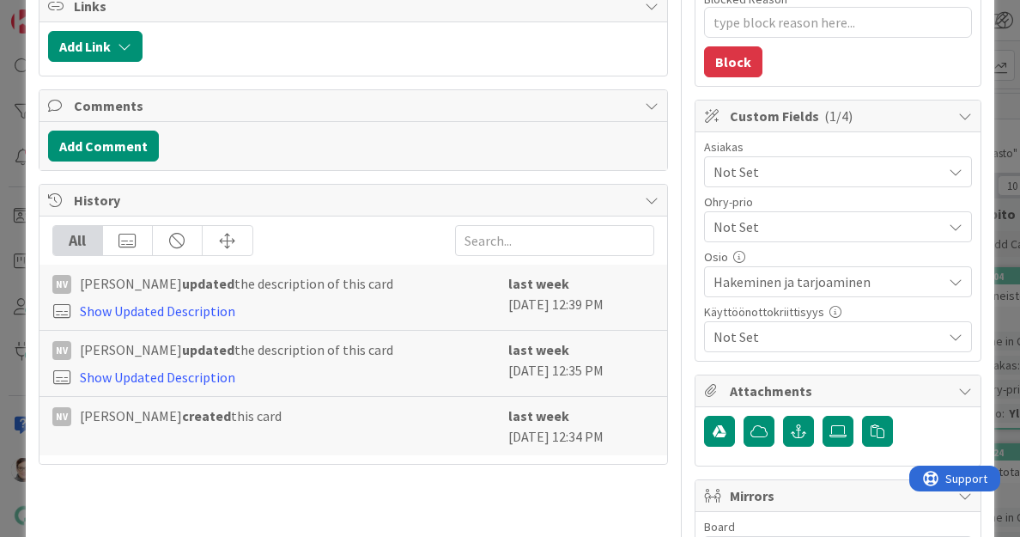
click at [777, 221] on span "Not Set" at bounding box center [824, 227] width 220 height 24
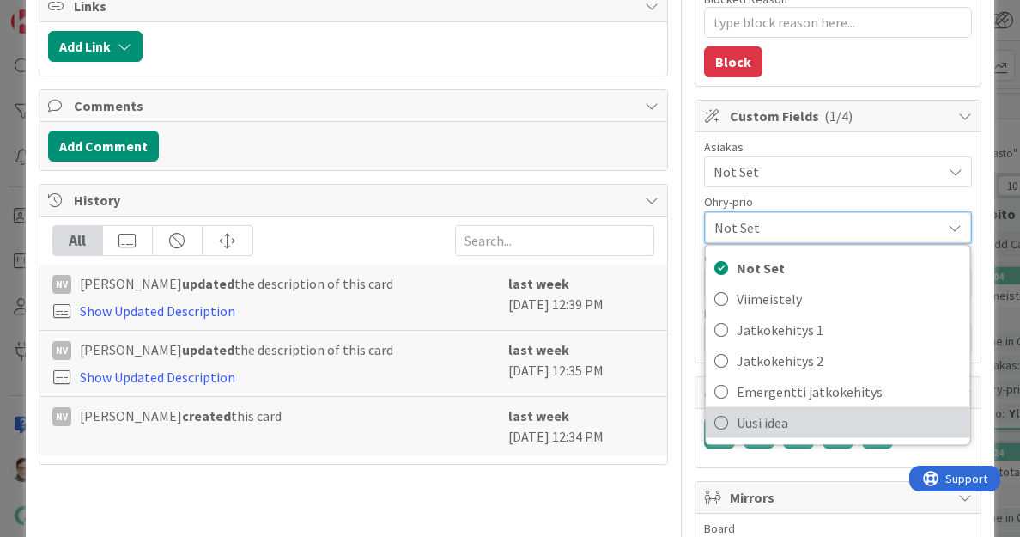
click at [772, 415] on span "Uusi idea" at bounding box center [849, 423] width 225 height 26
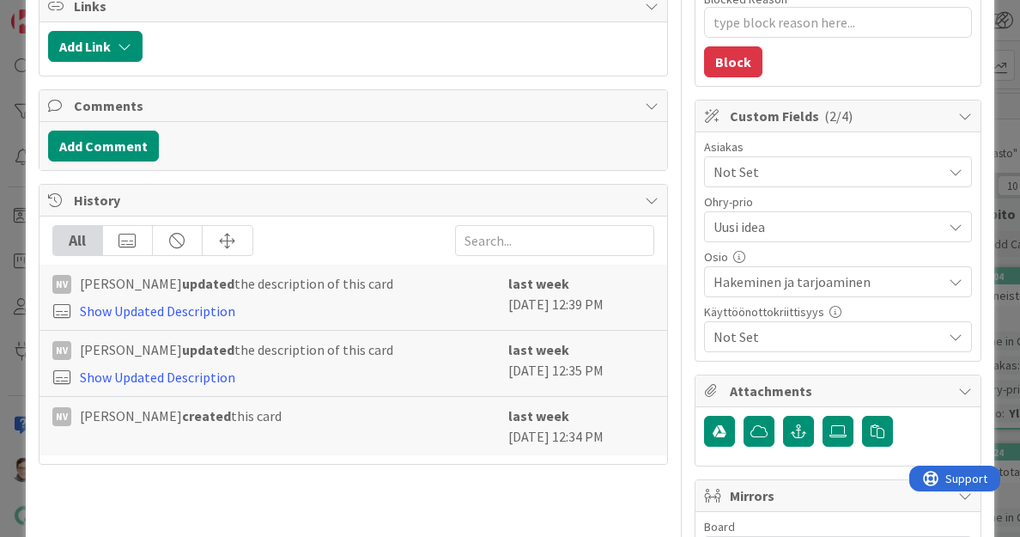
click at [617, 489] on div "Title 61 / 128 Mahdollisuus tuoda tarjoukselle huoneiston markkinointikuvaus De…" at bounding box center [354, 188] width 630 height 1006
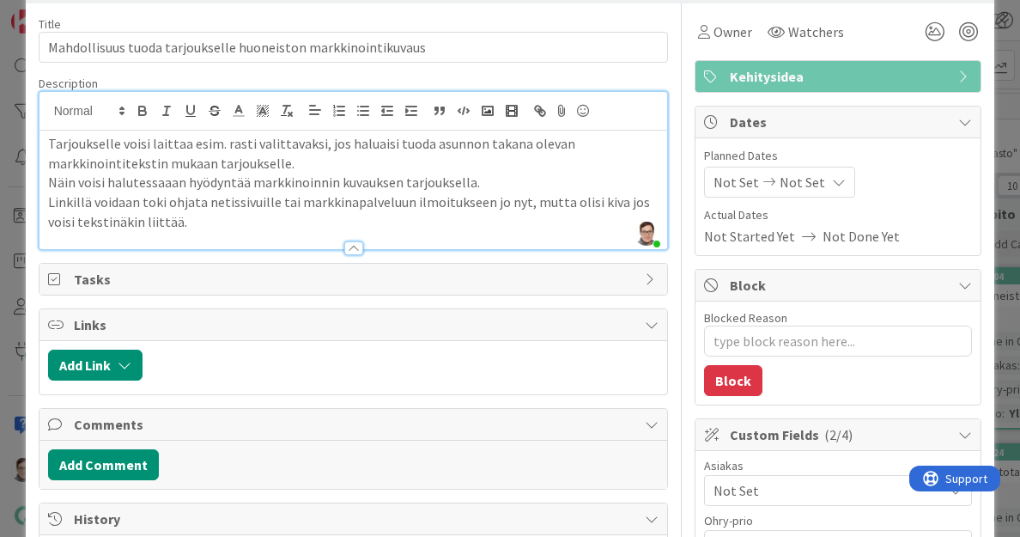
scroll to position [0, 0]
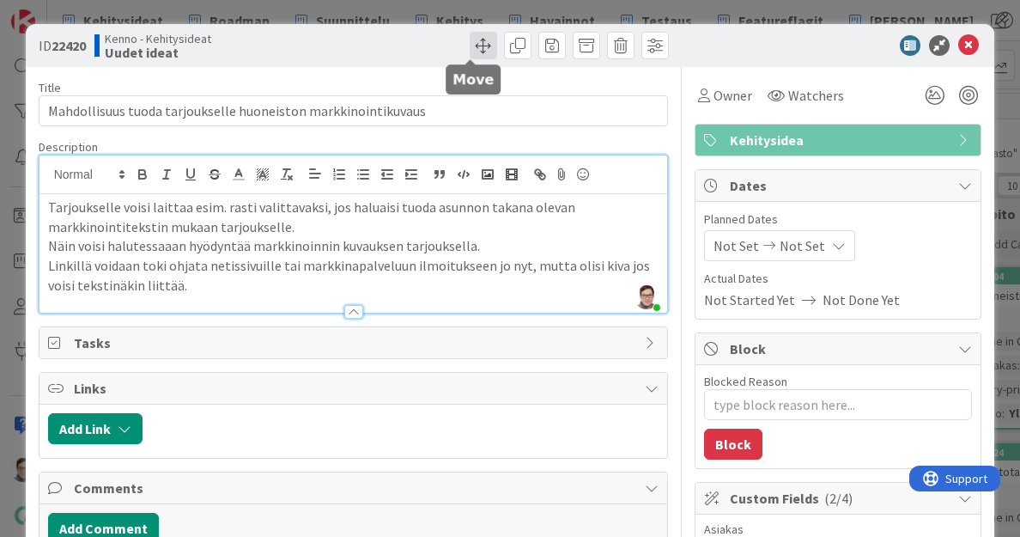
click at [475, 43] on span at bounding box center [483, 45] width 27 height 27
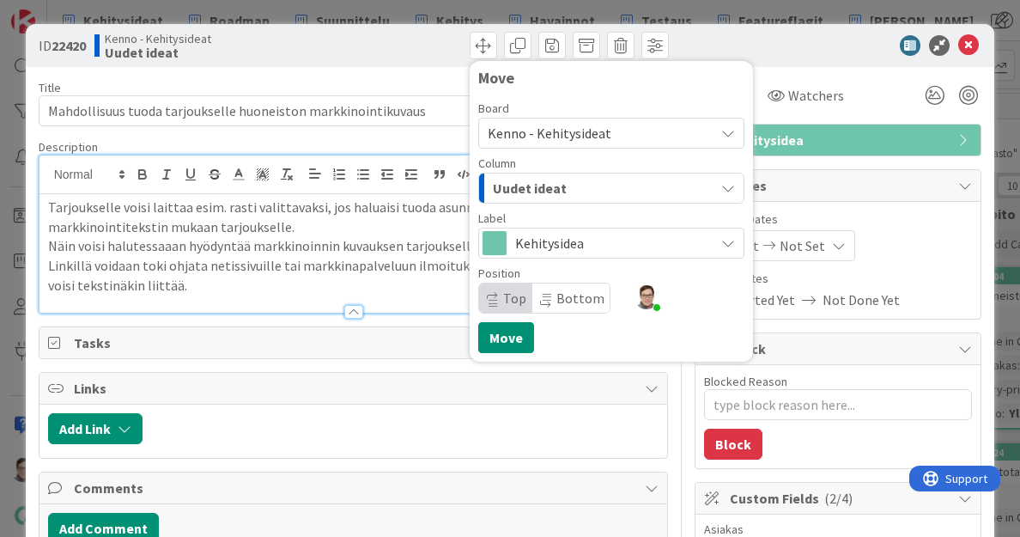
click at [589, 181] on div "Uudet ideat" at bounding box center [602, 187] width 226 height 27
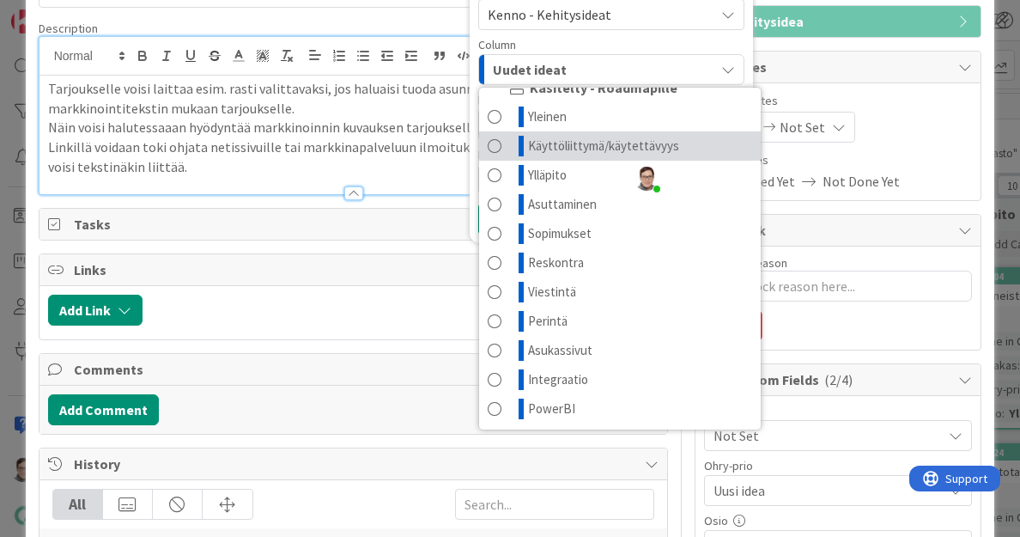
scroll to position [122, 0]
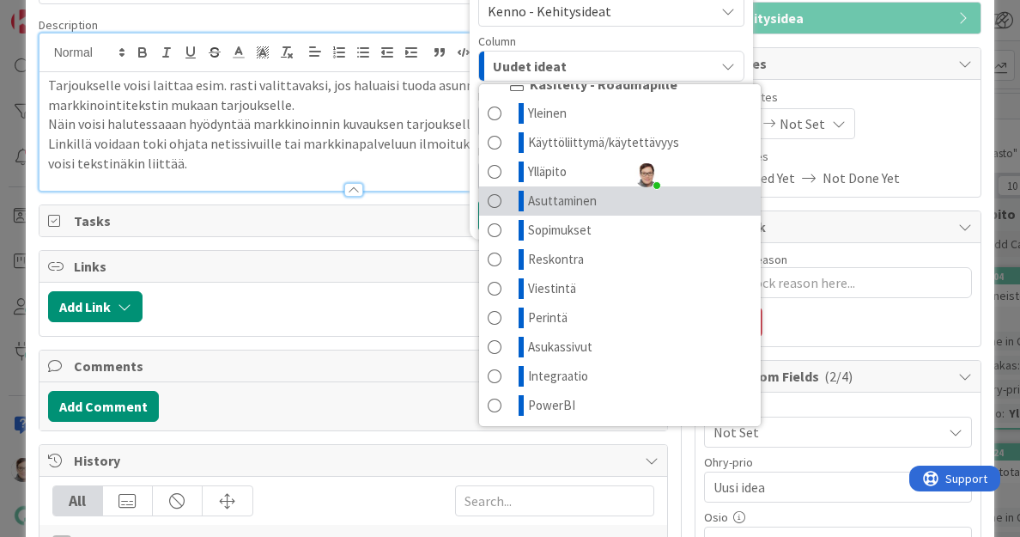
click at [558, 198] on span "Asuttaminen" at bounding box center [562, 201] width 69 height 21
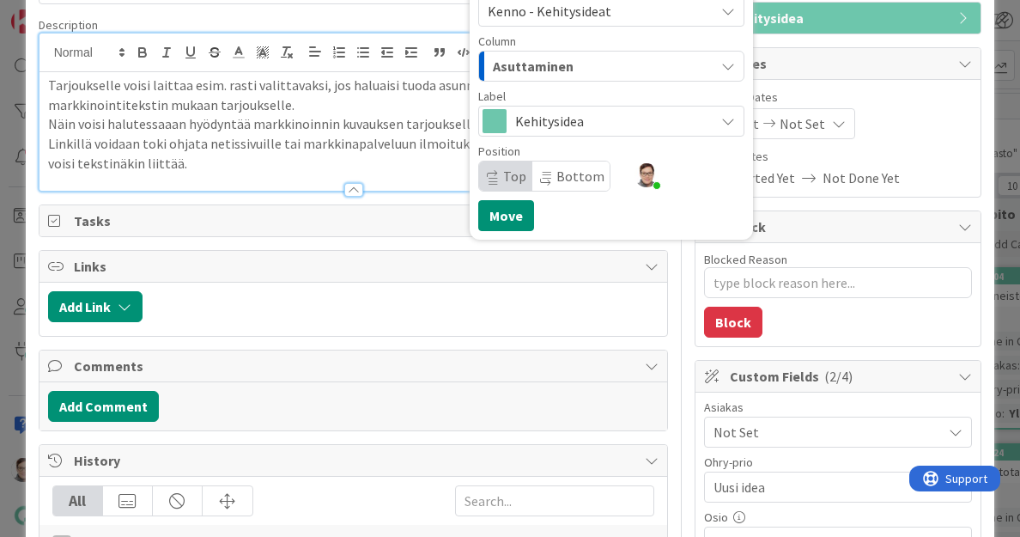
click at [562, 161] on span "Bottom" at bounding box center [571, 175] width 77 height 29
click at [487, 222] on button "Move" at bounding box center [506, 215] width 56 height 31
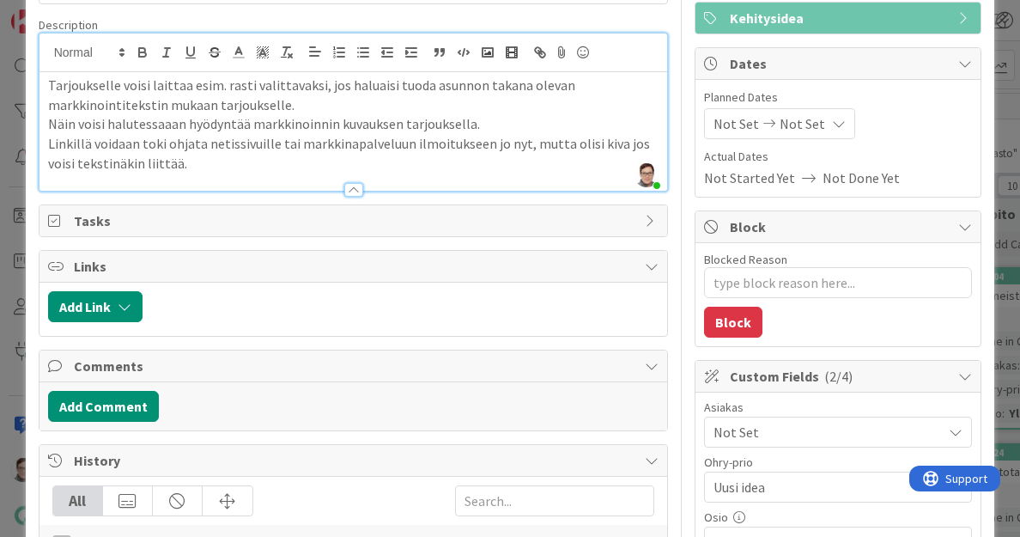
scroll to position [0, 0]
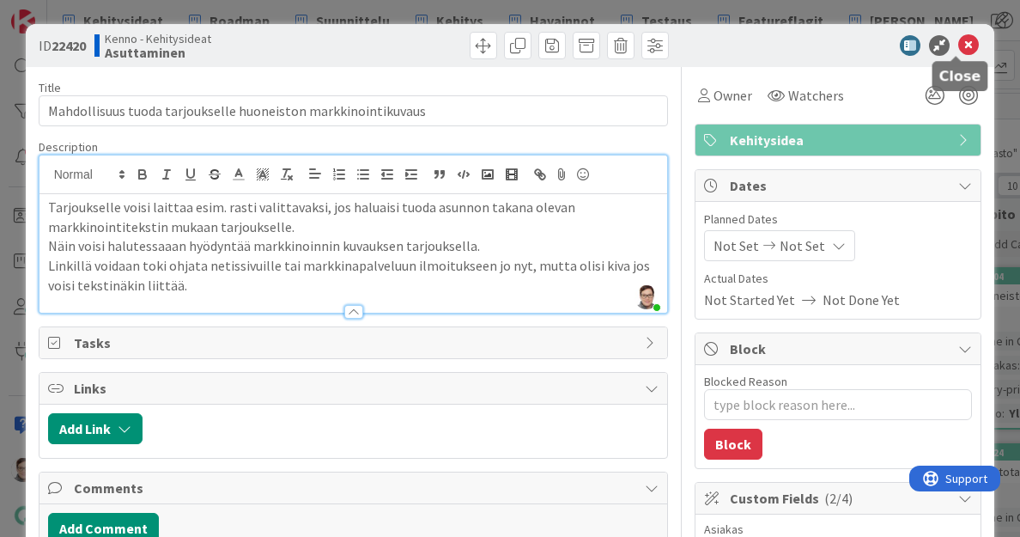
click at [959, 47] on icon at bounding box center [969, 45] width 21 height 21
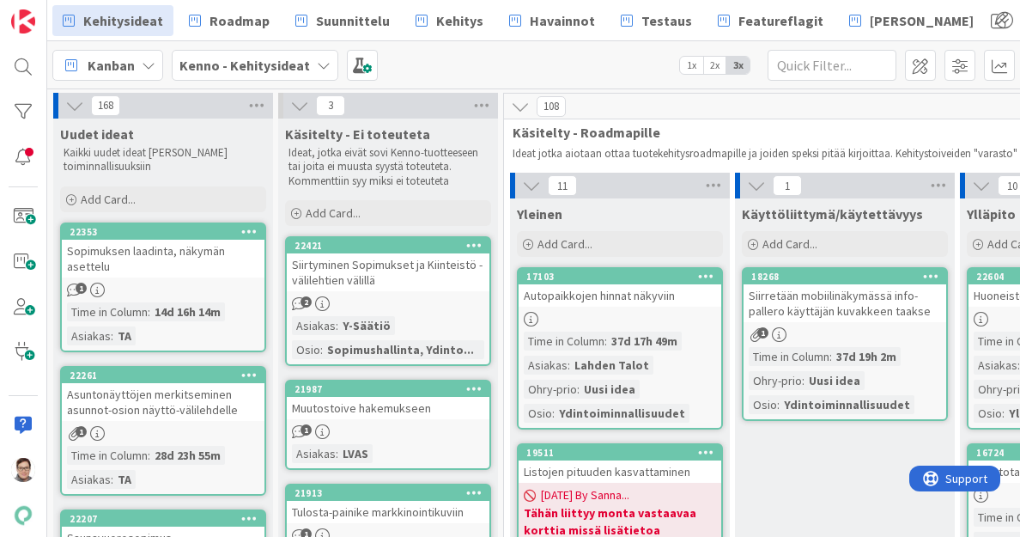
click at [174, 264] on div "Sopimuksen laadinta, näkymän asettelu" at bounding box center [163, 259] width 203 height 38
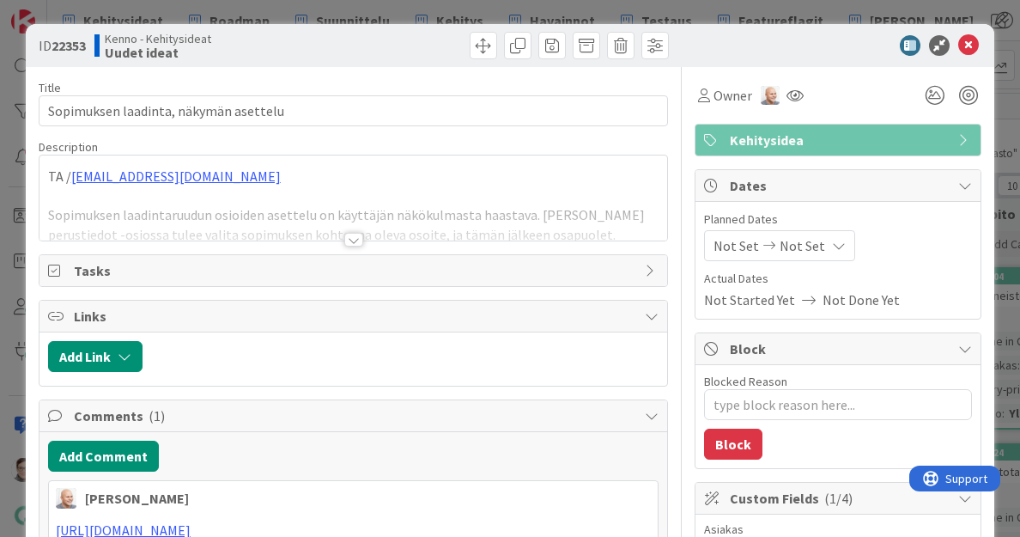
click at [348, 235] on div at bounding box center [353, 240] width 19 height 14
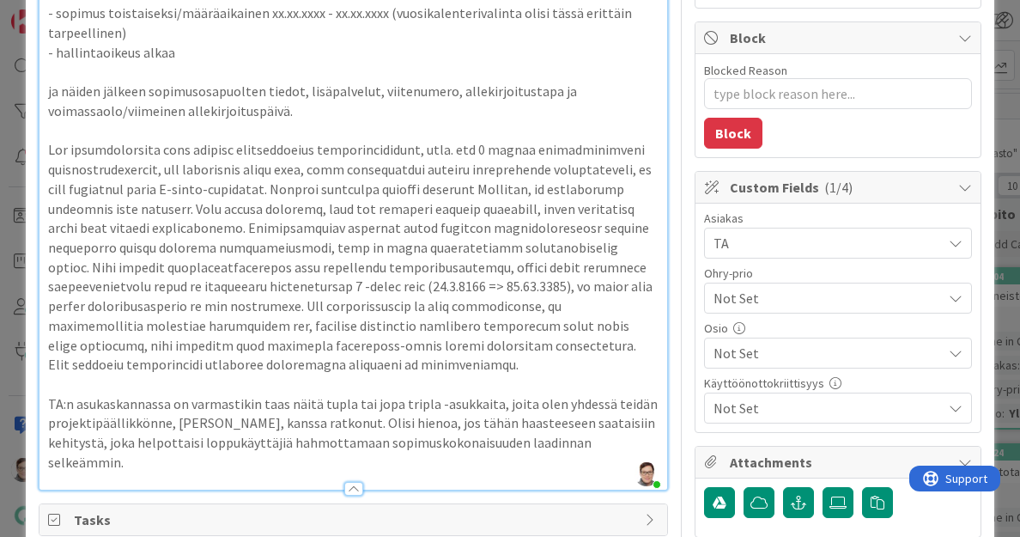
scroll to position [312, 0]
click at [757, 302] on span "Not Set" at bounding box center [824, 297] width 220 height 24
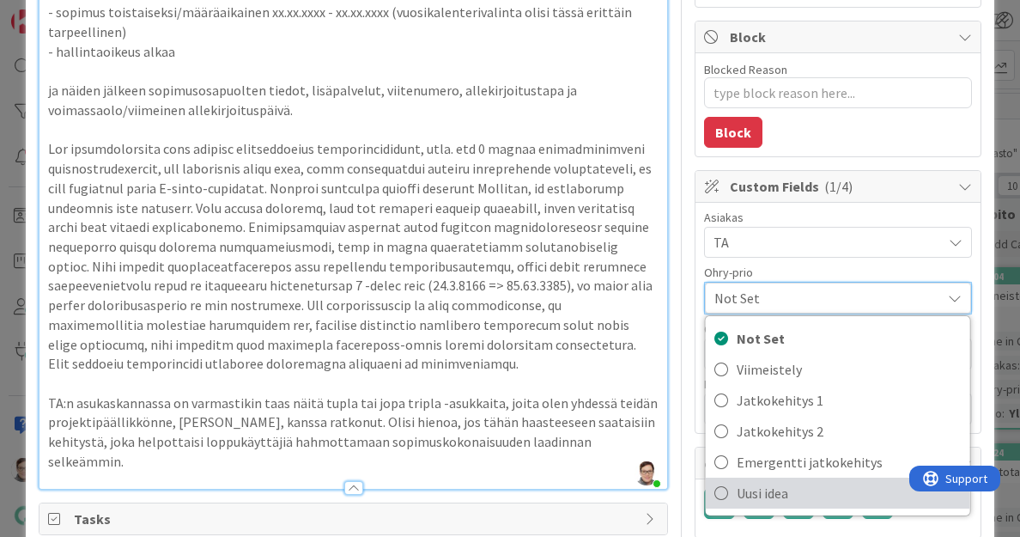
click at [759, 497] on span "Uusi idea" at bounding box center [849, 493] width 225 height 26
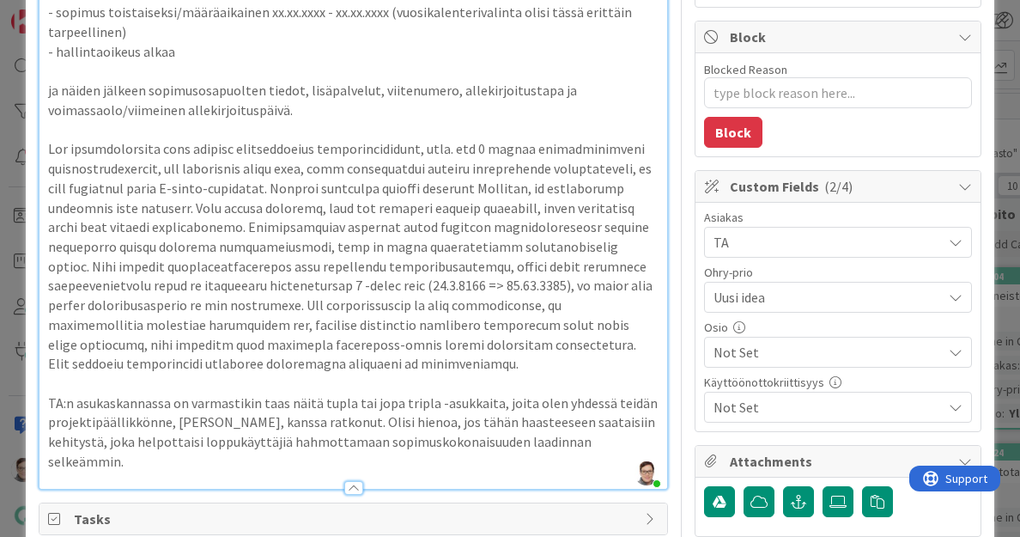
click at [771, 344] on span "Not Set" at bounding box center [828, 352] width 228 height 21
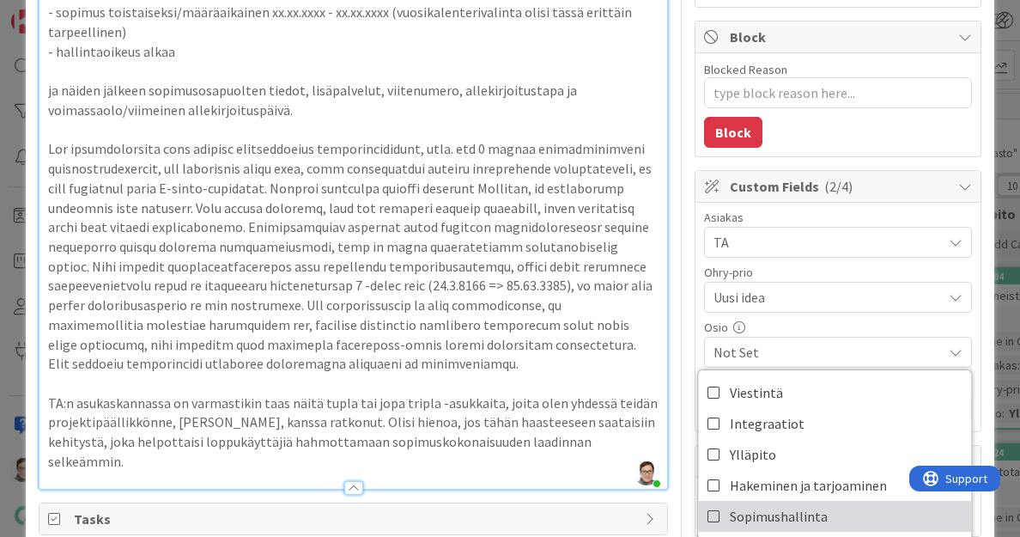
click at [750, 506] on span "Sopimushallinta" at bounding box center [779, 516] width 98 height 26
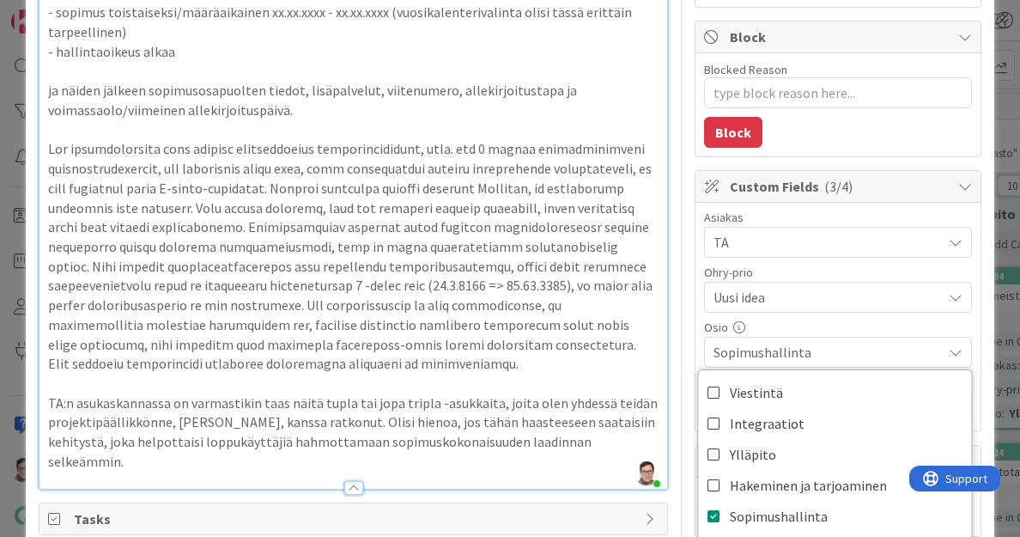
click at [803, 321] on div "Osio" at bounding box center [838, 327] width 268 height 12
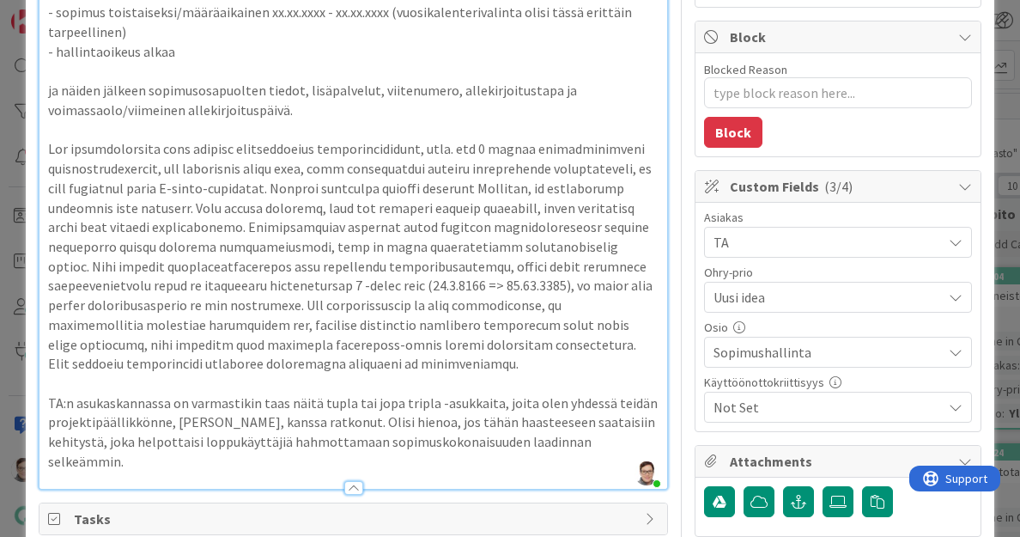
click at [803, 321] on div "Osio" at bounding box center [838, 327] width 268 height 12
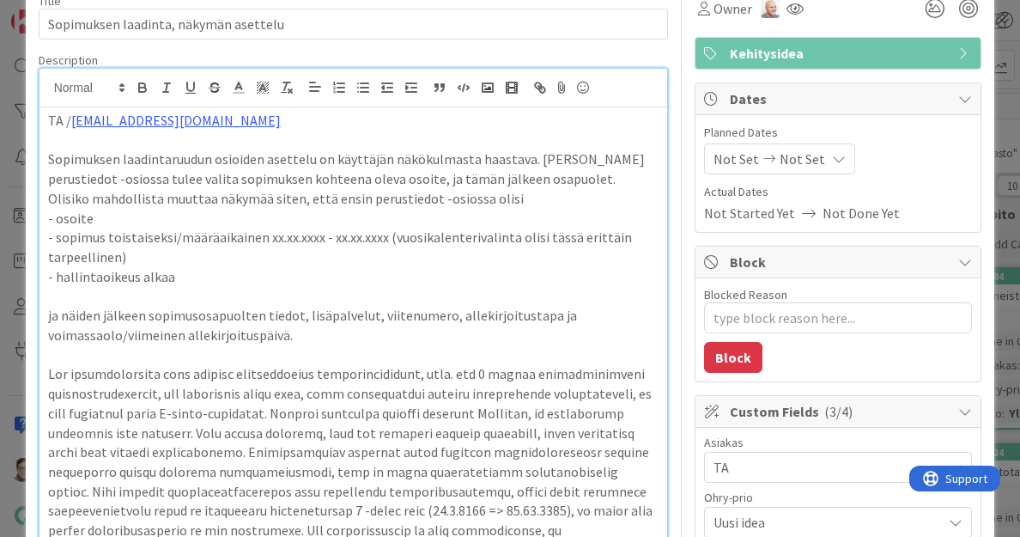
scroll to position [0, 0]
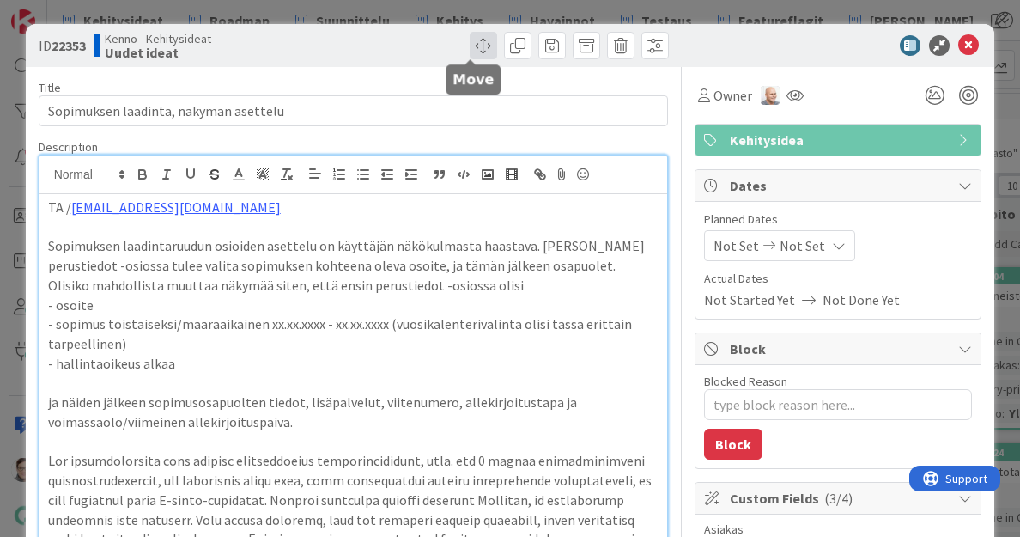
click at [473, 44] on span at bounding box center [483, 45] width 27 height 27
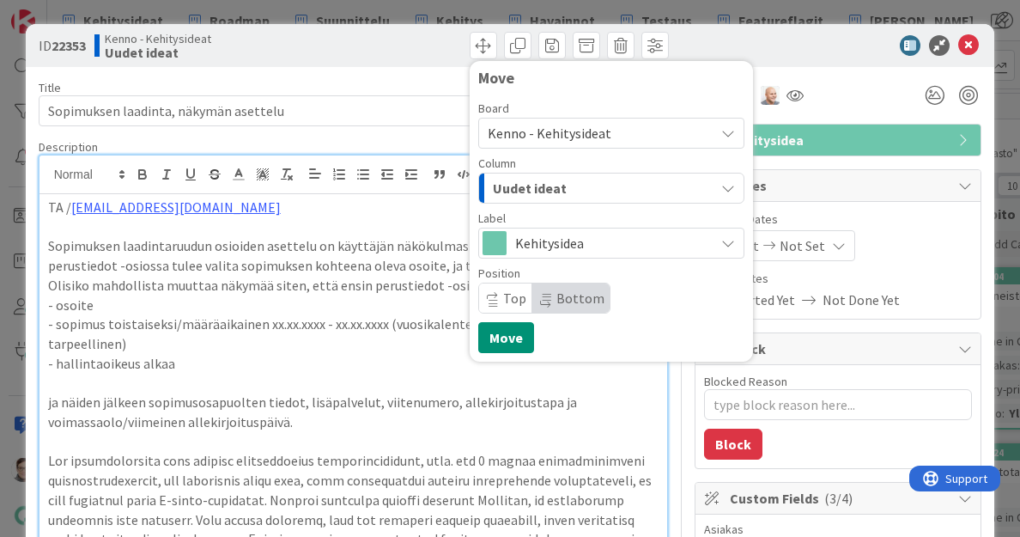
click at [572, 196] on div "Uudet ideat" at bounding box center [602, 187] width 226 height 27
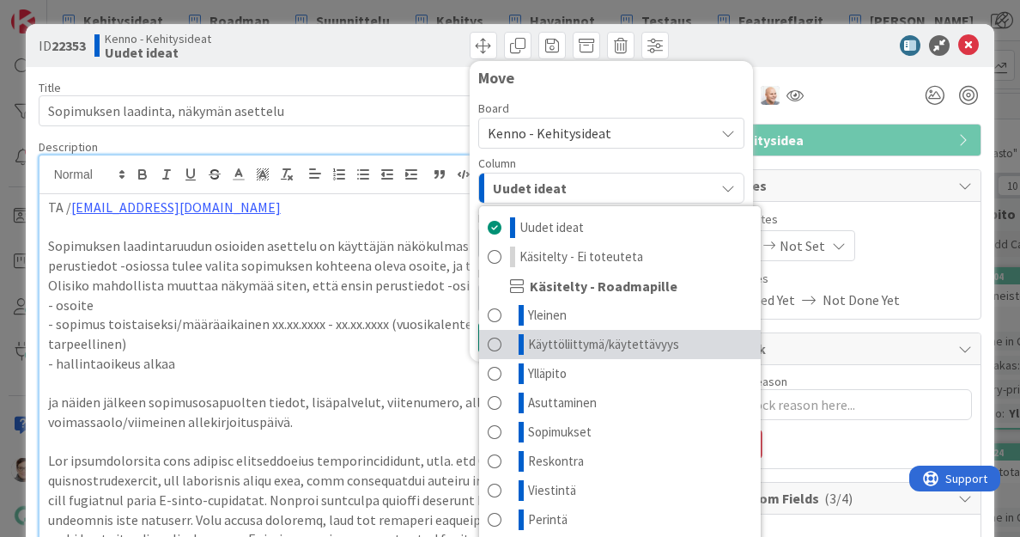
click at [571, 339] on span "Käyttöliittymä/käytettävyys" at bounding box center [603, 344] width 151 height 21
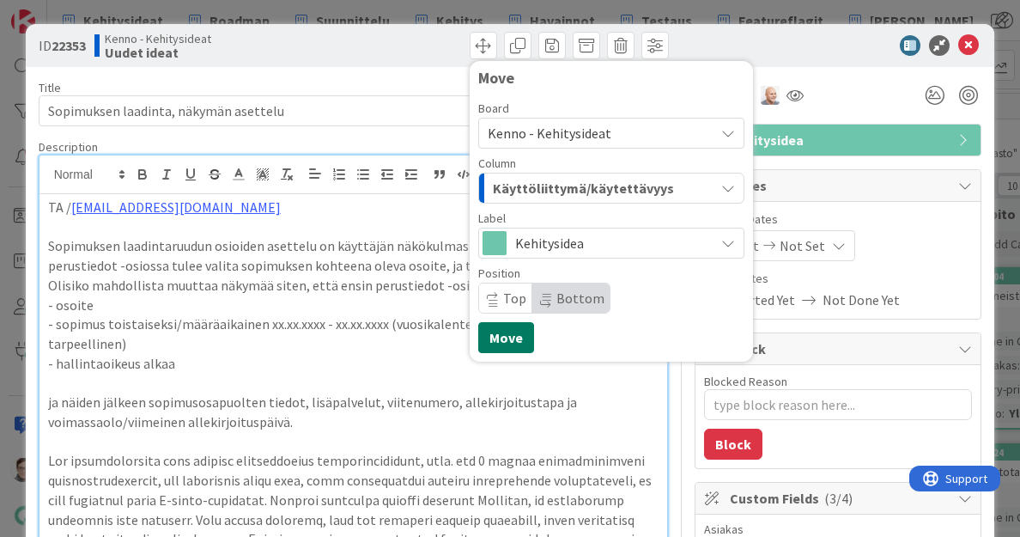
click at [507, 331] on button "Move" at bounding box center [506, 337] width 56 height 31
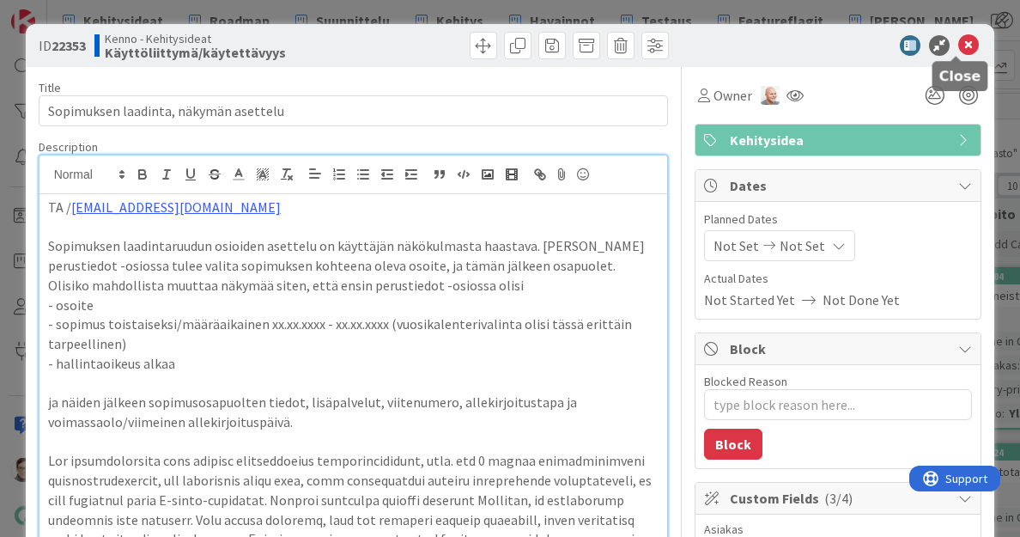
click at [959, 49] on icon at bounding box center [969, 45] width 21 height 21
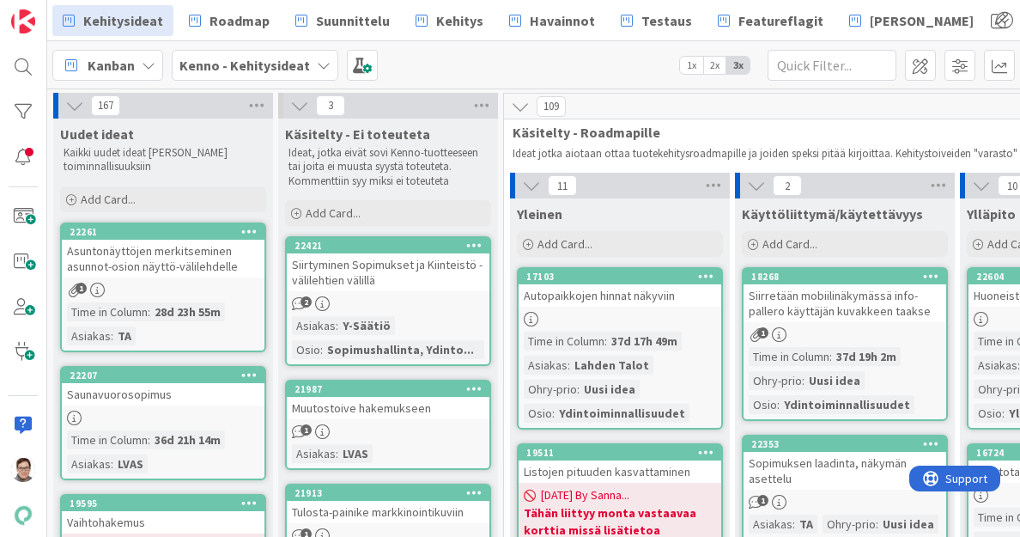
click at [143, 281] on link "22261 Asuntonäyttöjen merkitseminen asunnot-osion näyttö-välilehdelle 1 Time in…" at bounding box center [163, 287] width 206 height 130
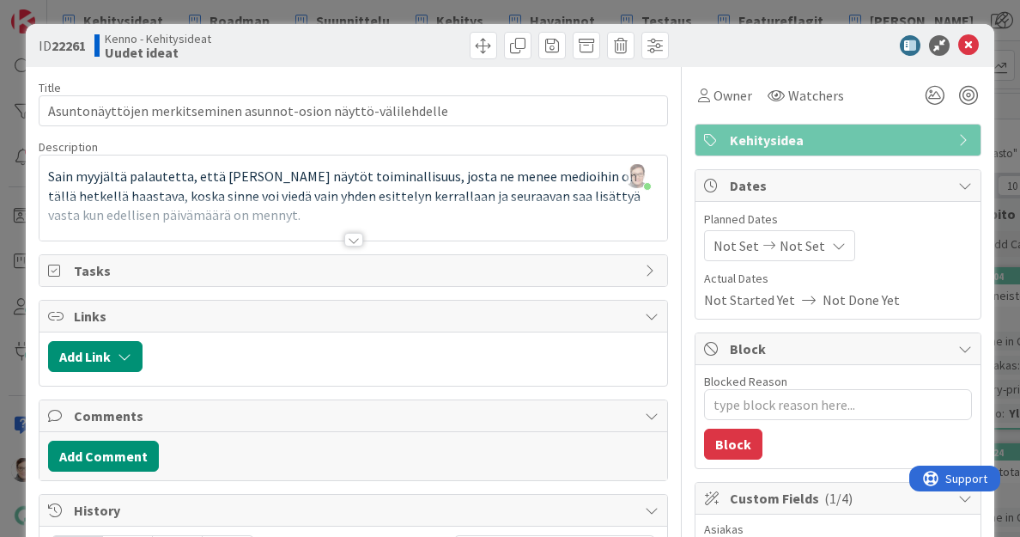
click at [345, 238] on div at bounding box center [353, 240] width 19 height 14
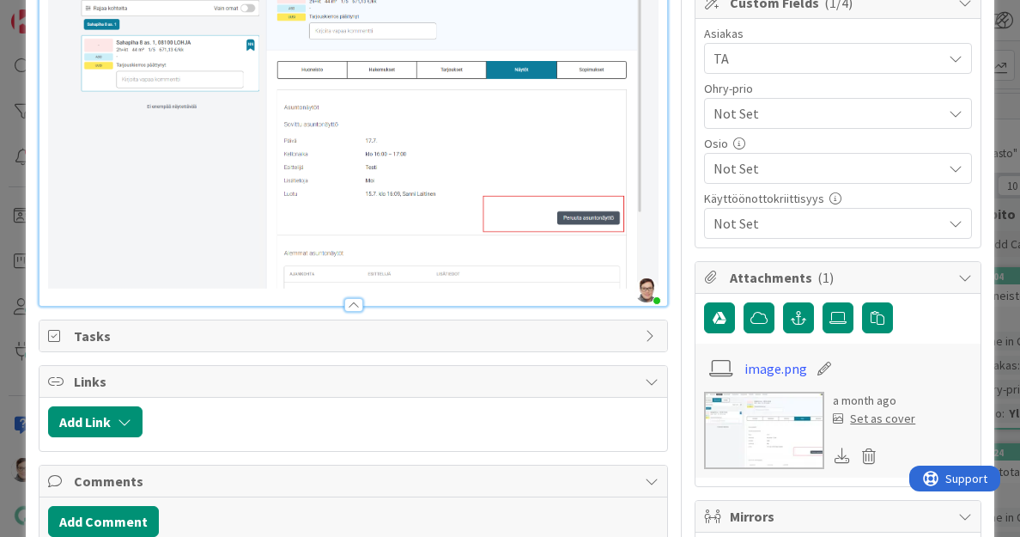
scroll to position [497, 0]
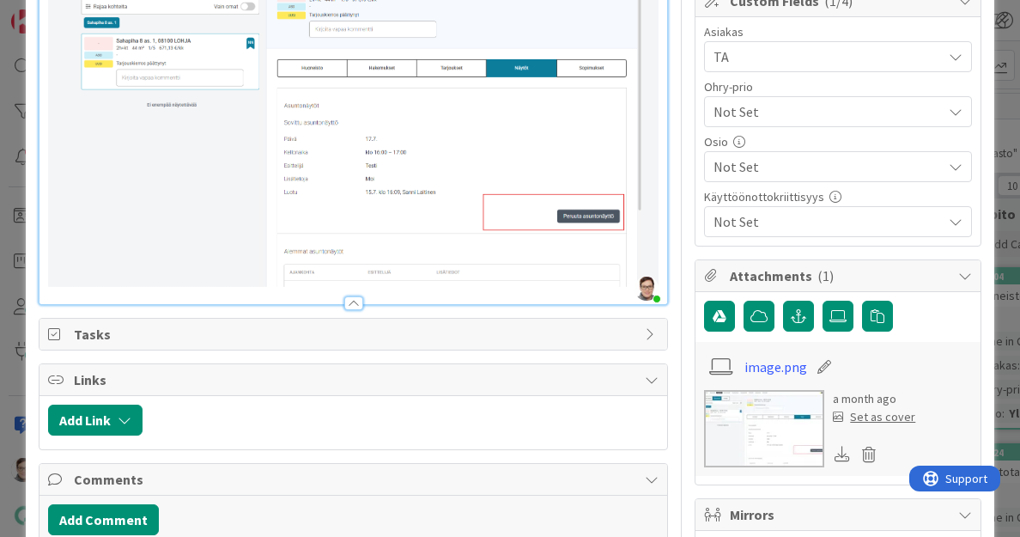
click at [795, 102] on span "Not Set" at bounding box center [824, 112] width 220 height 24
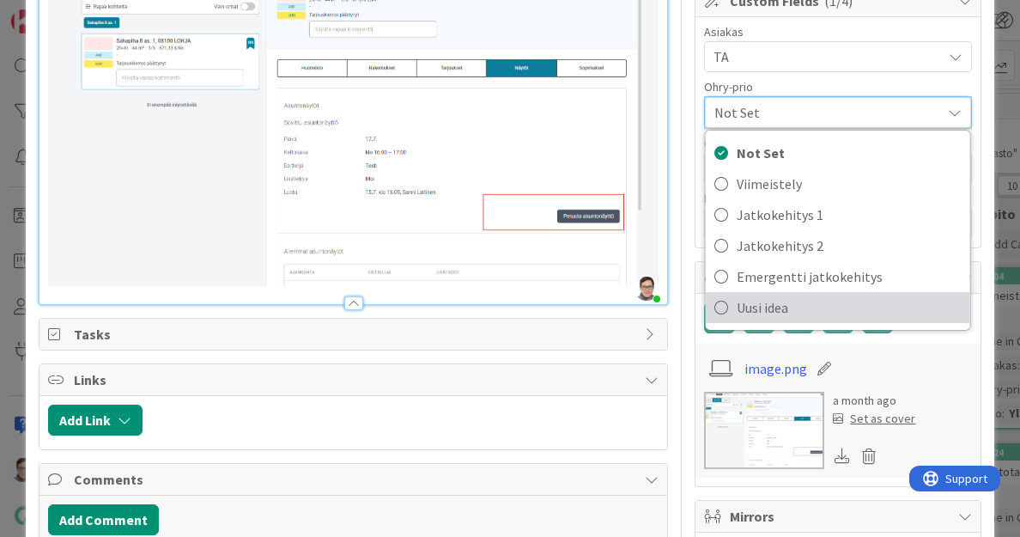
click at [778, 296] on span "Uusi idea" at bounding box center [849, 308] width 225 height 26
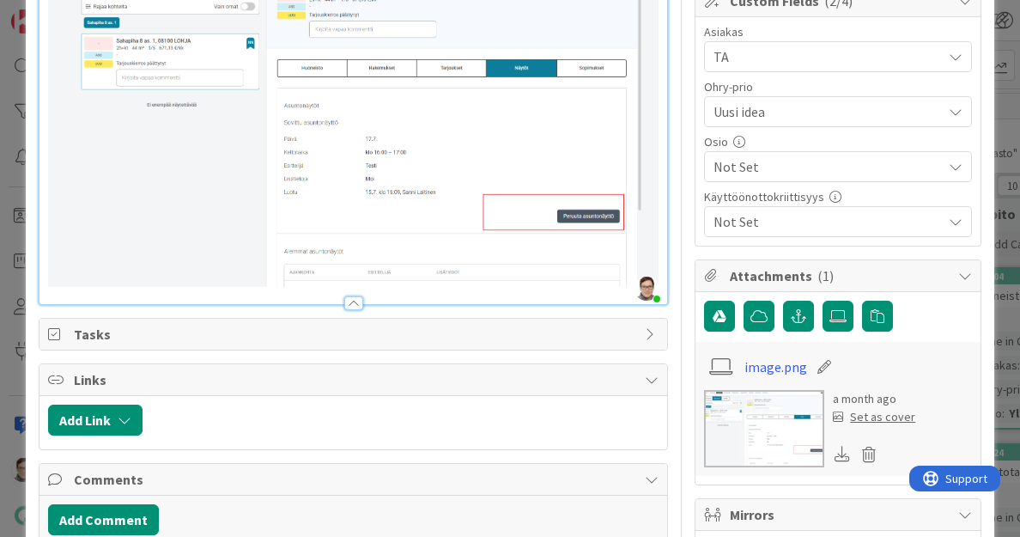
click at [772, 167] on span "Not Set" at bounding box center [828, 166] width 228 height 21
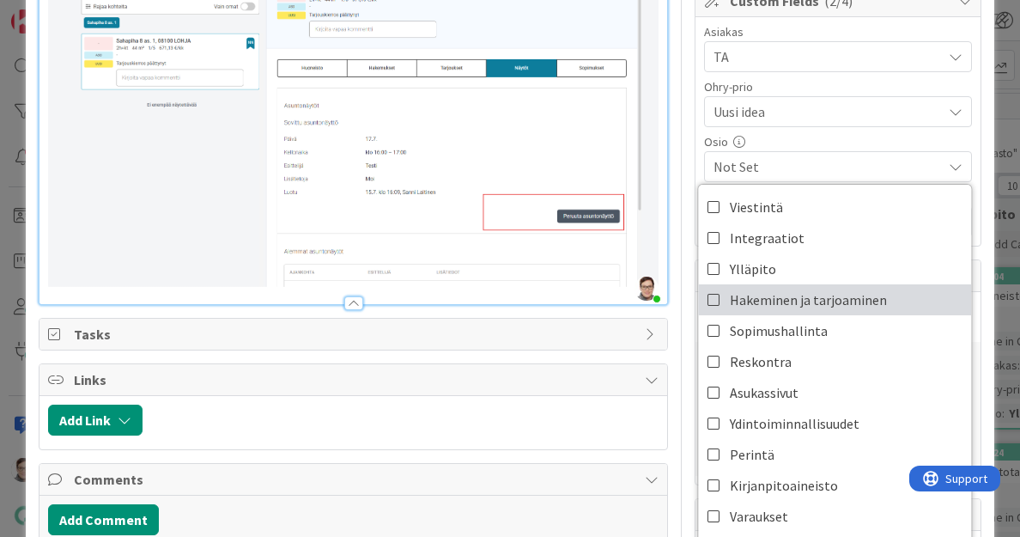
click at [766, 295] on span "Hakeminen ja tarjoaminen" at bounding box center [808, 300] width 157 height 26
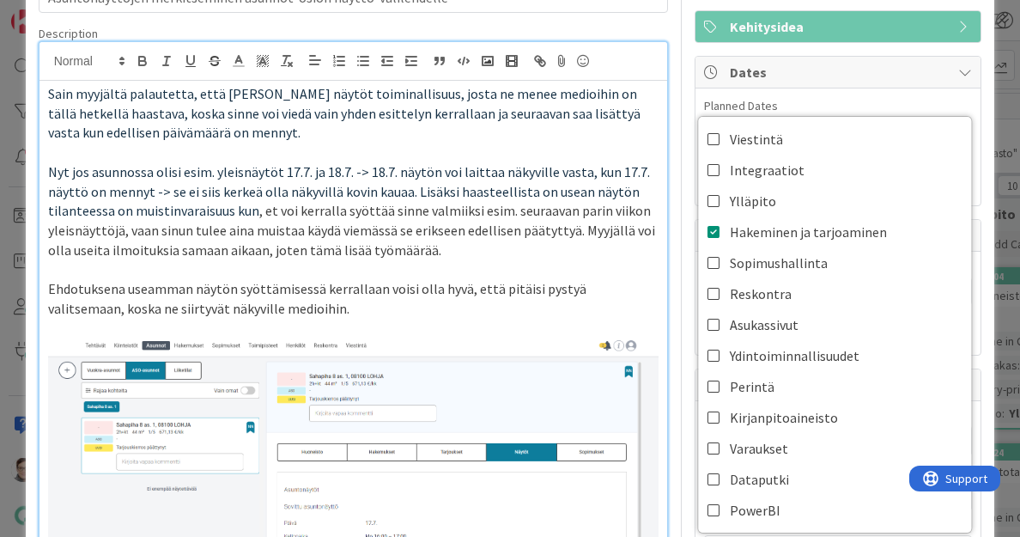
scroll to position [94, 0]
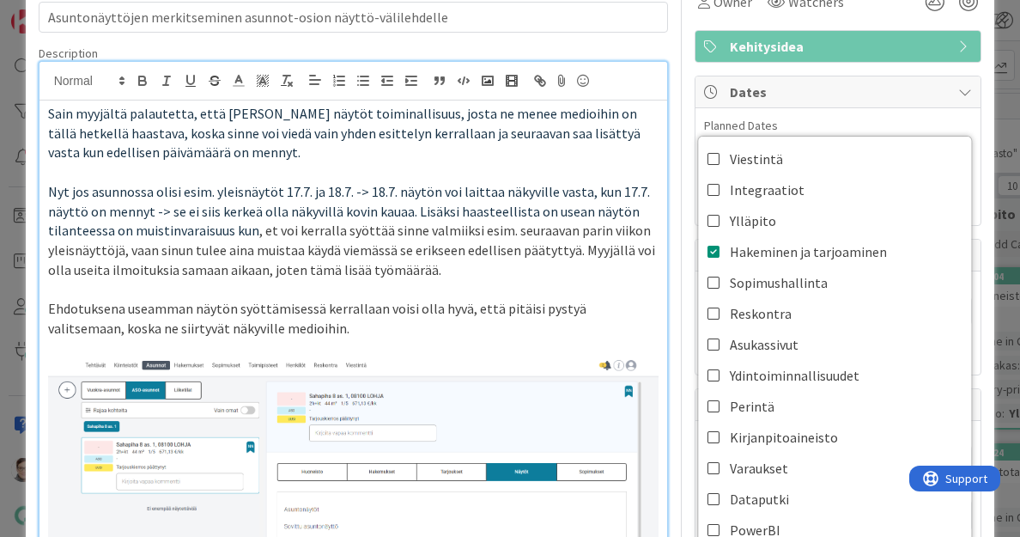
click at [890, 123] on span "Planned Dates" at bounding box center [838, 126] width 268 height 18
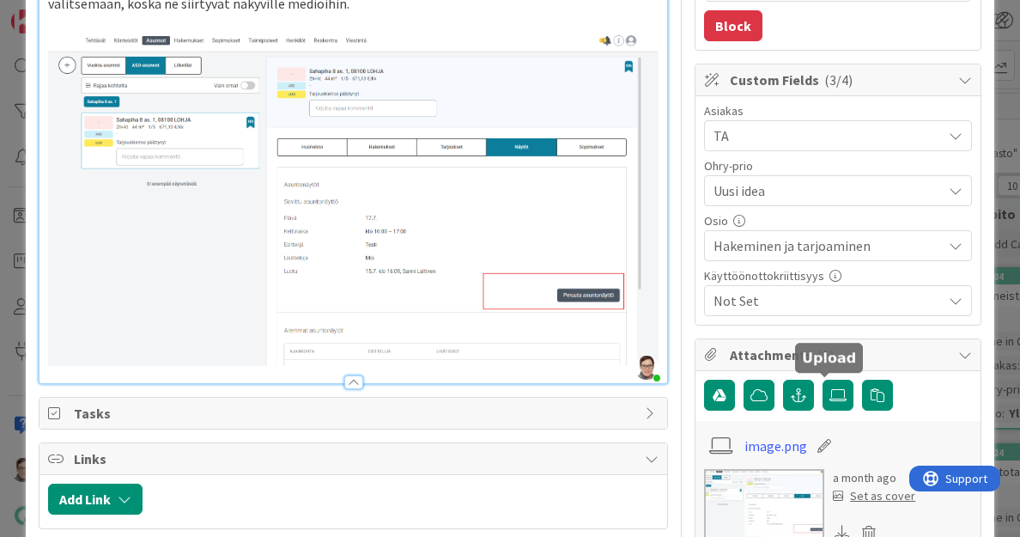
scroll to position [419, 0]
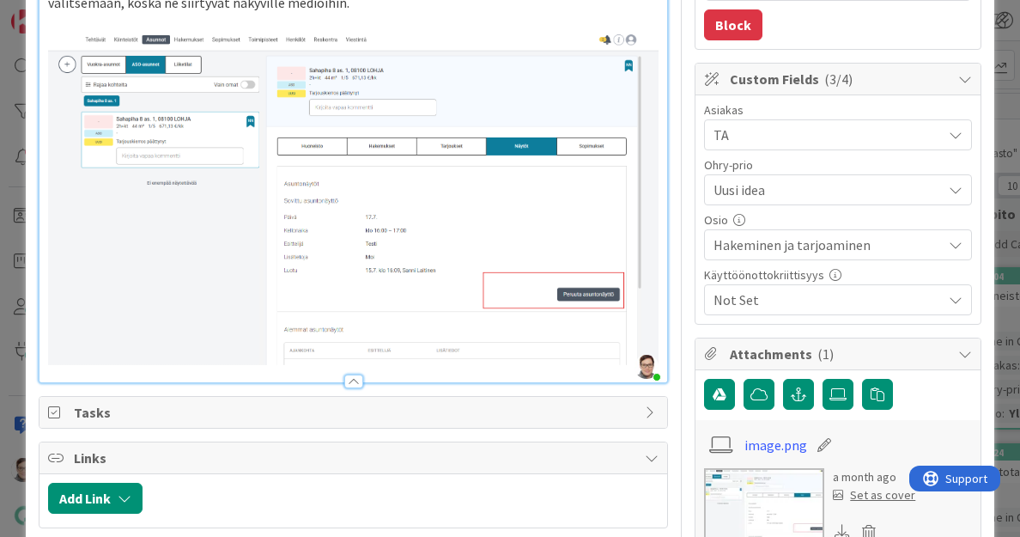
click at [800, 290] on span "Not Set" at bounding box center [828, 299] width 228 height 21
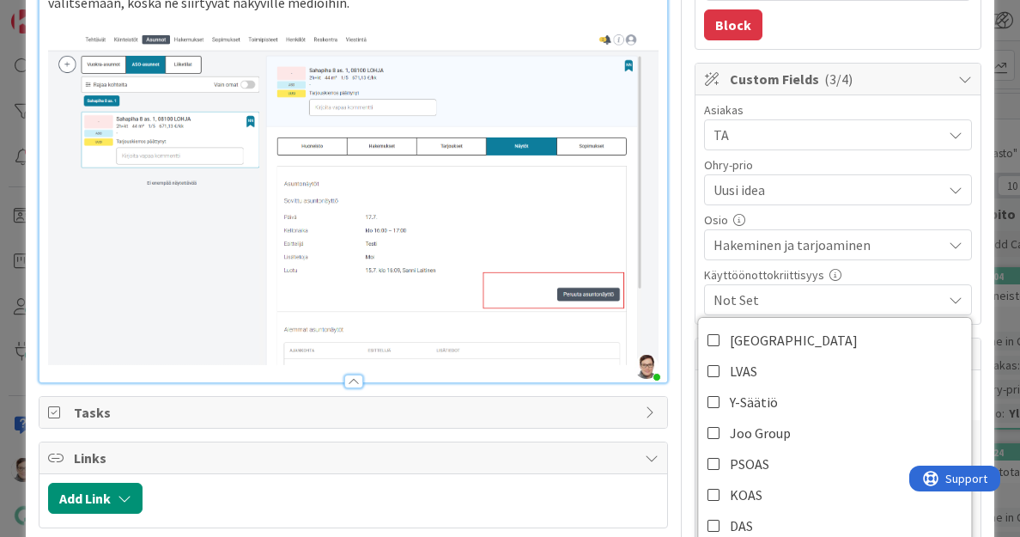
click at [840, 269] on div "Käyttöönottokriittisyys" at bounding box center [838, 275] width 268 height 12
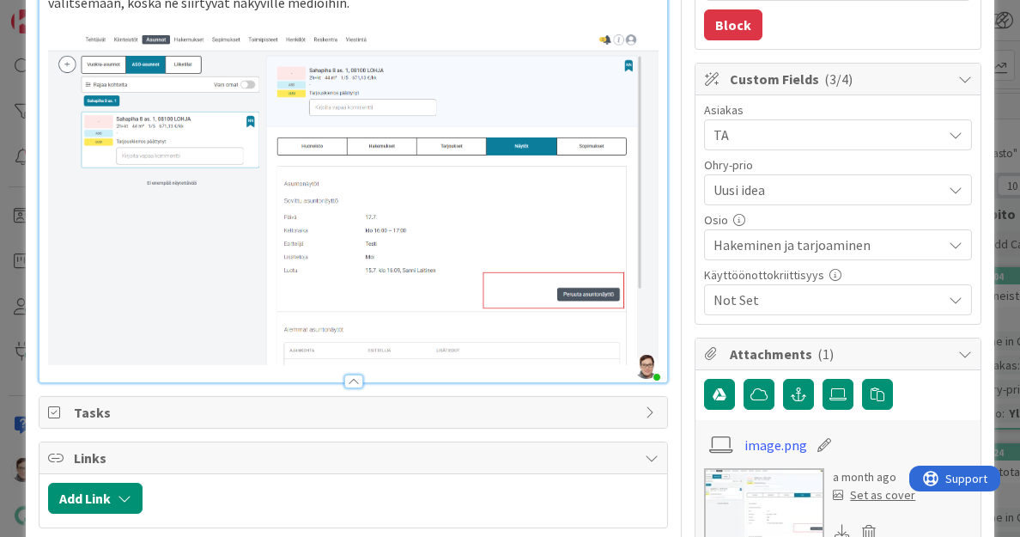
scroll to position [0, 0]
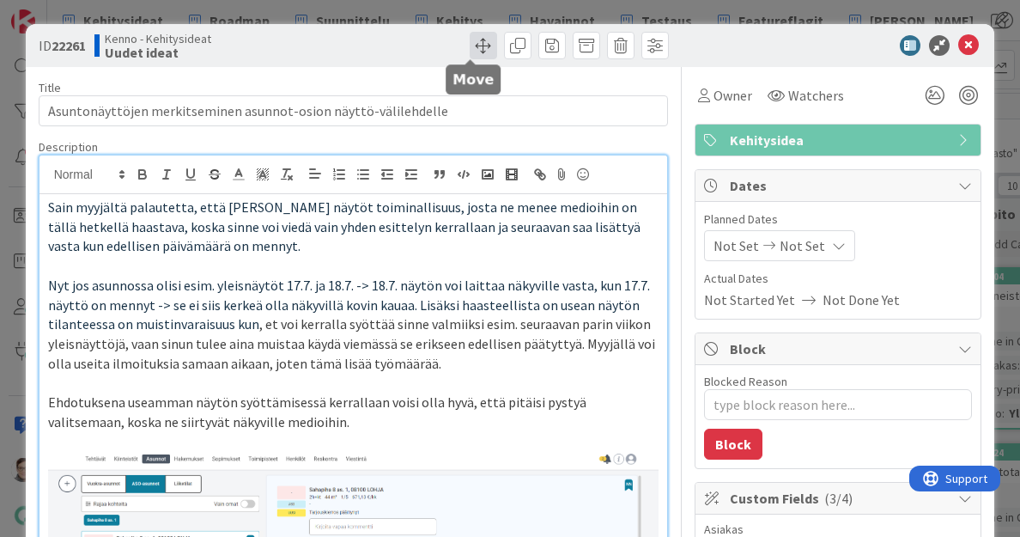
click at [478, 41] on span at bounding box center [483, 45] width 27 height 27
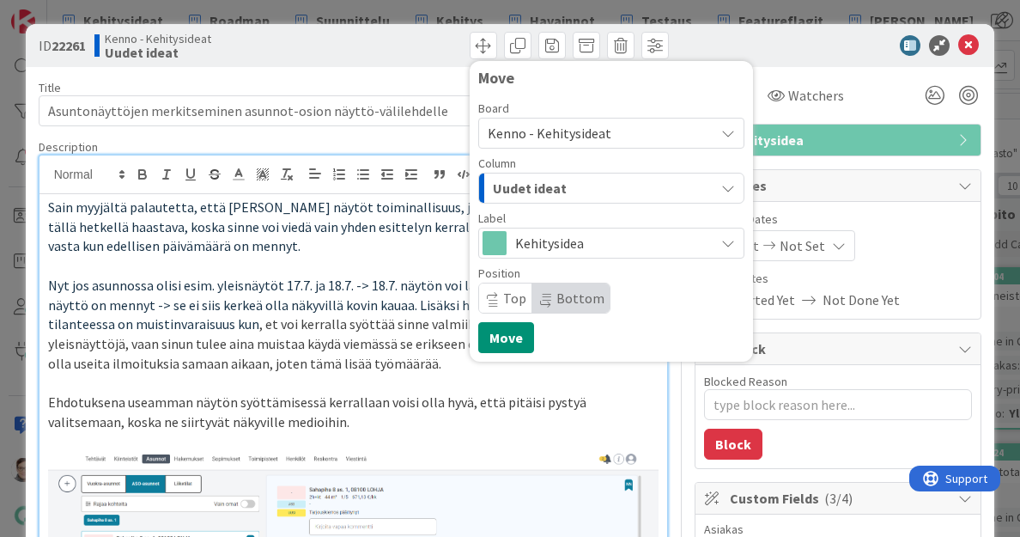
click at [571, 186] on div "Uudet ideat" at bounding box center [602, 187] width 226 height 27
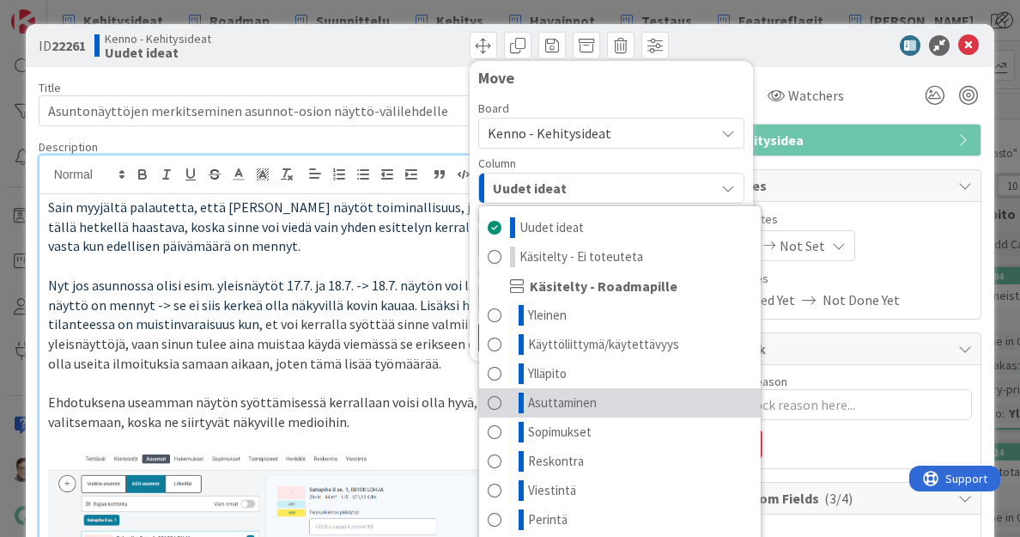
click at [559, 399] on span "Asuttaminen" at bounding box center [562, 403] width 69 height 21
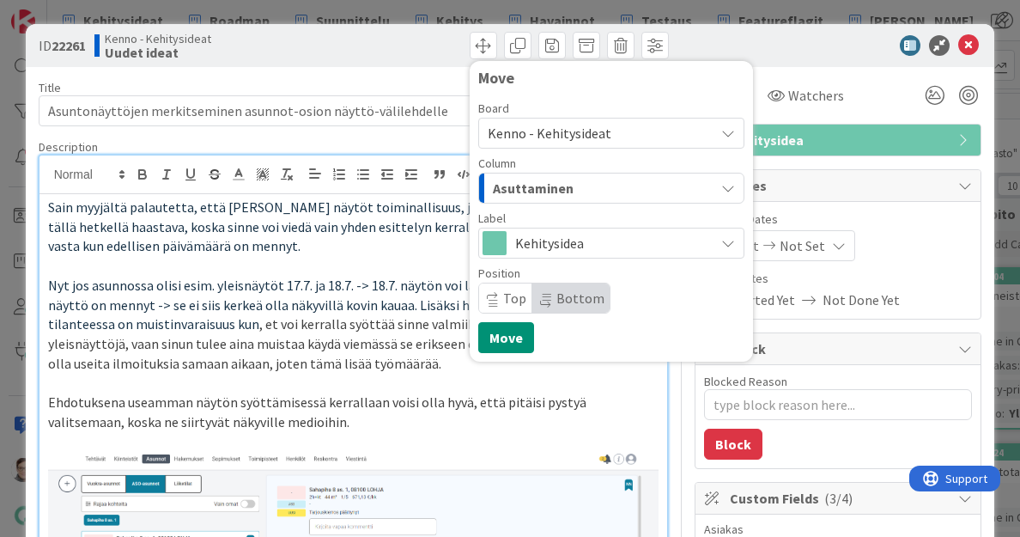
click at [503, 296] on span "Top" at bounding box center [514, 297] width 23 height 17
click at [507, 344] on button "Move" at bounding box center [506, 337] width 56 height 31
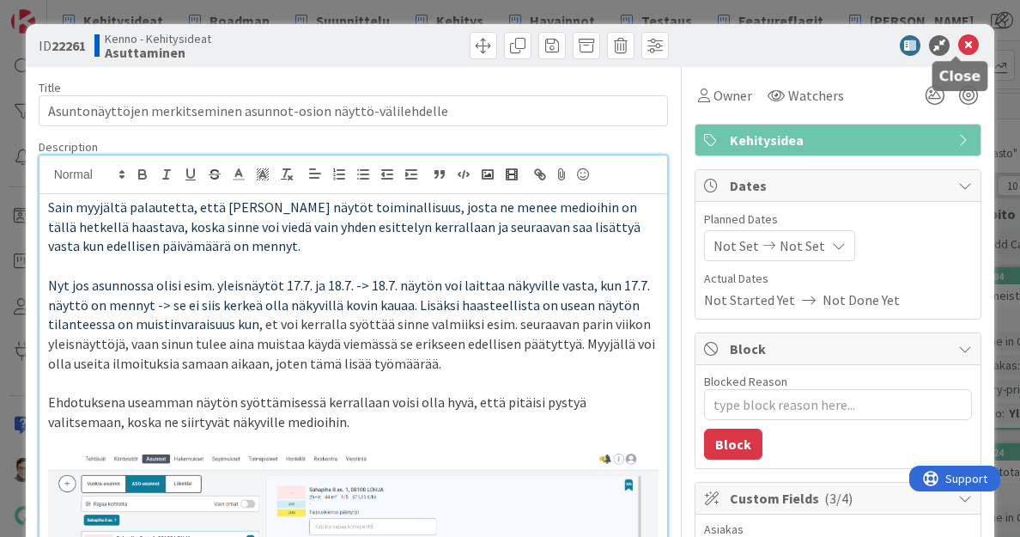
click at [962, 45] on icon at bounding box center [969, 45] width 21 height 21
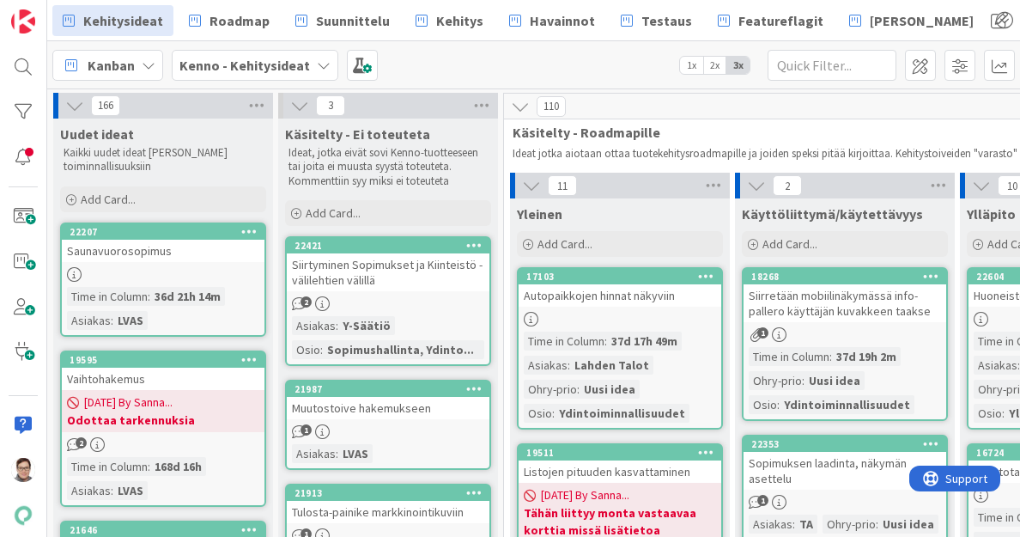
click at [164, 258] on div "Saunavuorosopimus" at bounding box center [163, 251] width 203 height 22
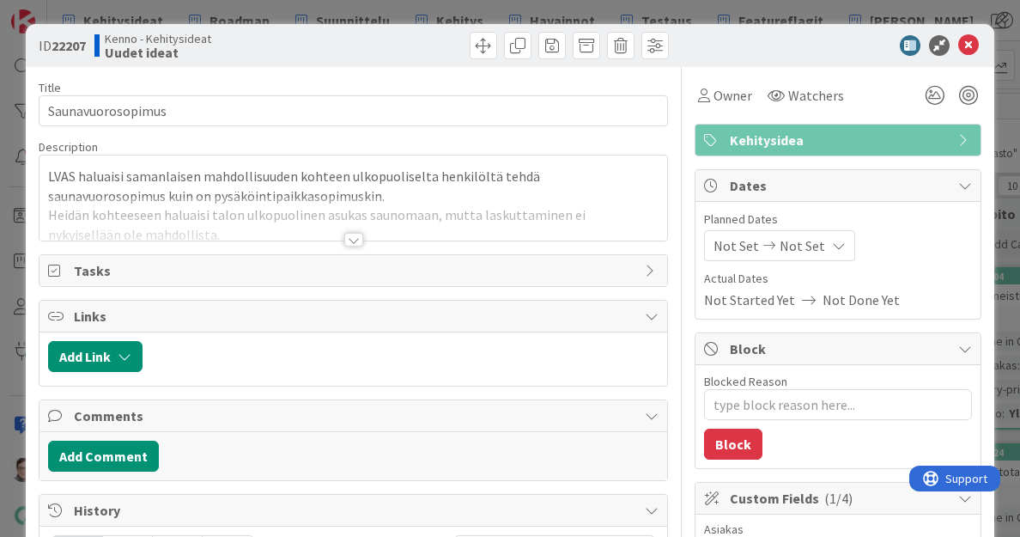
click at [349, 235] on div at bounding box center [353, 240] width 19 height 14
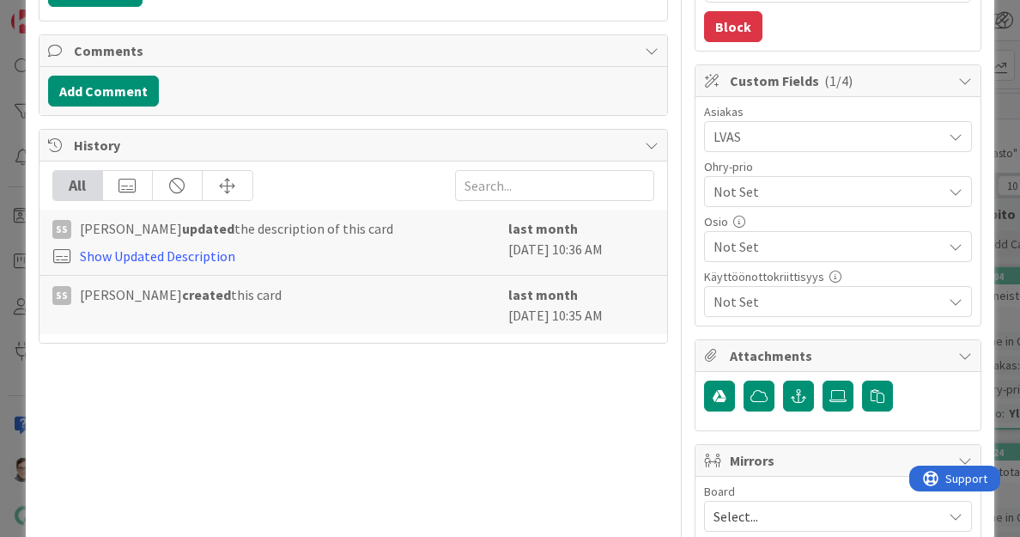
scroll to position [437, 0]
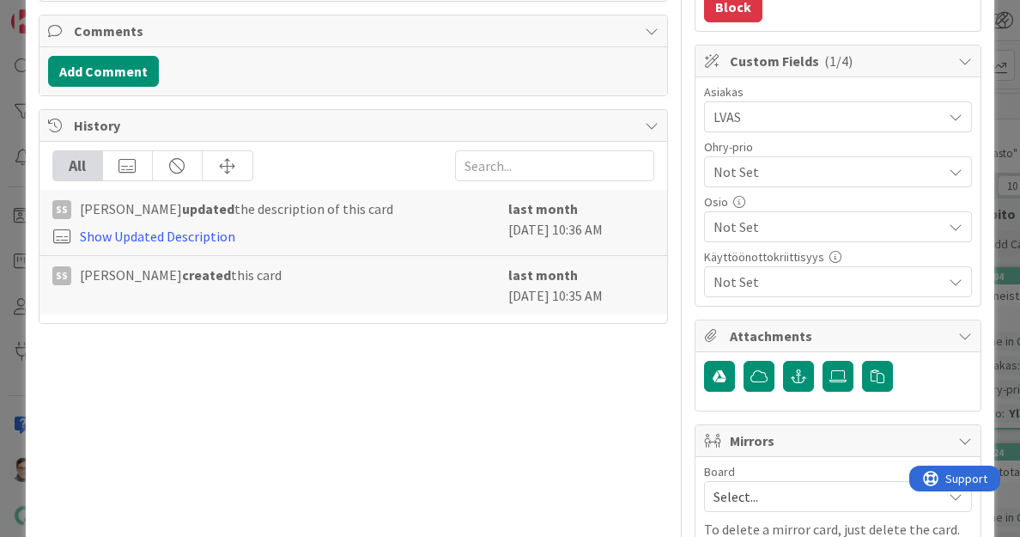
click at [791, 165] on span "Not Set" at bounding box center [824, 172] width 220 height 24
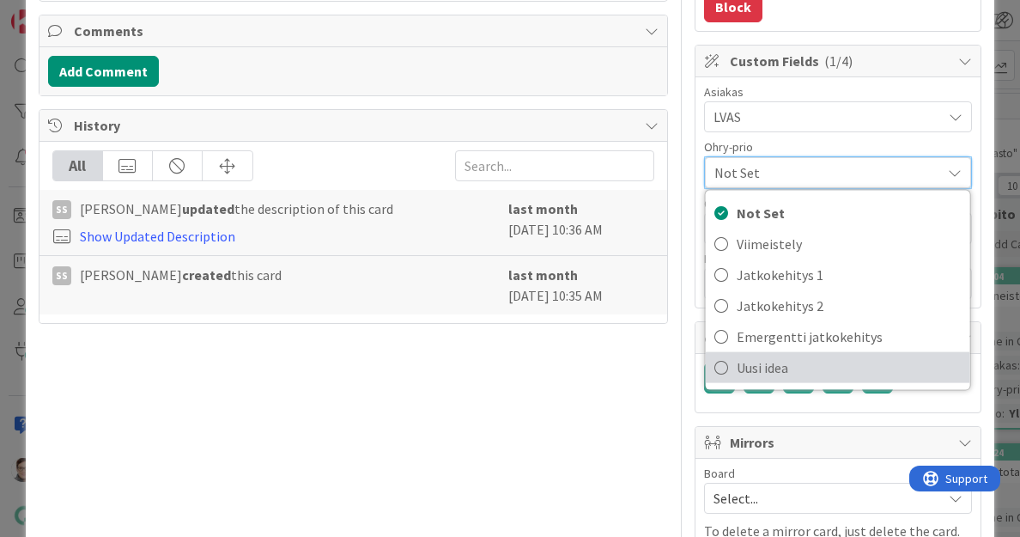
click at [762, 356] on span "Uusi idea" at bounding box center [849, 368] width 225 height 26
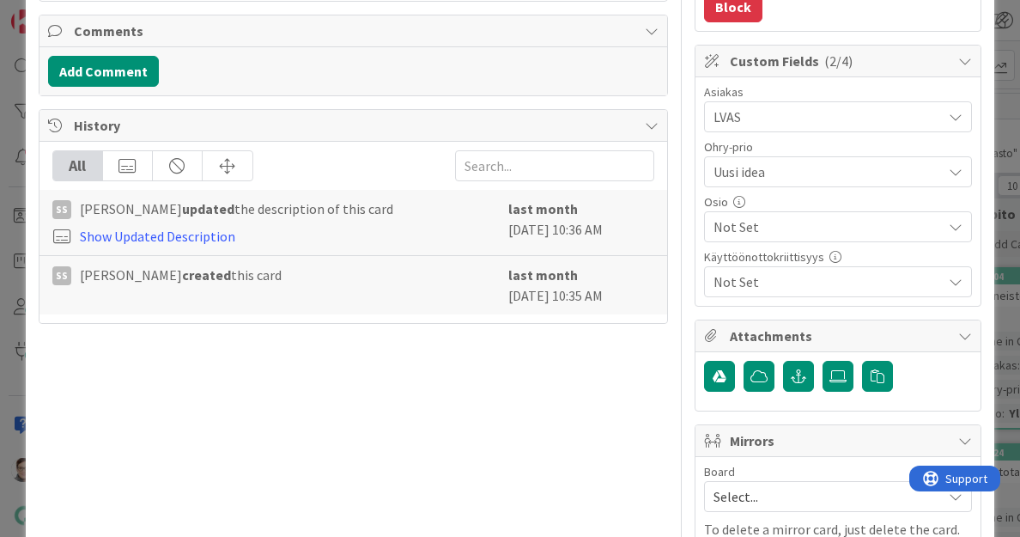
click at [772, 213] on div "Not Set" at bounding box center [838, 226] width 268 height 31
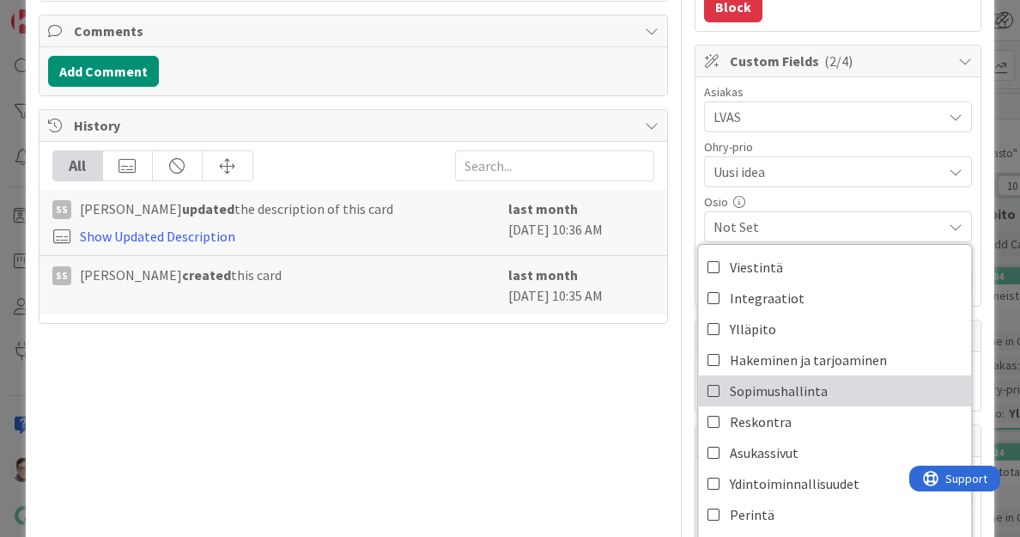
click at [752, 385] on span "Sopimushallinta" at bounding box center [779, 391] width 98 height 26
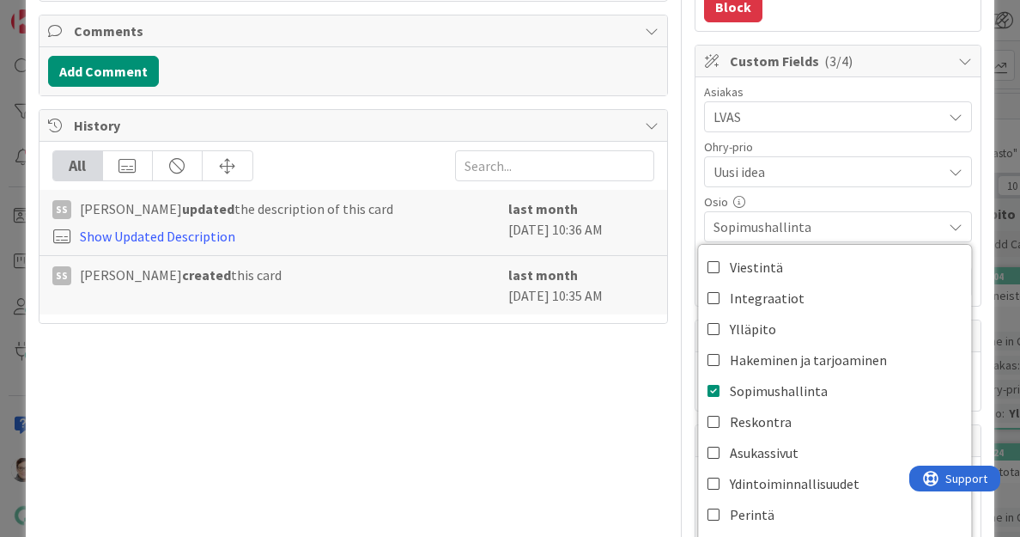
click at [610, 409] on div "Title 17 / 128 Saunavuorosopimus Description Sanna Mattila just joined LVAS hal…" at bounding box center [354, 133] width 630 height 1006
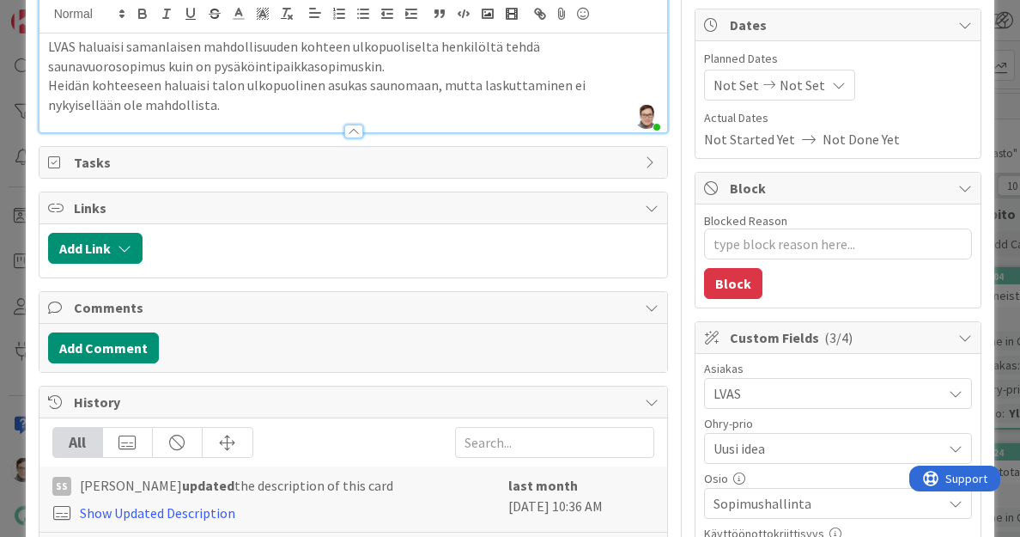
scroll to position [0, 0]
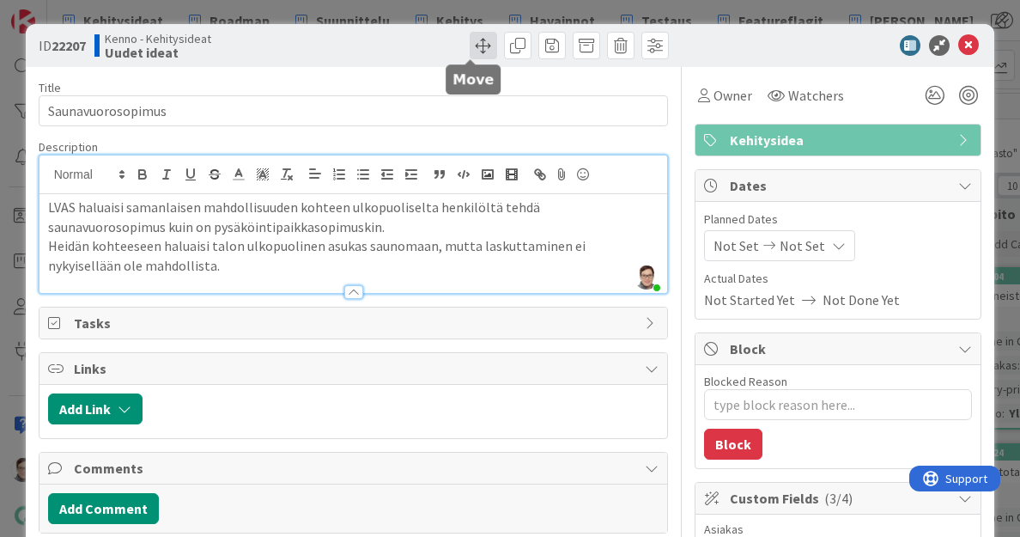
click at [476, 46] on span at bounding box center [483, 45] width 27 height 27
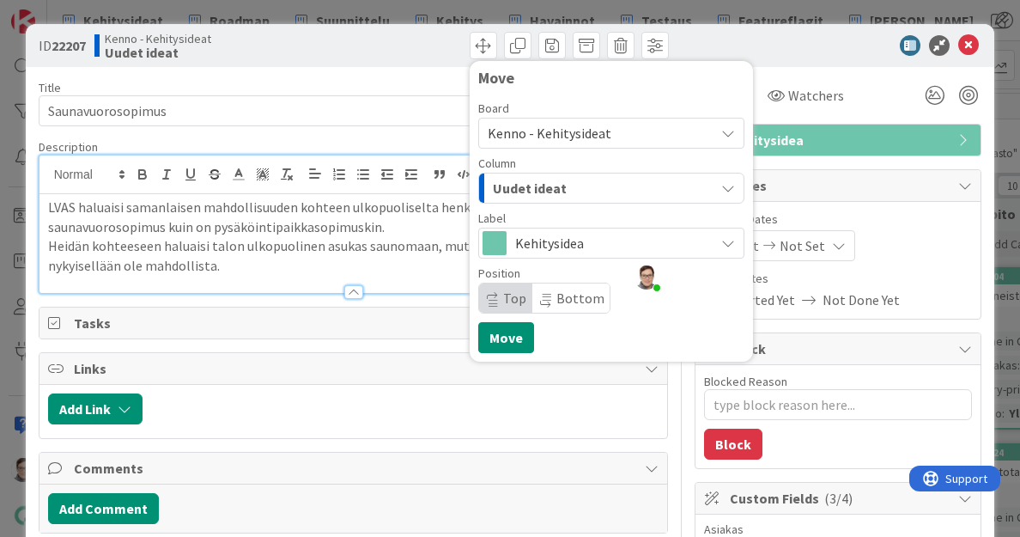
click at [587, 185] on div "Uudet ideat" at bounding box center [602, 187] width 226 height 27
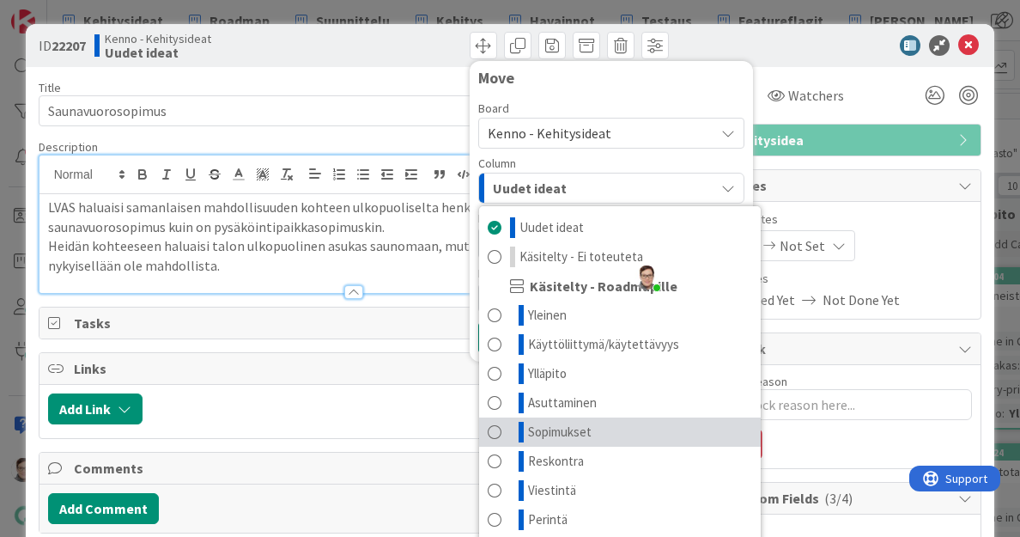
click at [594, 427] on link "Sopimukset" at bounding box center [620, 431] width 282 height 29
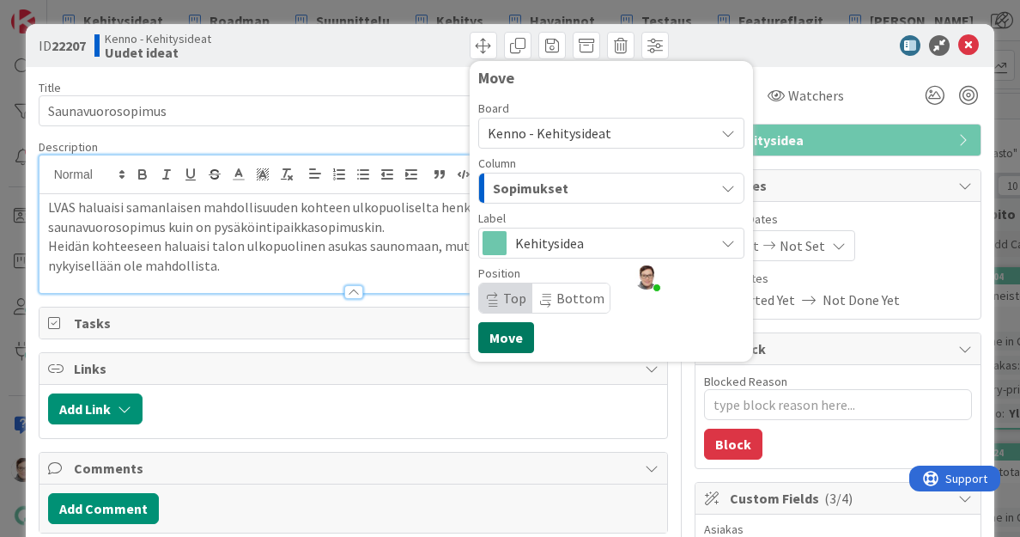
click at [498, 334] on button "Move" at bounding box center [506, 337] width 56 height 31
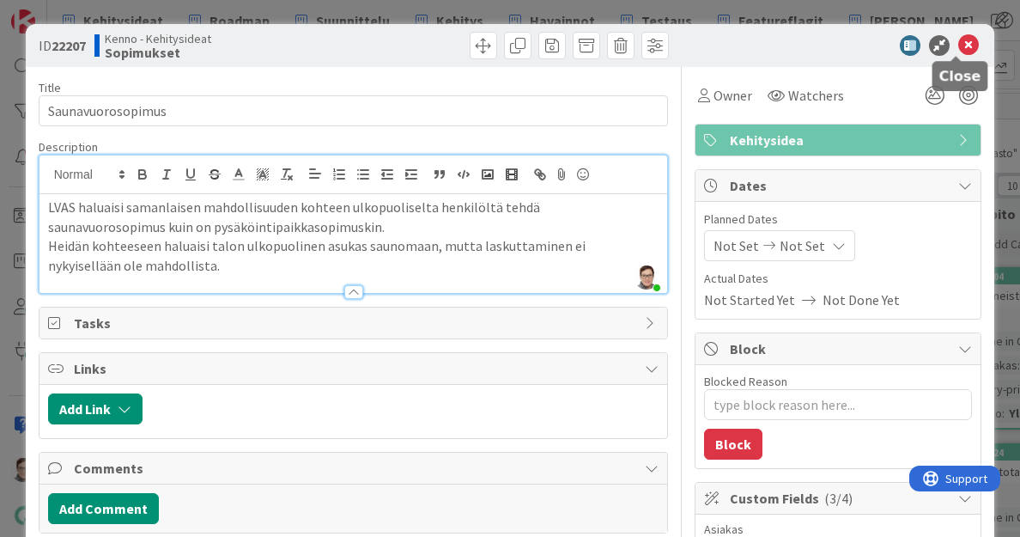
click at [959, 46] on icon at bounding box center [969, 45] width 21 height 21
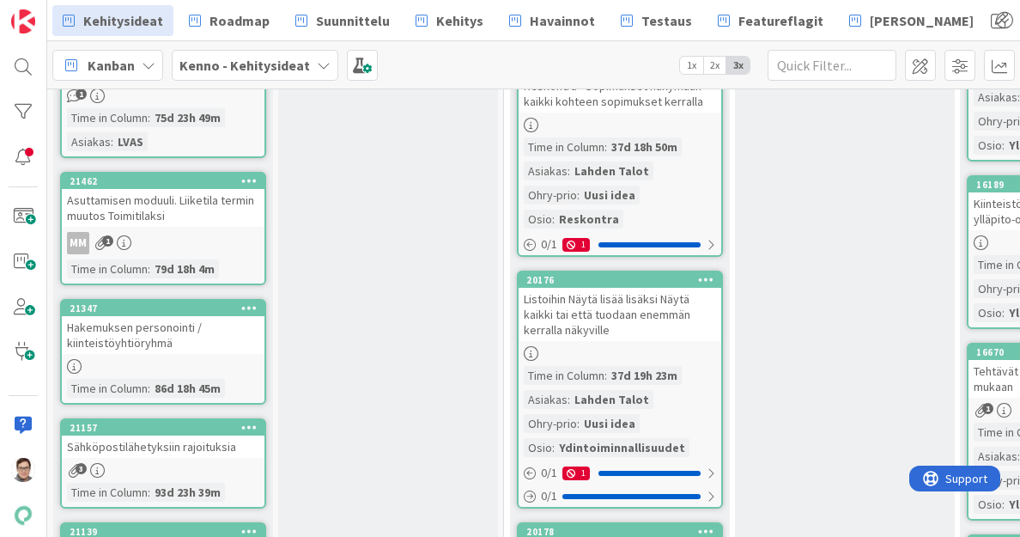
scroll to position [637, 0]
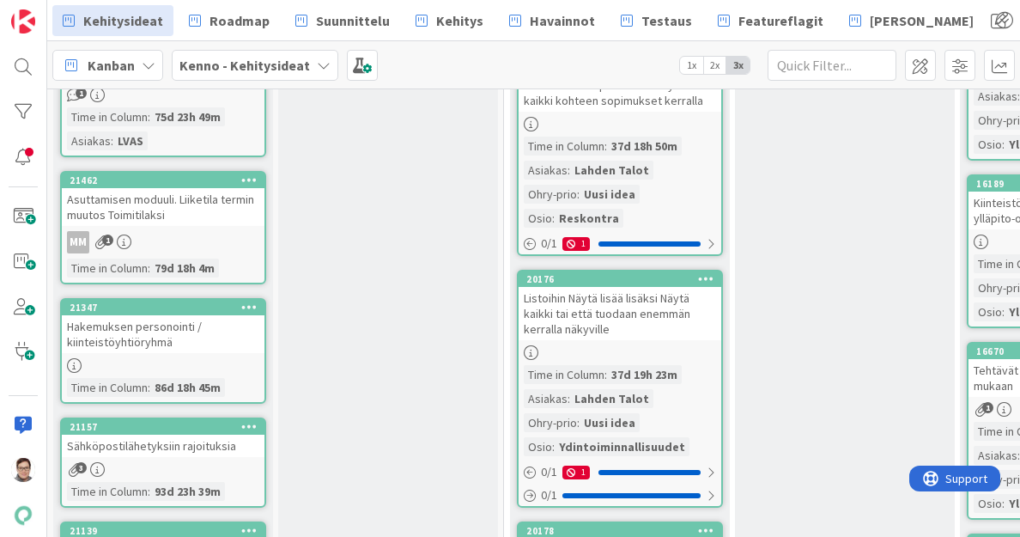
click at [192, 226] on link "21462 Asuttamisen moduuli. Liiketila termin muutos Toimitilaksi MM 1 Time in Co…" at bounding box center [163, 227] width 206 height 113
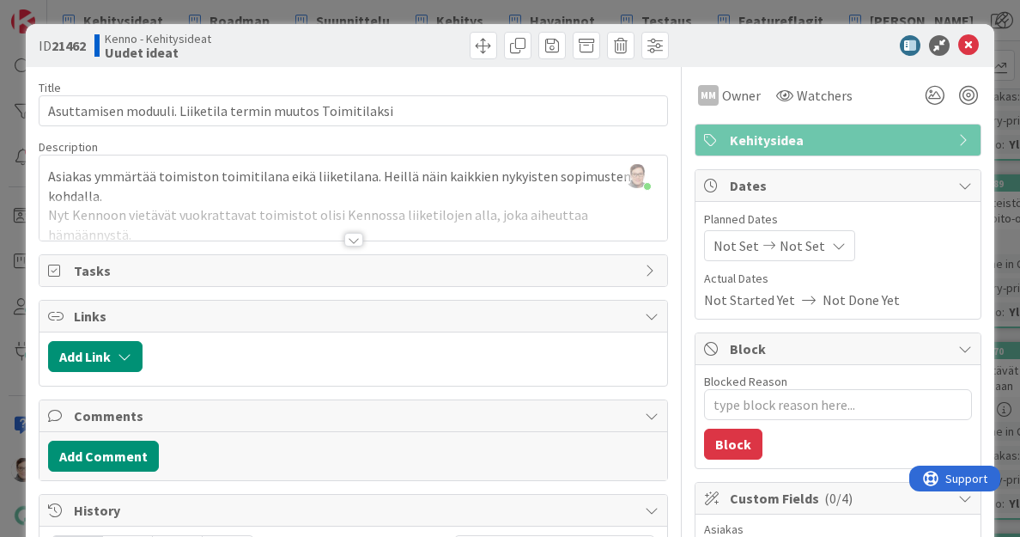
click at [350, 233] on div at bounding box center [353, 240] width 19 height 14
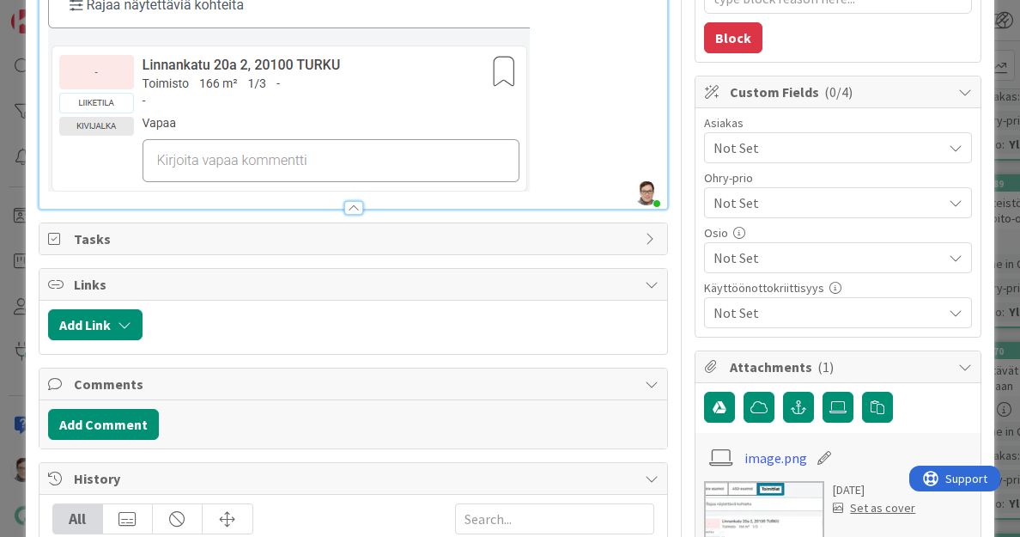
scroll to position [407, 0]
click at [758, 201] on span "Not Set" at bounding box center [824, 202] width 220 height 24
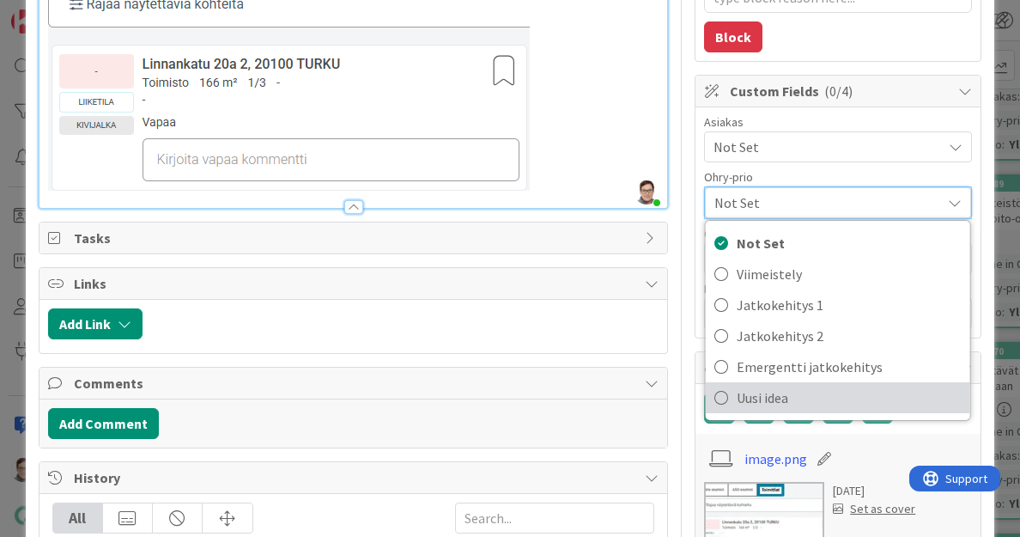
click at [772, 397] on span "Uusi idea" at bounding box center [849, 398] width 225 height 26
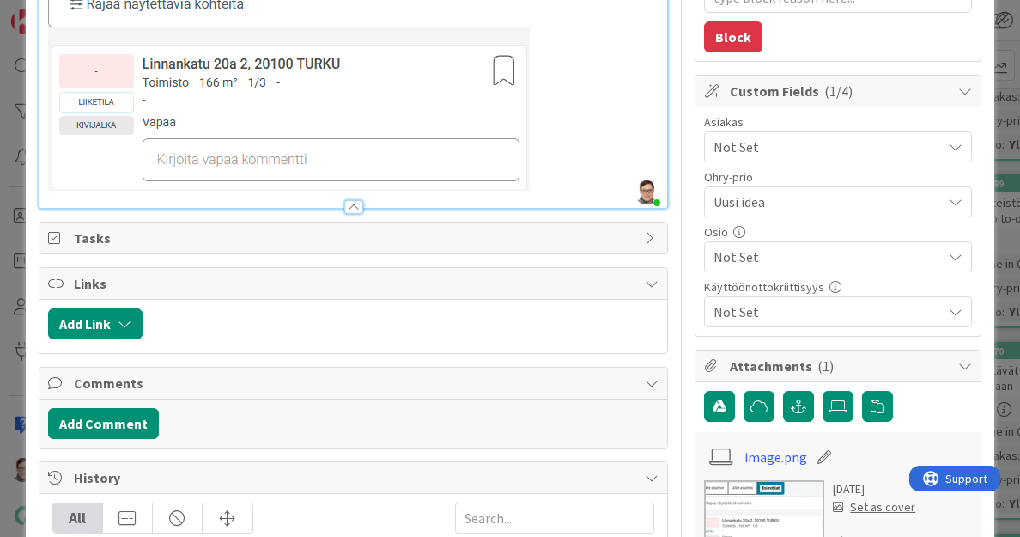
click at [778, 248] on span "Not Set" at bounding box center [828, 257] width 228 height 21
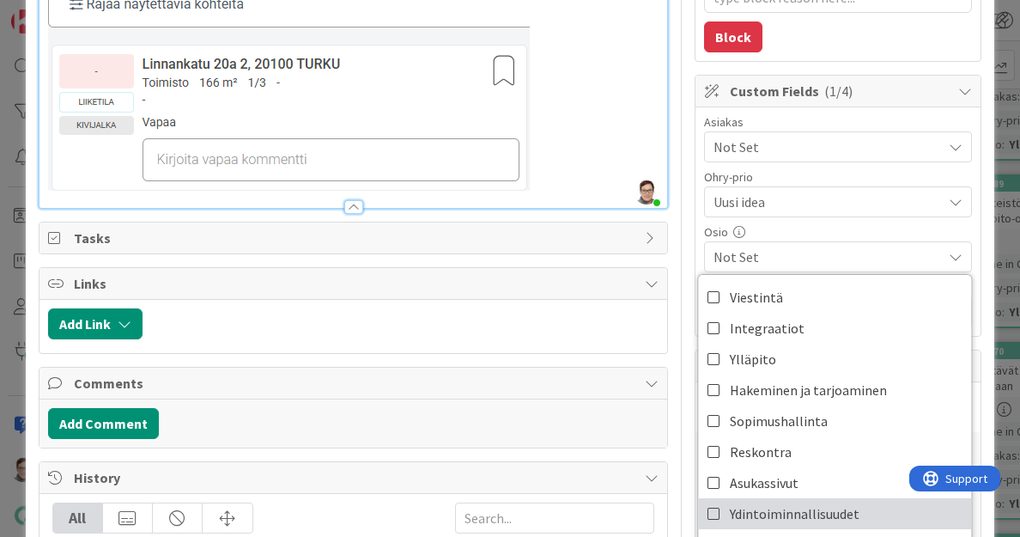
click at [761, 509] on span "Ydintoiminnallisuudet" at bounding box center [795, 514] width 130 height 26
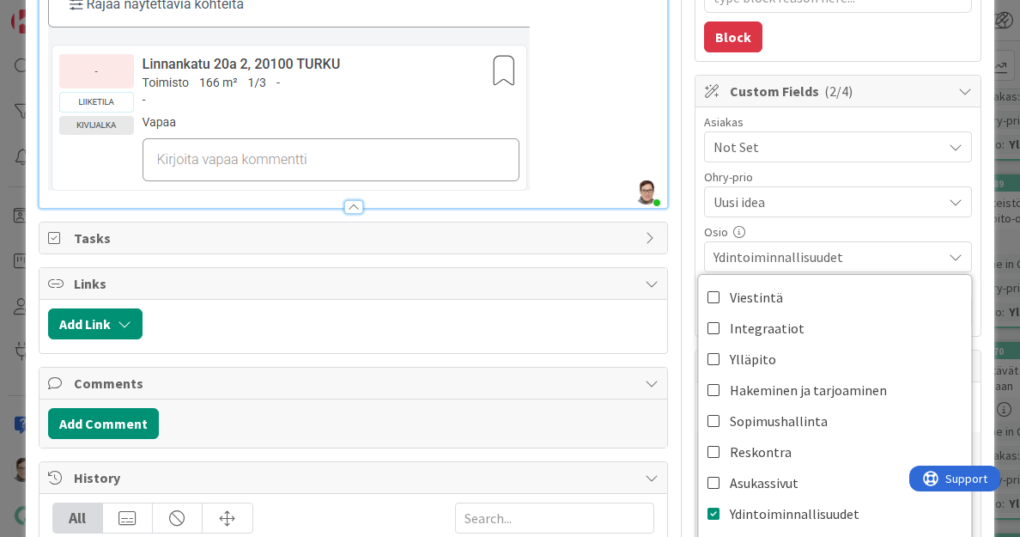
click at [696, 224] on div "Asiakas Not Set Ohry-prio Uusi idea Not Set Viimeistely Jatkokehitys 1 Jatkokeh…" at bounding box center [838, 221] width 285 height 228
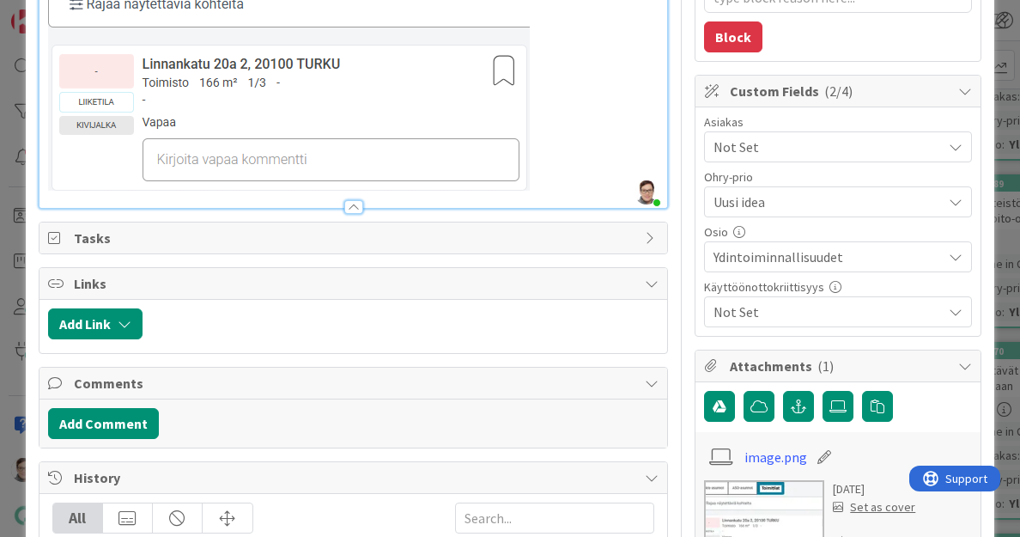
scroll to position [0, 0]
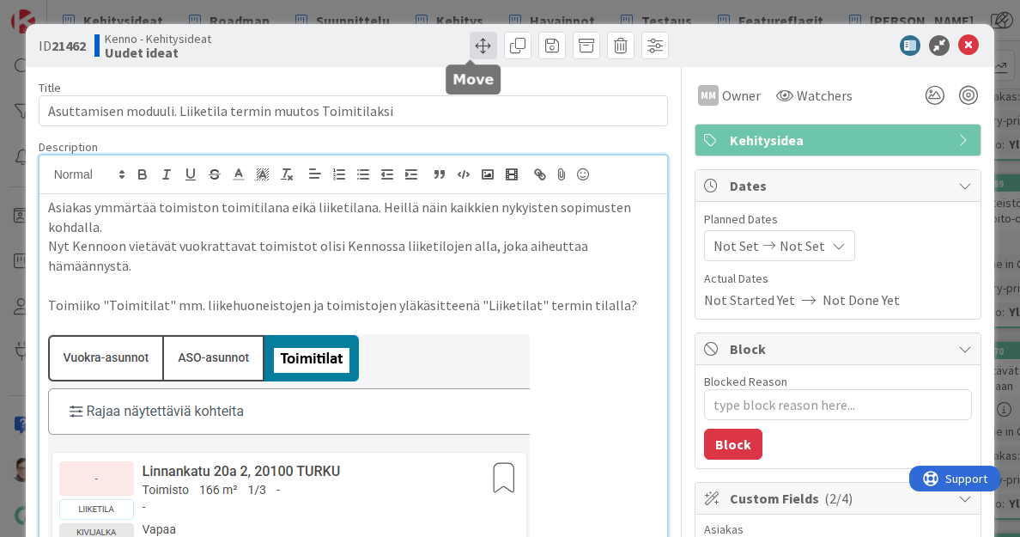
click at [476, 50] on span at bounding box center [483, 45] width 27 height 27
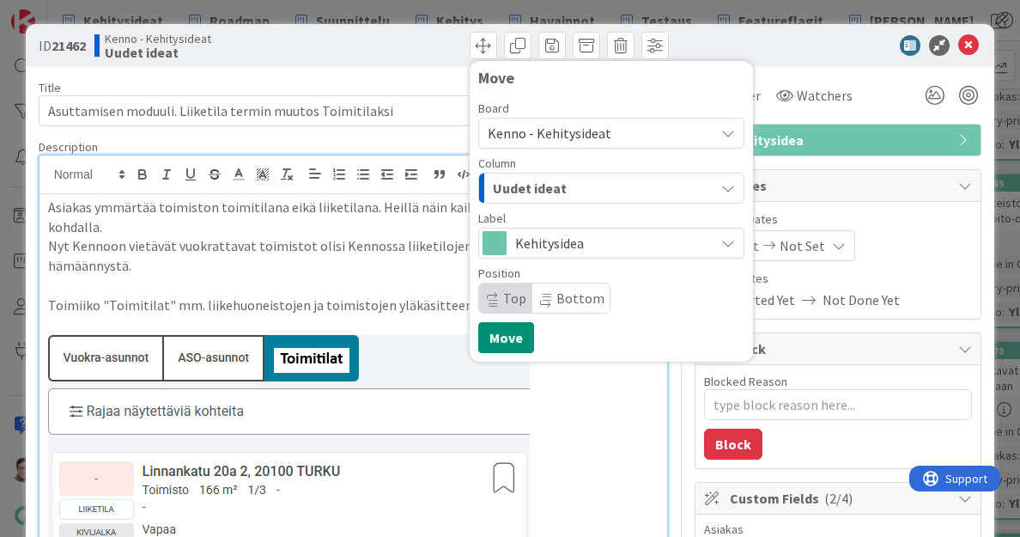
click at [576, 188] on div "Uudet ideat" at bounding box center [602, 187] width 226 height 27
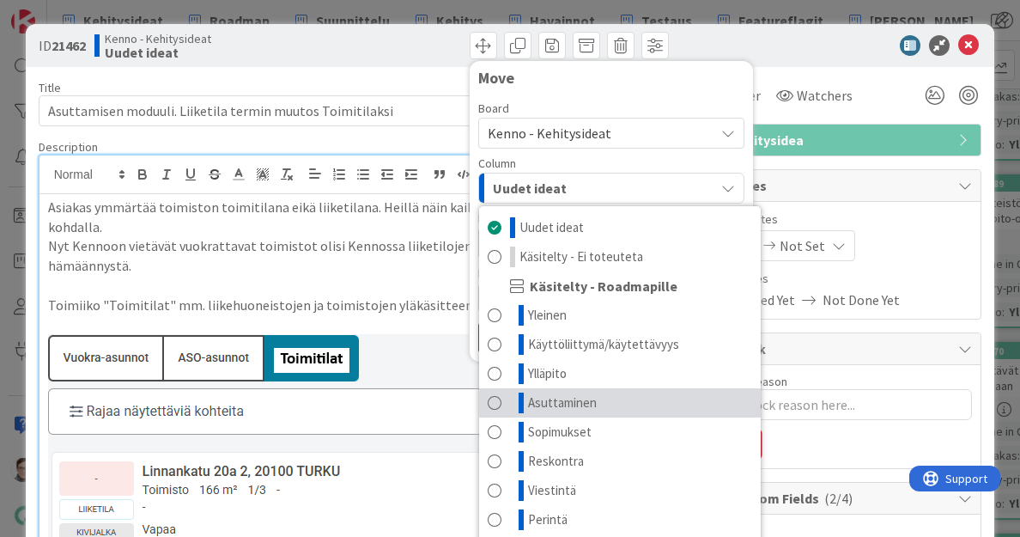
click at [488, 397] on span at bounding box center [495, 403] width 14 height 21
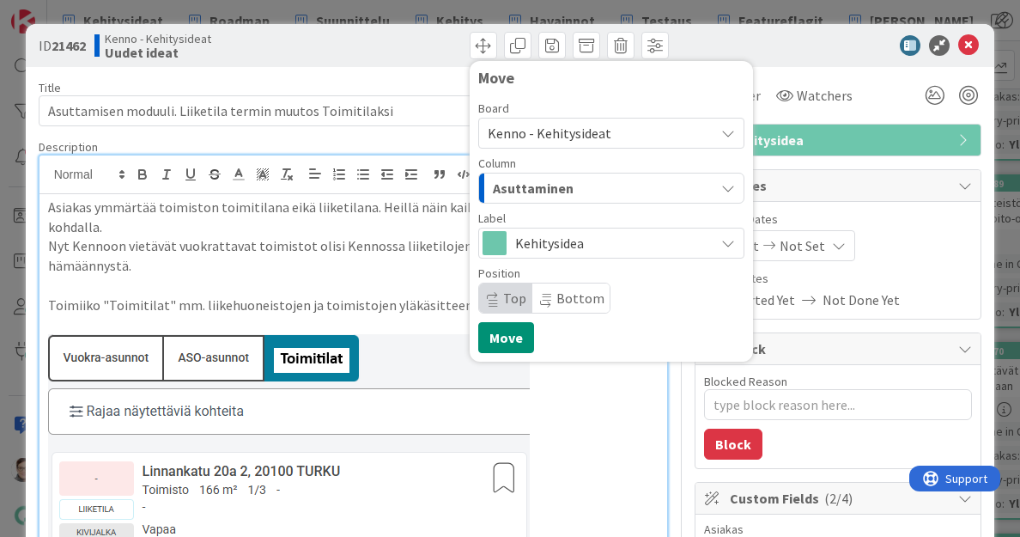
click at [536, 186] on span "Asuttaminen" at bounding box center [533, 188] width 81 height 22
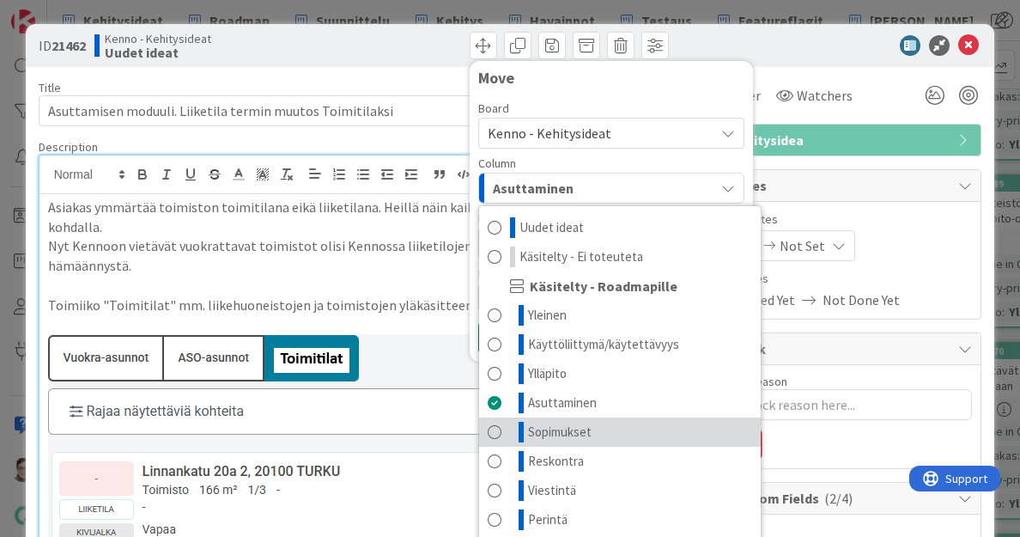
click at [575, 427] on span "Sopimukset" at bounding box center [560, 432] width 64 height 21
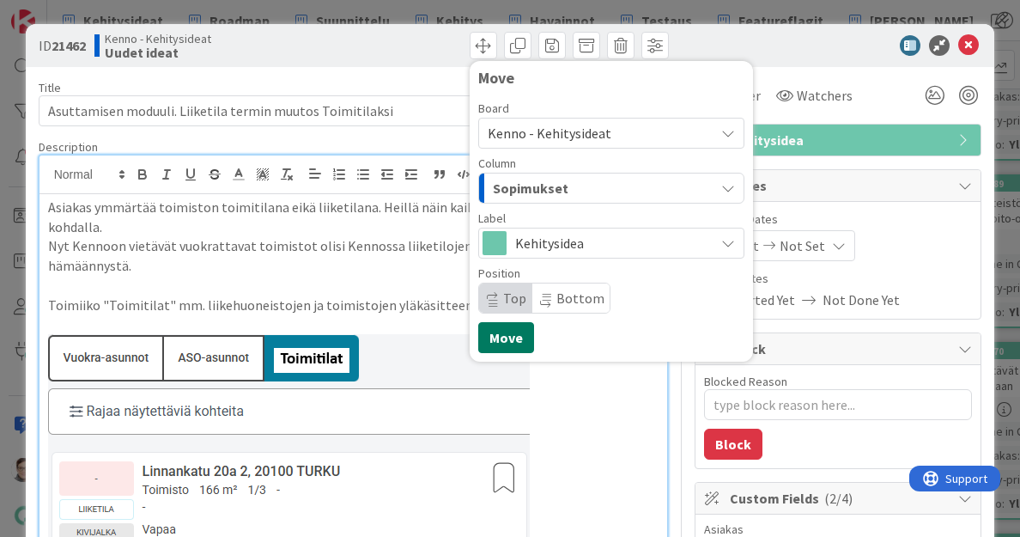
click at [504, 338] on button "Move" at bounding box center [506, 337] width 56 height 31
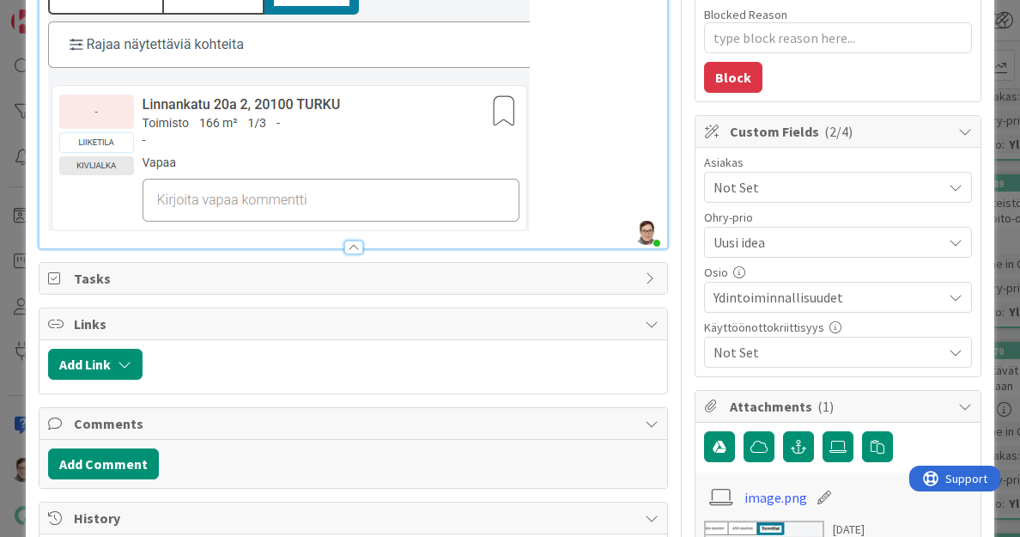
scroll to position [368, 0]
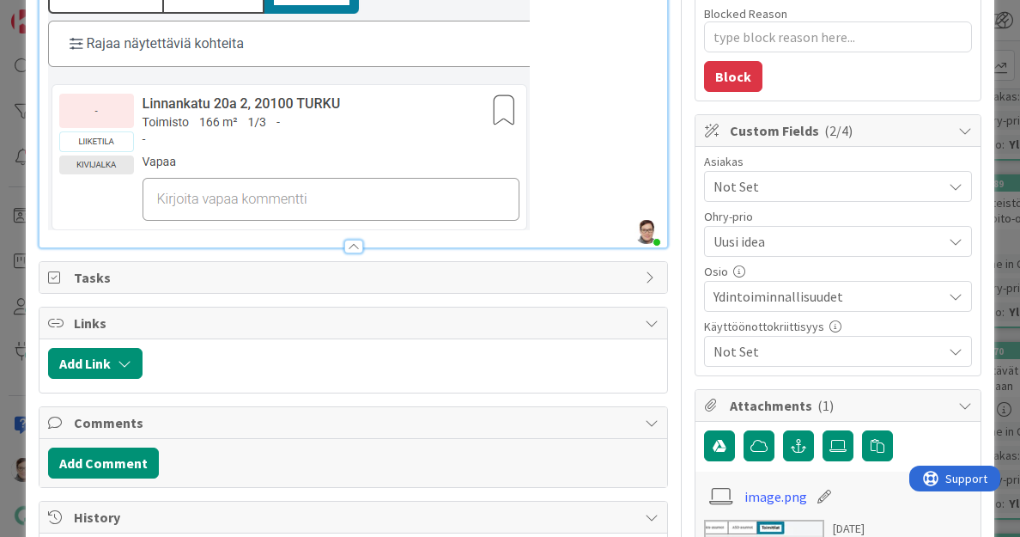
click at [776, 295] on span "Ydintoiminnallisuudet" at bounding box center [828, 296] width 228 height 21
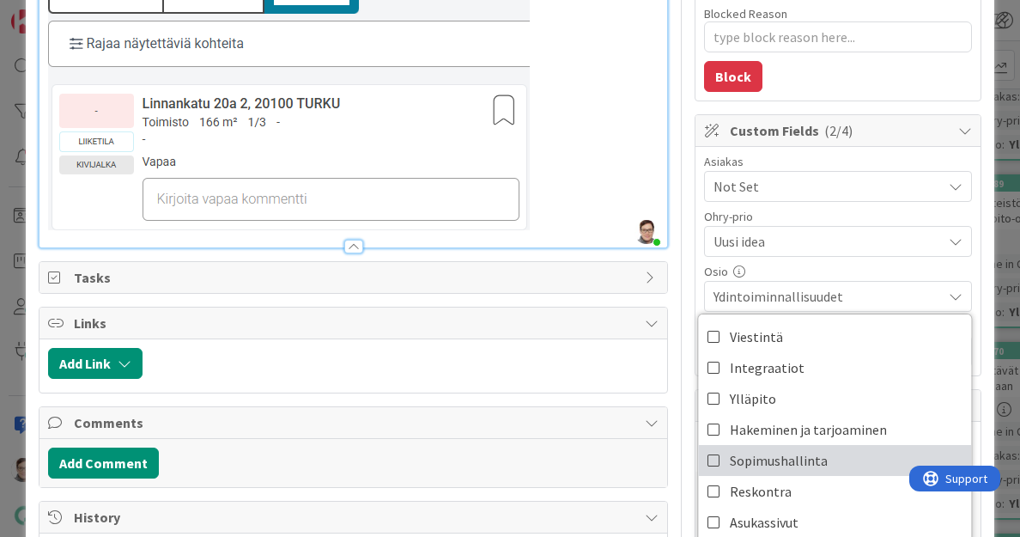
click at [760, 460] on span "Sopimushallinta" at bounding box center [779, 461] width 98 height 26
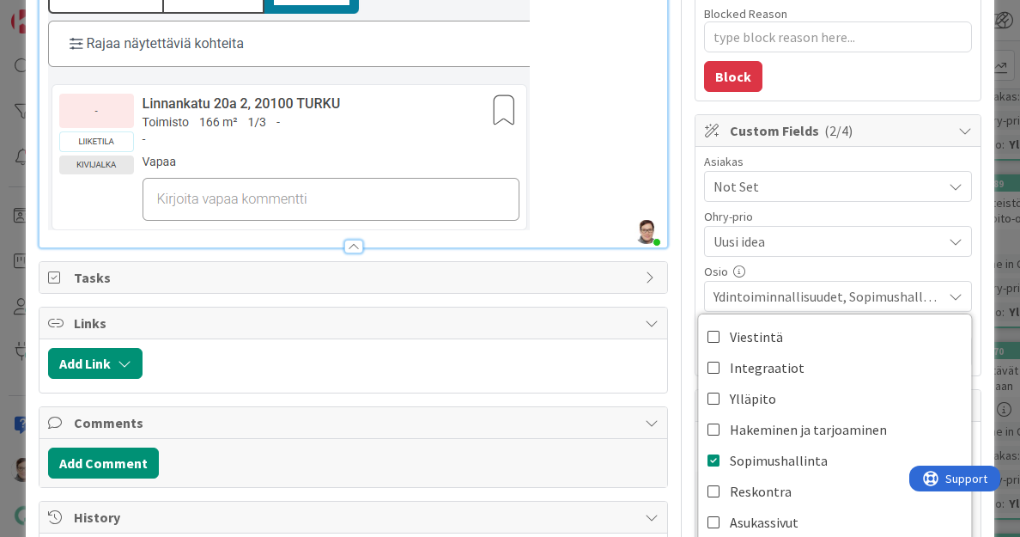
click at [677, 306] on div "Title 57 / 128 Asuttamisen moduuli. Liiketila termin muutos Toimitilaksi Descri…" at bounding box center [511, 316] width 944 height 1235
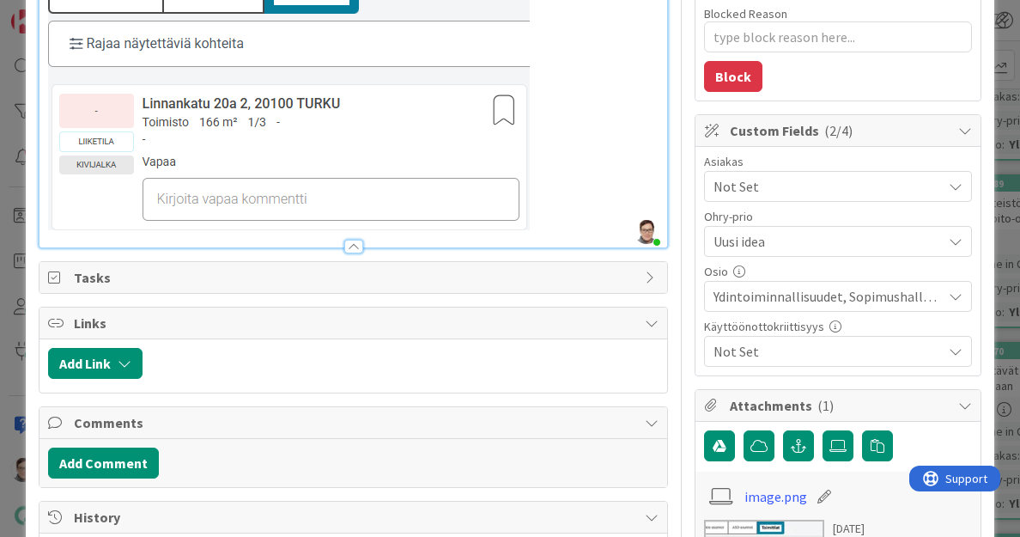
scroll to position [0, 0]
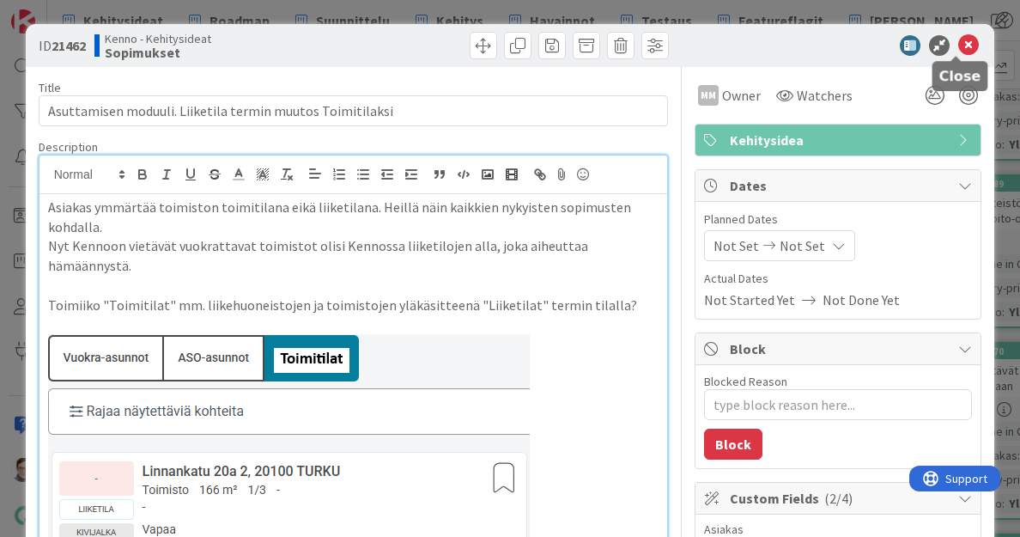
click at [961, 46] on icon at bounding box center [969, 45] width 21 height 21
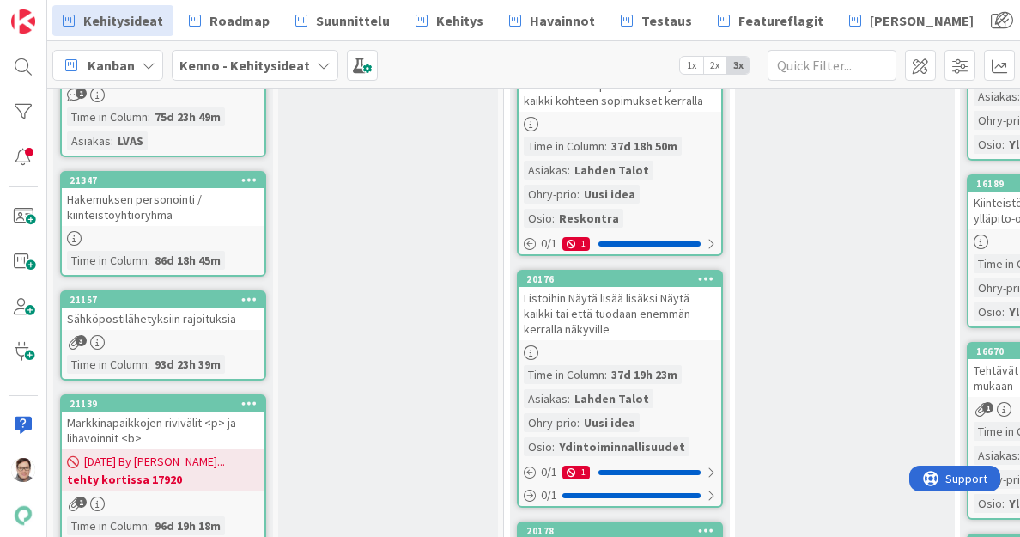
click at [198, 207] on div "Hakemuksen personointi / kiinteistöyhtiöryhmä" at bounding box center [163, 207] width 203 height 38
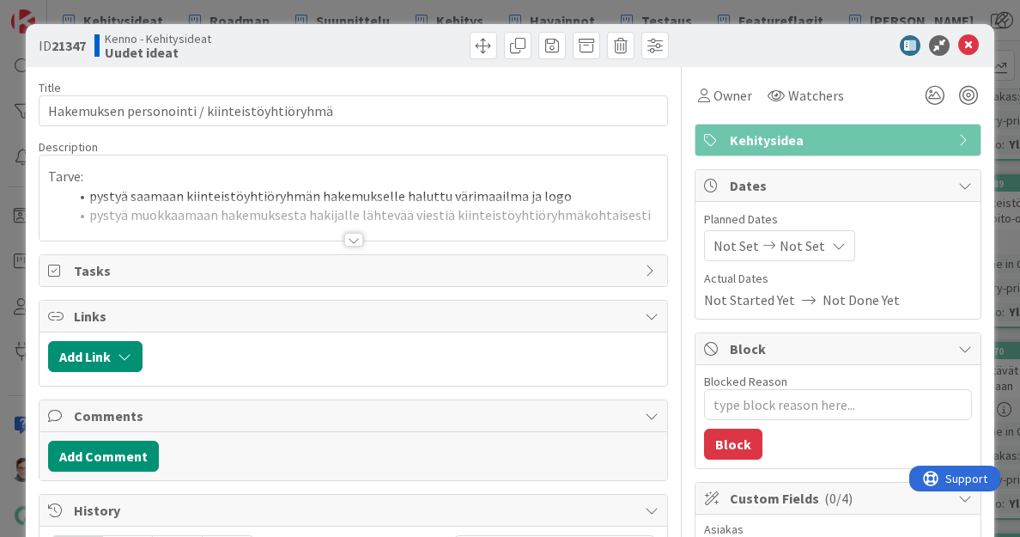
click at [350, 236] on div at bounding box center [353, 240] width 19 height 14
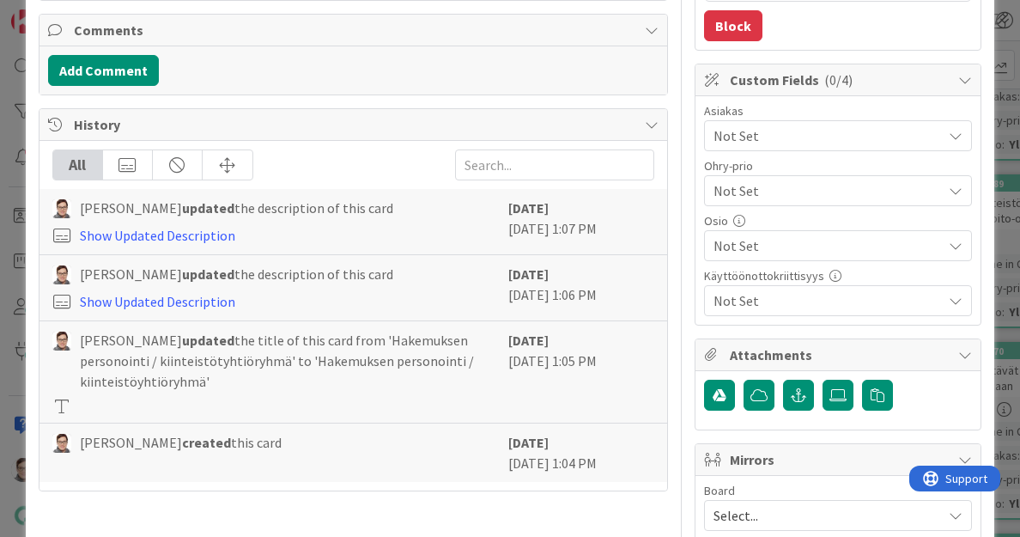
scroll to position [419, 0]
click at [753, 185] on span "Not Set" at bounding box center [824, 190] width 220 height 24
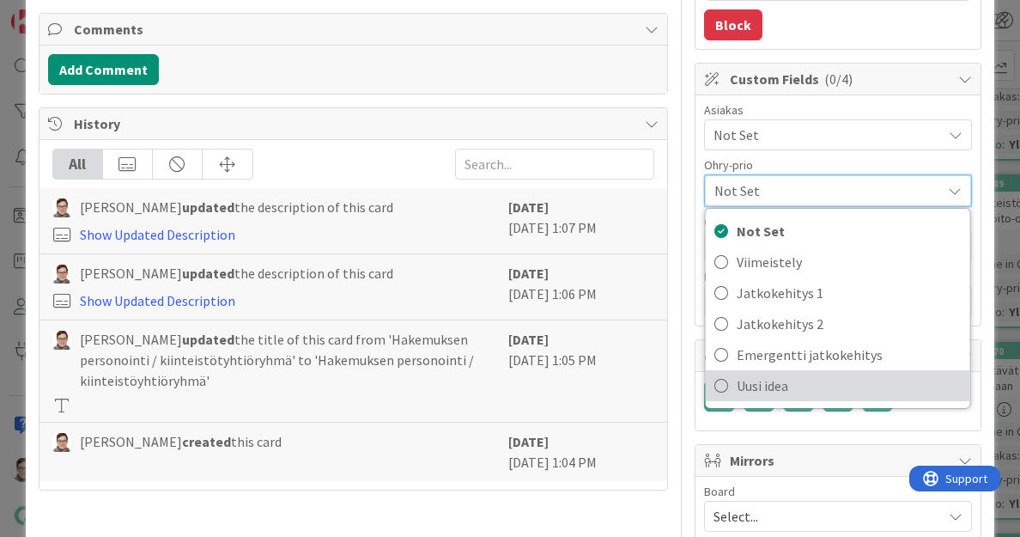
click at [760, 379] on span "Uusi idea" at bounding box center [849, 386] width 225 height 26
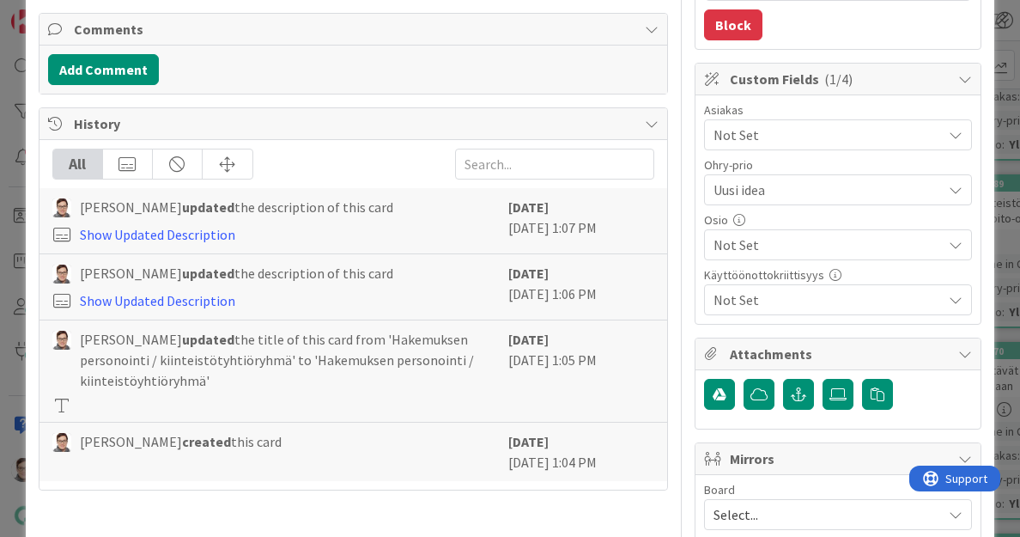
click at [763, 240] on span "Not Set" at bounding box center [828, 245] width 228 height 21
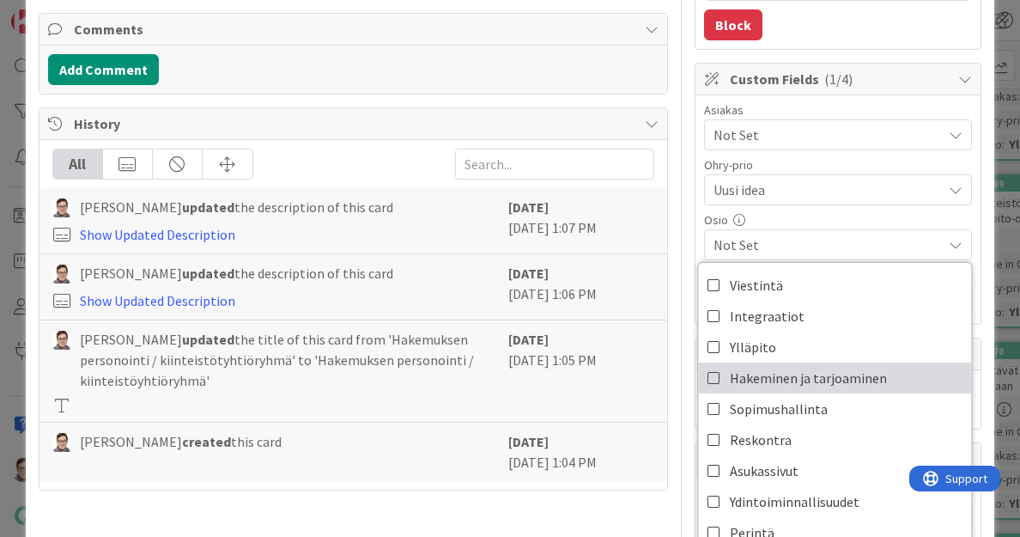
click at [763, 375] on span "Hakeminen ja tarjoaminen" at bounding box center [808, 378] width 157 height 26
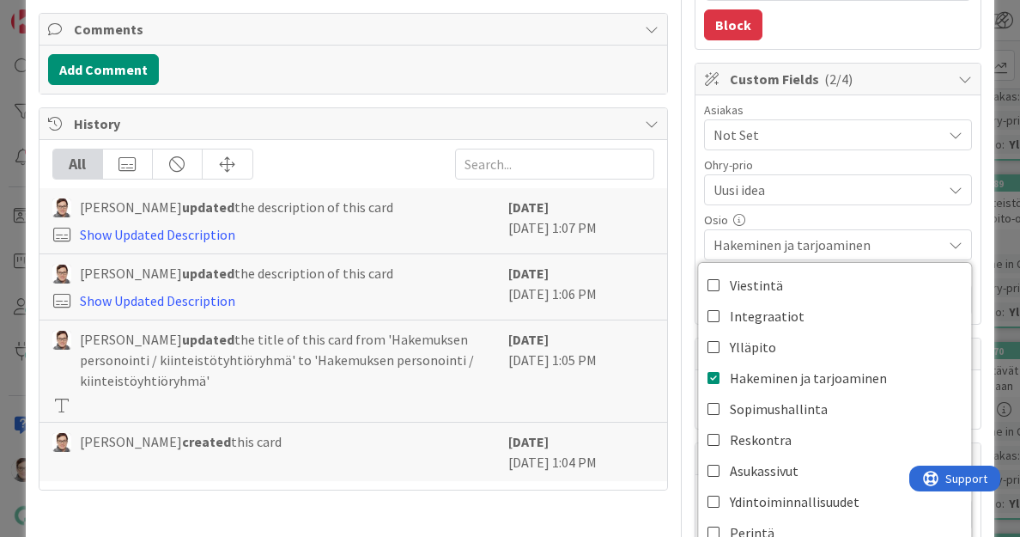
click at [681, 225] on div at bounding box center [681, 157] width 1 height 1019
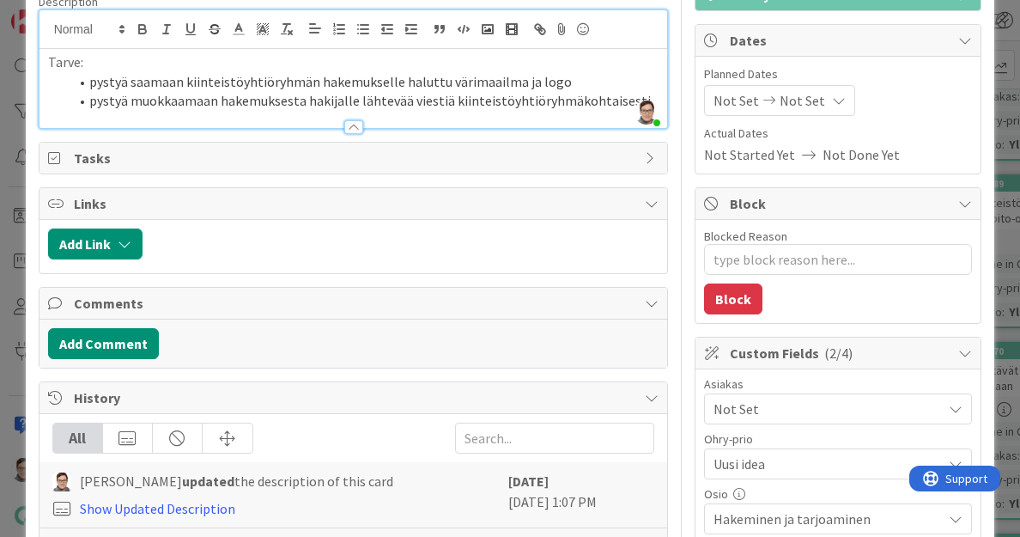
scroll to position [0, 0]
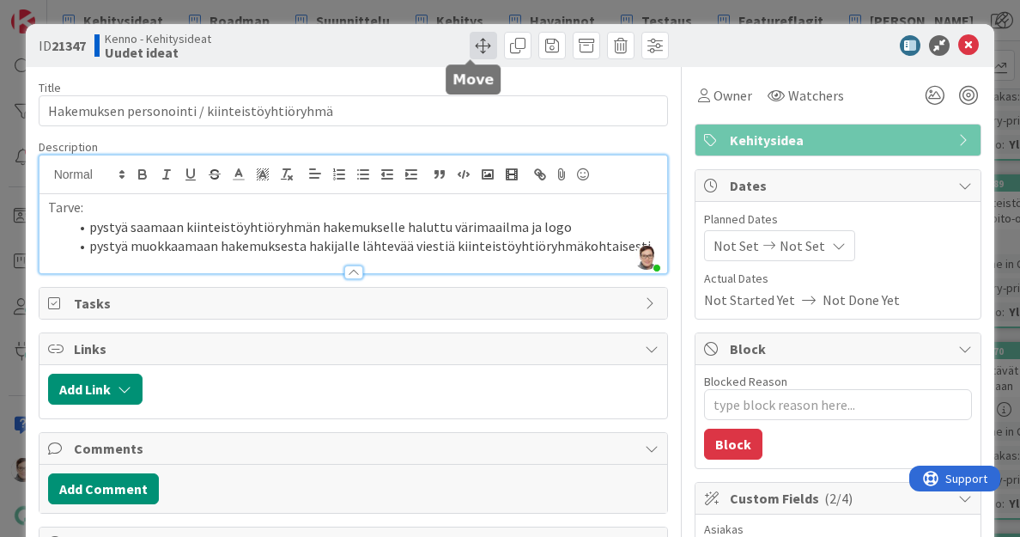
click at [470, 46] on span at bounding box center [483, 45] width 27 height 27
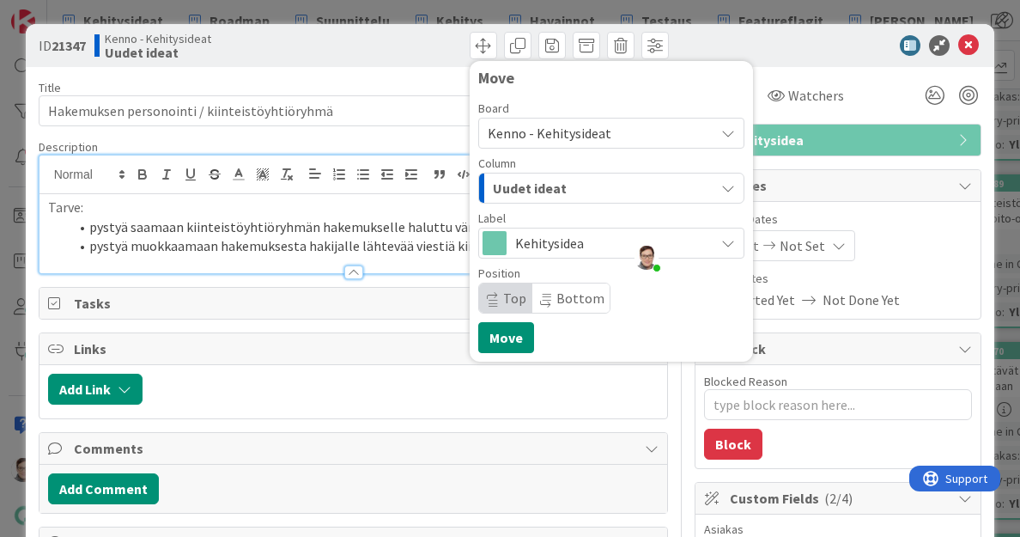
click at [565, 188] on div "Uudet ideat" at bounding box center [602, 187] width 226 height 27
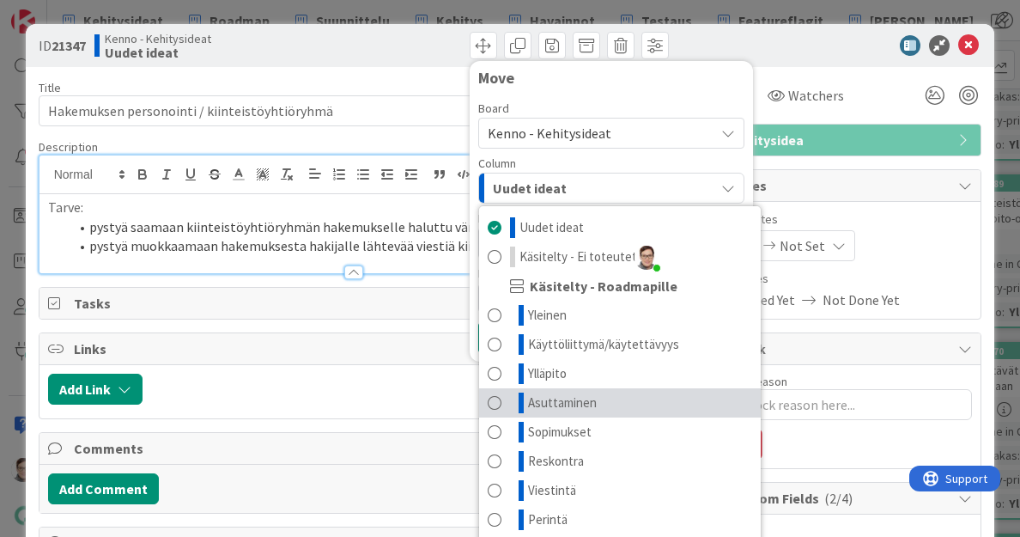
scroll to position [80, 0]
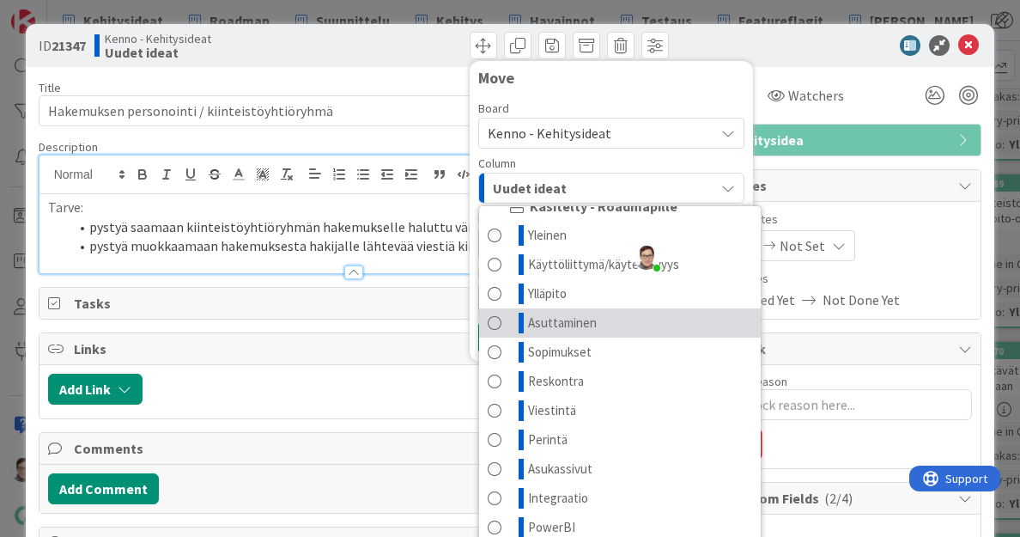
click at [559, 319] on span "Asuttaminen" at bounding box center [562, 323] width 69 height 21
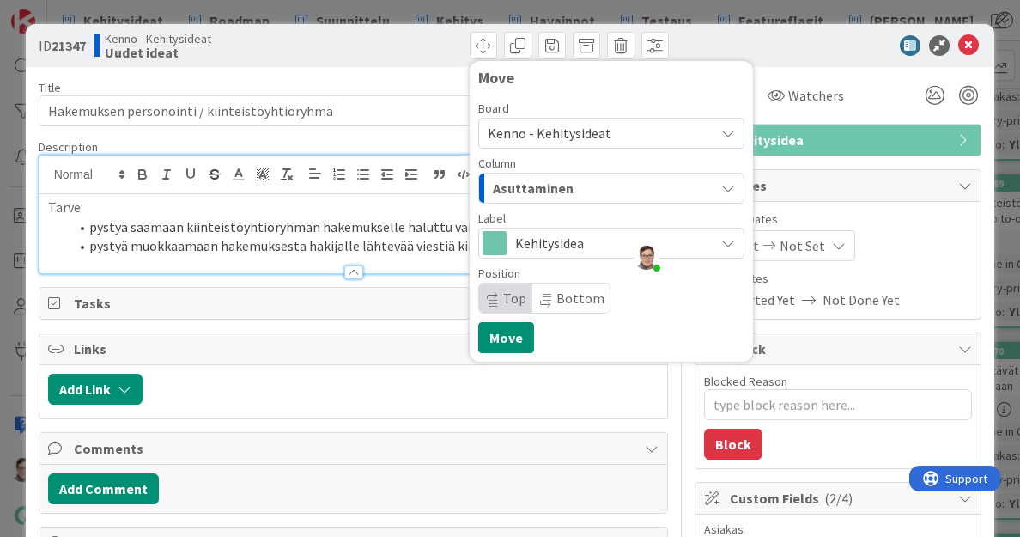
click at [551, 288] on span "Bottom" at bounding box center [571, 297] width 77 height 29
click at [499, 341] on button "Move" at bounding box center [506, 337] width 56 height 31
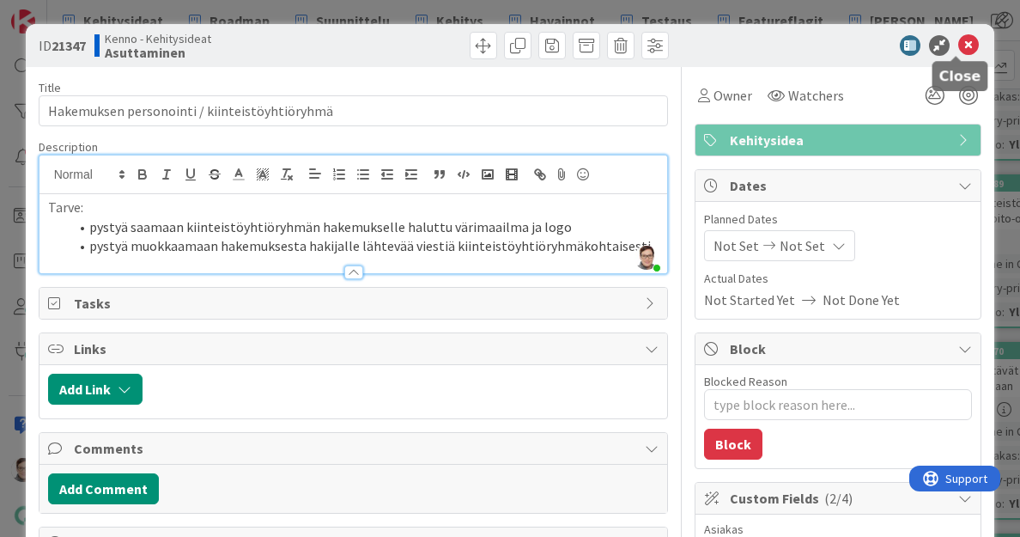
click at [959, 47] on icon at bounding box center [969, 45] width 21 height 21
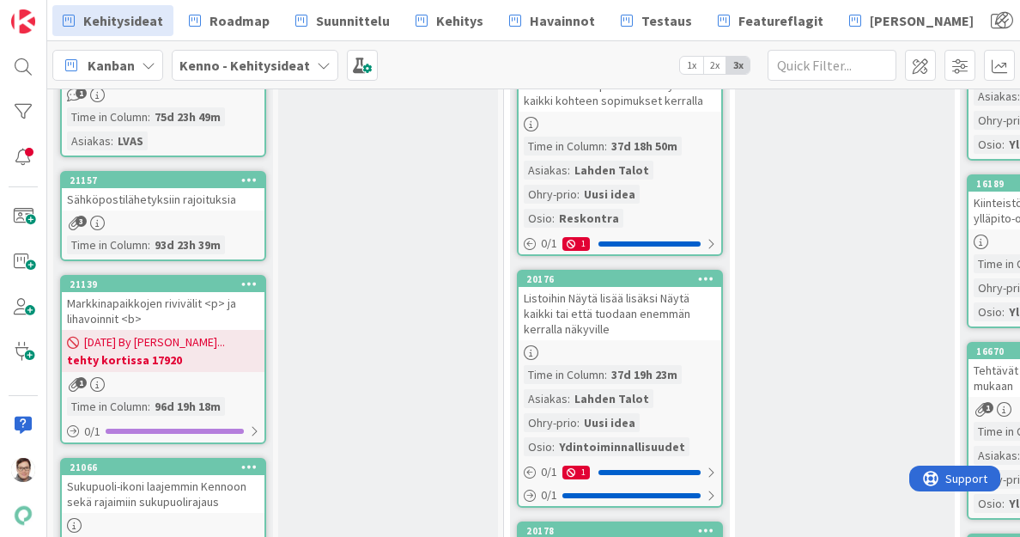
click at [193, 312] on div "Markkinapaikkojen rivivälit <p> ja lihavoinnit <b>" at bounding box center [163, 311] width 203 height 38
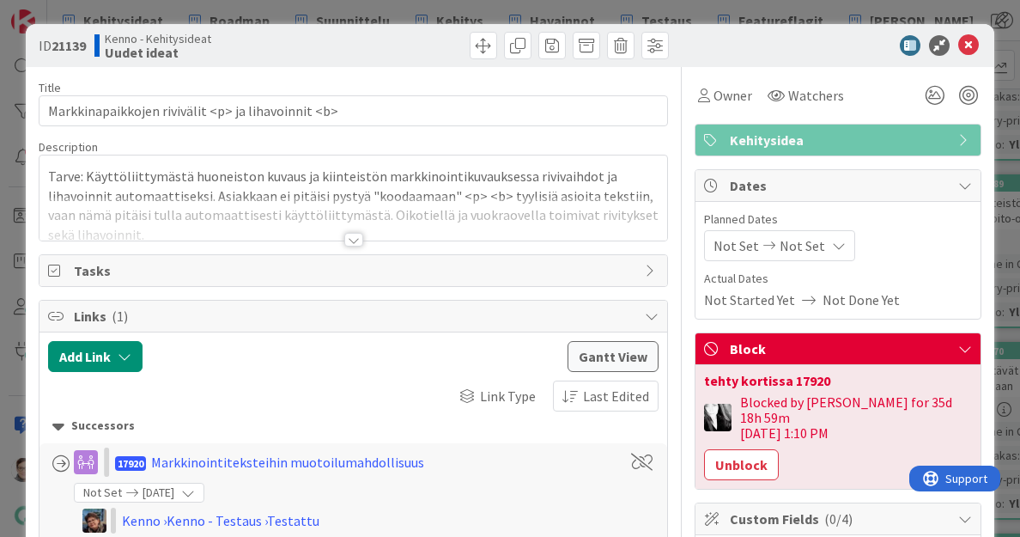
click at [344, 238] on div at bounding box center [353, 240] width 19 height 14
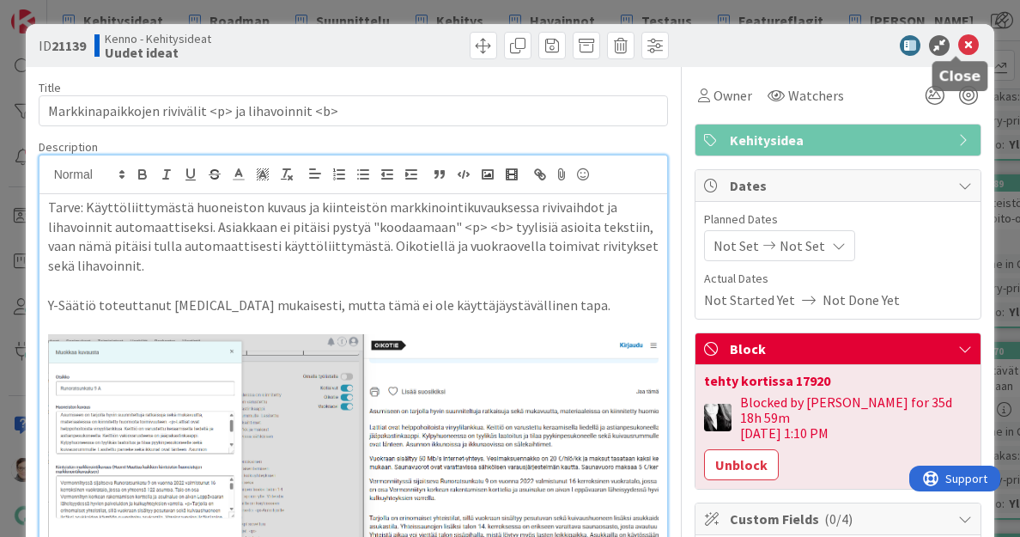
click at [961, 44] on icon at bounding box center [969, 45] width 21 height 21
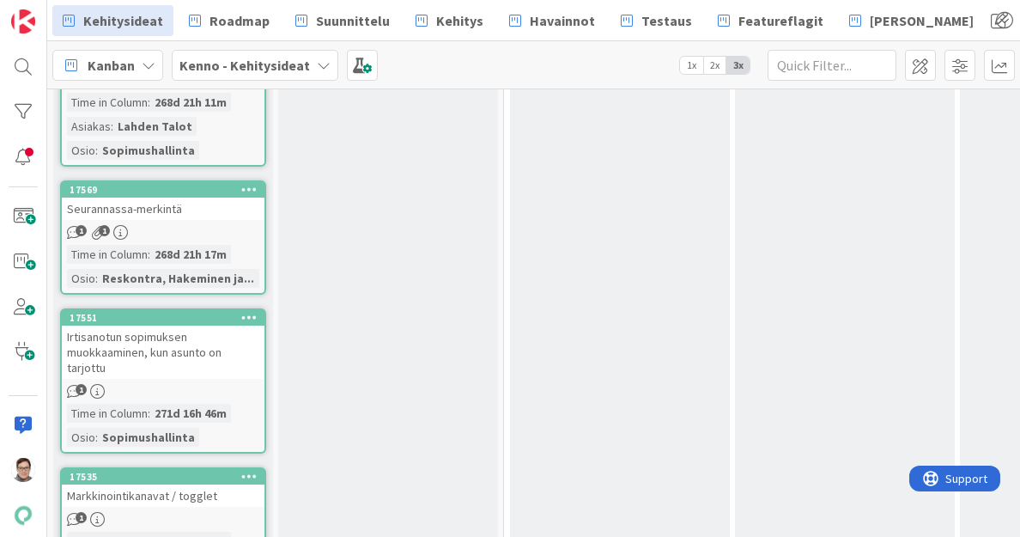
scroll to position [24303, 0]
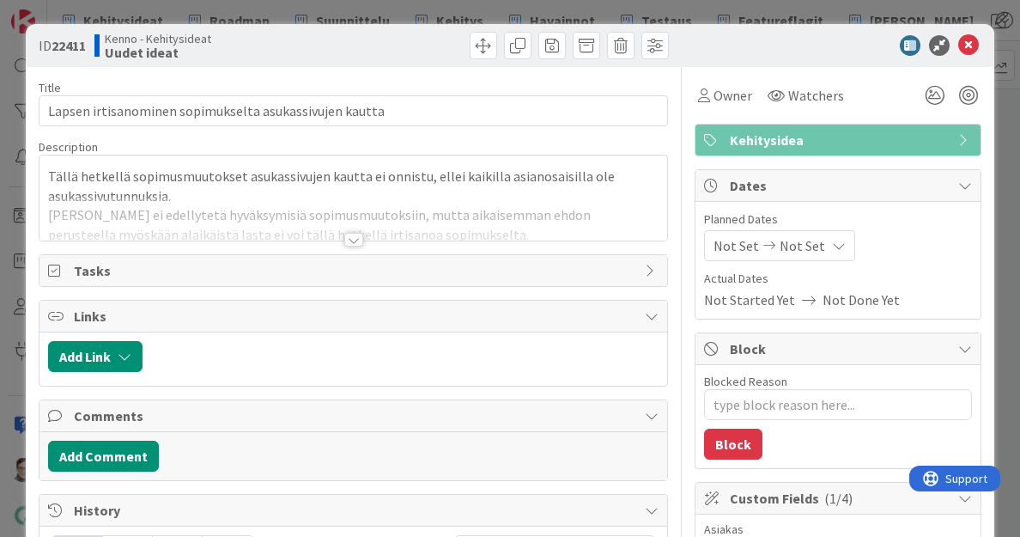
click at [344, 240] on div at bounding box center [353, 240] width 19 height 14
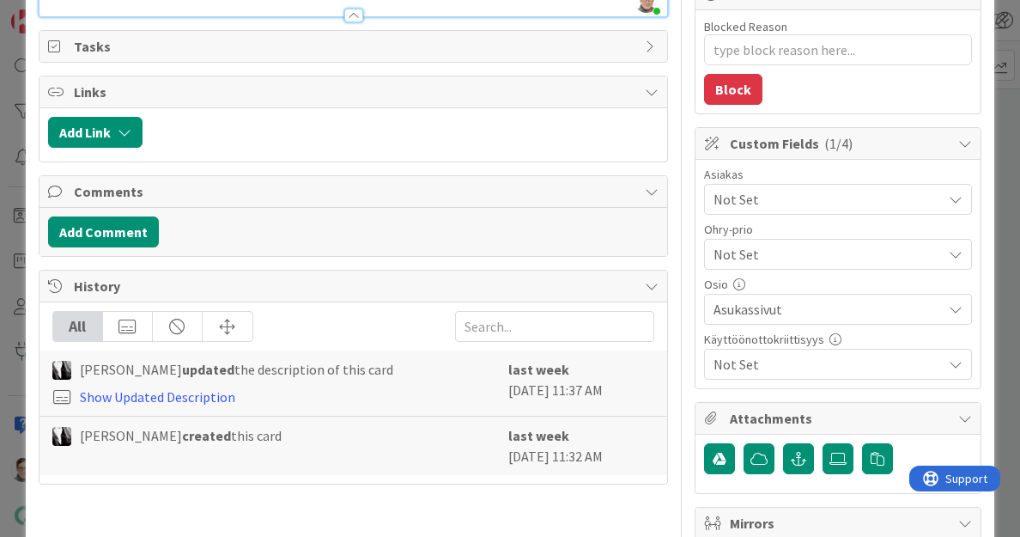
scroll to position [359, 0]
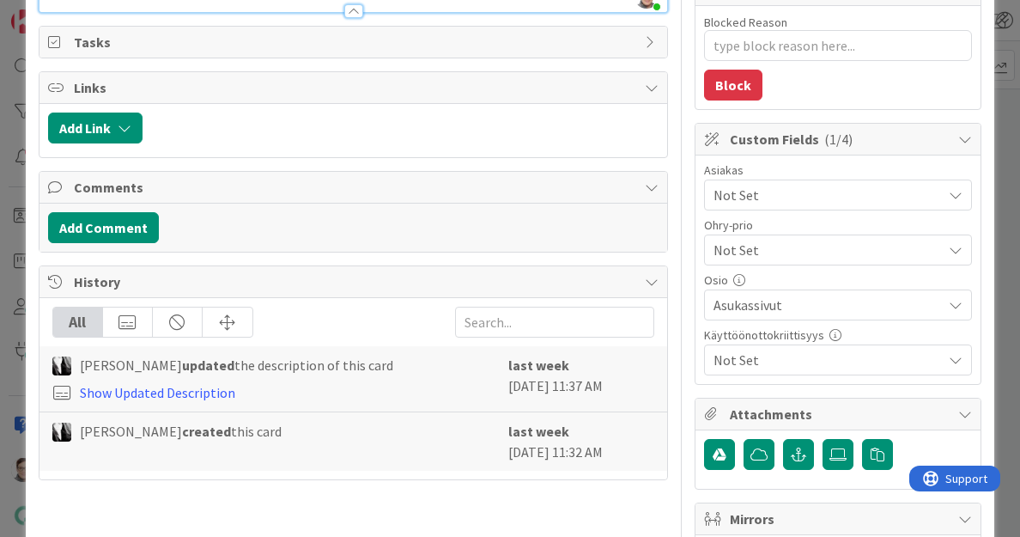
click at [791, 245] on span "Not Set" at bounding box center [824, 250] width 220 height 24
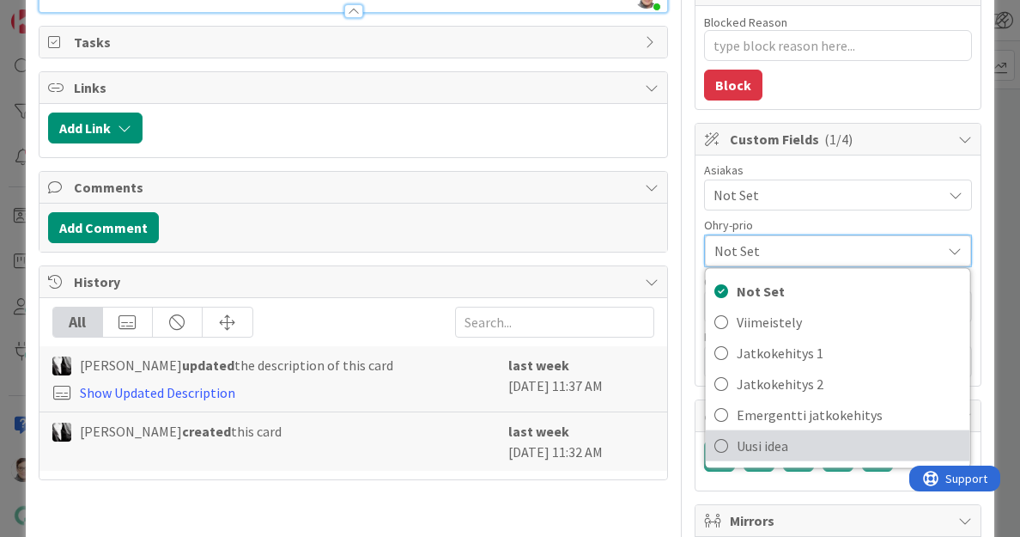
click at [761, 442] on span "Uusi idea" at bounding box center [849, 446] width 225 height 26
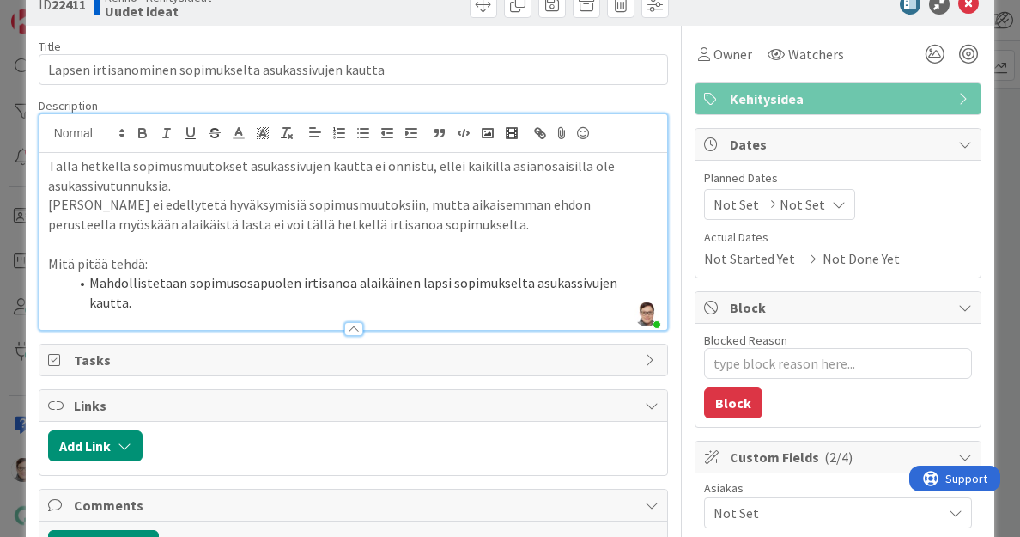
scroll to position [0, 0]
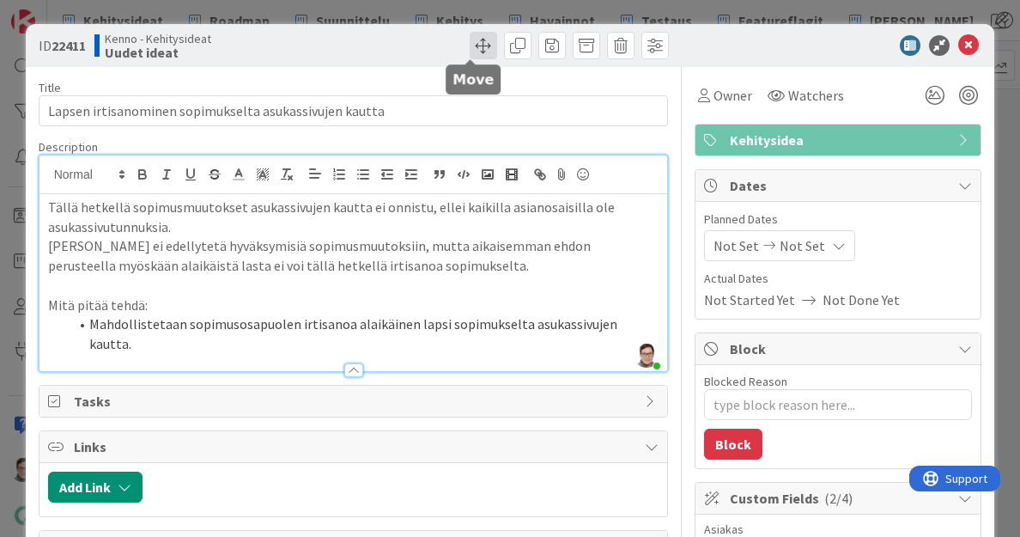
click at [474, 42] on span at bounding box center [483, 45] width 27 height 27
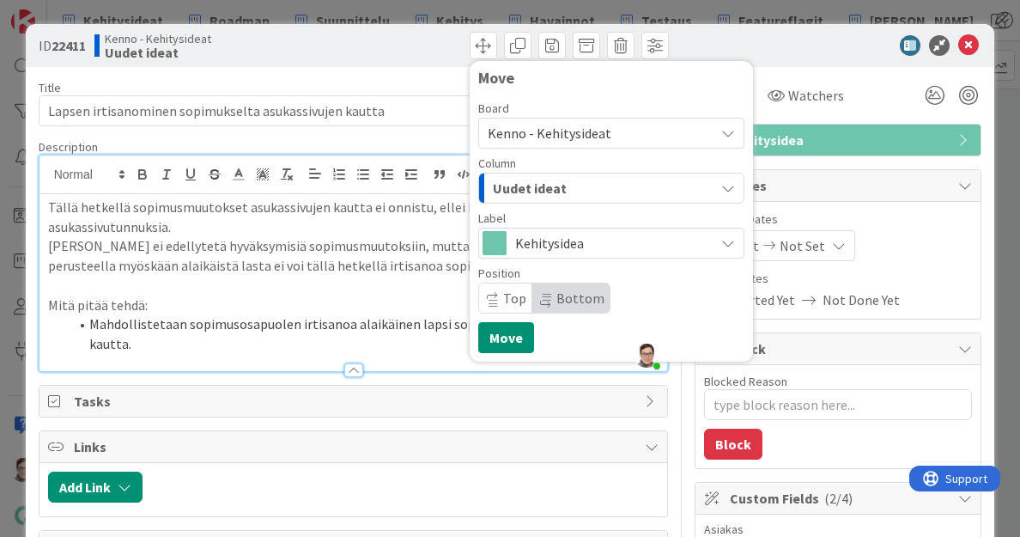
click at [571, 184] on div "Uudet ideat" at bounding box center [602, 187] width 226 height 27
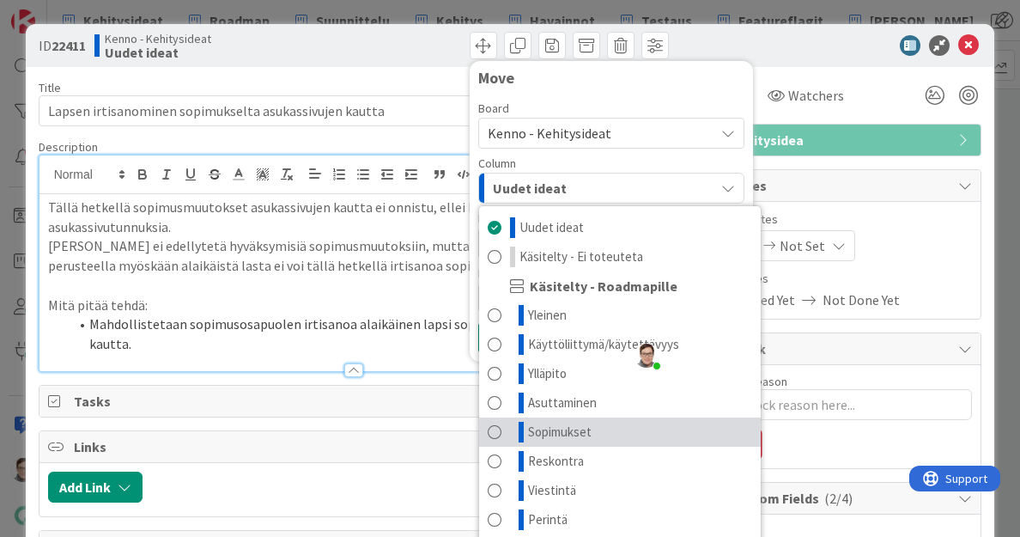
scroll to position [80, 0]
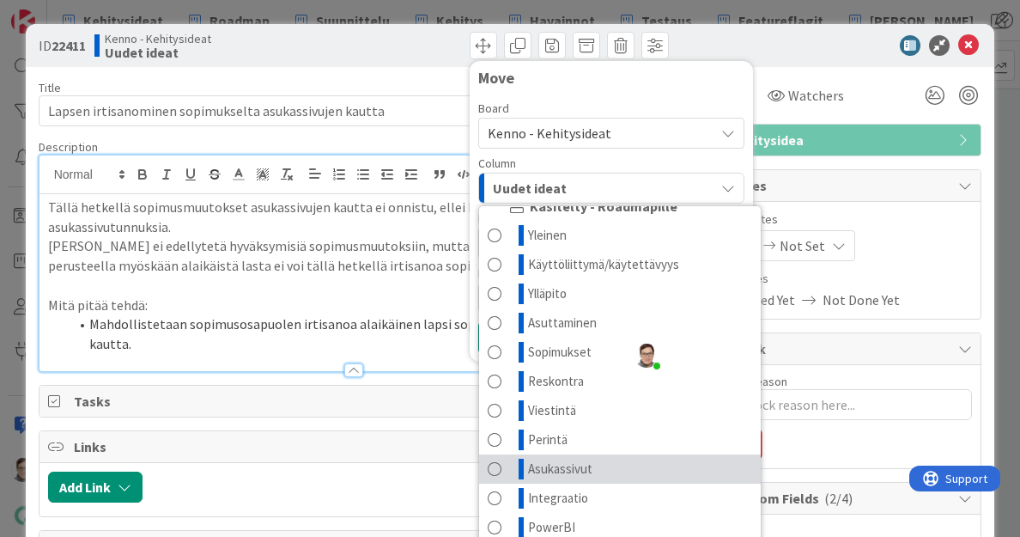
click at [552, 465] on span "Asukassivut" at bounding box center [560, 469] width 64 height 21
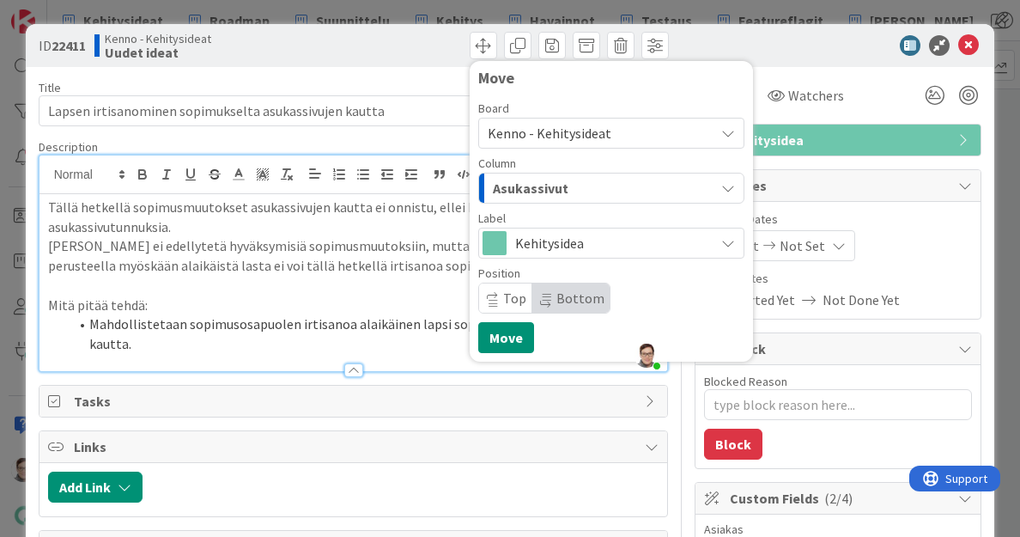
click at [503, 301] on span "Top" at bounding box center [514, 297] width 23 height 17
click at [502, 333] on button "Move" at bounding box center [506, 337] width 56 height 31
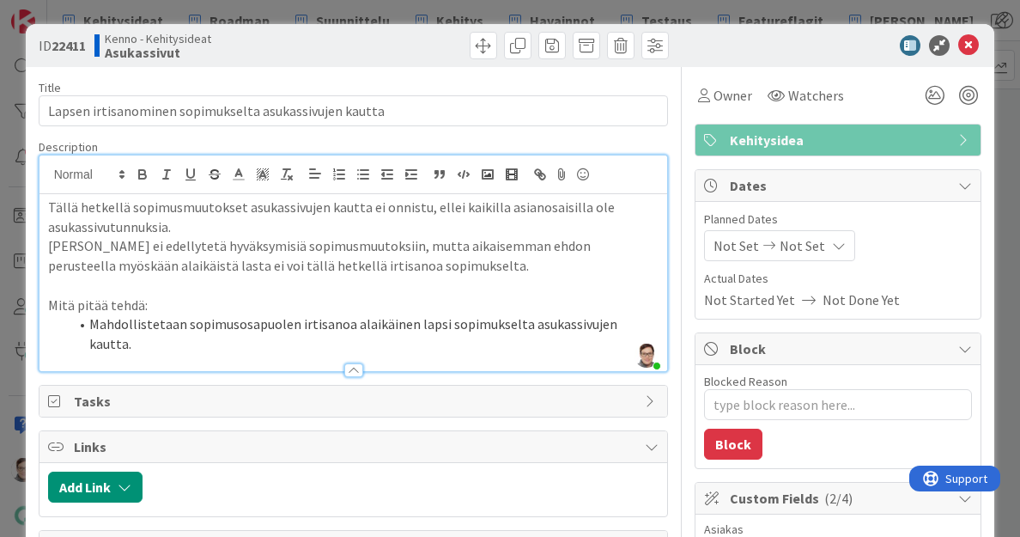
scroll to position [24160, 0]
click at [959, 50] on icon at bounding box center [969, 45] width 21 height 21
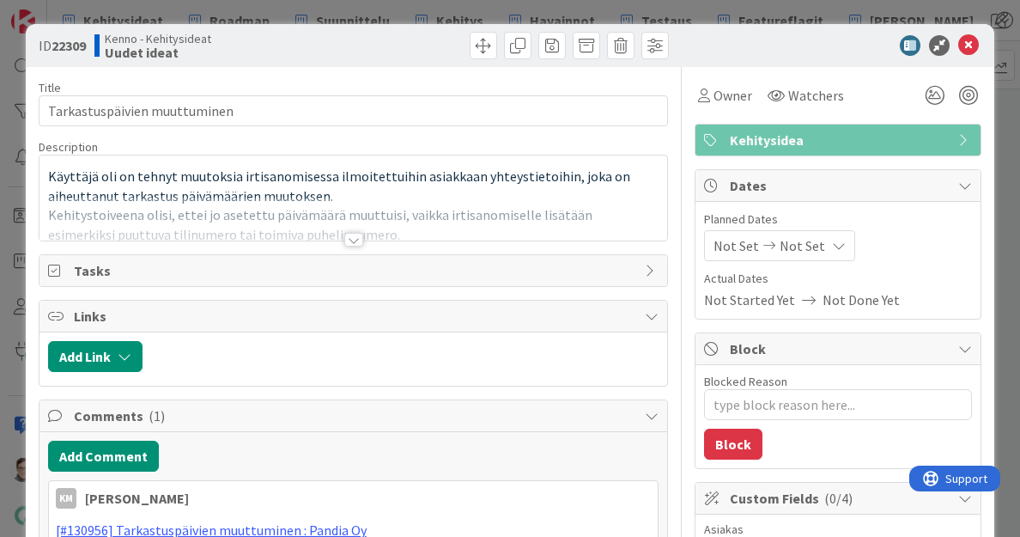
click at [347, 235] on div at bounding box center [353, 240] width 19 height 14
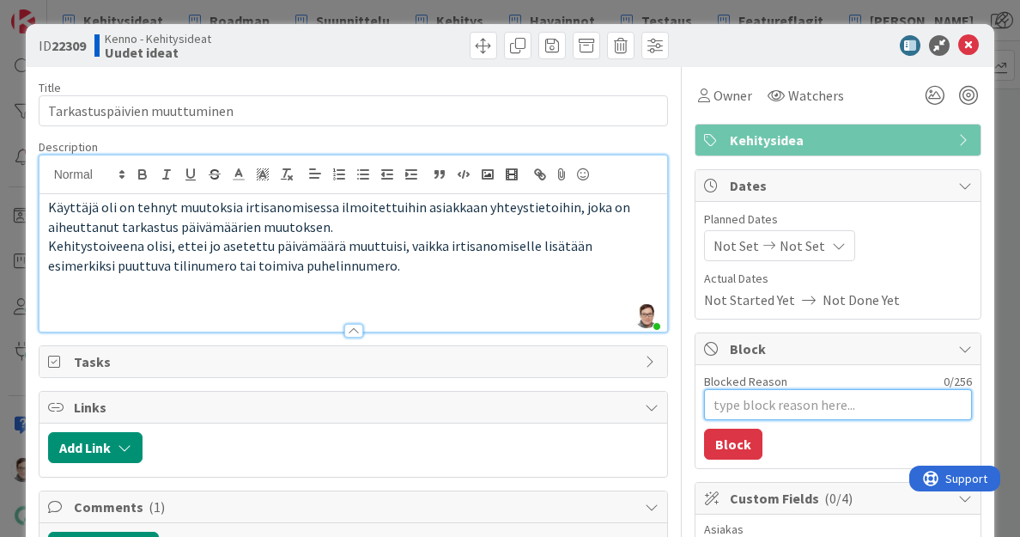
click at [777, 408] on textarea "Blocked Reason" at bounding box center [838, 404] width 268 height 31
type textarea "x"
type textarea "T"
type textarea "x"
type textarea "TE"
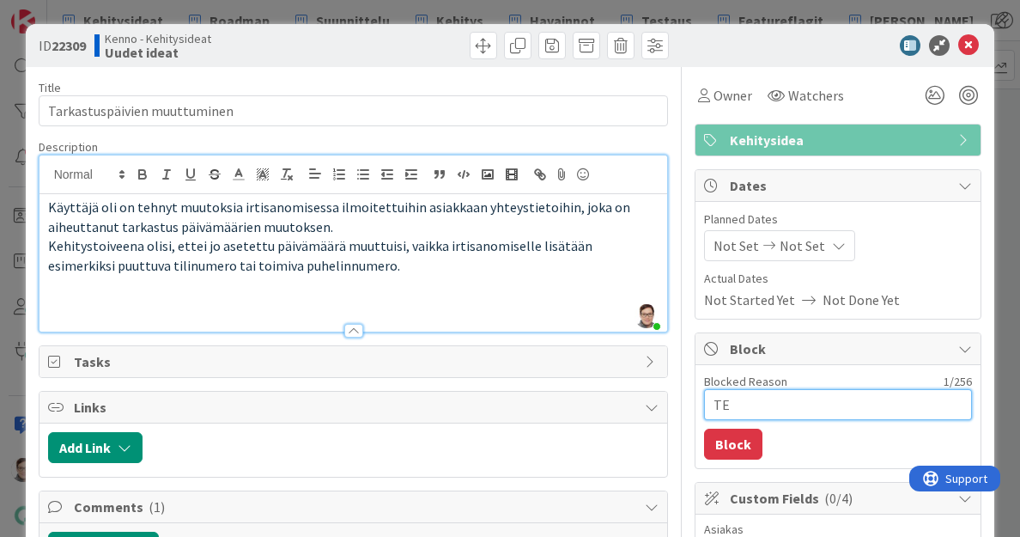
type textarea "x"
type textarea "TEs"
type textarea "x"
type textarea "TEsa"
type textarea "x"
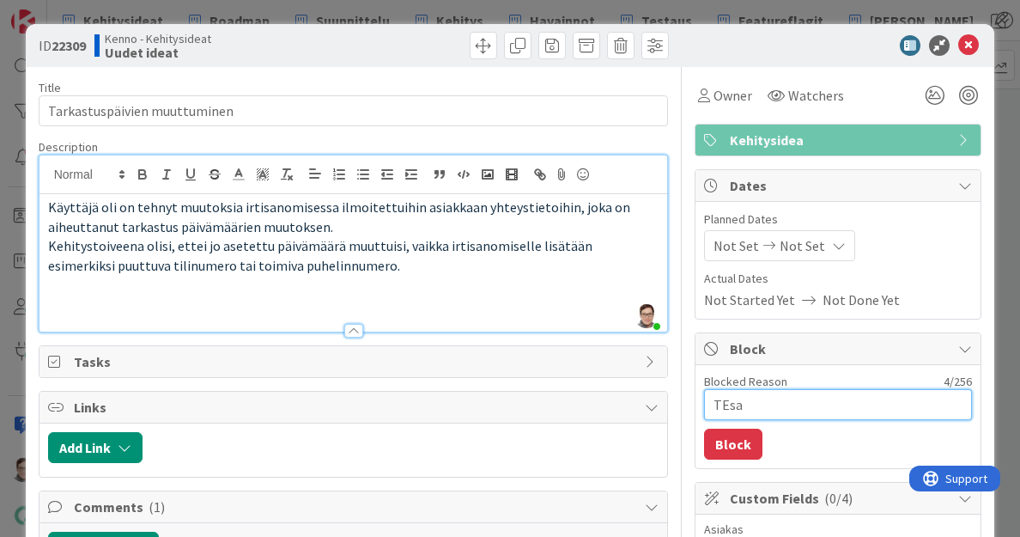
type textarea "TEs"
type textarea "x"
type textarea "TE"
type textarea "x"
type textarea "T"
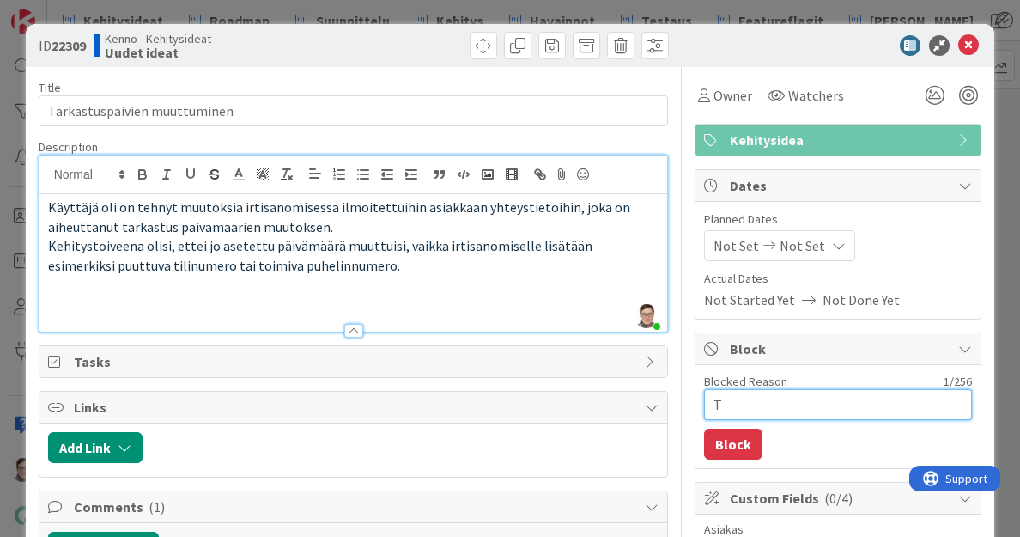
type textarea "x"
type textarea "Te"
type textarea "x"
type textarea "Tes"
type textarea "x"
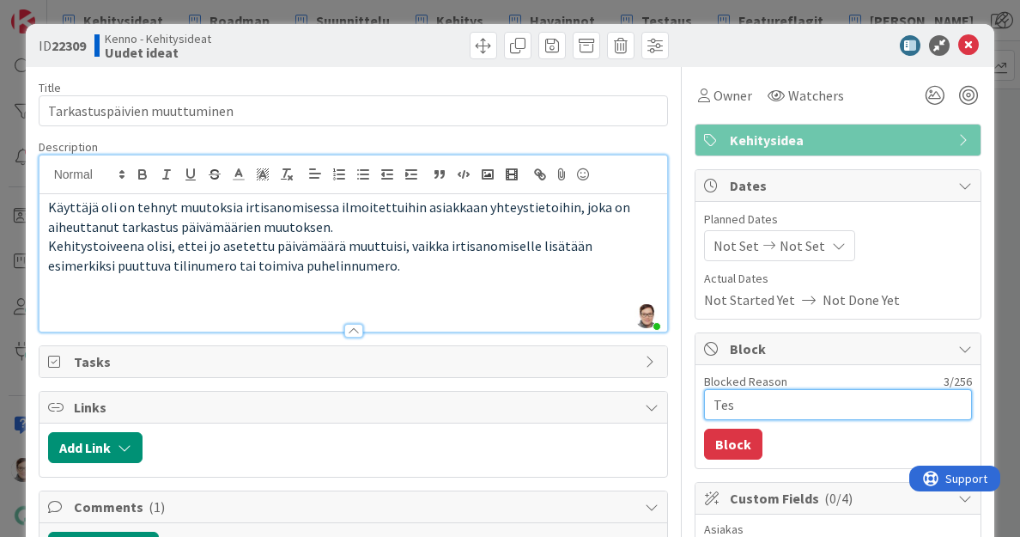
type textarea "Test"
type textarea "x"
type textarea "Testa"
type textarea "x"
type textarea "Testaa"
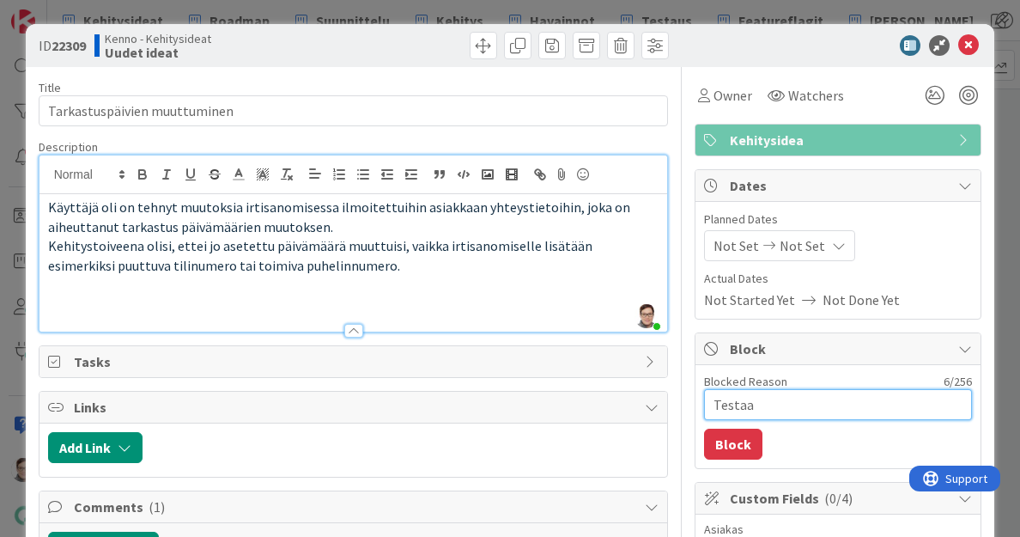
type textarea "x"
type textarea "Testaaj"
type textarea "x"
type textarea "Testaaja"
type textarea "x"
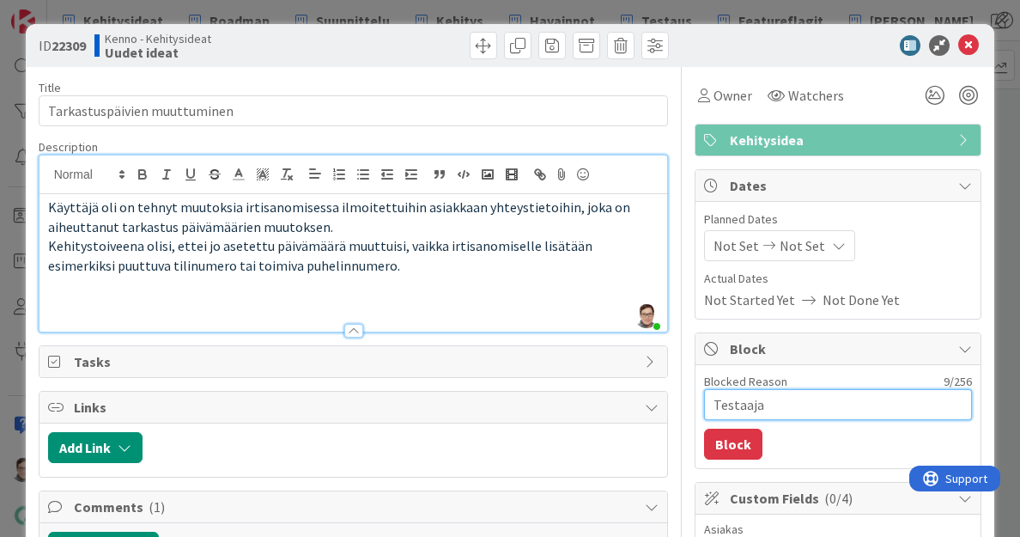
type textarea "Testaajat"
type textarea "x"
type textarea "Testaajat"
type textarea "x"
type textarea "Testaajat k"
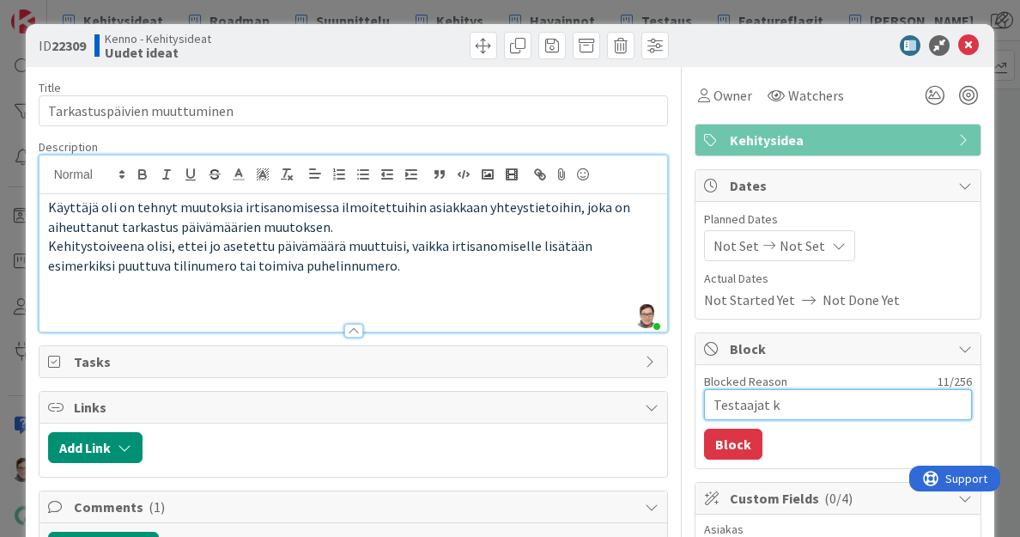
type textarea "x"
type textarea "Testaajat ku"
type textarea "x"
type textarea "Testaajat kur"
type textarea "x"
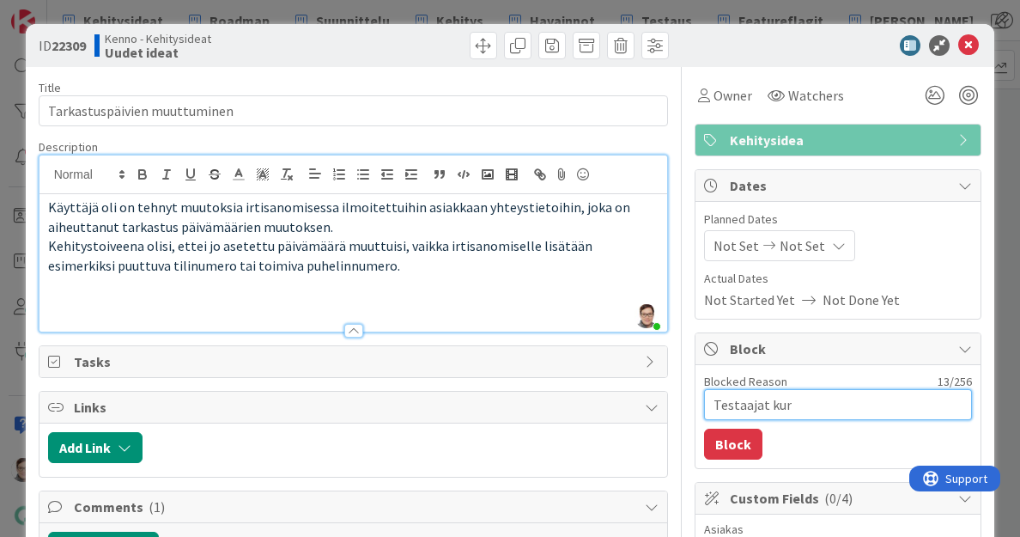
type textarea "Testaajat kurk"
type textarea "x"
type textarea "Testaajat kurkk"
type textarea "x"
type textarea "Testaajat kurkka"
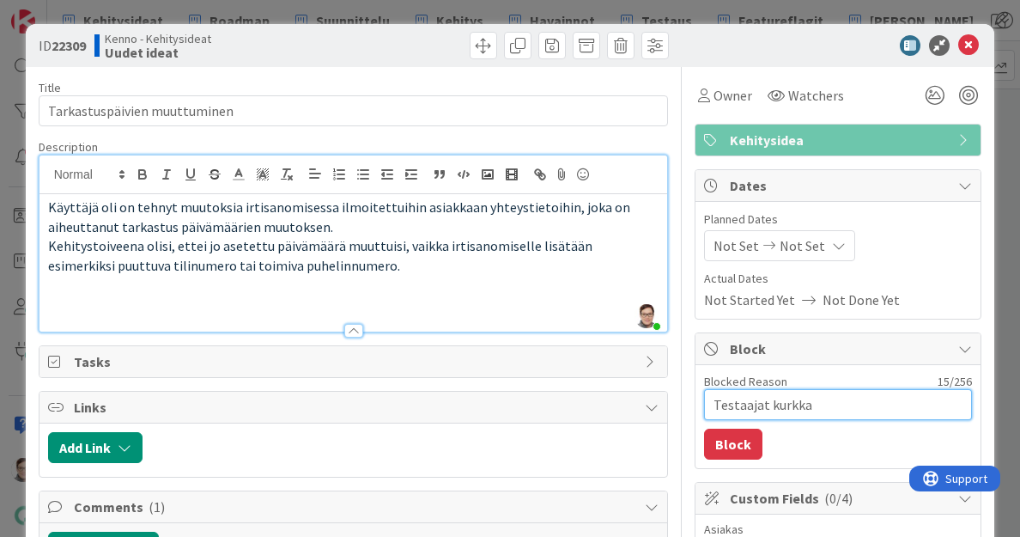
type textarea "x"
type textarea "Testaajat kurkkaa"
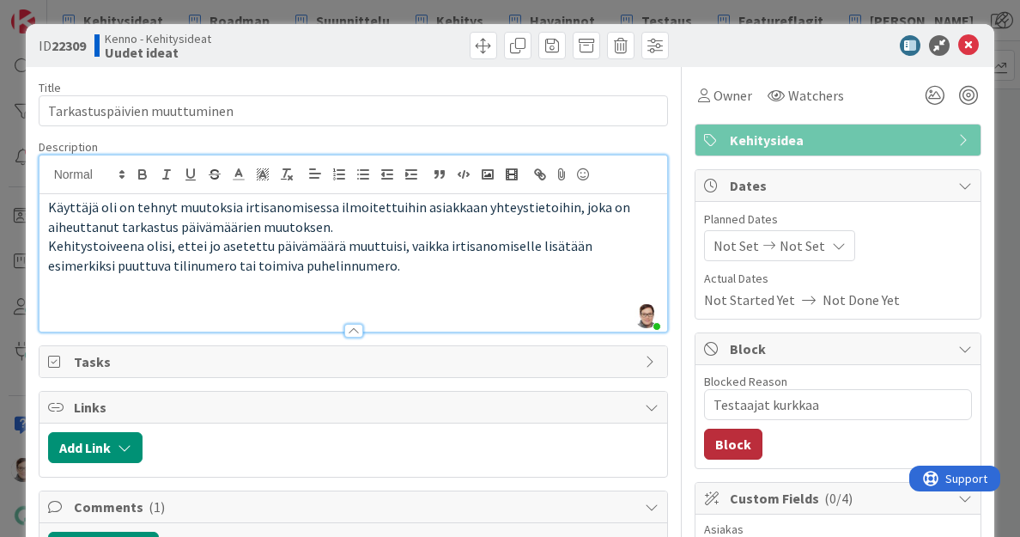
click at [728, 438] on button "Block" at bounding box center [733, 444] width 58 height 31
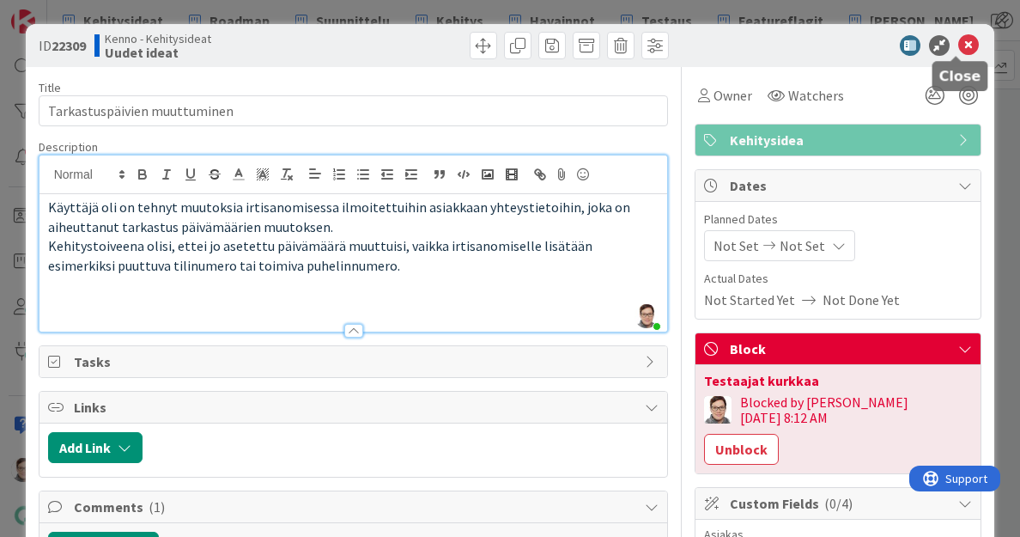
click at [959, 52] on icon at bounding box center [969, 45] width 21 height 21
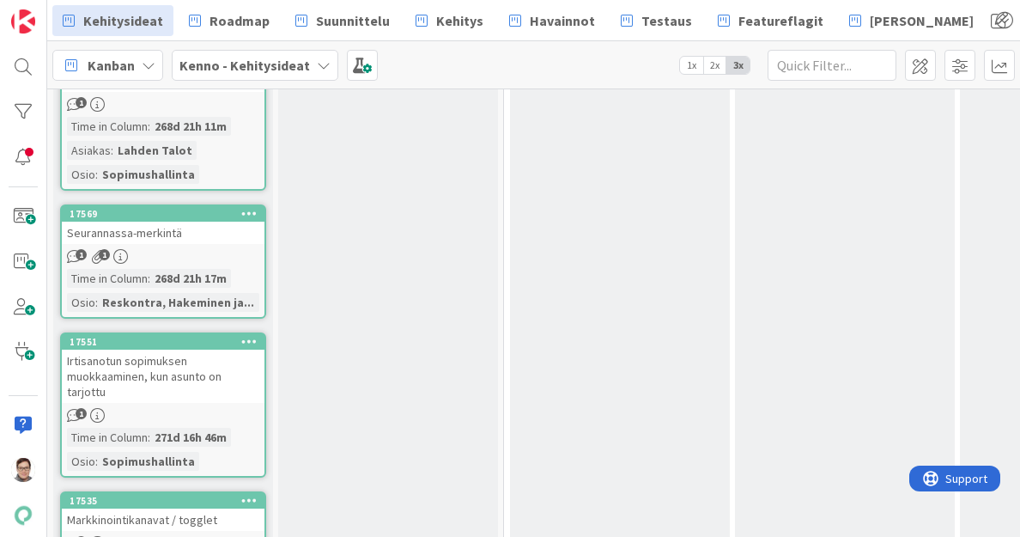
scroll to position [24202, 0]
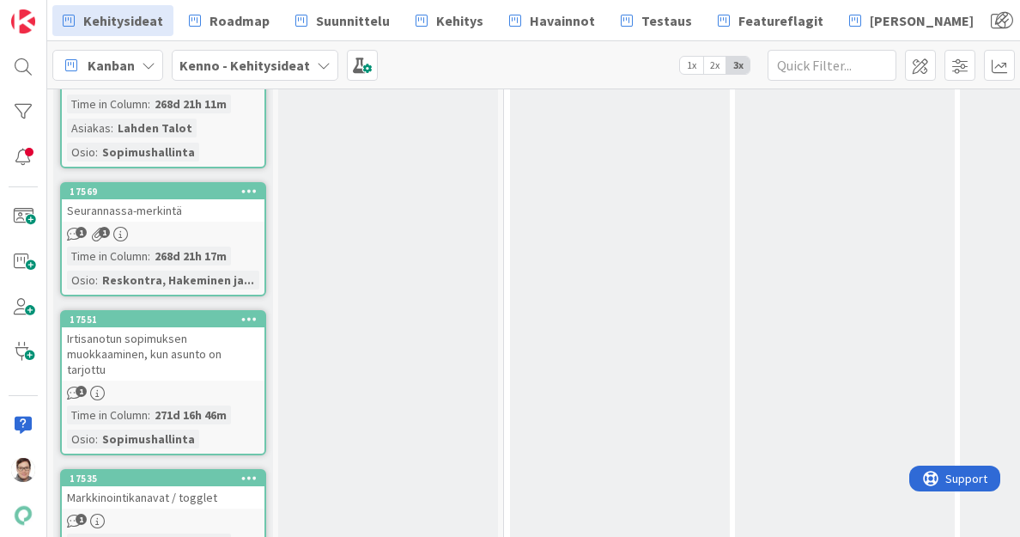
click at [204, 469] on link "17535 Markkinointikanavat / togglet 1 Time in Column : 272d 15h 36m Asiakas : L…" at bounding box center [163, 538] width 206 height 138
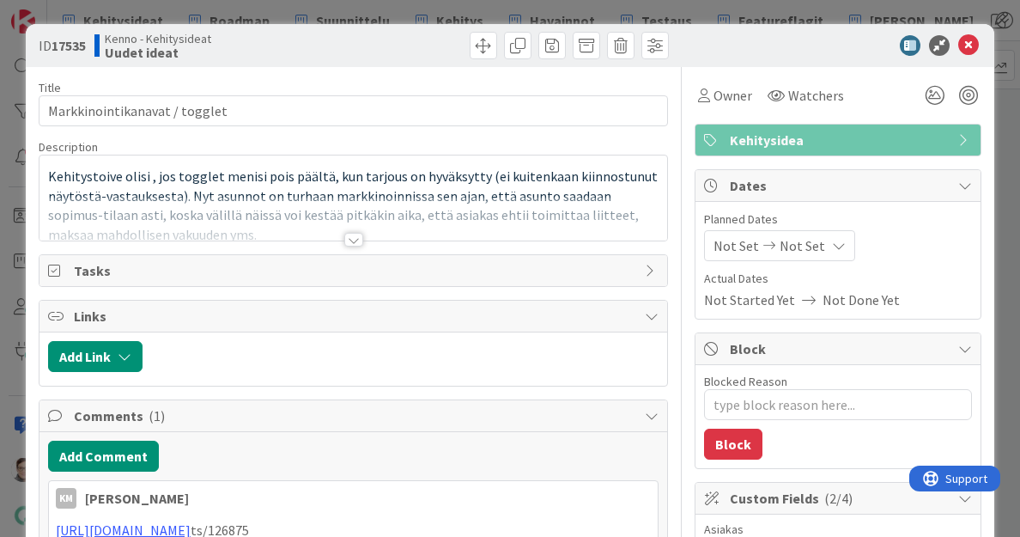
click at [347, 242] on div at bounding box center [353, 240] width 19 height 14
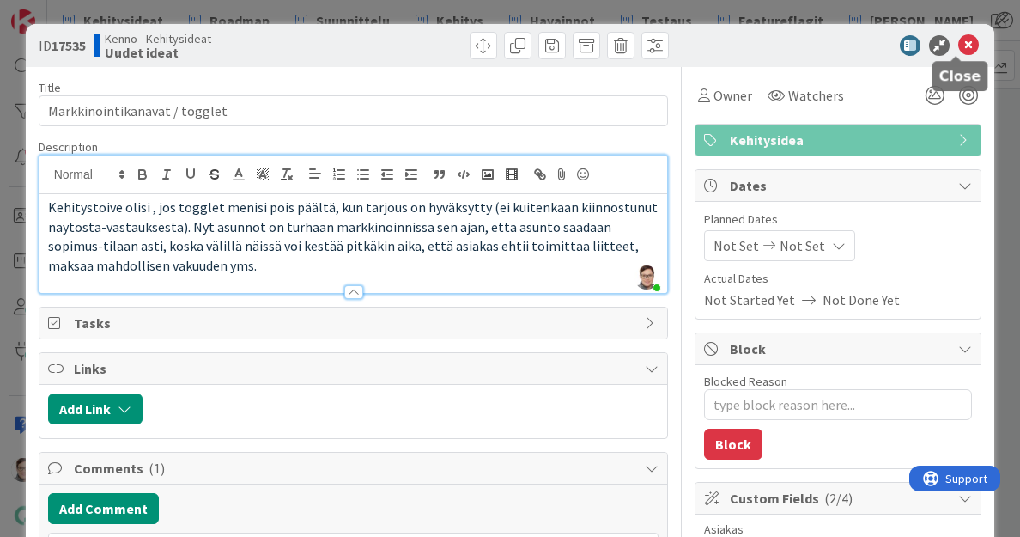
click at [959, 49] on icon at bounding box center [969, 45] width 21 height 21
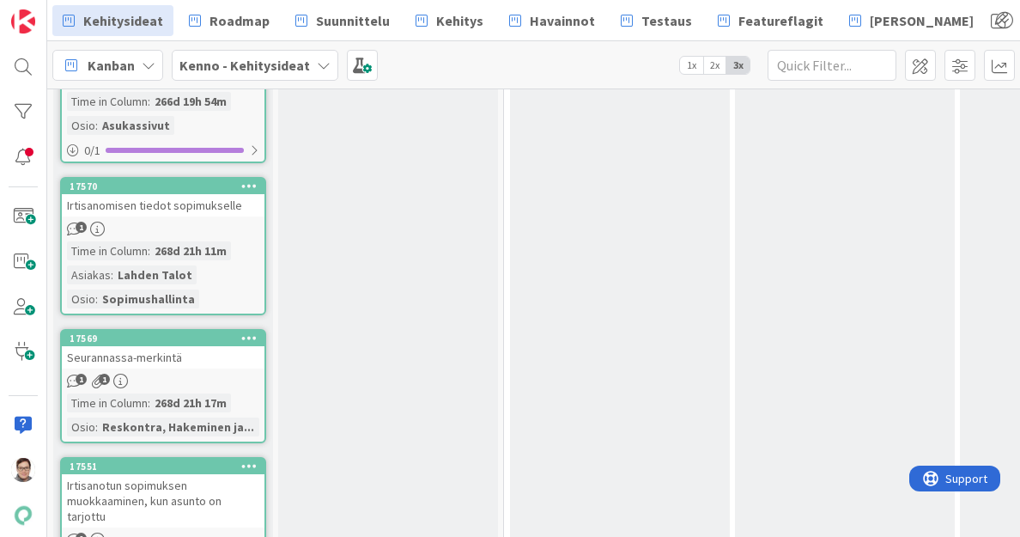
scroll to position [24050, 0]
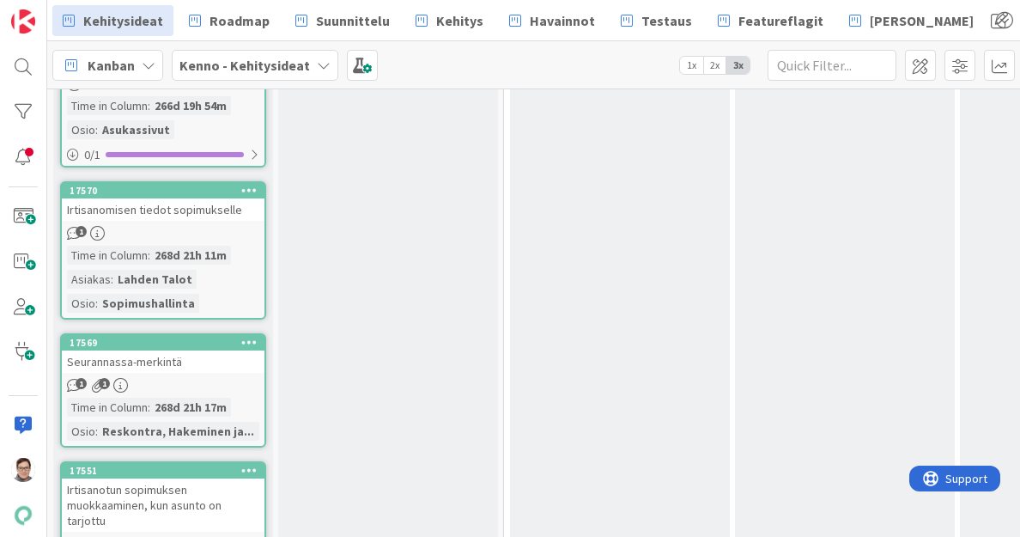
click at [155, 478] on div "Irtisanotun sopimuksen muokkaaminen, kun asunto on tarjottu" at bounding box center [163, 504] width 203 height 53
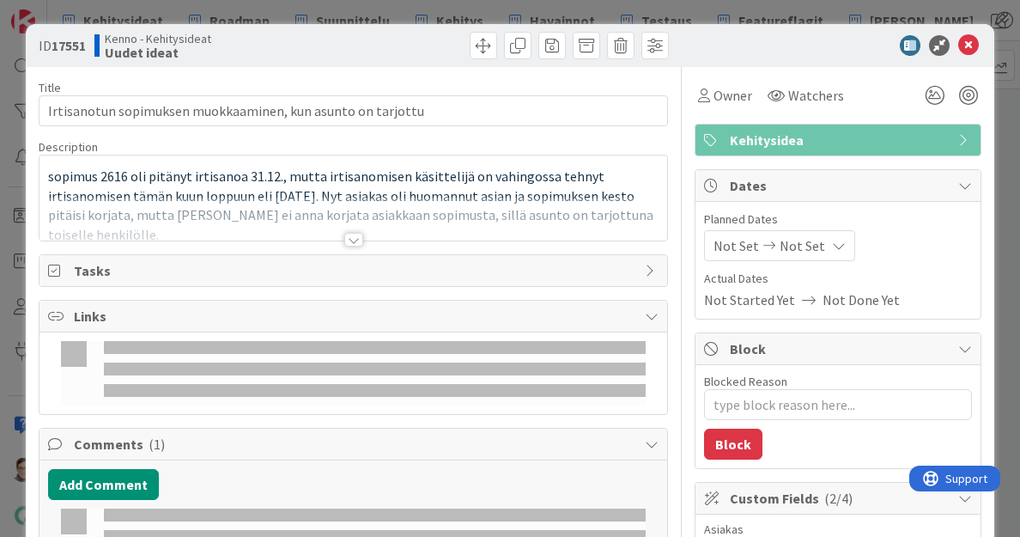
type textarea "x"
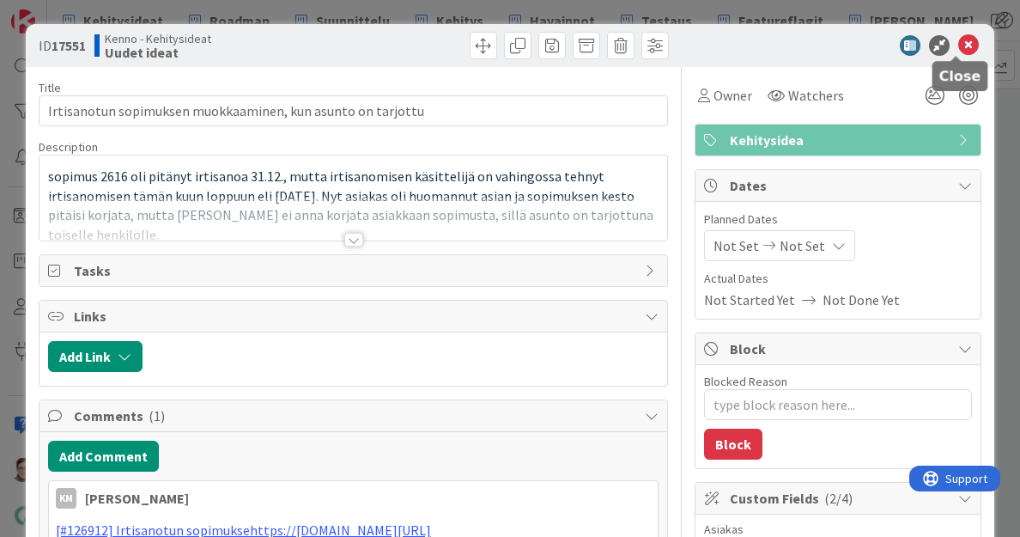
click at [959, 45] on icon at bounding box center [969, 45] width 21 height 21
